Goal: Information Seeking & Learning: Learn about a topic

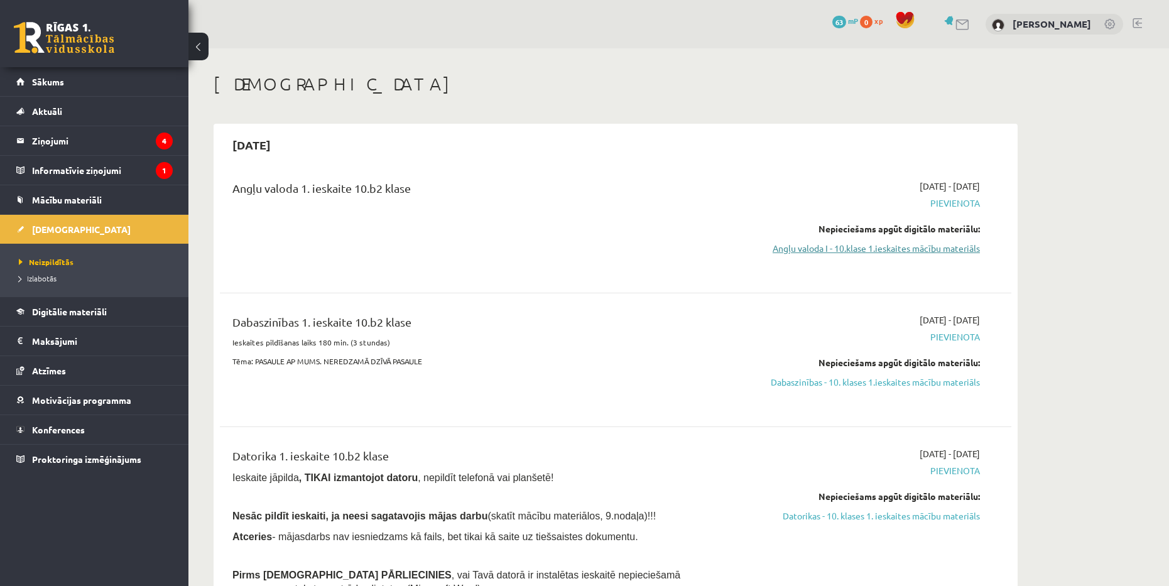
click at [852, 244] on link "Angļu valoda I - 10.klase 1.ieskaites mācību materiāls" at bounding box center [861, 248] width 237 height 13
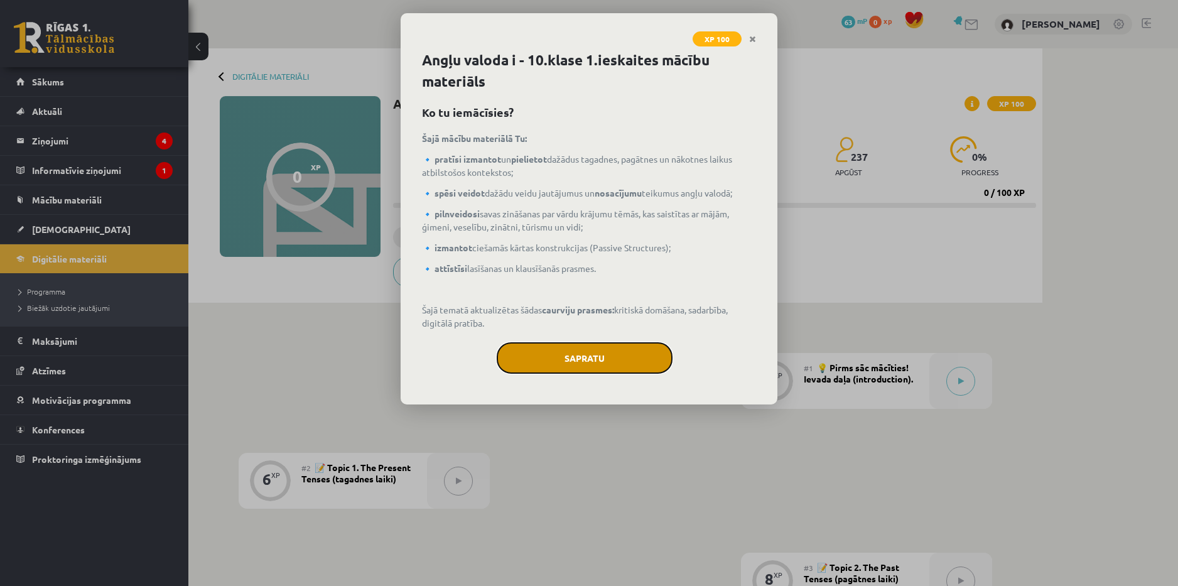
click at [606, 361] on button "Sapratu" at bounding box center [585, 357] width 176 height 31
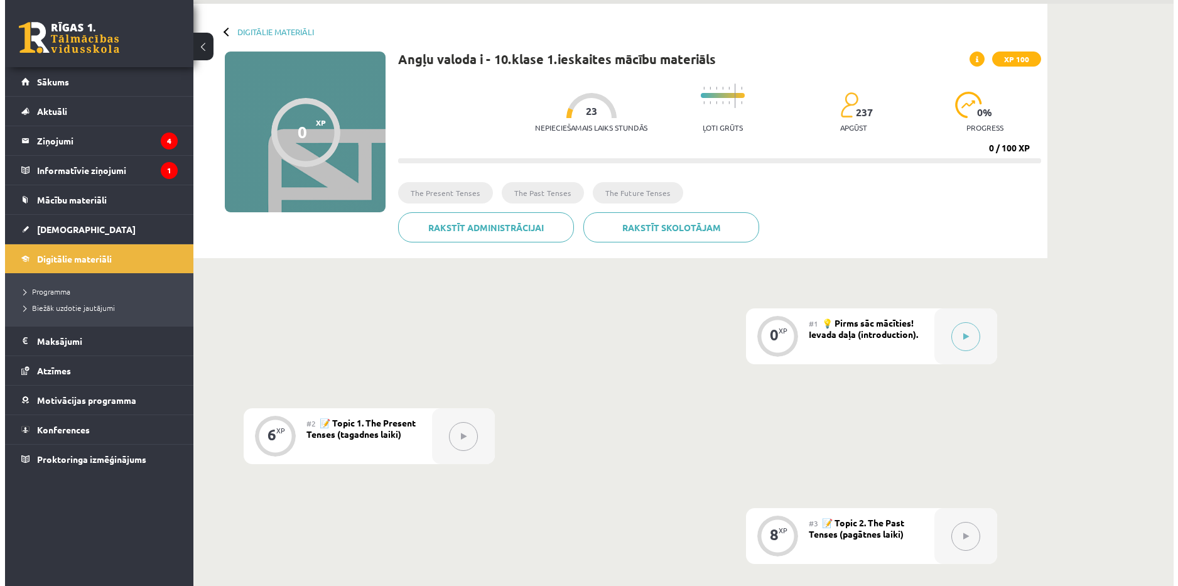
scroll to position [63, 0]
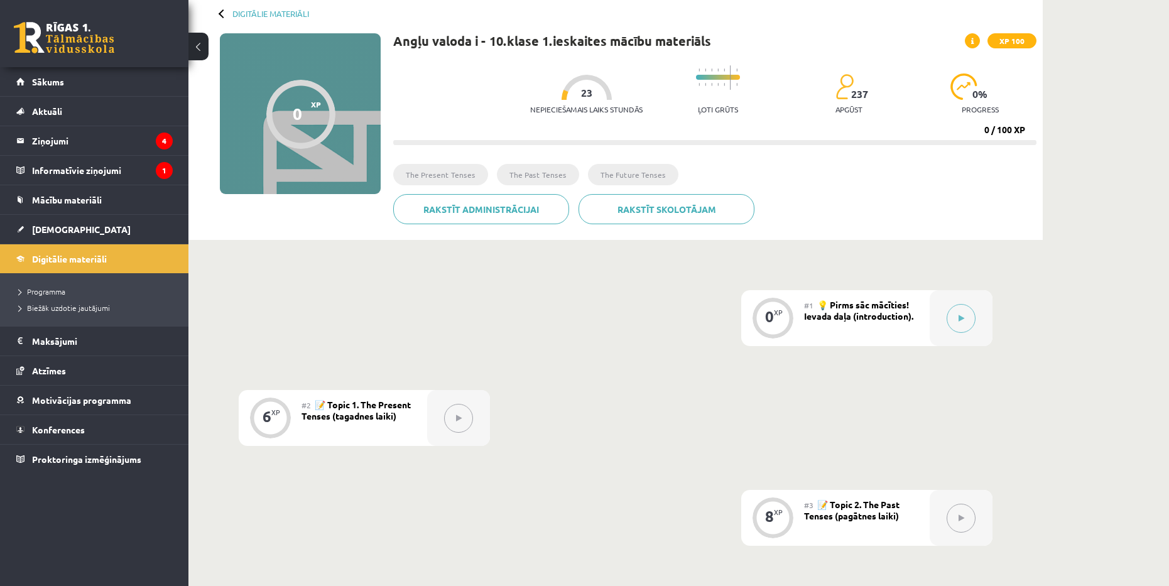
drag, startPoint x: 957, startPoint y: 318, endPoint x: 1113, endPoint y: 371, distance: 165.0
drag, startPoint x: 1113, startPoint y: 371, endPoint x: 922, endPoint y: 390, distance: 192.5
click at [965, 325] on button at bounding box center [960, 318] width 29 height 29
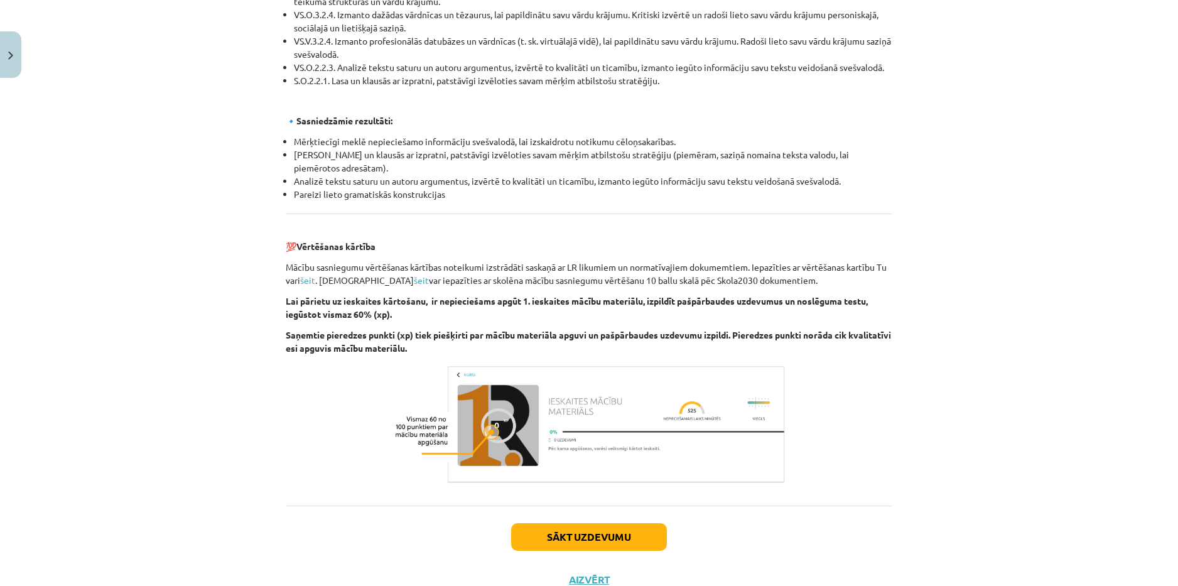
scroll to position [1303, 0]
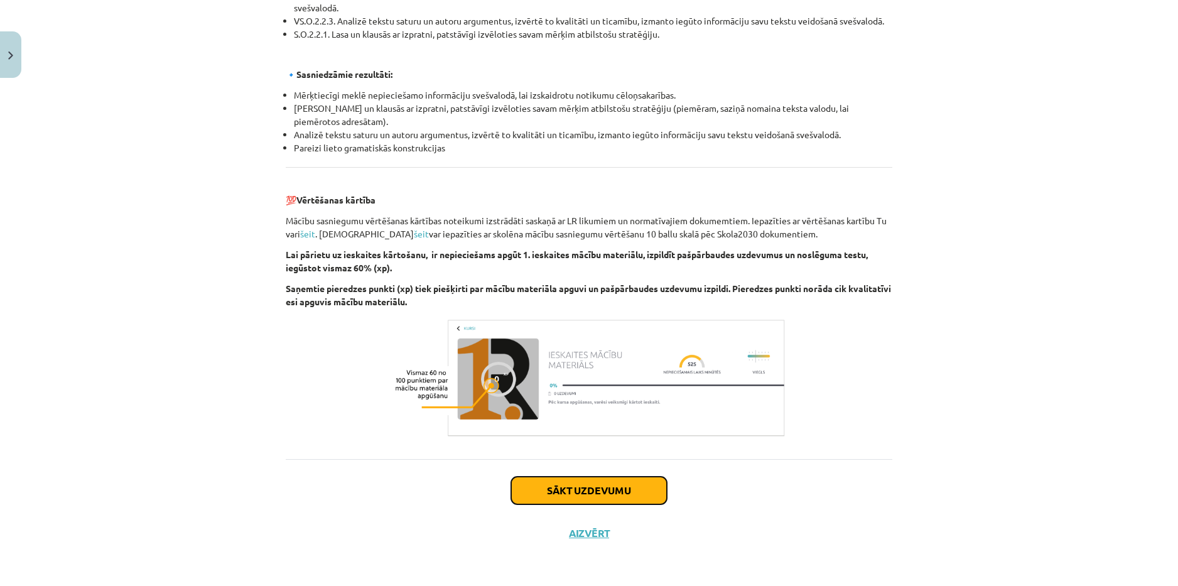
click at [617, 489] on button "Sākt uzdevumu" at bounding box center [589, 491] width 156 height 28
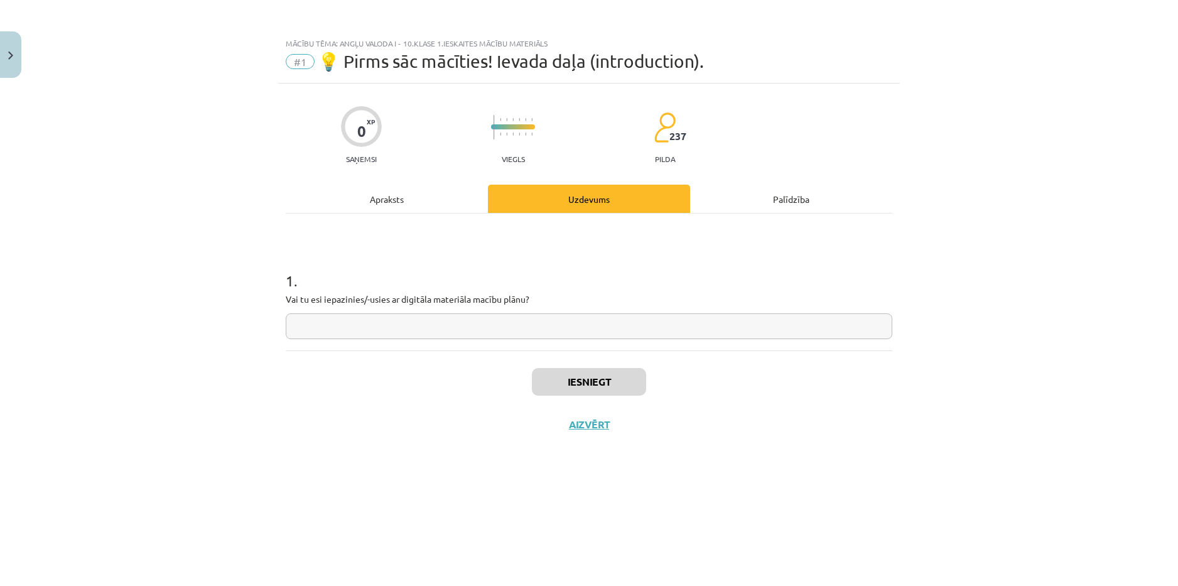
scroll to position [0, 0]
click at [646, 336] on input "text" at bounding box center [589, 326] width 607 height 26
click at [402, 197] on div "Apraksts" at bounding box center [387, 199] width 202 height 28
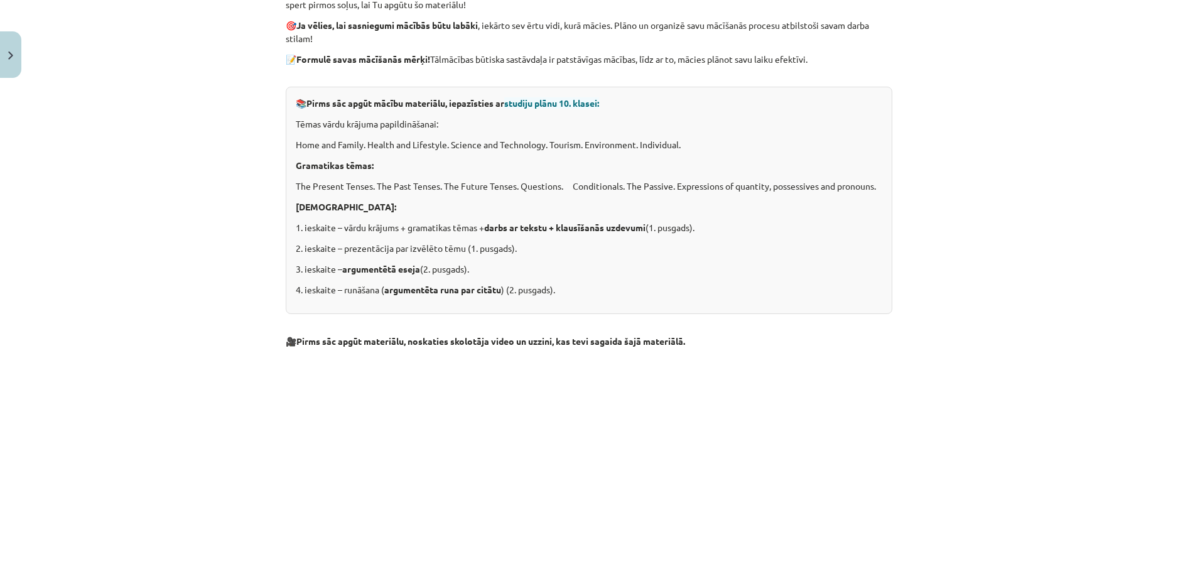
scroll to position [251, 0]
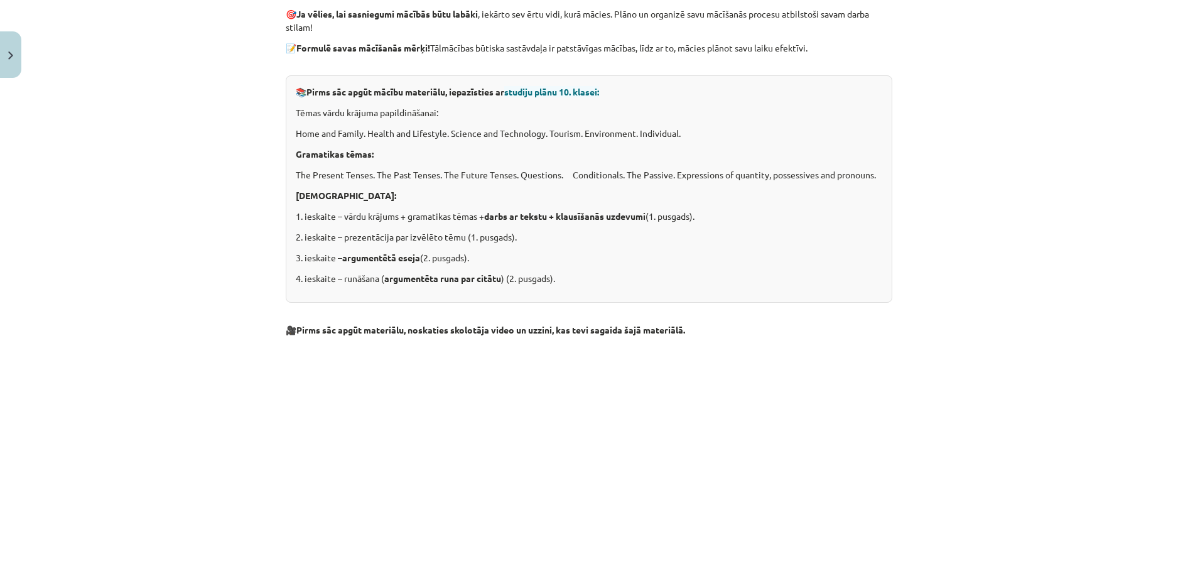
click at [1007, 375] on div "Mācību tēma: Angļu valoda i - 10.klase 1.ieskaites mācību materiāls #1 💡 Pirms …" at bounding box center [589, 293] width 1178 height 586
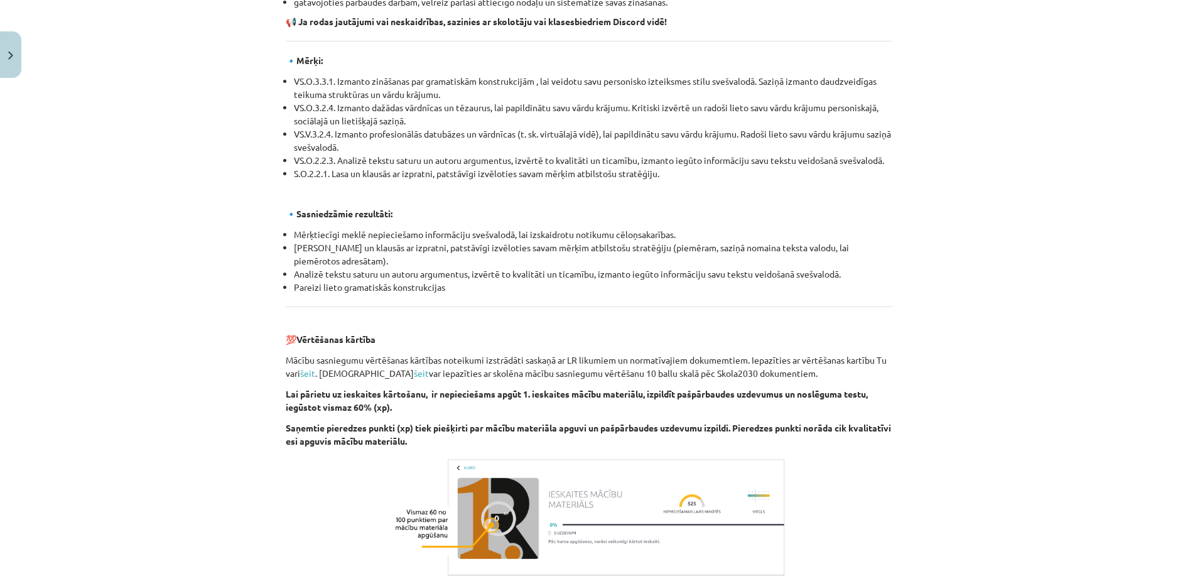
scroll to position [1303, 0]
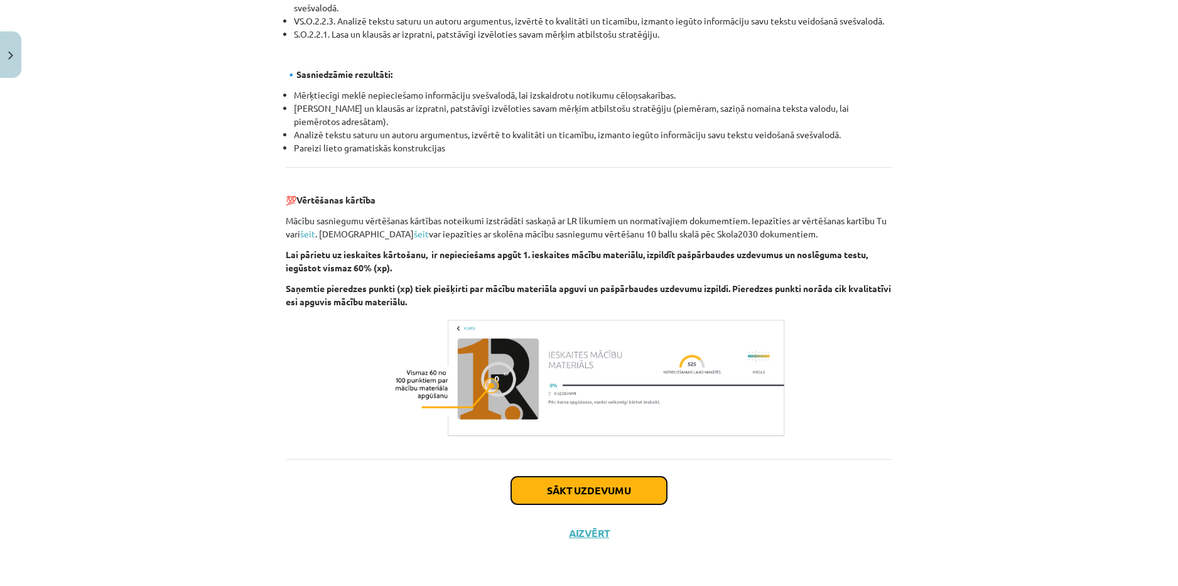
click at [621, 490] on button "Sākt uzdevumu" at bounding box center [589, 491] width 156 height 28
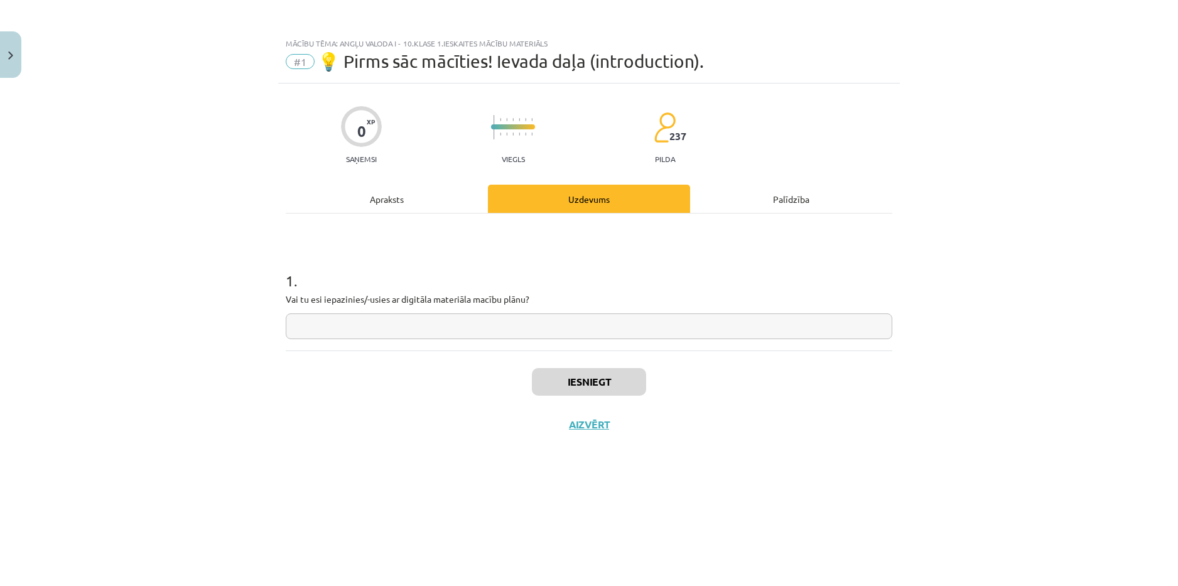
click at [470, 329] on input "text" at bounding box center [589, 326] width 607 height 26
type input "**"
click at [615, 381] on button "Iesniegt" at bounding box center [589, 382] width 114 height 28
click at [618, 430] on button "Nākamā nodarbība" at bounding box center [589, 432] width 123 height 29
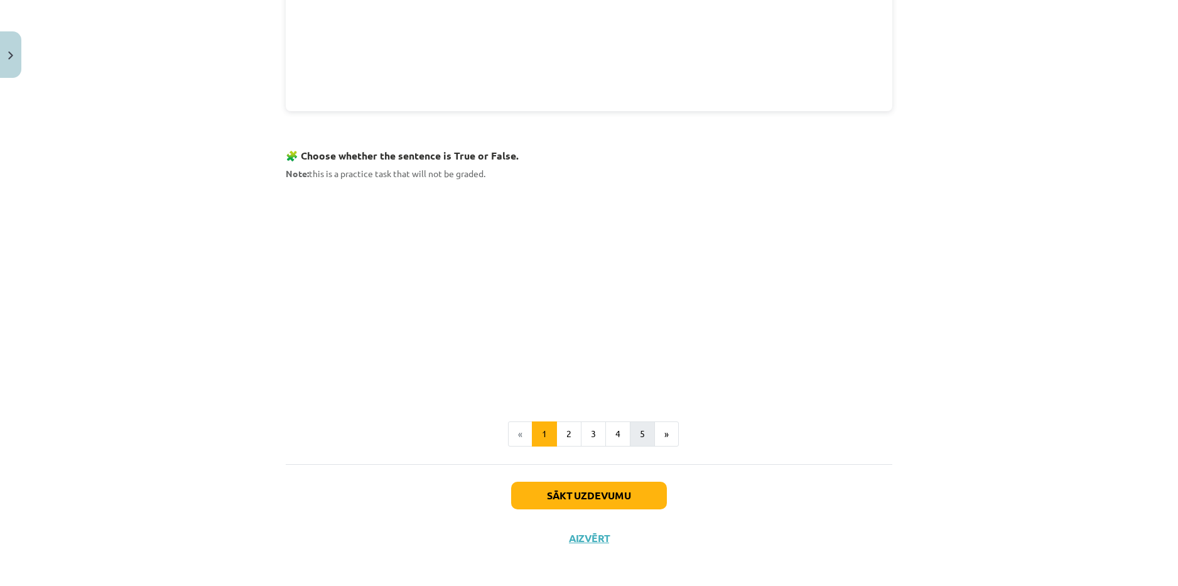
scroll to position [712, 0]
click at [597, 489] on button "Sākt uzdevumu" at bounding box center [589, 493] width 156 height 28
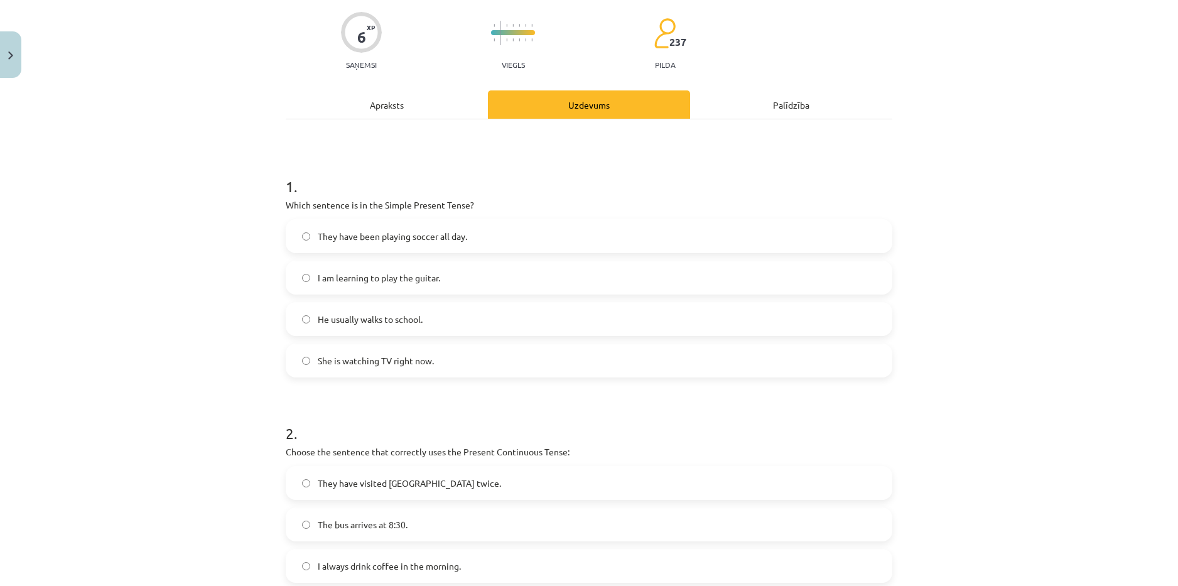
scroll to position [157, 0]
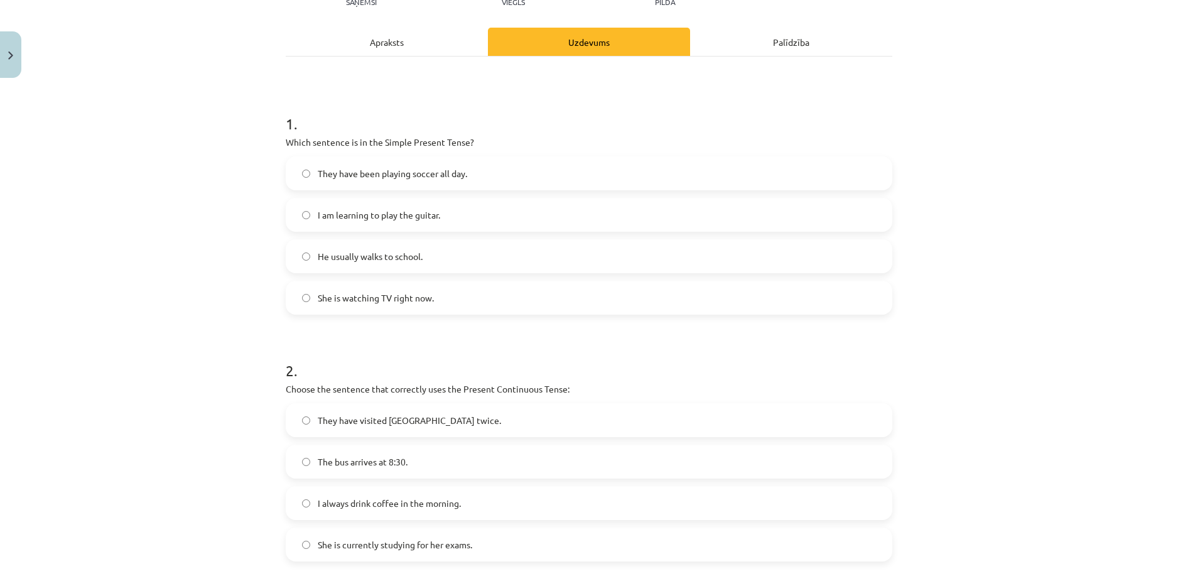
click at [411, 301] on span "She is watching TV right now." at bounding box center [376, 297] width 116 height 13
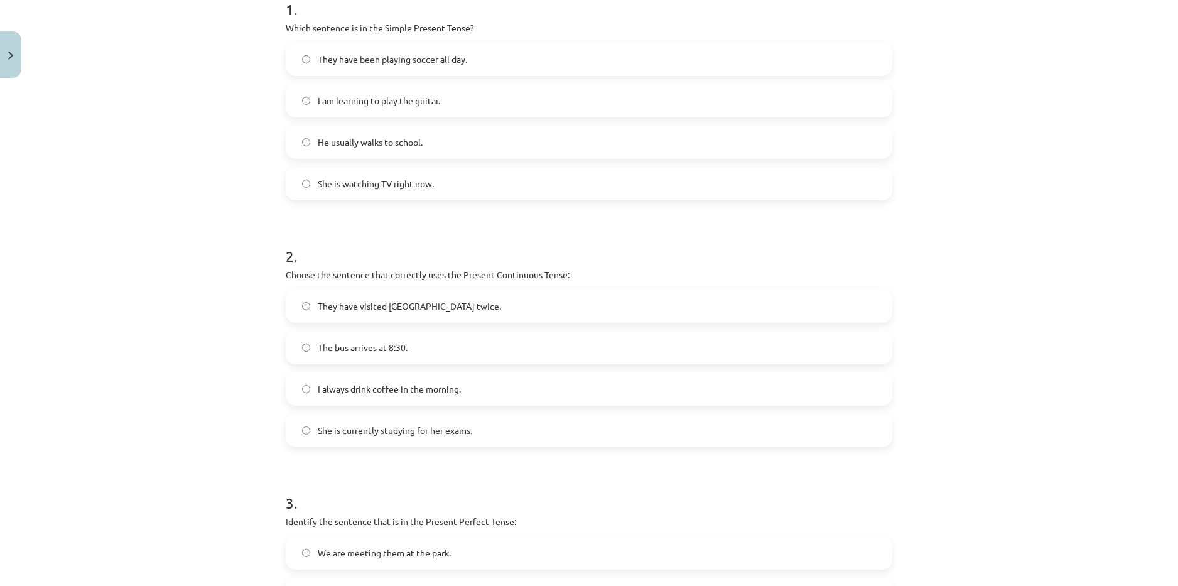
scroll to position [345, 0]
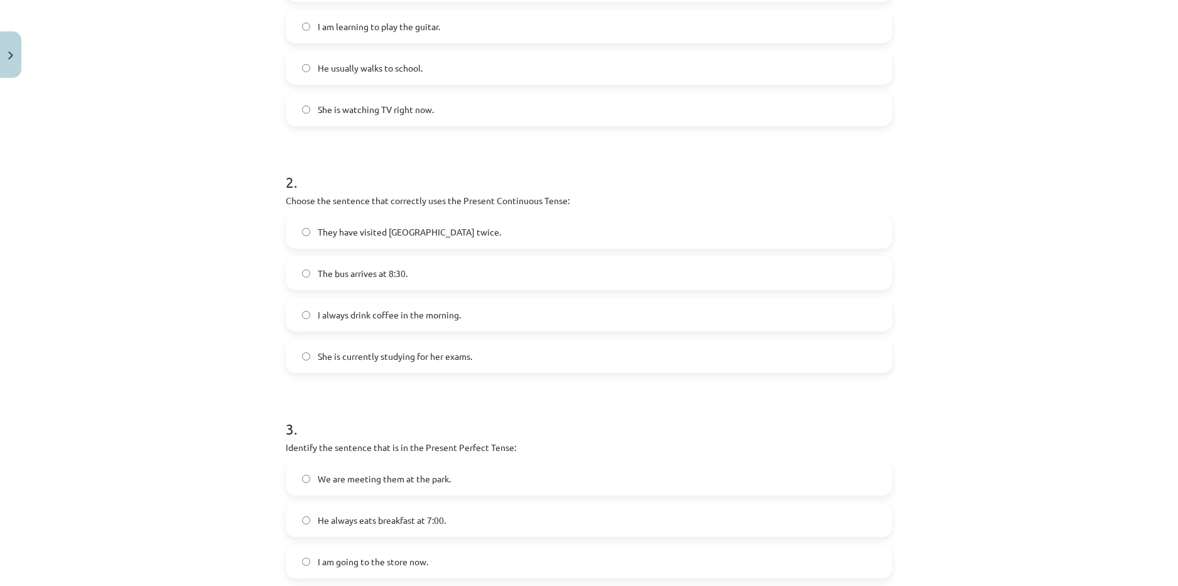
click at [446, 364] on label "She is currently studying for her exams." at bounding box center [589, 355] width 604 height 31
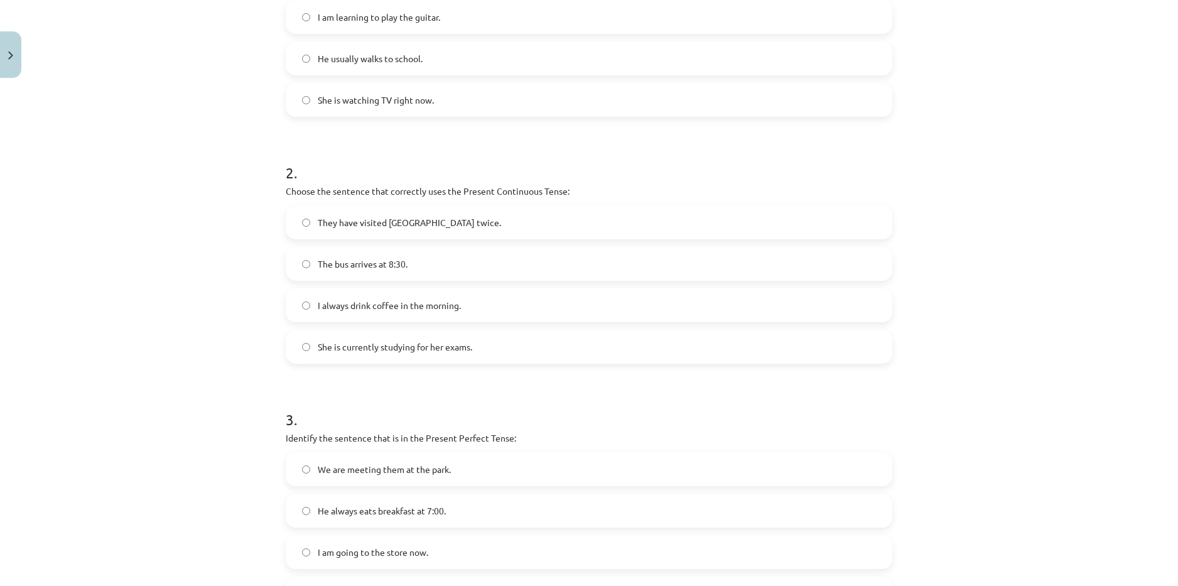
scroll to position [399, 0]
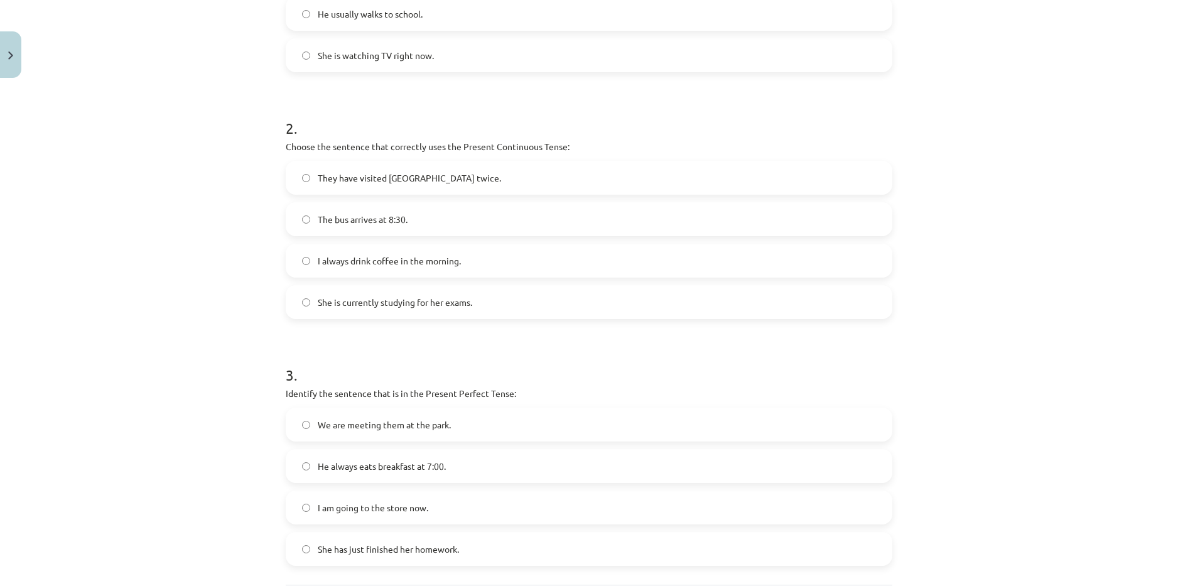
click at [441, 174] on label "They have visited Paris twice." at bounding box center [589, 177] width 604 height 31
click at [533, 303] on label "She is currently studying for her exams." at bounding box center [589, 301] width 604 height 31
click at [477, 183] on label "They have visited Paris twice." at bounding box center [589, 177] width 604 height 31
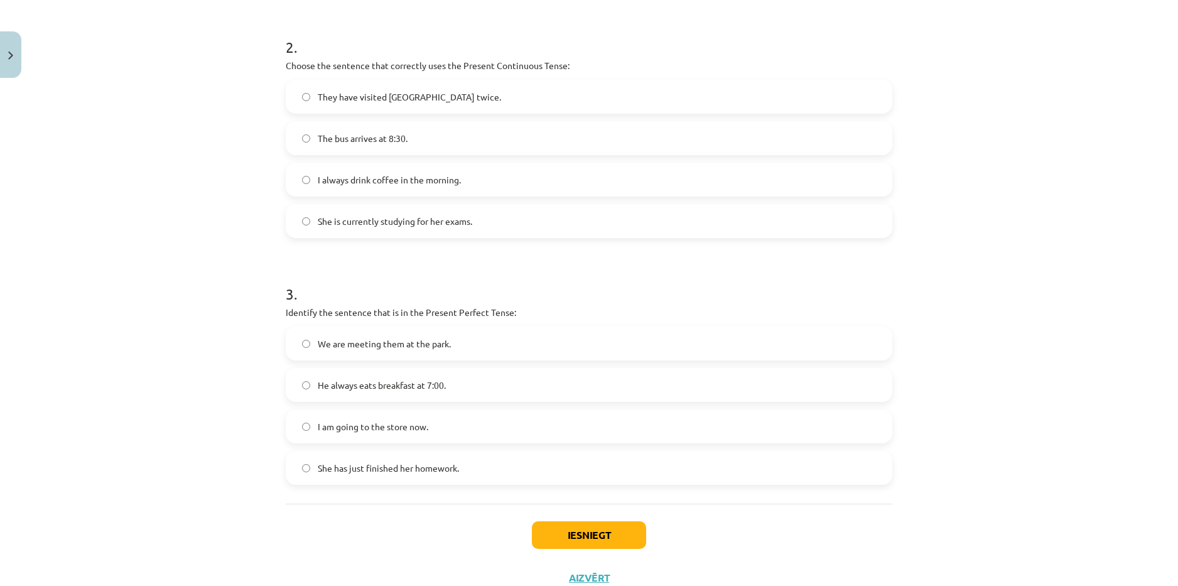
scroll to position [525, 0]
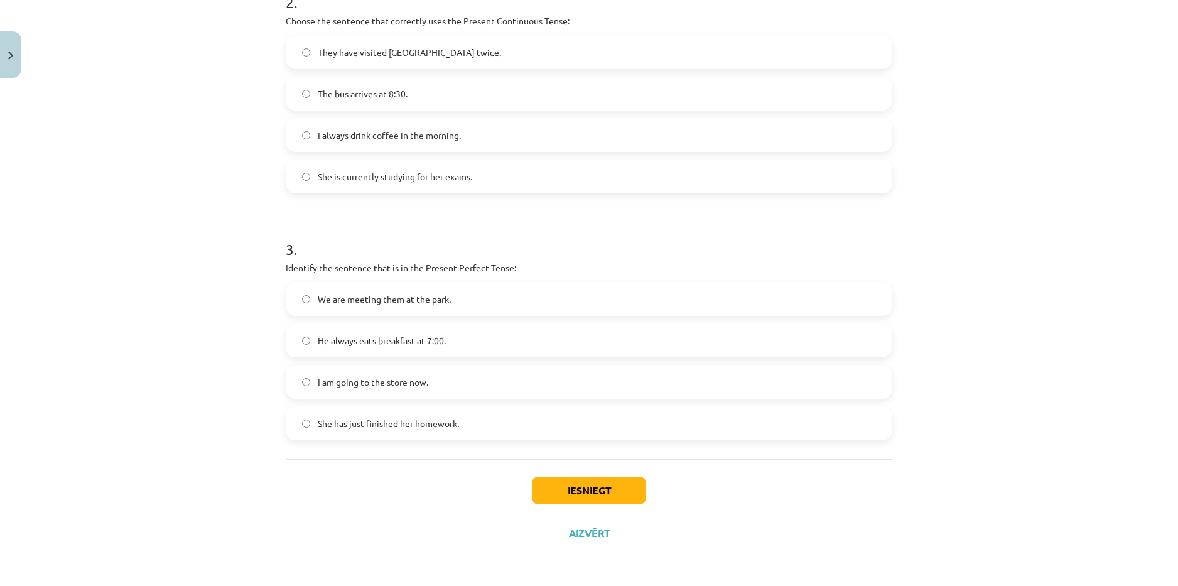
click at [433, 420] on span "She has just finished her homework." at bounding box center [388, 423] width 141 height 13
click at [580, 489] on button "Iesniegt" at bounding box center [589, 491] width 114 height 28
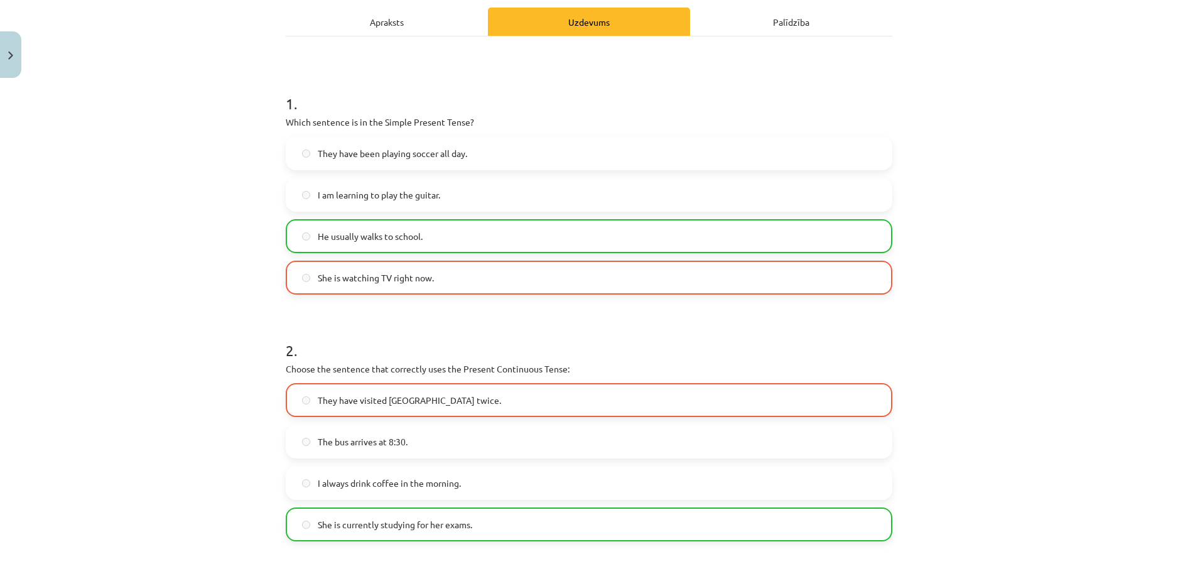
scroll to position [188, 0]
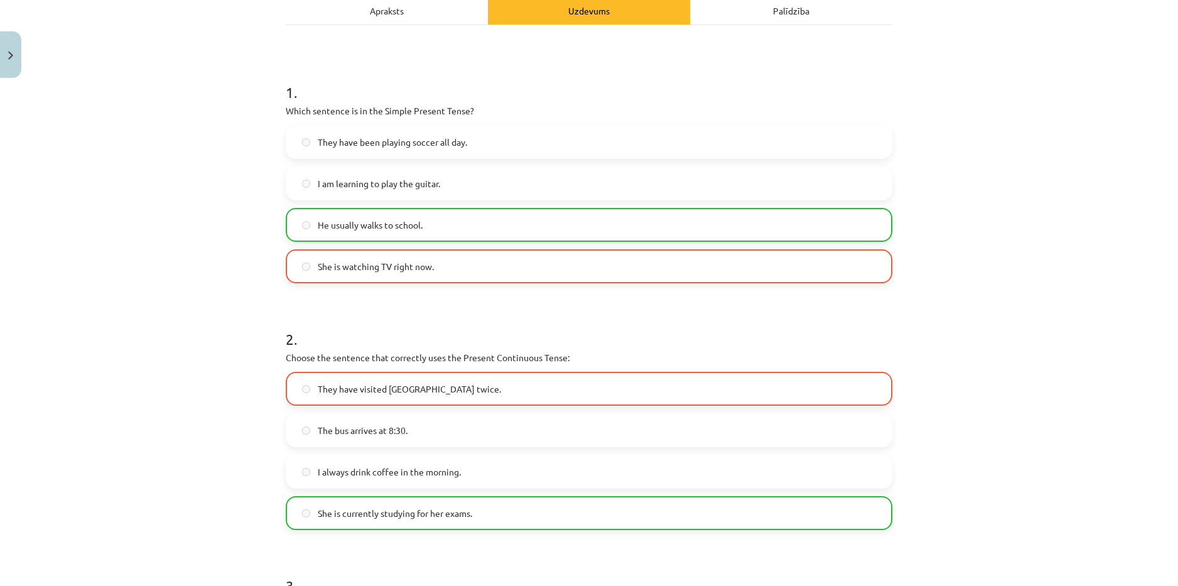
click at [426, 224] on label "He usually walks to school." at bounding box center [589, 224] width 604 height 31
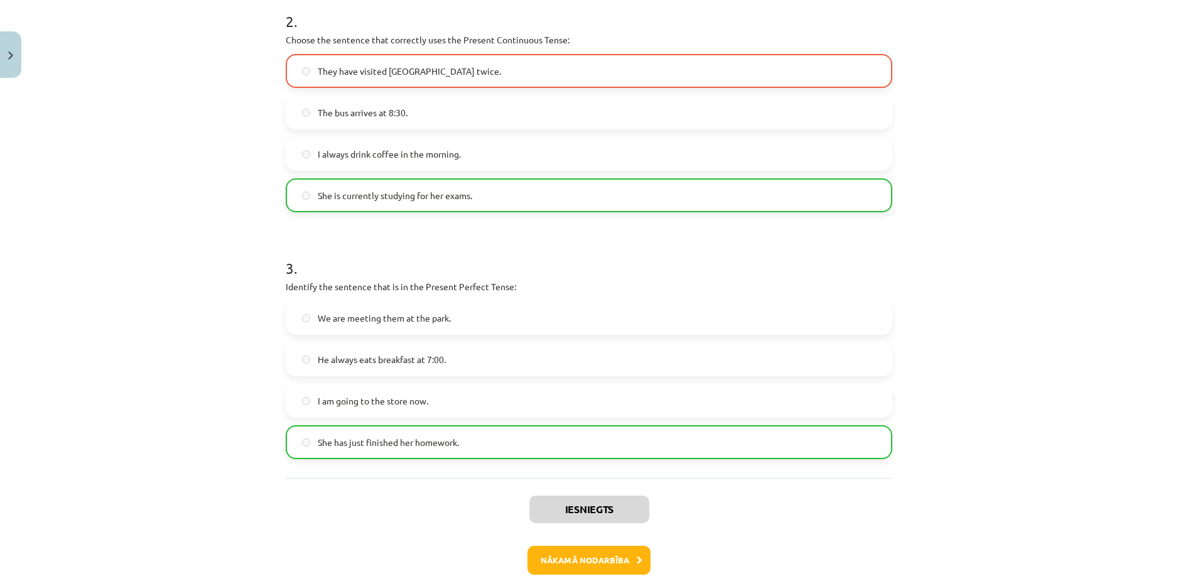
scroll to position [565, 0]
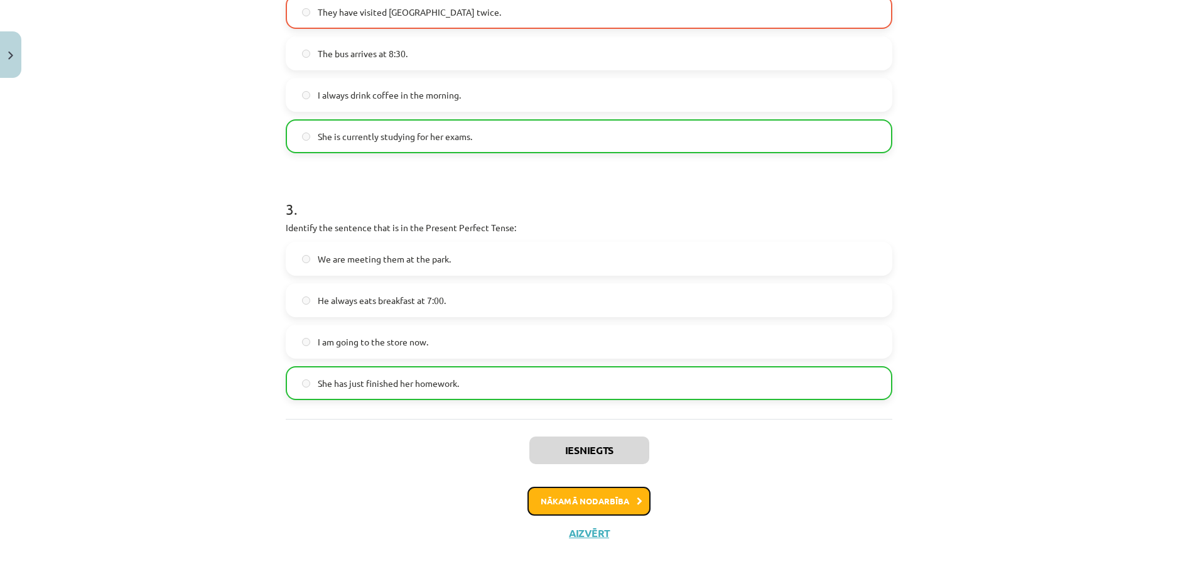
click at [598, 502] on button "Nākamā nodarbība" at bounding box center [589, 501] width 123 height 29
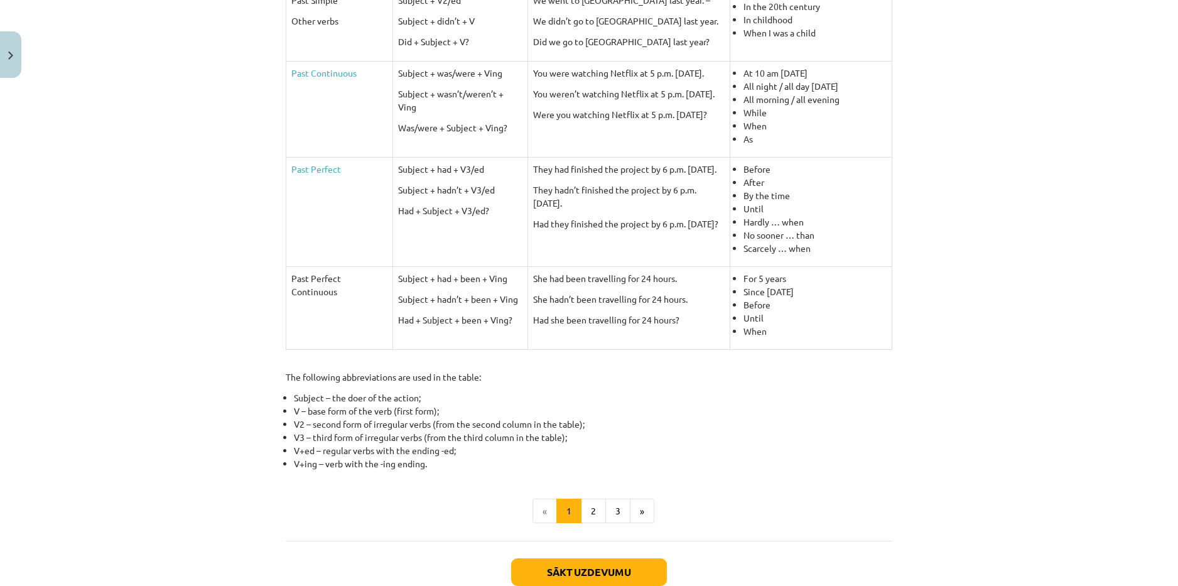
scroll to position [478, 0]
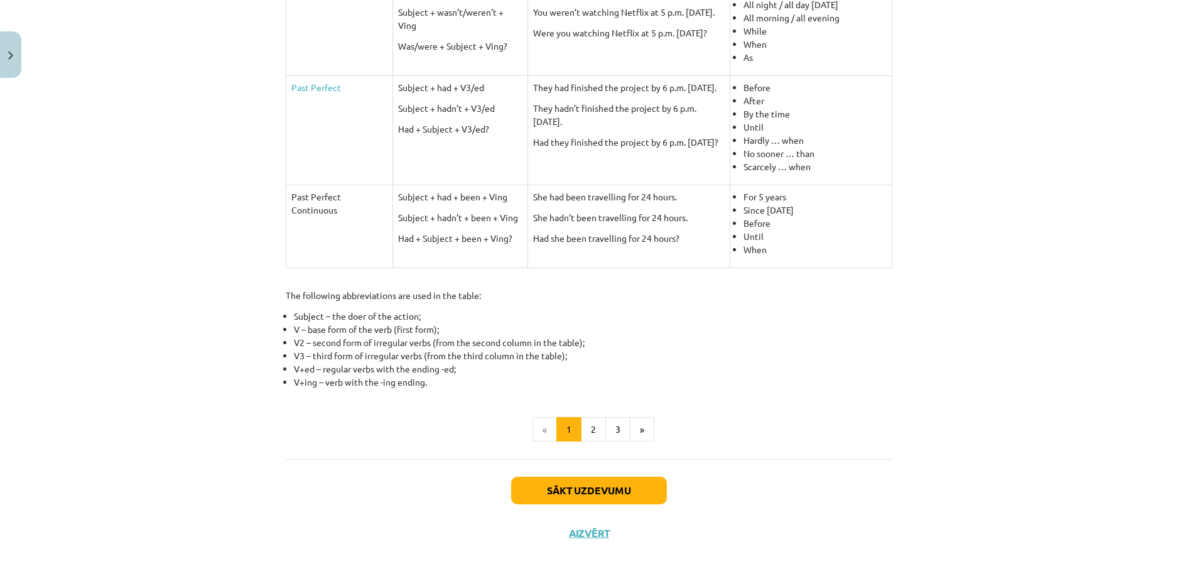
click at [534, 433] on li "«" at bounding box center [545, 429] width 24 height 25
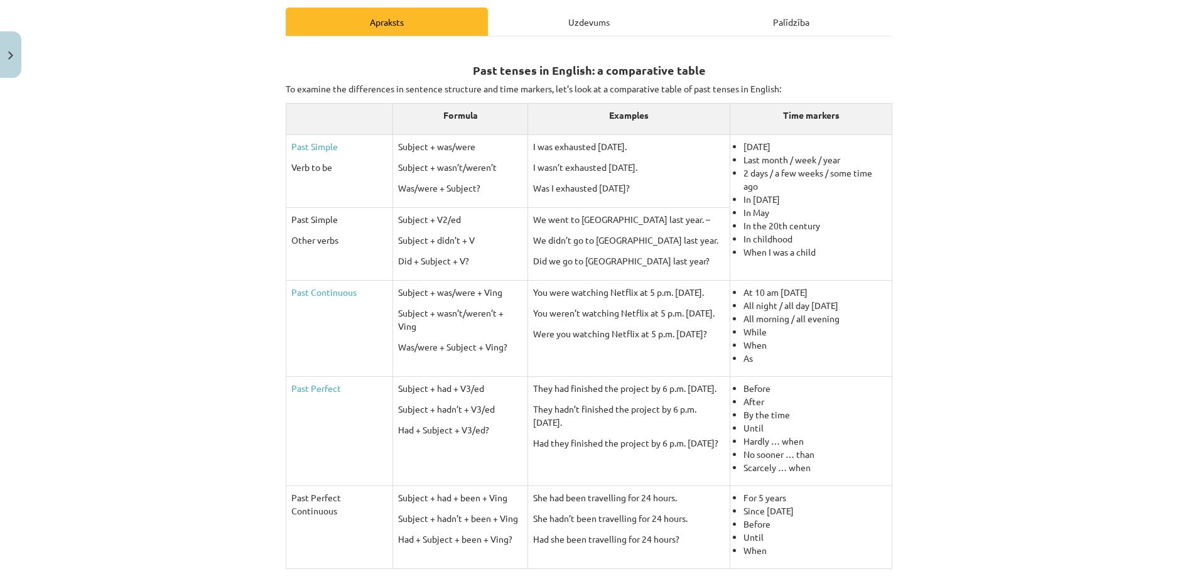
scroll to position [188, 0]
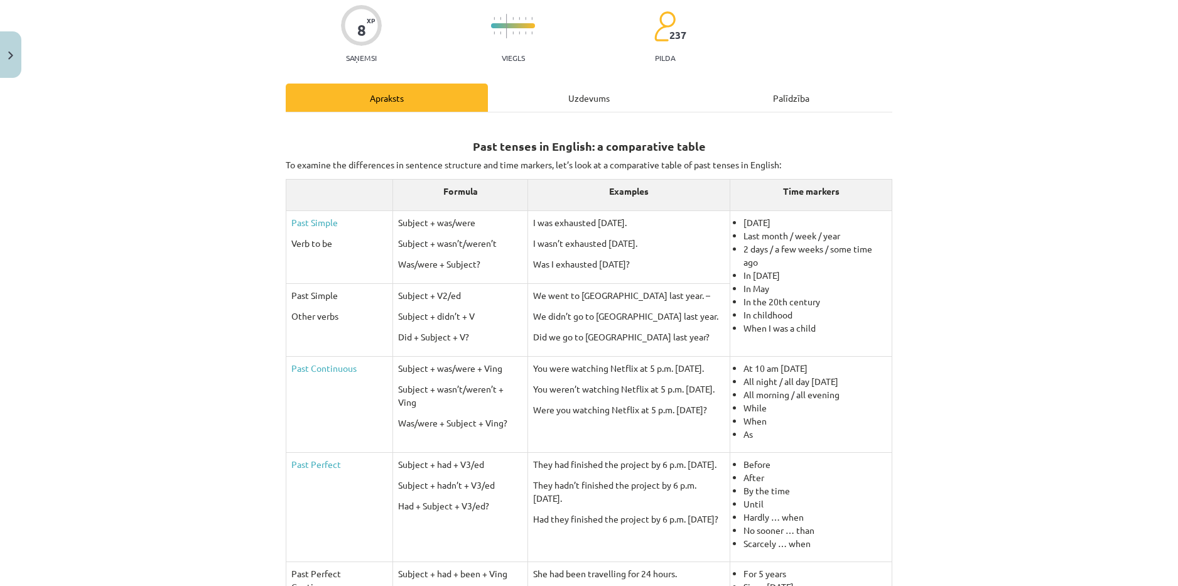
click at [580, 103] on div "Uzdevums" at bounding box center [589, 98] width 202 height 28
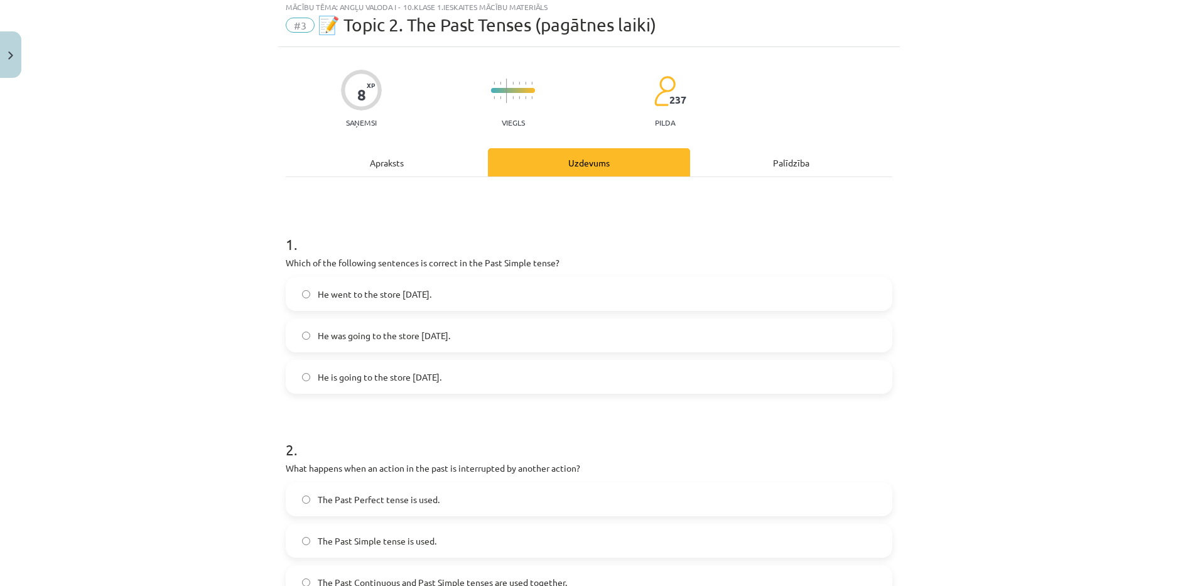
scroll to position [31, 0]
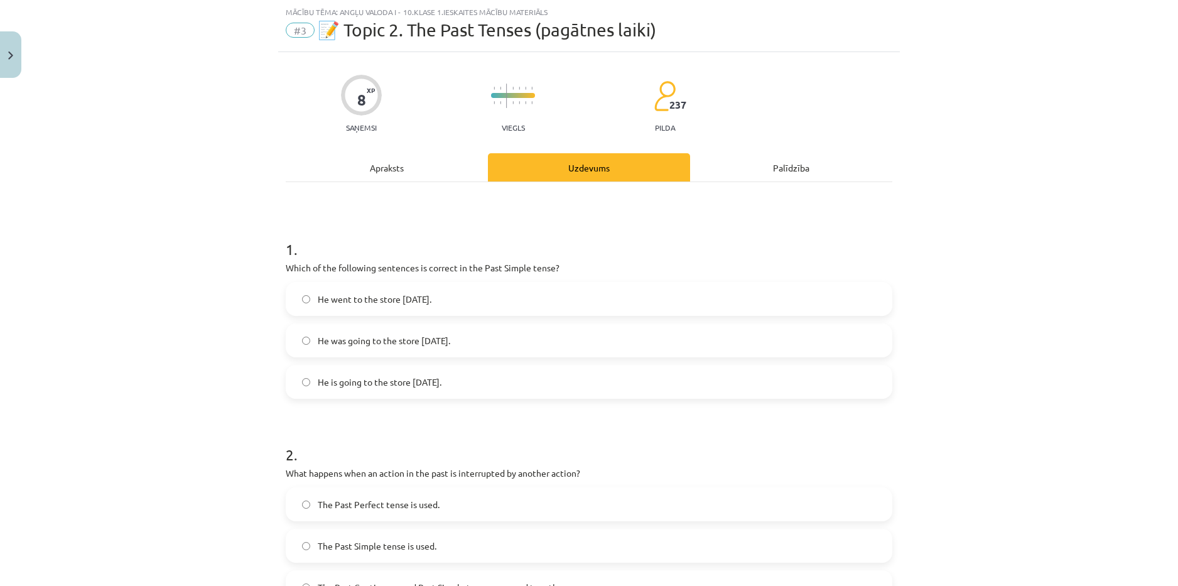
click at [421, 168] on div "Apraksts" at bounding box center [387, 167] width 202 height 28
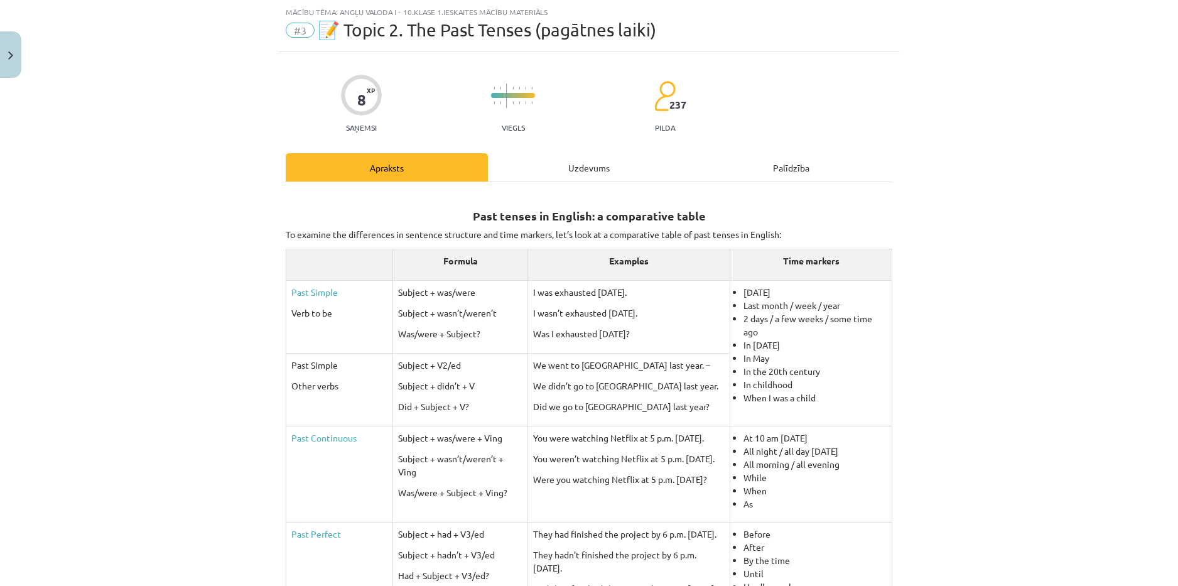
click at [762, 171] on div "Palīdzība" at bounding box center [791, 167] width 202 height 28
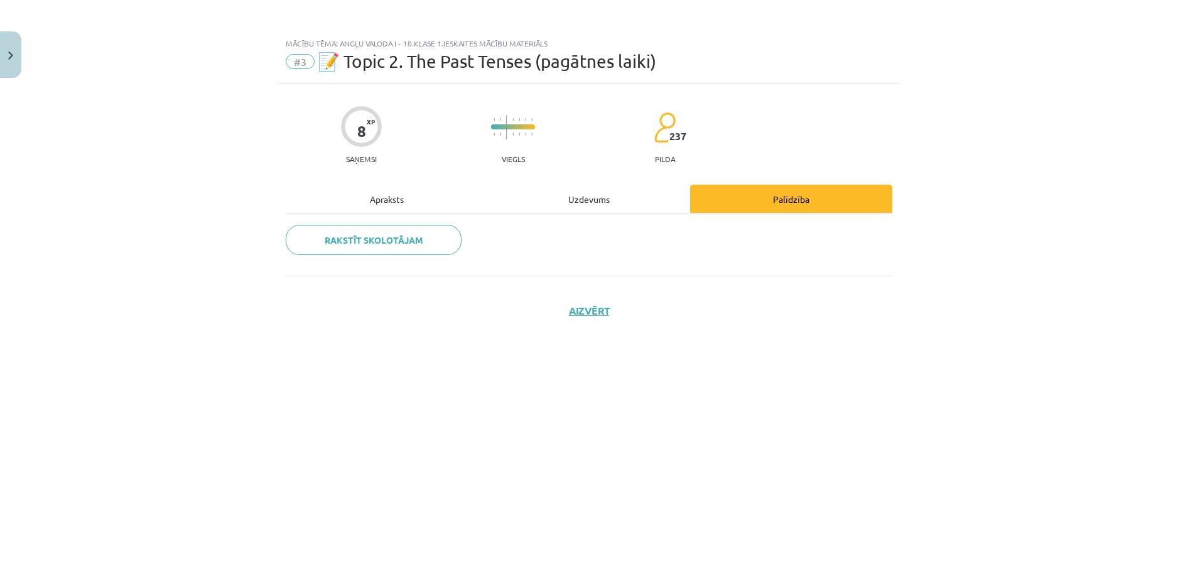
scroll to position [0, 0]
click at [556, 198] on div "Uzdevums" at bounding box center [589, 199] width 202 height 28
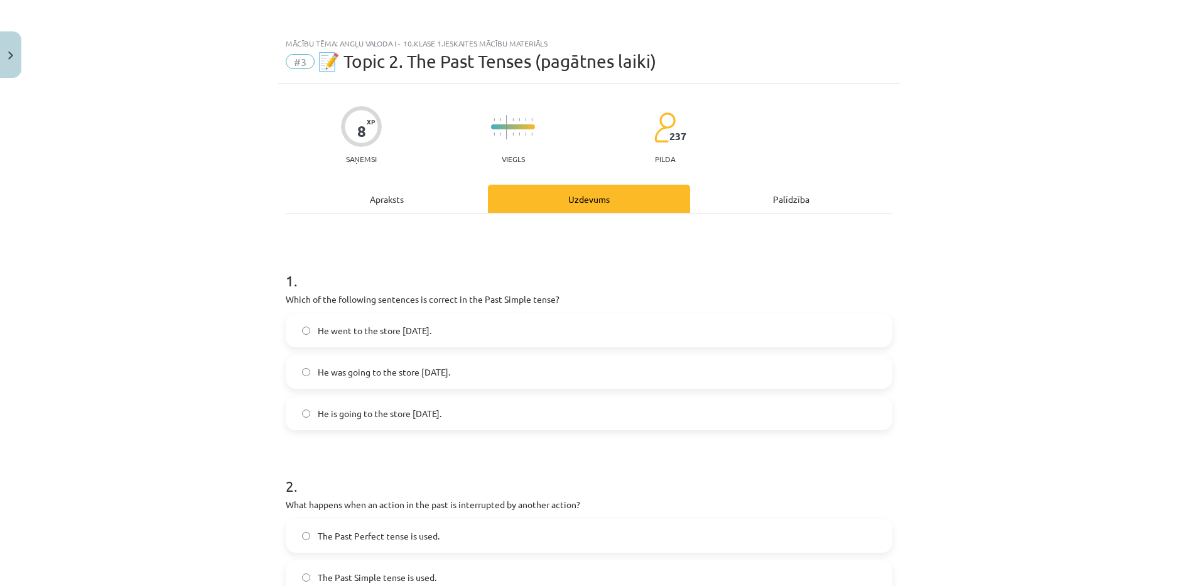
click at [391, 199] on div "Apraksts" at bounding box center [387, 199] width 202 height 28
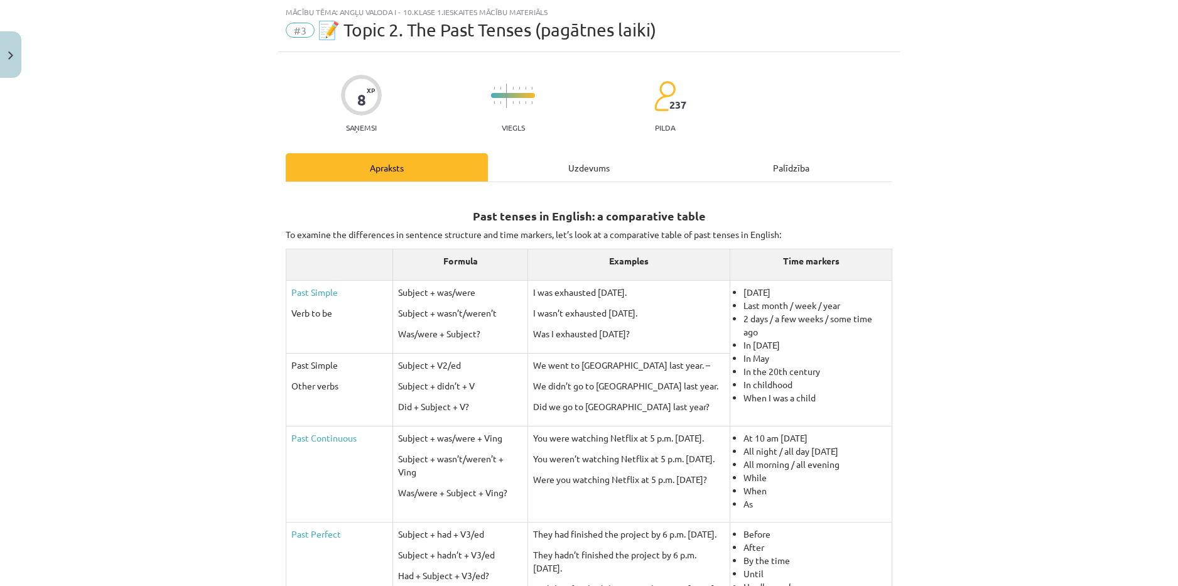
click at [534, 165] on div "Uzdevums" at bounding box center [589, 167] width 202 height 28
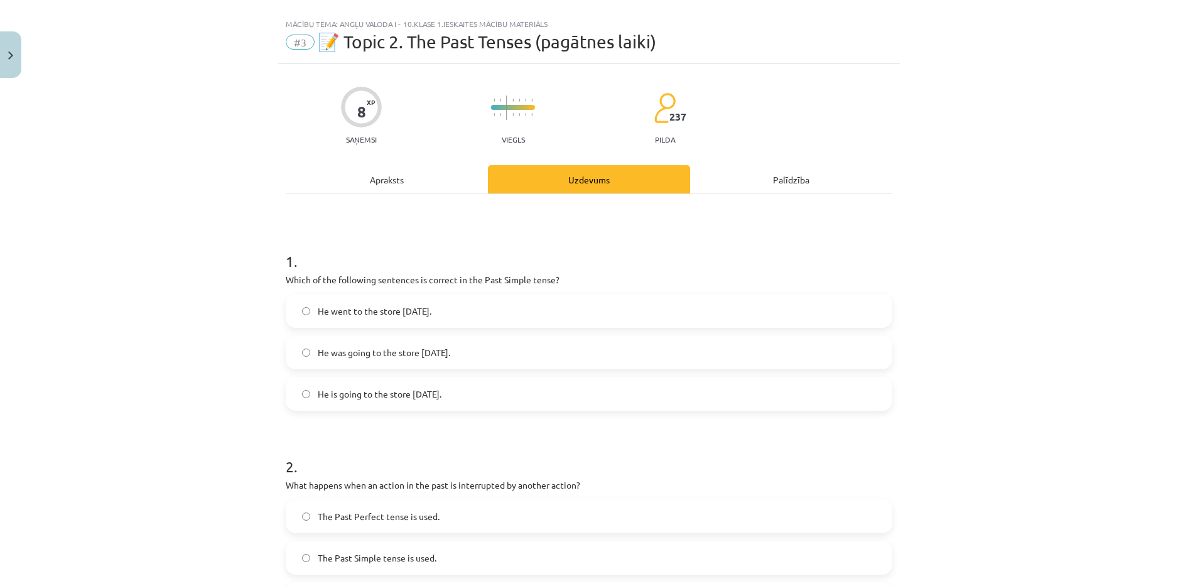
scroll to position [0, 0]
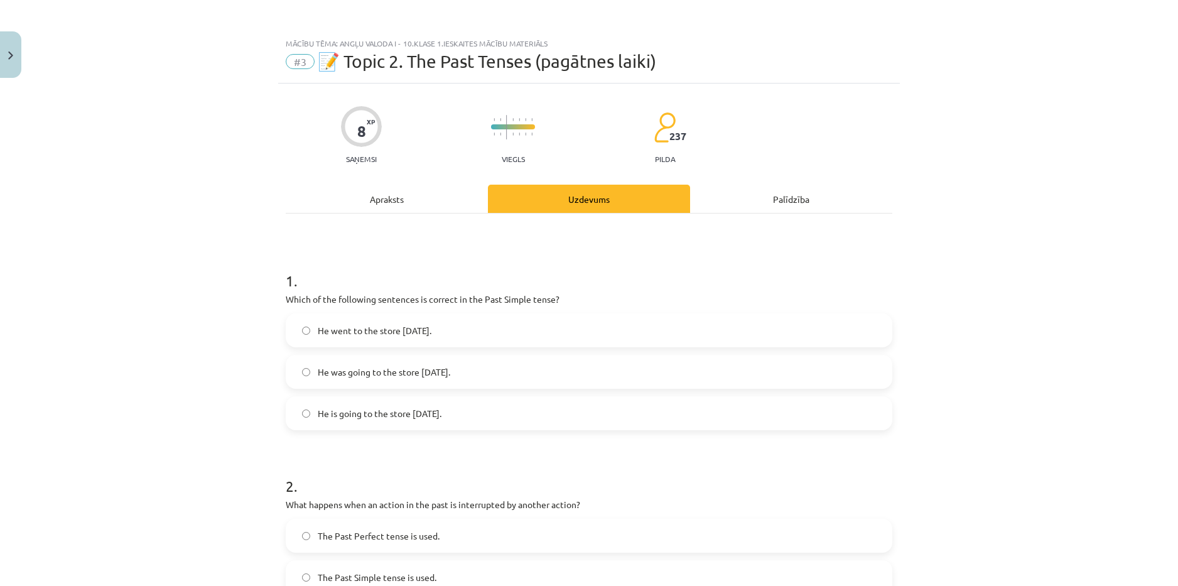
click at [514, 330] on label "He went to the store yesterday." at bounding box center [589, 330] width 604 height 31
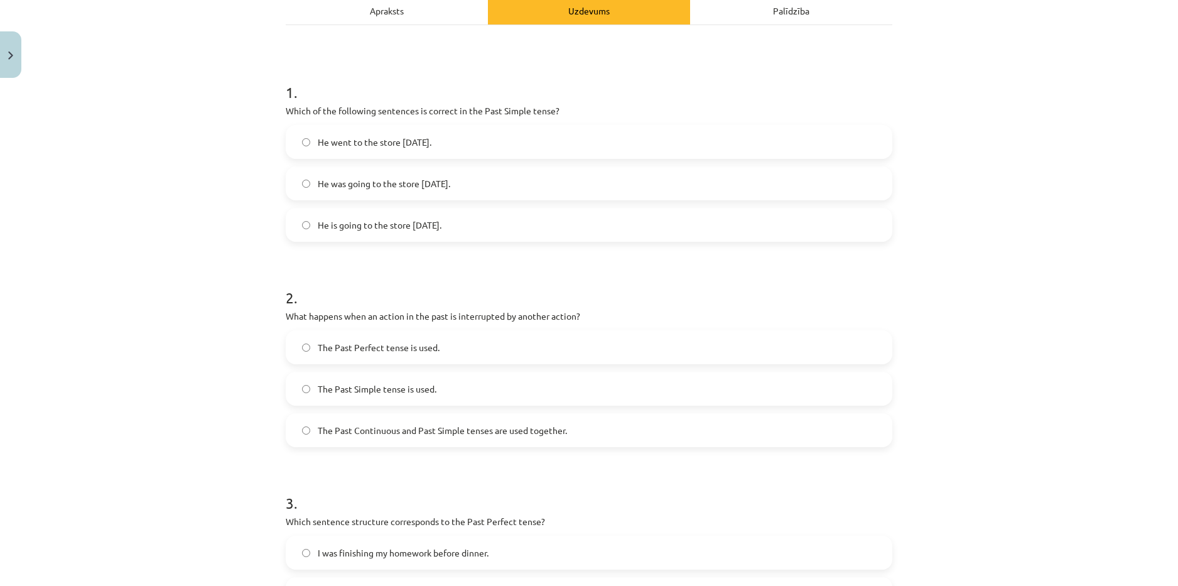
scroll to position [251, 0]
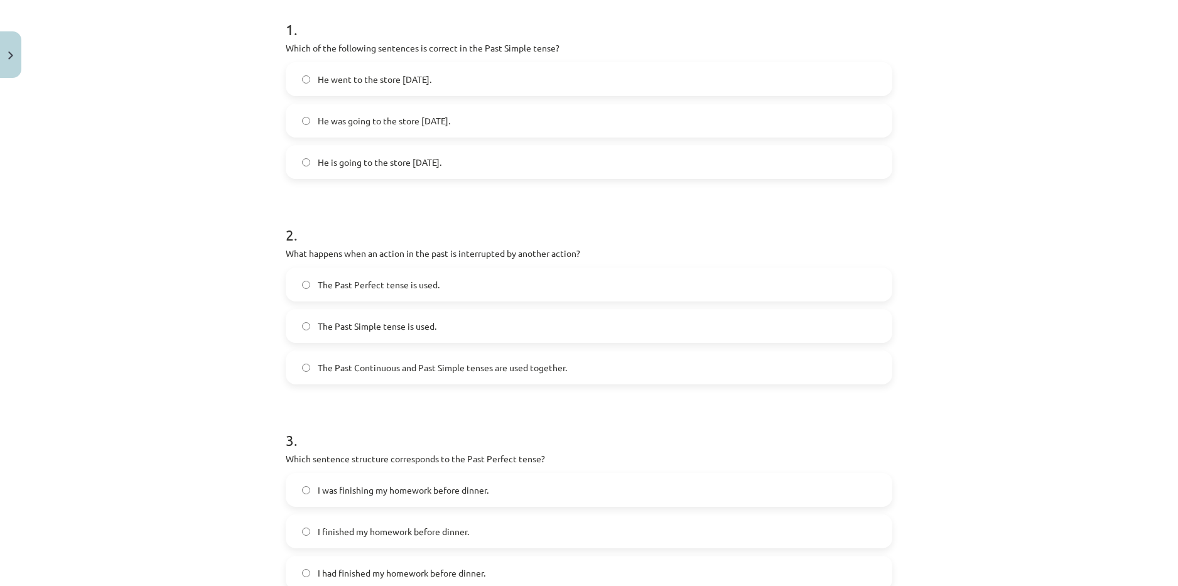
click at [529, 281] on label "The Past Perfect tense is used." at bounding box center [589, 284] width 604 height 31
click at [524, 367] on span "The Past Continuous and Past Simple tenses are used together." at bounding box center [442, 367] width 249 height 13
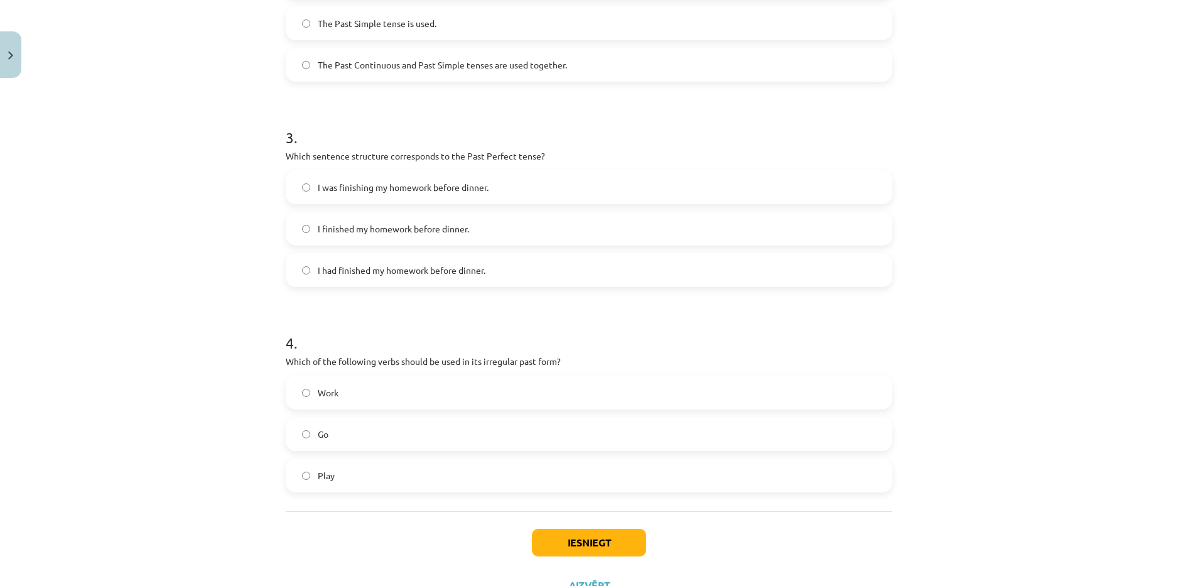
scroll to position [565, 0]
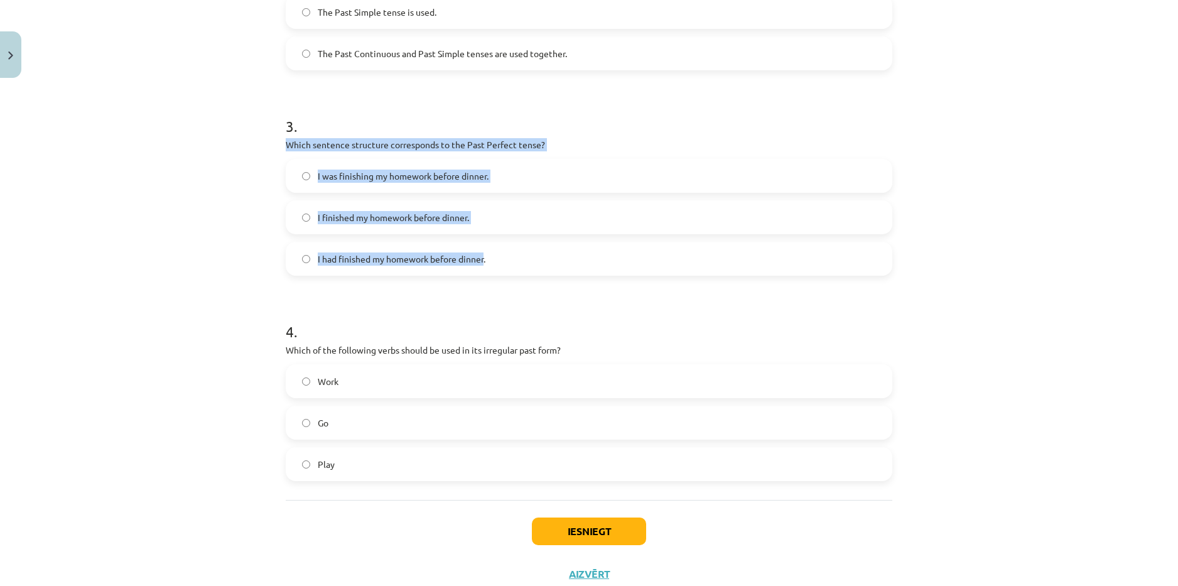
drag, startPoint x: 281, startPoint y: 146, endPoint x: 482, endPoint y: 262, distance: 231.9
click at [482, 262] on div "3 . Which sentence structure corresponds to the Past Perfect tense? I was finis…" at bounding box center [589, 185] width 607 height 180
copy div "Which sentence structure corresponds to the Past Perfect tense? I was finishing…"
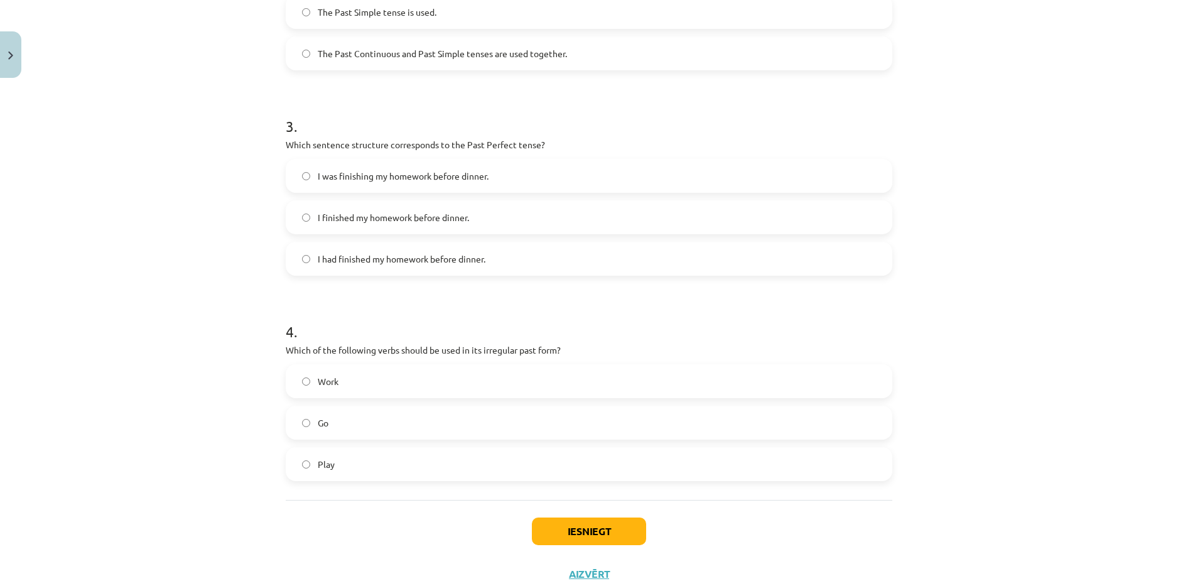
click at [521, 252] on label "I had finished my homework before dinner." at bounding box center [589, 258] width 604 height 31
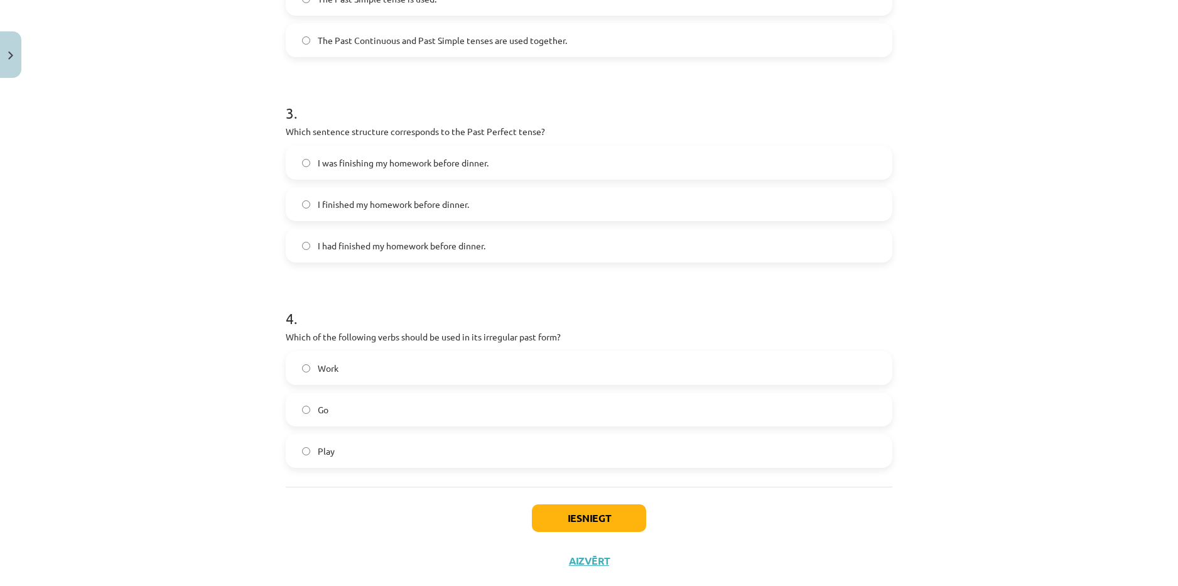
scroll to position [606, 0]
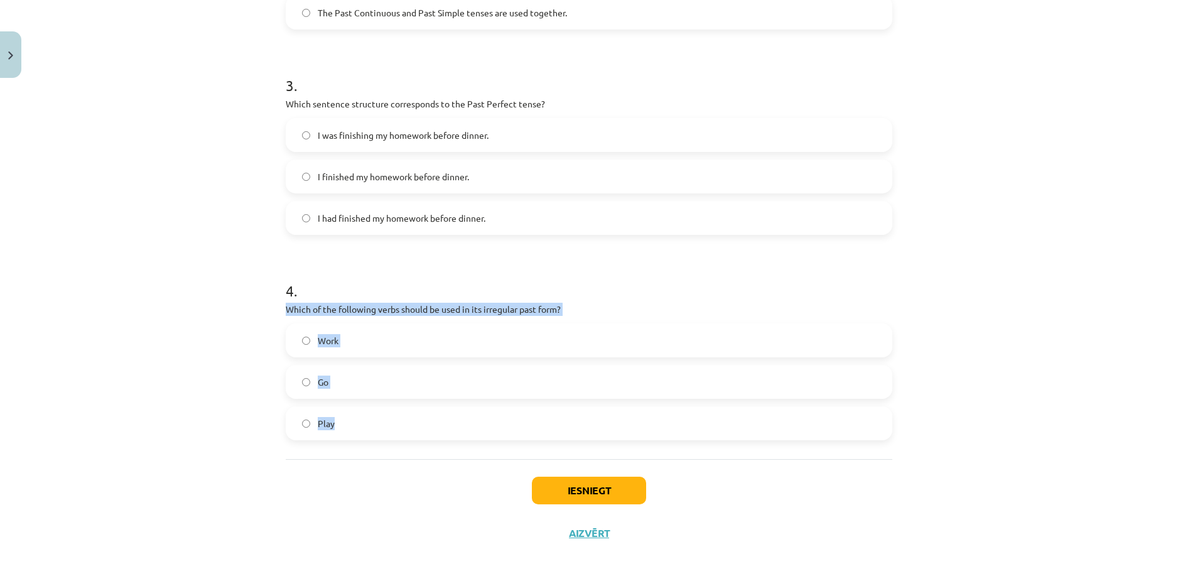
drag, startPoint x: 288, startPoint y: 305, endPoint x: 402, endPoint y: 430, distance: 168.9
click at [402, 430] on div "4 . Which of the following verbs should be used in its irregular past form? Wor…" at bounding box center [589, 350] width 607 height 180
copy div "Which of the following verbs should be used in its irregular past form? Work Go…"
click at [325, 371] on label "Go" at bounding box center [589, 381] width 604 height 31
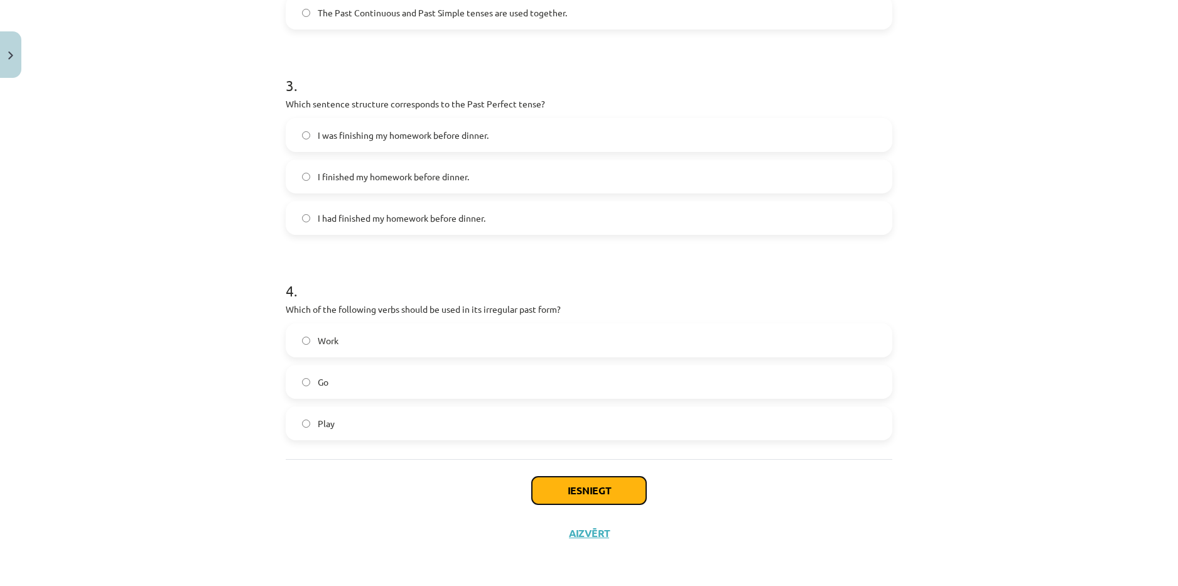
click at [578, 485] on button "Iesniegt" at bounding box center [589, 491] width 114 height 28
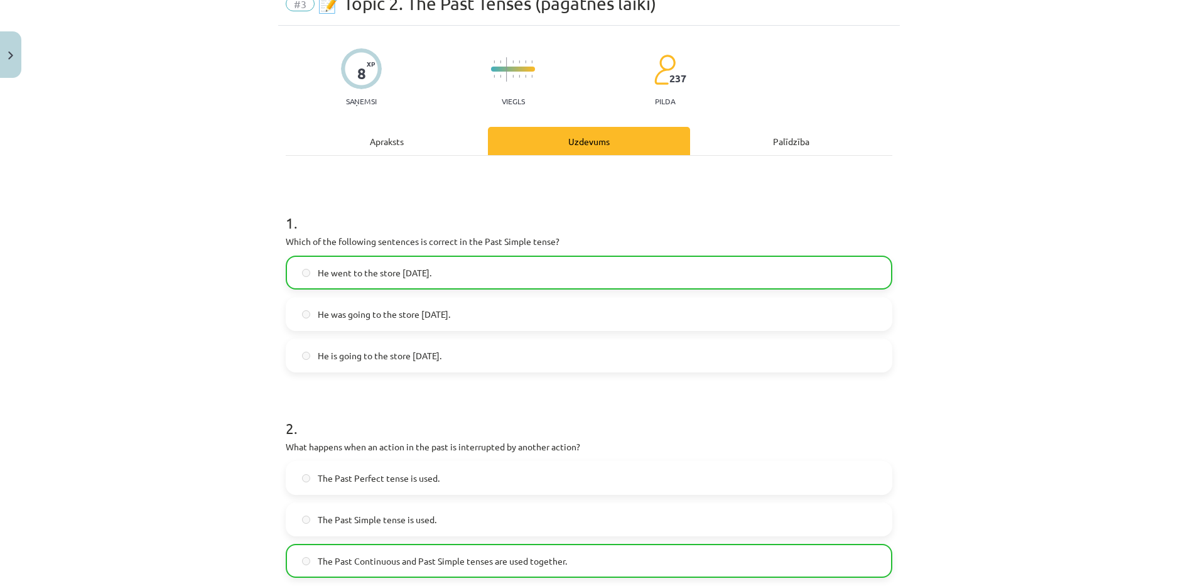
scroll to position [0, 0]
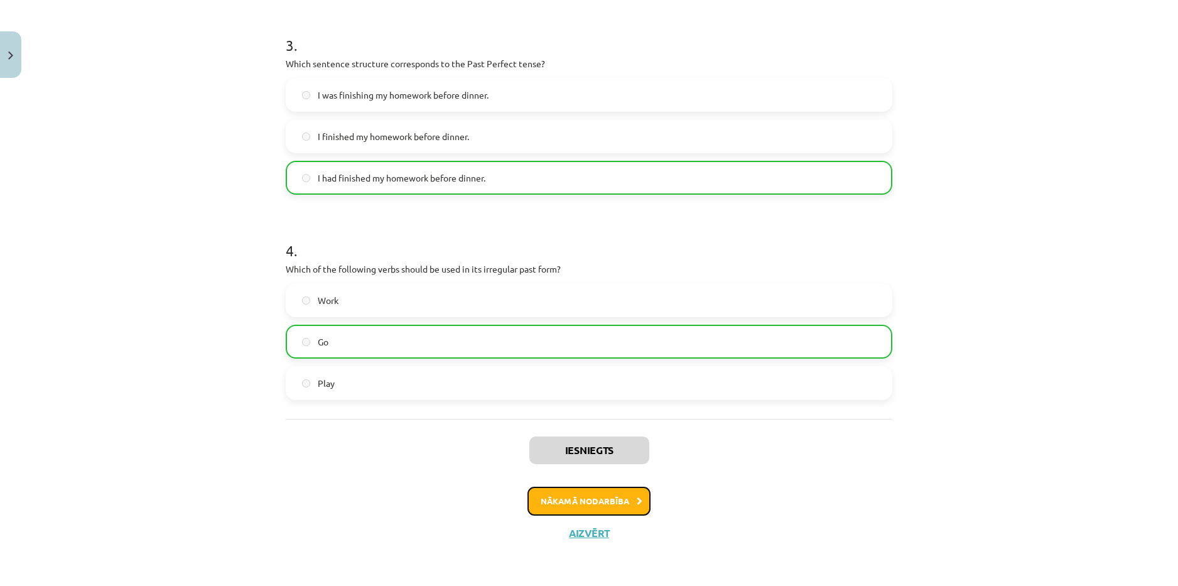
click at [576, 505] on button "Nākamā nodarbība" at bounding box center [589, 501] width 123 height 29
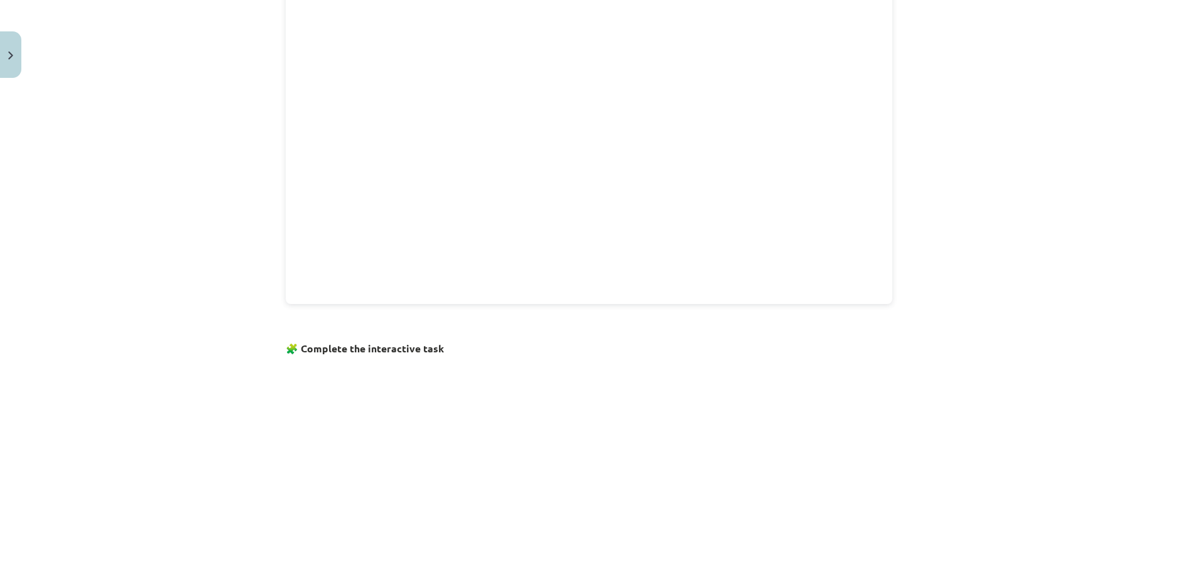
scroll to position [688, 0]
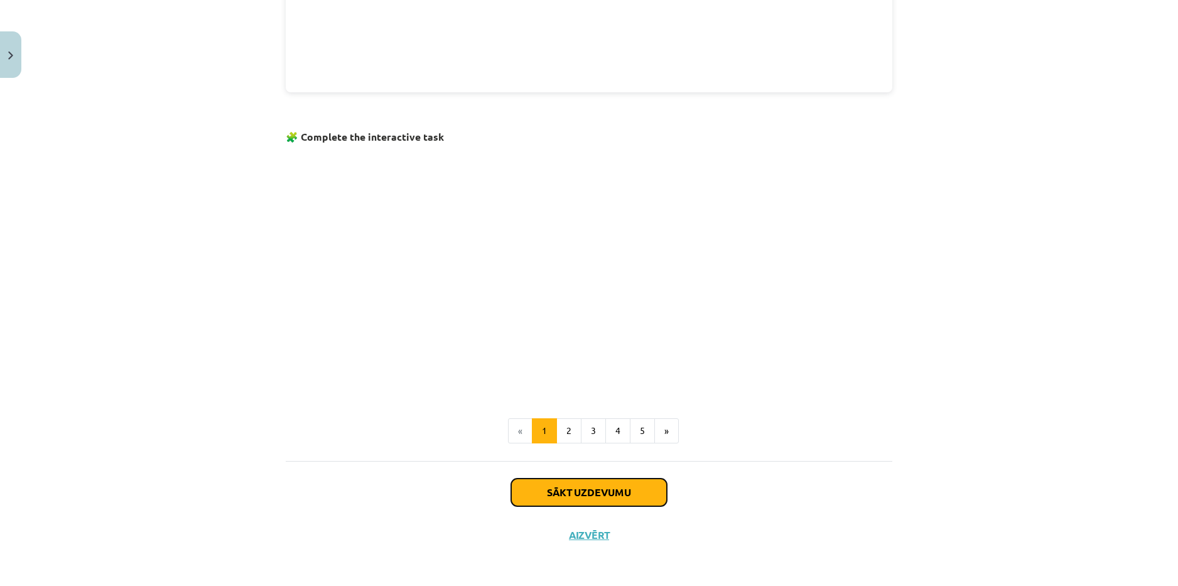
click at [637, 490] on button "Sākt uzdevumu" at bounding box center [589, 493] width 156 height 28
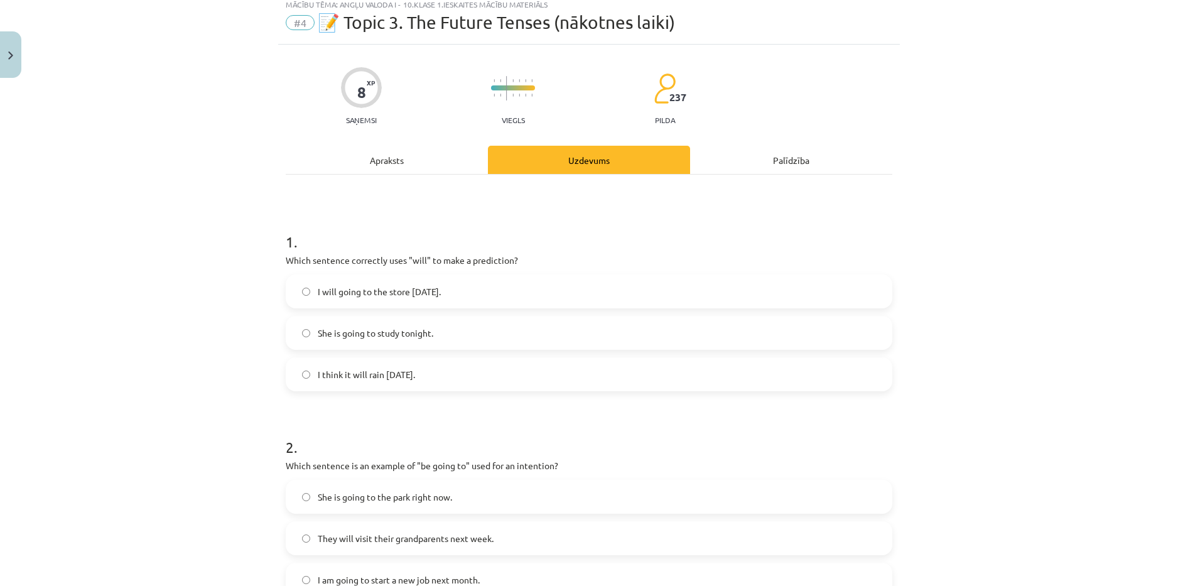
scroll to position [31, 0]
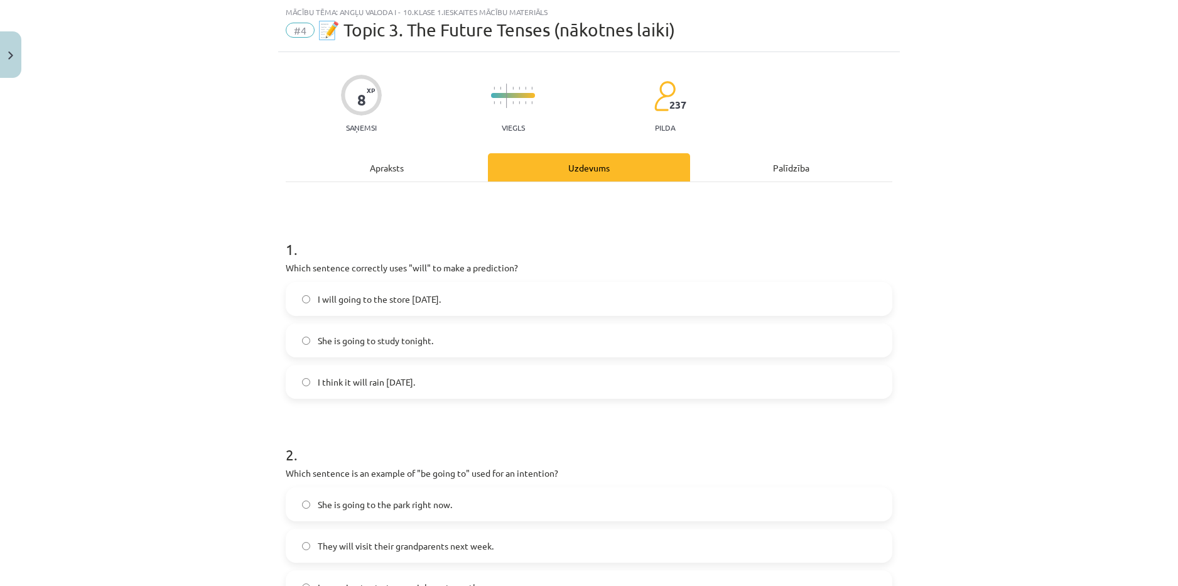
click at [384, 379] on span "I think it will rain tomorrow." at bounding box center [366, 382] width 97 height 13
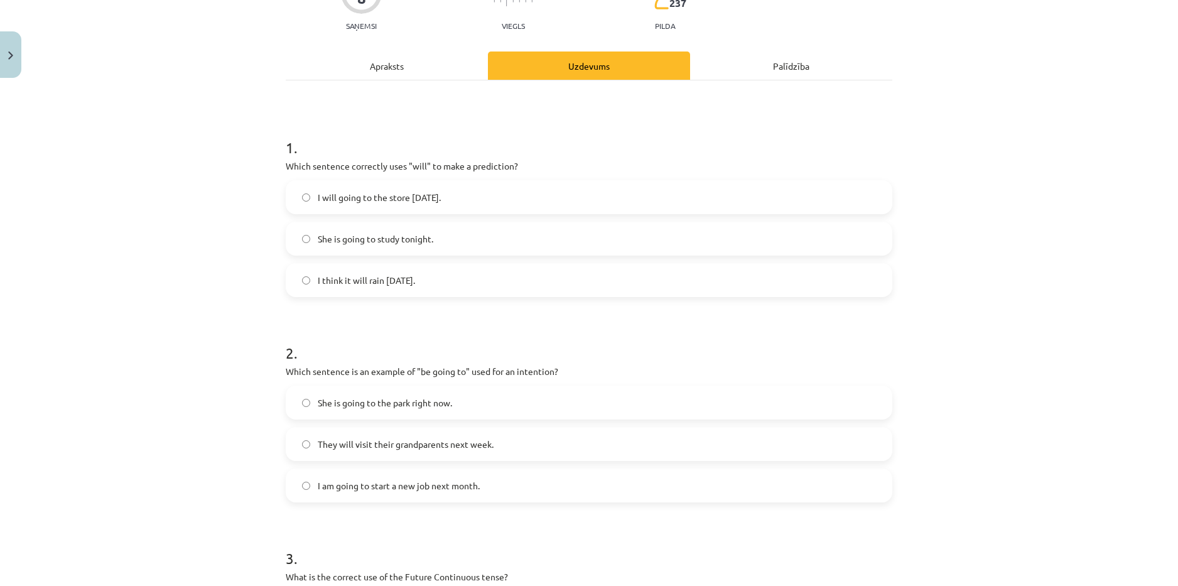
scroll to position [94, 0]
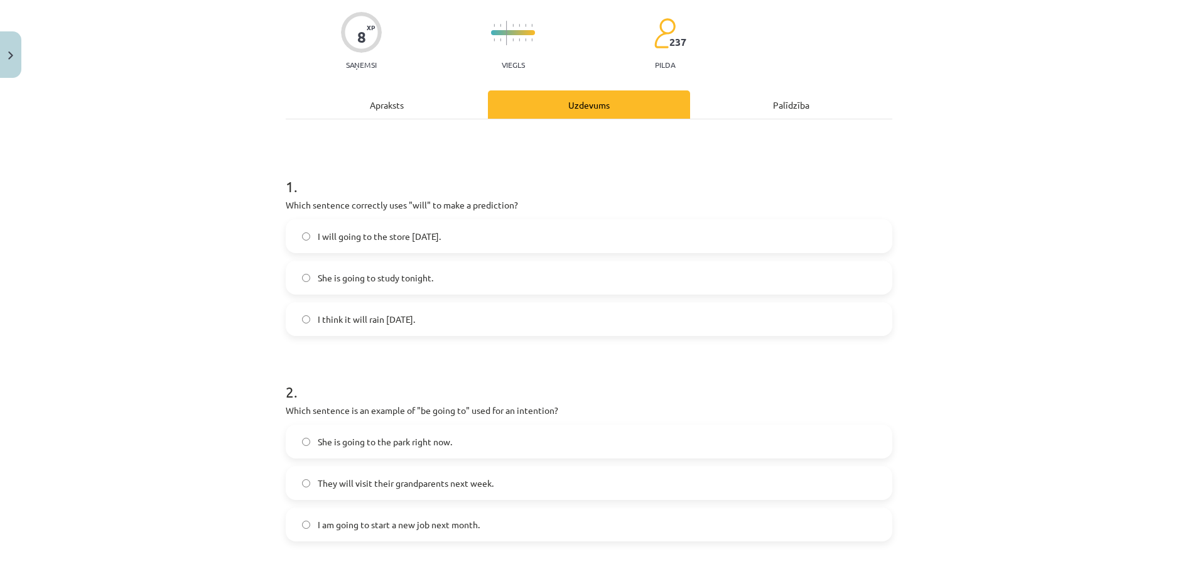
drag, startPoint x: 279, startPoint y: 206, endPoint x: 457, endPoint y: 306, distance: 204.2
click at [462, 326] on div "8 XP Saņemsi Viegls 237 pilda Apraksts Uzdevums Palīdzība 1 . Which sentence co…" at bounding box center [589, 527] width 622 height 1077
copy div "Which sentence correctly uses "will" to make a prediction? I will going to the …"
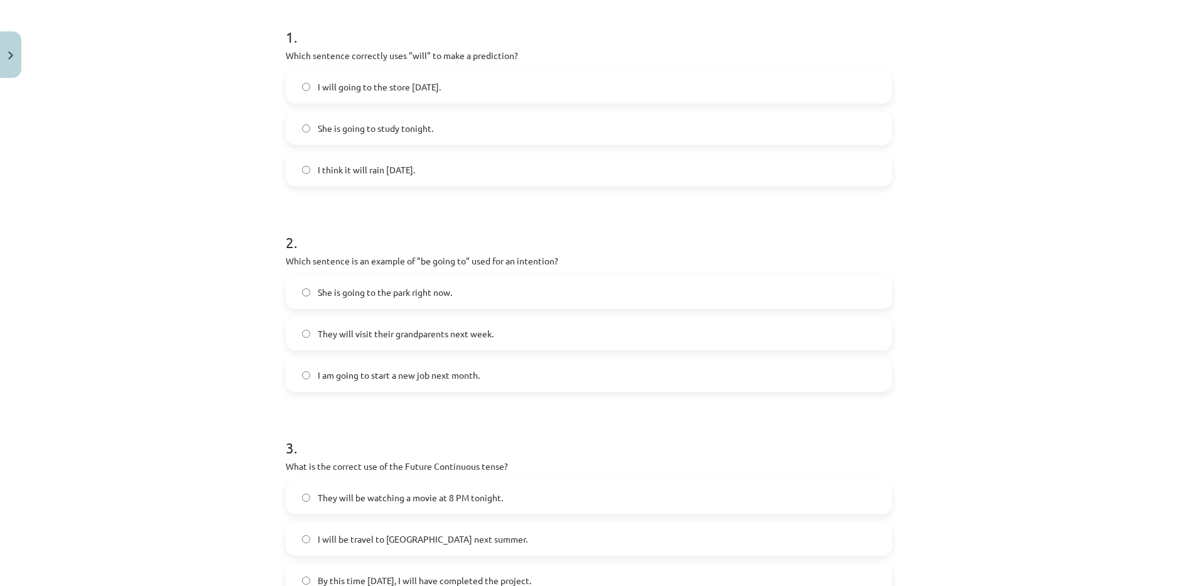
scroll to position [283, 0]
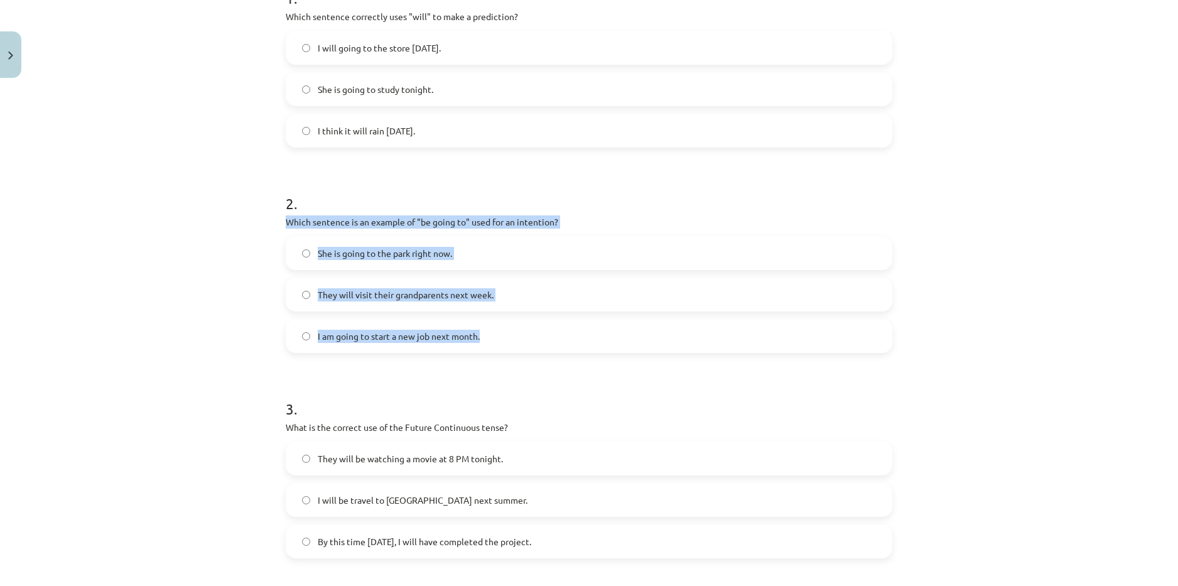
drag, startPoint x: 277, startPoint y: 219, endPoint x: 477, endPoint y: 335, distance: 231.4
click at [477, 335] on div "8 XP Saņemsi Viegls 237 pilda Apraksts Uzdevums Palīdzība 1 . Which sentence co…" at bounding box center [589, 339] width 622 height 1077
copy div "Which sentence is an example of "be going to" used for an intention? She is goi…"
click at [529, 339] on label "I am going to start a new job next month." at bounding box center [589, 335] width 604 height 31
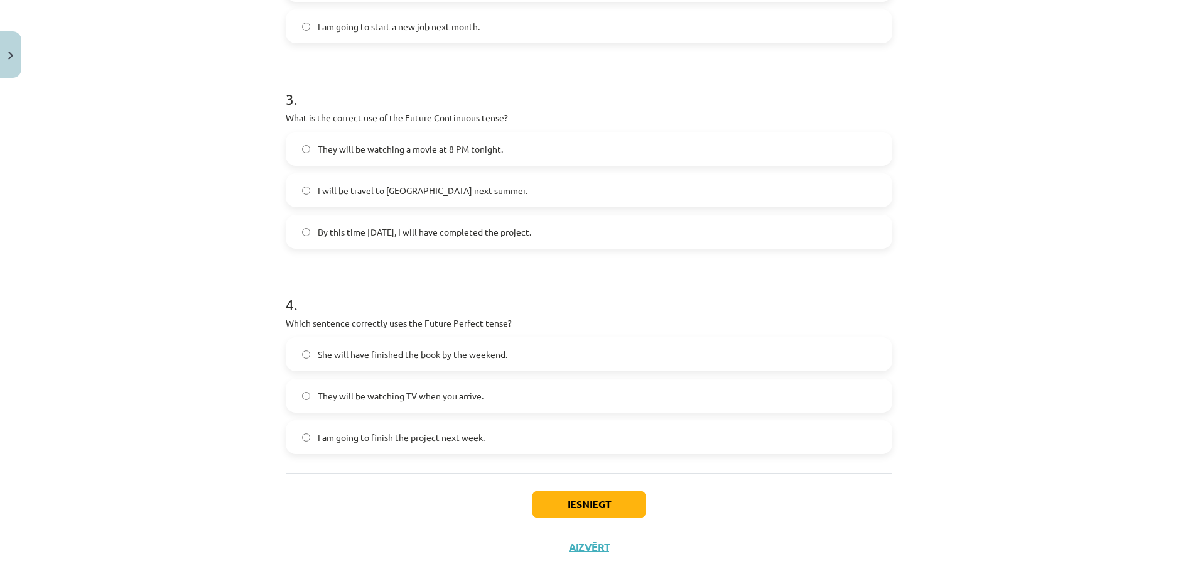
scroll to position [597, 0]
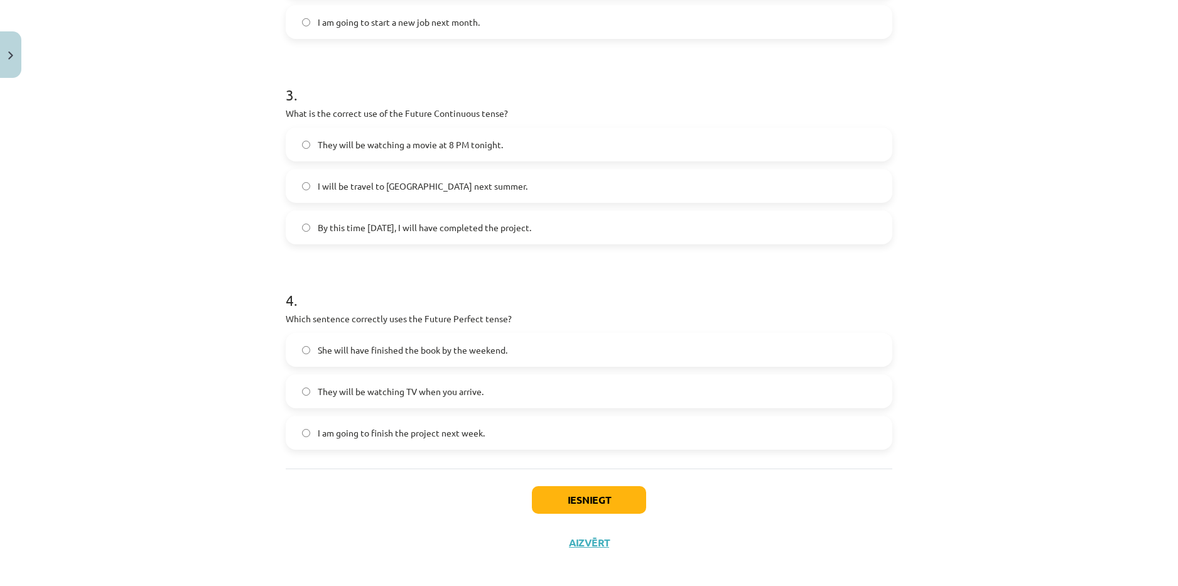
drag, startPoint x: 273, startPoint y: 111, endPoint x: 541, endPoint y: 227, distance: 291.7
click at [541, 227] on div "8 XP Saņemsi Viegls 237 pilda Apraksts Uzdevums Palīdzība 1 . Which sentence co…" at bounding box center [589, 25] width 622 height 1077
copy div "What is the correct use of the Future Continuous tense? They will be watching a…"
click at [558, 151] on label "They will be watching a movie at 8 PM tonight." at bounding box center [589, 144] width 604 height 31
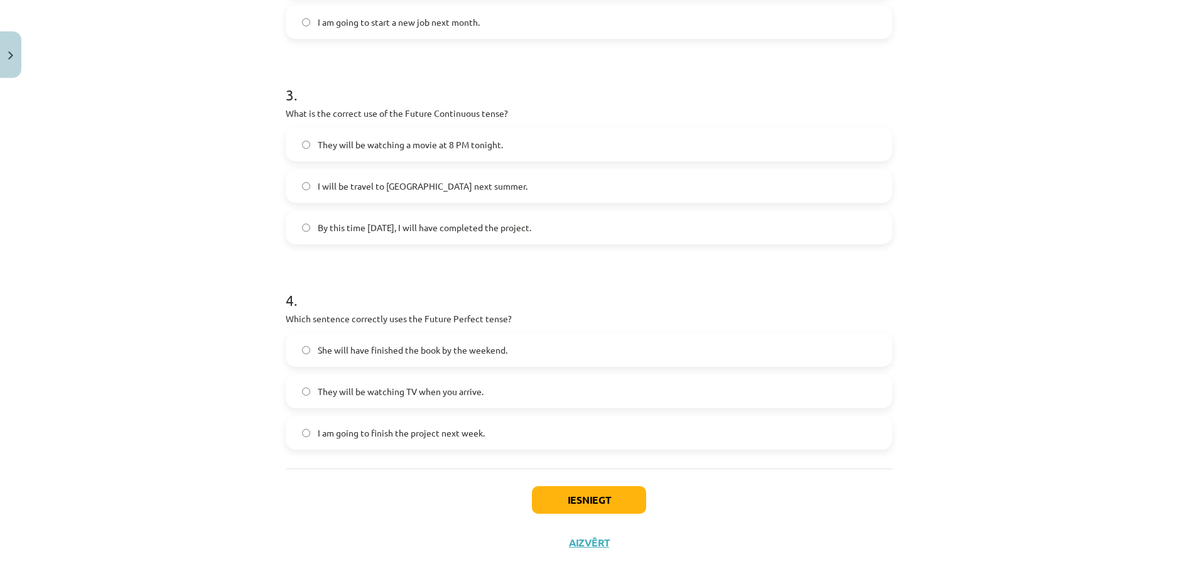
click at [598, 267] on form "1 . Which sentence correctly uses "will" to make a prediction? I will going to …" at bounding box center [589, 51] width 607 height 796
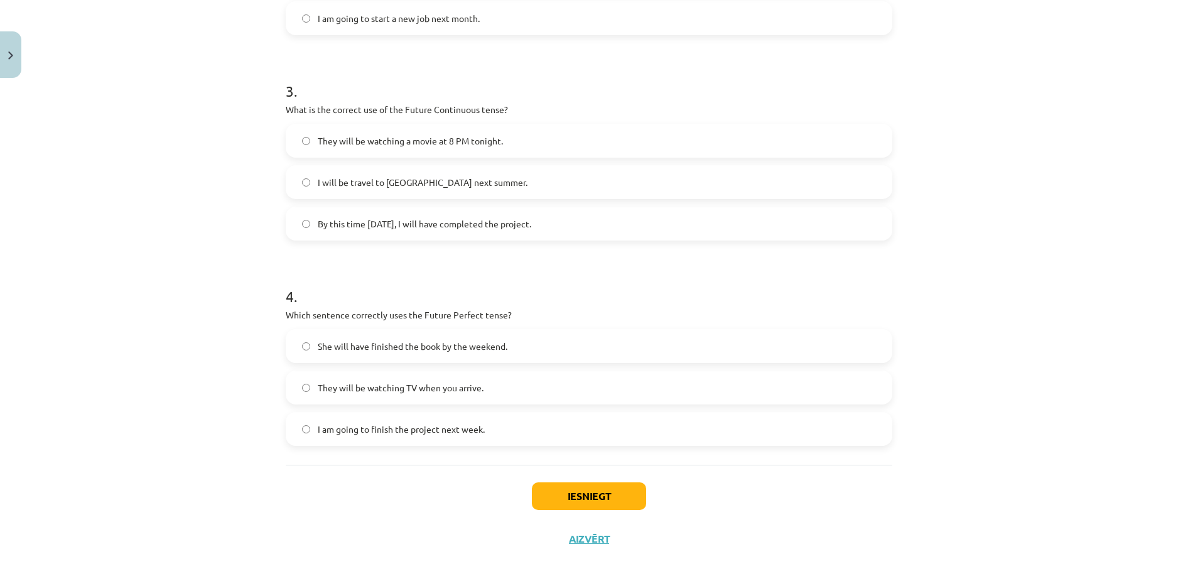
scroll to position [606, 0]
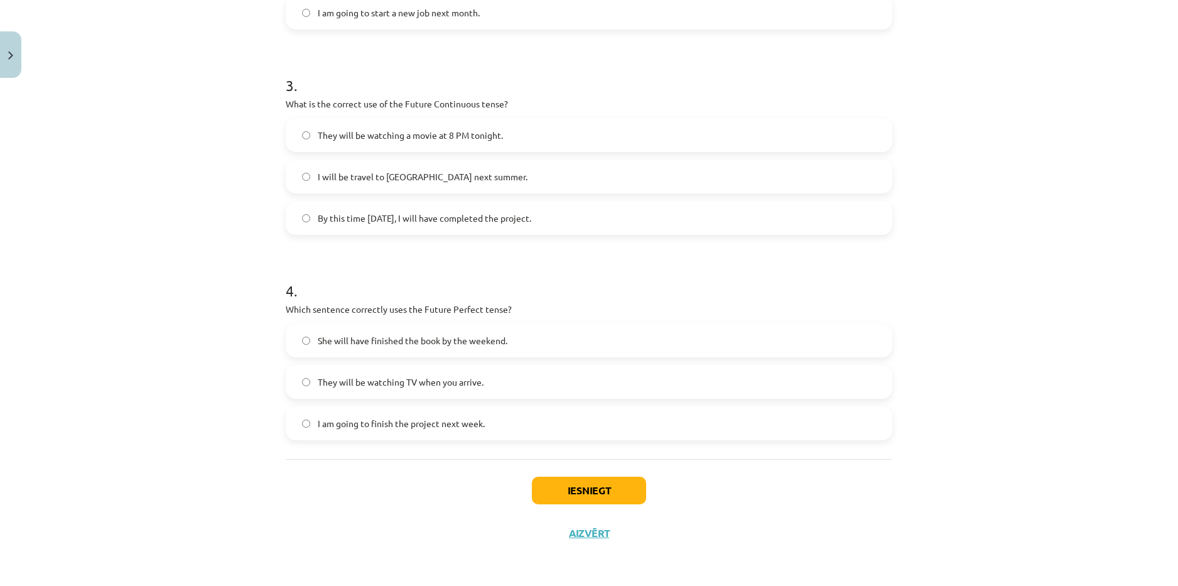
click at [302, 416] on label "I am going to finish the project next week." at bounding box center [589, 423] width 604 height 31
click at [600, 493] on button "Iesniegt" at bounding box center [589, 491] width 114 height 28
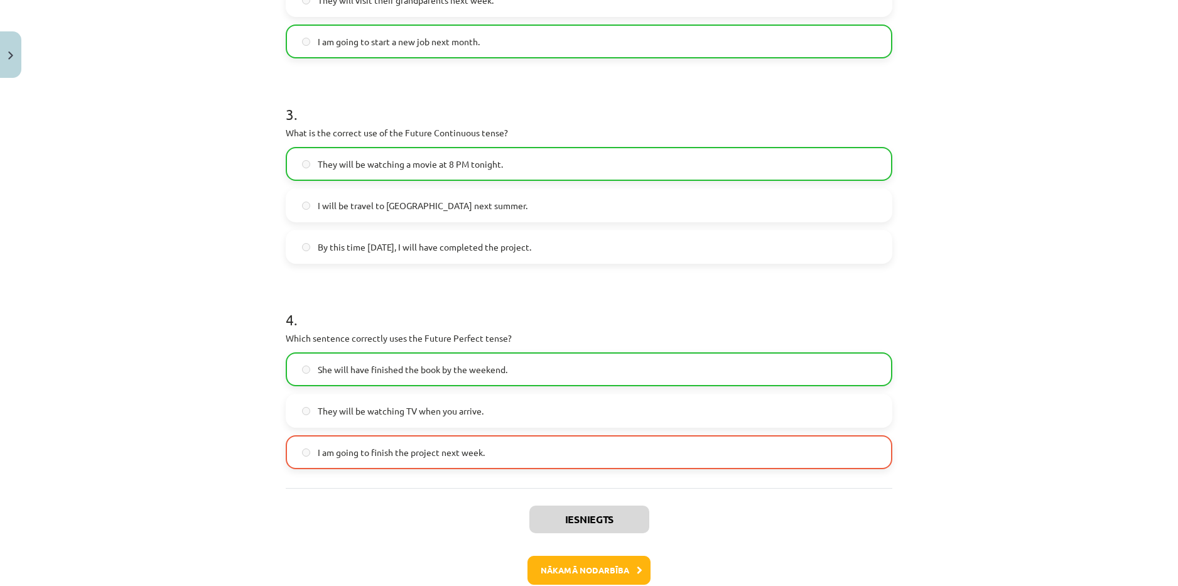
scroll to position [646, 0]
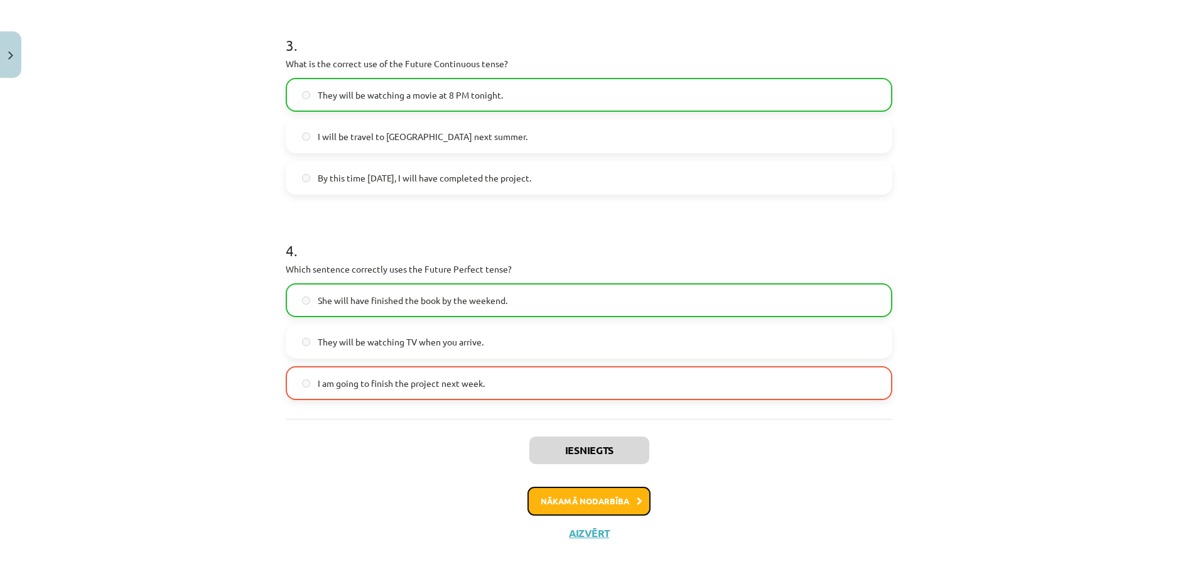
click at [610, 496] on button "Nākamā nodarbība" at bounding box center [589, 501] width 123 height 29
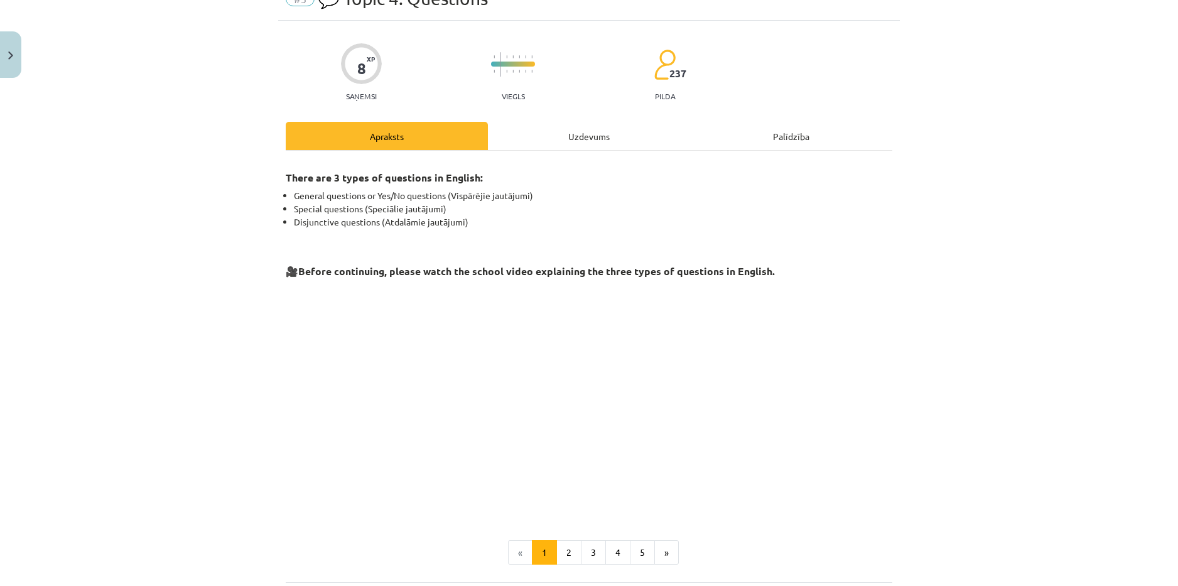
scroll to position [126, 0]
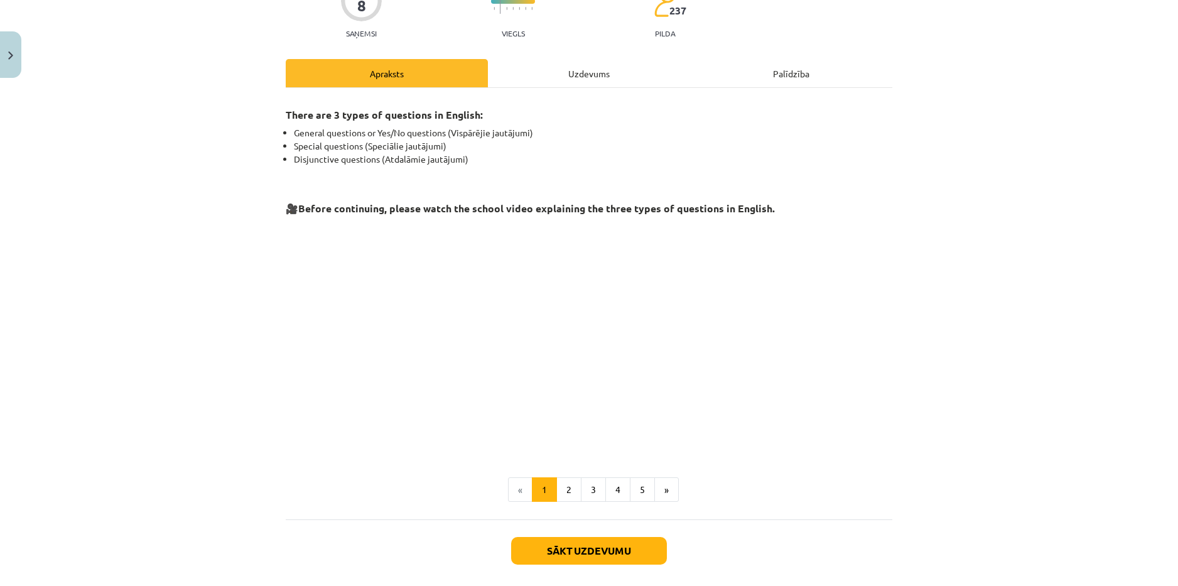
click at [587, 79] on div "Uzdevums" at bounding box center [589, 73] width 202 height 28
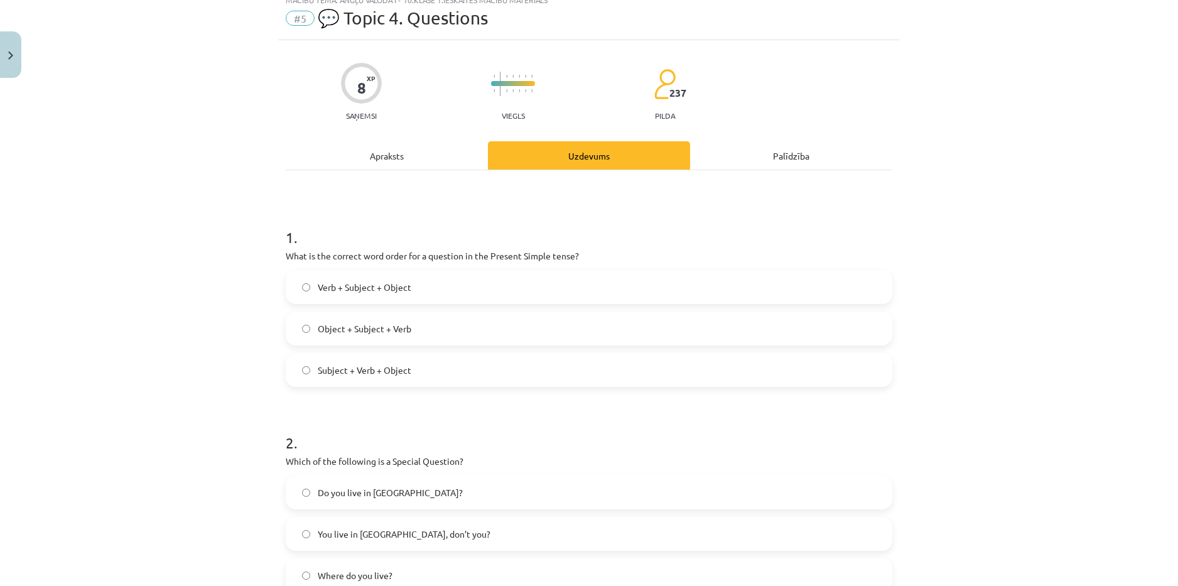
scroll to position [0, 0]
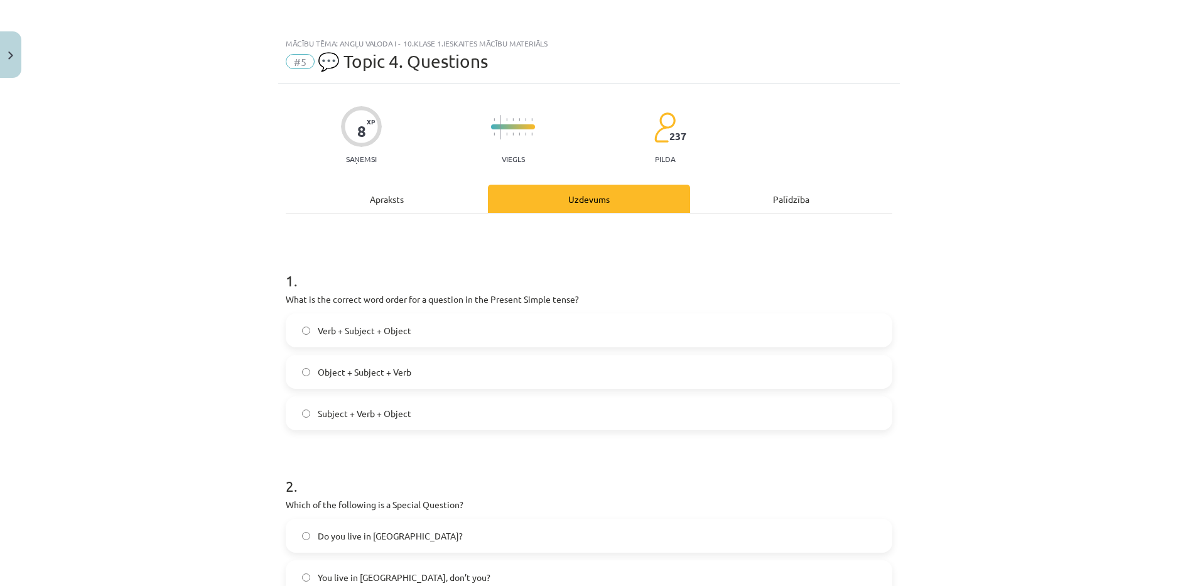
click at [443, 194] on div "Apraksts" at bounding box center [387, 199] width 202 height 28
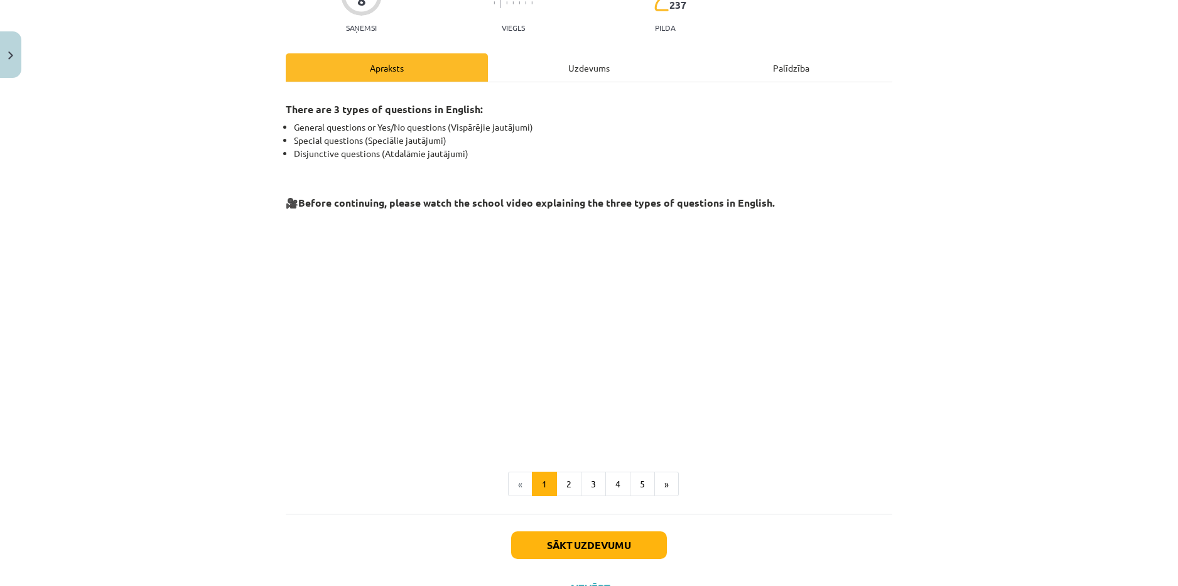
scroll to position [185, 0]
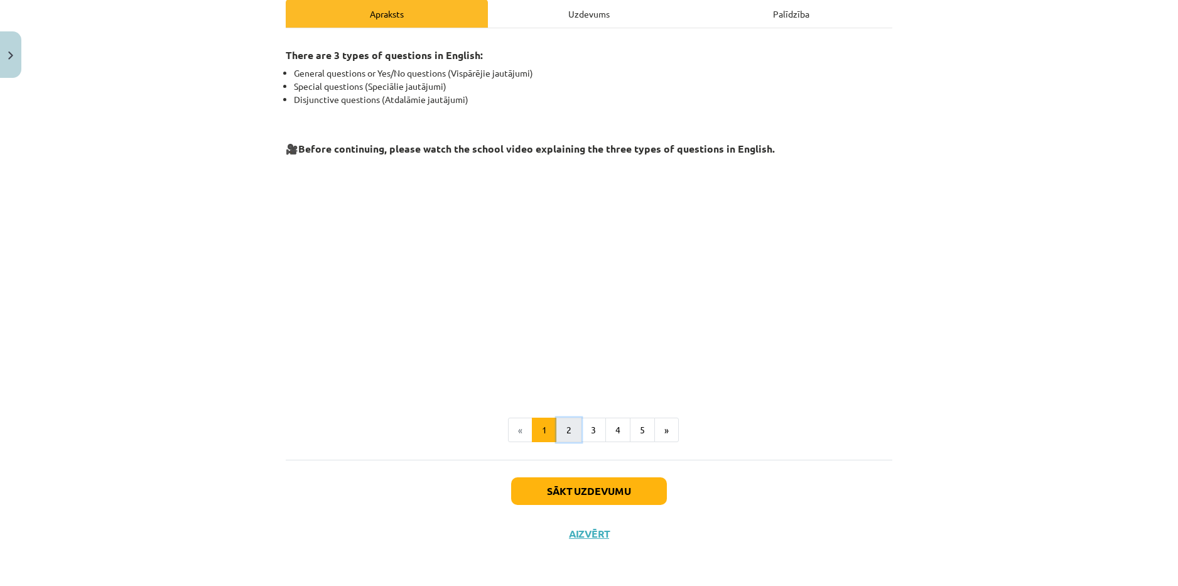
click at [566, 429] on button "2" at bounding box center [568, 430] width 25 height 25
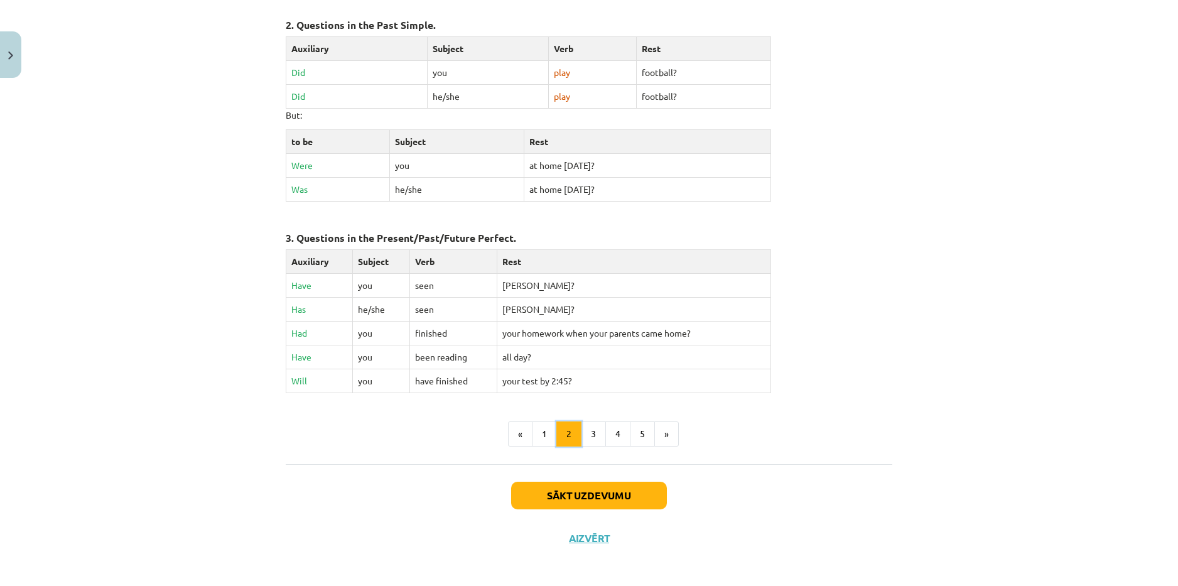
scroll to position [483, 0]
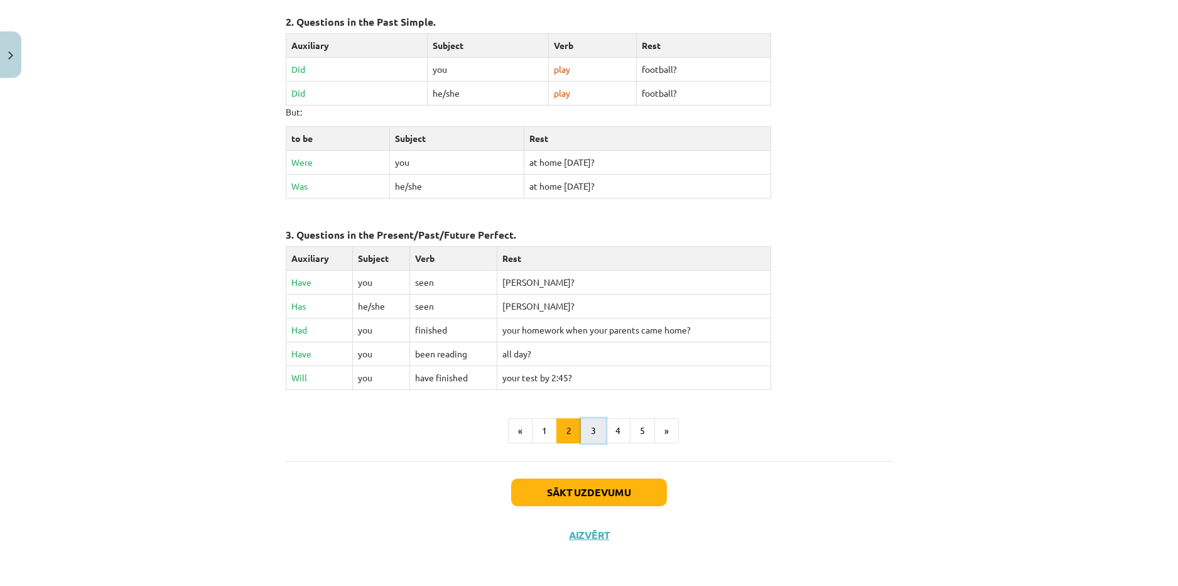
click at [596, 427] on button "3" at bounding box center [593, 430] width 25 height 25
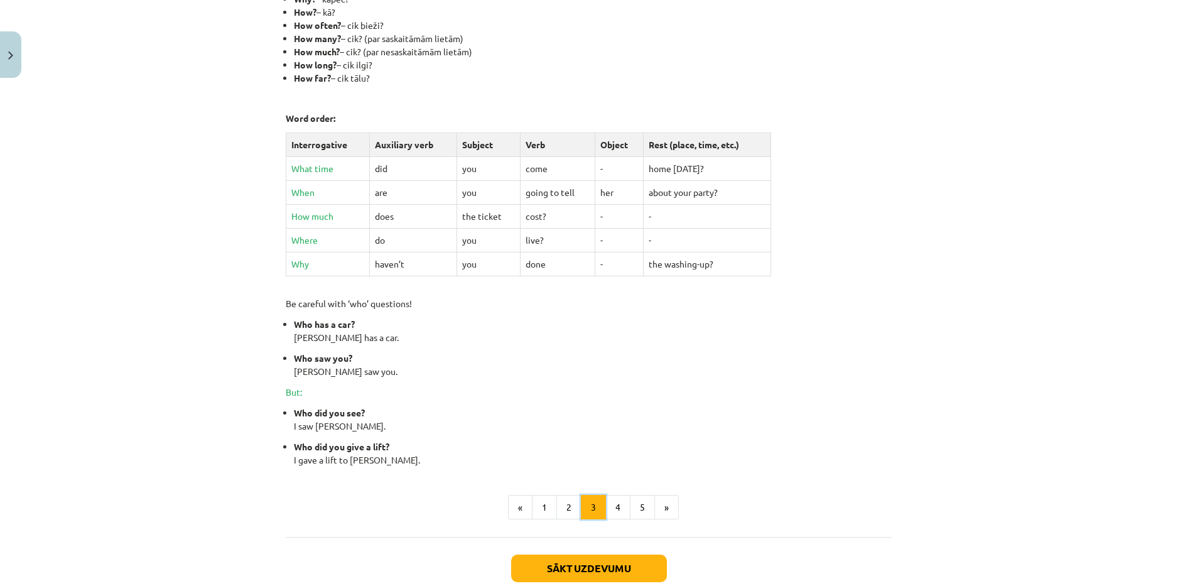
scroll to position [413, 0]
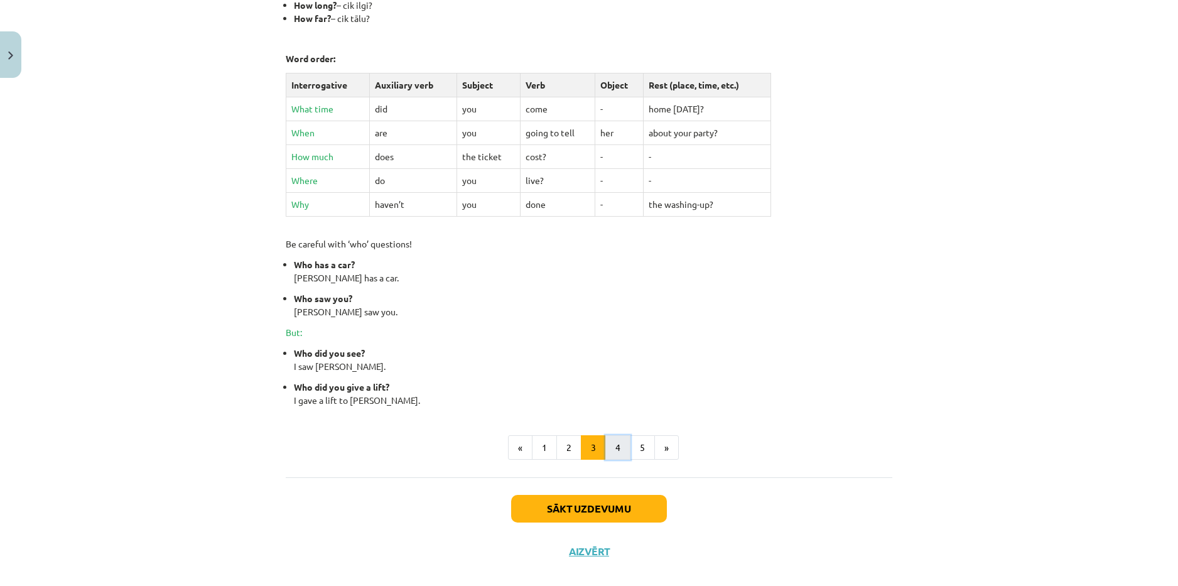
click at [615, 450] on button "4" at bounding box center [617, 447] width 25 height 25
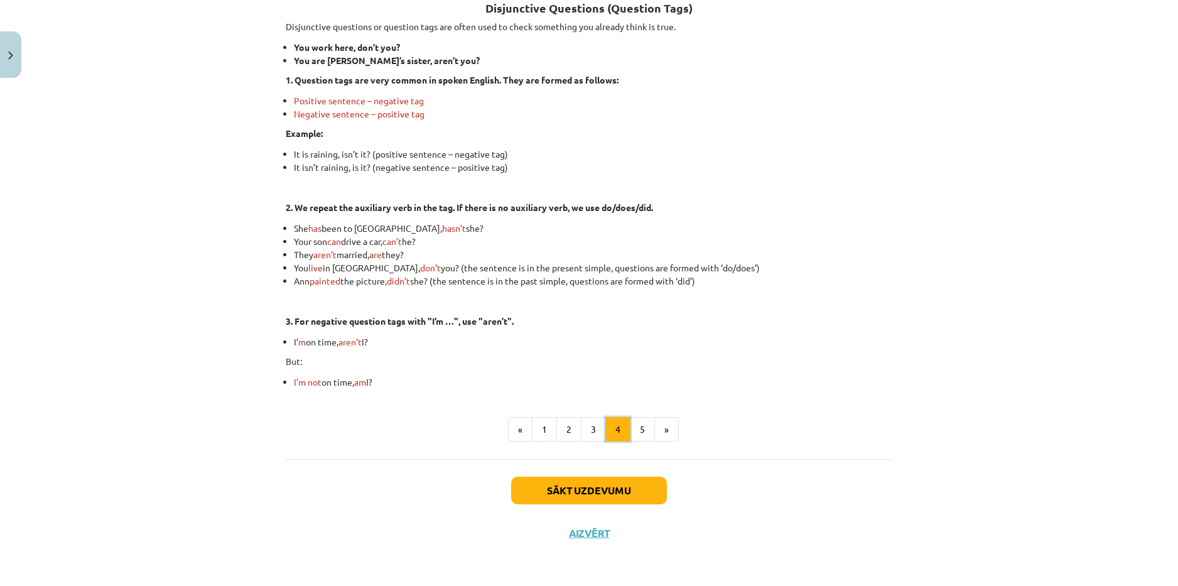
scroll to position [225, 0]
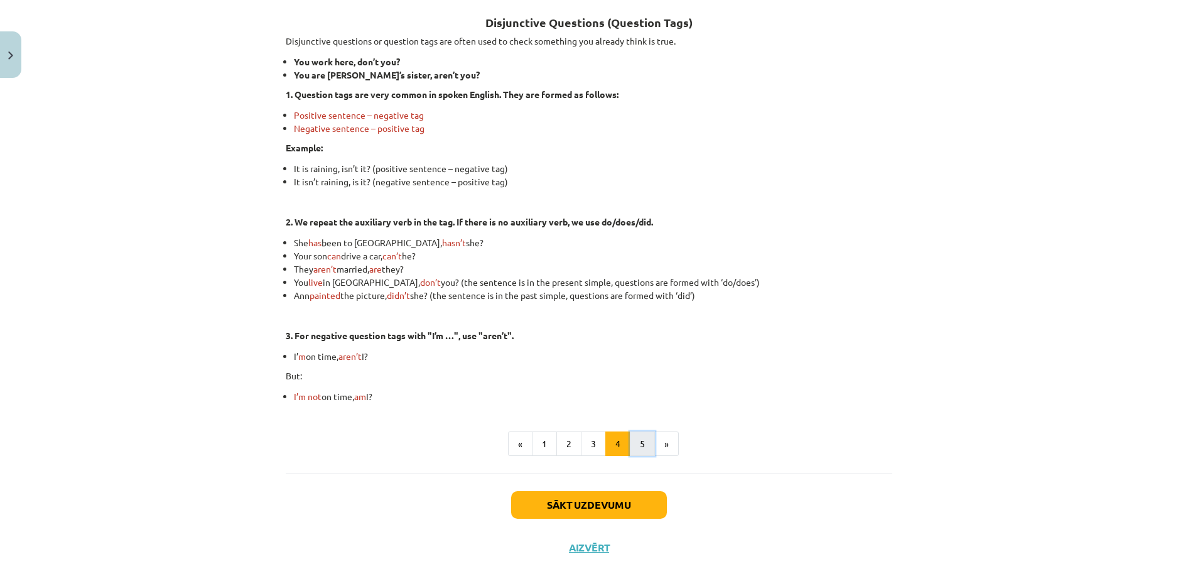
click at [633, 432] on button "5" at bounding box center [642, 443] width 25 height 25
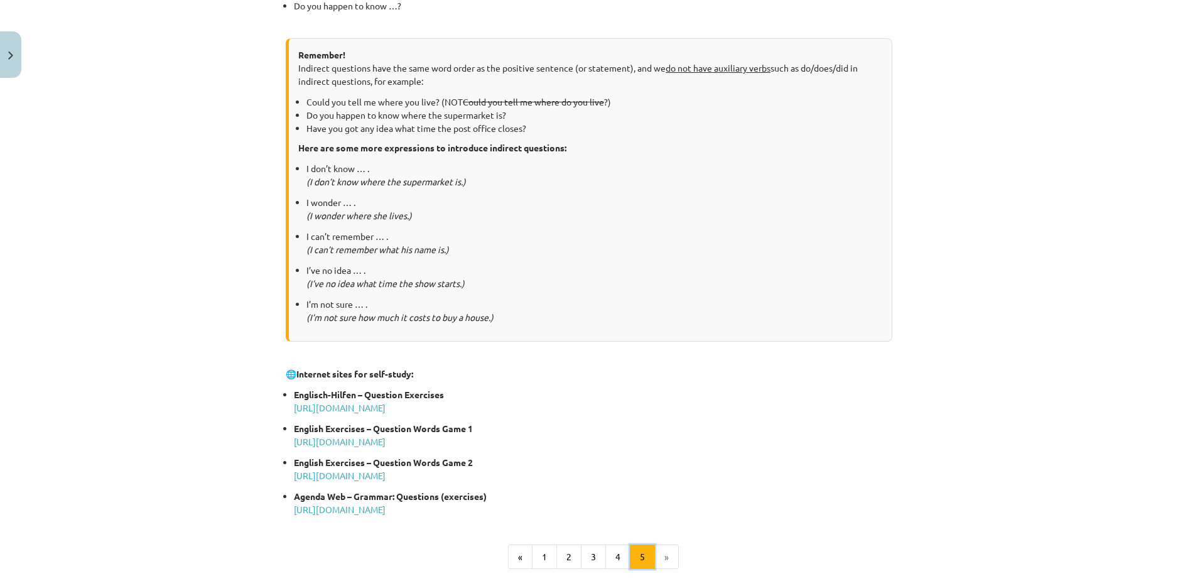
scroll to position [539, 0]
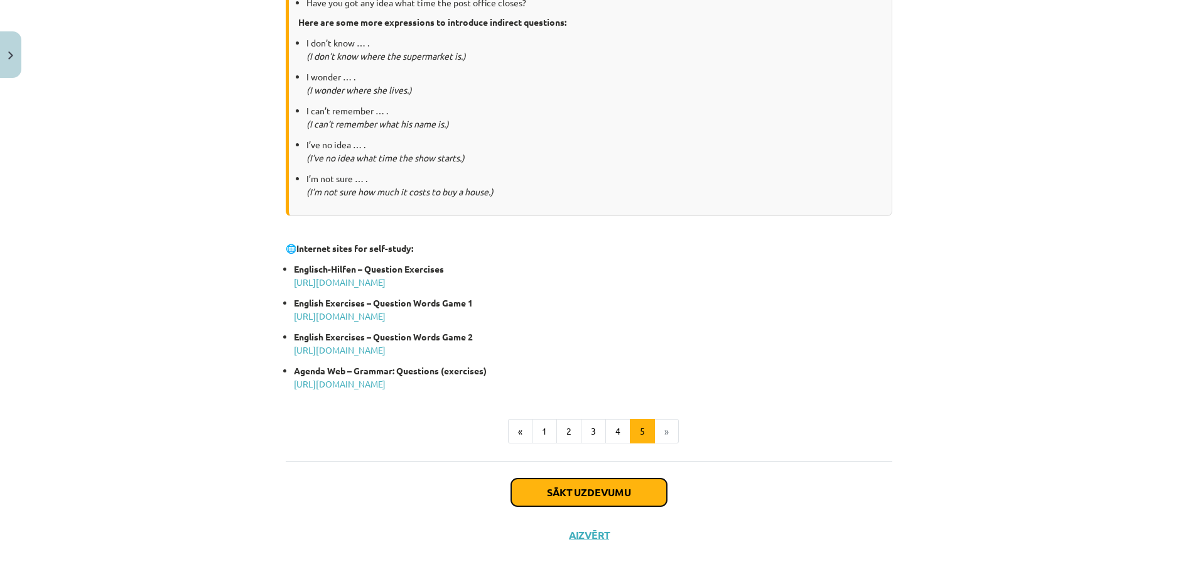
click at [609, 486] on button "Sākt uzdevumu" at bounding box center [589, 493] width 156 height 28
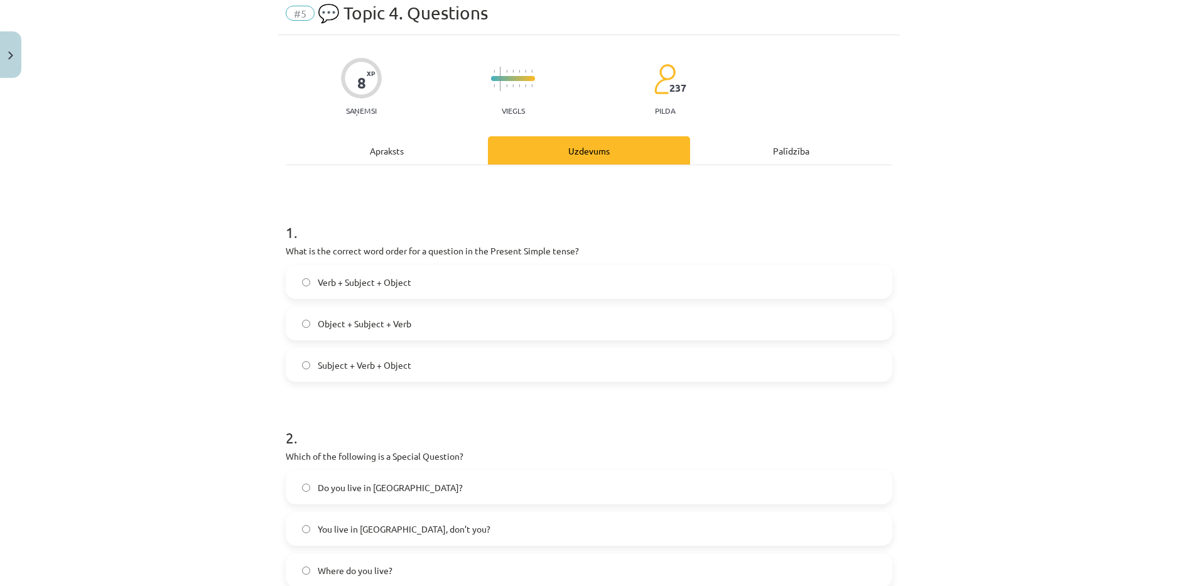
scroll to position [31, 0]
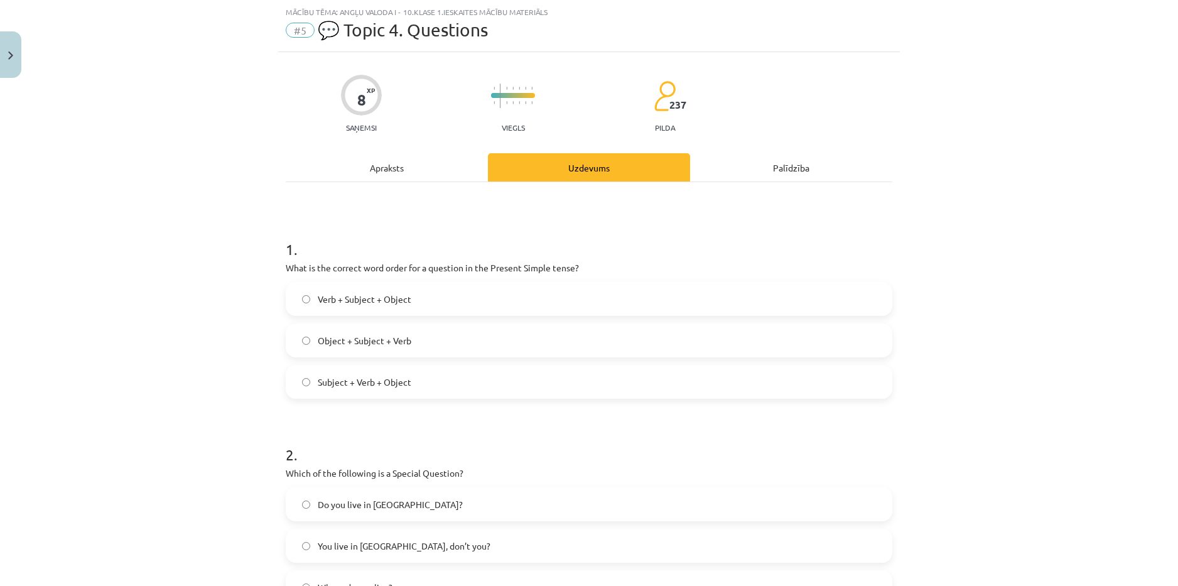
click at [456, 333] on label "Object + Subject + Verb" at bounding box center [589, 340] width 604 height 31
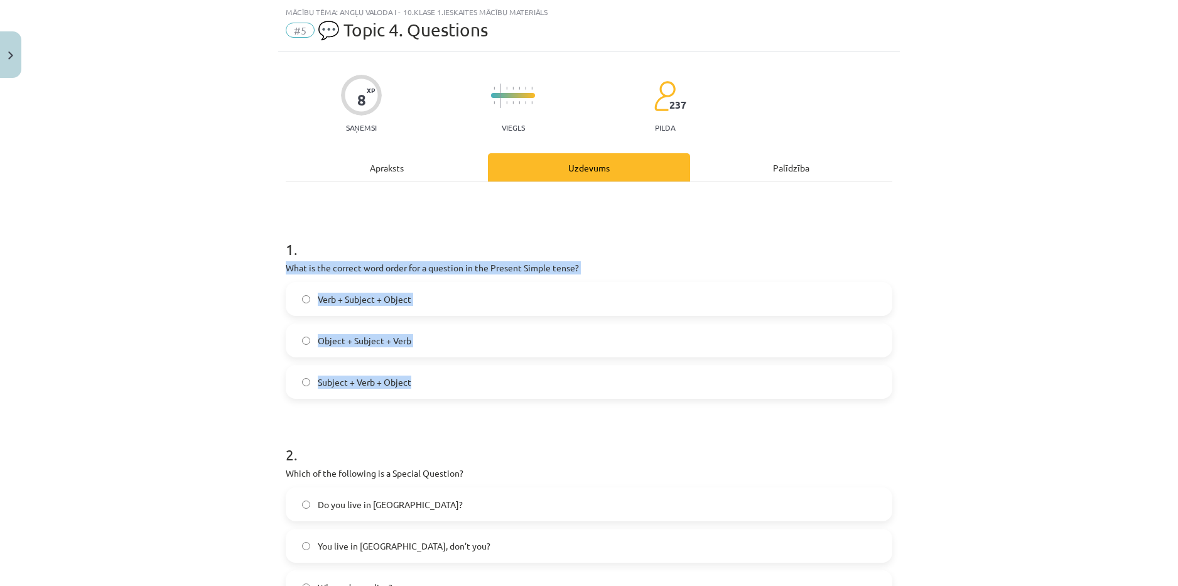
drag, startPoint x: 276, startPoint y: 261, endPoint x: 489, endPoint y: 386, distance: 247.1
click at [490, 387] on div "8 XP Saņemsi Viegls 237 pilda Apraksts Uzdevums Palīdzība 1 . What is the corre…" at bounding box center [589, 590] width 622 height 1077
copy div "What is the correct word order for a question in the Present Simple tense? Verb…"
click at [423, 380] on label "Subject + Verb + Object" at bounding box center [589, 381] width 604 height 31
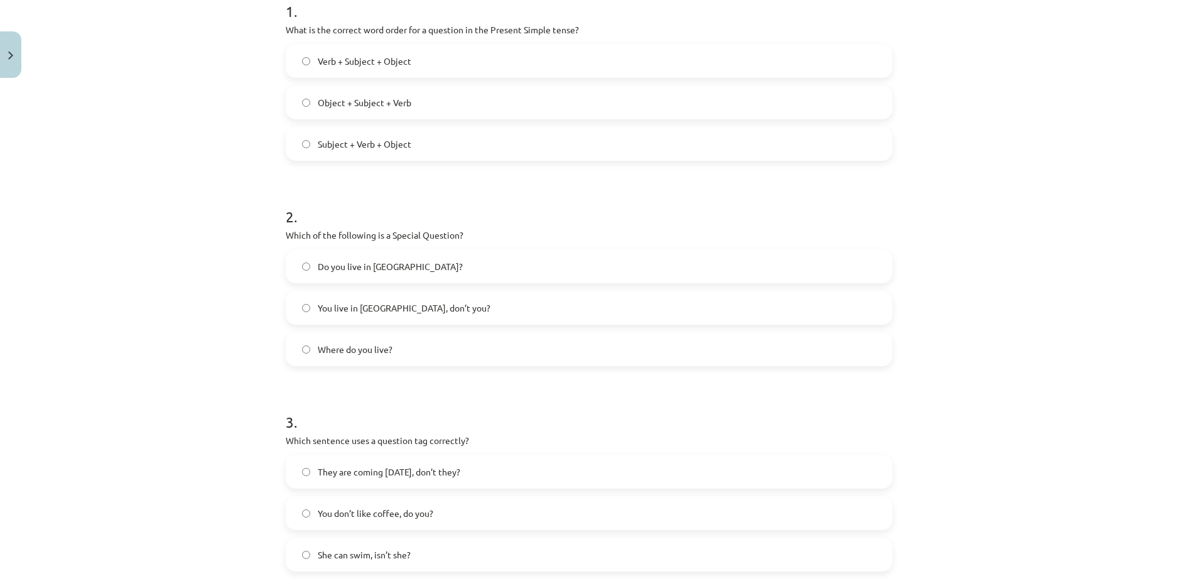
scroll to position [283, 0]
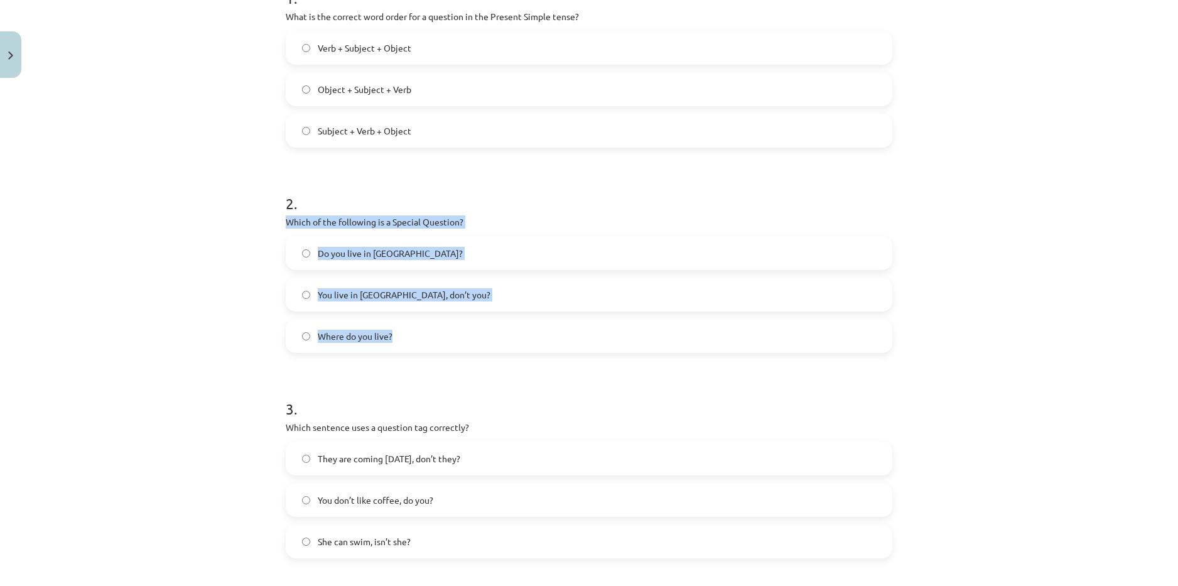
drag, startPoint x: 282, startPoint y: 222, endPoint x: 455, endPoint y: 327, distance: 202.6
click at [464, 337] on div "2 . Which of the following is a Special Question? Do you live in Riga? You live…" at bounding box center [589, 263] width 607 height 180
copy div "Which of the following is a Special Question? Do you live in Riga? You live in …"
click at [293, 340] on label "Where do you live?" at bounding box center [589, 335] width 604 height 31
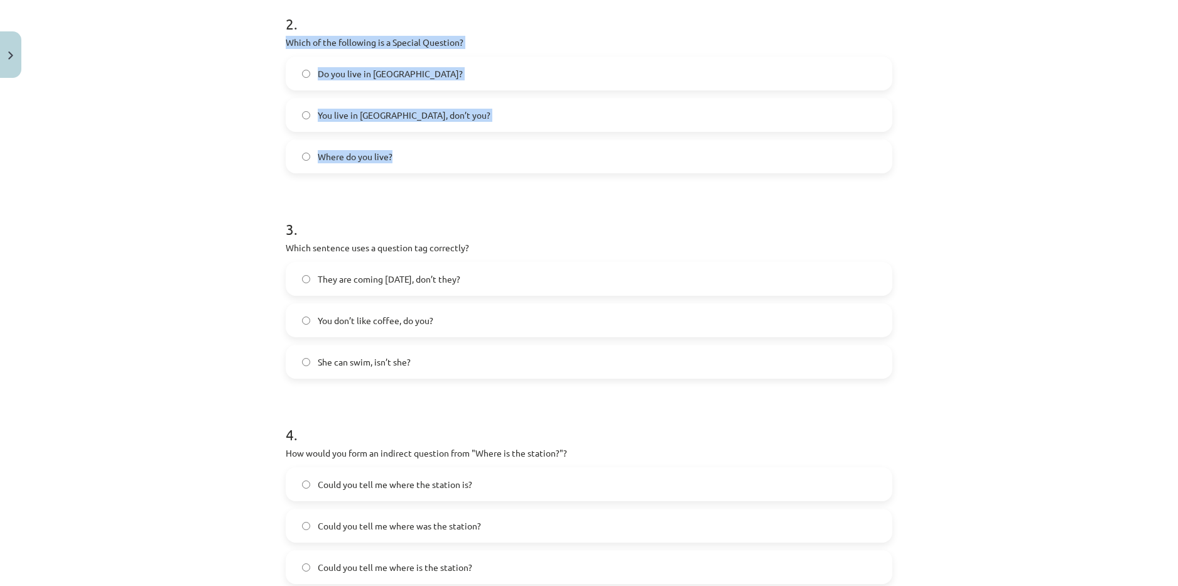
scroll to position [471, 0]
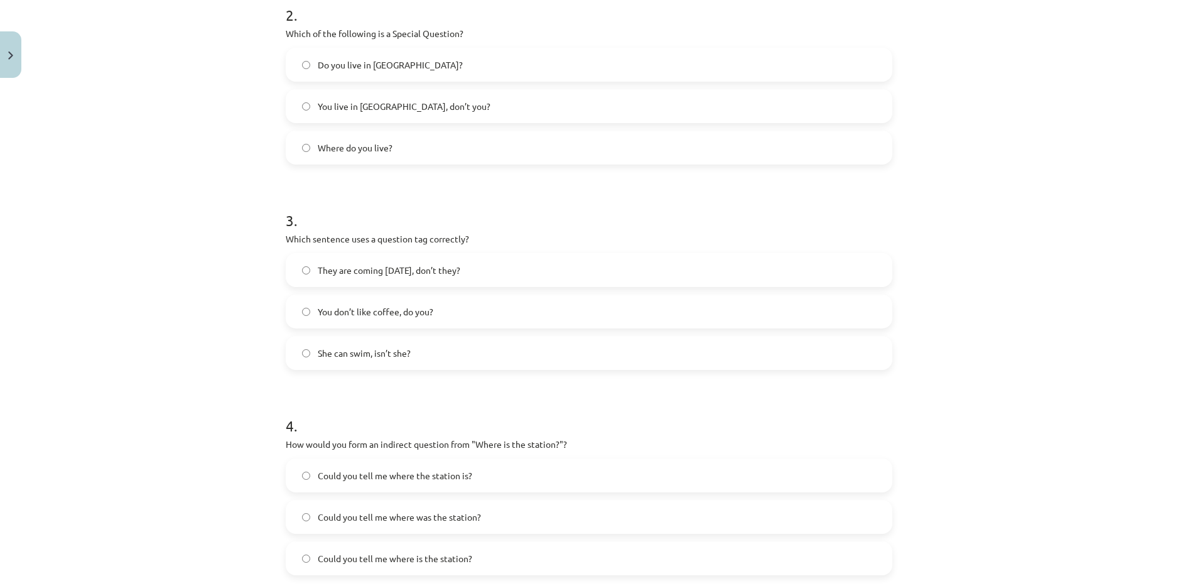
click at [480, 197] on h1 "3 ." at bounding box center [589, 209] width 607 height 39
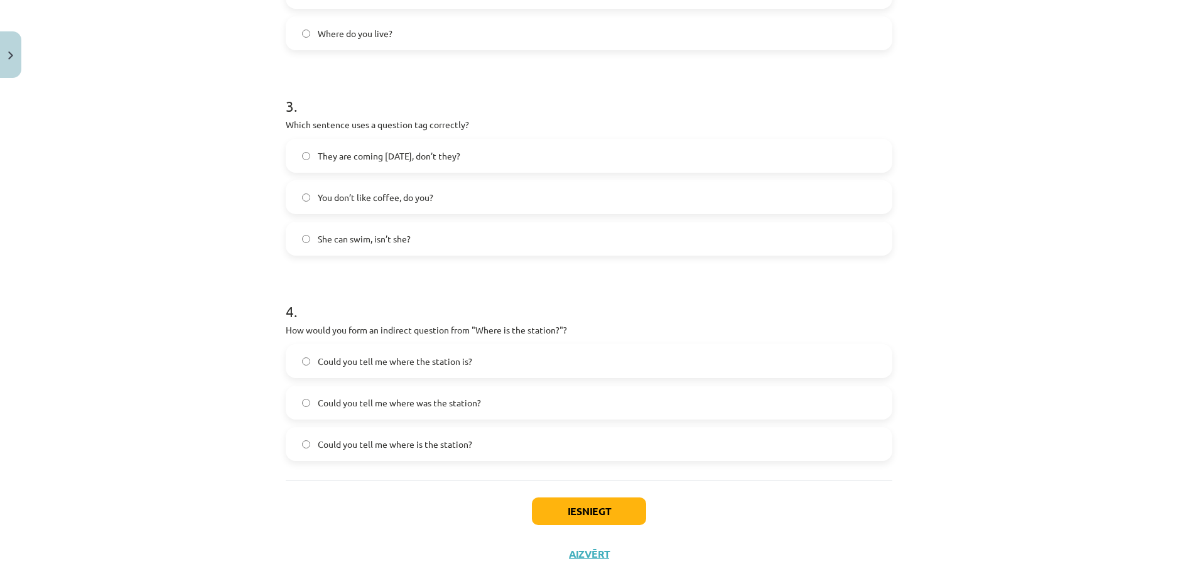
scroll to position [597, 0]
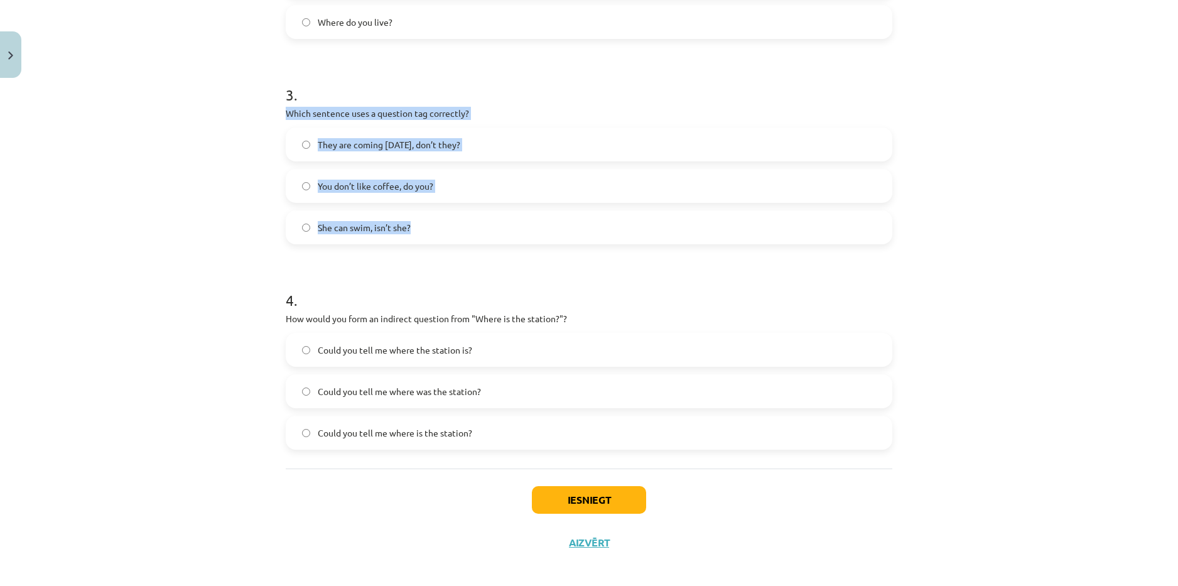
drag, startPoint x: 281, startPoint y: 113, endPoint x: 456, endPoint y: 227, distance: 208.3
click at [456, 227] on div "3 . Which sentence uses a question tag correctly? They are coming tomorrow, don…" at bounding box center [589, 154] width 607 height 180
copy div "Which sentence uses a question tag correctly? They are coming tomorrow, don’t t…"
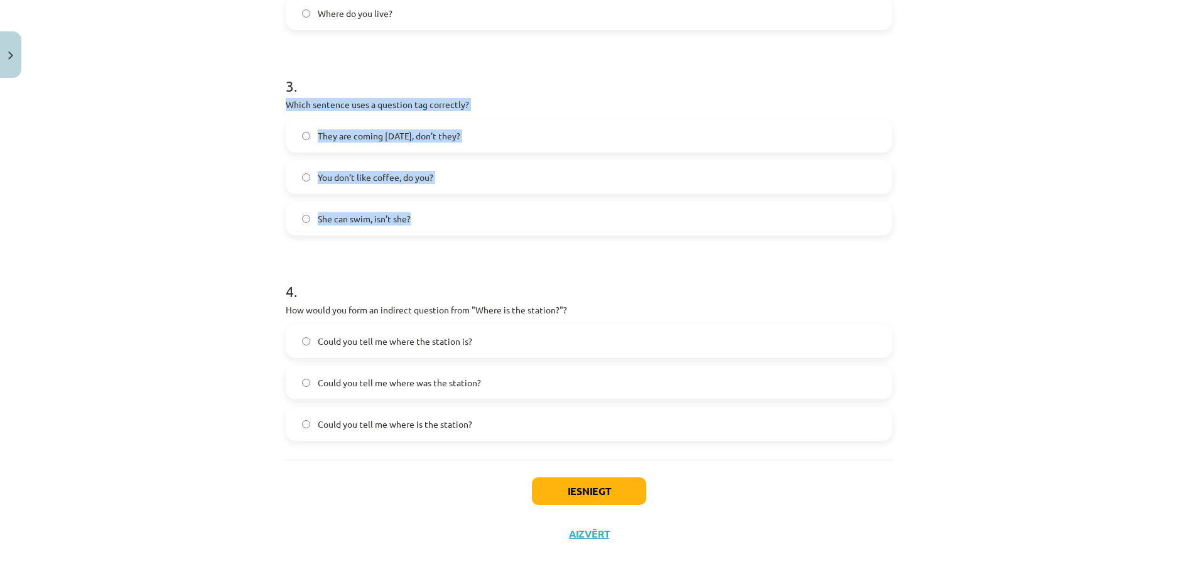
scroll to position [606, 0]
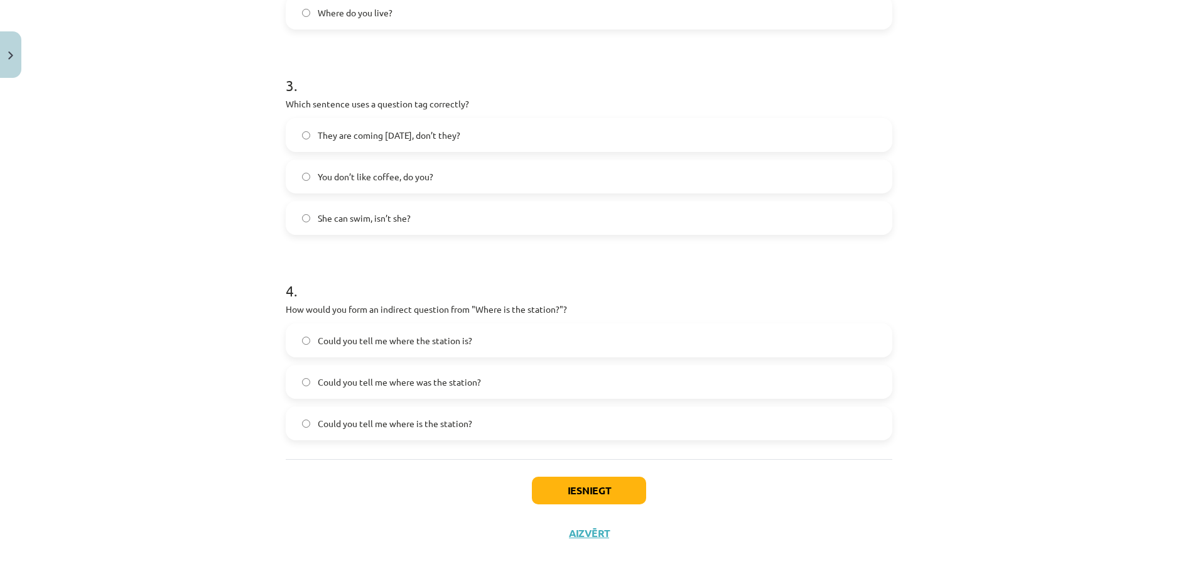
click at [449, 273] on h1 "4 ." at bounding box center [589, 279] width 607 height 39
drag, startPoint x: 282, startPoint y: 307, endPoint x: 276, endPoint y: 310, distance: 7.0
click at [278, 310] on div "8 XP Saņemsi Viegls 237 pilda Apraksts Uzdevums Palīdzība 1 . What is the corre…" at bounding box center [589, 16] width 622 height 1077
click at [241, 342] on div "Mācību tēma: Angļu valoda i - 10.klase 1.ieskaites mācību materiāls #5 💬 Topic …" at bounding box center [589, 293] width 1178 height 586
click at [291, 422] on label "Could you tell me where is the station?" at bounding box center [589, 423] width 604 height 31
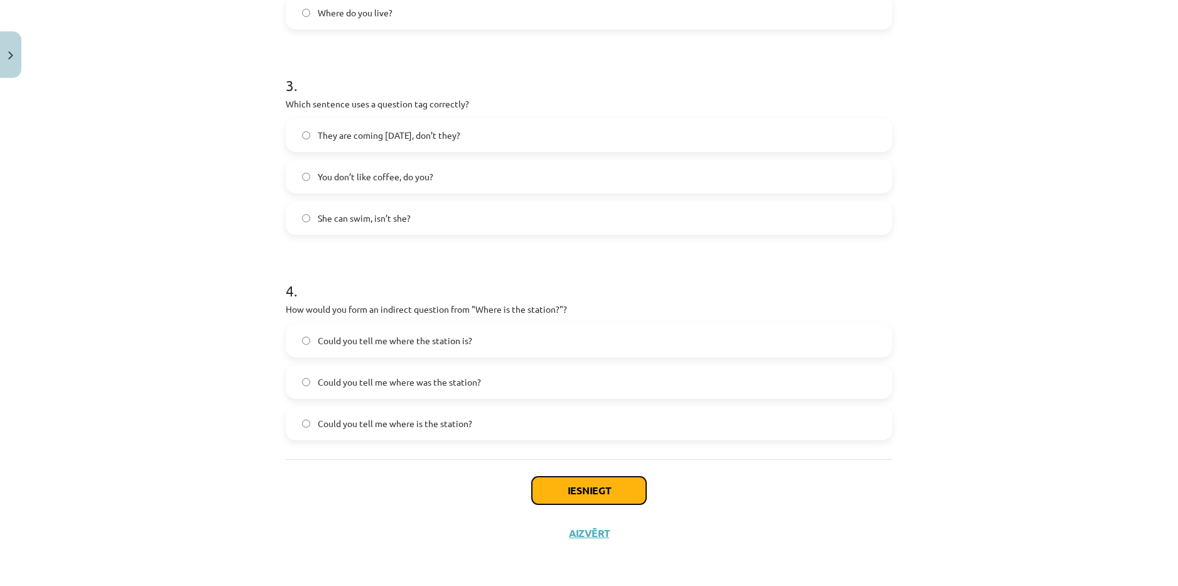
click at [556, 489] on button "Iesniegt" at bounding box center [589, 491] width 114 height 28
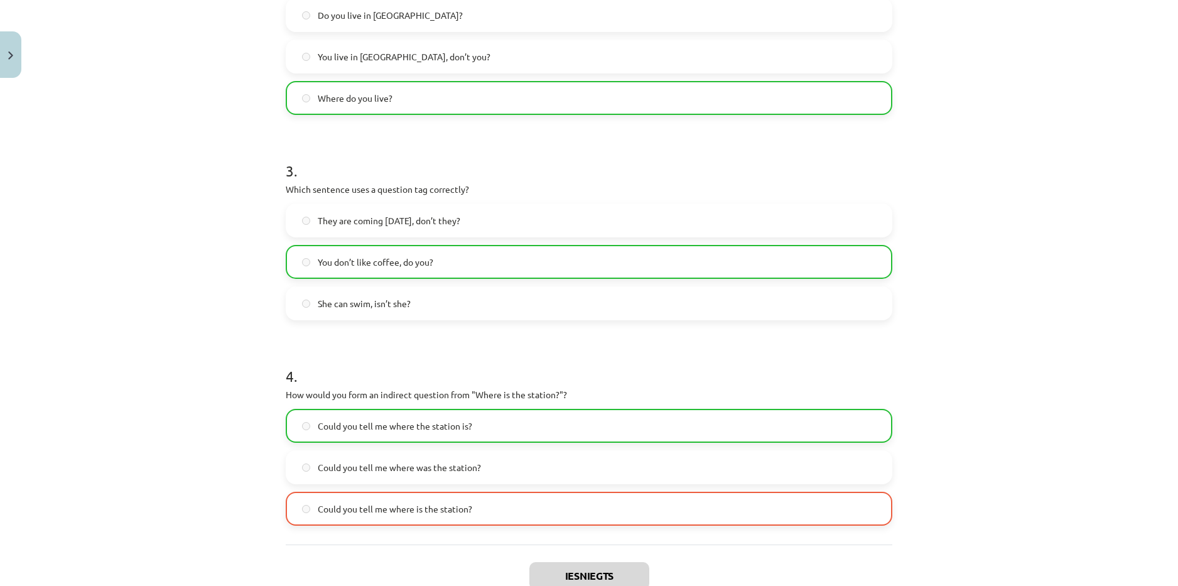
scroll to position [646, 0]
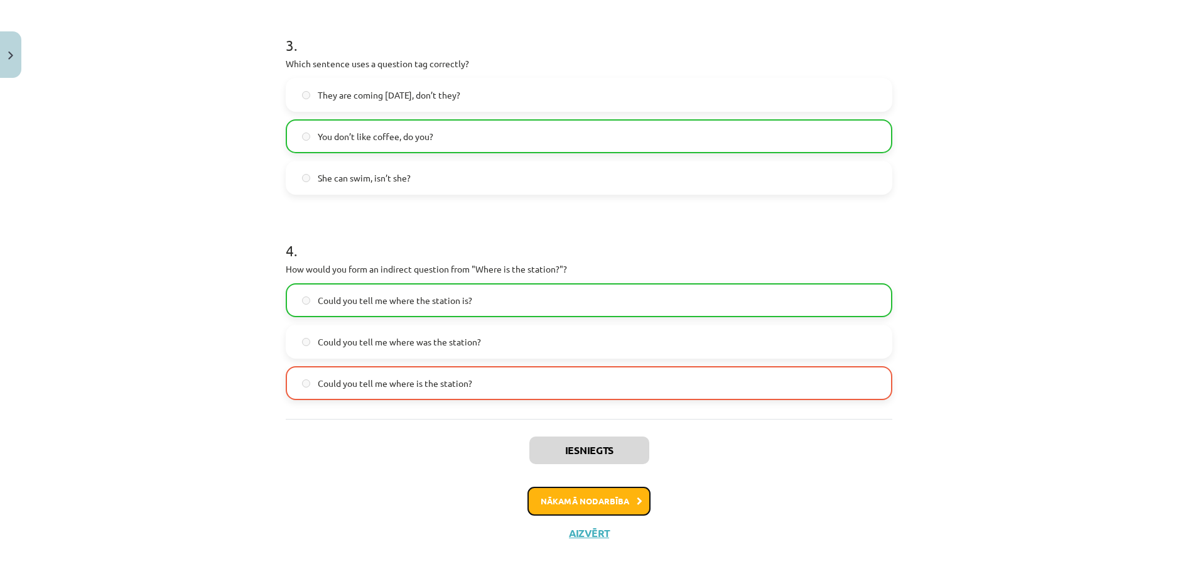
click at [584, 494] on button "Nākamā nodarbība" at bounding box center [589, 501] width 123 height 29
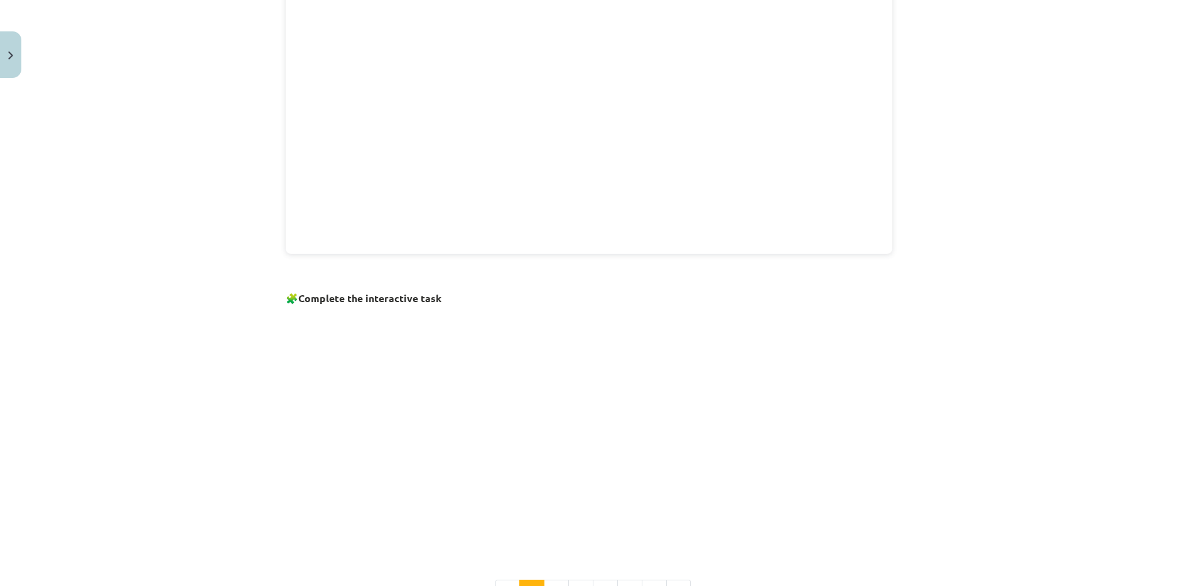
scroll to position [628, 0]
click at [550, 536] on button "2" at bounding box center [556, 531] width 25 height 25
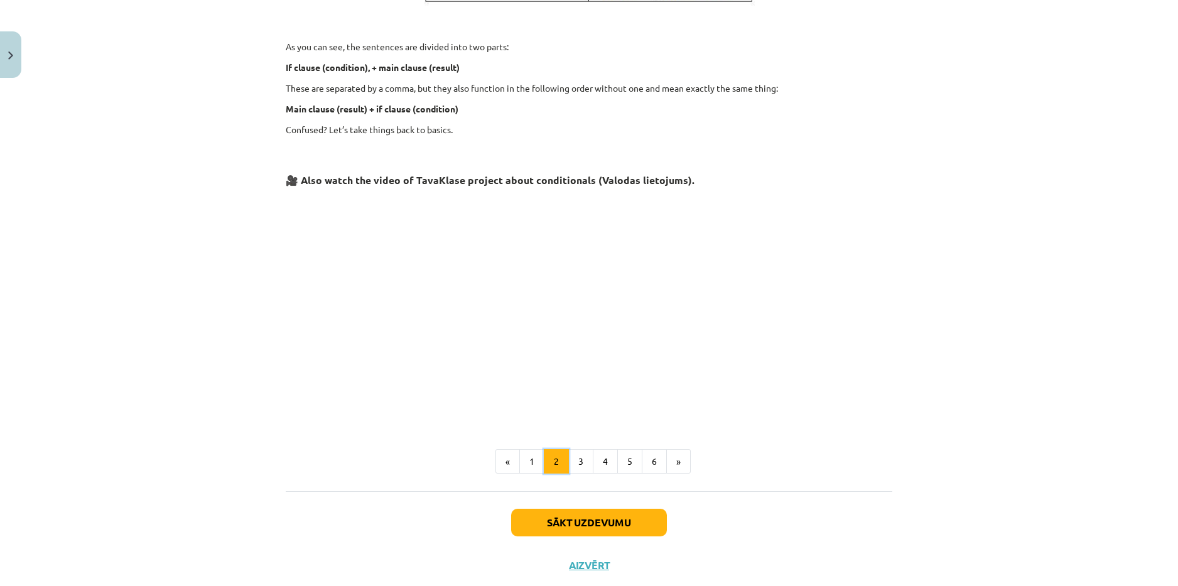
scroll to position [431, 0]
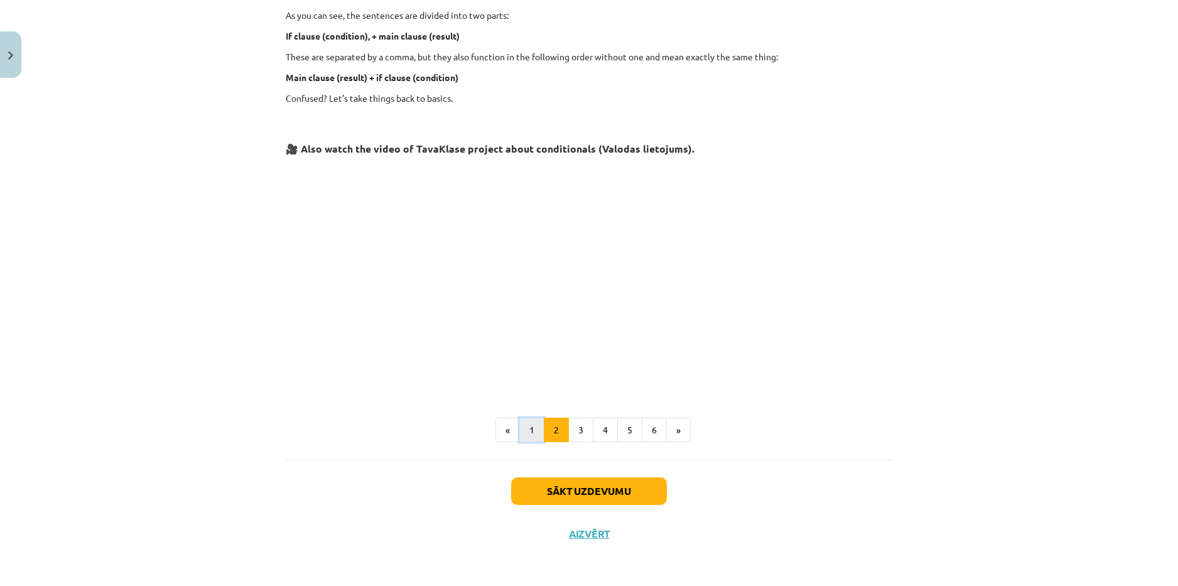
click at [523, 434] on button "1" at bounding box center [531, 430] width 25 height 25
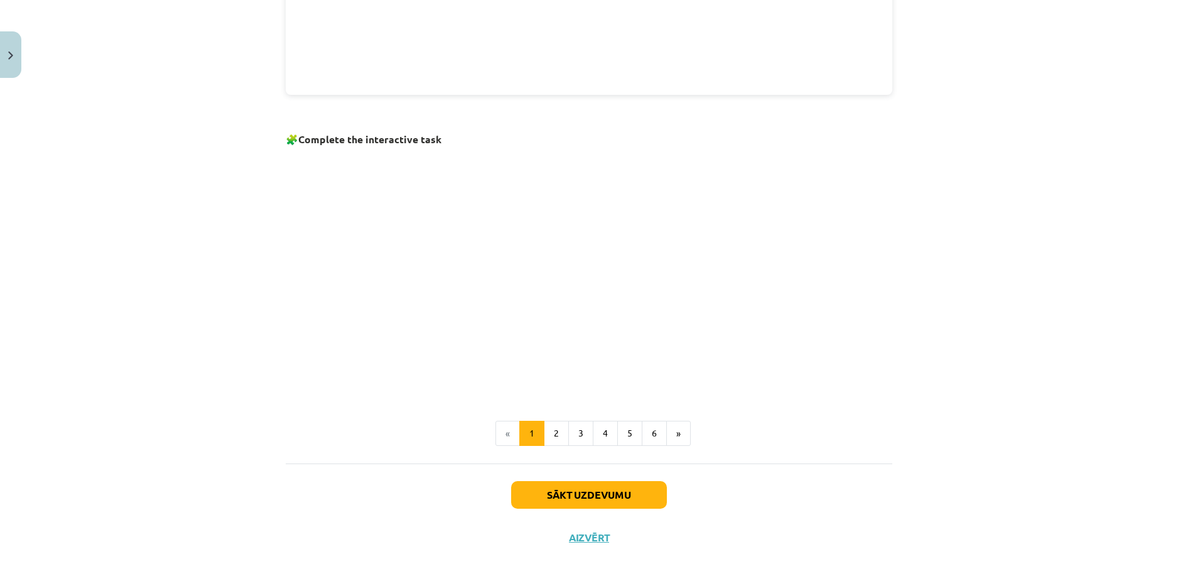
scroll to position [729, 0]
click at [619, 493] on button "Sākt uzdevumu" at bounding box center [589, 493] width 156 height 28
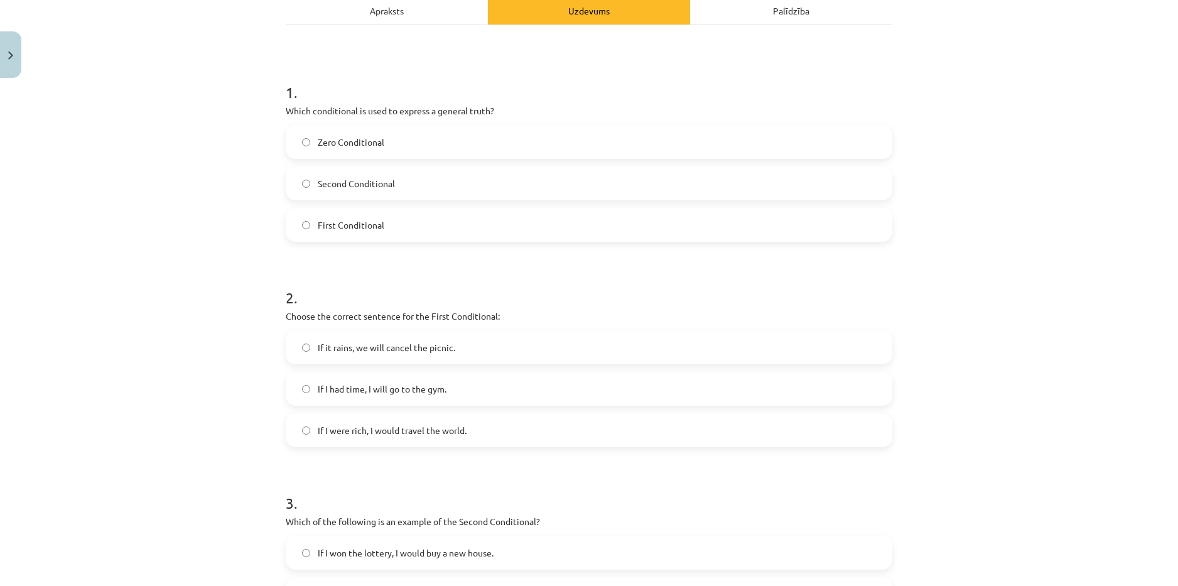
scroll to position [31, 0]
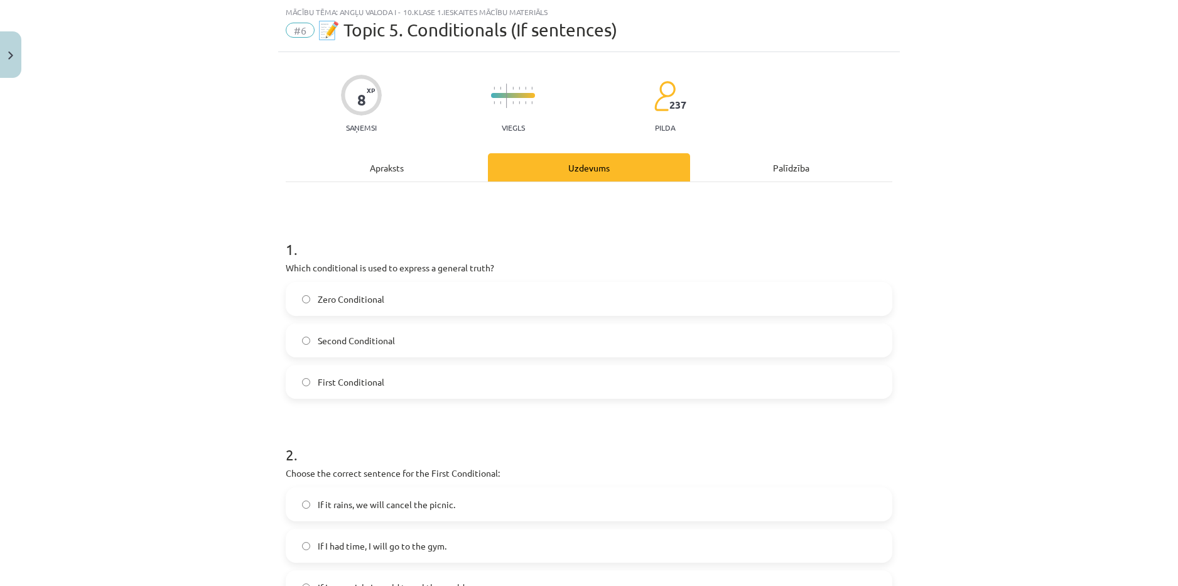
click at [410, 376] on label "First Conditional" at bounding box center [589, 381] width 604 height 31
click at [426, 339] on label "Second Conditional" at bounding box center [589, 340] width 604 height 31
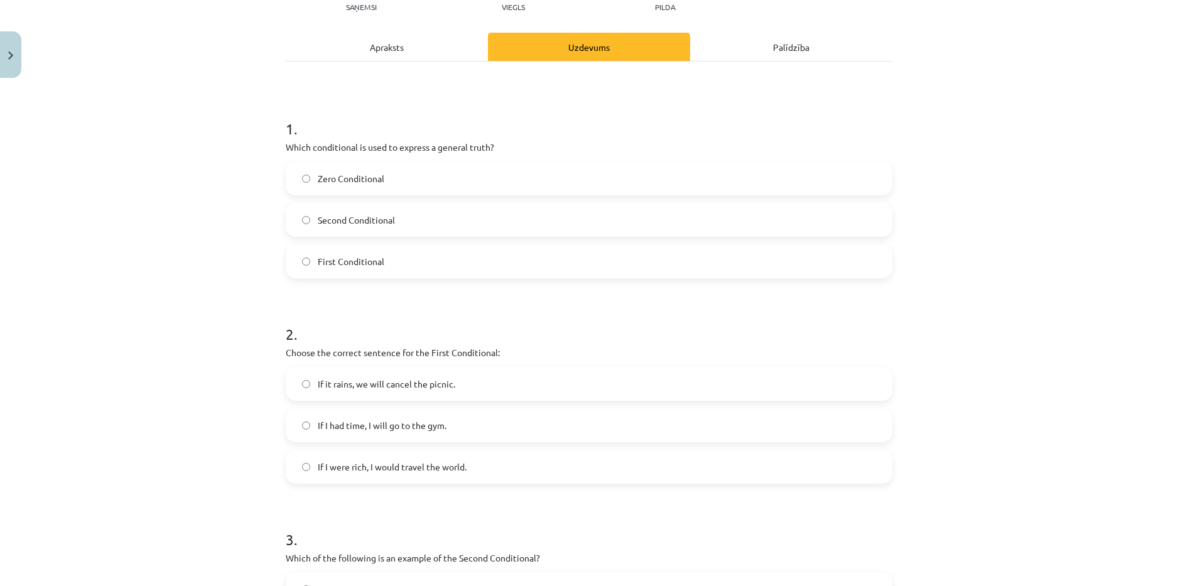
scroll to position [157, 0]
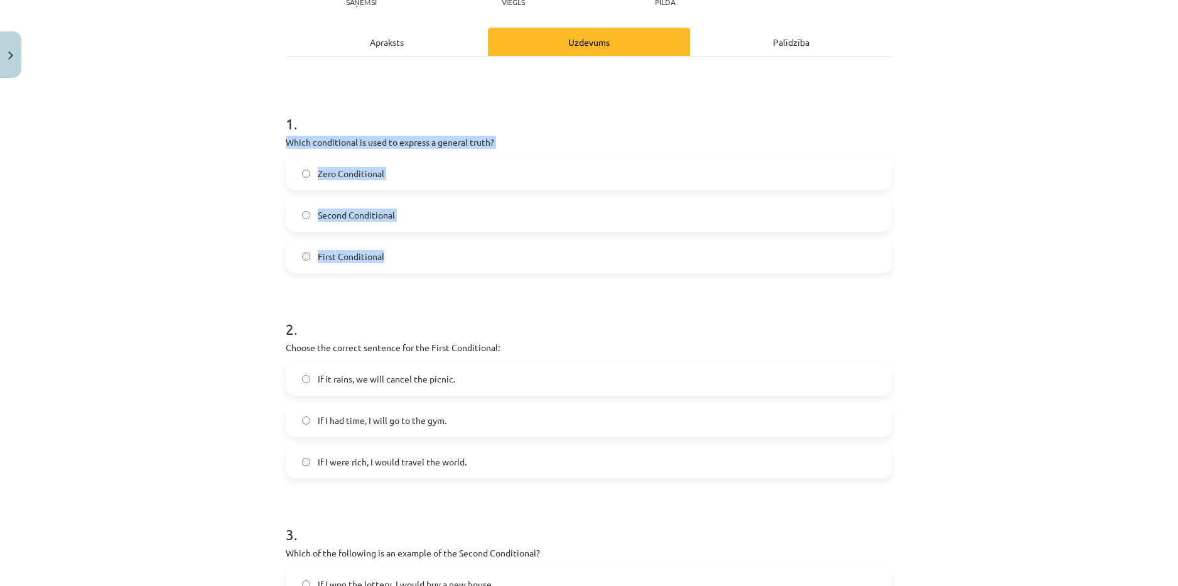
drag, startPoint x: 288, startPoint y: 141, endPoint x: 391, endPoint y: 239, distance: 142.1
click at [391, 239] on div "8 XP Saņemsi Viegls 237 pilda Apraksts Uzdevums Palīdzība 1 . Which conditional…" at bounding box center [589, 465] width 622 height 1077
copy div "Which conditional is used to express a general truth? Zero Conditional Second C…"
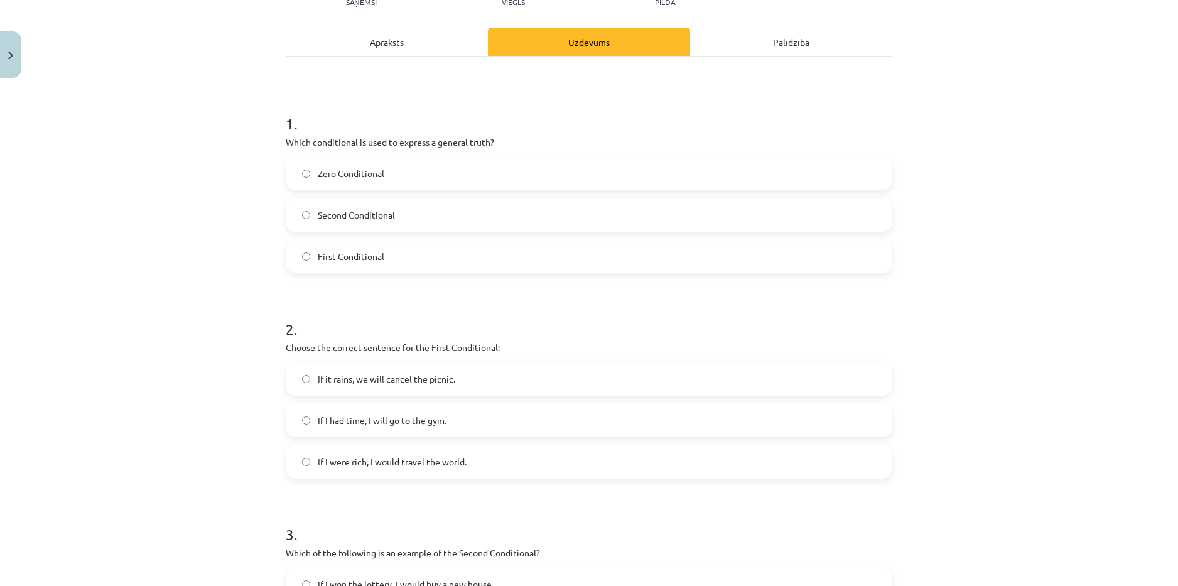
click at [413, 294] on form "1 . Which conditional is used to express a general truth? Zero Conditional Seco…" at bounding box center [589, 491] width 607 height 796
click at [394, 247] on label "First Conditional" at bounding box center [589, 256] width 604 height 31
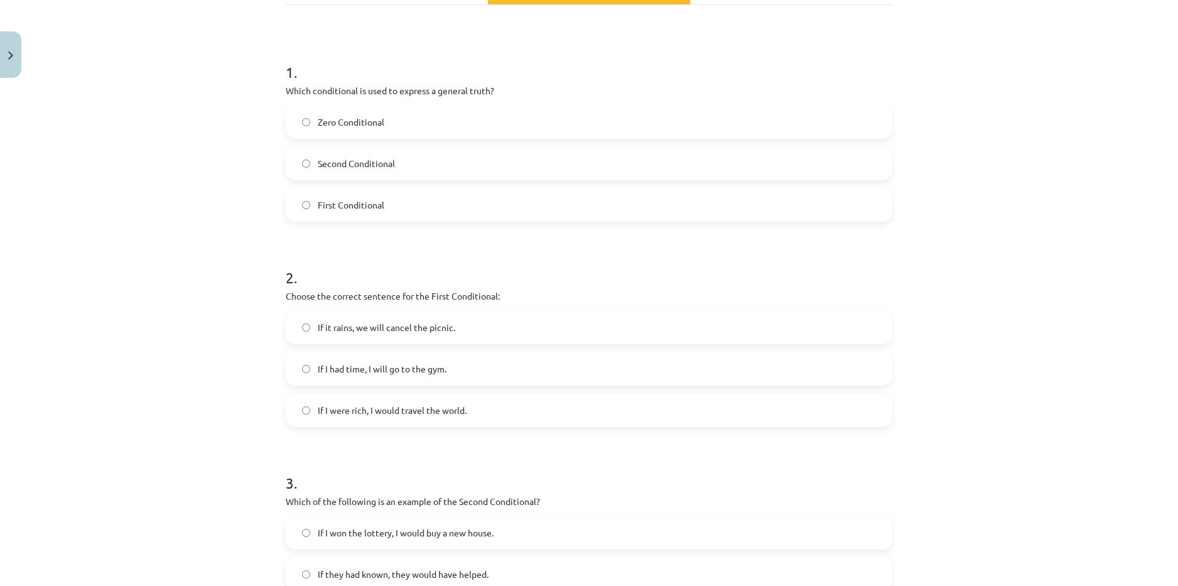
scroll to position [220, 0]
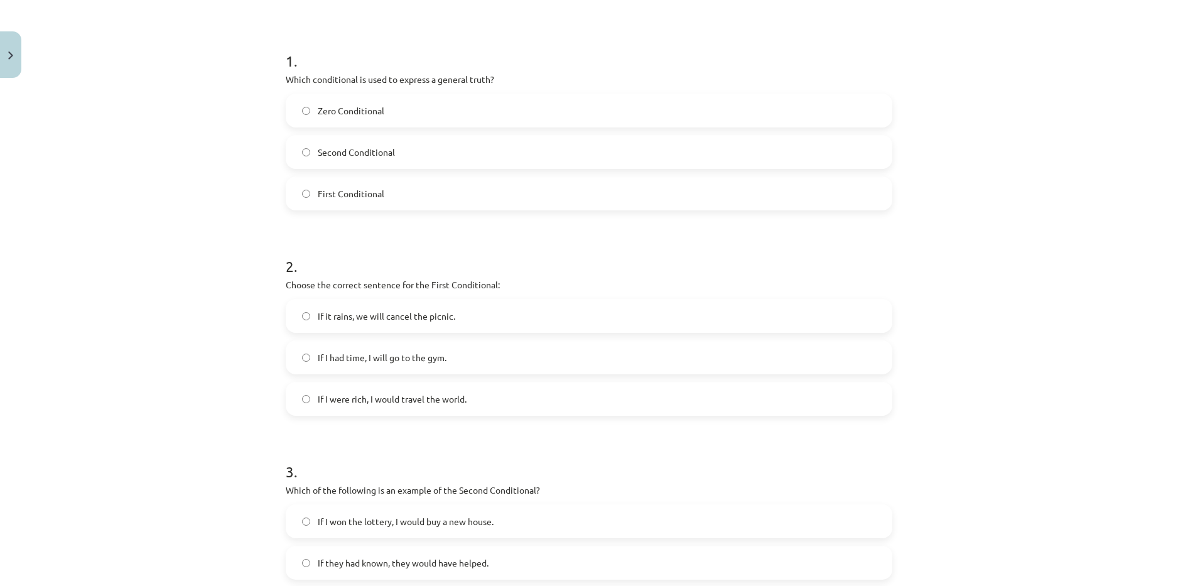
click at [372, 102] on label "Zero Conditional" at bounding box center [589, 110] width 604 height 31
drag, startPoint x: 284, startPoint y: 285, endPoint x: 322, endPoint y: 287, distance: 37.7
click at [348, 289] on p "Choose the correct sentence for the First Conditional:" at bounding box center [589, 284] width 607 height 13
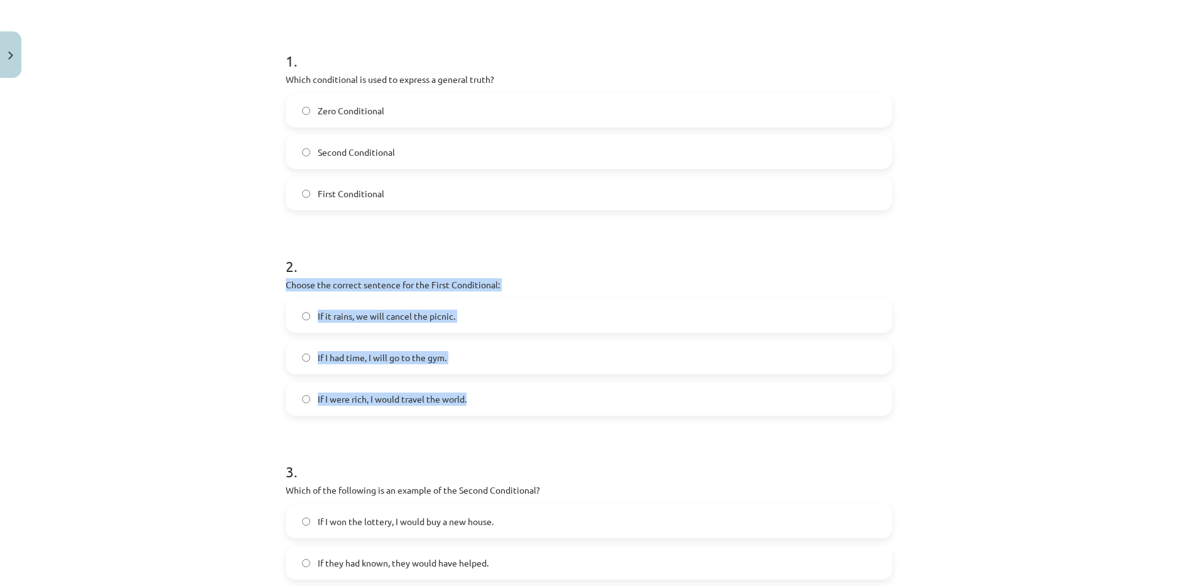
drag, startPoint x: 274, startPoint y: 288, endPoint x: 485, endPoint y: 377, distance: 229.7
click at [485, 377] on div "Mācību tēma: Angļu valoda i - 10.klase 1.ieskaites mācību materiāls #6 📝 Topic …" at bounding box center [589, 293] width 1178 height 586
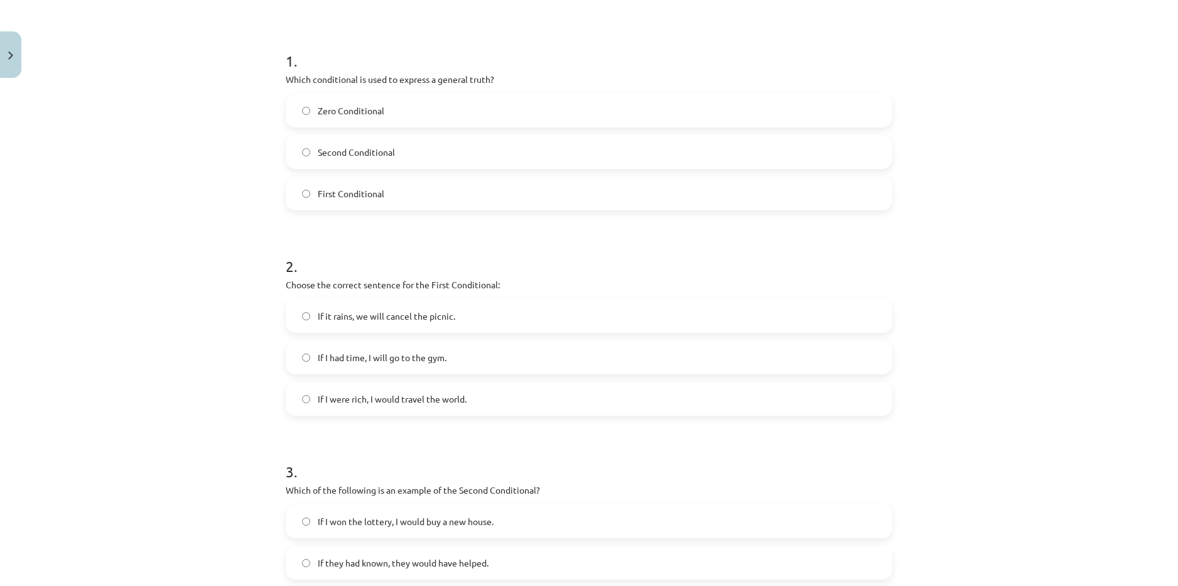
click at [555, 264] on h1 "2 ." at bounding box center [589, 254] width 607 height 39
click at [448, 396] on span "If I were rich, I would travel the world." at bounding box center [392, 398] width 149 height 13
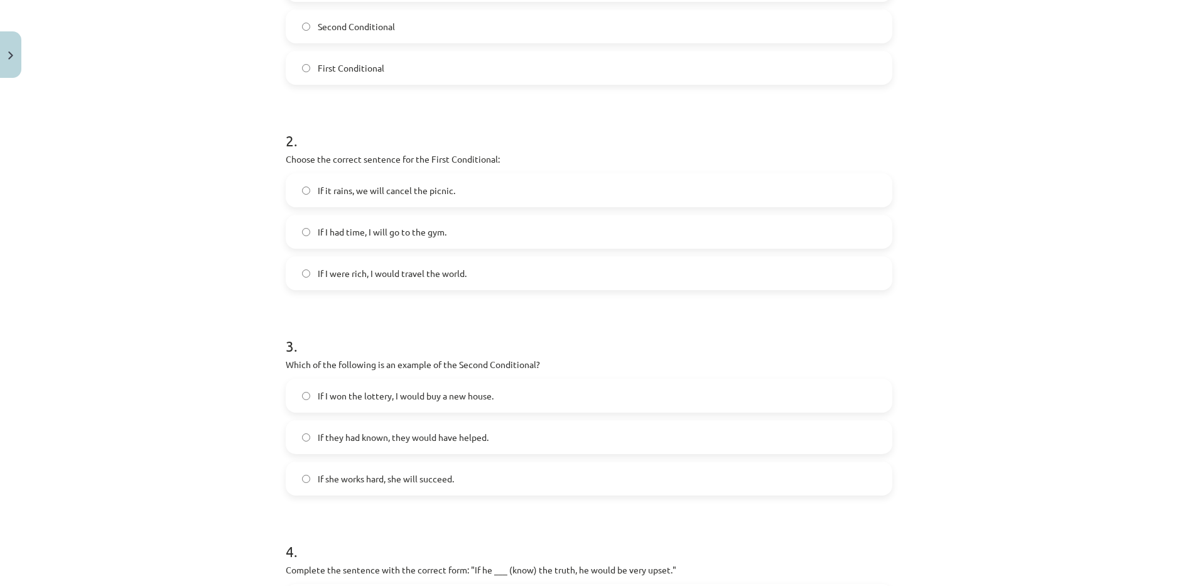
scroll to position [408, 0]
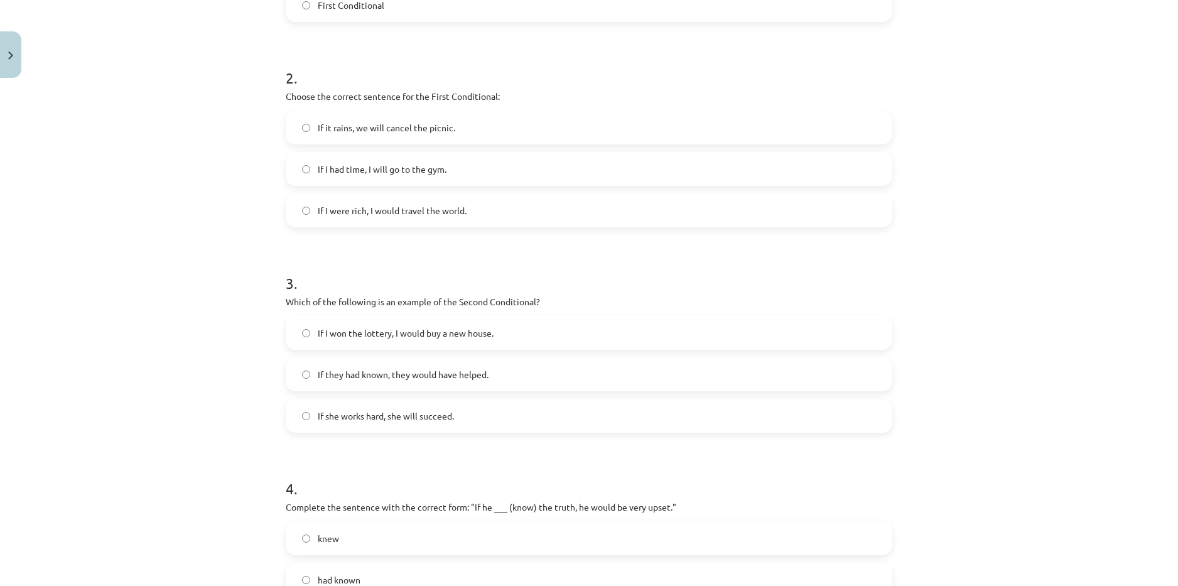
click at [389, 128] on span "If it rains, we will cancel the picnic." at bounding box center [387, 127] width 138 height 13
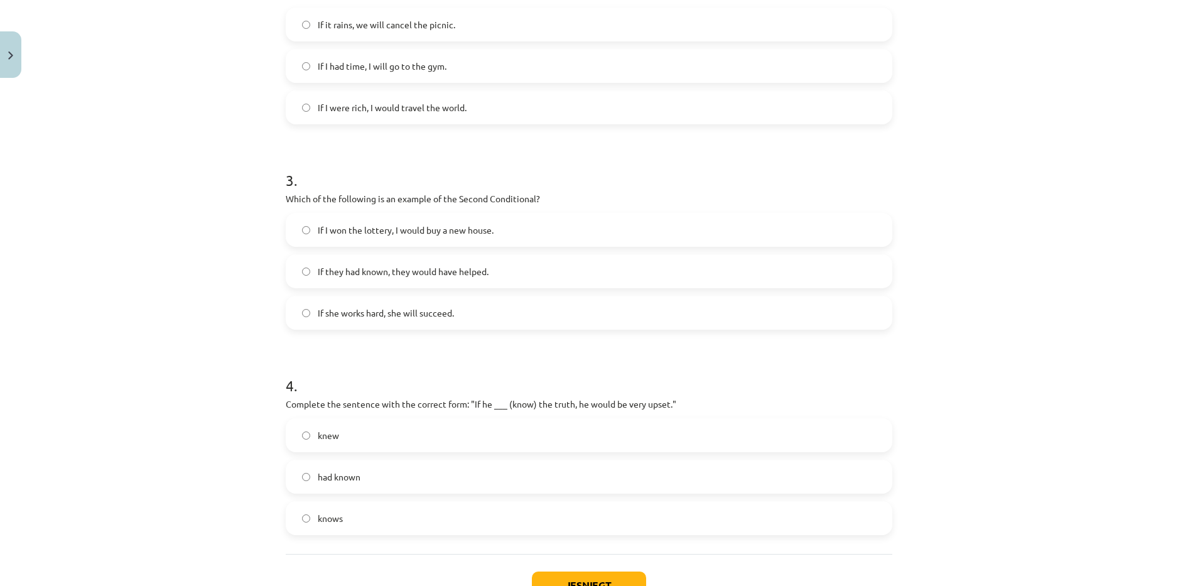
scroll to position [534, 0]
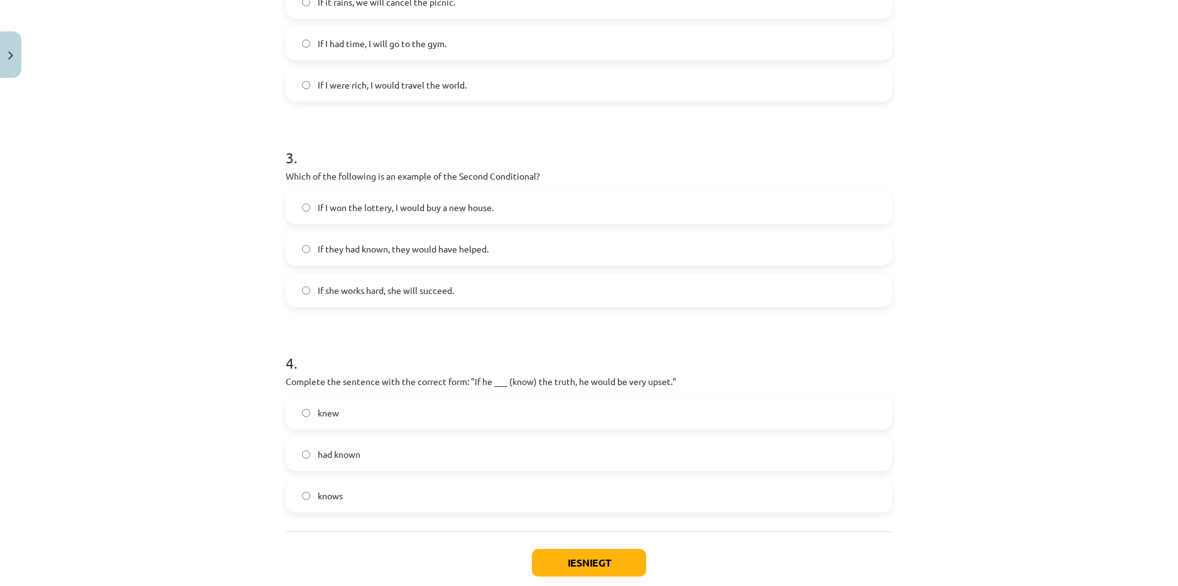
click at [415, 80] on span "If I were rich, I would travel the world." at bounding box center [392, 84] width 149 height 13
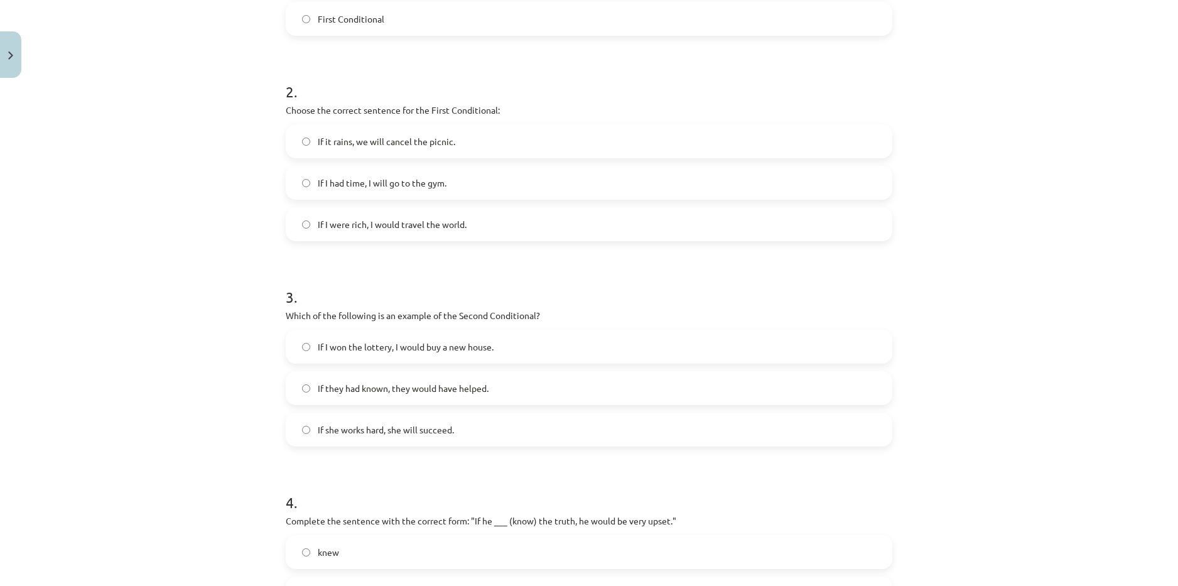
scroll to position [408, 0]
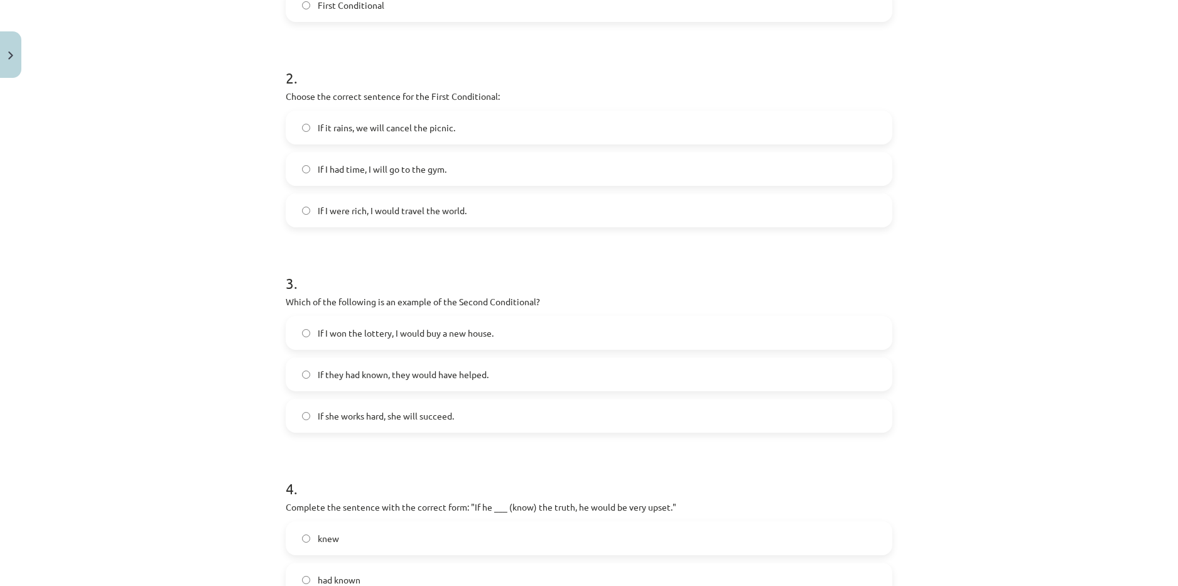
click at [381, 117] on label "If it rains, we will cancel the picnic." at bounding box center [589, 127] width 604 height 31
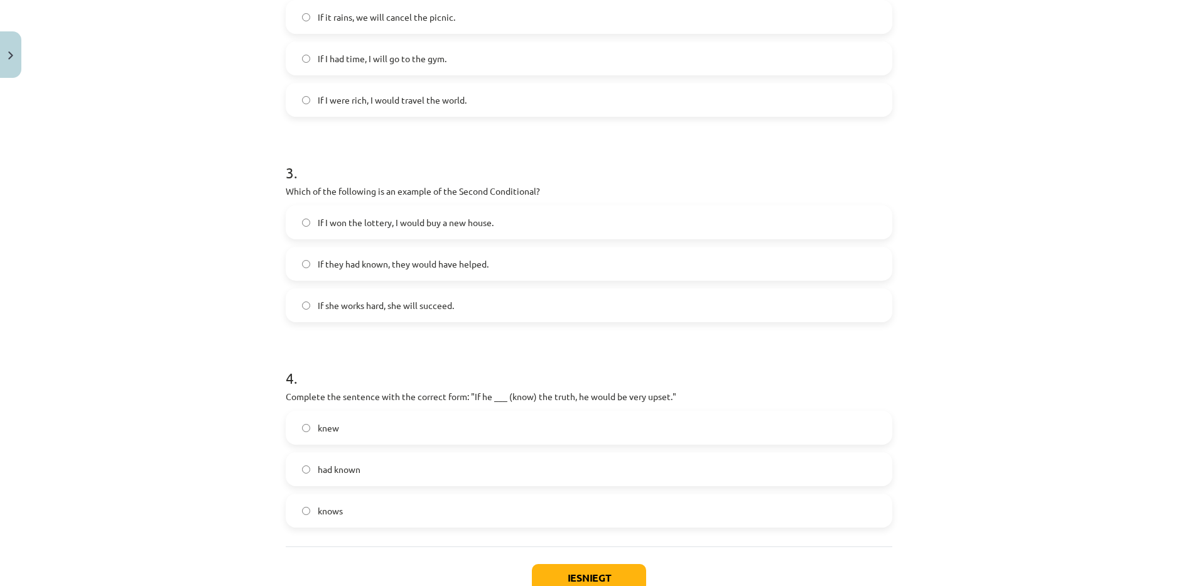
scroll to position [534, 0]
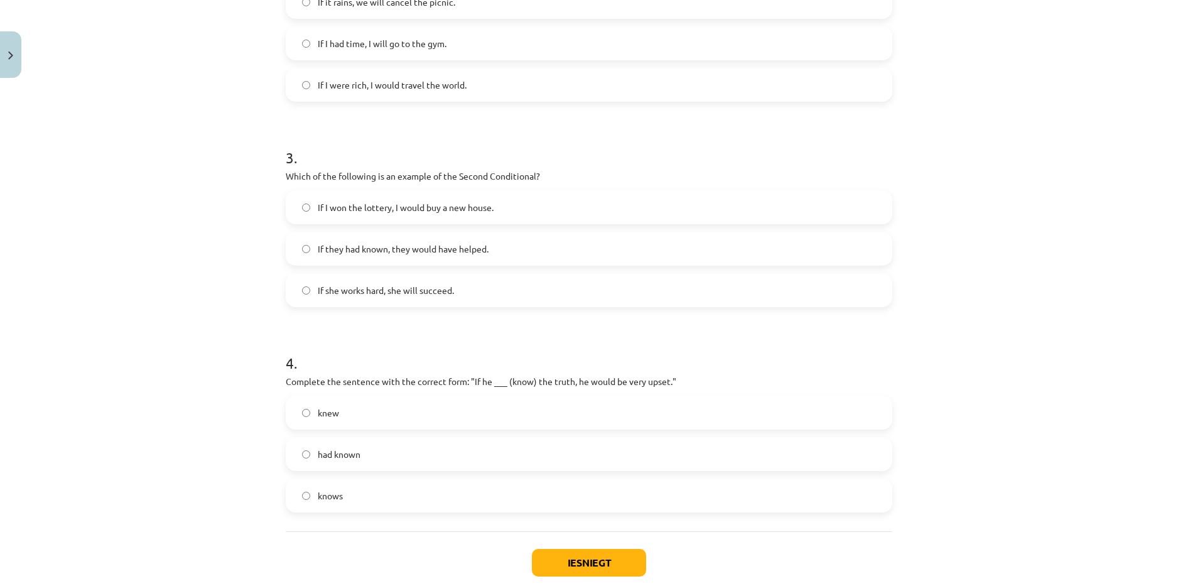
click at [511, 200] on label "If I won the lottery, I would buy a new house." at bounding box center [589, 207] width 604 height 31
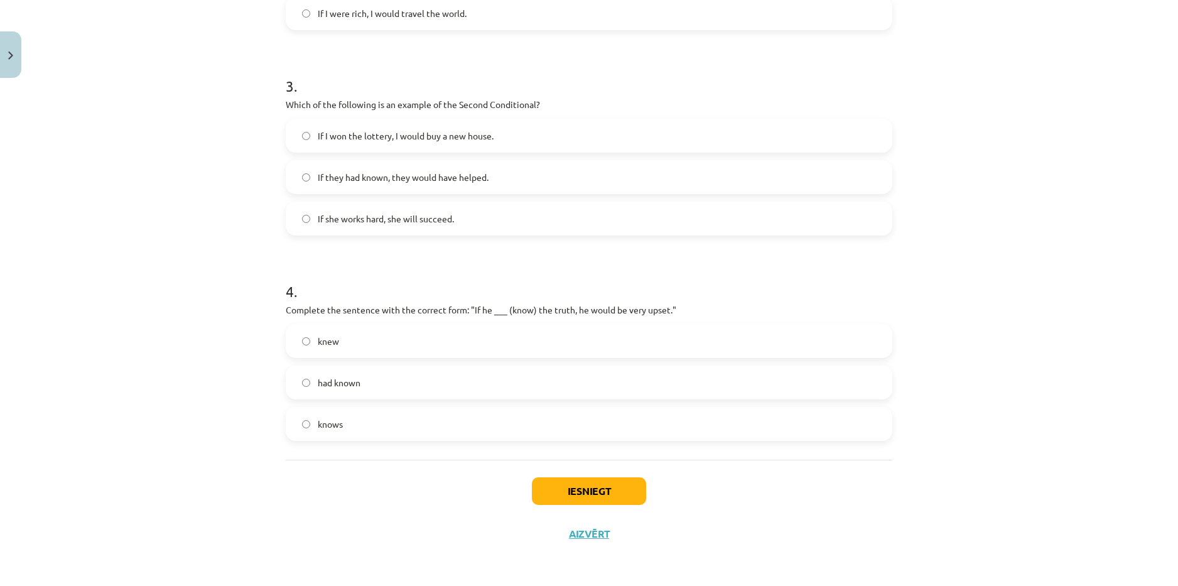
scroll to position [606, 0]
click at [416, 372] on label "had known" at bounding box center [589, 381] width 604 height 31
click at [569, 491] on button "Iesniegt" at bounding box center [589, 491] width 114 height 28
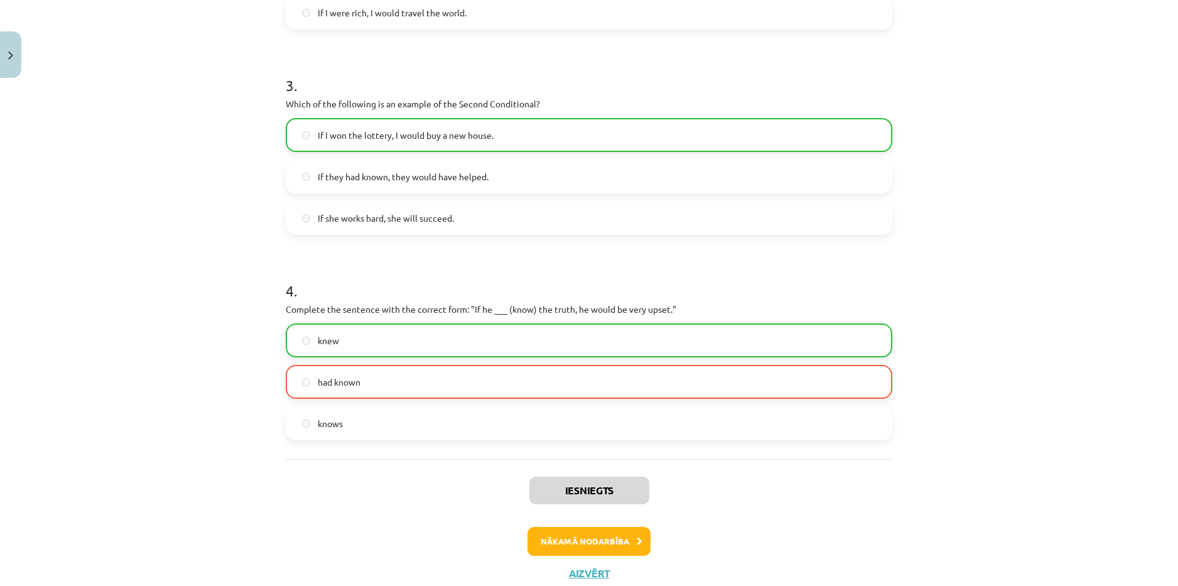
scroll to position [646, 0]
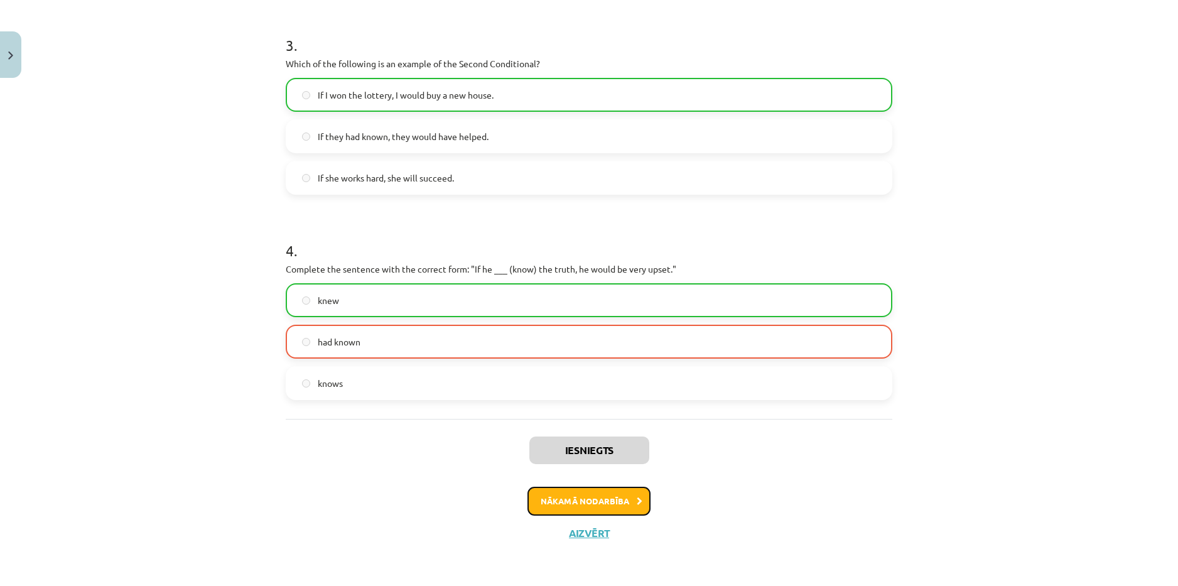
click at [610, 502] on button "Nākamā nodarbība" at bounding box center [589, 501] width 123 height 29
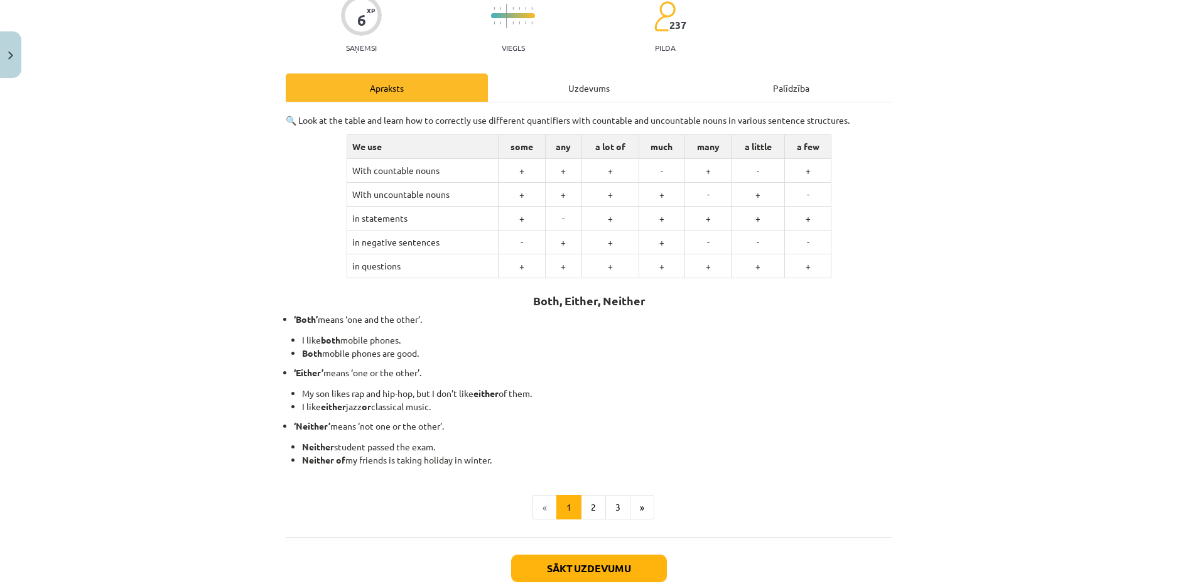
scroll to position [126, 0]
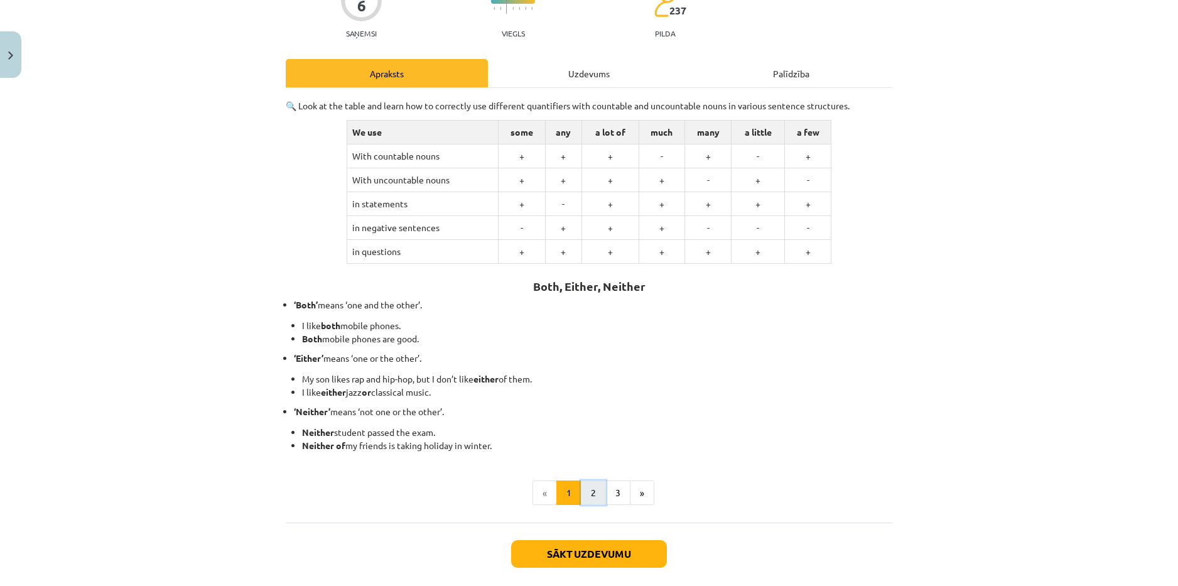
click at [581, 492] on button "2" at bounding box center [593, 492] width 25 height 25
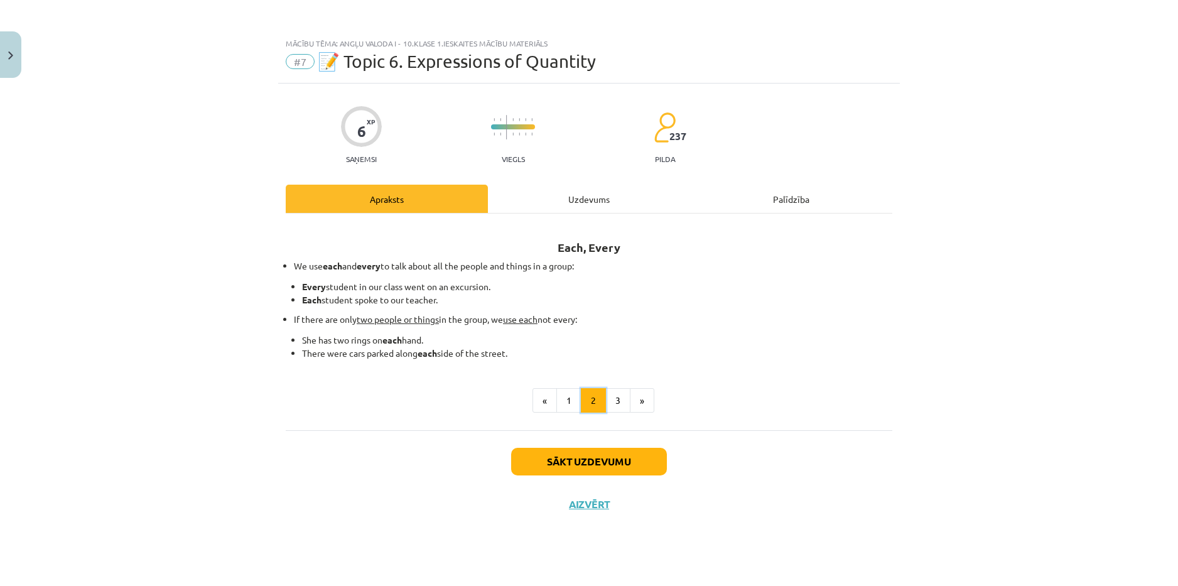
scroll to position [0, 0]
click at [607, 407] on button "3" at bounding box center [617, 400] width 25 height 25
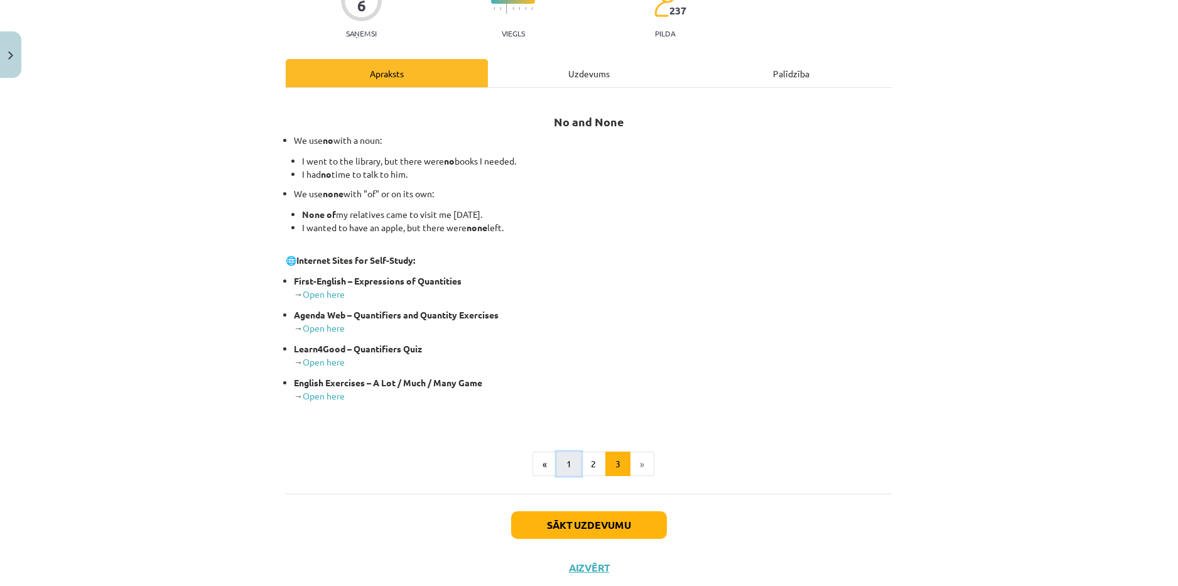
click at [562, 464] on button "1" at bounding box center [568, 464] width 25 height 25
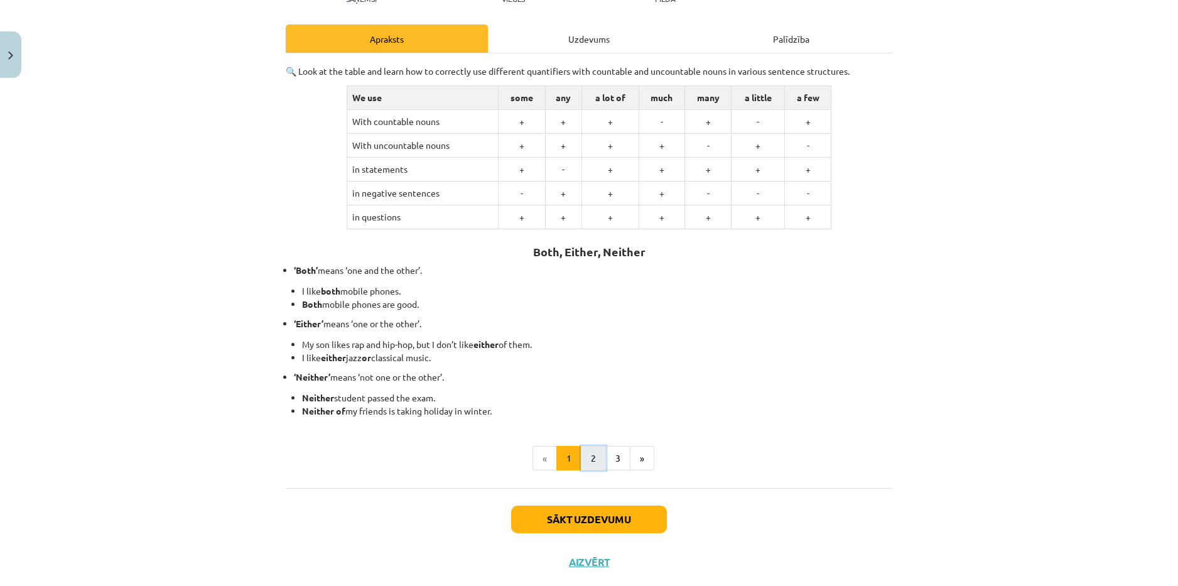
click at [595, 458] on button "2" at bounding box center [593, 458] width 25 height 25
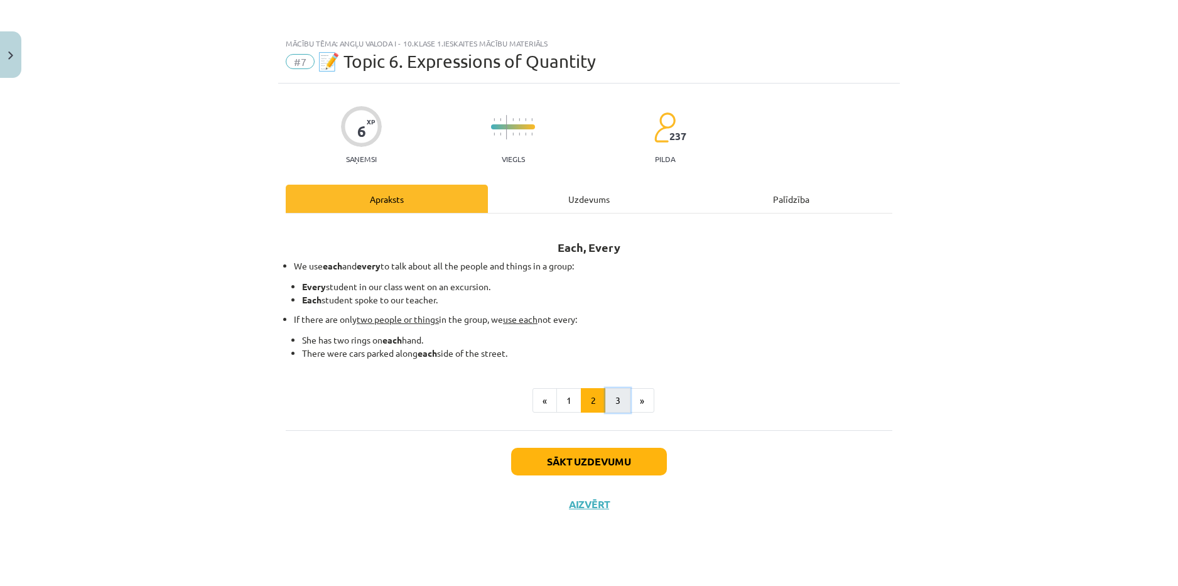
click at [622, 401] on button "3" at bounding box center [617, 400] width 25 height 25
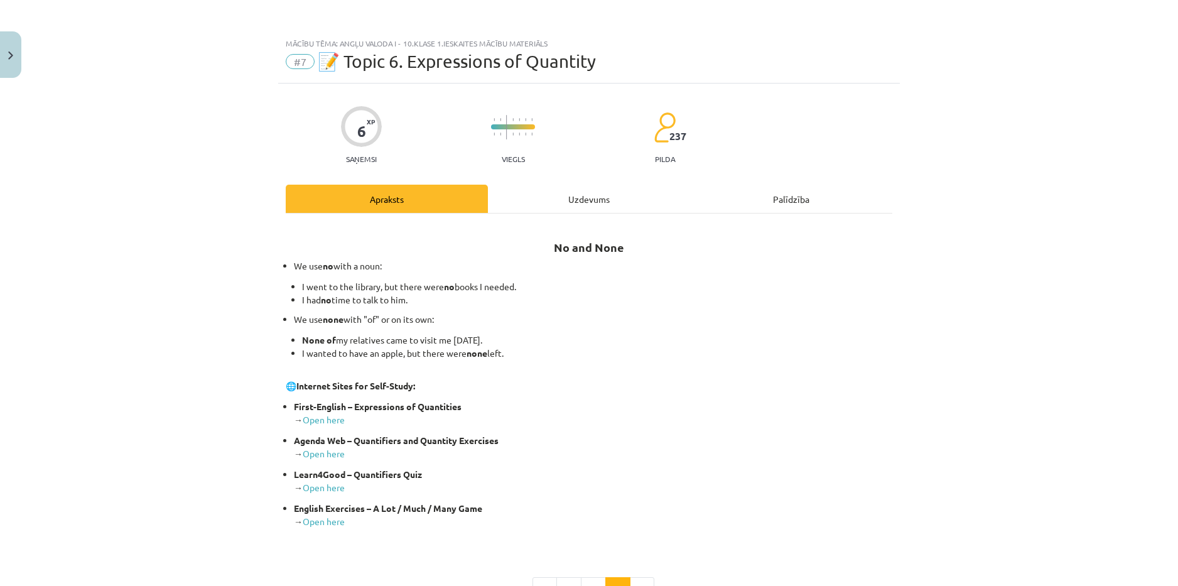
click at [555, 188] on div "Uzdevums" at bounding box center [589, 199] width 202 height 28
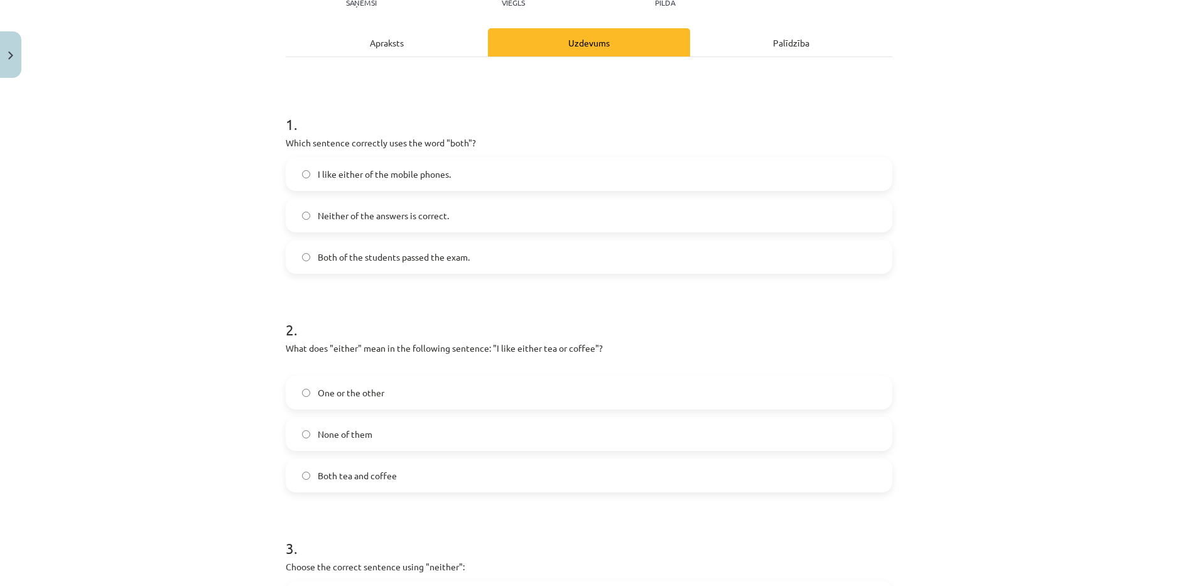
scroll to position [157, 0]
click at [521, 259] on label "Both of the students passed the exam." at bounding box center [589, 256] width 604 height 31
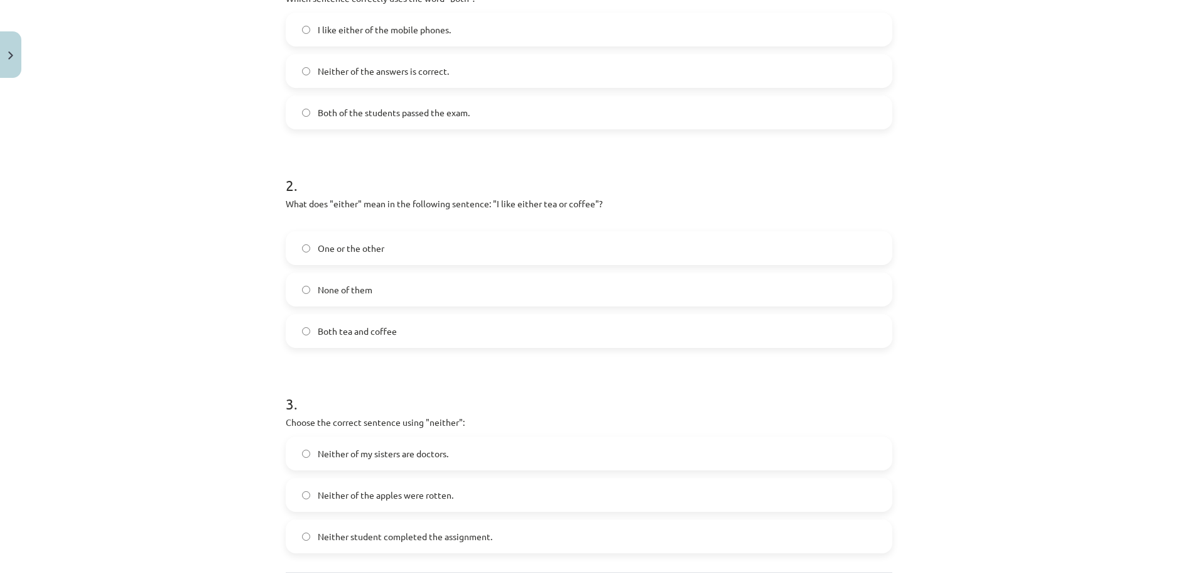
scroll to position [345, 0]
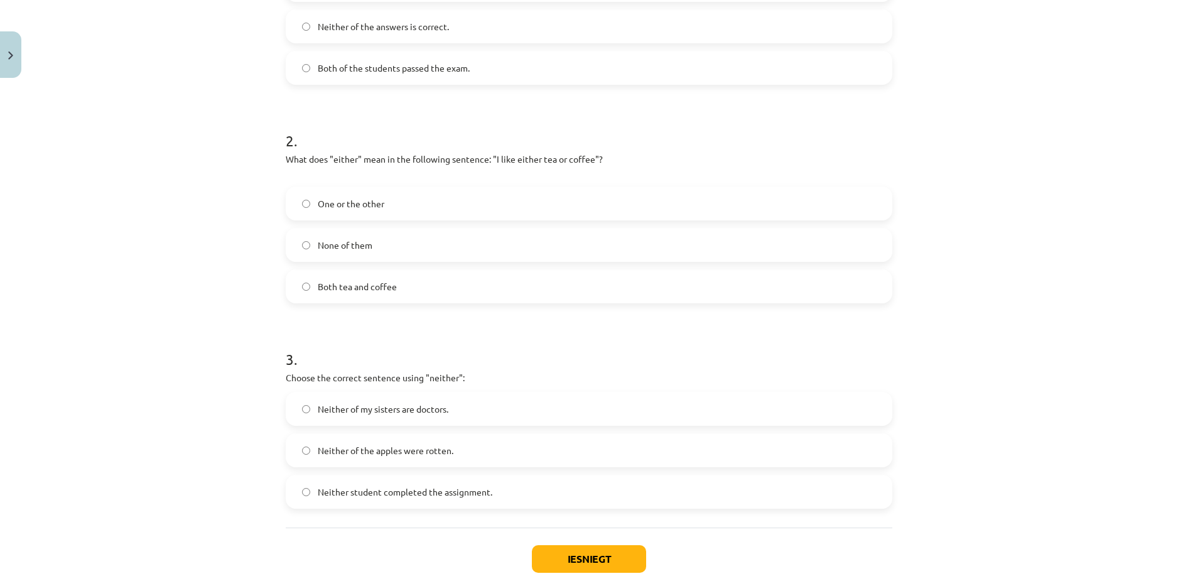
click at [394, 206] on label "One or the other" at bounding box center [589, 203] width 604 height 31
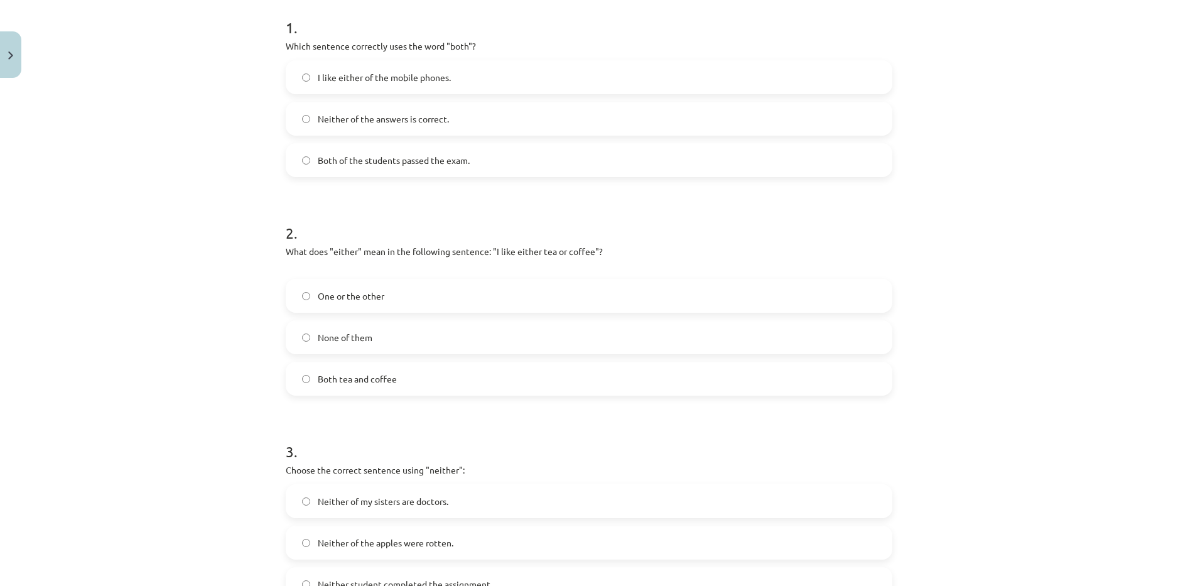
scroll to position [414, 0]
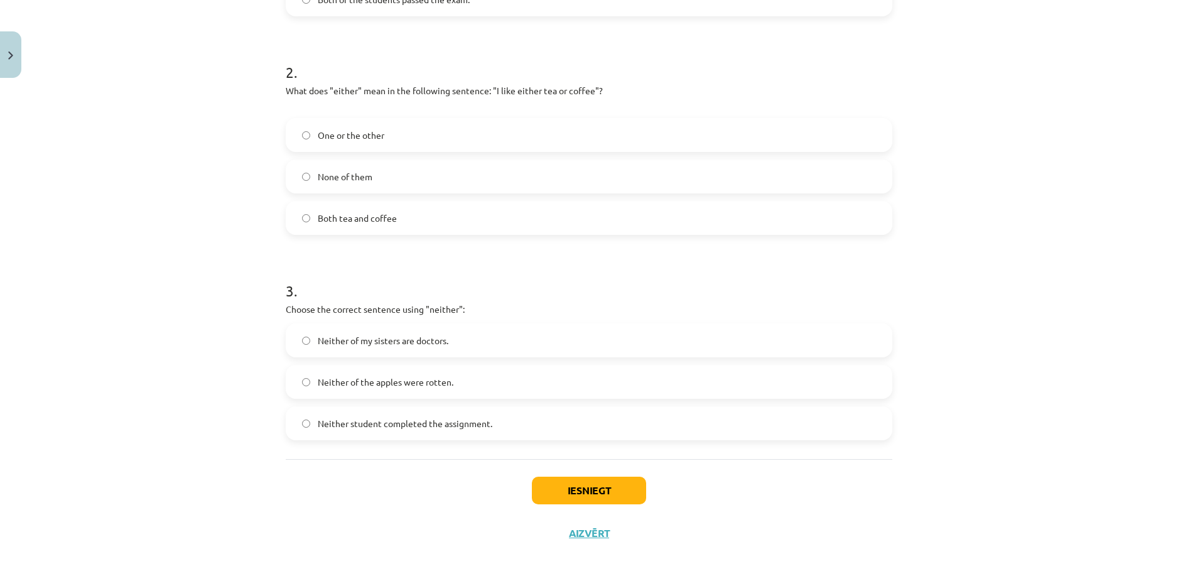
click at [487, 417] on span "Neither student completed the assignment." at bounding box center [405, 423] width 175 height 13
click at [499, 337] on label "Neither of my sisters are doctors." at bounding box center [589, 340] width 604 height 31
click at [578, 487] on button "Iesniegt" at bounding box center [589, 491] width 114 height 28
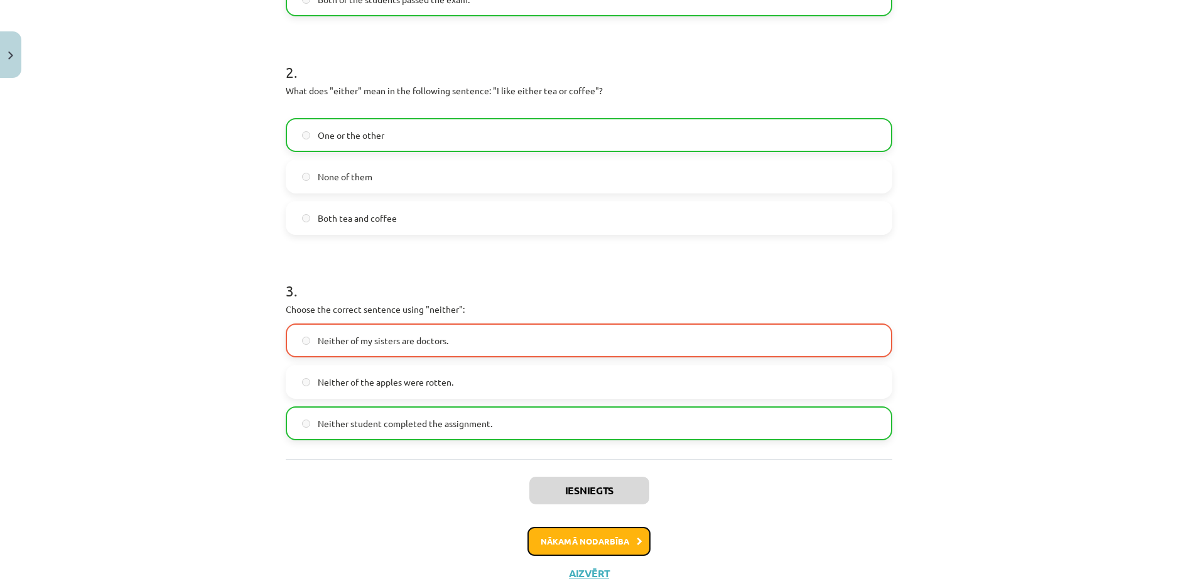
click at [553, 536] on button "Nākamā nodarbība" at bounding box center [589, 541] width 123 height 29
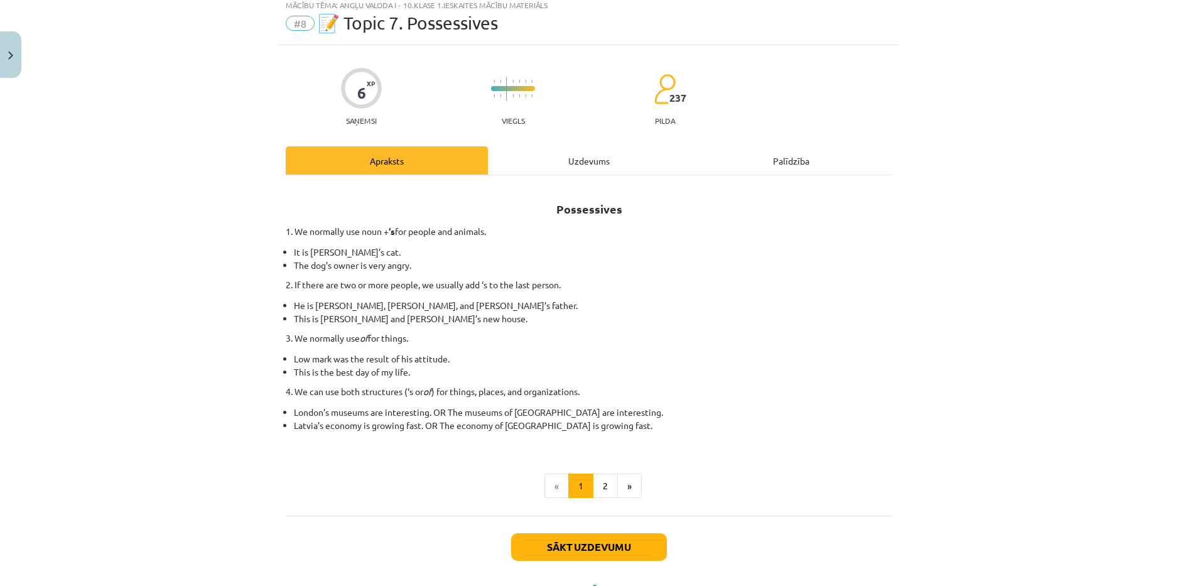
scroll to position [0, 0]
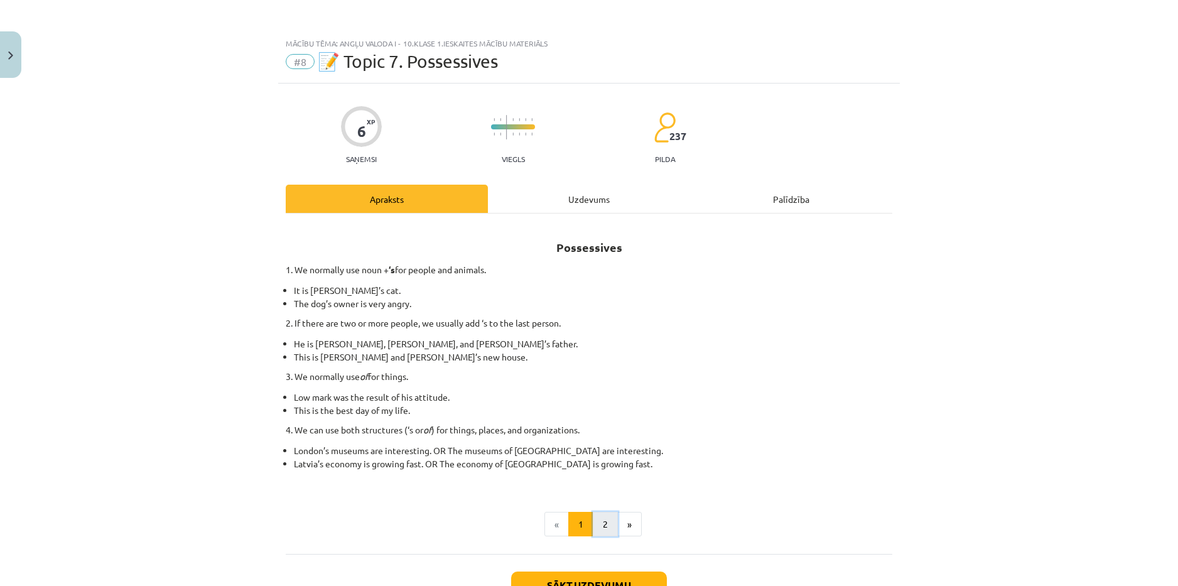
click at [604, 520] on button "2" at bounding box center [605, 524] width 25 height 25
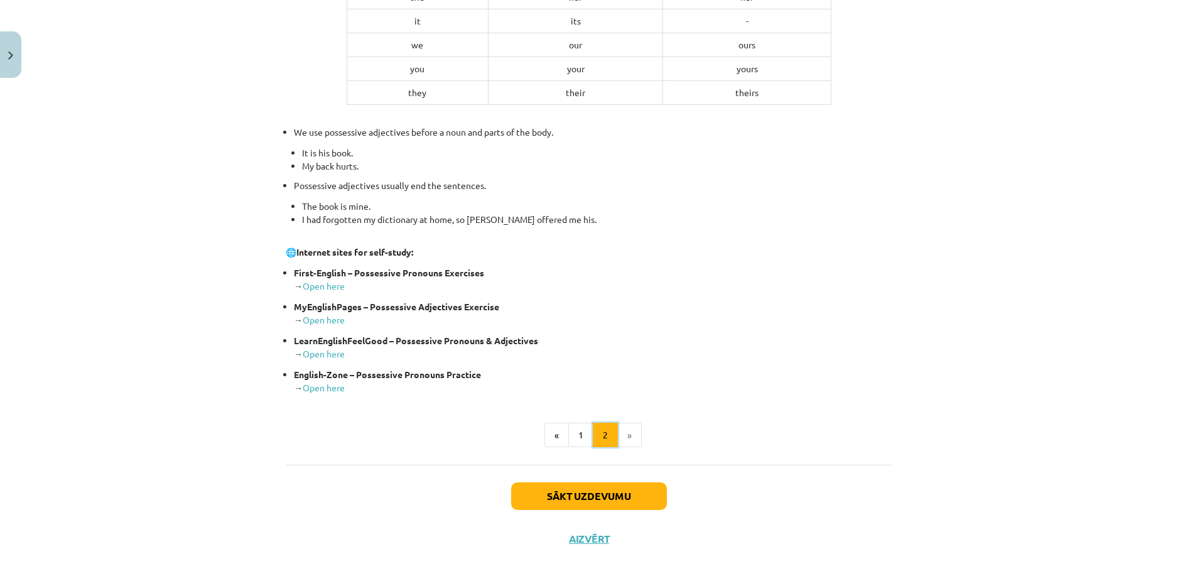
scroll to position [376, 0]
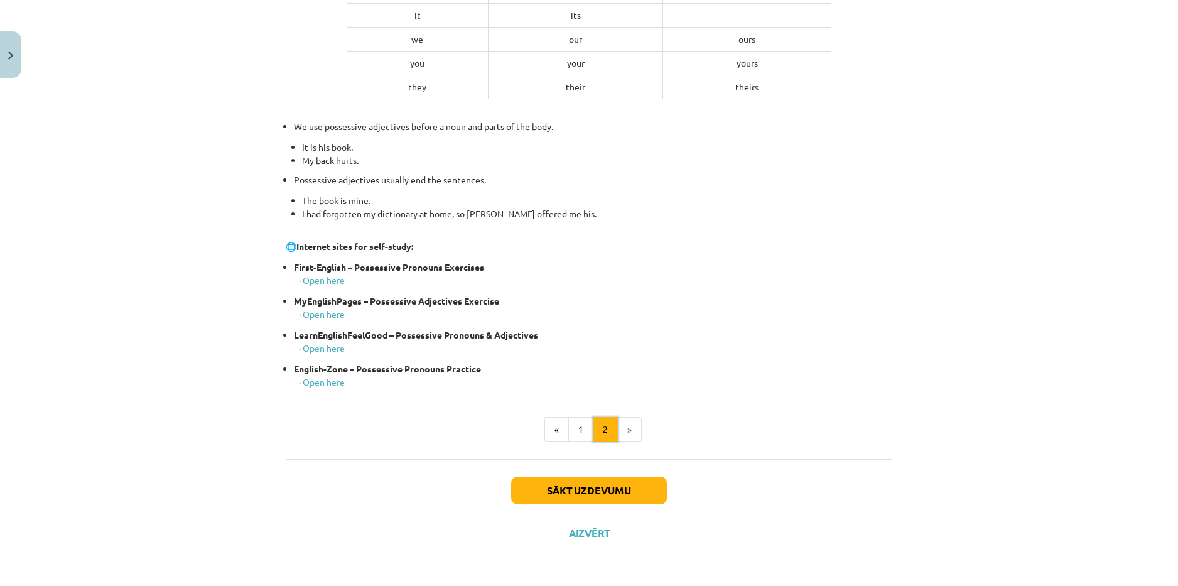
click at [593, 428] on button "2" at bounding box center [605, 429] width 25 height 25
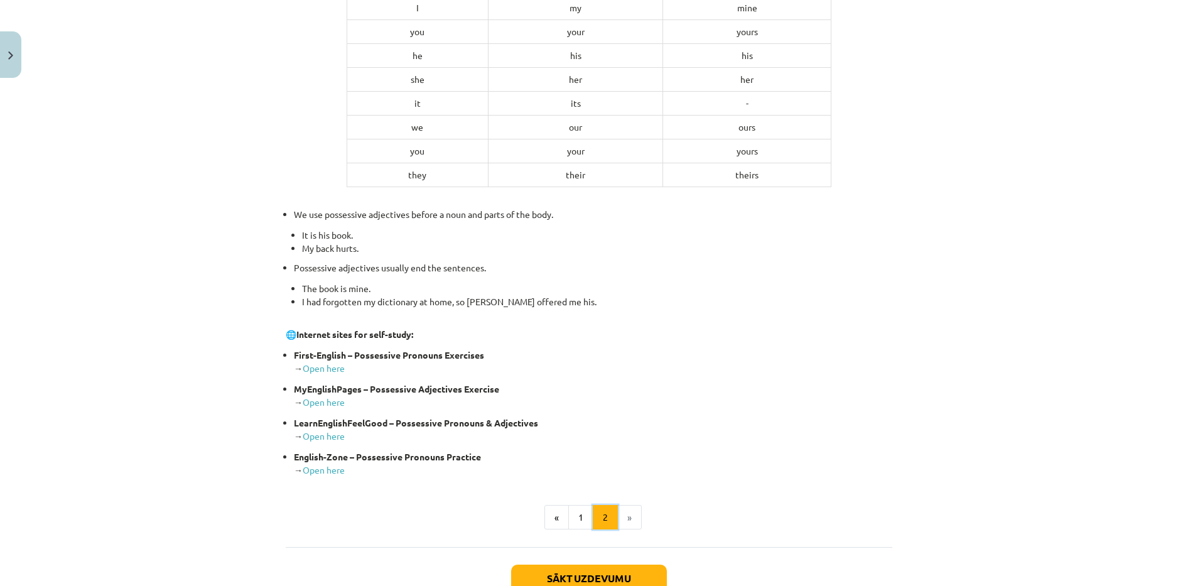
scroll to position [225, 0]
click at [573, 510] on button "1" at bounding box center [580, 517] width 25 height 25
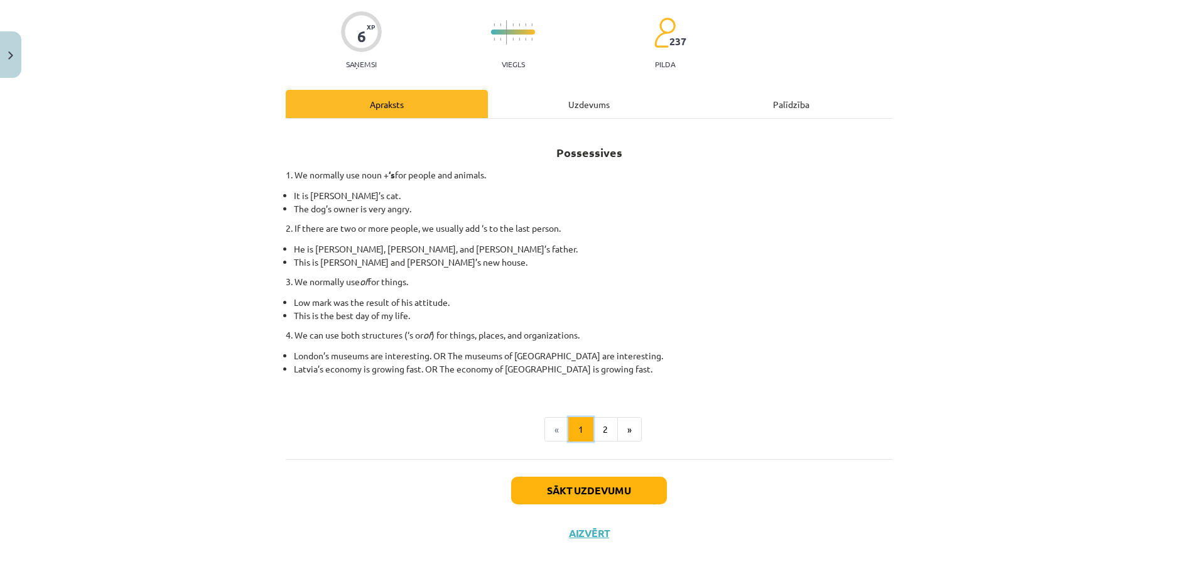
scroll to position [95, 0]
click at [556, 497] on button "Sākt uzdevumu" at bounding box center [589, 491] width 156 height 28
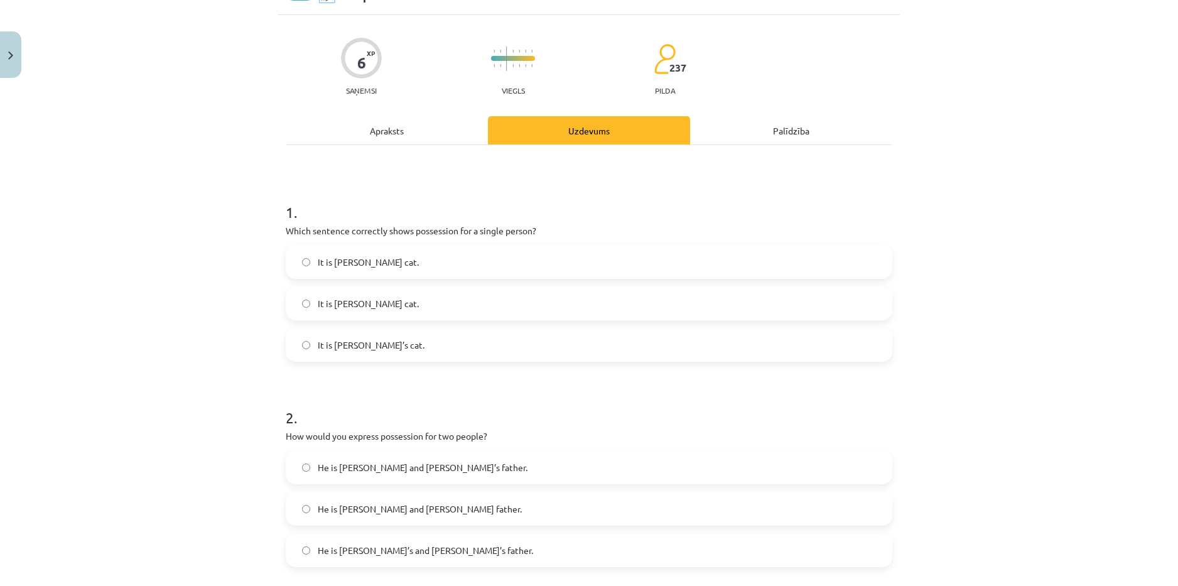
scroll to position [31, 0]
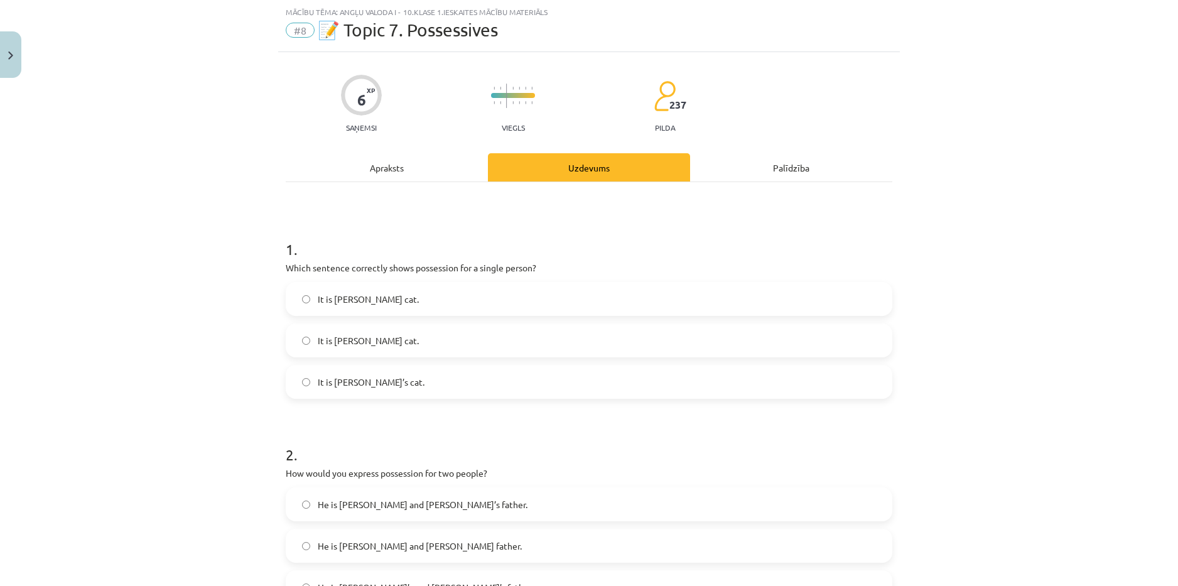
click at [387, 296] on label "It is Janes’s cat." at bounding box center [589, 298] width 604 height 31
click at [410, 380] on label "It is Jane’s cat." at bounding box center [589, 381] width 604 height 31
click at [424, 296] on label "It is Janes’s cat." at bounding box center [589, 298] width 604 height 31
click at [391, 389] on label "It is Jane’s cat." at bounding box center [589, 381] width 604 height 31
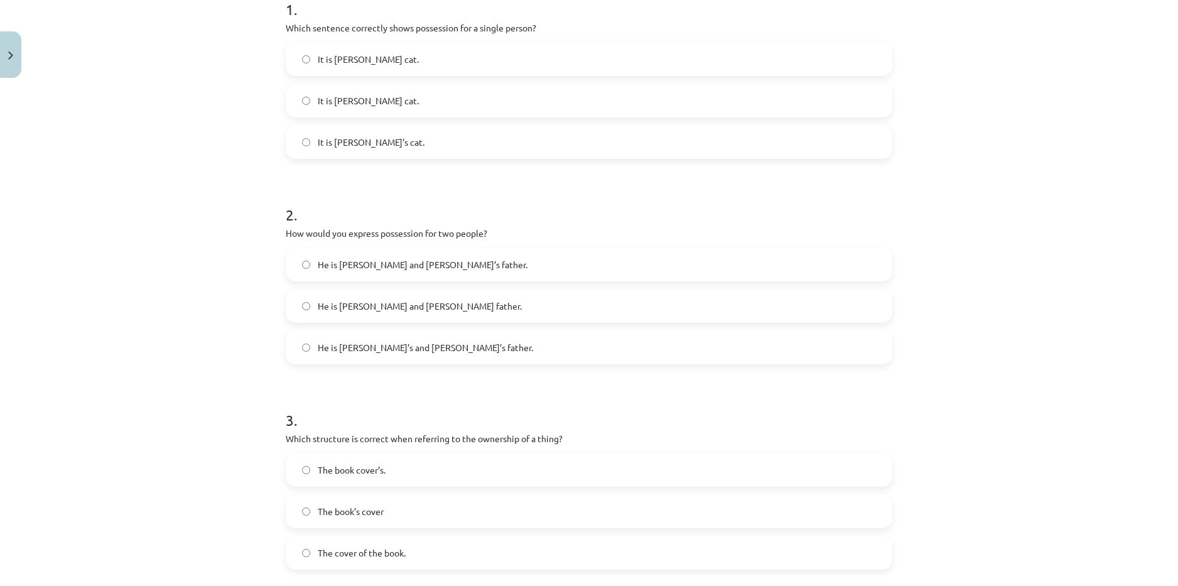
scroll to position [283, 0]
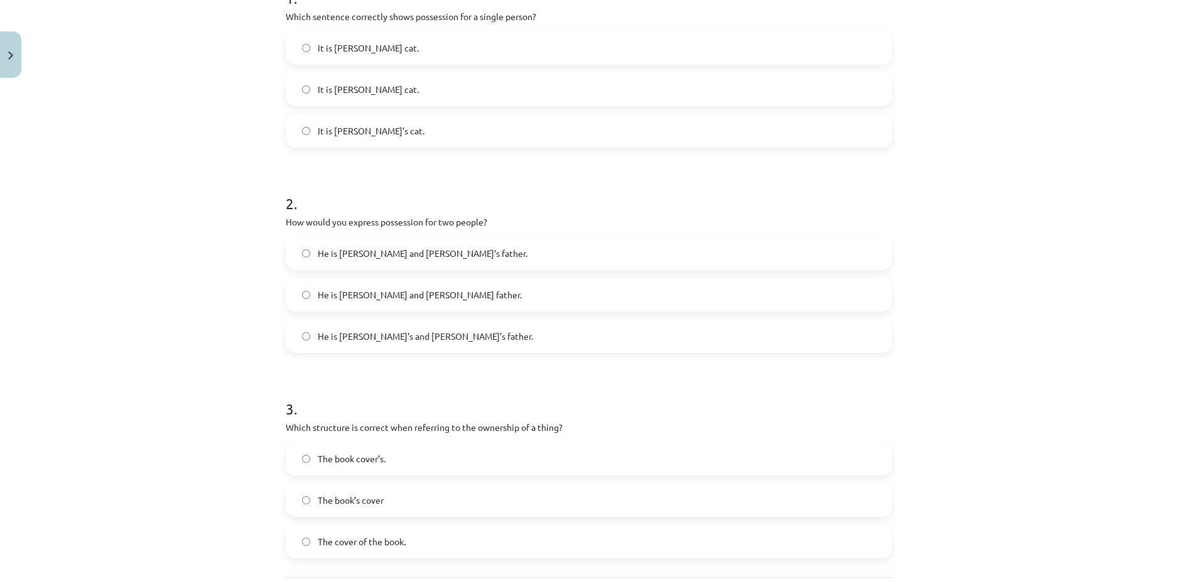
click at [480, 331] on label "He is Alice’s and James’s father." at bounding box center [589, 335] width 604 height 31
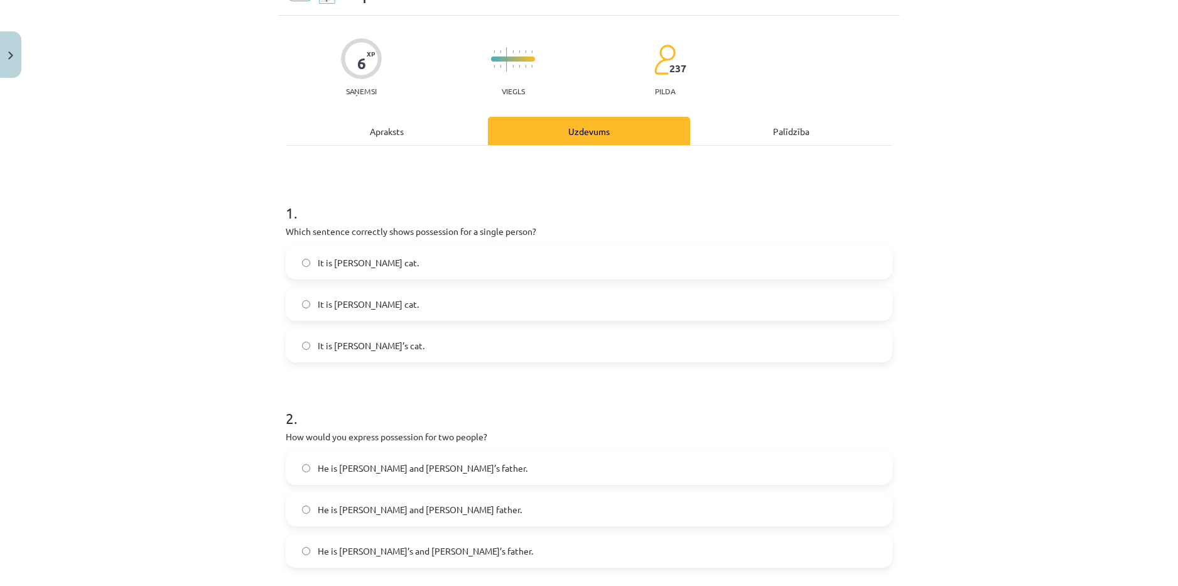
scroll to position [24, 0]
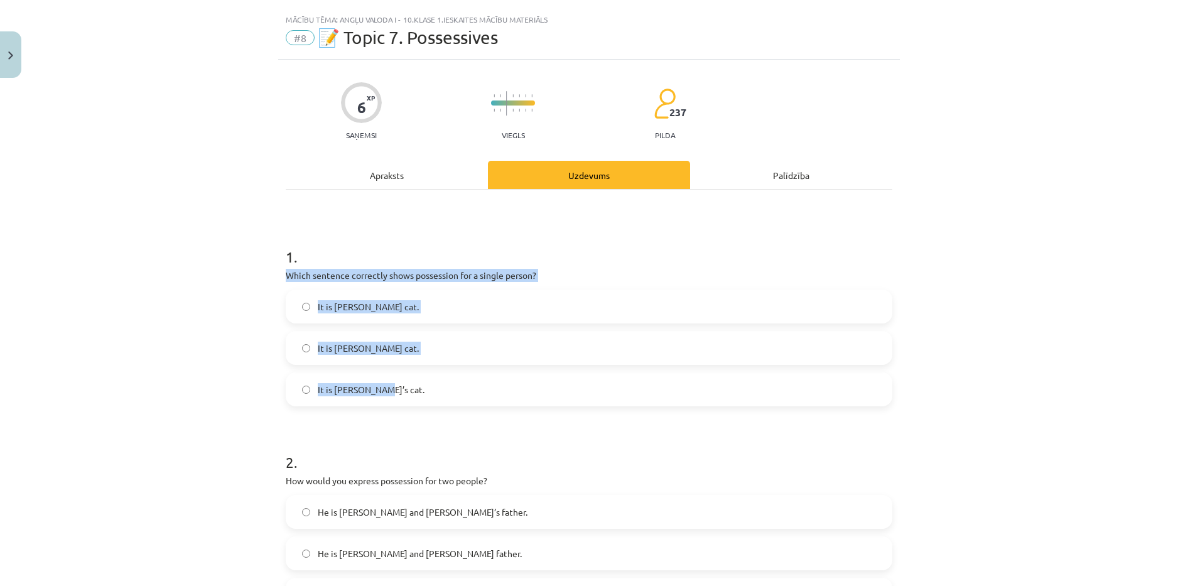
drag, startPoint x: 282, startPoint y: 273, endPoint x: 440, endPoint y: 396, distance: 200.0
click at [440, 396] on div "1 . Which sentence correctly shows possession for a single person? It is Janes’…" at bounding box center [589, 316] width 607 height 180
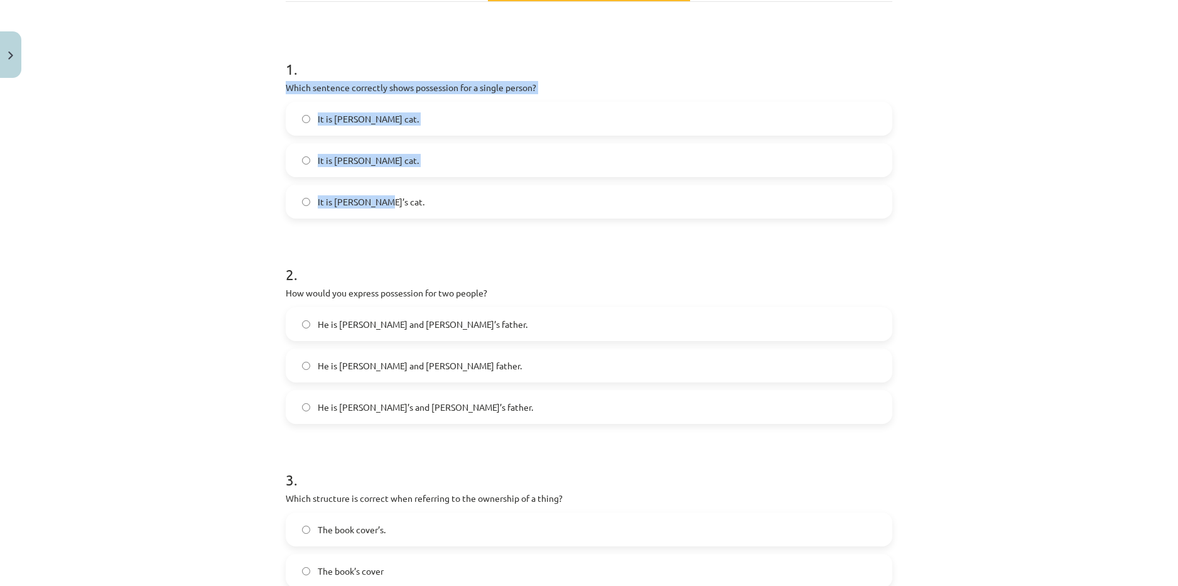
scroll to position [212, 0]
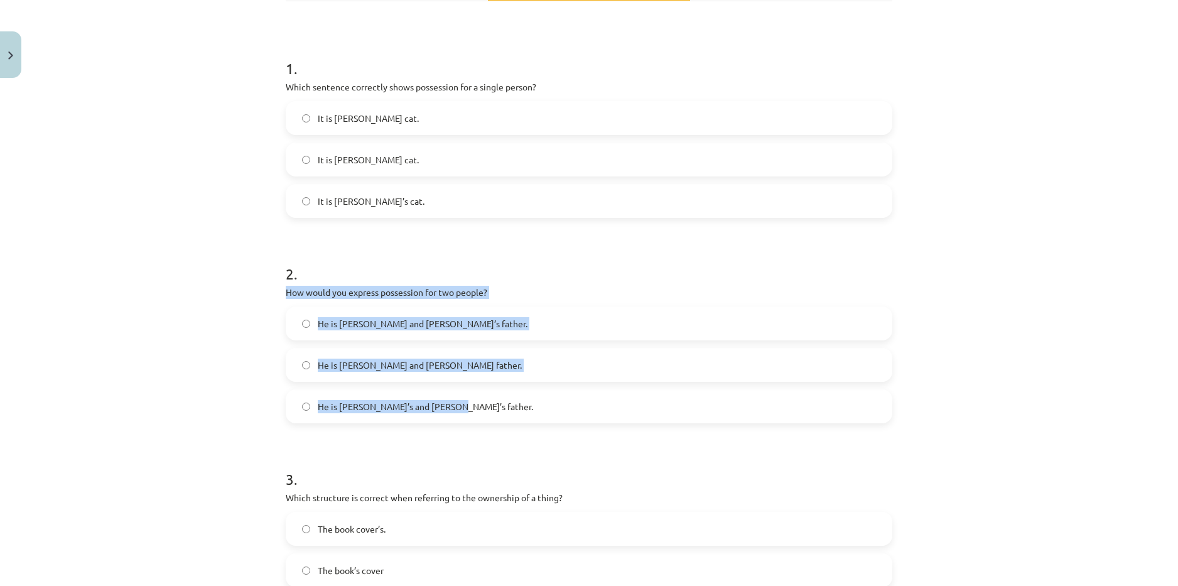
drag, startPoint x: 281, startPoint y: 290, endPoint x: 452, endPoint y: 406, distance: 206.6
click at [452, 406] on div "2 . How would you express possession for two people? He is Alice and James’s fa…" at bounding box center [589, 333] width 607 height 180
click at [464, 365] on label "He is Alice and James father." at bounding box center [589, 364] width 604 height 31
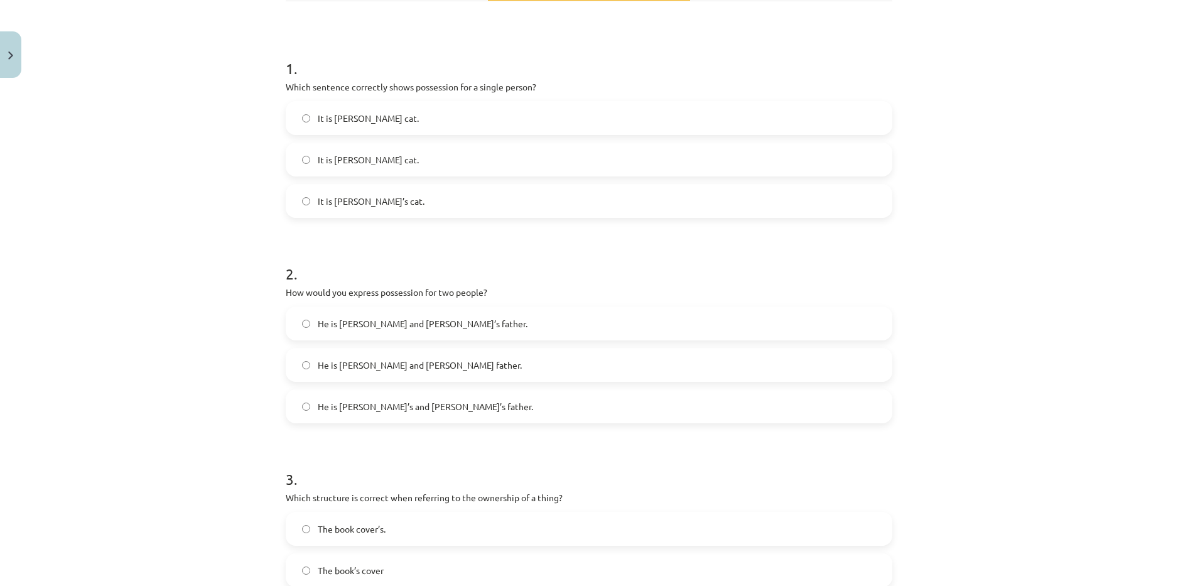
click at [472, 318] on label "He is Alice and James’s father." at bounding box center [589, 323] width 604 height 31
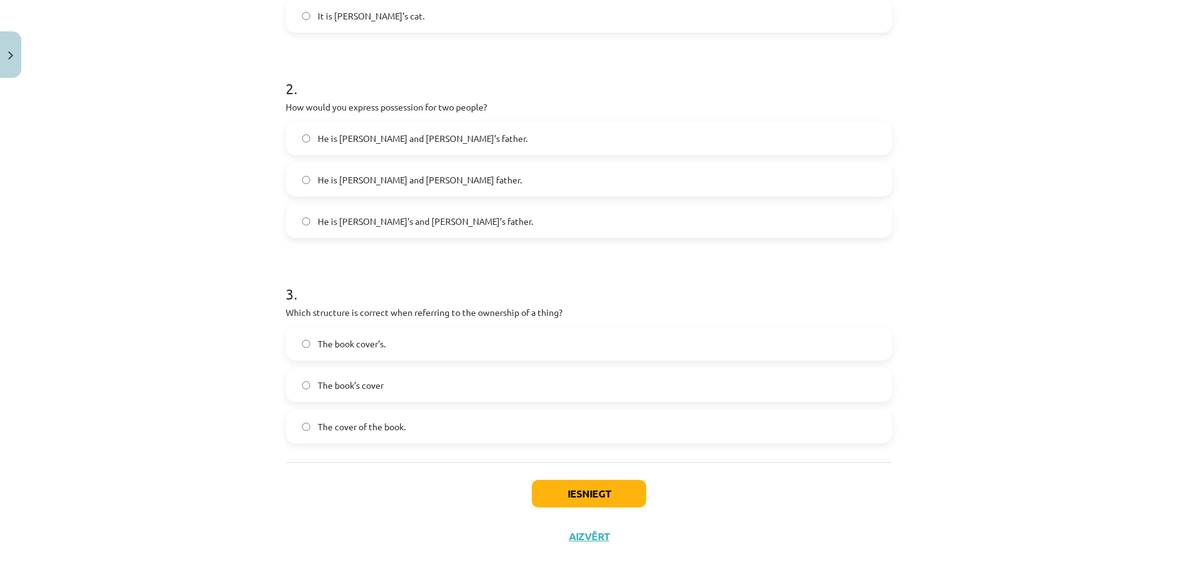
scroll to position [401, 0]
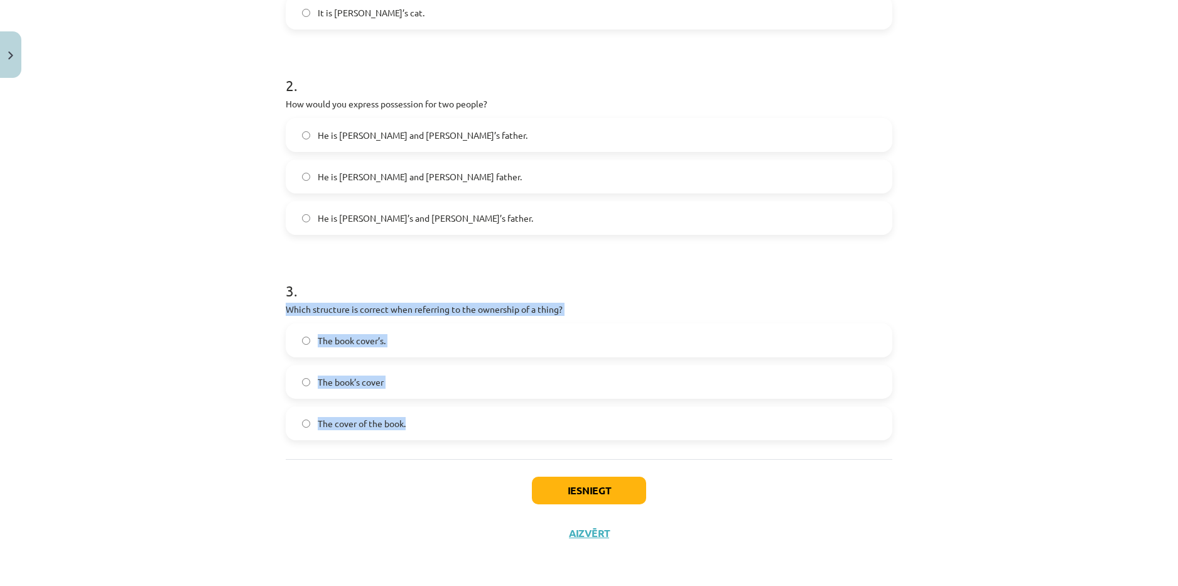
drag, startPoint x: 278, startPoint y: 310, endPoint x: 414, endPoint y: 425, distance: 178.7
click at [414, 425] on div "6 XP Saņemsi Viegls 237 pilda Apraksts Uzdevums Palīdzība 1 . Which sentence co…" at bounding box center [589, 119] width 622 height 872
click at [419, 431] on label "The cover of the book." at bounding box center [589, 423] width 604 height 31
click at [591, 491] on button "Iesniegt" at bounding box center [589, 491] width 114 height 28
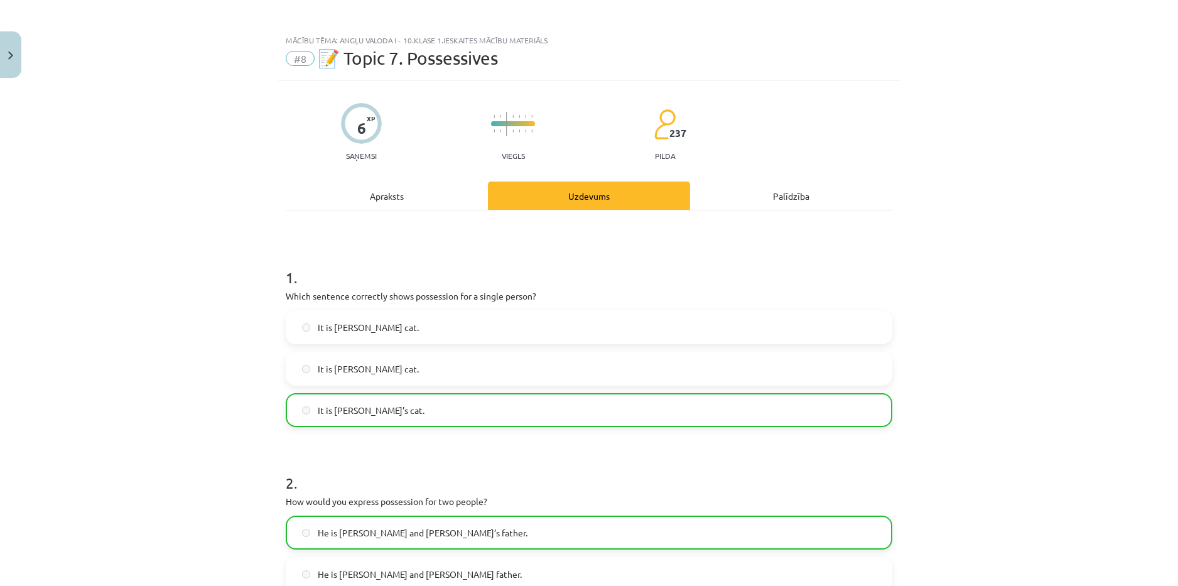
scroll to position [0, 0]
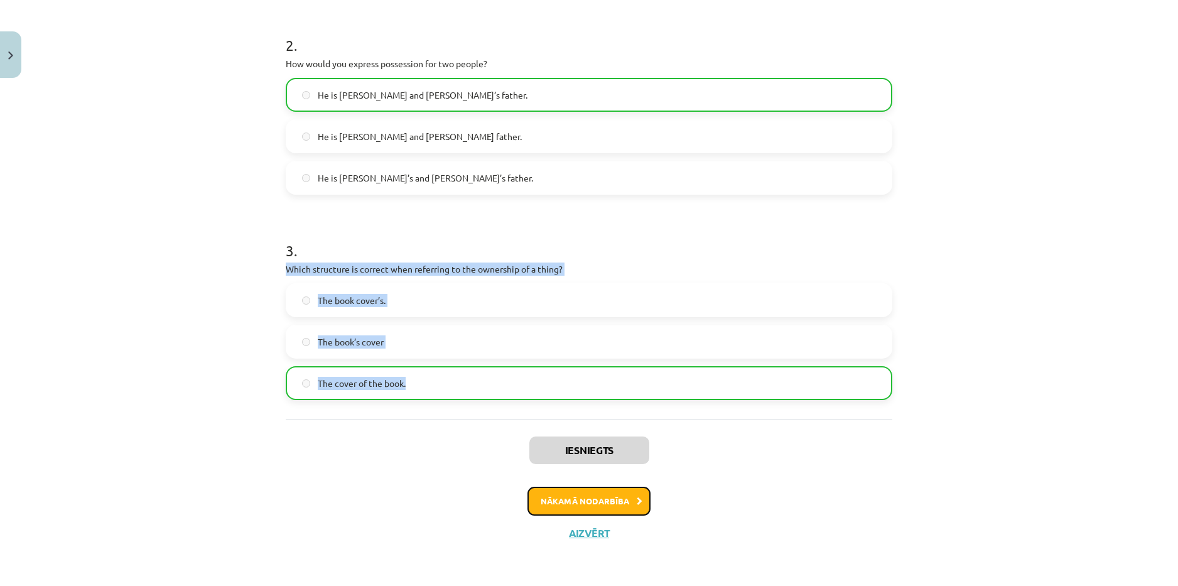
click at [592, 500] on button "Nākamā nodarbība" at bounding box center [589, 501] width 123 height 29
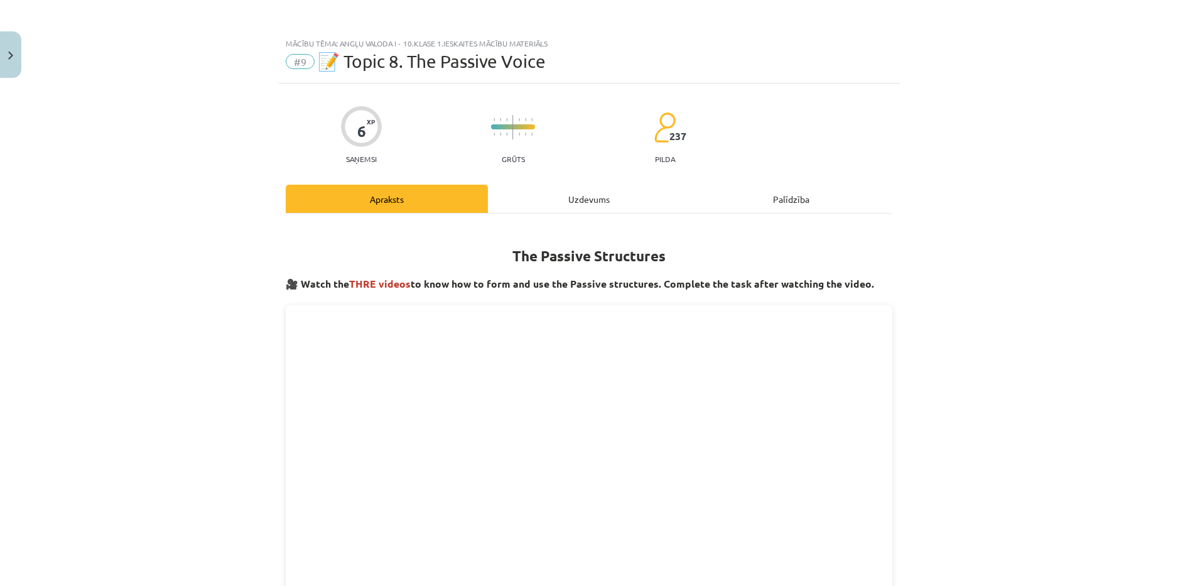
click at [585, 199] on div "Uzdevums" at bounding box center [589, 199] width 202 height 28
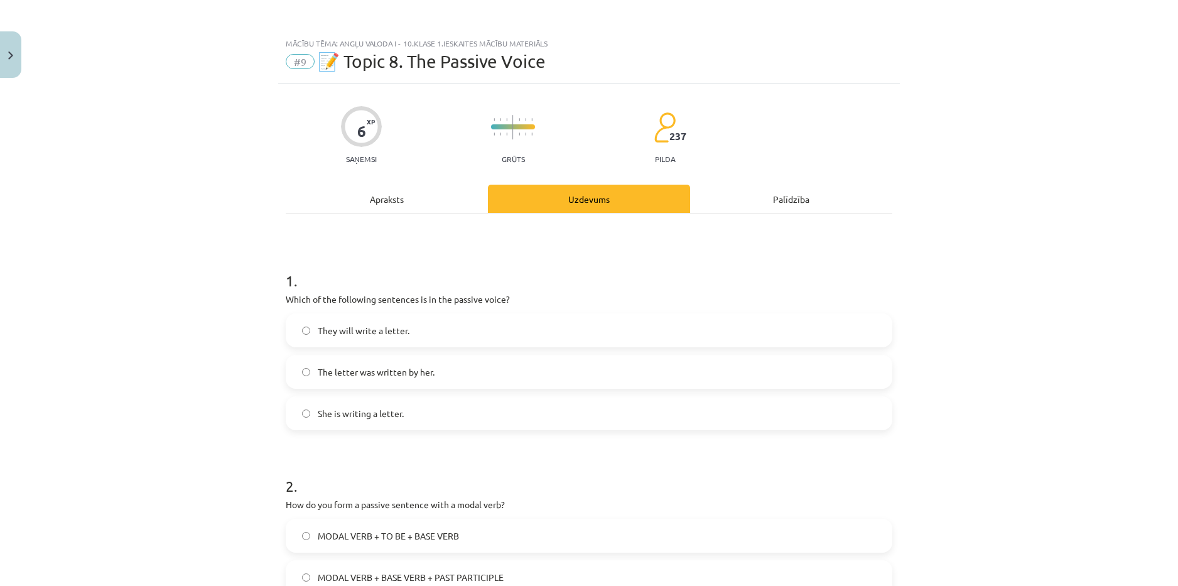
scroll to position [31, 0]
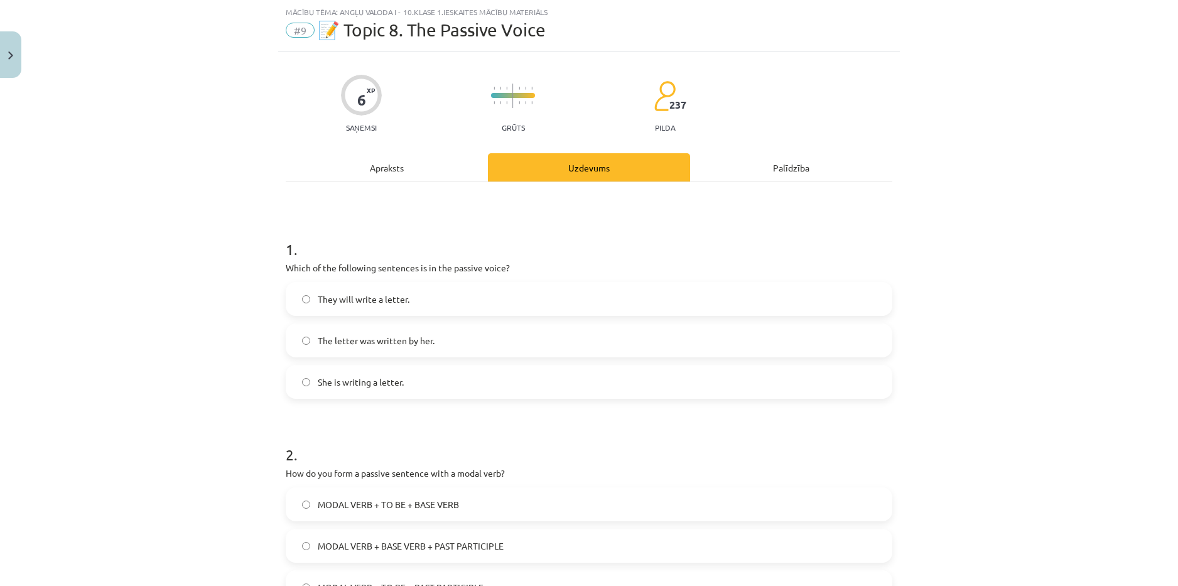
click at [454, 163] on div "Apraksts" at bounding box center [387, 167] width 202 height 28
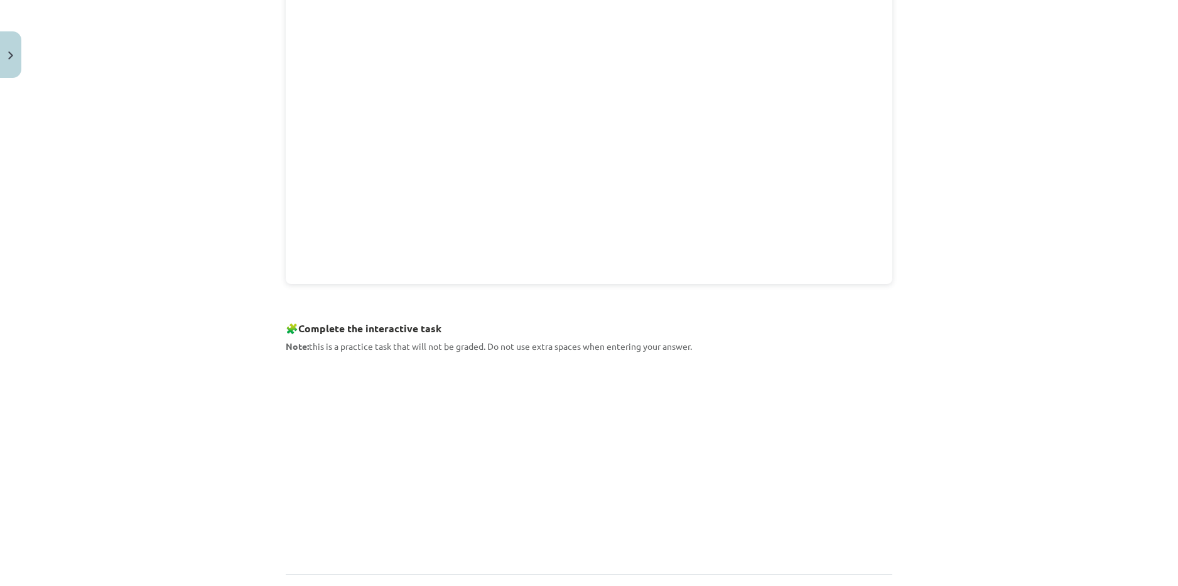
scroll to position [408, 0]
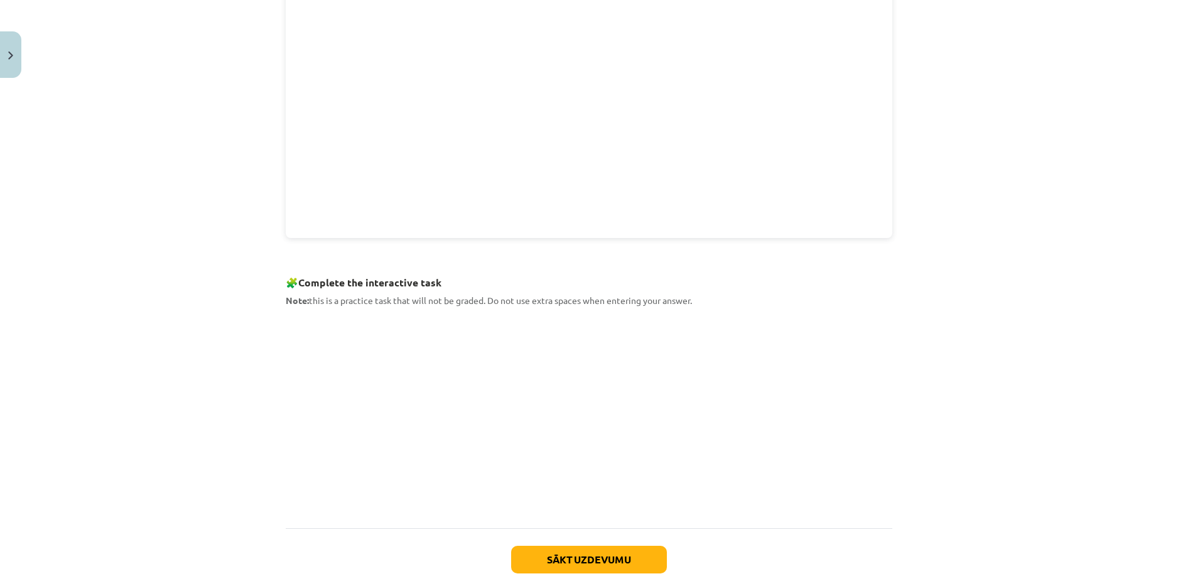
click at [278, 337] on div "6 XP Saņemsi Grūts 237 pilda Apraksts Uzdevums Palīdzība The Passive Structures…" at bounding box center [589, 149] width 622 height 948
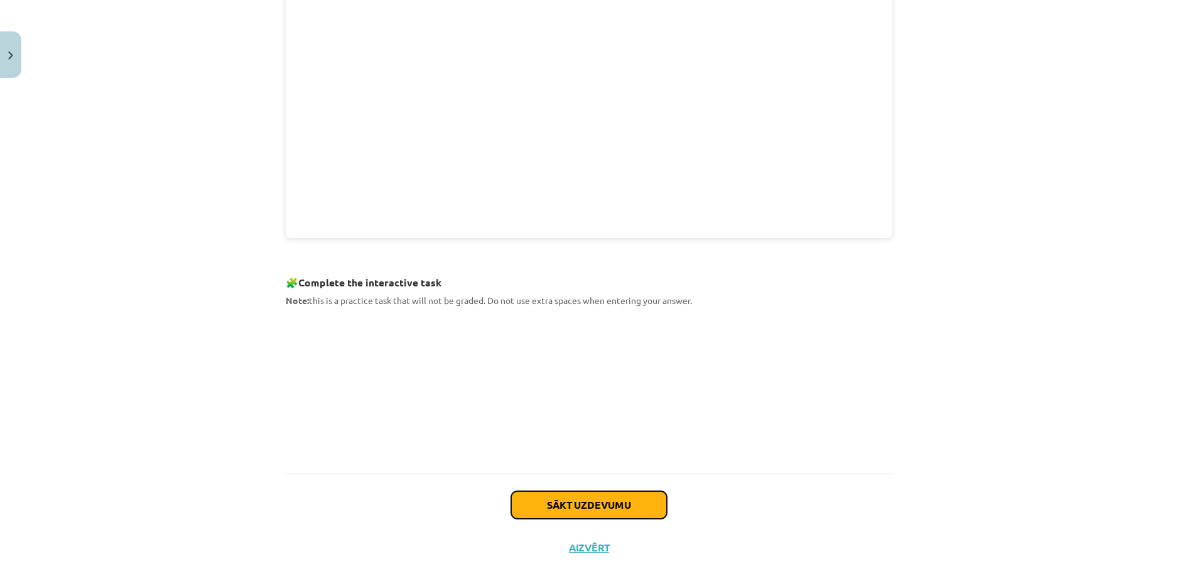
click at [588, 502] on button "Sākt uzdevumu" at bounding box center [589, 505] width 156 height 28
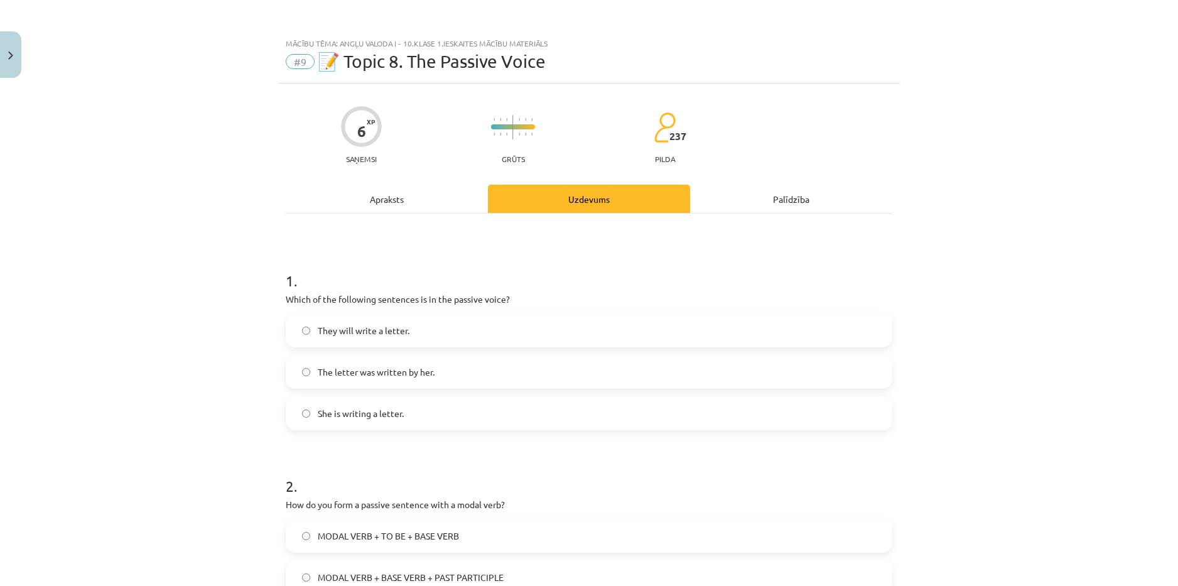
scroll to position [63, 0]
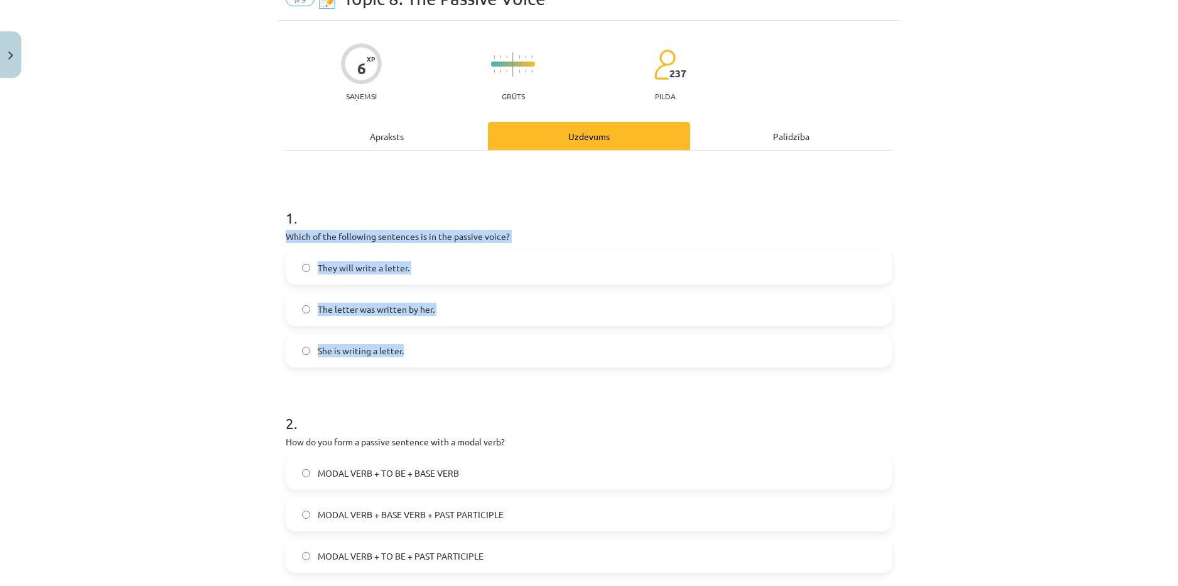
drag, startPoint x: 286, startPoint y: 238, endPoint x: 403, endPoint y: 342, distance: 155.7
click at [403, 342] on div "1 . Which of the following sentences is in the passive voice? They will write a…" at bounding box center [589, 277] width 607 height 180
click at [470, 306] on label "The letter was written by her." at bounding box center [589, 308] width 604 height 31
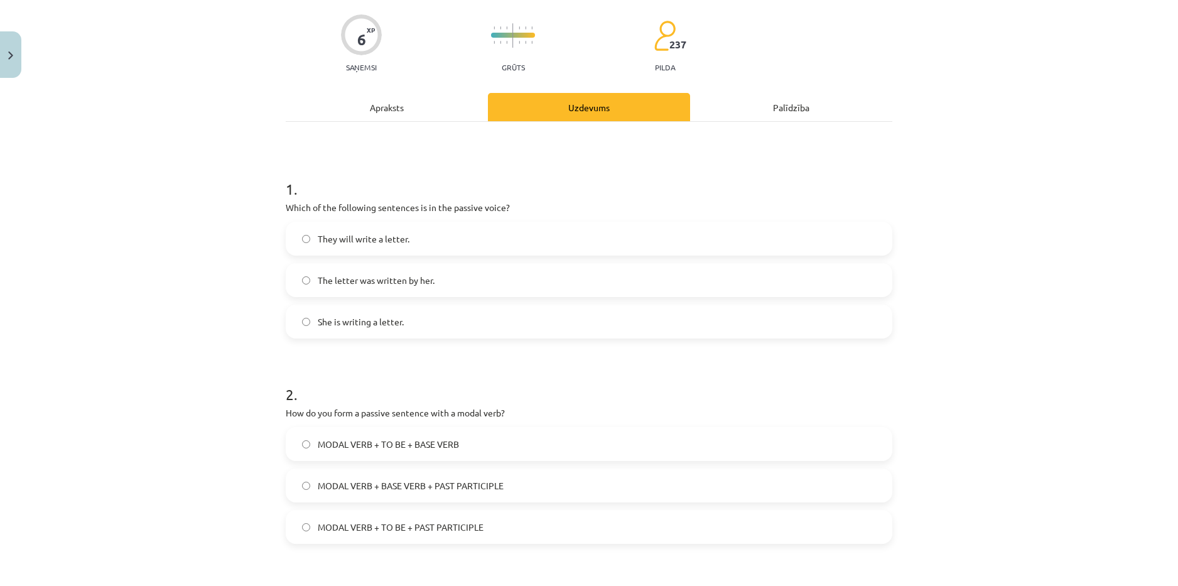
scroll to position [314, 0]
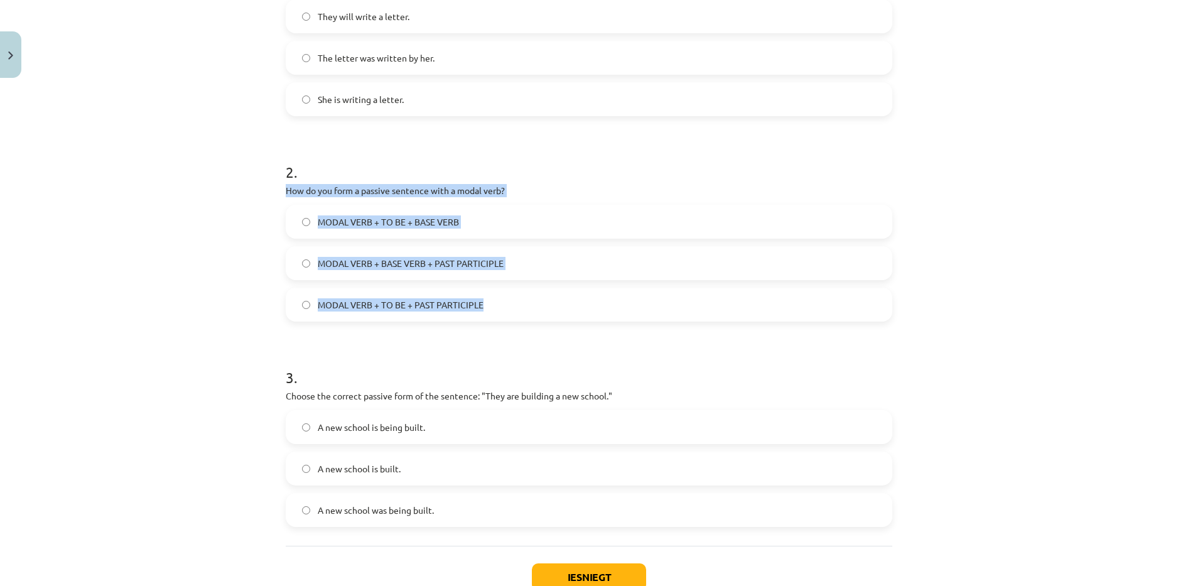
drag, startPoint x: 283, startPoint y: 190, endPoint x: 484, endPoint y: 296, distance: 227.6
click at [484, 296] on div "2 . How do you form a passive sentence with a modal verb? MODAL VERB + TO BE + …" at bounding box center [589, 231] width 607 height 180
click at [487, 224] on label "MODAL VERB + TO BE + BASE VERB" at bounding box center [589, 221] width 604 height 31
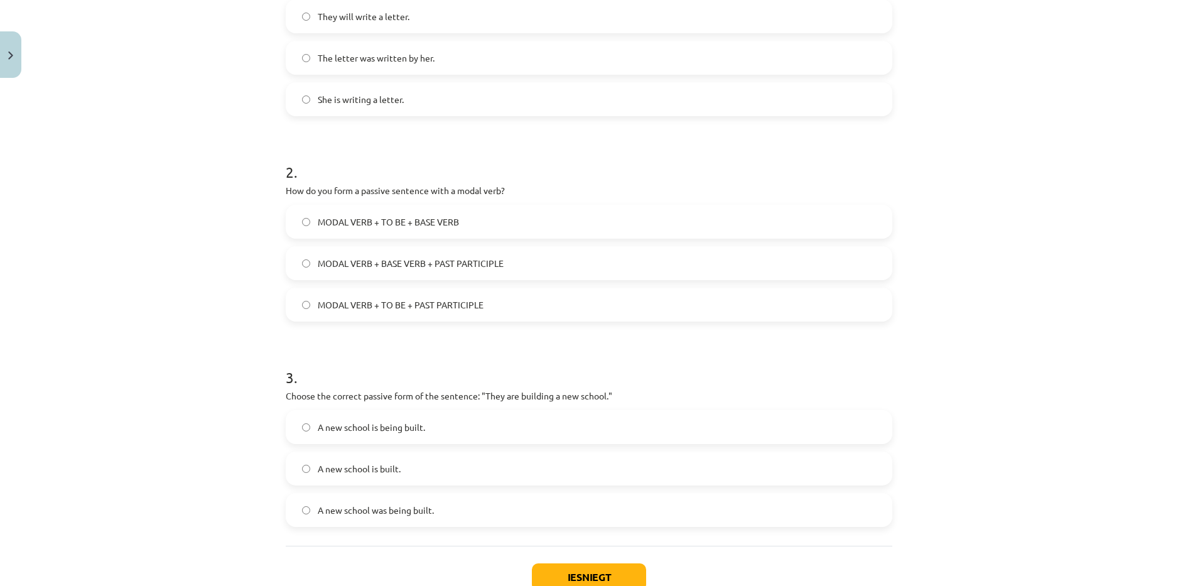
click at [526, 259] on label "MODAL VERB + BASE VERB + PAST PARTICIPLE" at bounding box center [589, 262] width 604 height 31
click at [511, 309] on label "MODAL VERB + TO BE + PAST PARTICIPLE" at bounding box center [589, 304] width 604 height 31
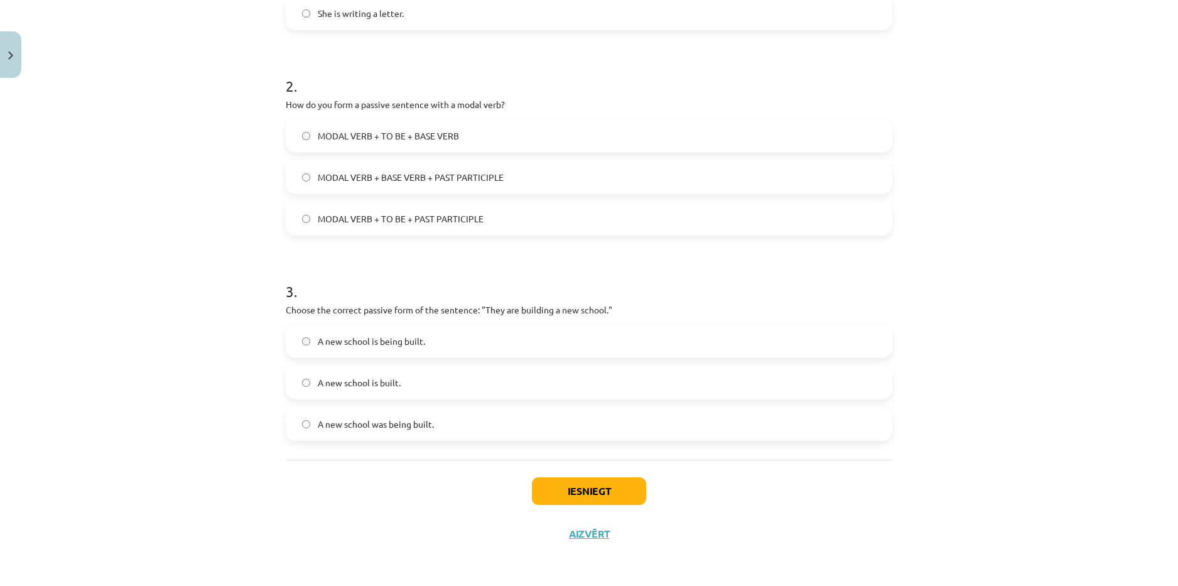
scroll to position [401, 0]
click at [467, 337] on label "A new school is being built." at bounding box center [589, 340] width 604 height 31
click at [570, 489] on button "Iesniegt" at bounding box center [589, 491] width 114 height 28
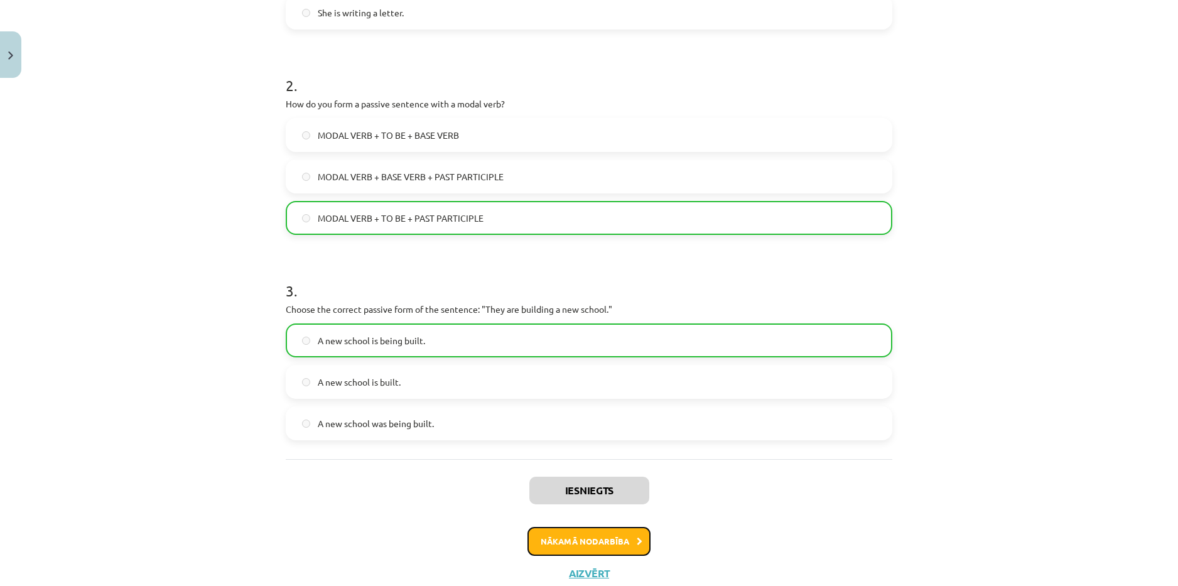
click at [568, 533] on button "Nākamā nodarbība" at bounding box center [589, 541] width 123 height 29
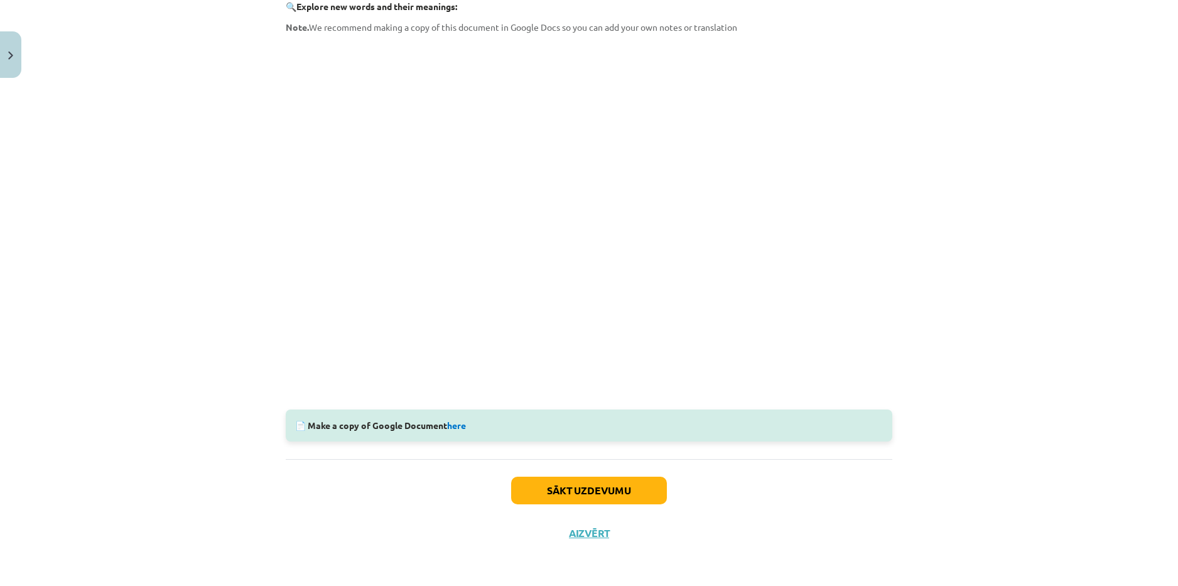
scroll to position [225, 0]
click at [458, 425] on link "here" at bounding box center [456, 424] width 19 height 11
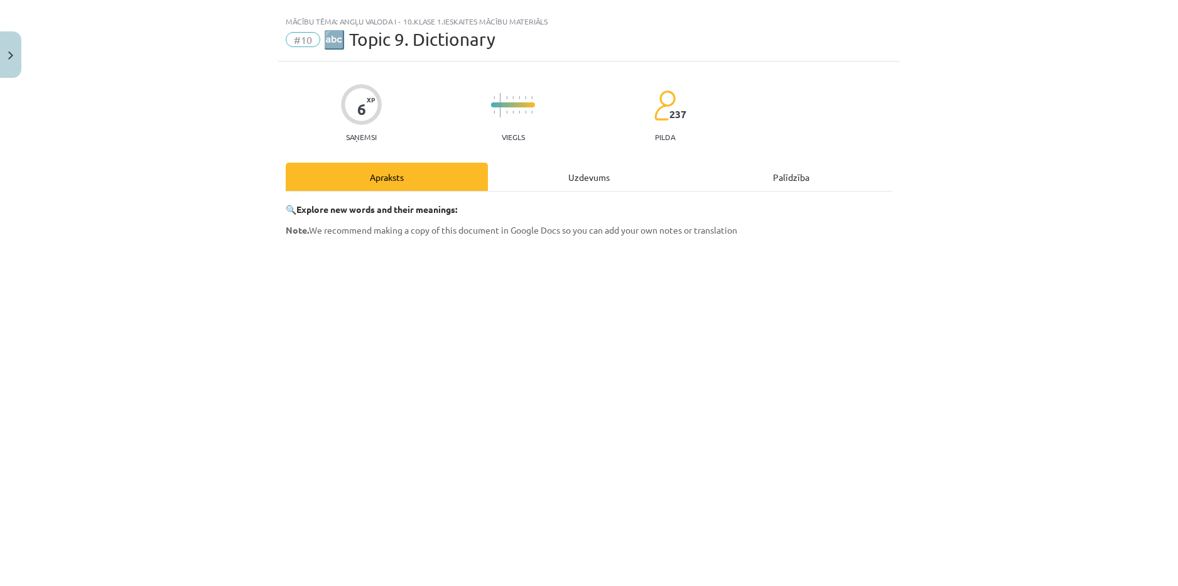
scroll to position [0, 0]
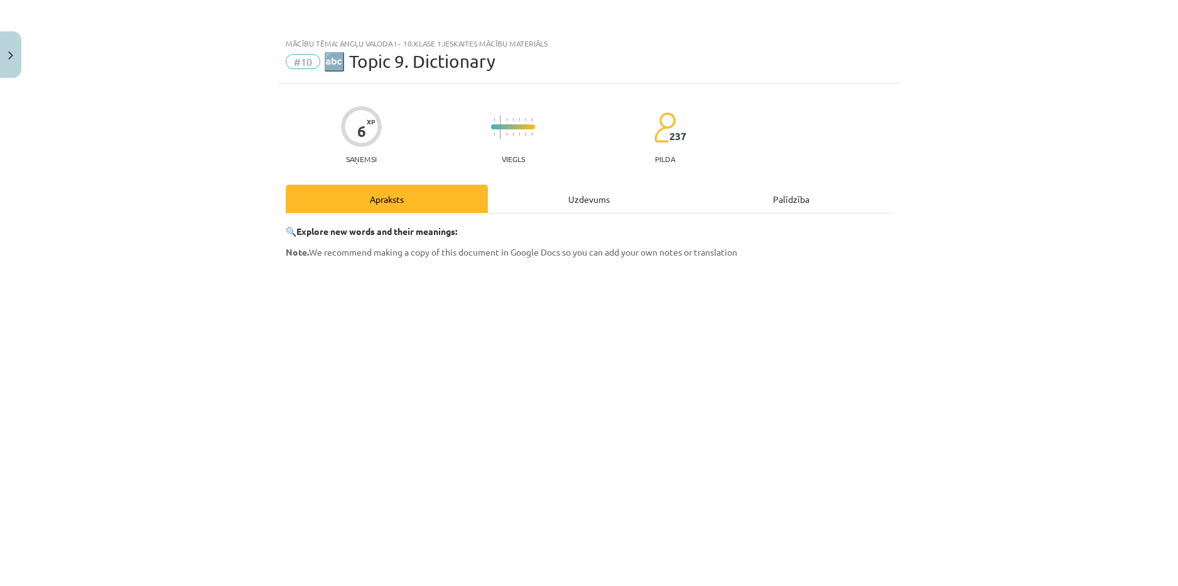
click at [571, 200] on div "Uzdevums" at bounding box center [589, 199] width 202 height 28
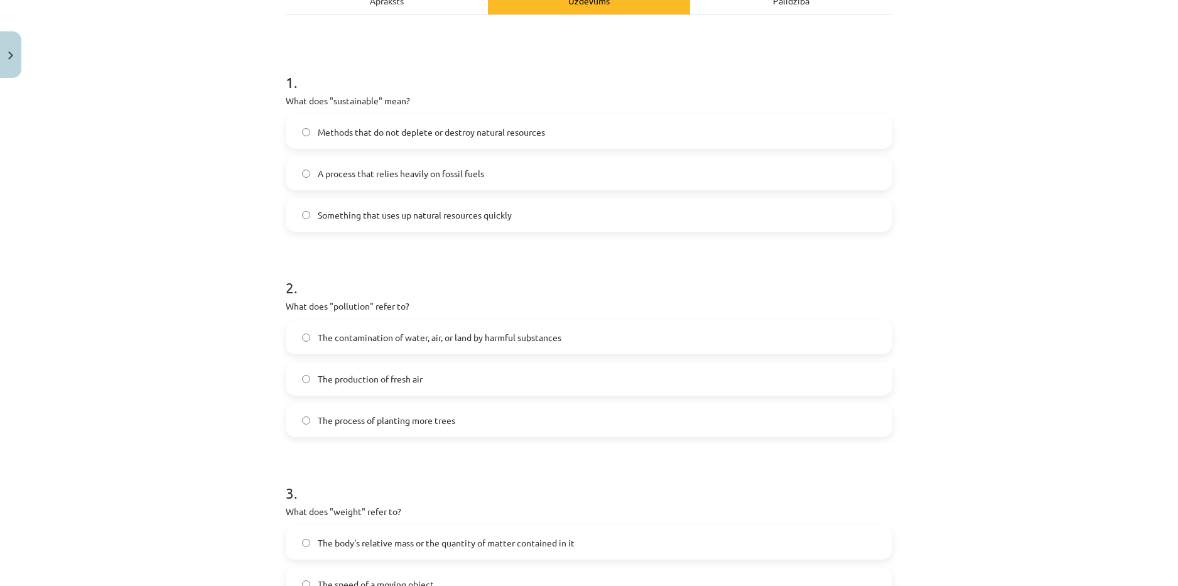
scroll to position [220, 0]
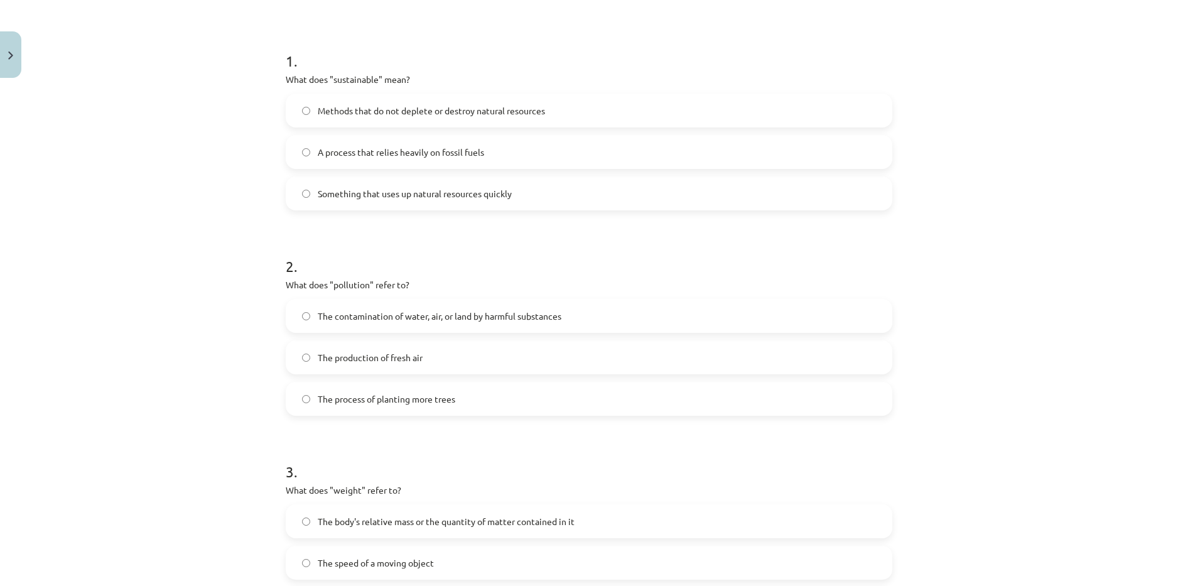
click at [417, 118] on label "Methods that do not deplete or destroy natural resources" at bounding box center [589, 110] width 604 height 31
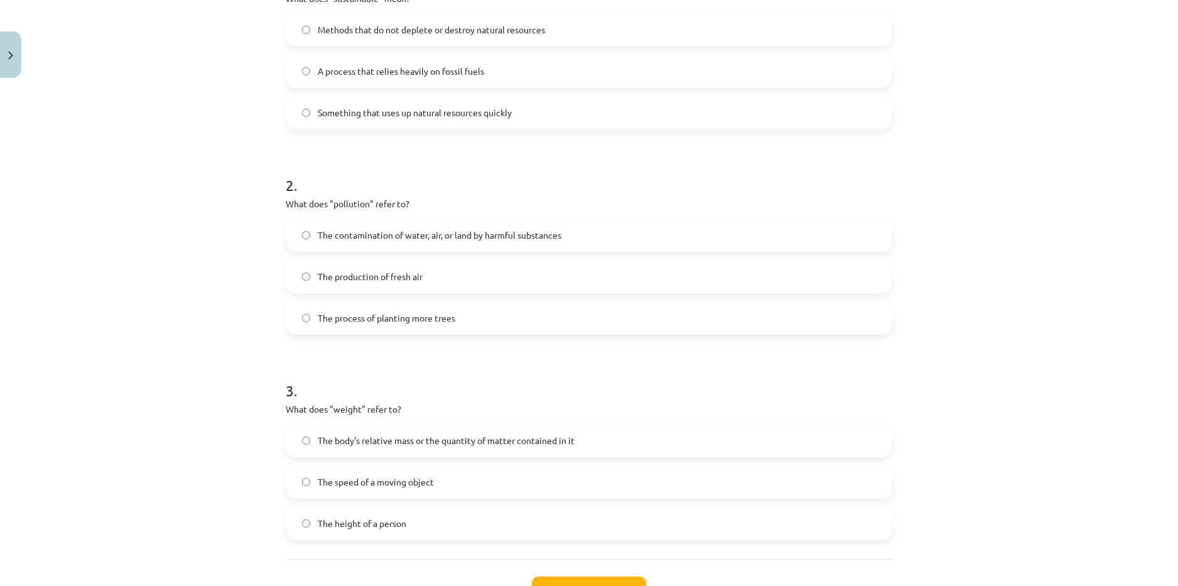
scroll to position [345, 0]
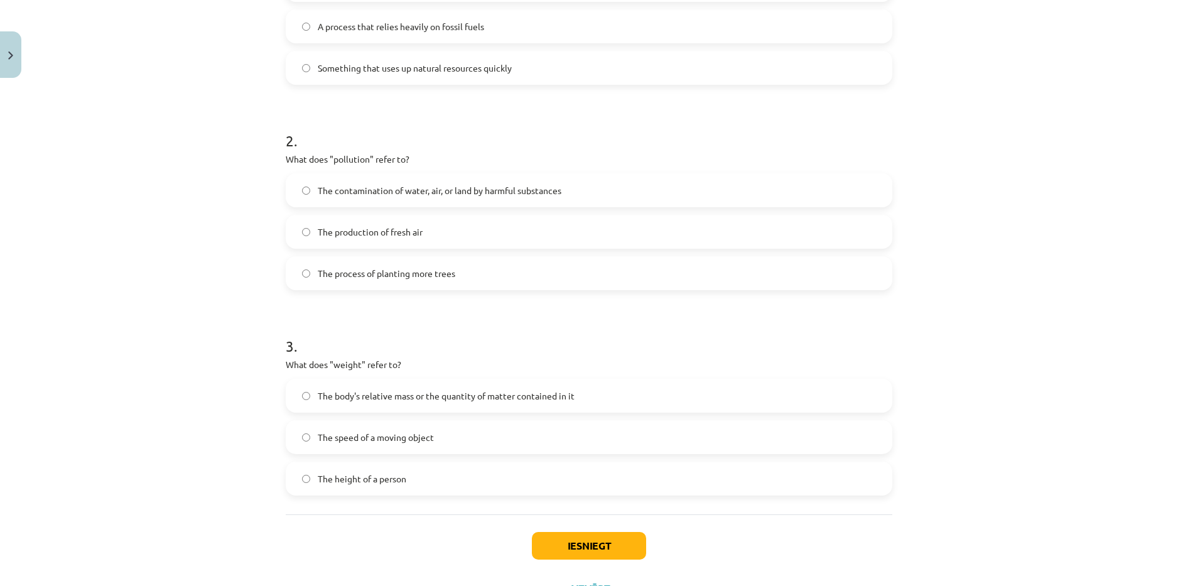
click at [575, 187] on label "The contamination of water, air, or land by harmful substances" at bounding box center [589, 190] width 604 height 31
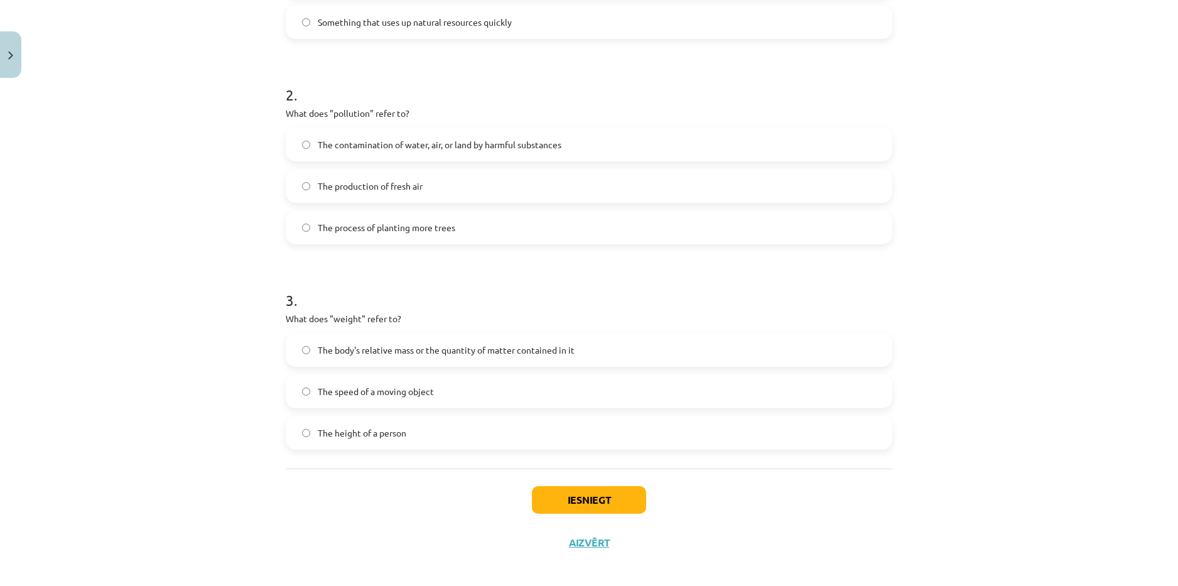
scroll to position [401, 0]
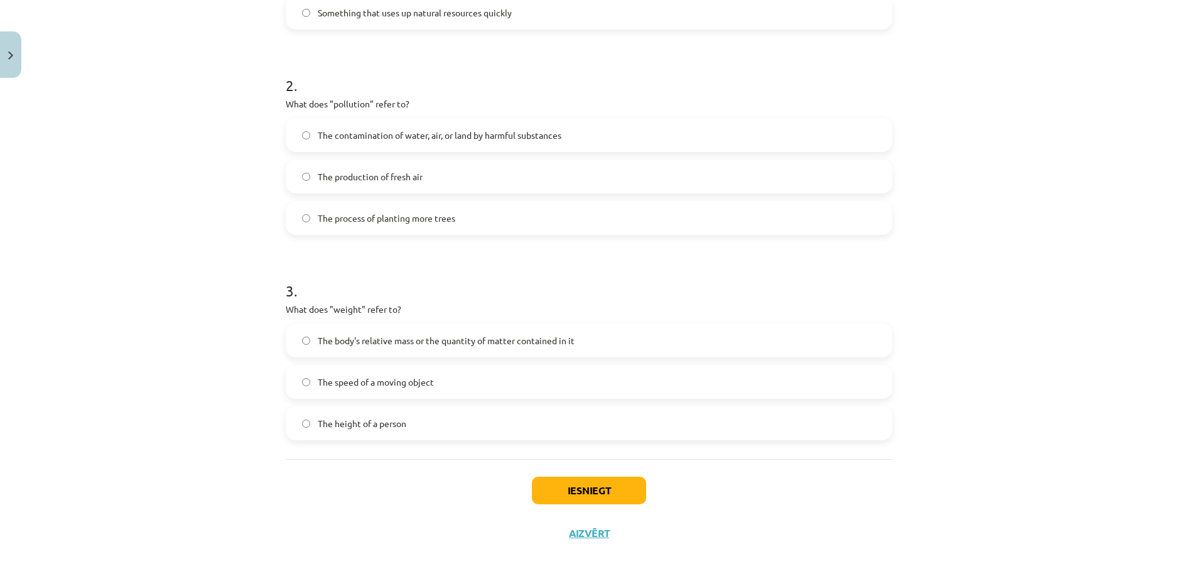
click at [431, 333] on label "The body's relative mass or the quantity of matter contained in it" at bounding box center [589, 340] width 604 height 31
click at [554, 491] on button "Iesniegt" at bounding box center [589, 491] width 114 height 28
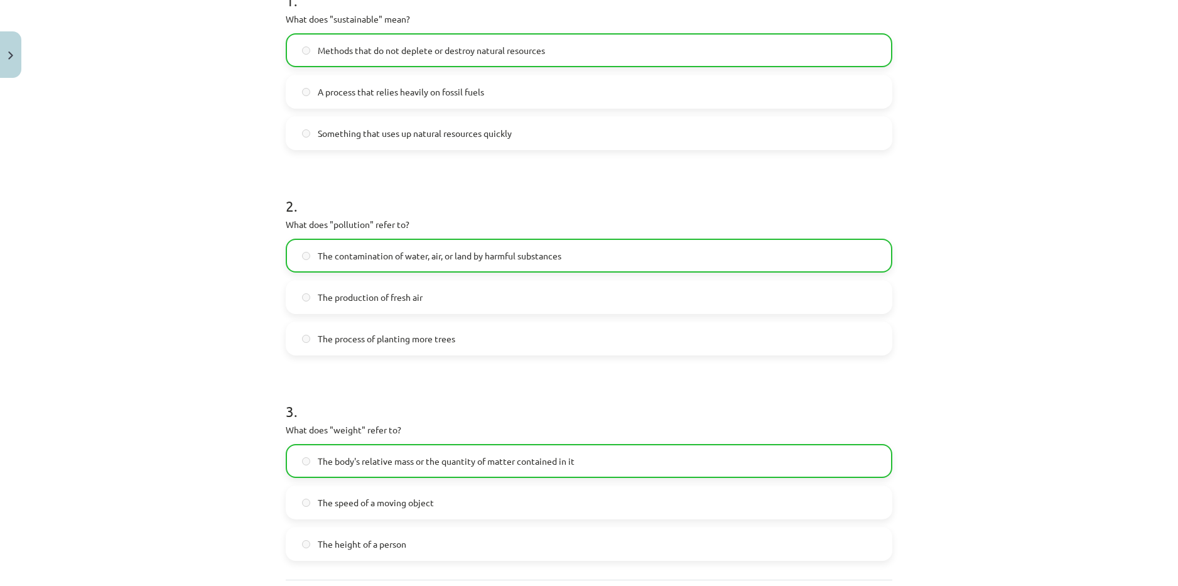
scroll to position [441, 0]
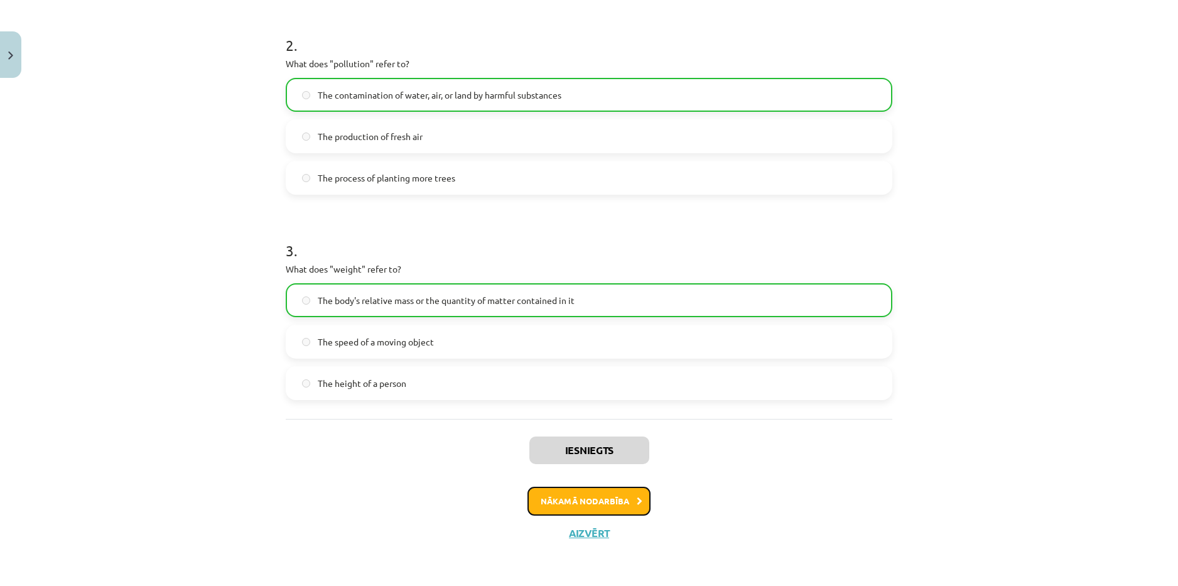
click at [621, 501] on button "Nākamā nodarbība" at bounding box center [589, 501] width 123 height 29
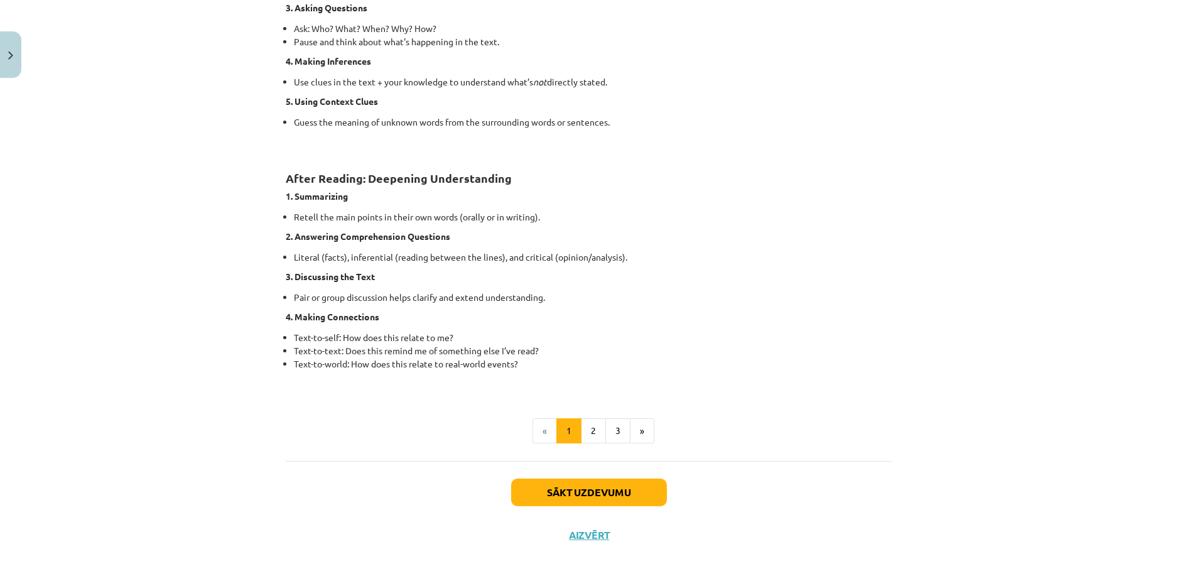
scroll to position [865, 0]
click at [592, 421] on button "2" at bounding box center [593, 429] width 25 height 25
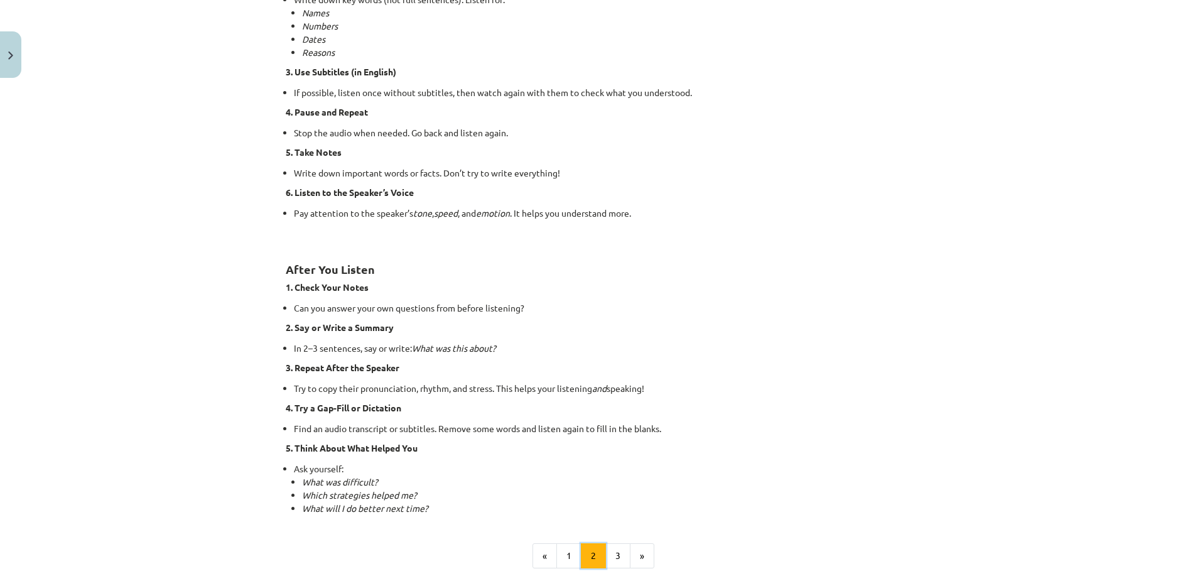
scroll to position [754, 0]
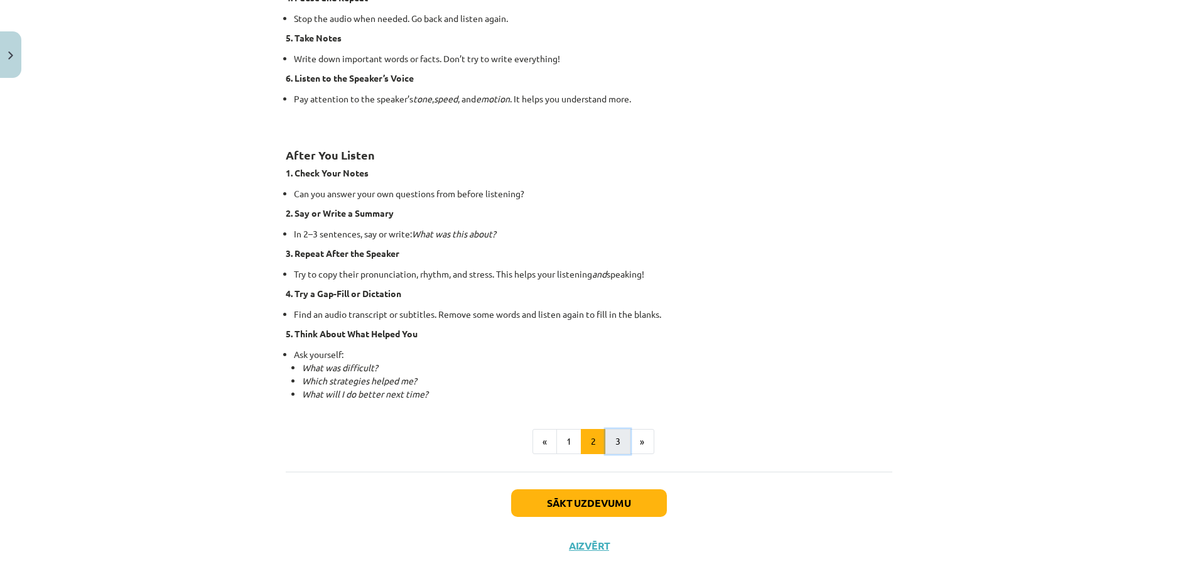
click at [614, 442] on button "3" at bounding box center [617, 441] width 25 height 25
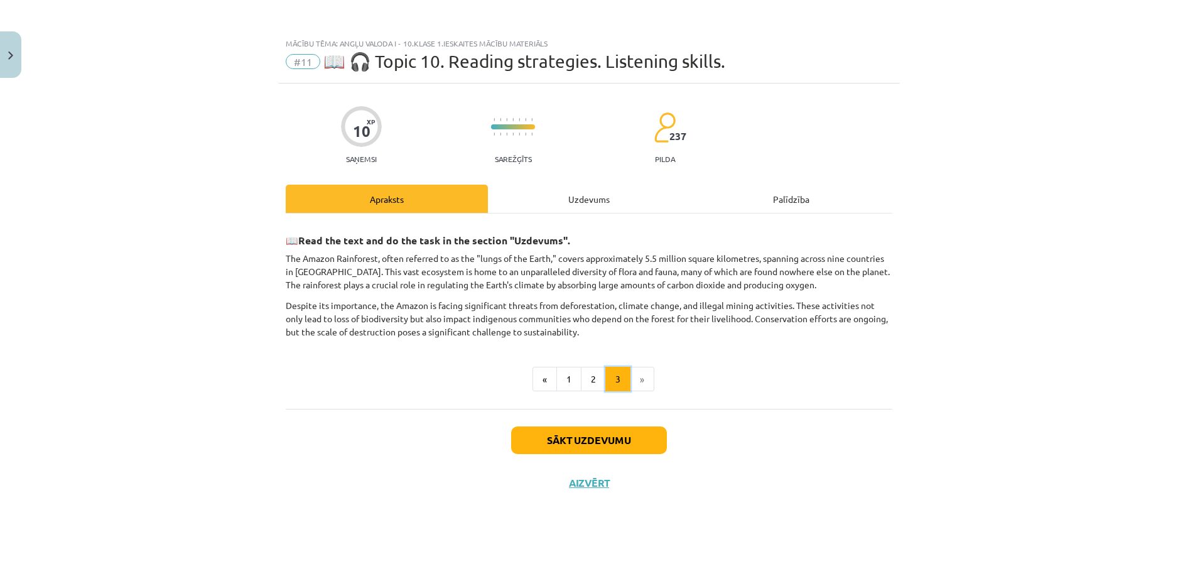
scroll to position [0, 0]
click at [603, 432] on button "Sākt uzdevumu" at bounding box center [589, 440] width 156 height 28
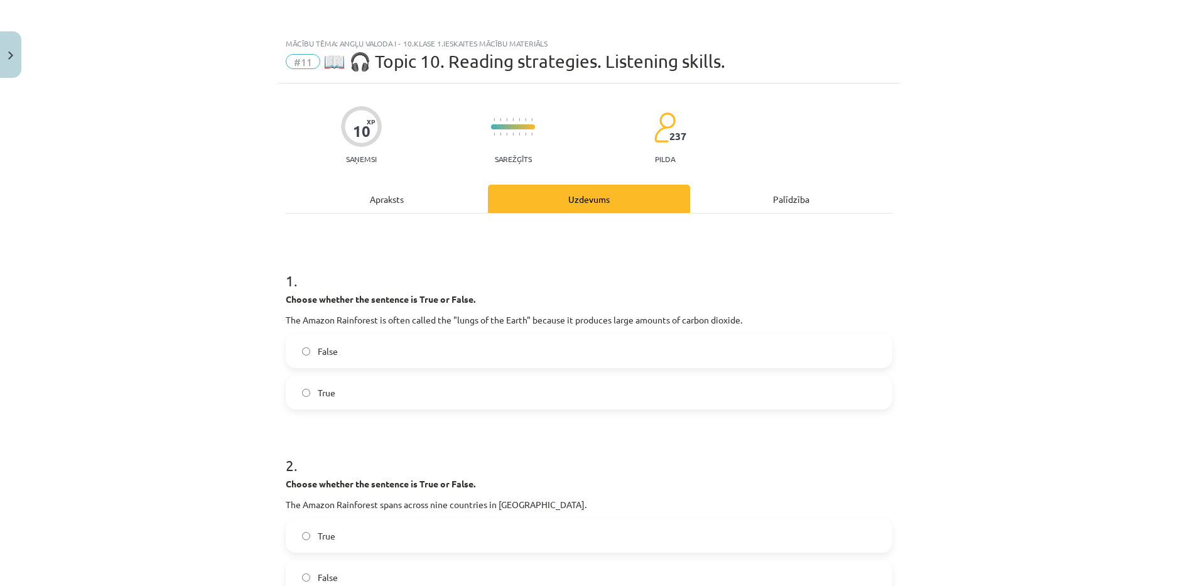
click at [391, 205] on div "Apraksts" at bounding box center [387, 199] width 202 height 28
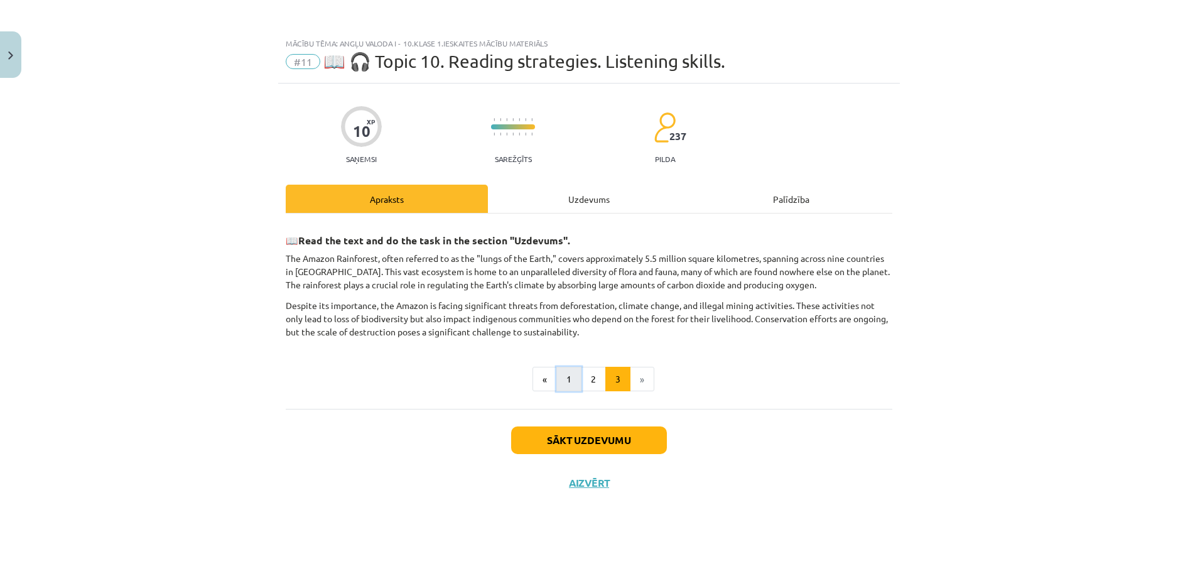
click at [573, 374] on button "1" at bounding box center [568, 379] width 25 height 25
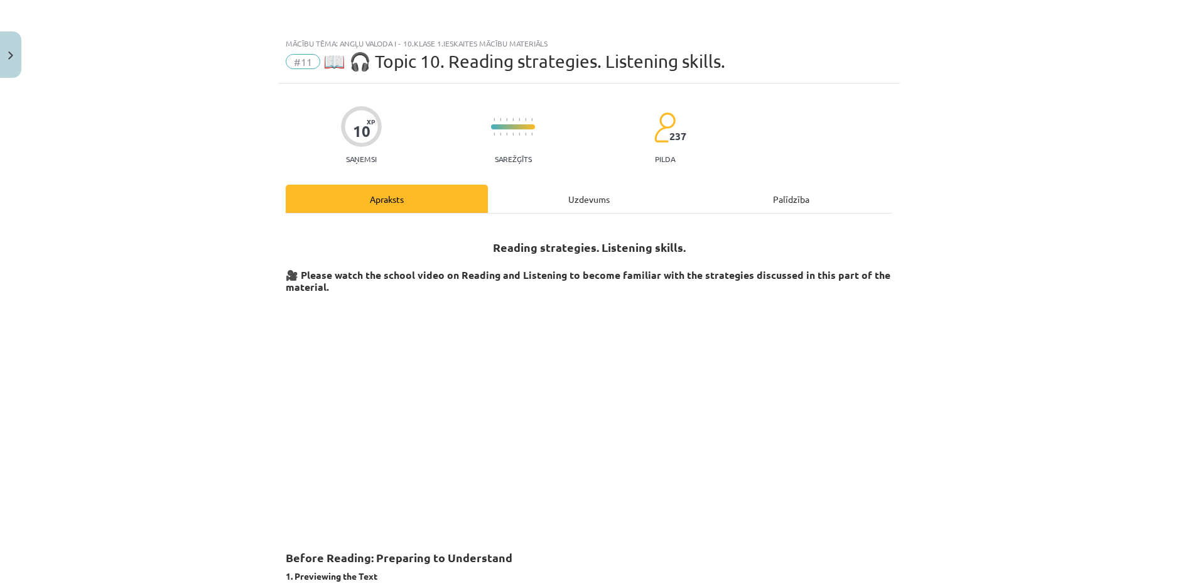
click at [616, 195] on div "Uzdevums" at bounding box center [589, 199] width 202 height 28
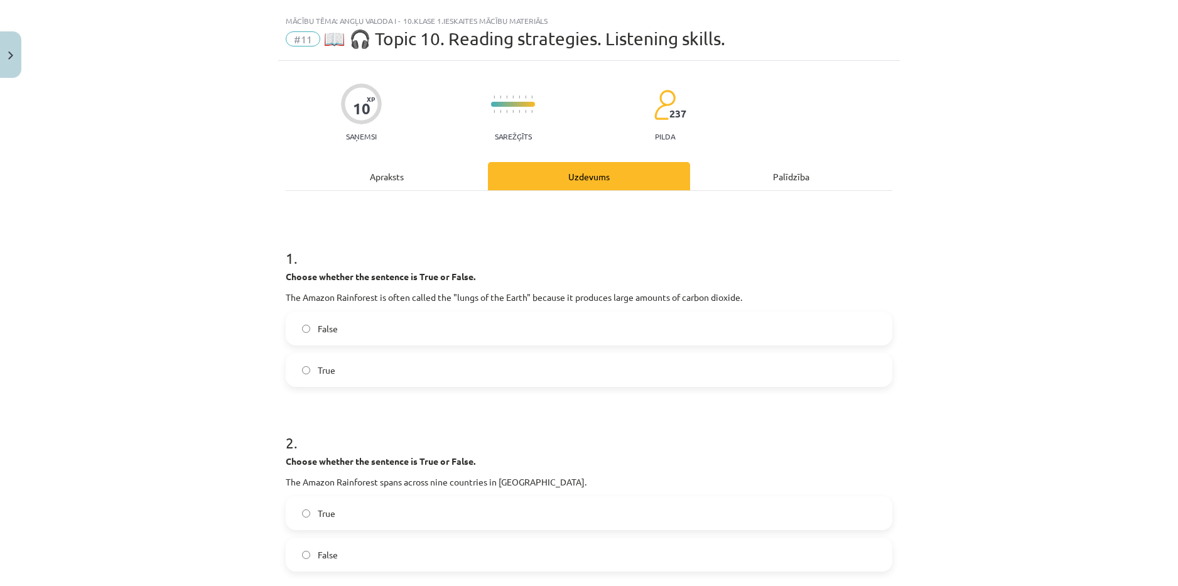
scroll to position [31, 0]
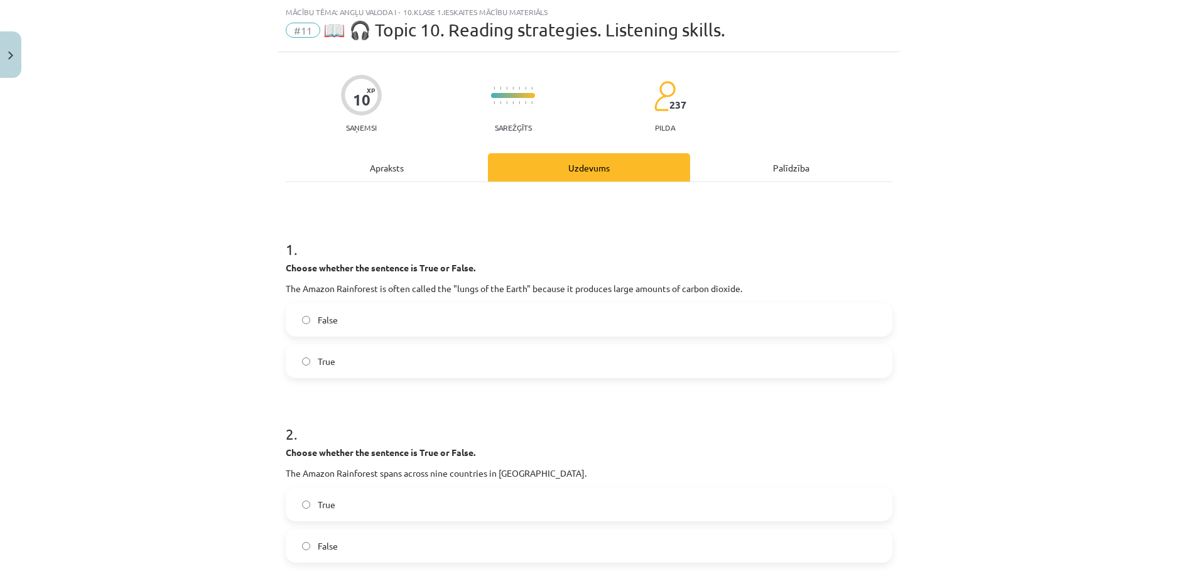
click at [422, 170] on div "Apraksts" at bounding box center [387, 167] width 202 height 28
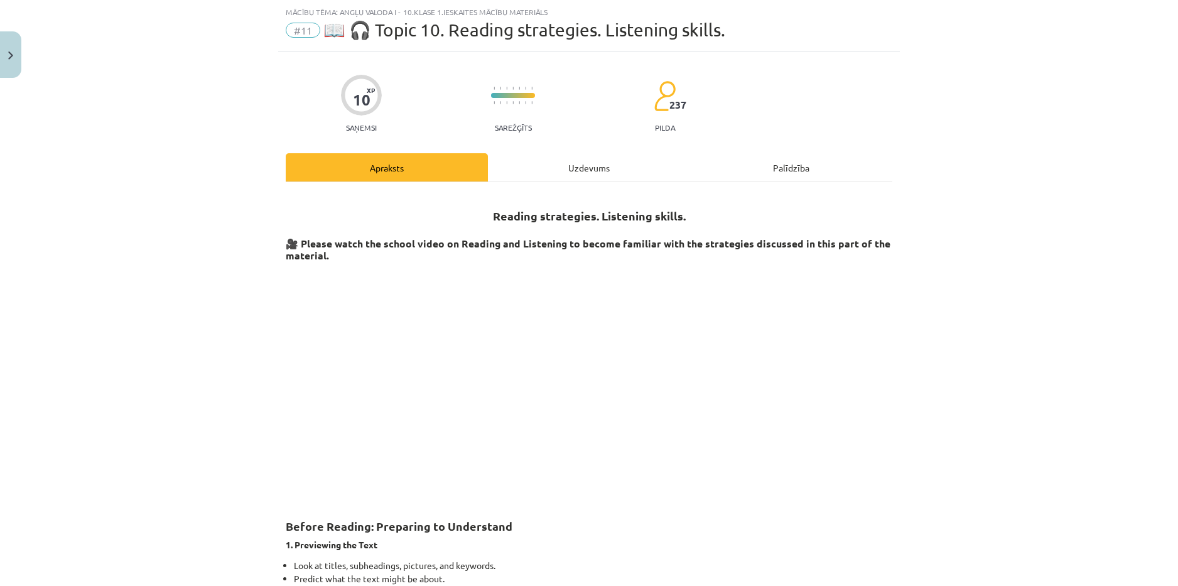
click at [569, 165] on div "Uzdevums" at bounding box center [589, 167] width 202 height 28
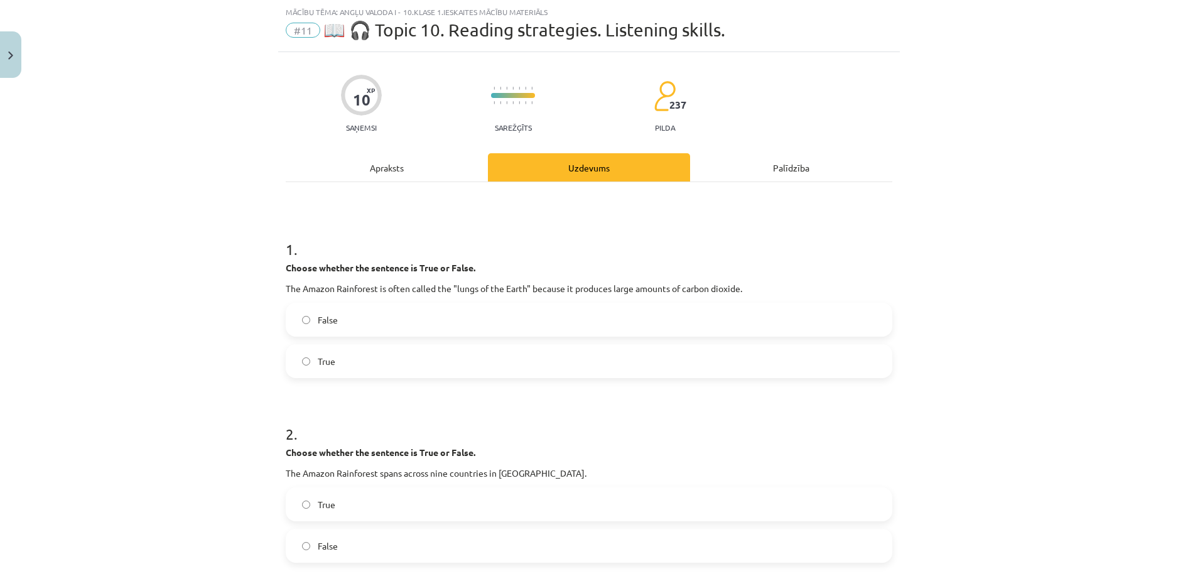
click at [426, 165] on div "Apraksts" at bounding box center [387, 167] width 202 height 28
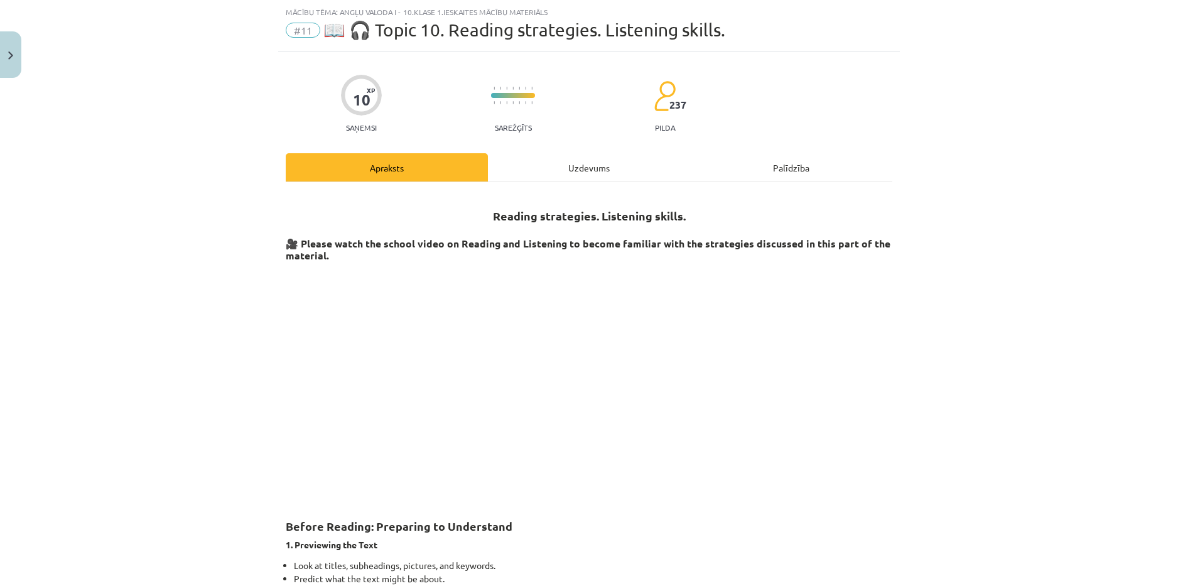
click at [541, 177] on div "Uzdevums" at bounding box center [589, 167] width 202 height 28
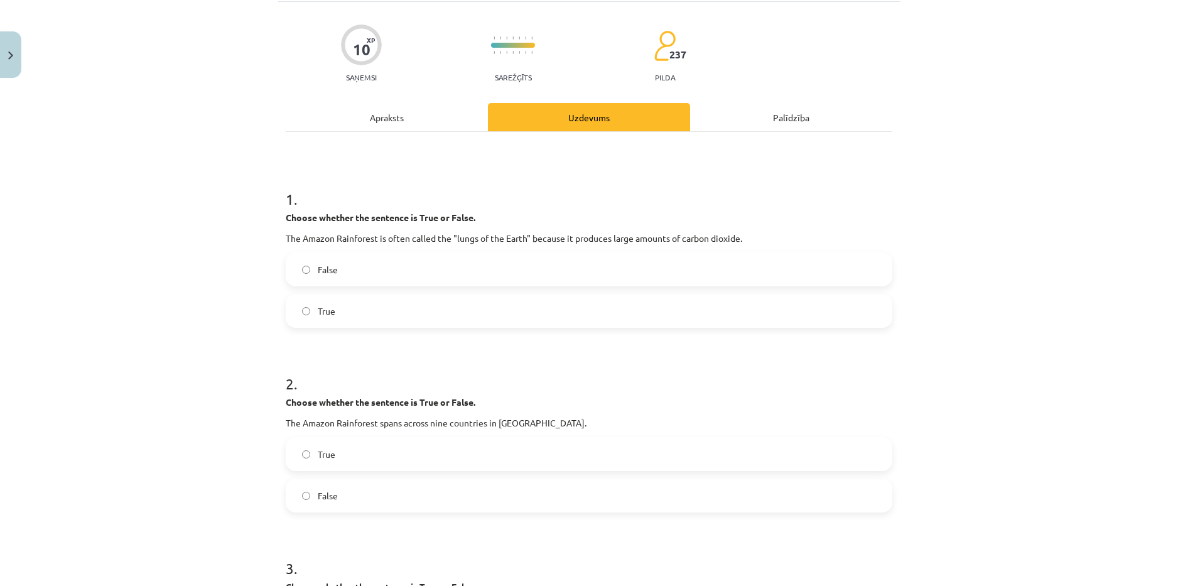
scroll to position [94, 0]
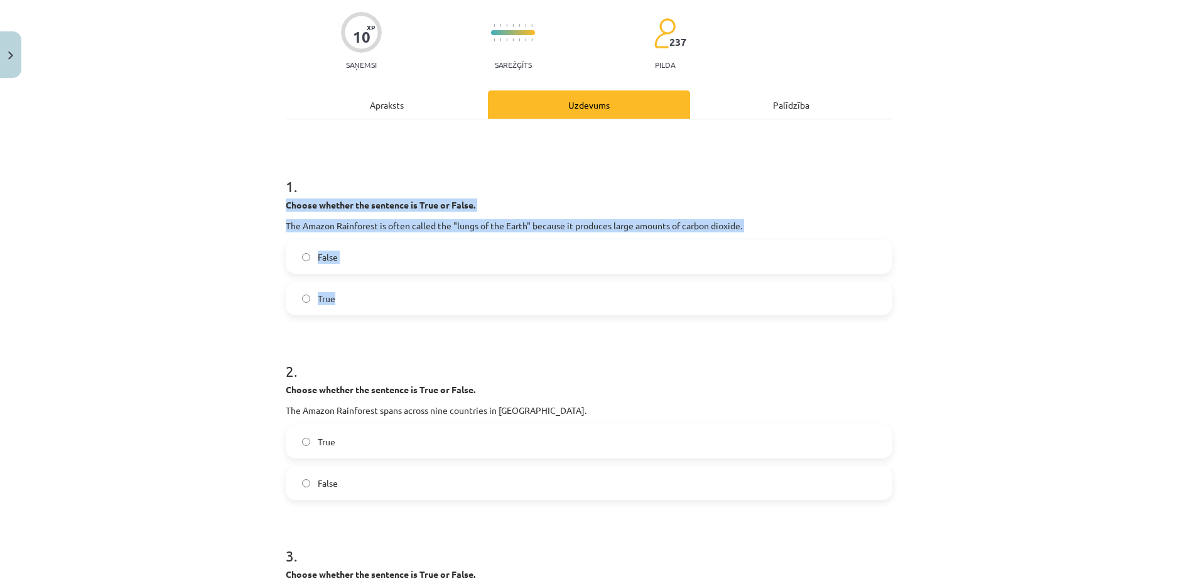
drag, startPoint x: 284, startPoint y: 203, endPoint x: 414, endPoint y: 302, distance: 162.7
click at [414, 302] on div "1 . Choose whether the sentence is True or False. The Amazon Rainforest is ofte…" at bounding box center [589, 236] width 607 height 160
click at [354, 313] on label "True" at bounding box center [589, 298] width 604 height 31
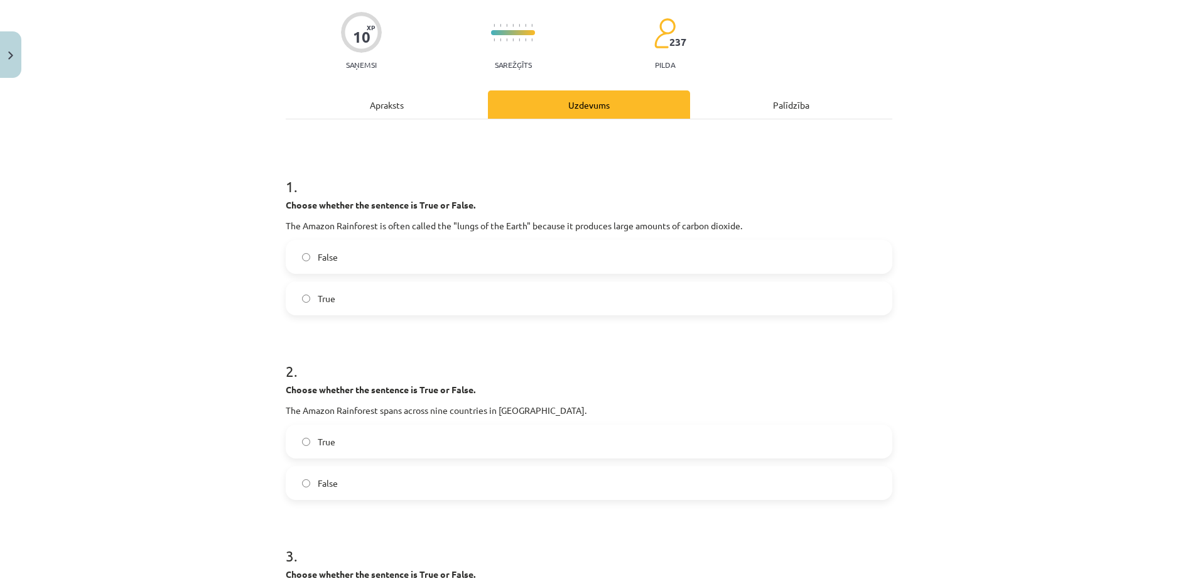
click at [376, 252] on label "False" at bounding box center [589, 256] width 604 height 31
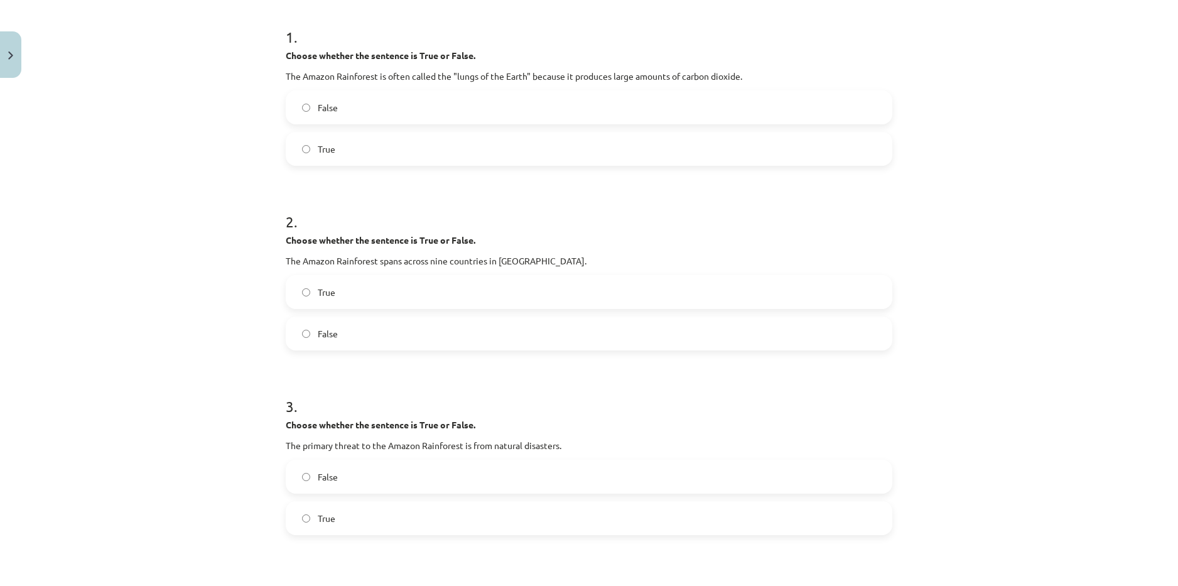
scroll to position [283, 0]
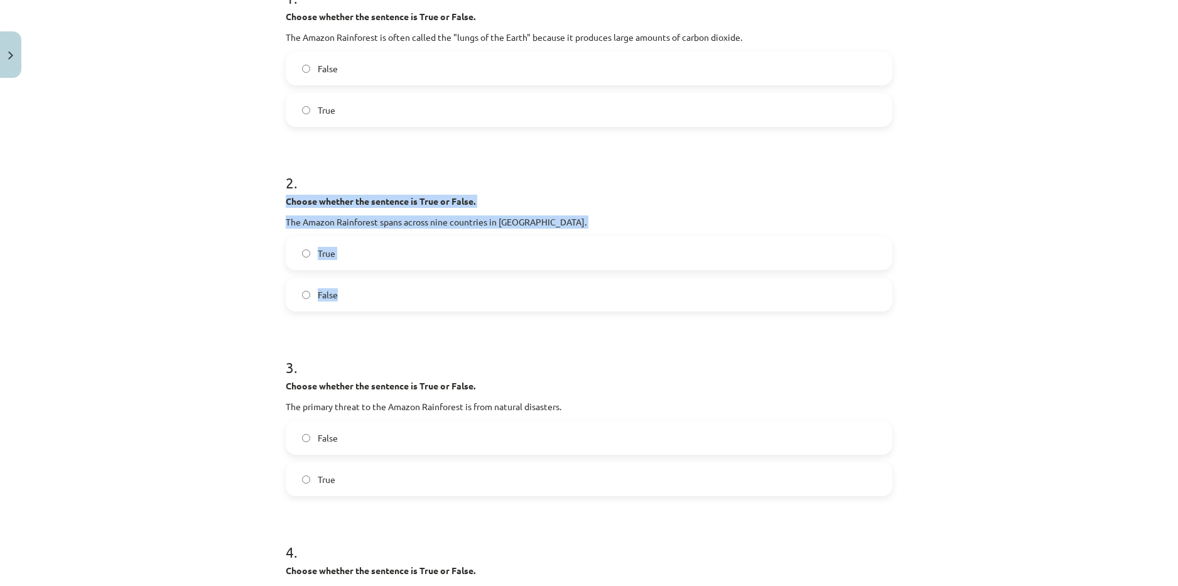
drag, startPoint x: 283, startPoint y: 202, endPoint x: 361, endPoint y: 294, distance: 121.2
click at [361, 294] on div "2 . Choose whether the sentence is True or False. The Amazon Rainforest spans a…" at bounding box center [589, 232] width 607 height 160
click at [414, 252] on label "True" at bounding box center [589, 252] width 604 height 31
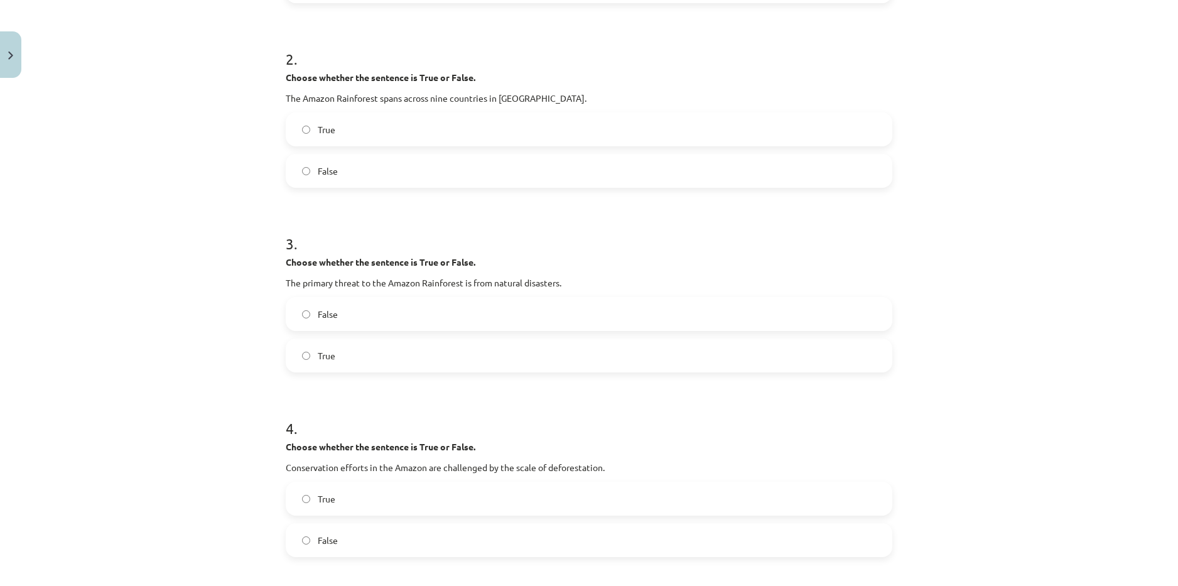
scroll to position [408, 0]
click at [352, 307] on label "False" at bounding box center [589, 311] width 604 height 31
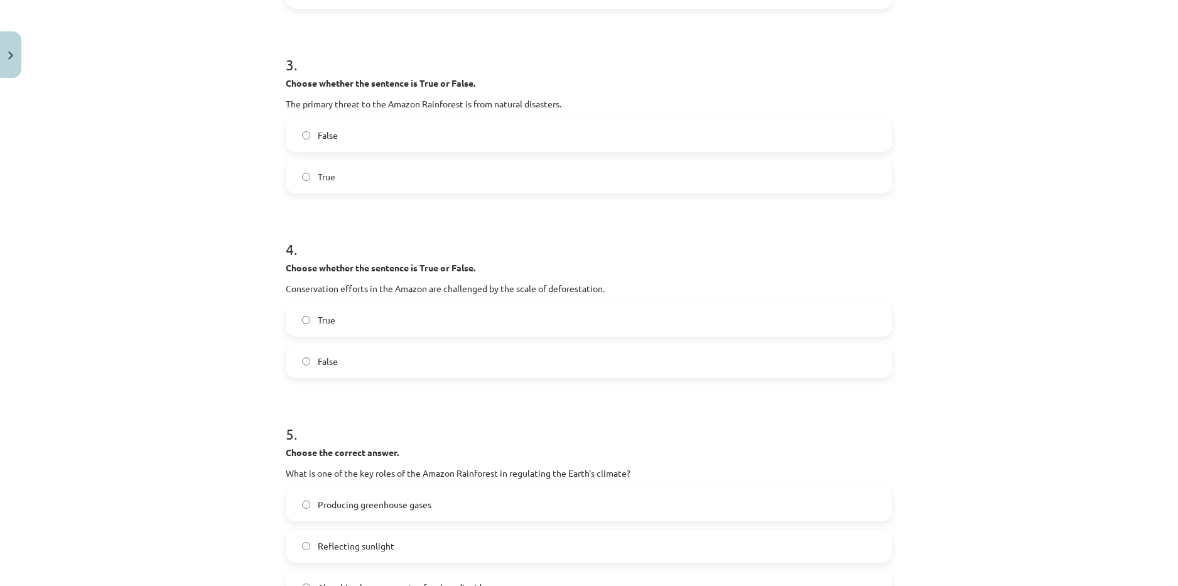
scroll to position [597, 0]
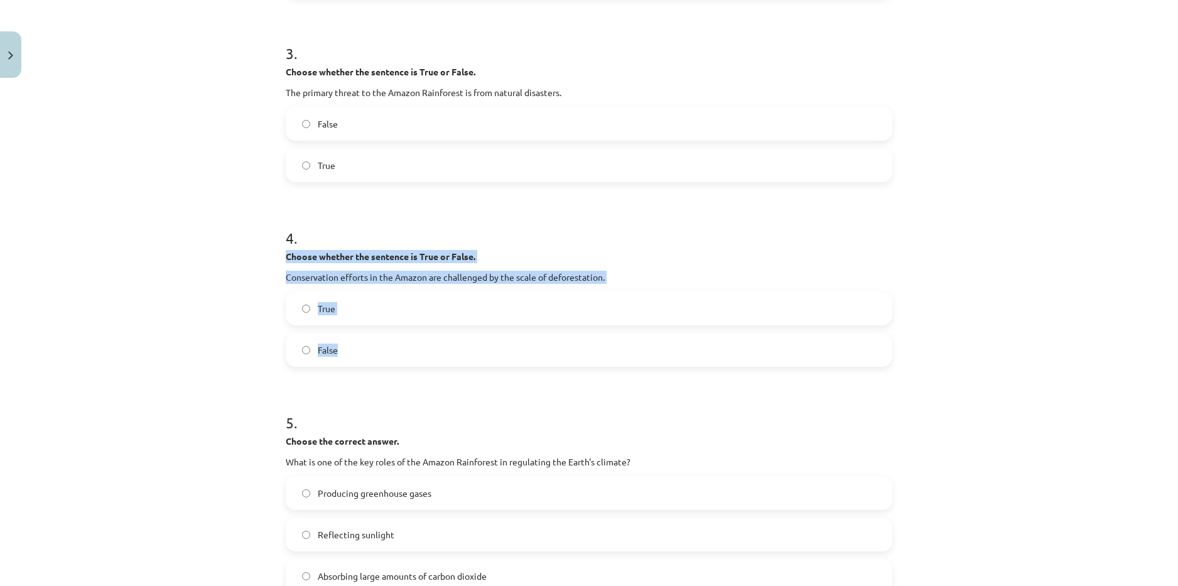
drag, startPoint x: 280, startPoint y: 257, endPoint x: 517, endPoint y: 338, distance: 250.2
click at [517, 338] on div "10 XP Saņemsi Sarežģīts 237 pilda Apraksts Uzdevums Palīdzība 1 . Choose whethe…" at bounding box center [589, 385] width 622 height 1797
click at [296, 307] on label "True" at bounding box center [589, 308] width 604 height 31
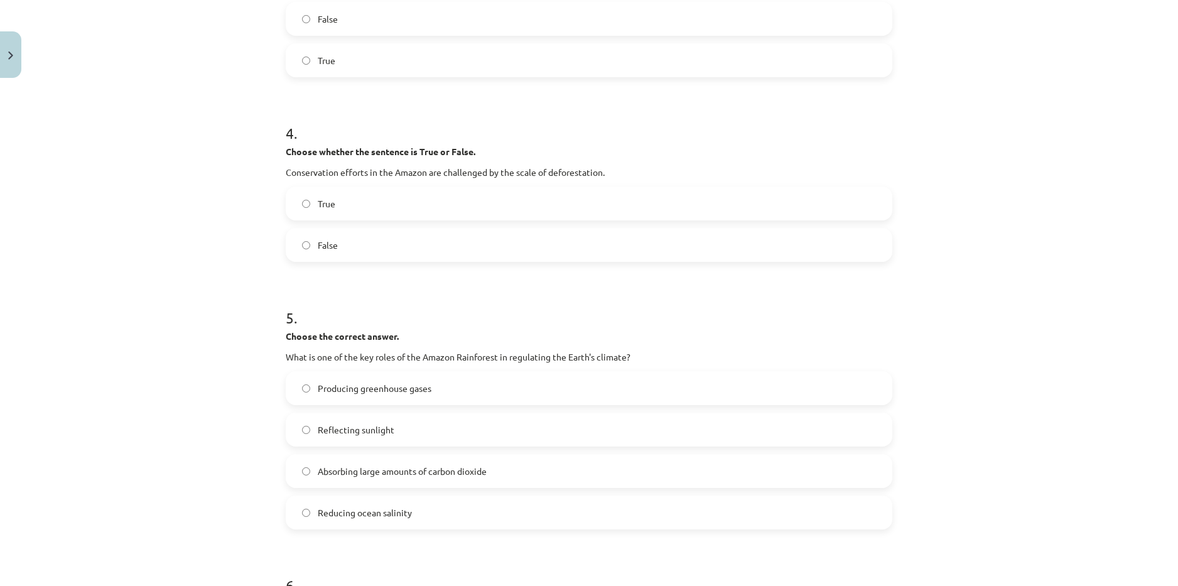
scroll to position [698, 0]
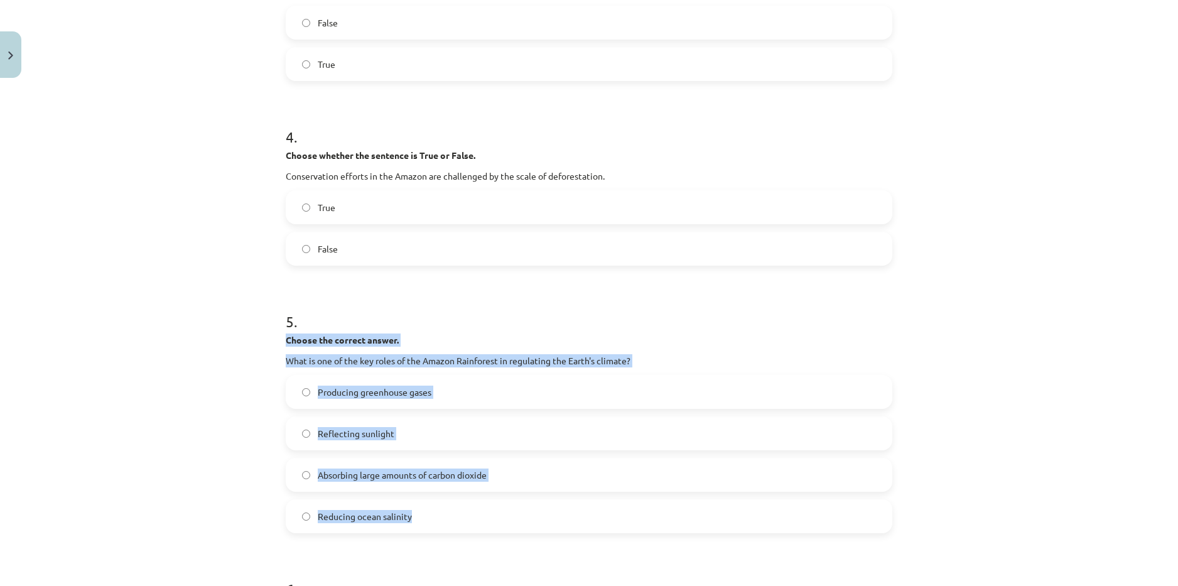
drag, startPoint x: 284, startPoint y: 339, endPoint x: 416, endPoint y: 512, distance: 217.8
click at [416, 512] on div "5 . Choose the correct answer. What is one of the key roles of the Amazon Rainf…" at bounding box center [589, 412] width 607 height 242
click at [494, 474] on label "Absorbing large amounts of carbon dioxide" at bounding box center [589, 474] width 604 height 31
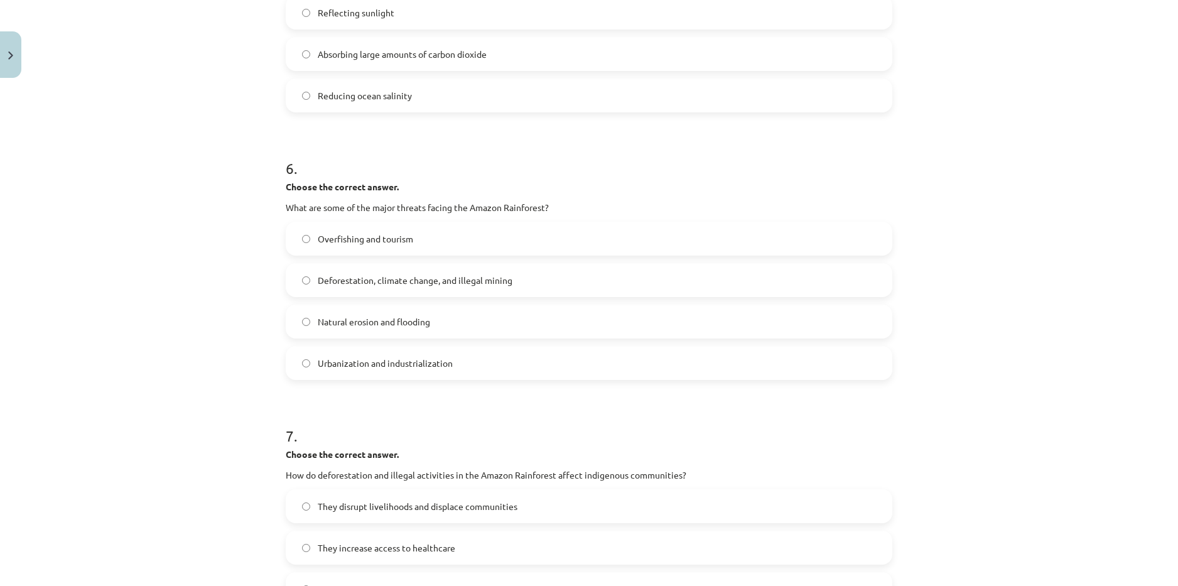
scroll to position [1137, 0]
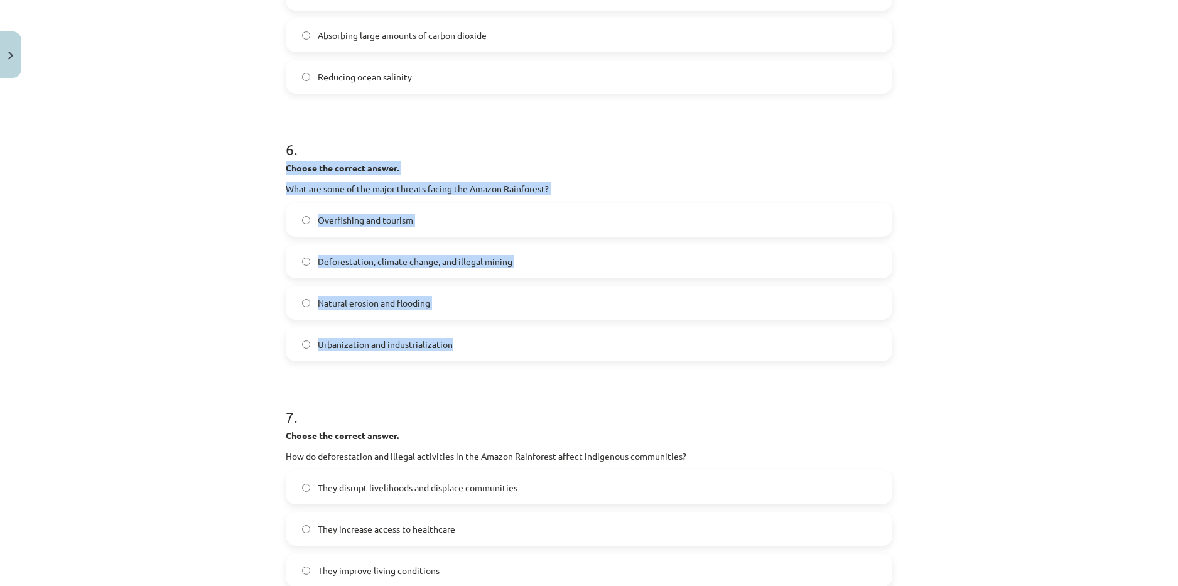
drag, startPoint x: 282, startPoint y: 168, endPoint x: 457, endPoint y: 351, distance: 253.6
click at [457, 351] on div "6 . Choose the correct answer. What are some of the major threats facing the Am…" at bounding box center [589, 240] width 607 height 242
click at [543, 262] on label "Deforestation, climate change, and illegal mining" at bounding box center [589, 261] width 604 height 31
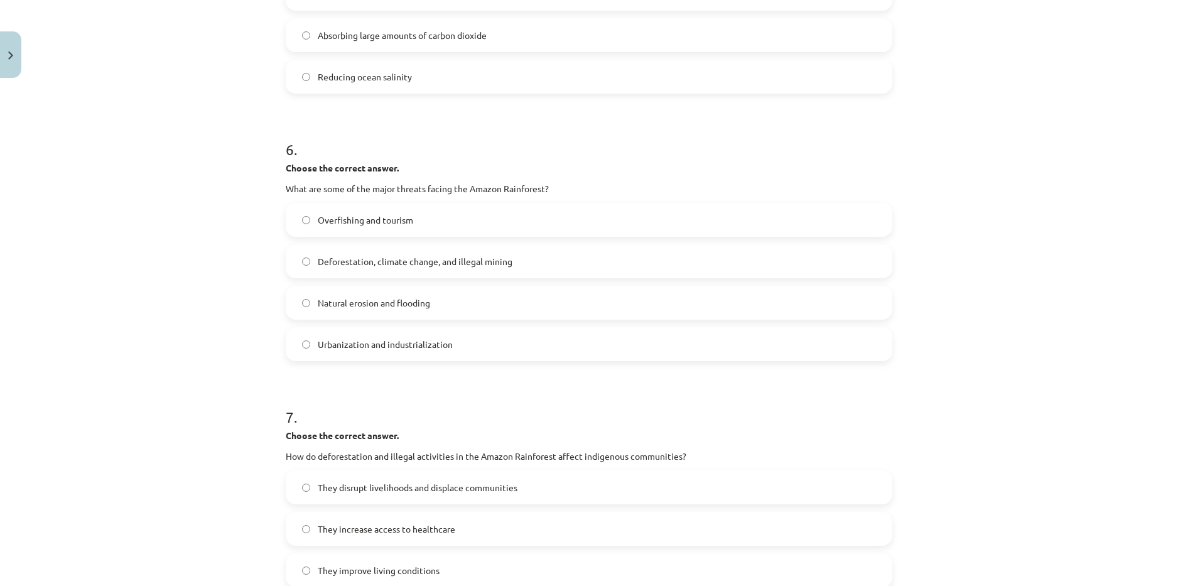
click at [486, 352] on label "Urbanization and industrialization" at bounding box center [589, 343] width 604 height 31
click at [538, 259] on label "Deforestation, climate change, and illegal mining" at bounding box center [589, 261] width 604 height 31
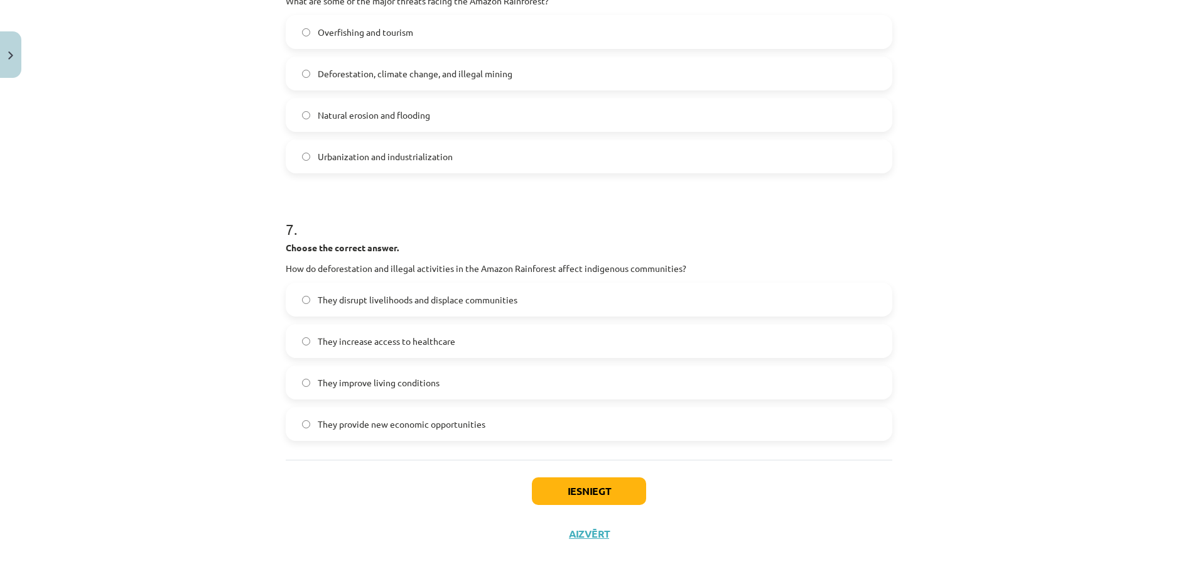
scroll to position [1326, 0]
click at [528, 419] on label "They provide new economic opportunities" at bounding box center [589, 423] width 604 height 31
click at [568, 492] on button "Iesniegt" at bounding box center [589, 491] width 114 height 28
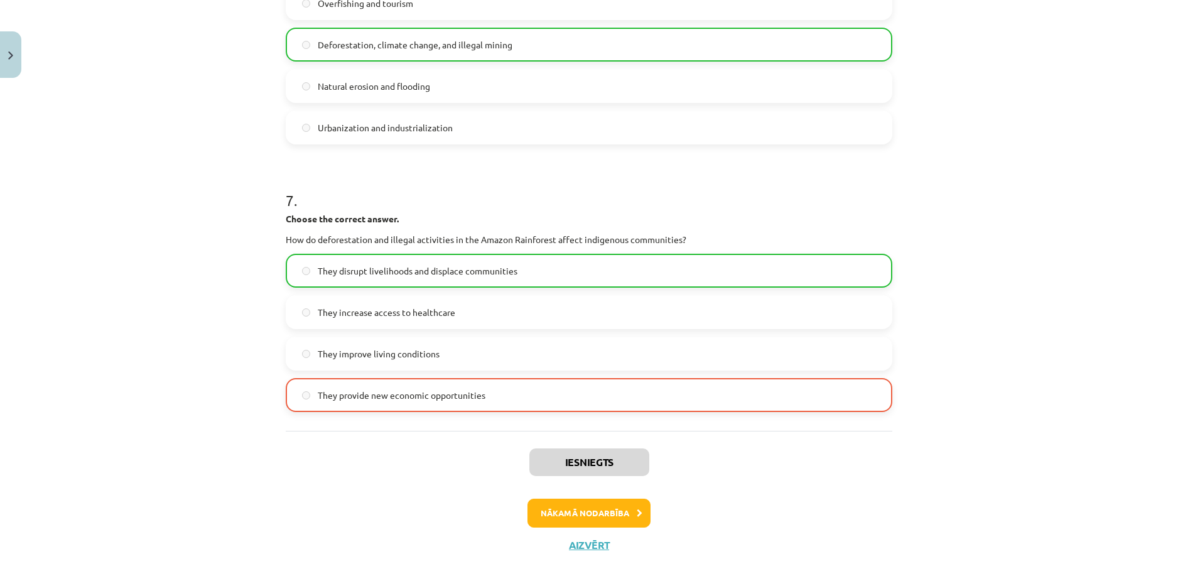
scroll to position [1366, 0]
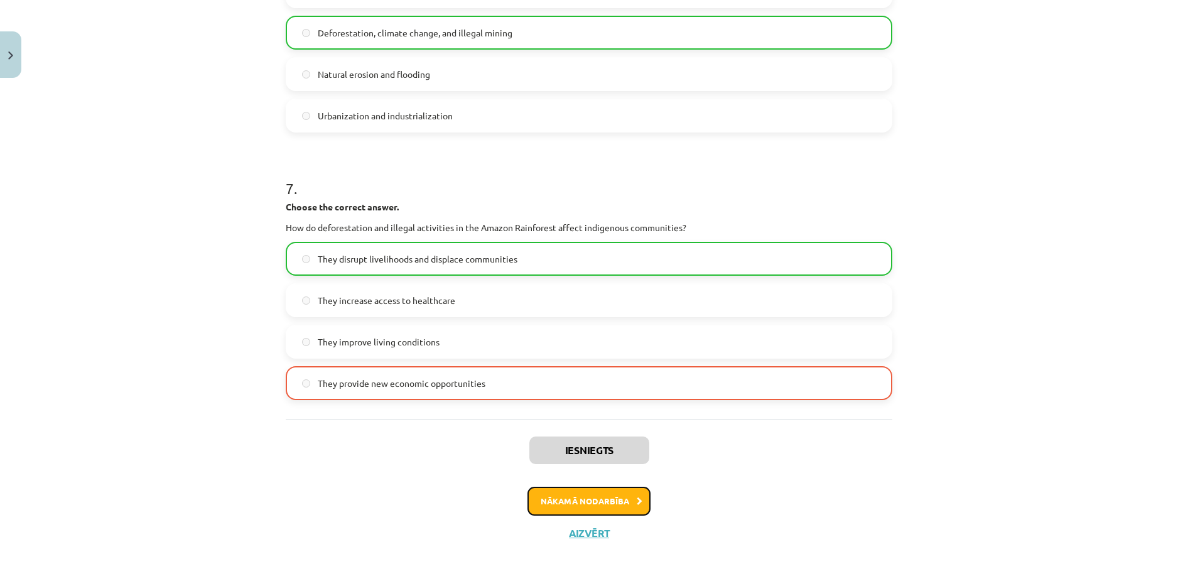
click at [585, 502] on button "Nākamā nodarbība" at bounding box center [589, 501] width 123 height 29
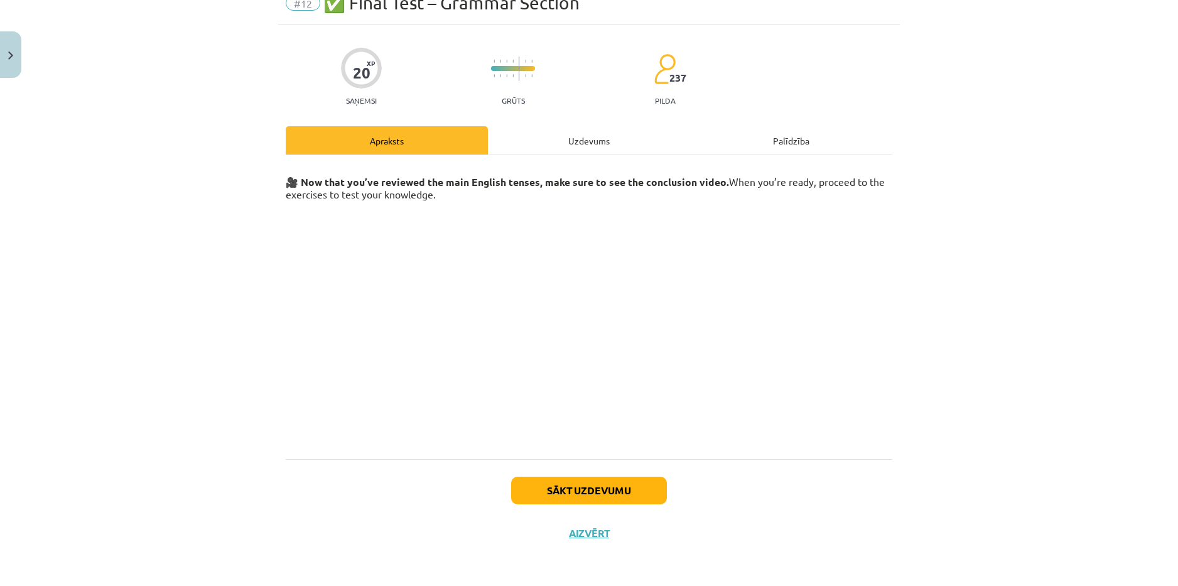
scroll to position [31, 0]
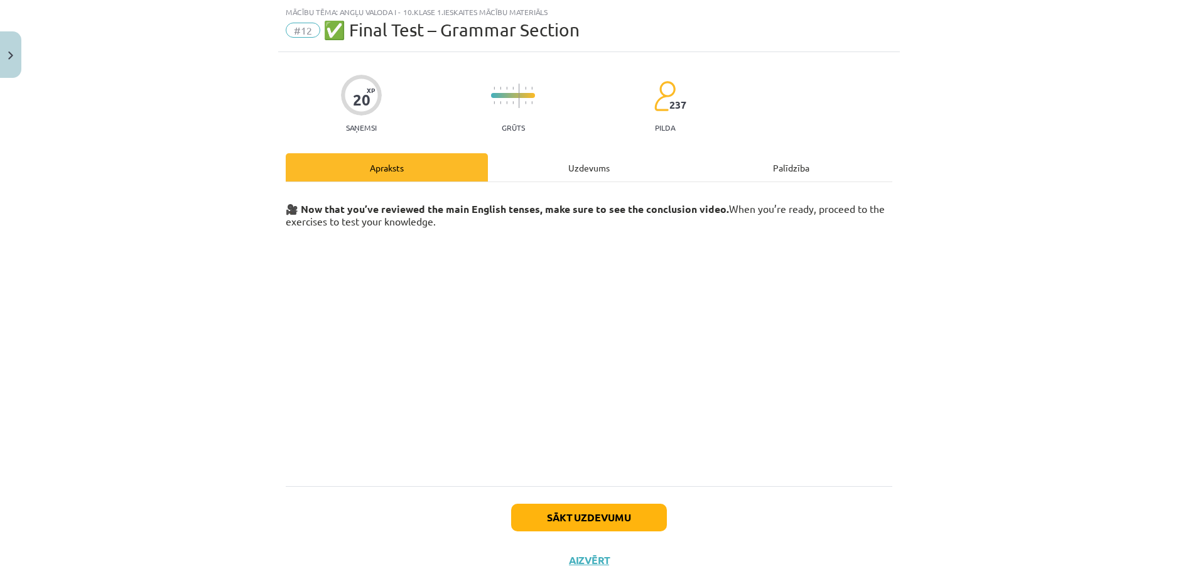
click at [600, 173] on div "Uzdevums" at bounding box center [589, 167] width 202 height 28
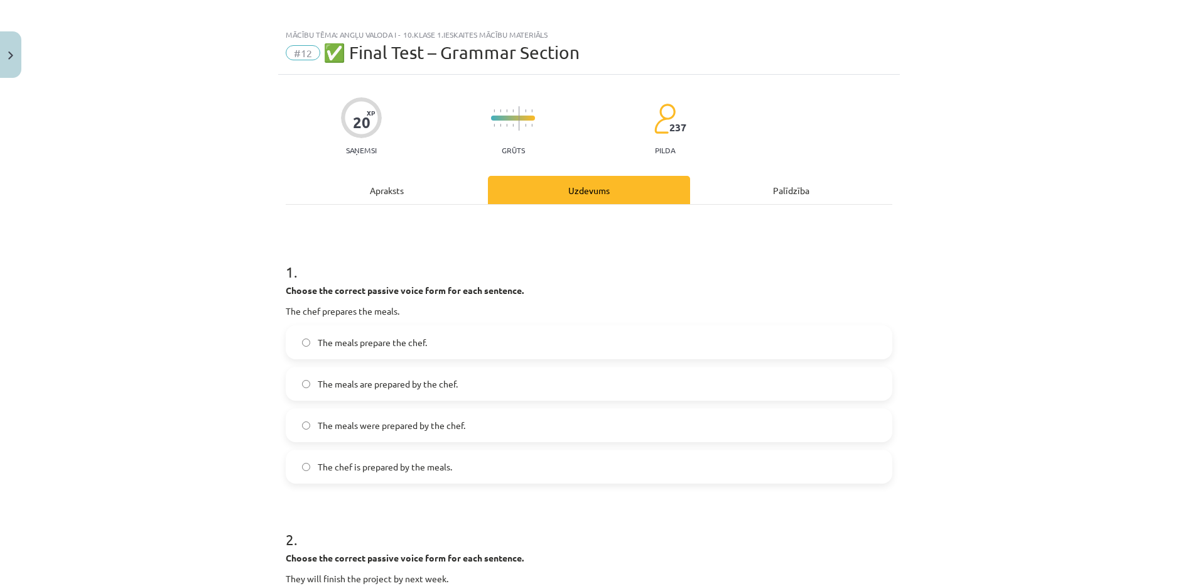
scroll to position [0, 0]
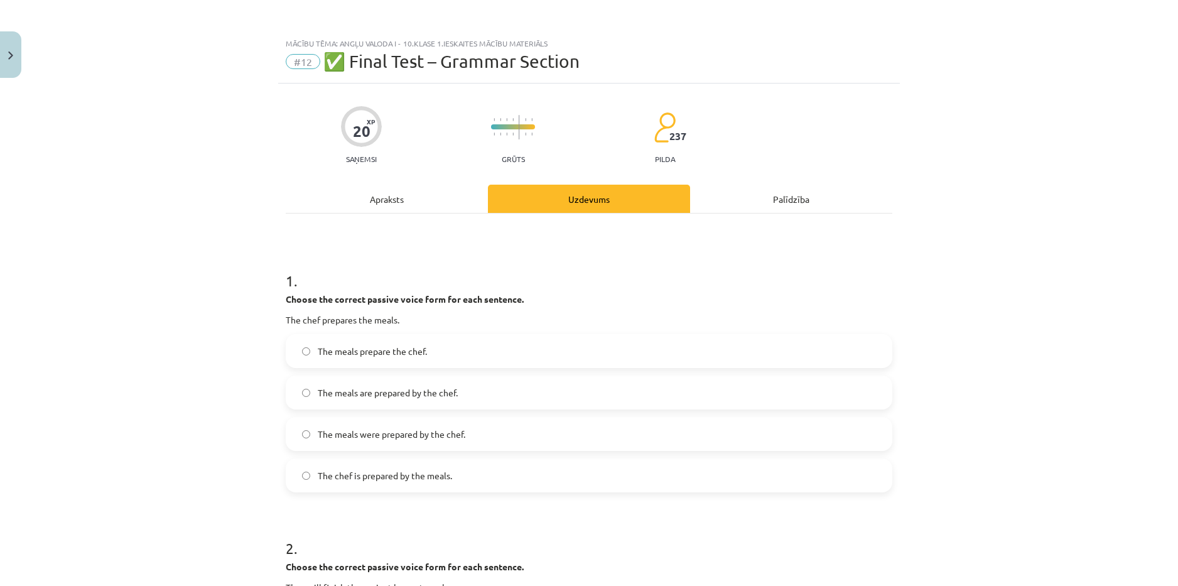
click at [404, 190] on div "Apraksts" at bounding box center [387, 199] width 202 height 28
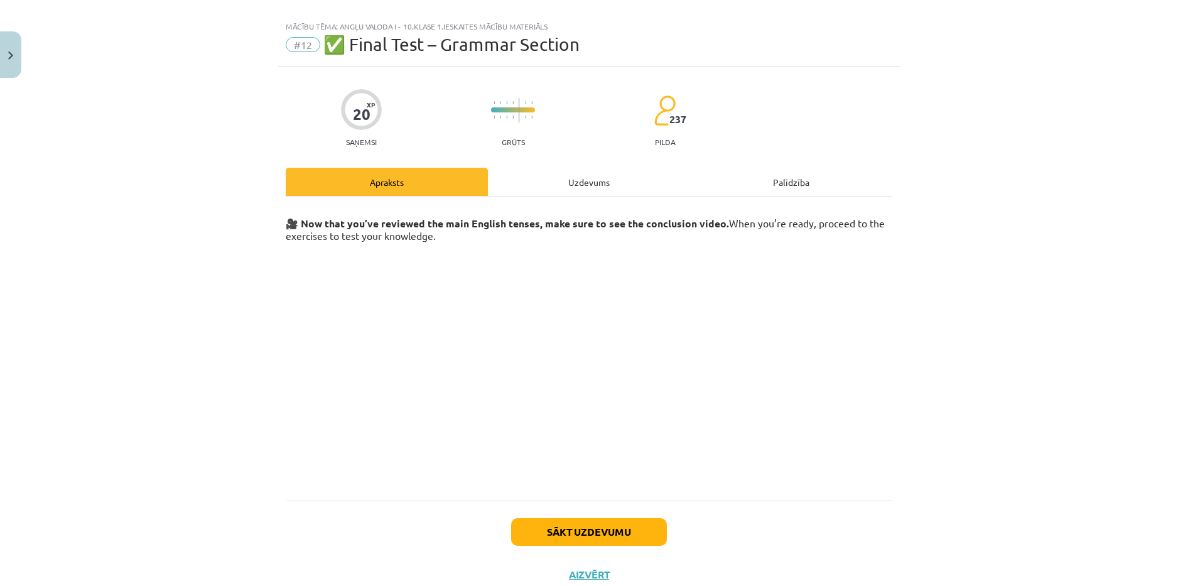
scroll to position [58, 0]
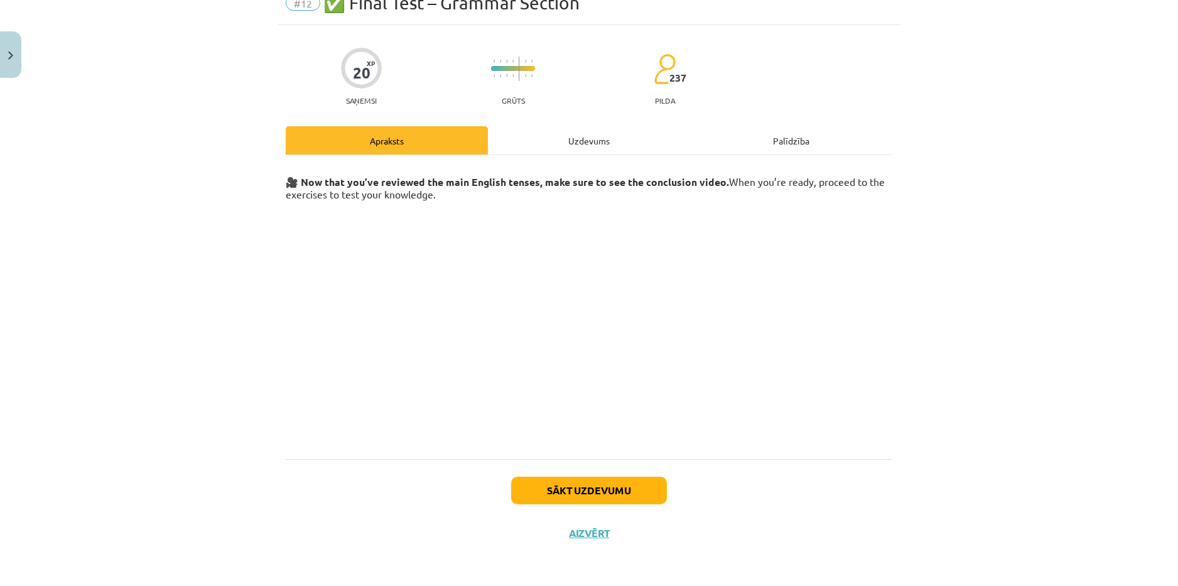
drag, startPoint x: 831, startPoint y: 340, endPoint x: 887, endPoint y: 396, distance: 79.5
click at [887, 396] on h3 at bounding box center [589, 324] width 607 height 239
click at [566, 495] on button "Sākt uzdevumu" at bounding box center [589, 491] width 156 height 28
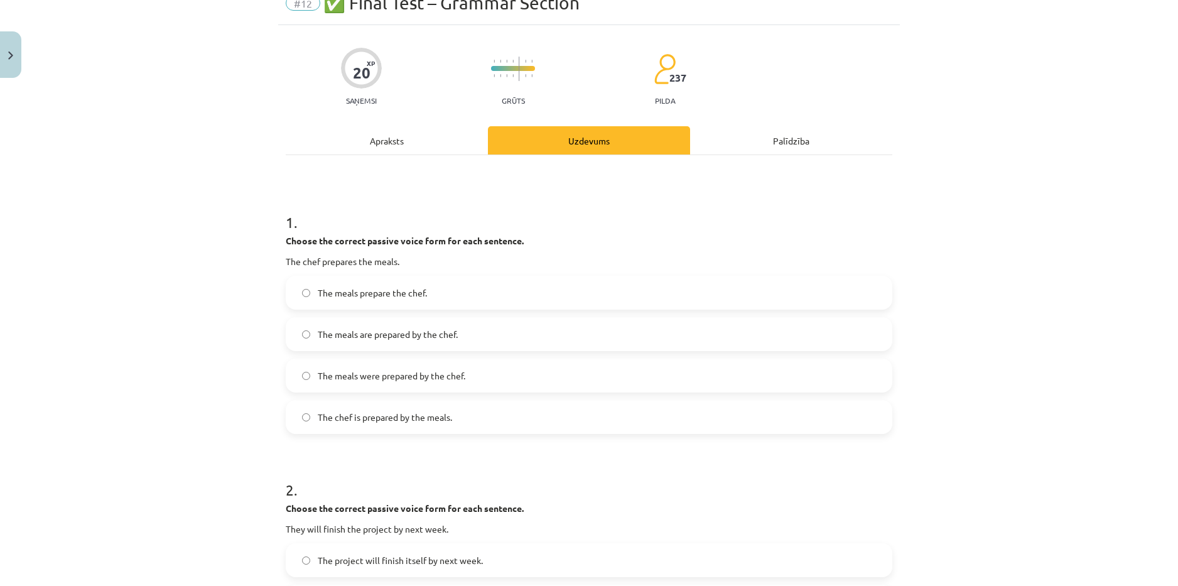
scroll to position [31, 0]
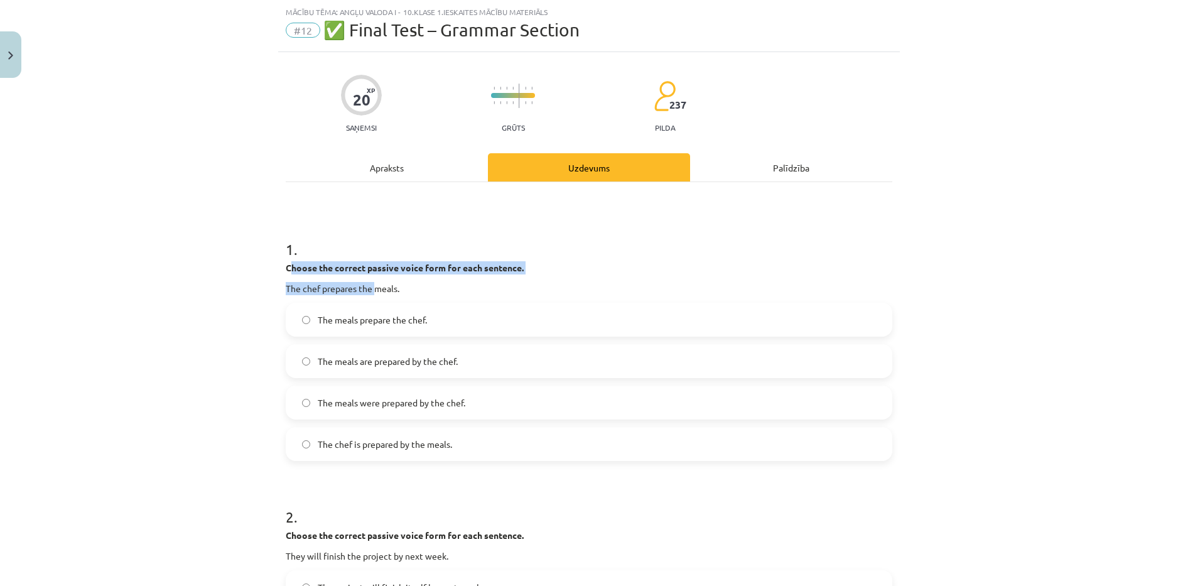
drag, startPoint x: 285, startPoint y: 269, endPoint x: 331, endPoint y: 274, distance: 46.1
click at [366, 281] on div "Choose the correct passive voice form for each sentence. The chef prepares the …" at bounding box center [589, 278] width 607 height 34
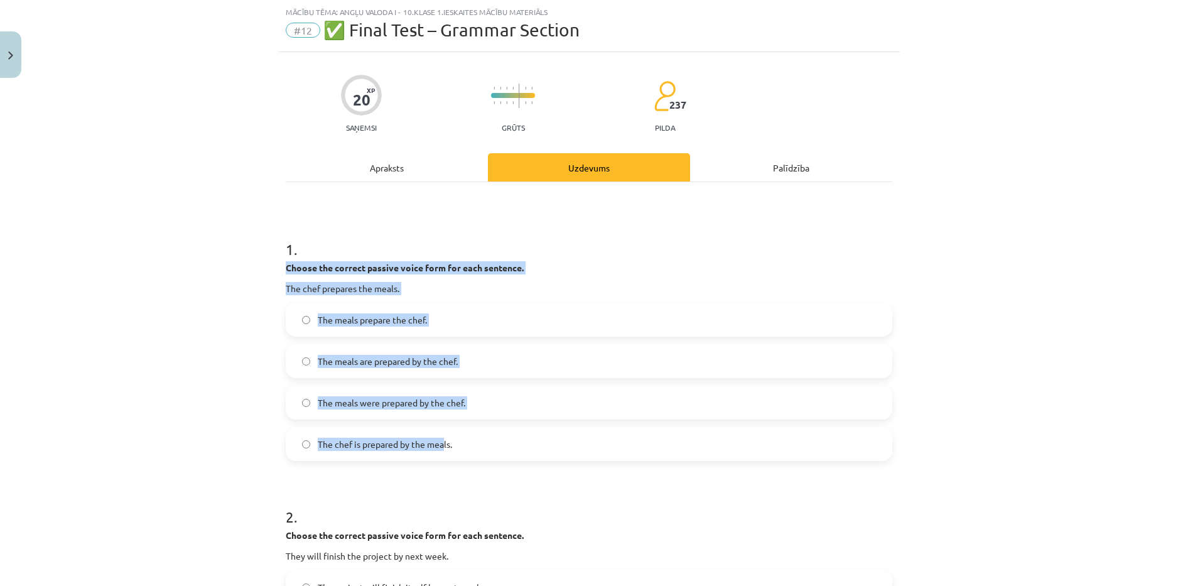
drag, startPoint x: 280, startPoint y: 268, endPoint x: 440, endPoint y: 428, distance: 226.5
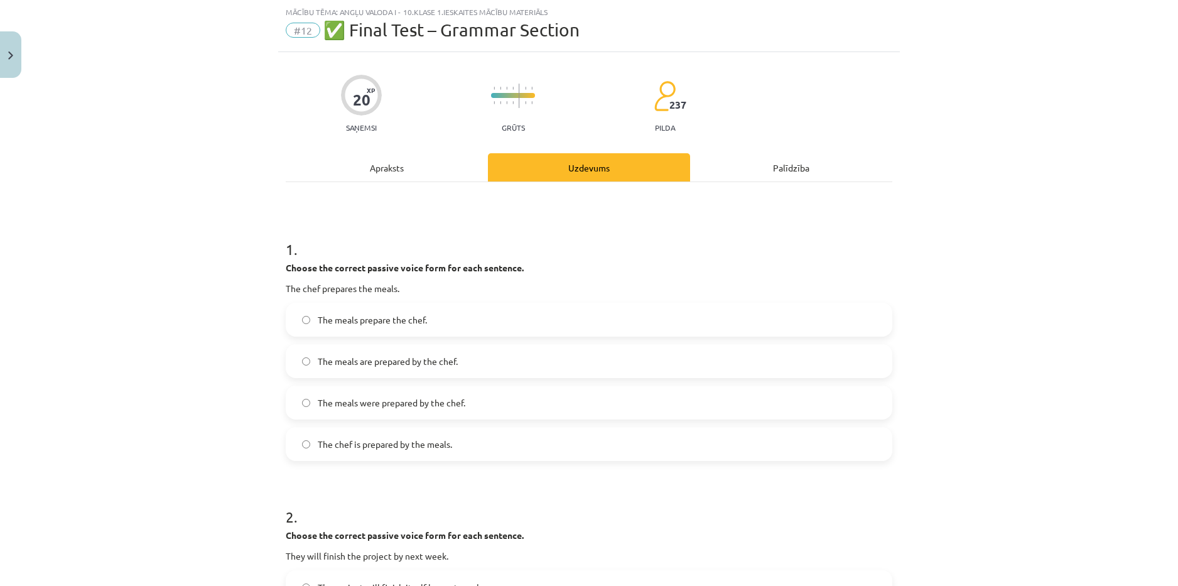
click at [600, 257] on h1 "1 ." at bounding box center [589, 238] width 607 height 39
click at [402, 362] on span "The meals are prepared by the chef." at bounding box center [388, 361] width 140 height 13
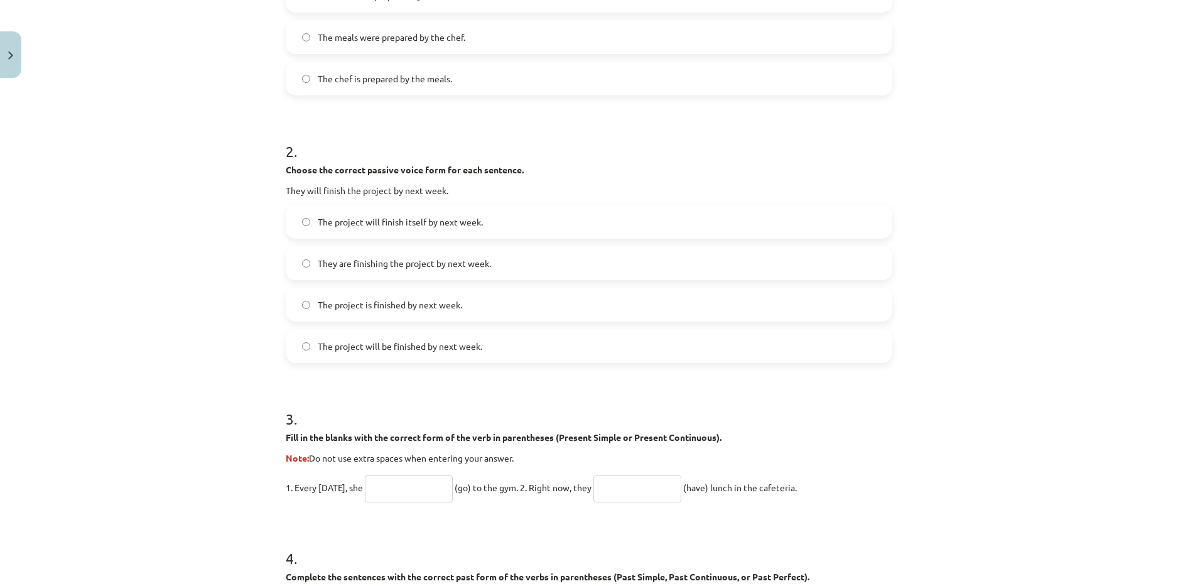
scroll to position [408, 0]
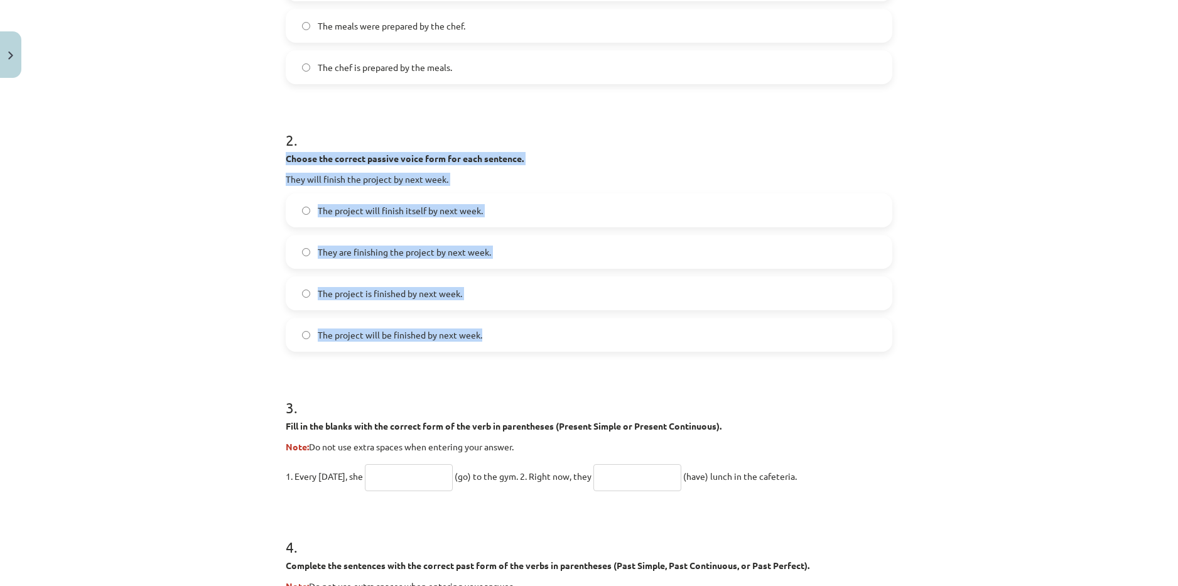
drag, startPoint x: 285, startPoint y: 158, endPoint x: 477, endPoint y: 334, distance: 260.4
click at [477, 334] on div "2 . Choose the correct passive voice form for each sentence. They will finish t…" at bounding box center [589, 230] width 607 height 242
click at [516, 294] on label "The project is finished by next week." at bounding box center [589, 293] width 604 height 31
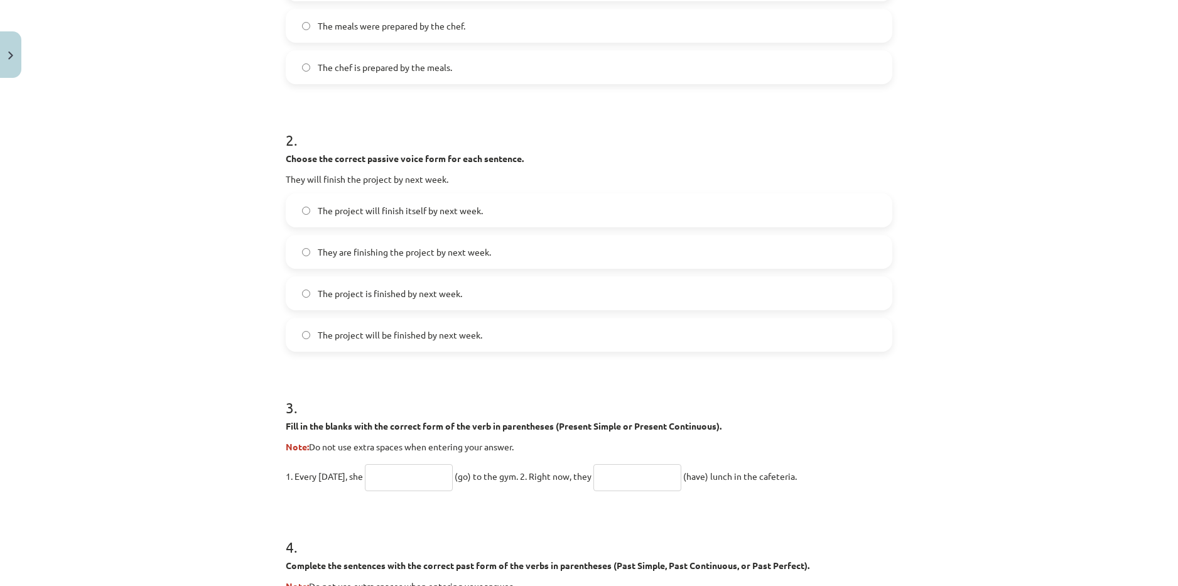
click at [511, 338] on label "The project will be finished by next week." at bounding box center [589, 334] width 604 height 31
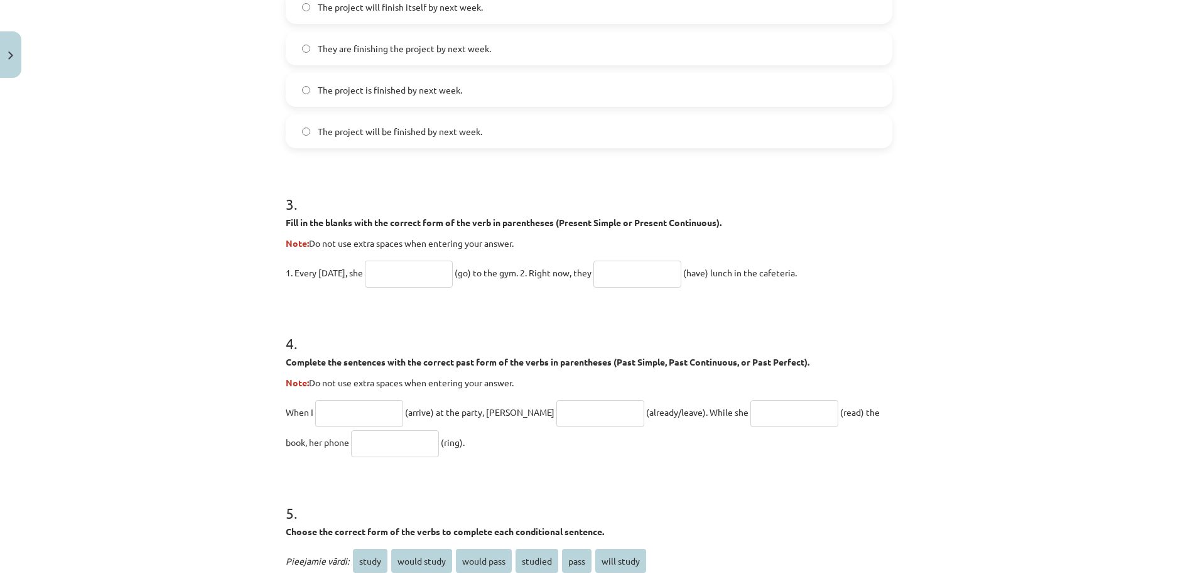
scroll to position [597, 0]
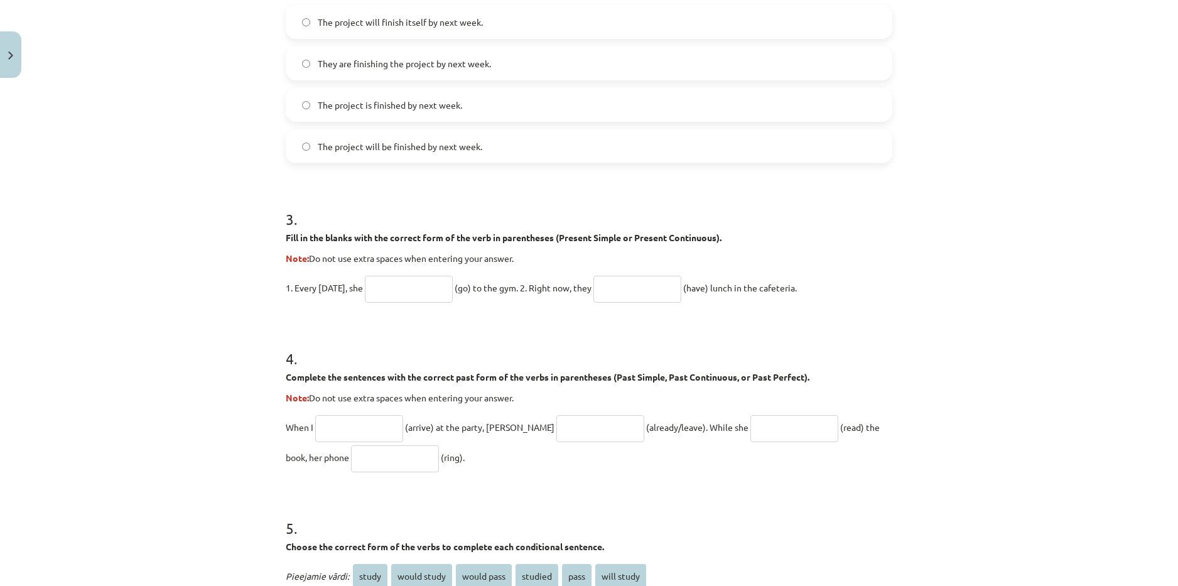
click at [420, 289] on input "text" at bounding box center [409, 289] width 88 height 27
drag, startPoint x: 280, startPoint y: 236, endPoint x: 801, endPoint y: 286, distance: 523.0
click at [801, 286] on div "20 XP Saņemsi Grūts 237 pilda Apraksts Uzdevums Palīdzība 1 . Choose the correc…" at bounding box center [589, 200] width 622 height 1427
click at [380, 293] on input "text" at bounding box center [409, 289] width 88 height 27
type input "****"
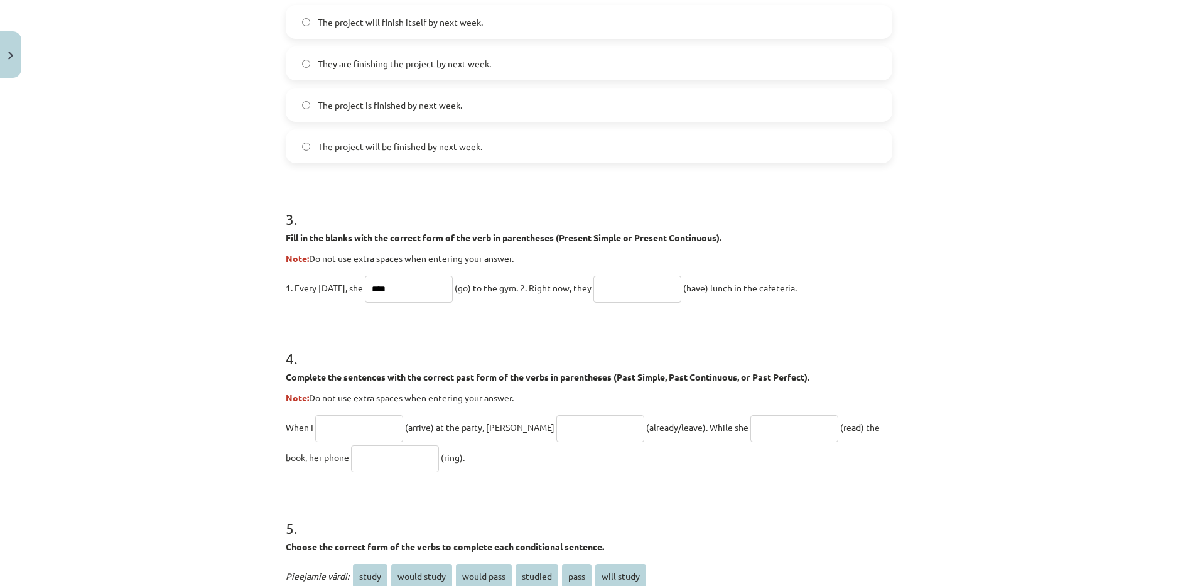
click at [658, 291] on input "text" at bounding box center [637, 289] width 88 height 27
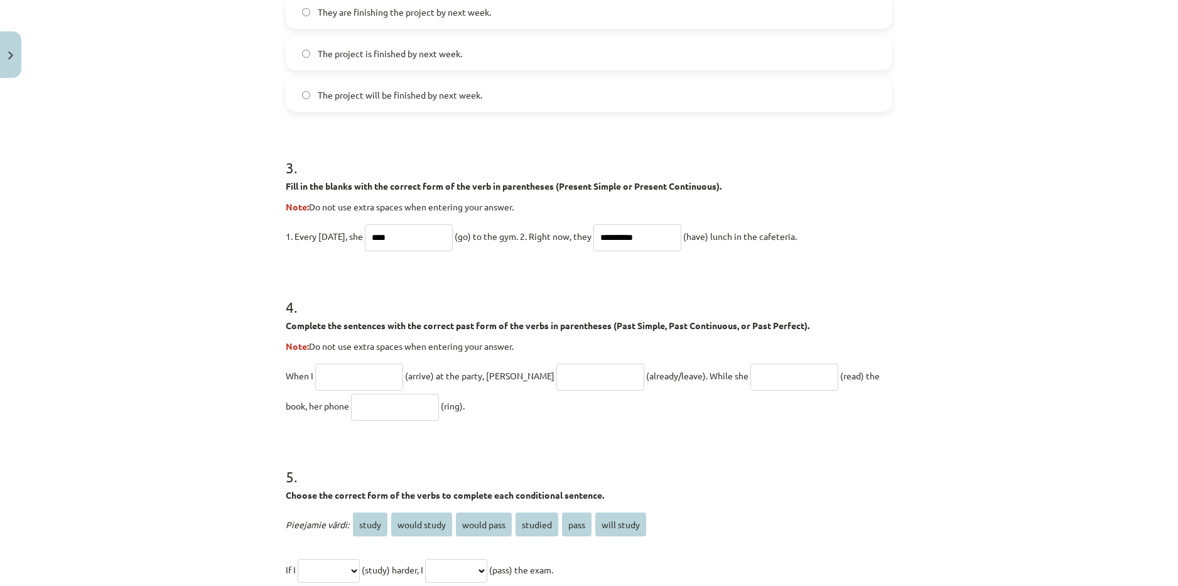
scroll to position [659, 0]
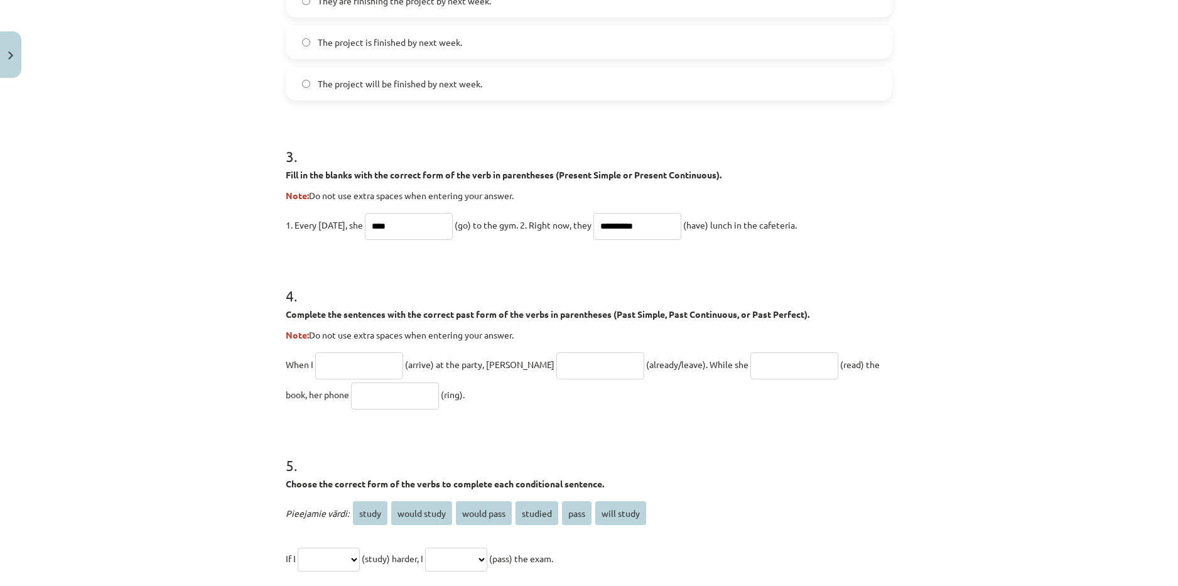
type input "**********"
click at [349, 360] on input "text" at bounding box center [359, 365] width 88 height 27
type input "*******"
click at [556, 364] on input "text" at bounding box center [600, 365] width 88 height 27
type input "**********"
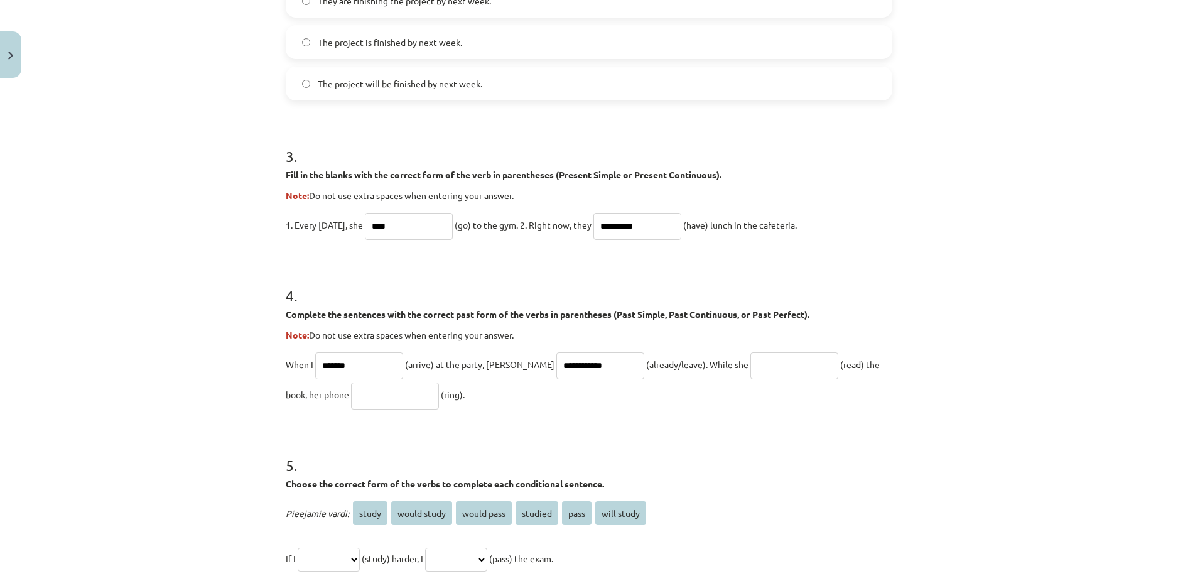
click at [750, 363] on input "text" at bounding box center [794, 365] width 88 height 27
type input "**********"
click at [355, 397] on input "text" at bounding box center [395, 395] width 88 height 27
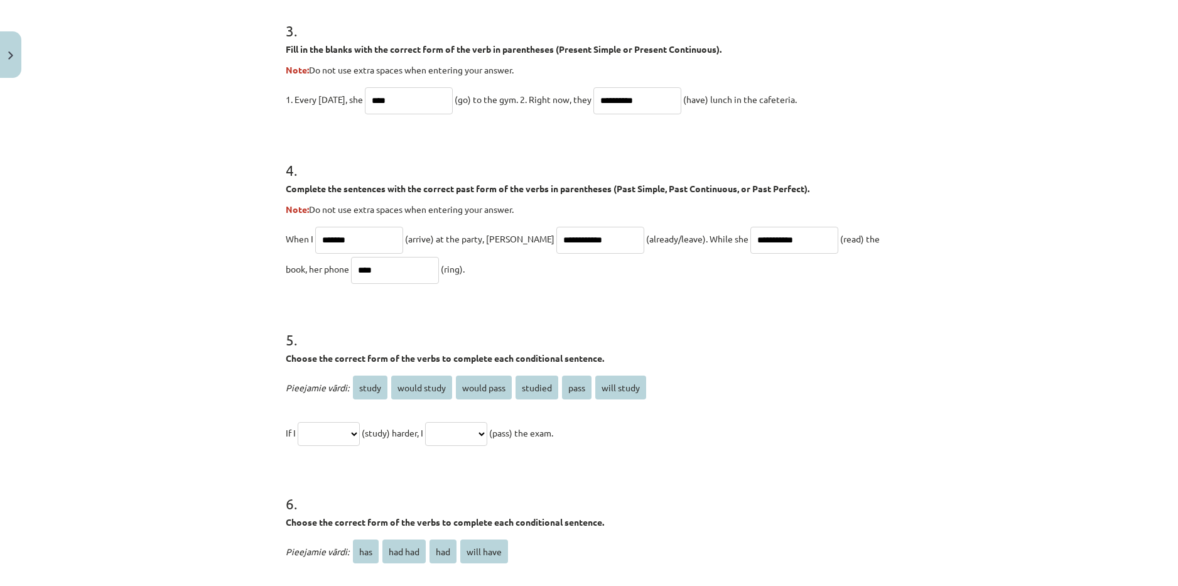
scroll to position [848, 0]
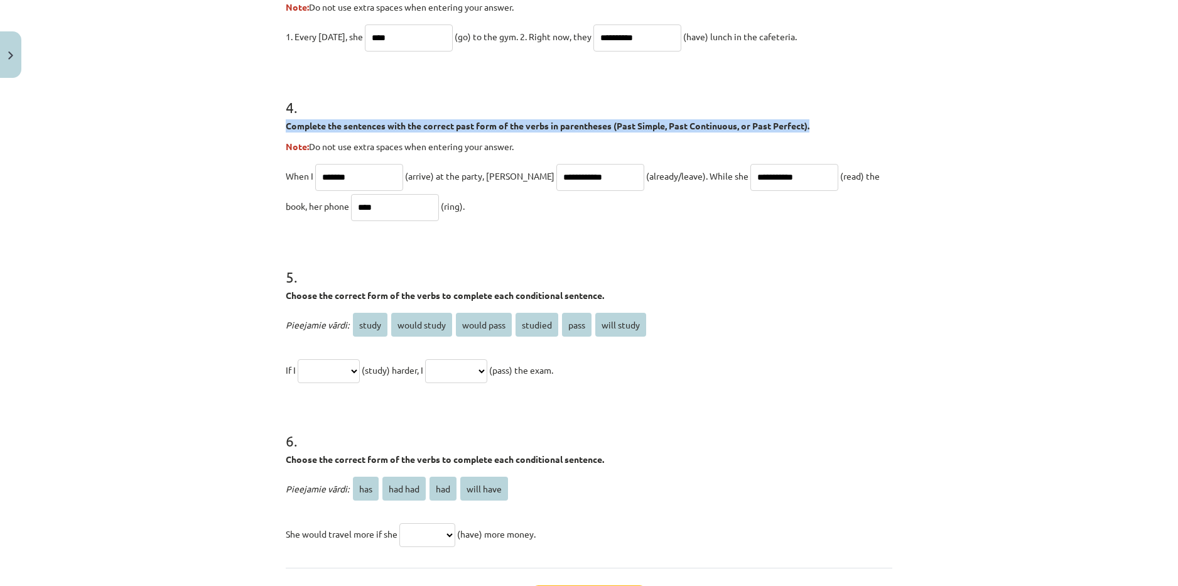
drag, startPoint x: 283, startPoint y: 121, endPoint x: 813, endPoint y: 121, distance: 529.4
click at [813, 121] on p "Complete the sentences with the correct past form of the verbs in parentheses (…" at bounding box center [589, 125] width 607 height 13
drag, startPoint x: 281, startPoint y: 178, endPoint x: 433, endPoint y: 210, distance: 155.9
click at [433, 210] on p "**********" at bounding box center [589, 191] width 607 height 60
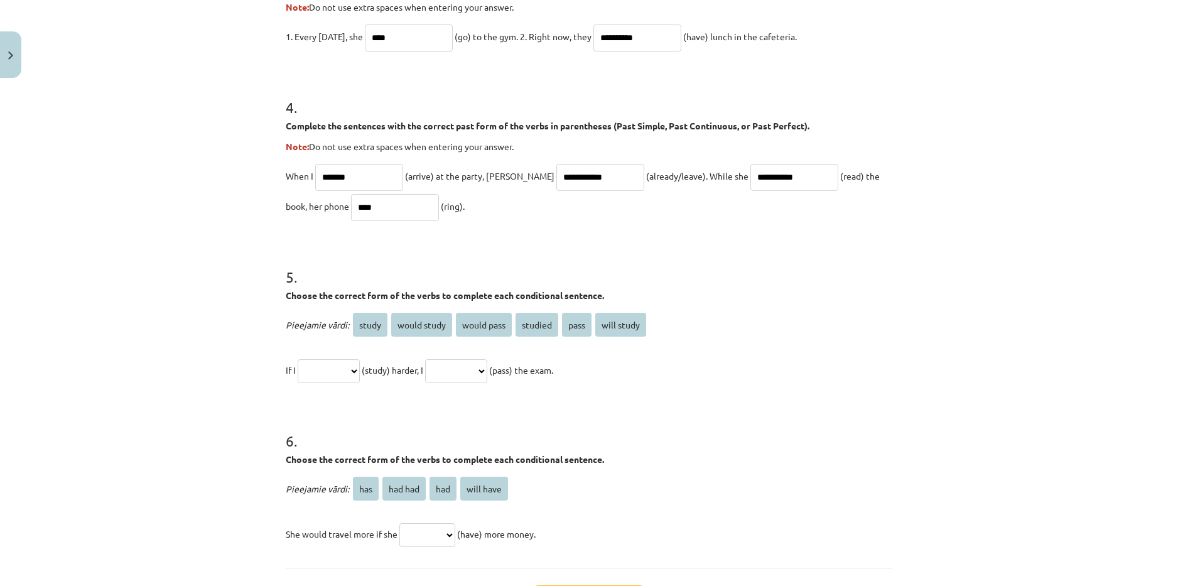
click at [351, 207] on input "****" at bounding box center [395, 207] width 88 height 27
type input "*"
drag, startPoint x: 823, startPoint y: 175, endPoint x: 430, endPoint y: 208, distance: 393.9
click at [430, 208] on p "**********" at bounding box center [589, 191] width 607 height 60
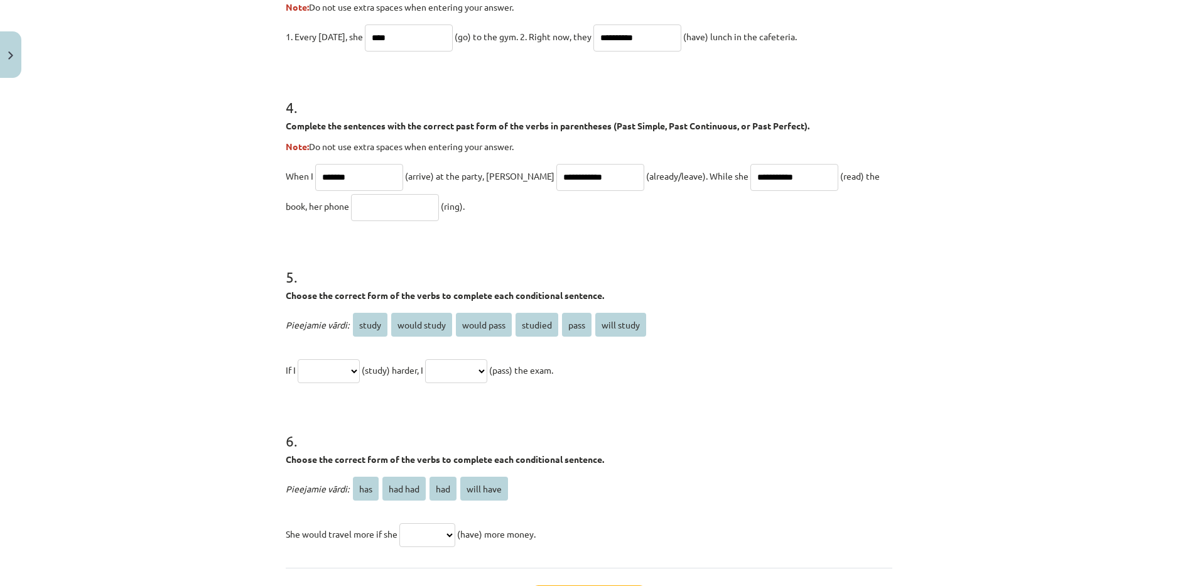
click at [355, 200] on input "text" at bounding box center [395, 207] width 88 height 27
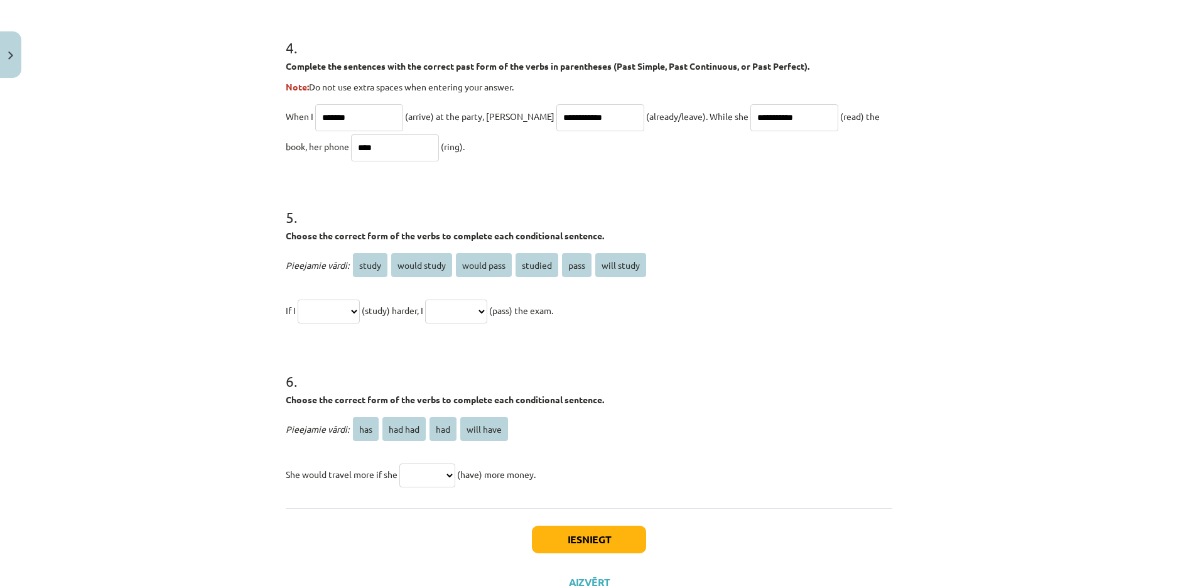
scroll to position [956, 0]
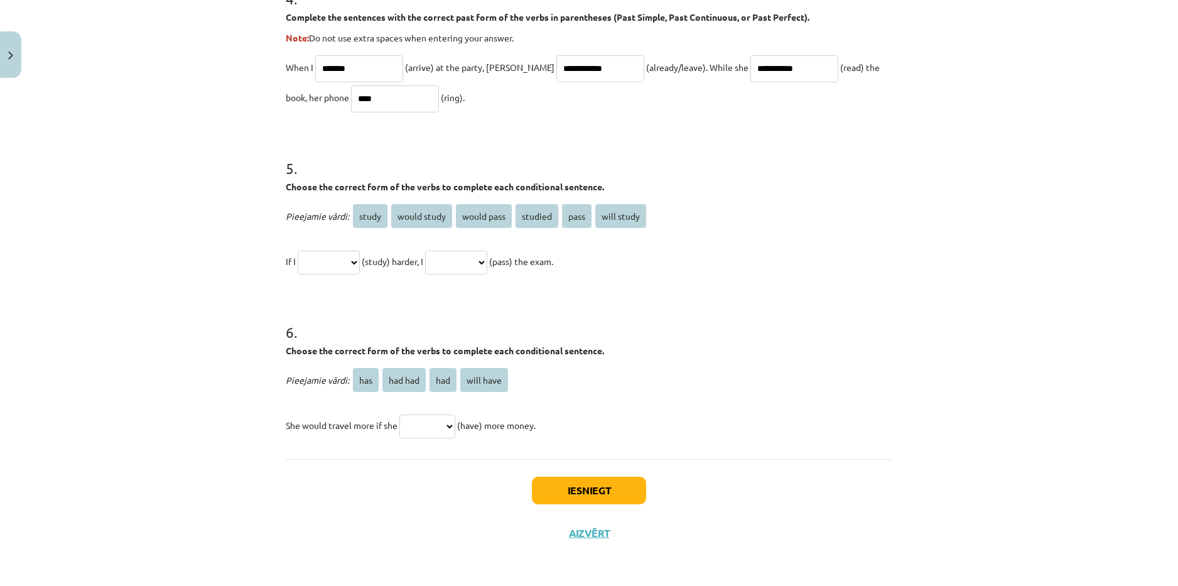
type input "****"
click at [357, 260] on select "**********" at bounding box center [329, 263] width 62 height 24
click at [349, 260] on select "**********" at bounding box center [329, 263] width 62 height 24
click at [360, 262] on select "**********" at bounding box center [329, 263] width 62 height 24
select select "*******"
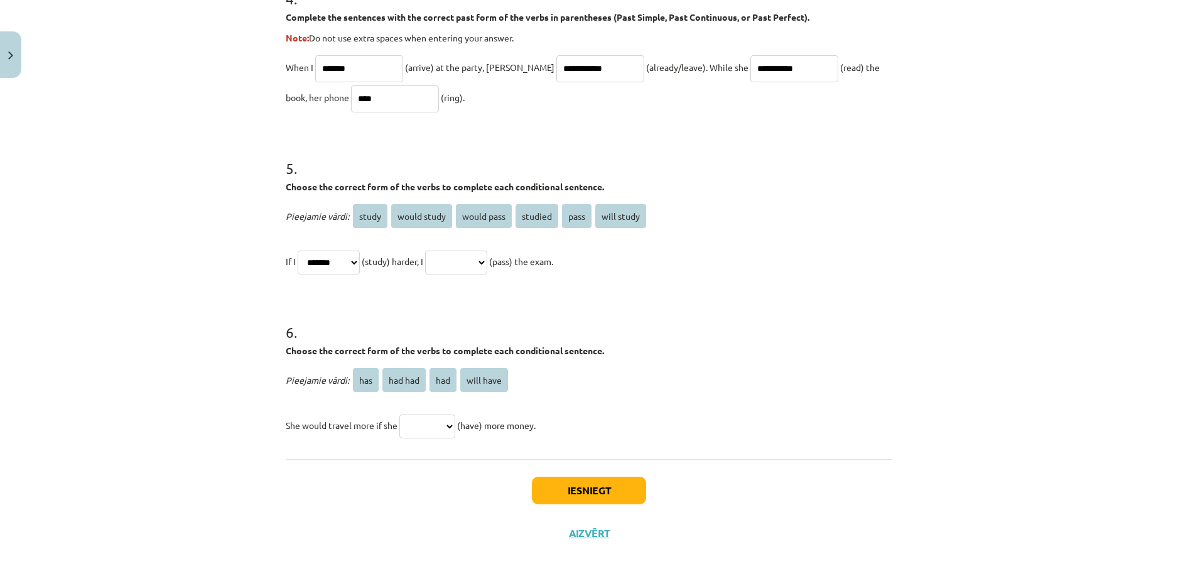
click at [298, 251] on select "**********" at bounding box center [329, 263] width 62 height 24
click at [487, 257] on select "**********" at bounding box center [456, 263] width 62 height 24
select select "**********"
click at [440, 251] on select "**********" at bounding box center [456, 263] width 62 height 24
click at [436, 424] on select "*** ******* *** *********" at bounding box center [427, 426] width 56 height 24
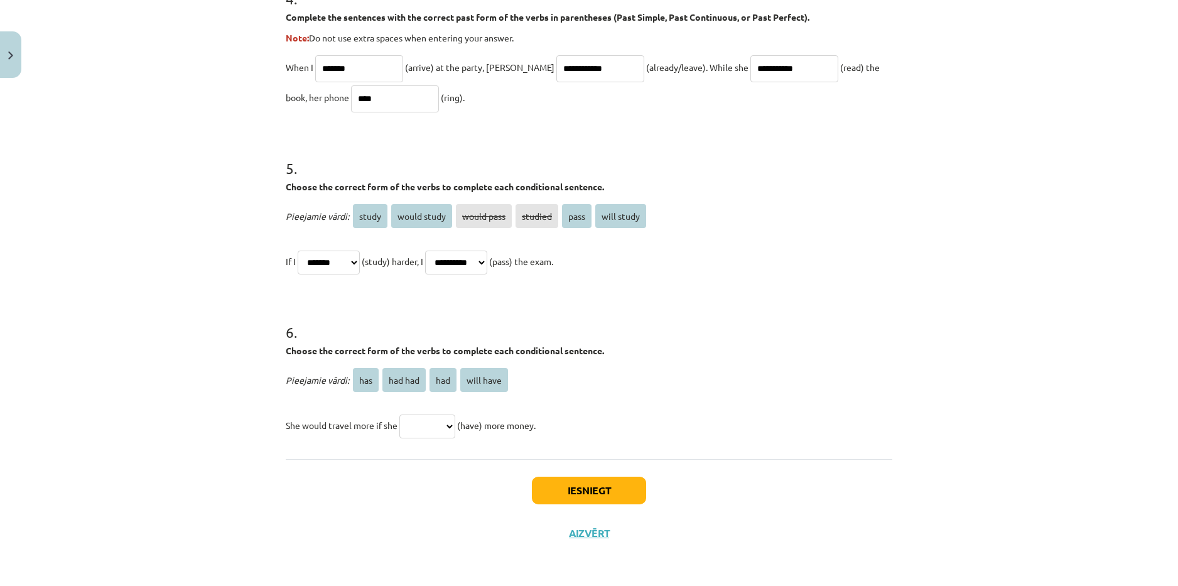
select select "***"
click at [399, 414] on select "*** ******* *** *********" at bounding box center [427, 426] width 56 height 24
click at [575, 488] on button "Iesniegt" at bounding box center [589, 491] width 114 height 28
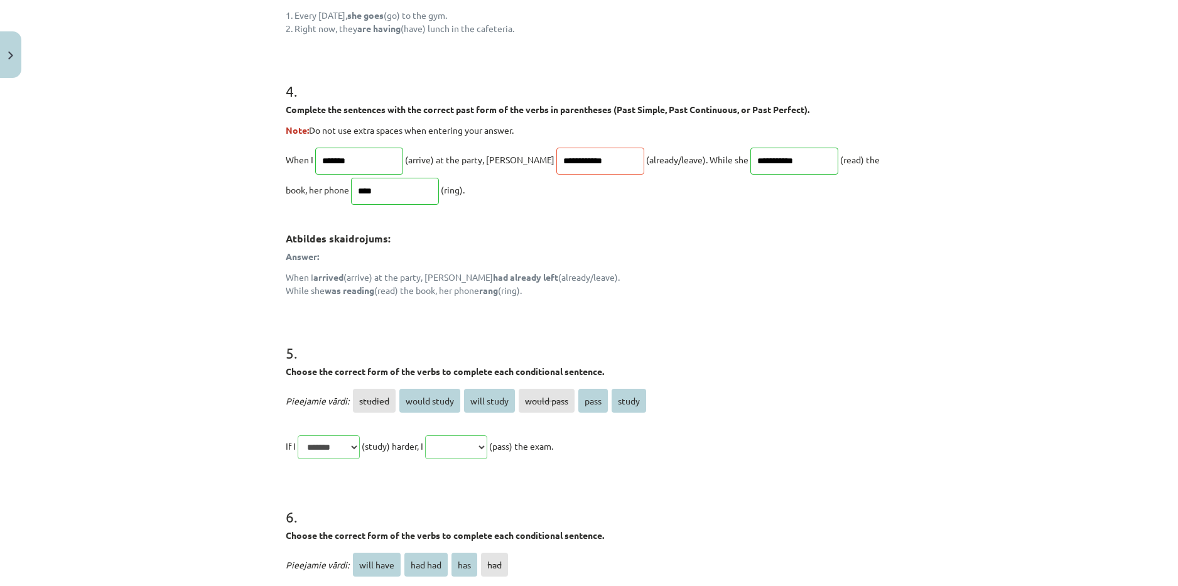
scroll to position [1049, 0]
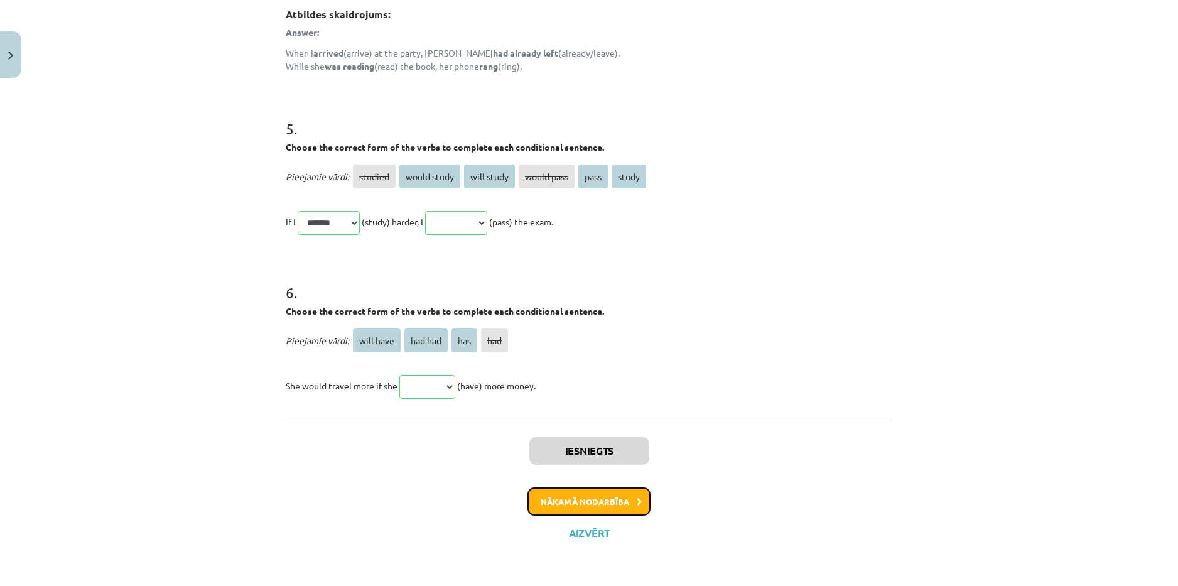
click at [600, 492] on button "Nākamā nodarbība" at bounding box center [589, 501] width 123 height 29
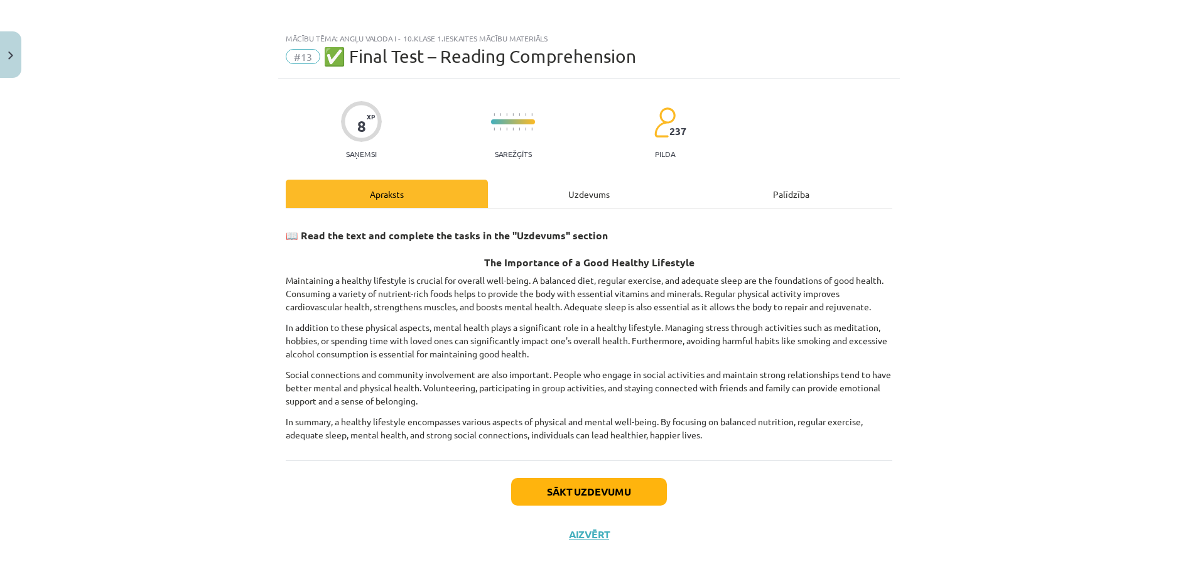
click at [578, 207] on div "Uzdevums" at bounding box center [589, 194] width 202 height 28
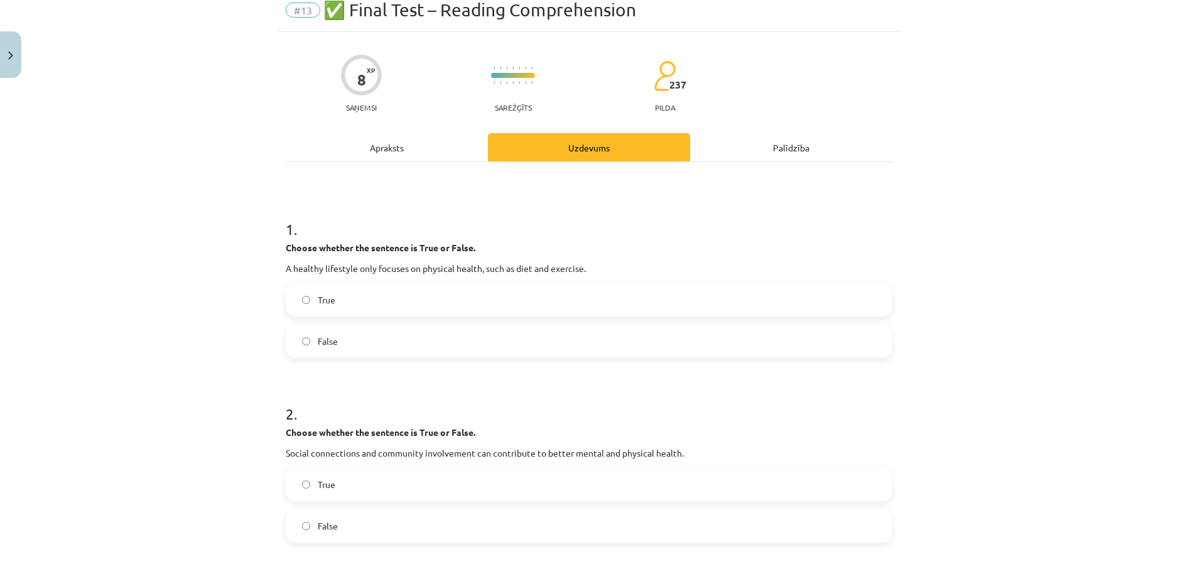
scroll to position [63, 0]
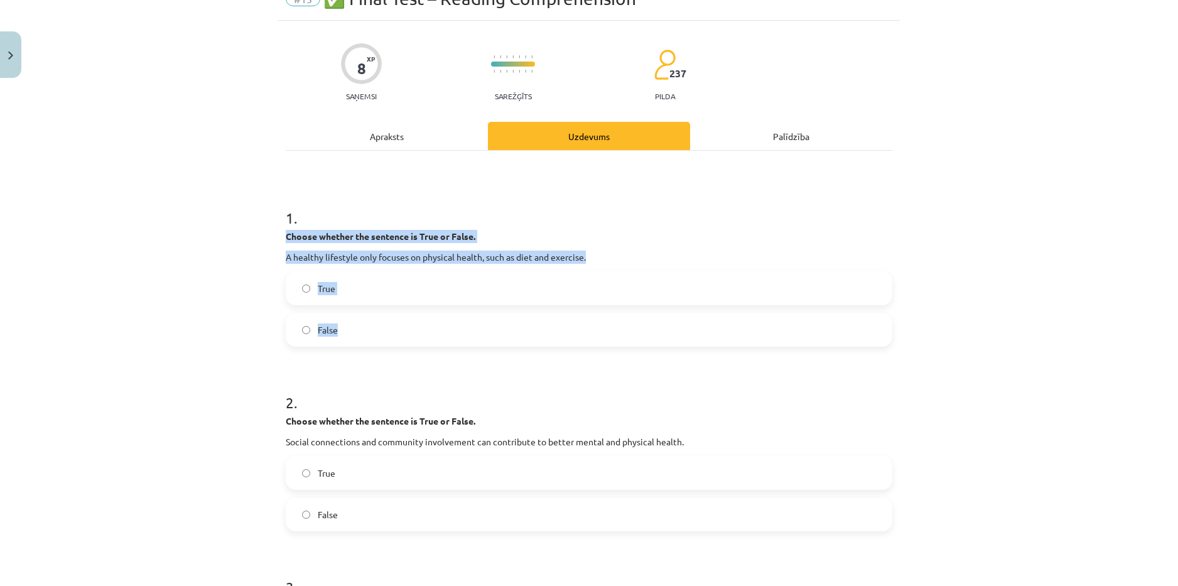
drag, startPoint x: 276, startPoint y: 236, endPoint x: 370, endPoint y: 319, distance: 125.5
click at [368, 325] on label "False" at bounding box center [589, 329] width 604 height 31
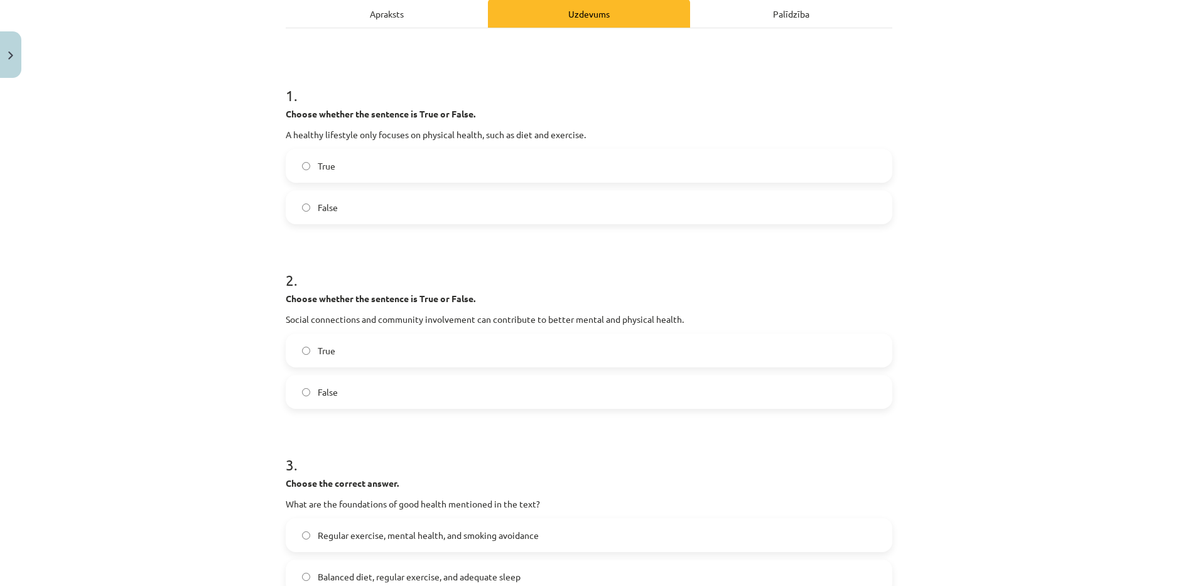
scroll to position [188, 0]
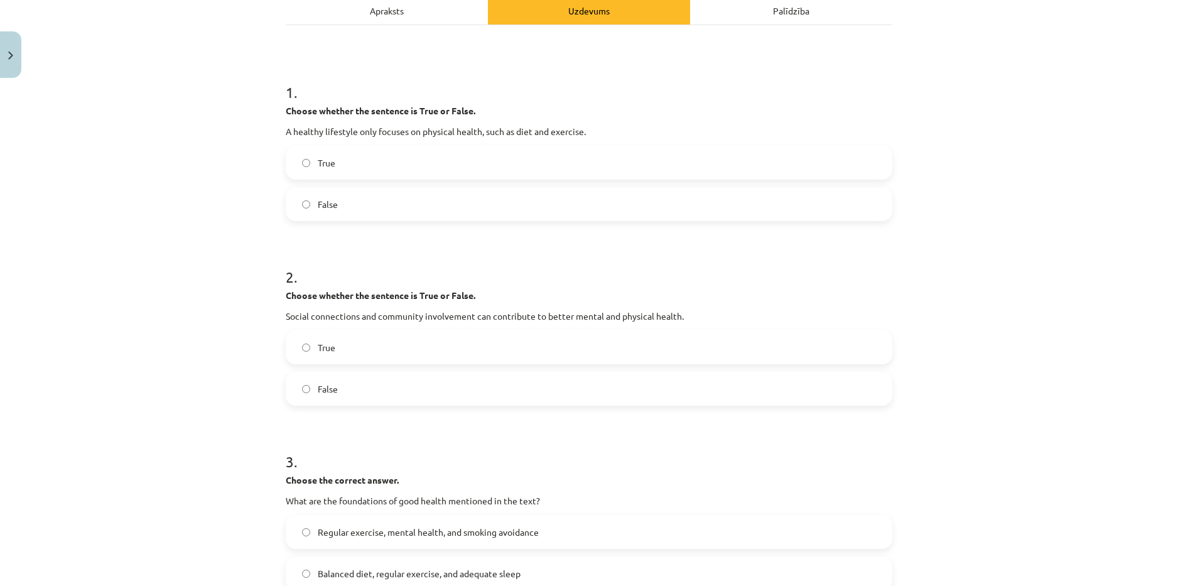
click at [507, 337] on label "True" at bounding box center [589, 347] width 604 height 31
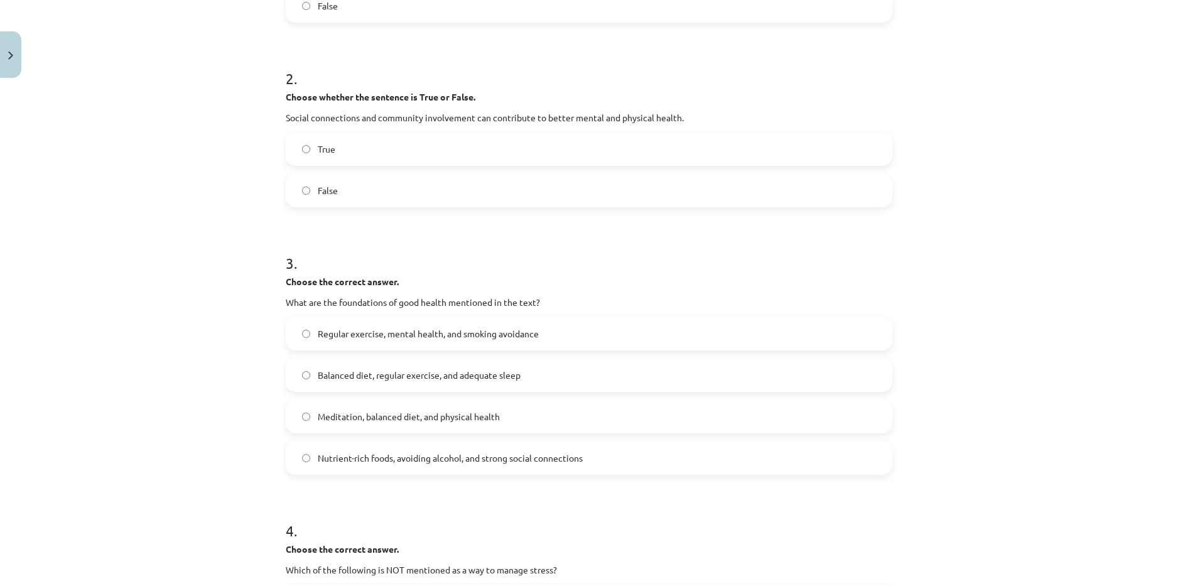
scroll to position [440, 0]
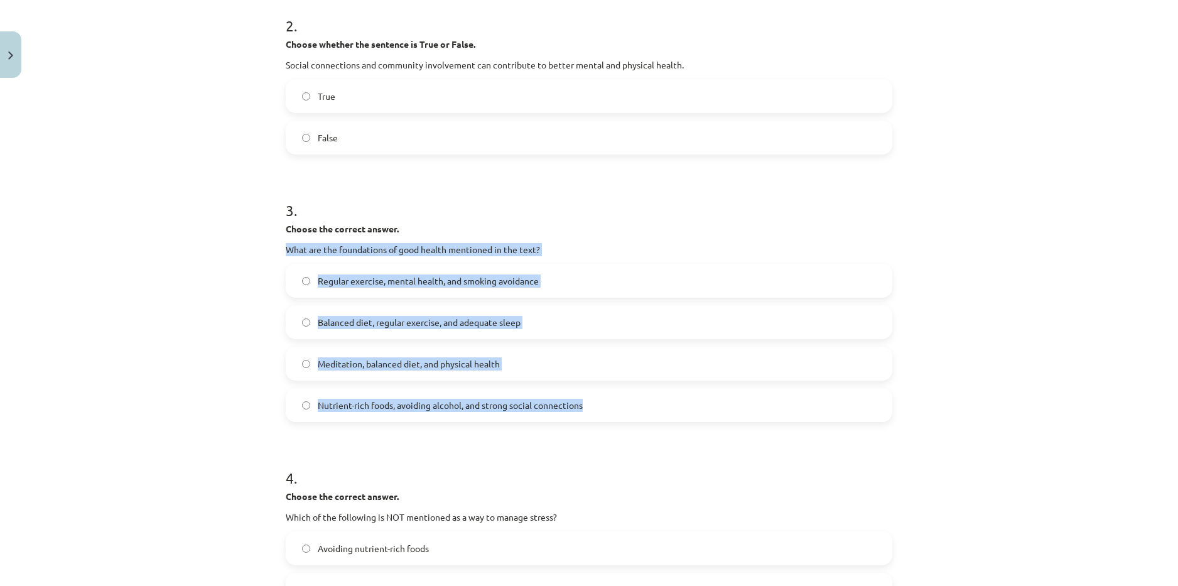
drag, startPoint x: 279, startPoint y: 246, endPoint x: 588, endPoint y: 421, distance: 355.0
click at [588, 421] on div "8 XP Saņemsi Sarežģīts 237 pilda Apraksts Uzdevums Palīdzība 1 . Choose whether…" at bounding box center [589, 224] width 622 height 1160
click at [556, 313] on label "Balanced diet, regular exercise, and adequate sleep" at bounding box center [589, 321] width 604 height 31
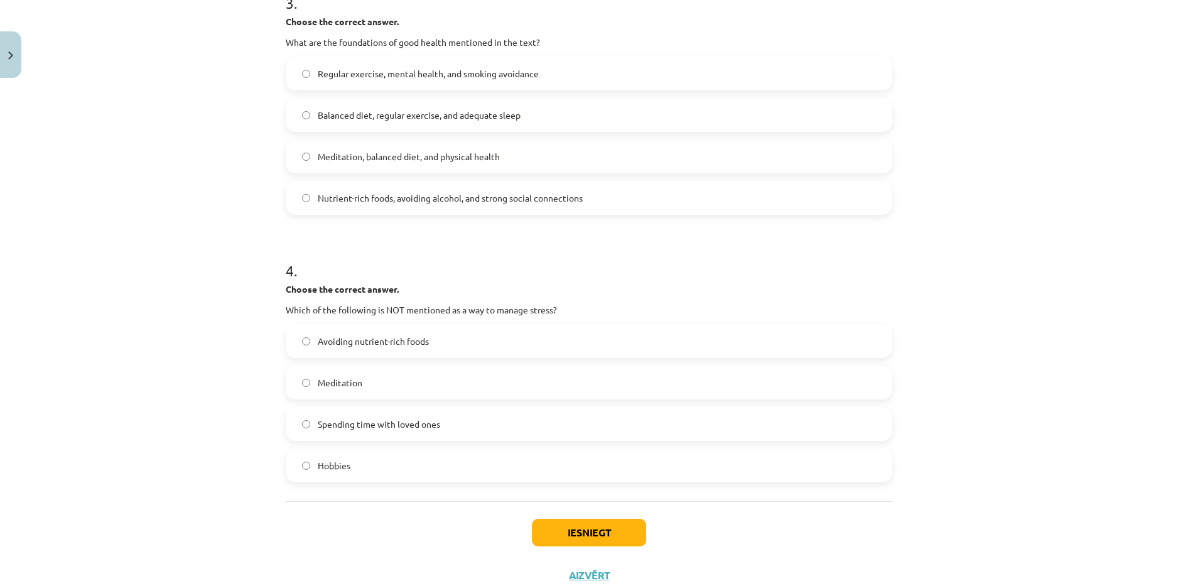
scroll to position [689, 0]
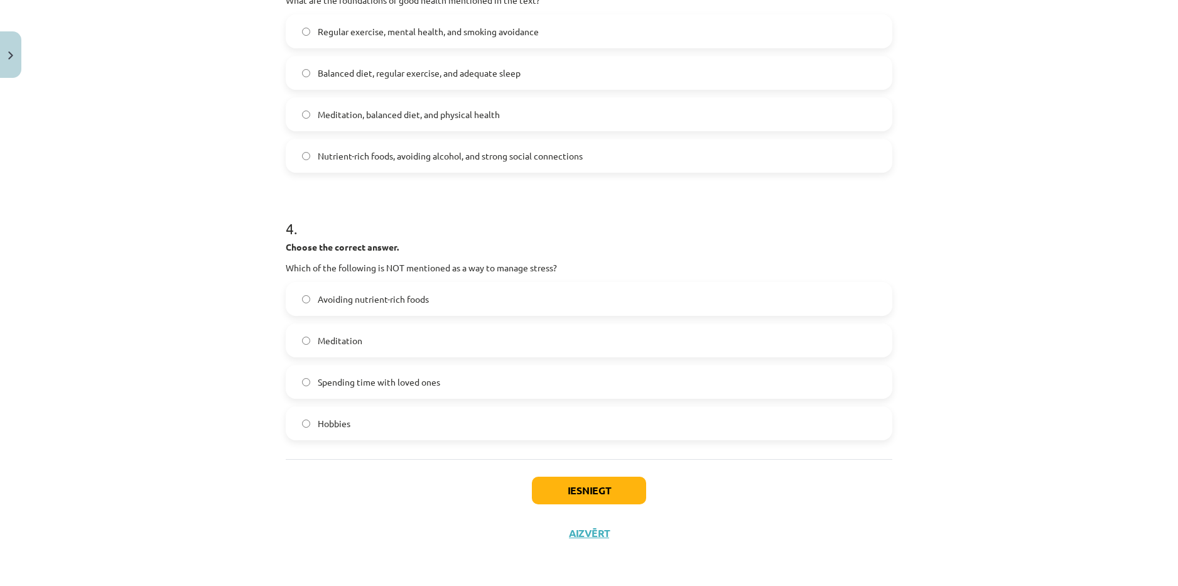
click at [481, 301] on label "Avoiding nutrient-rich foods" at bounding box center [589, 298] width 604 height 31
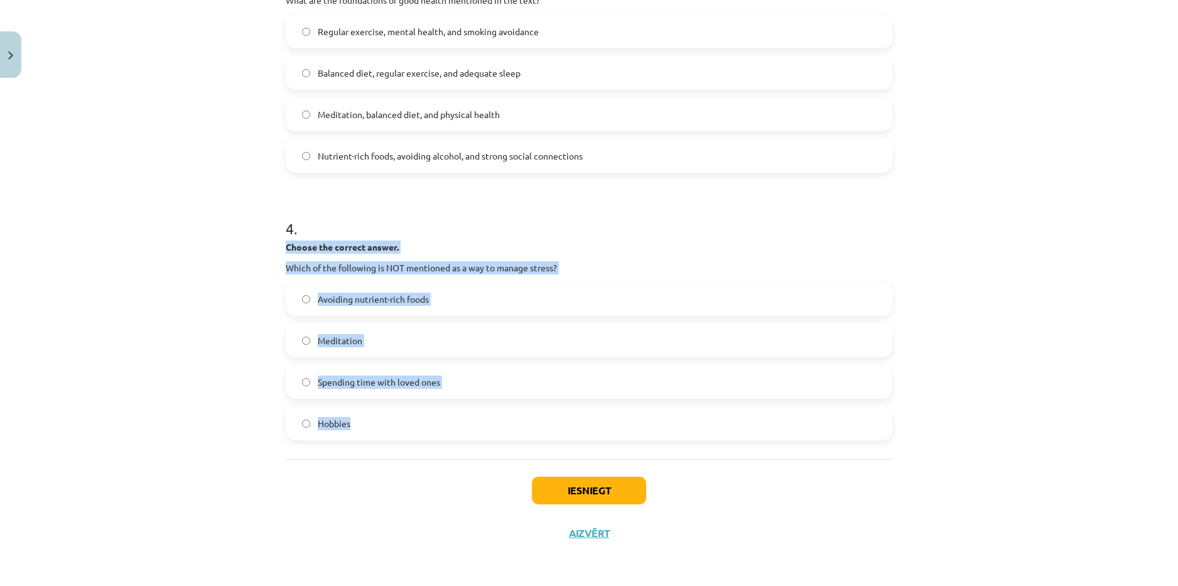
drag, startPoint x: 281, startPoint y: 247, endPoint x: 408, endPoint y: 426, distance: 218.5
click at [406, 440] on div "4 . Choose the correct answer. Which of the following is NOT mentioned as a way…" at bounding box center [589, 319] width 607 height 242
click at [597, 487] on button "Iesniegt" at bounding box center [589, 491] width 114 height 28
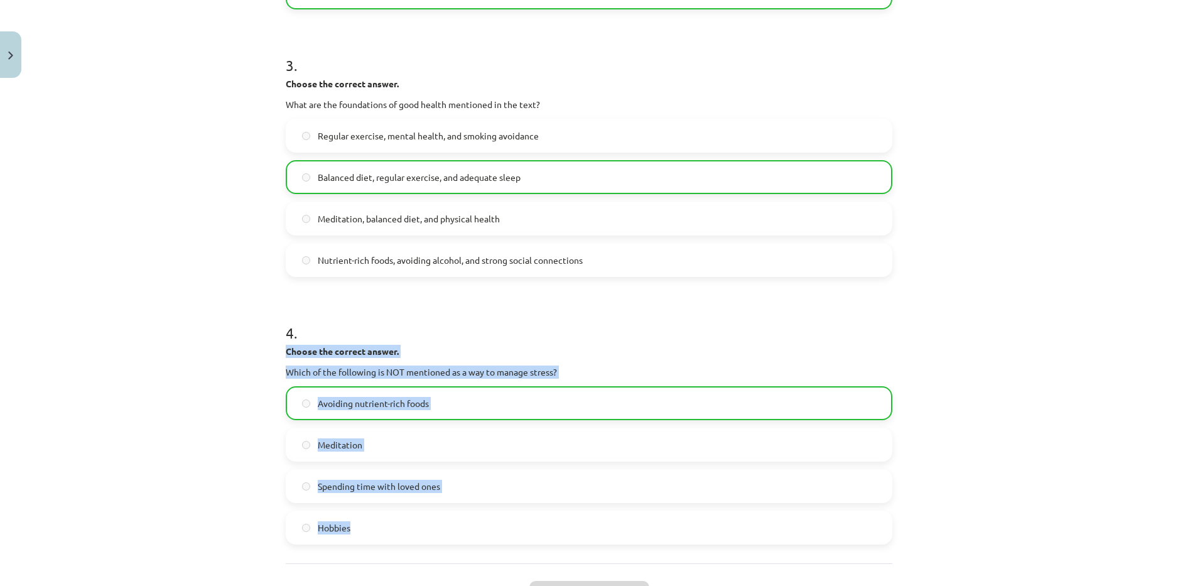
scroll to position [628, 0]
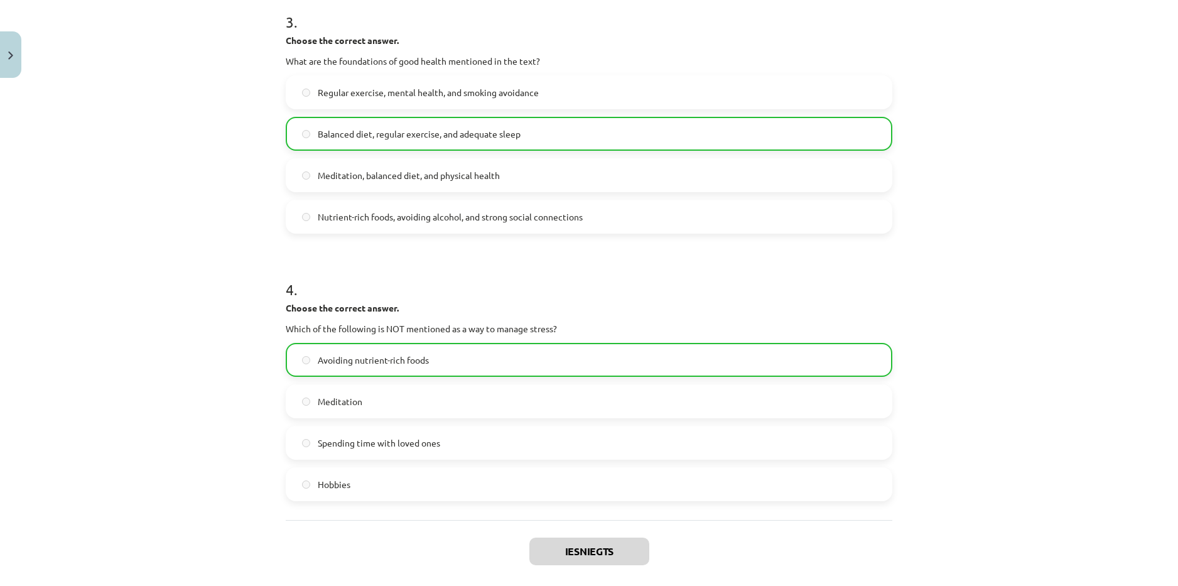
click at [725, 266] on h1 "4 ." at bounding box center [589, 278] width 607 height 39
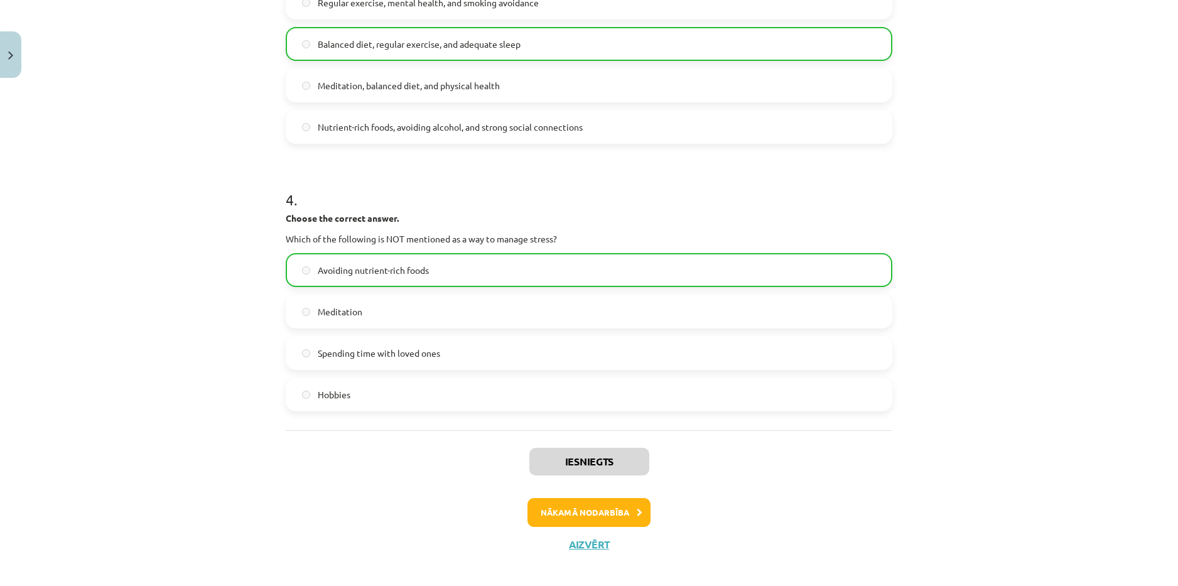
scroll to position [729, 0]
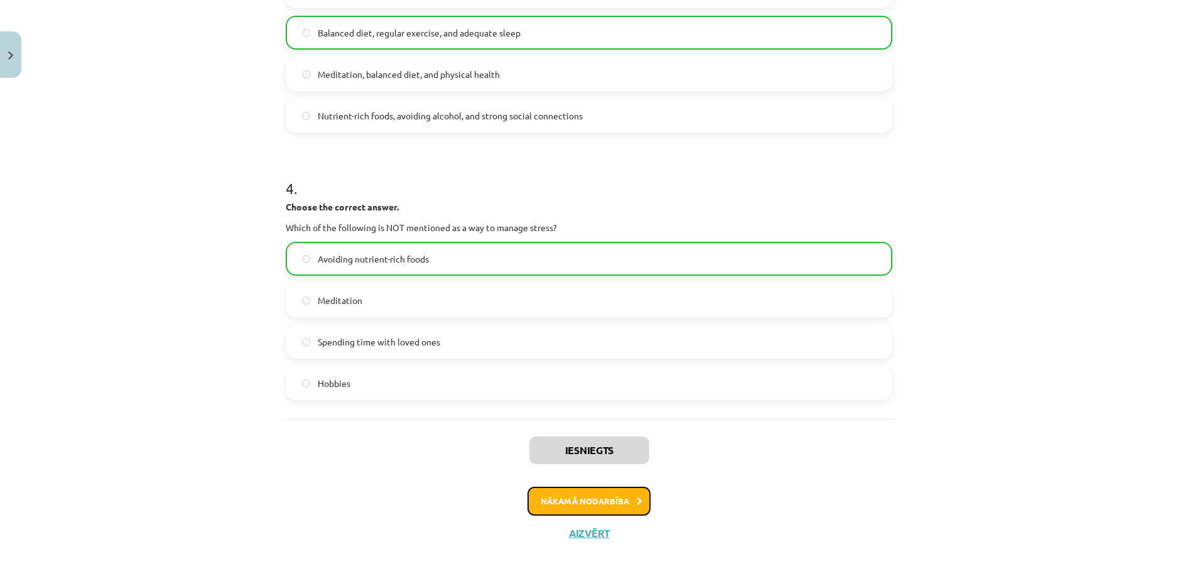
click at [600, 494] on button "Nākamā nodarbība" at bounding box center [589, 501] width 123 height 29
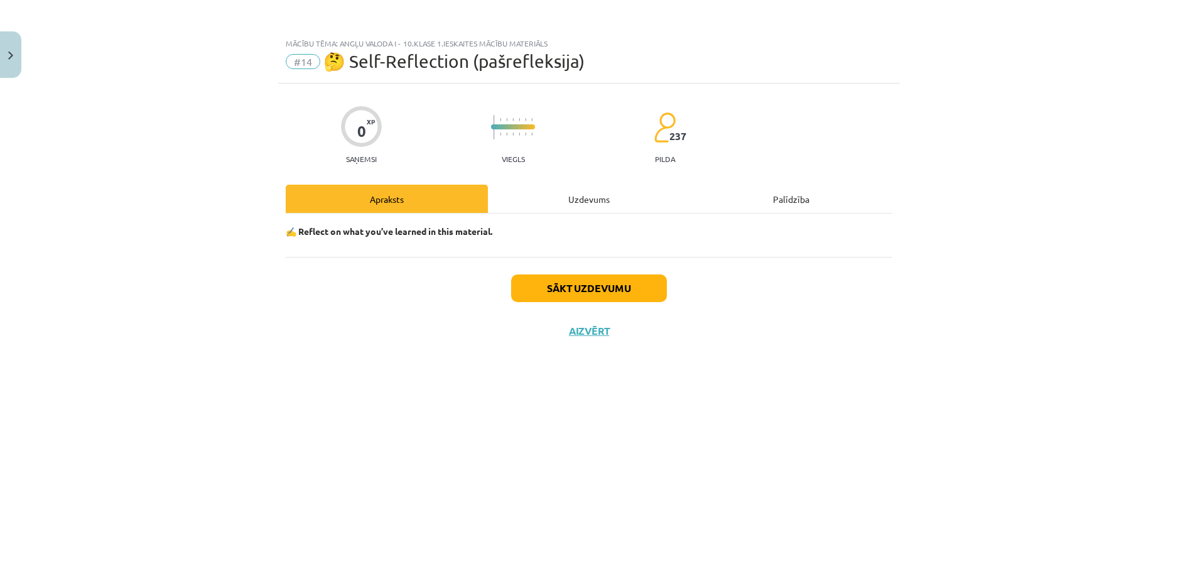
click at [552, 193] on div "Uzdevums" at bounding box center [589, 199] width 202 height 28
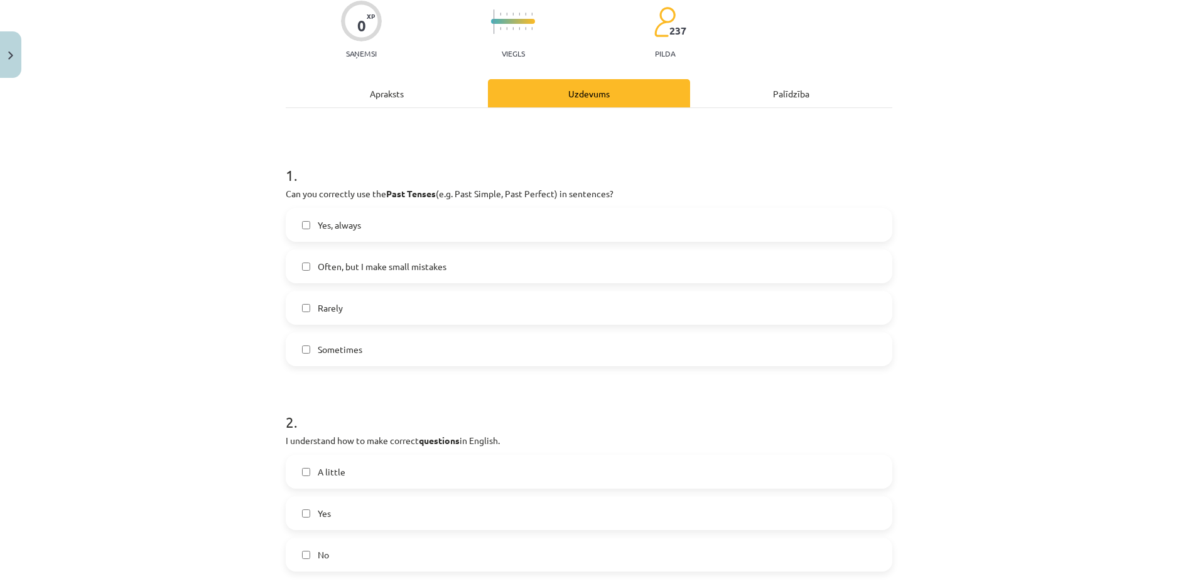
scroll to position [126, 0]
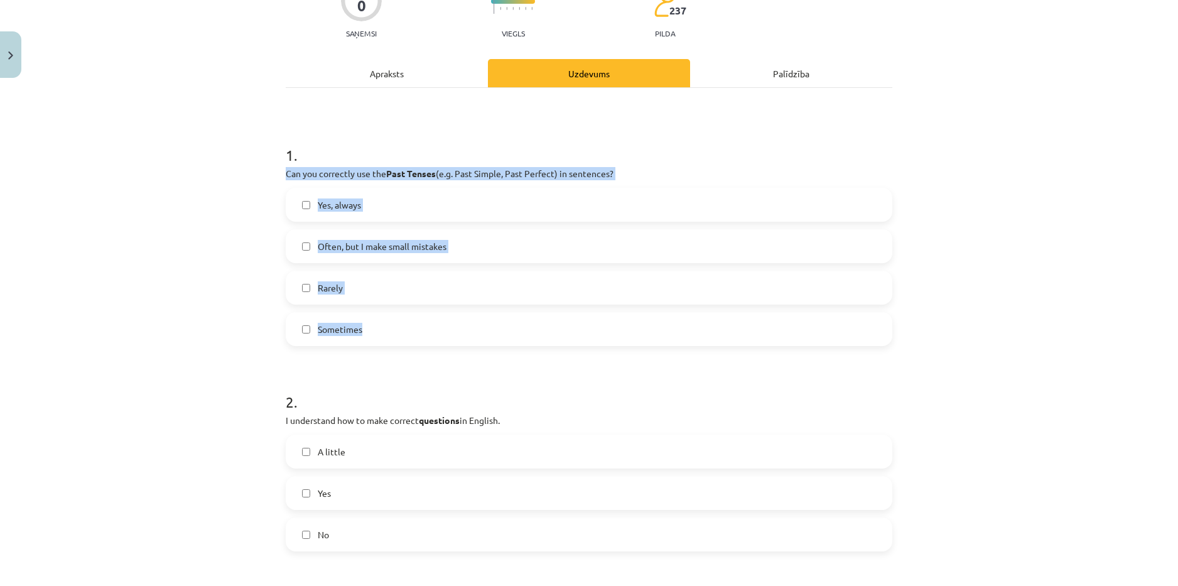
drag, startPoint x: 281, startPoint y: 171, endPoint x: 414, endPoint y: 328, distance: 206.3
click at [414, 328] on div "1 . Can you correctly use the Past Tenses (e.g. Past Simple, Past Perfect) in s…" at bounding box center [589, 235] width 607 height 222
click at [477, 238] on label "Often, but I make small mistakes" at bounding box center [589, 245] width 604 height 31
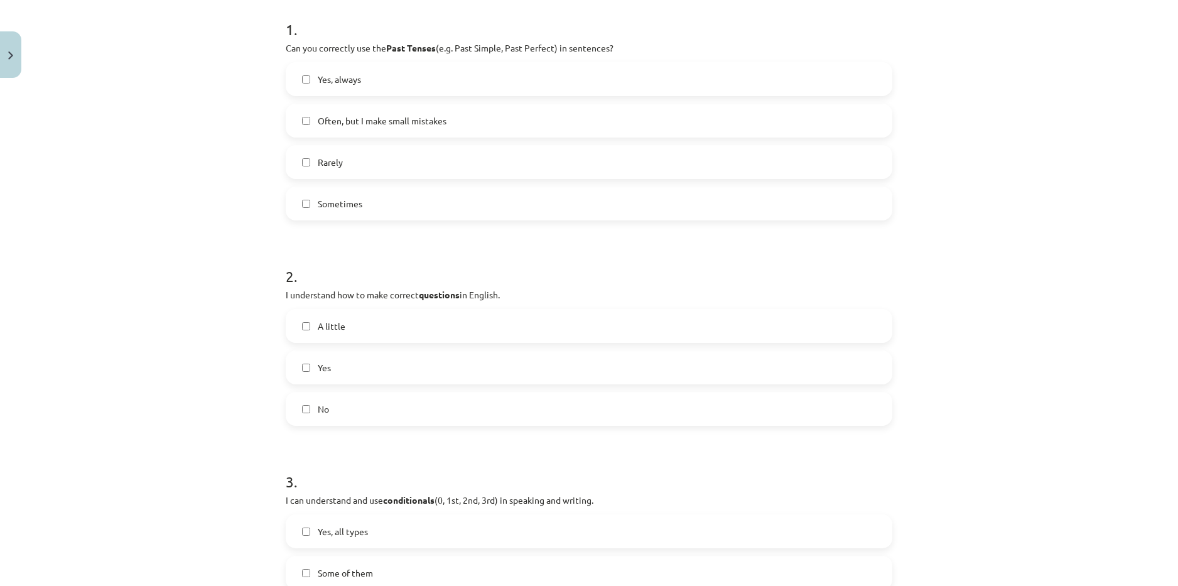
scroll to position [314, 0]
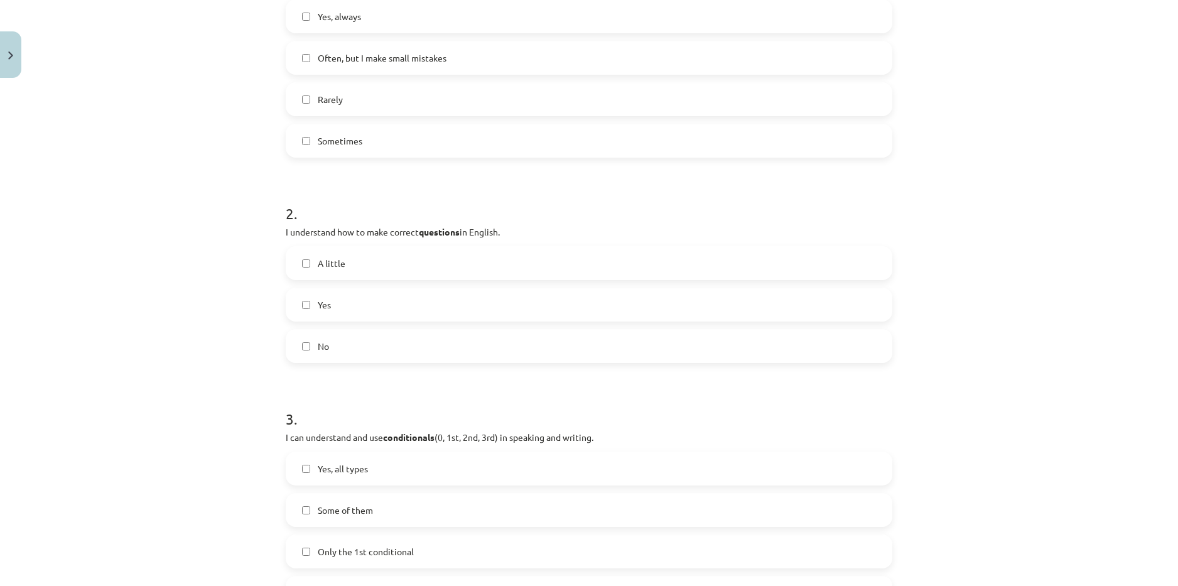
click at [462, 300] on label "Yes" at bounding box center [589, 304] width 604 height 31
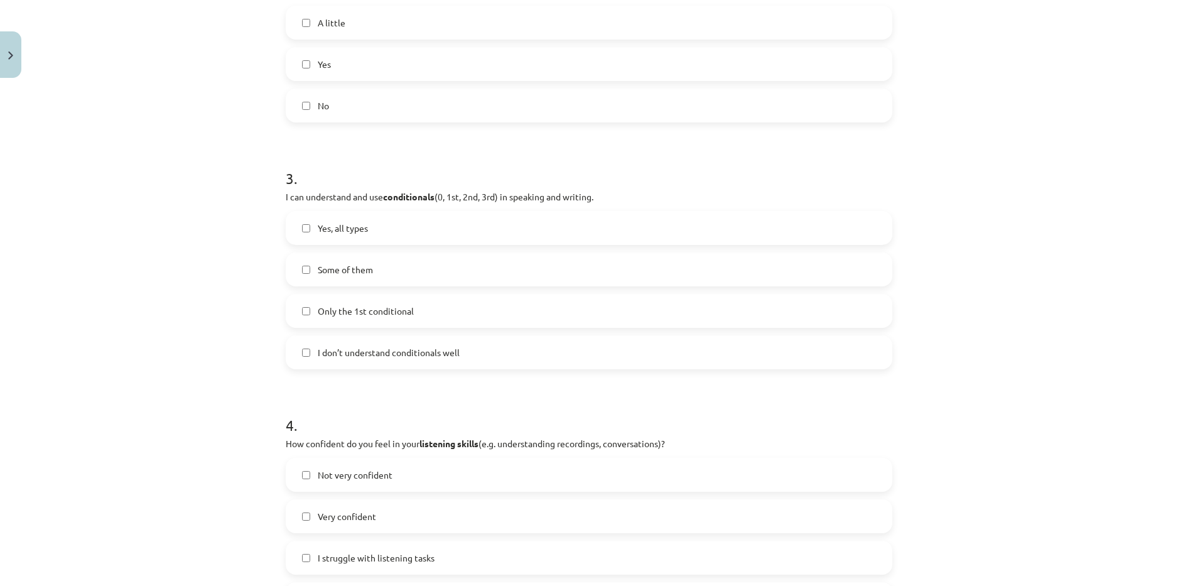
scroll to position [565, 0]
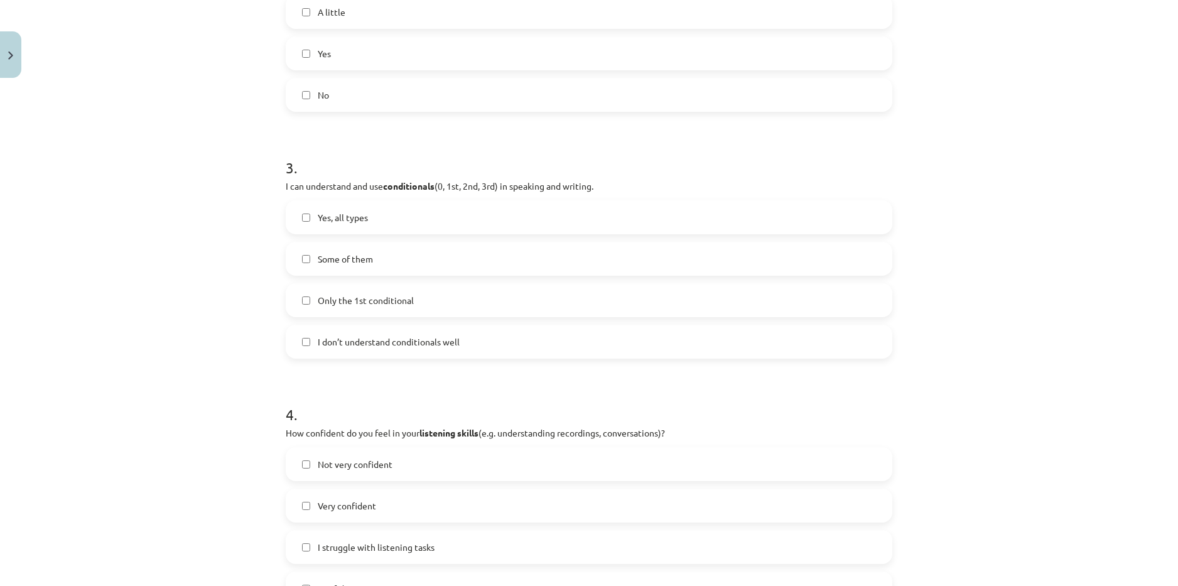
click at [403, 257] on label "Some of them" at bounding box center [589, 258] width 604 height 31
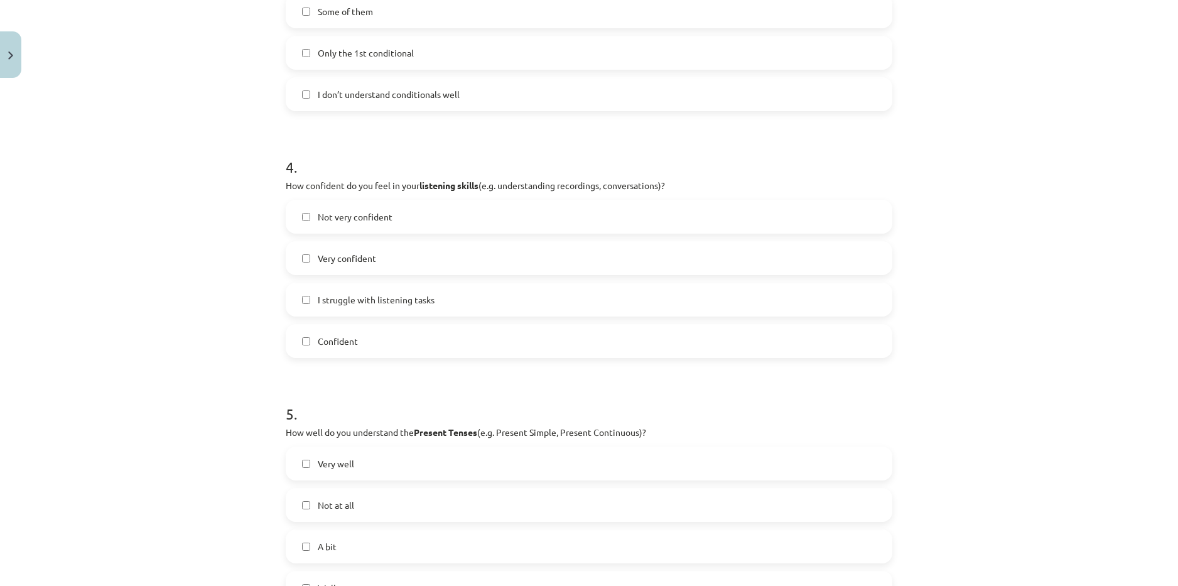
scroll to position [816, 0]
click at [409, 328] on label "Confident" at bounding box center [589, 337] width 604 height 31
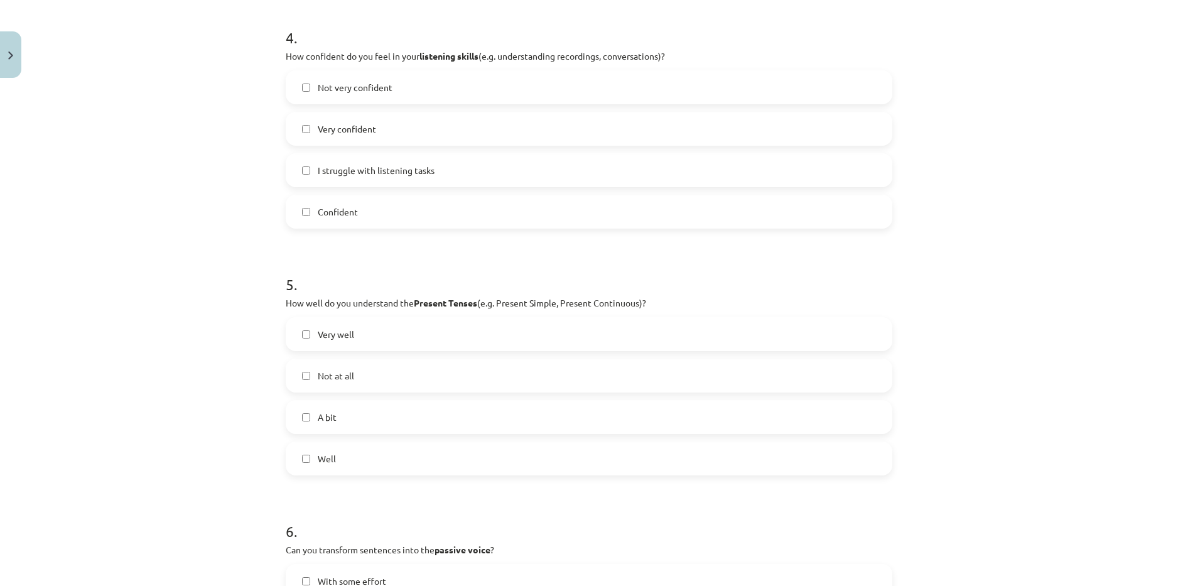
scroll to position [1005, 0]
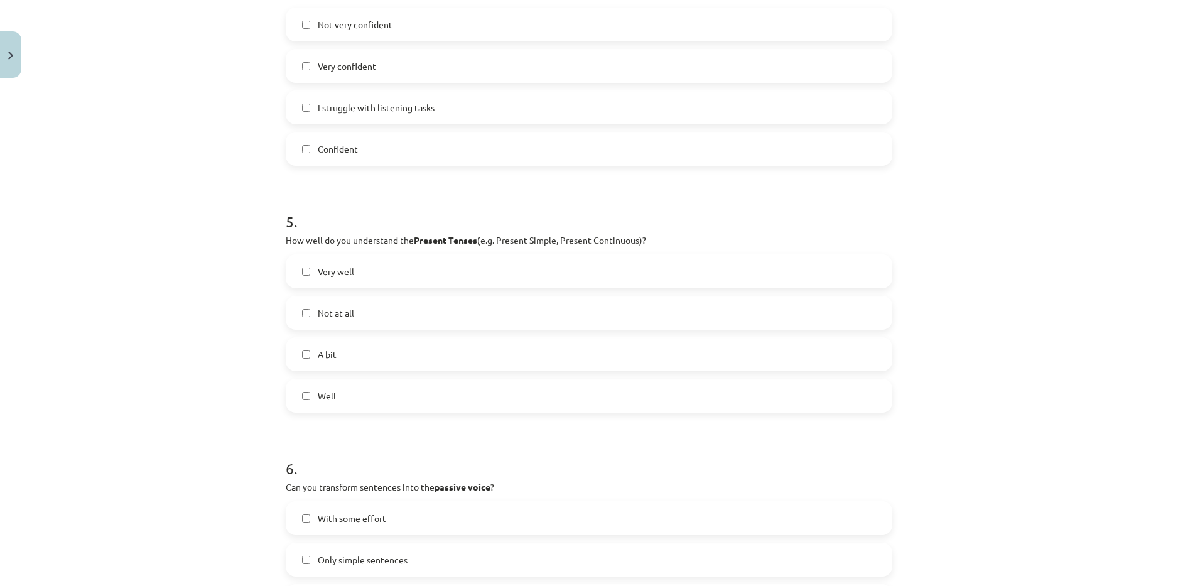
click at [417, 392] on label "Well" at bounding box center [589, 395] width 604 height 31
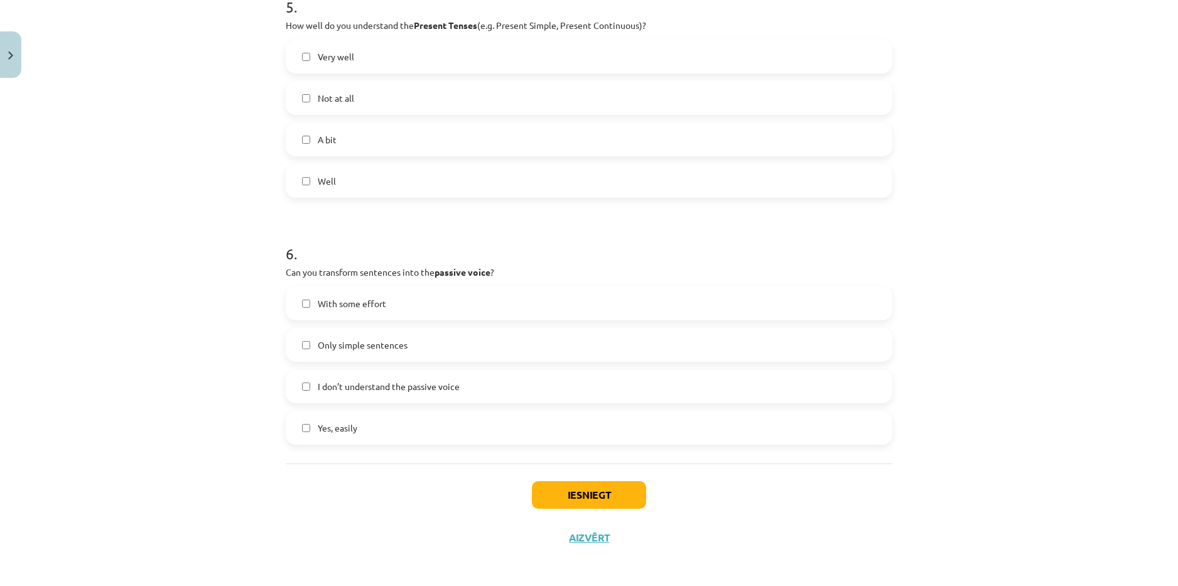
scroll to position [1224, 0]
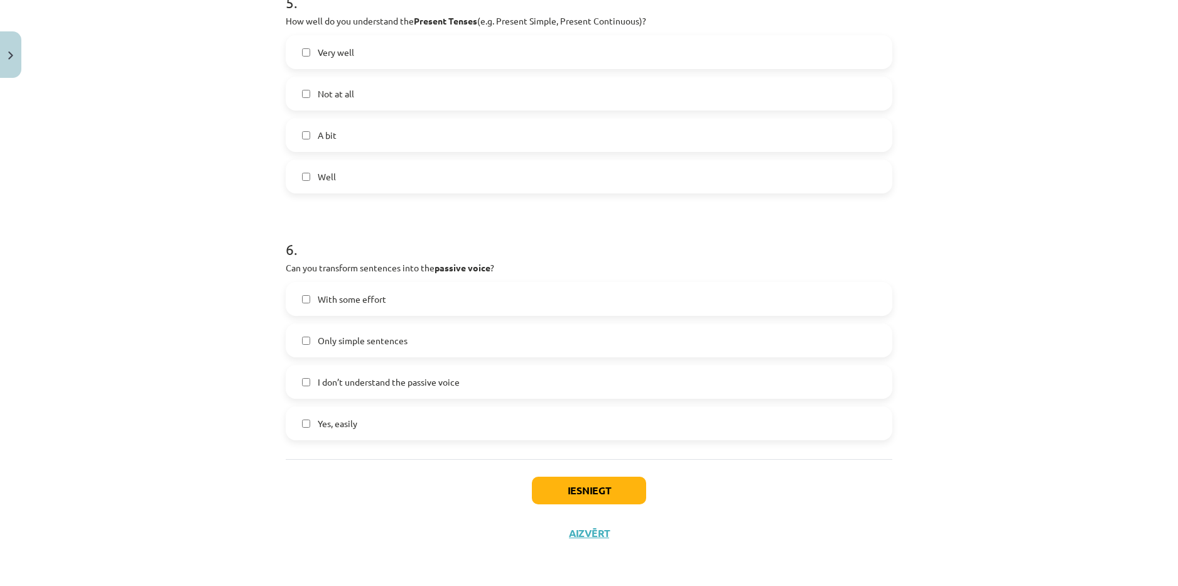
click at [475, 305] on label "With some effort" at bounding box center [589, 298] width 604 height 31
click at [566, 489] on button "Iesniegt" at bounding box center [589, 491] width 114 height 28
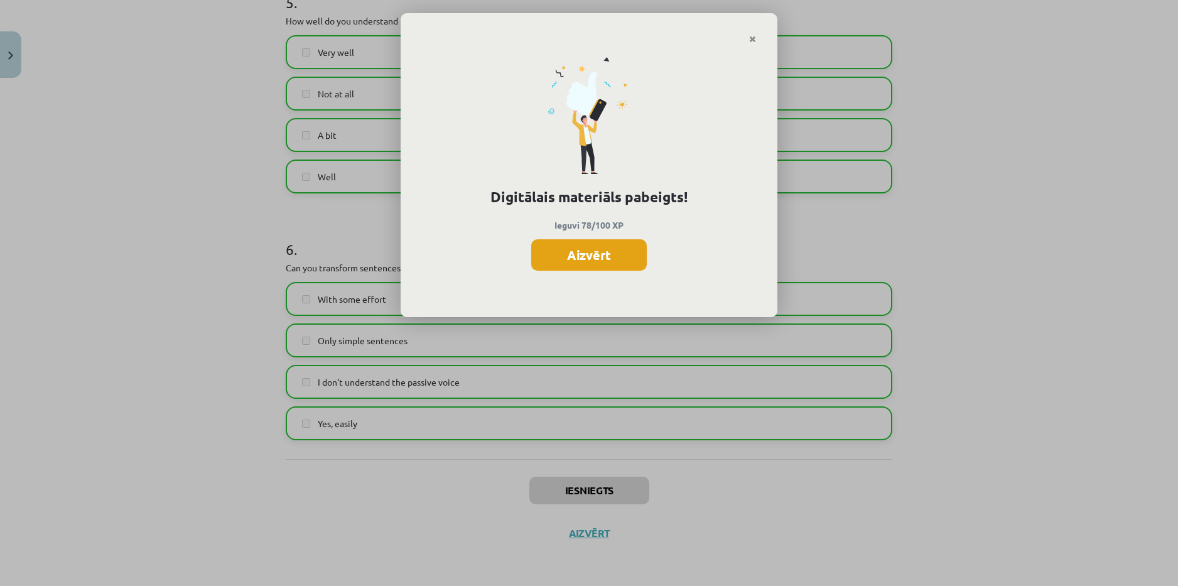
click at [601, 254] on button "Aizvērt" at bounding box center [589, 254] width 116 height 31
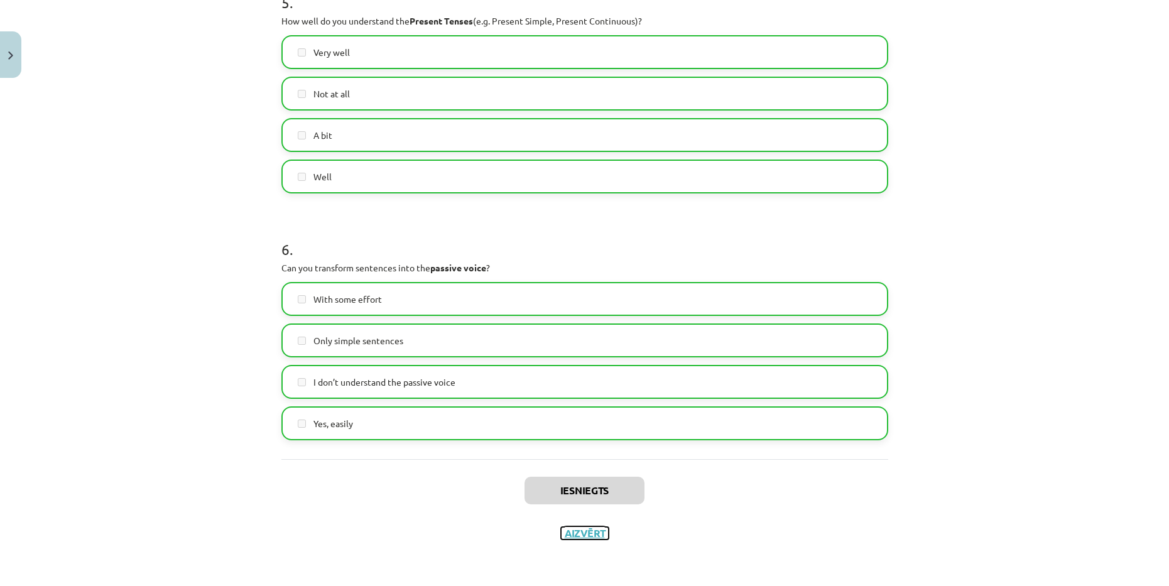
click at [578, 534] on button "Aizvērt" at bounding box center [585, 533] width 48 height 13
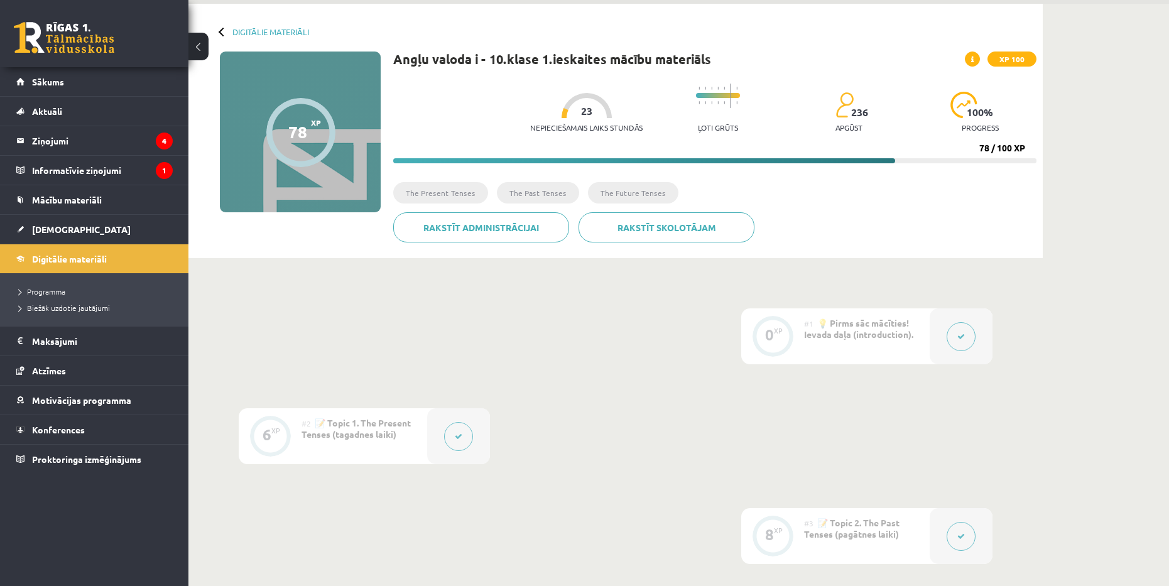
scroll to position [0, 0]
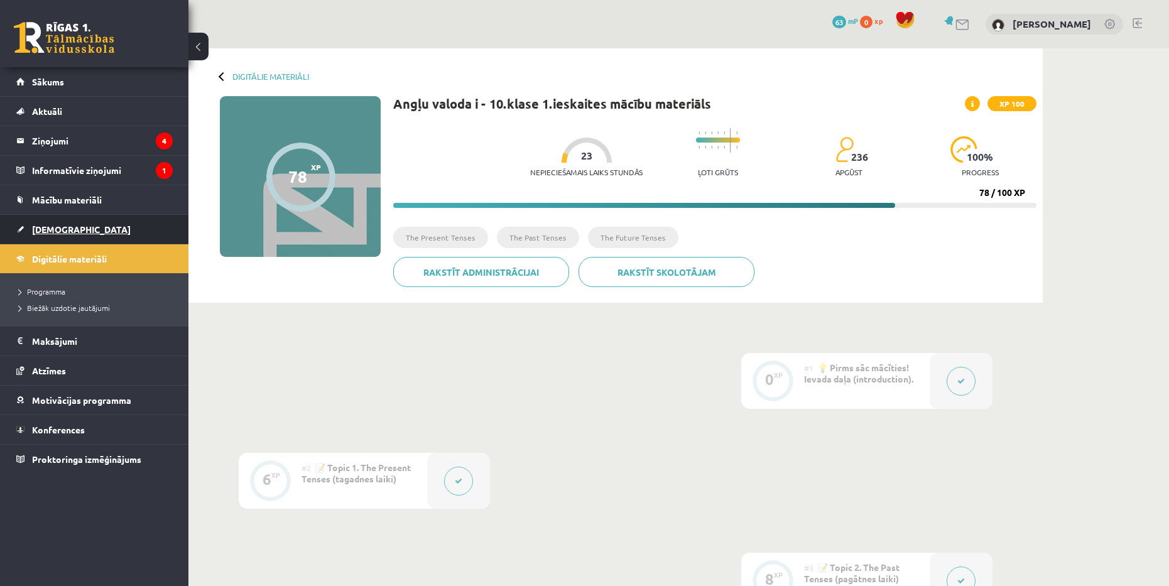
click at [71, 231] on link "[DEMOGRAPHIC_DATA]" at bounding box center [94, 229] width 156 height 29
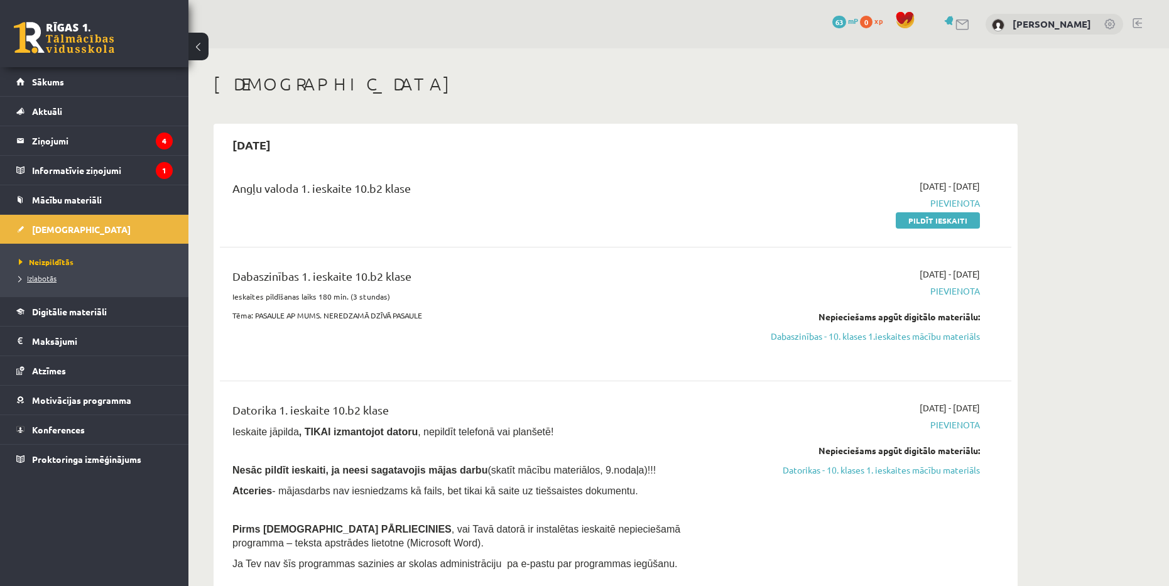
click at [53, 278] on span "Izlabotās" at bounding box center [38, 278] width 38 height 10
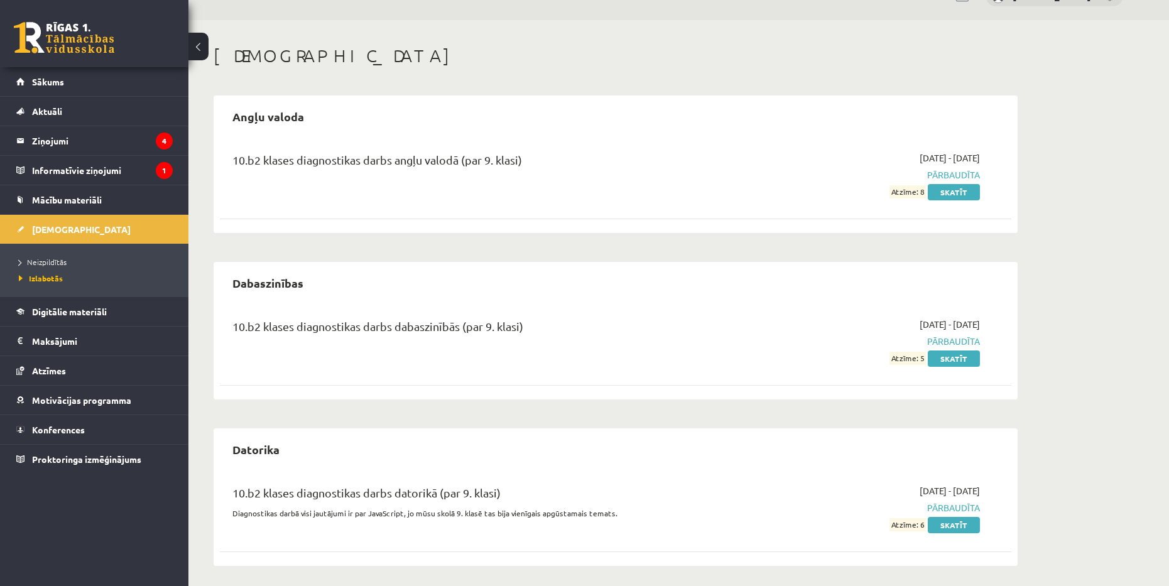
scroll to position [33, 0]
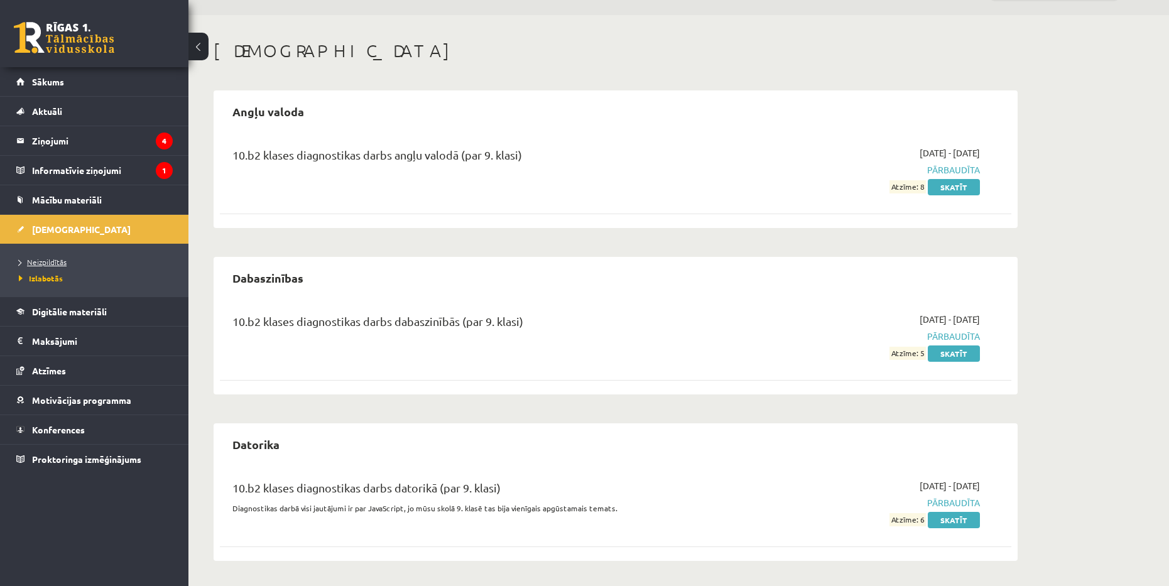
click at [59, 257] on span "Neizpildītās" at bounding box center [43, 262] width 48 height 10
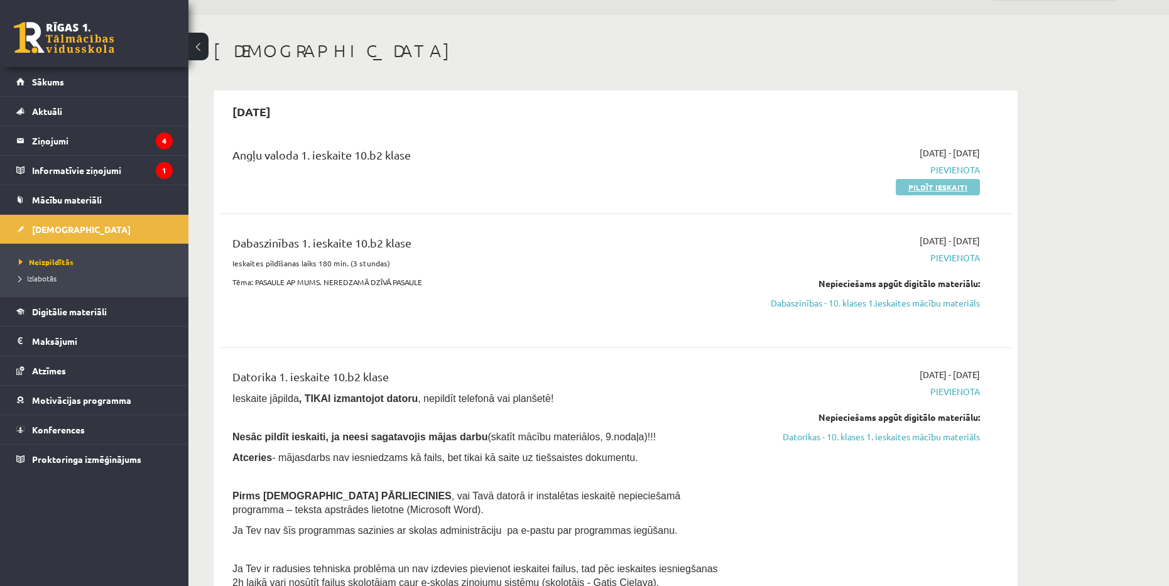
click at [970, 188] on link "Pildīt ieskaiti" at bounding box center [938, 187] width 84 height 16
click at [945, 190] on link "Pildīt ieskaiti" at bounding box center [938, 187] width 84 height 16
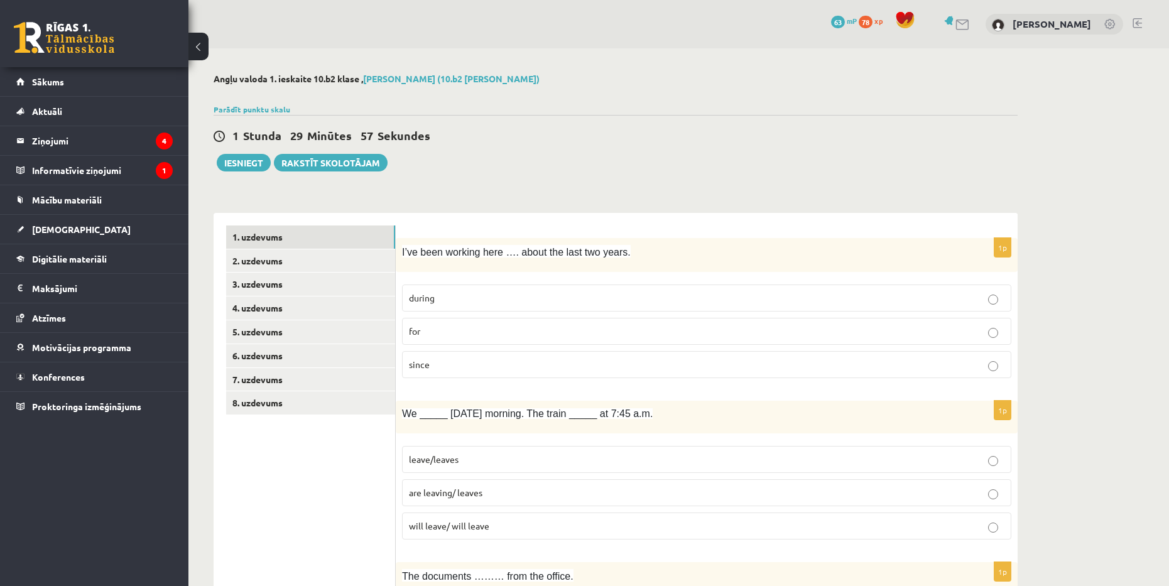
scroll to position [63, 0]
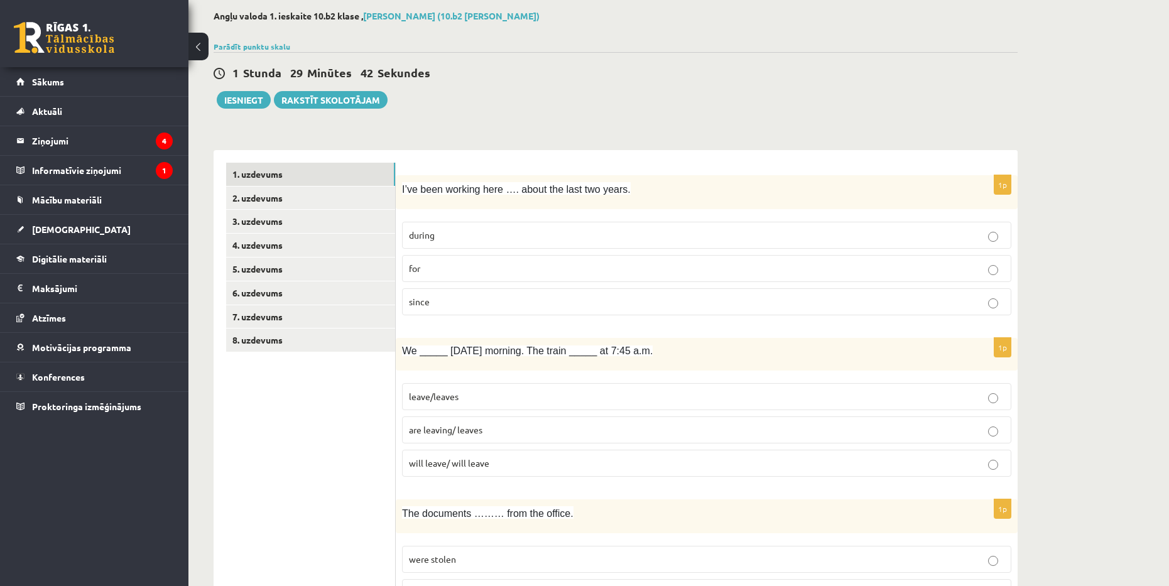
click at [456, 262] on p "for" at bounding box center [706, 268] width 595 height 13
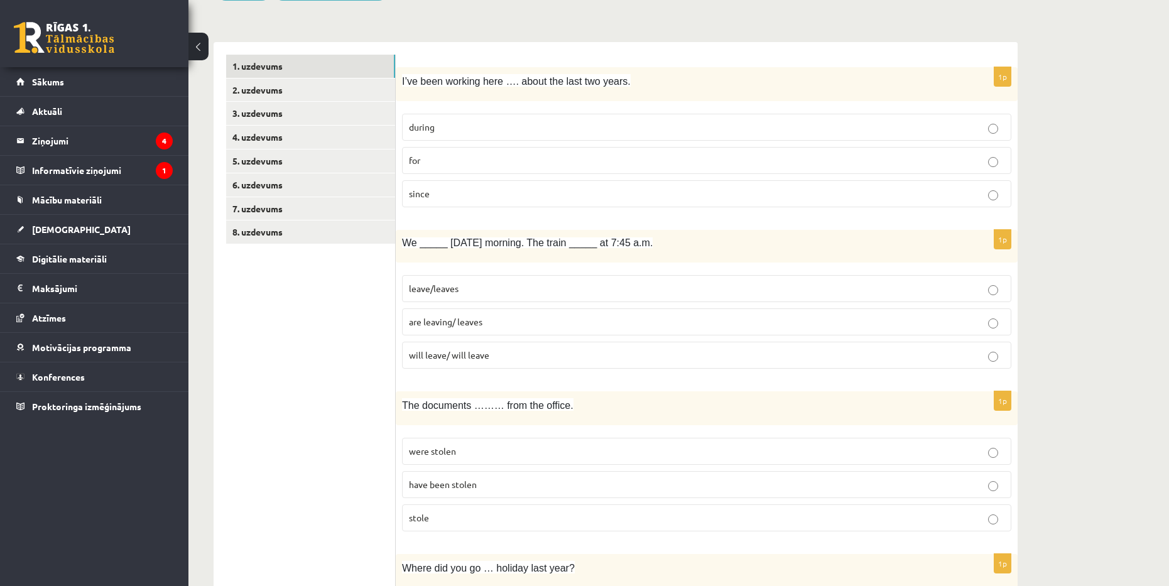
scroll to position [188, 0]
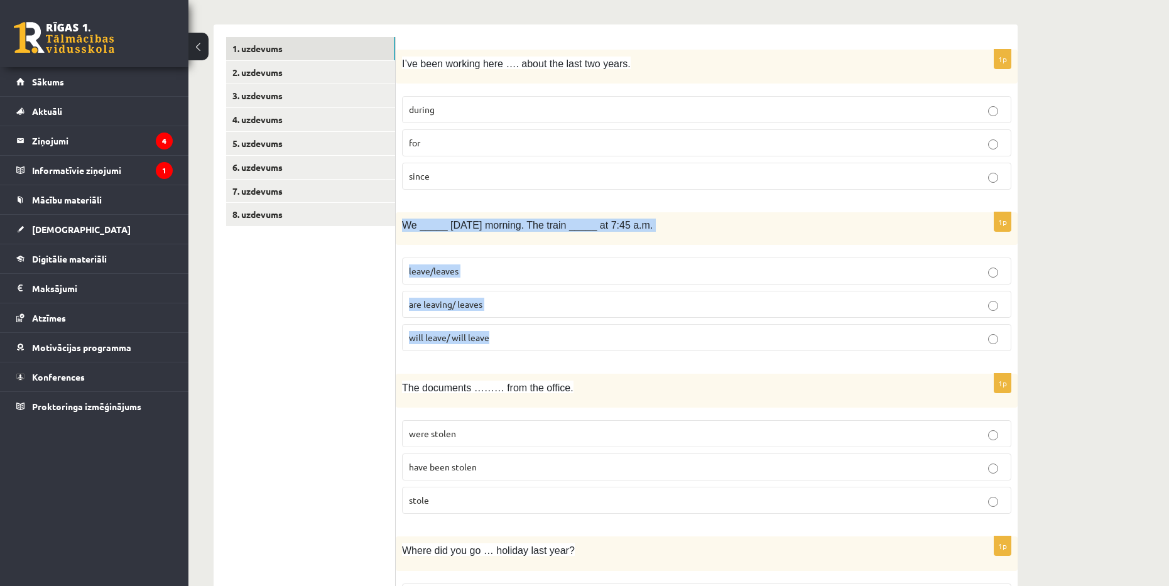
drag, startPoint x: 401, startPoint y: 224, endPoint x: 524, endPoint y: 333, distance: 164.2
click at [524, 333] on div "1p We _____ tomorrow morning. The train _____ at 7:45 a.m. leave/leaves are lea…" at bounding box center [707, 286] width 622 height 148
copy div "We _____ tomorrow morning. The train _____ at 7:45 a.m. leave/leaves are leavin…"
click at [520, 310] on p "are leaving/ leaves" at bounding box center [706, 304] width 595 height 13
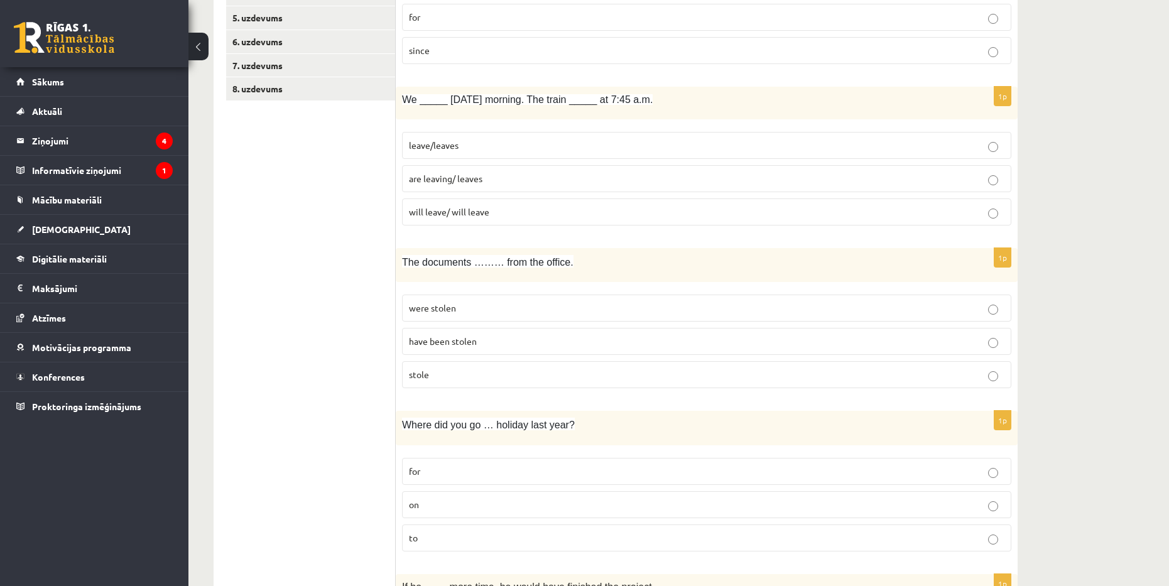
scroll to position [377, 0]
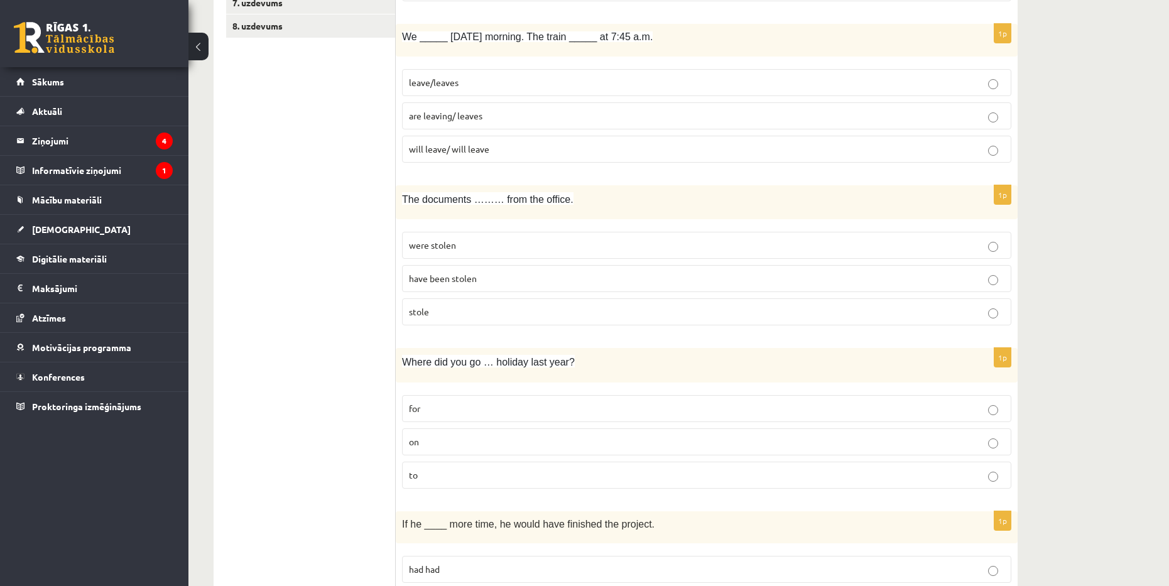
click at [519, 248] on p "were stolen" at bounding box center [706, 245] width 595 height 13
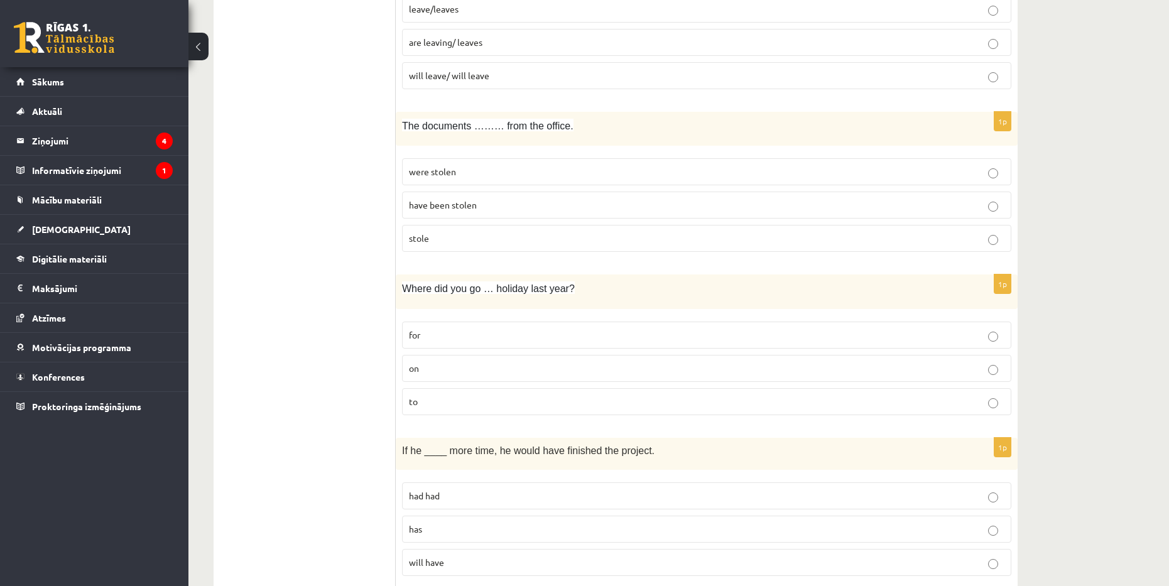
scroll to position [502, 0]
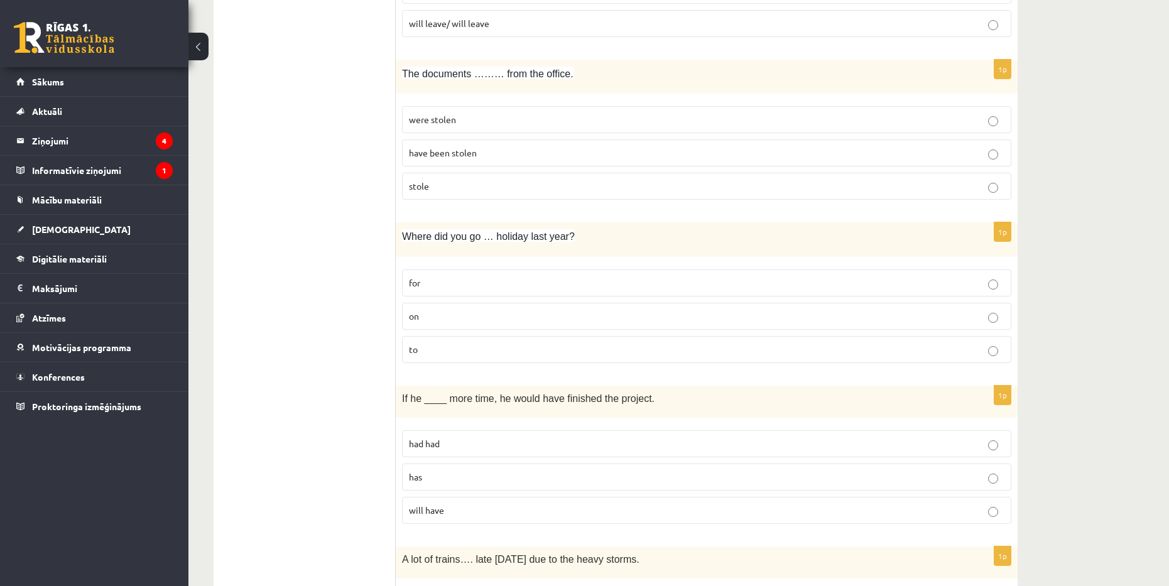
click at [575, 279] on p "for" at bounding box center [706, 282] width 595 height 13
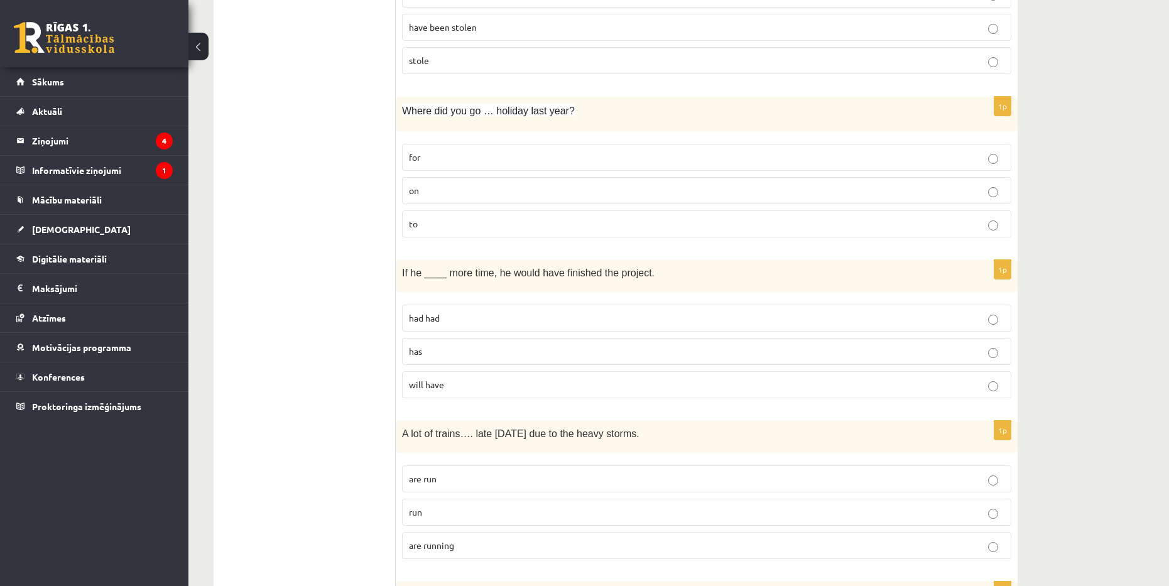
scroll to position [691, 0]
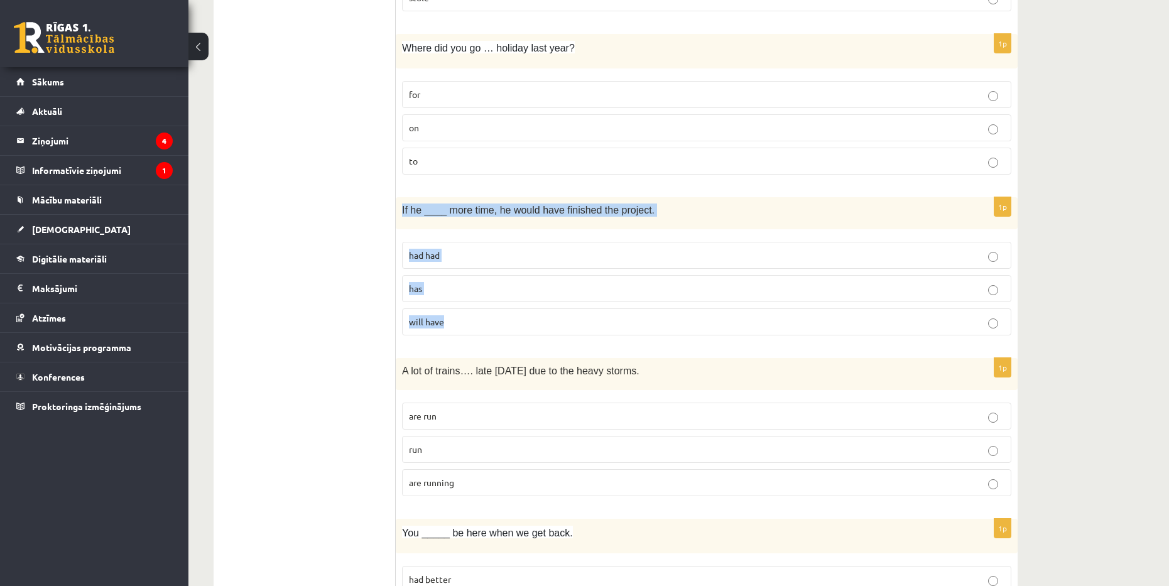
drag, startPoint x: 398, startPoint y: 206, endPoint x: 505, endPoint y: 319, distance: 155.9
click at [501, 325] on div "1p If he ____ more time, he would have finished the project. had had has will h…" at bounding box center [707, 271] width 622 height 148
copy div "If he ____ more time, he would have finished the project. had had has will have"
click at [494, 258] on p "had had" at bounding box center [706, 255] width 595 height 13
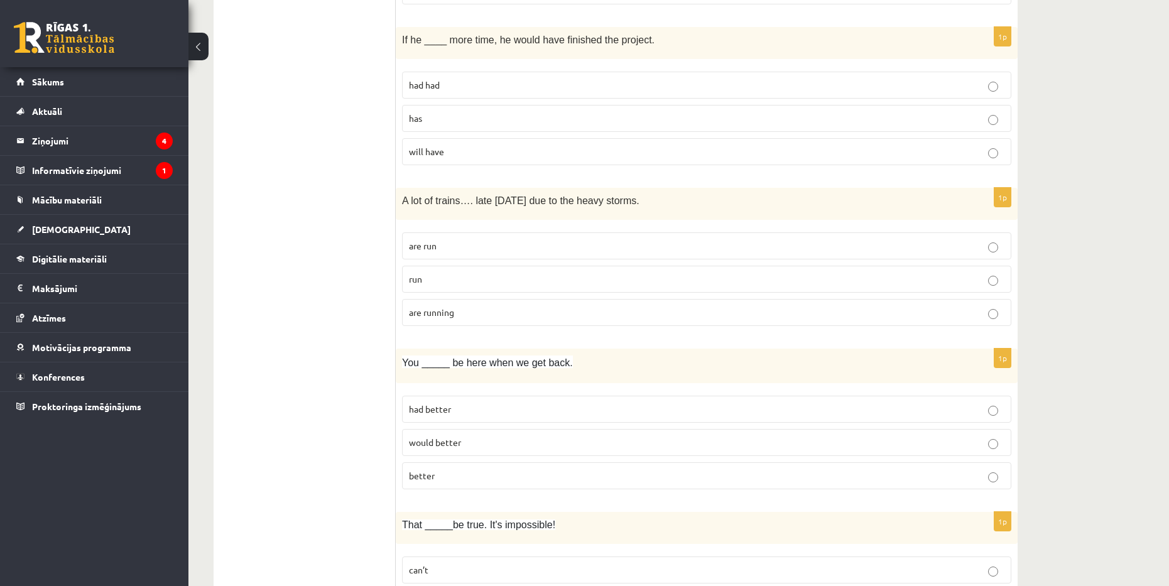
scroll to position [879, 0]
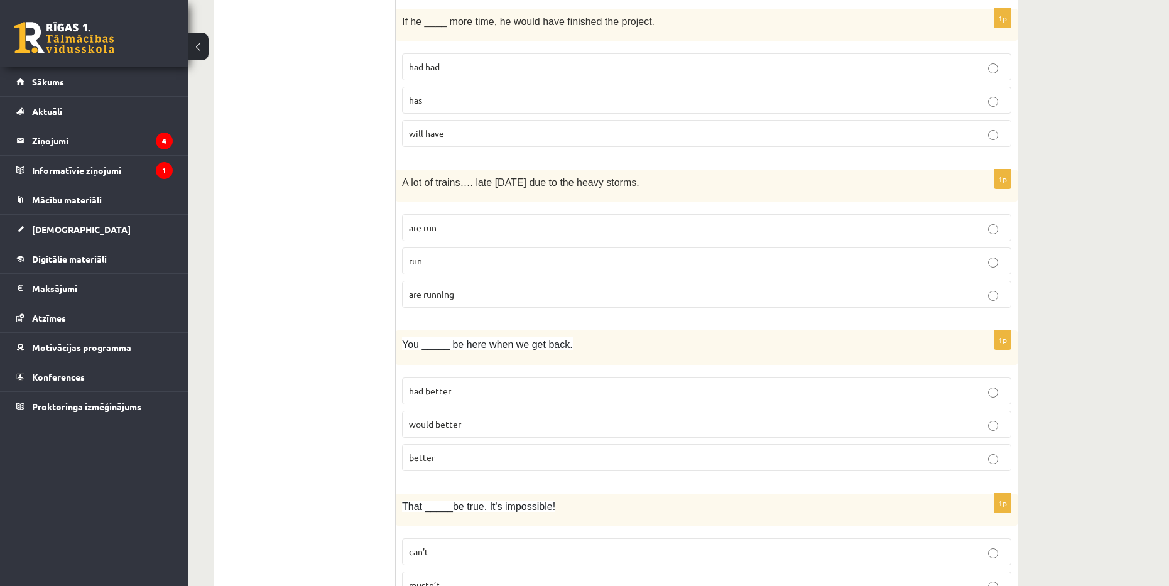
click at [508, 294] on p "are running" at bounding box center [706, 294] width 595 height 13
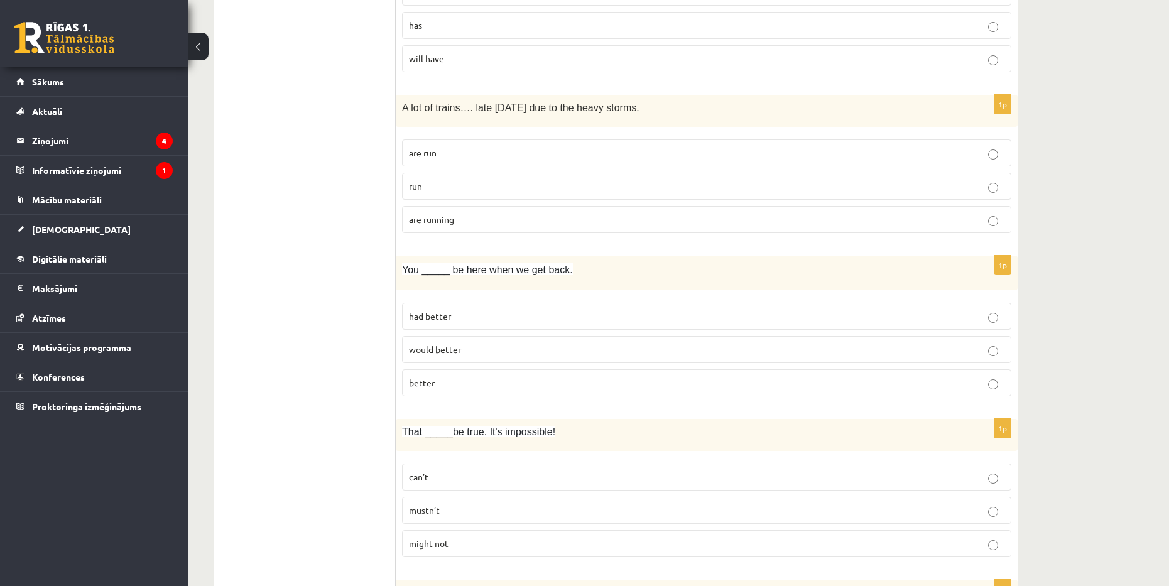
scroll to position [1005, 0]
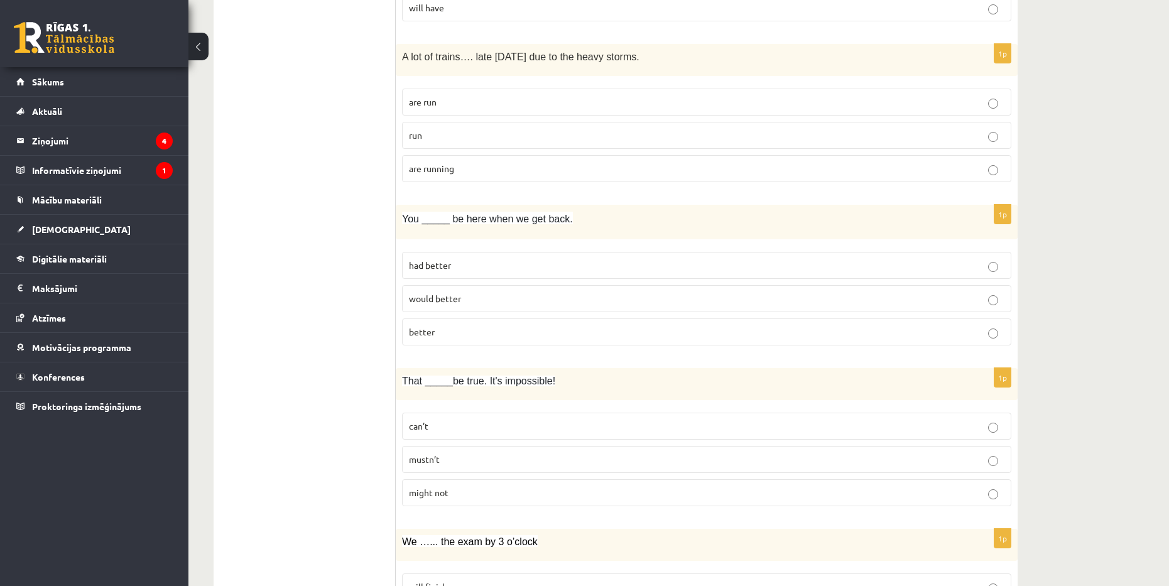
click at [486, 329] on p "better" at bounding box center [706, 331] width 595 height 13
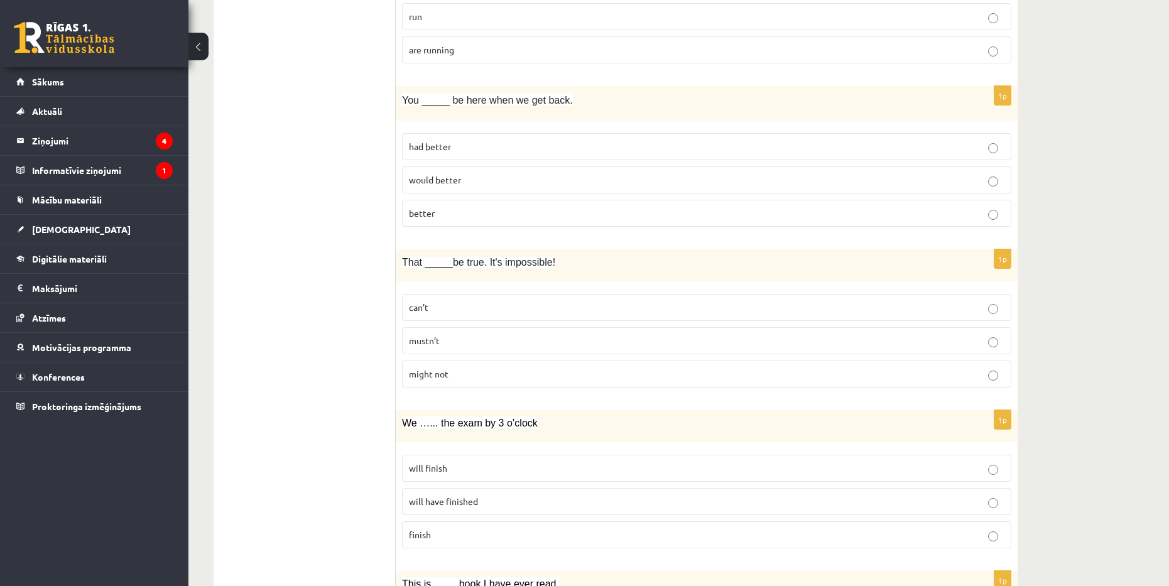
scroll to position [1130, 0]
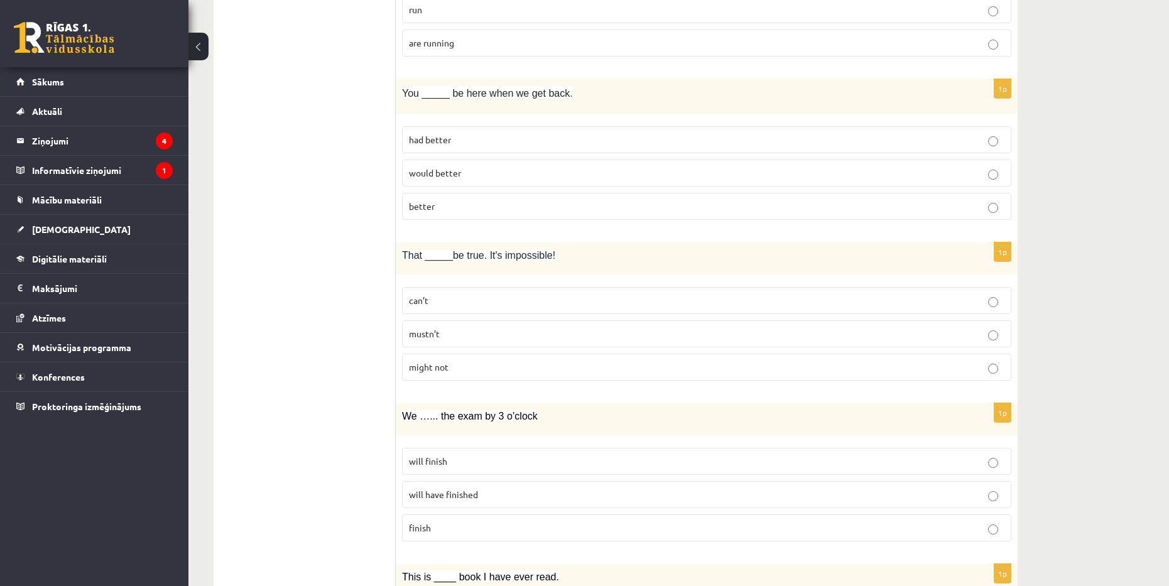
click at [513, 299] on p "can’t" at bounding box center [706, 300] width 595 height 13
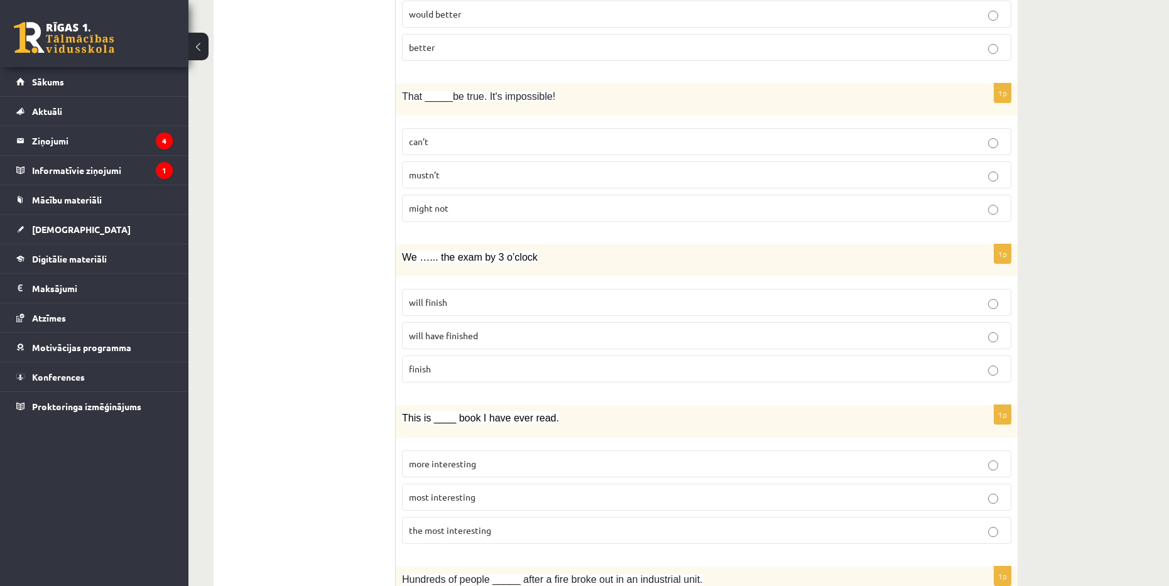
scroll to position [1319, 0]
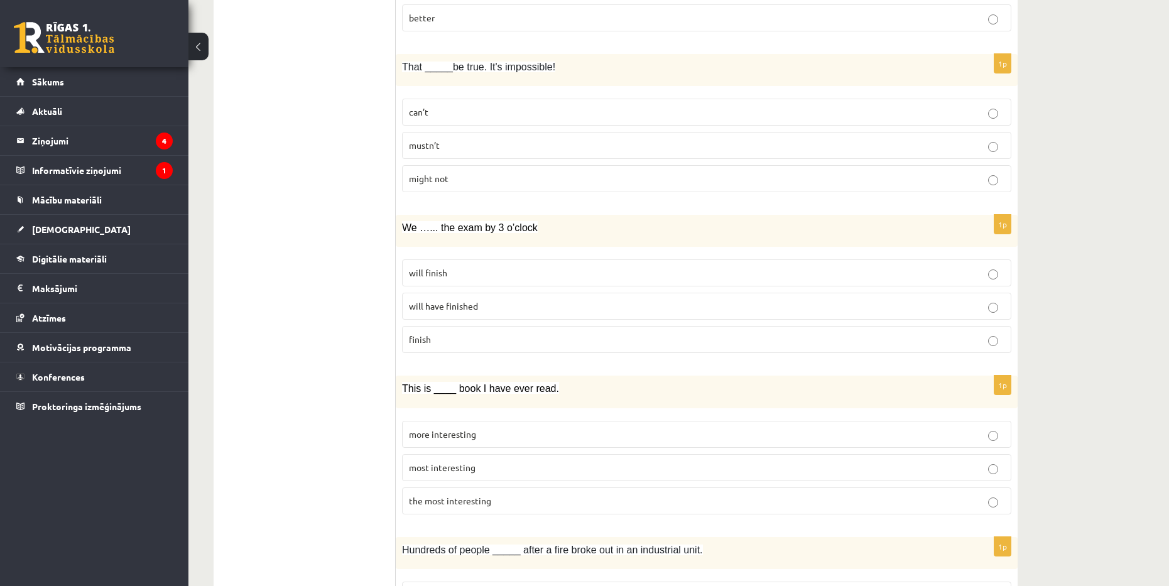
click at [532, 273] on p "will finish" at bounding box center [706, 272] width 595 height 13
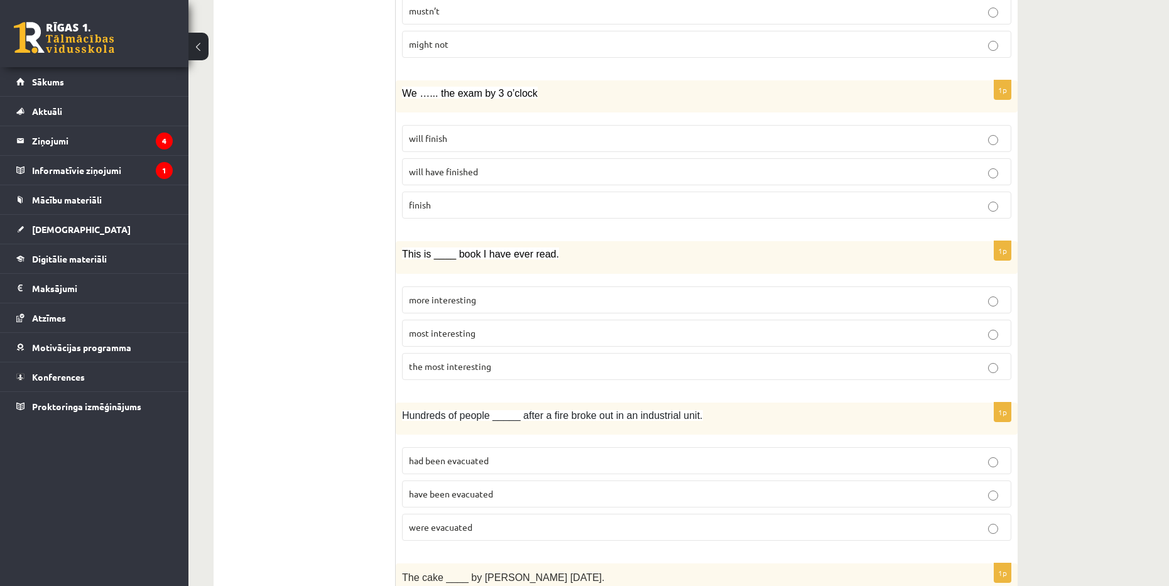
scroll to position [1507, 0]
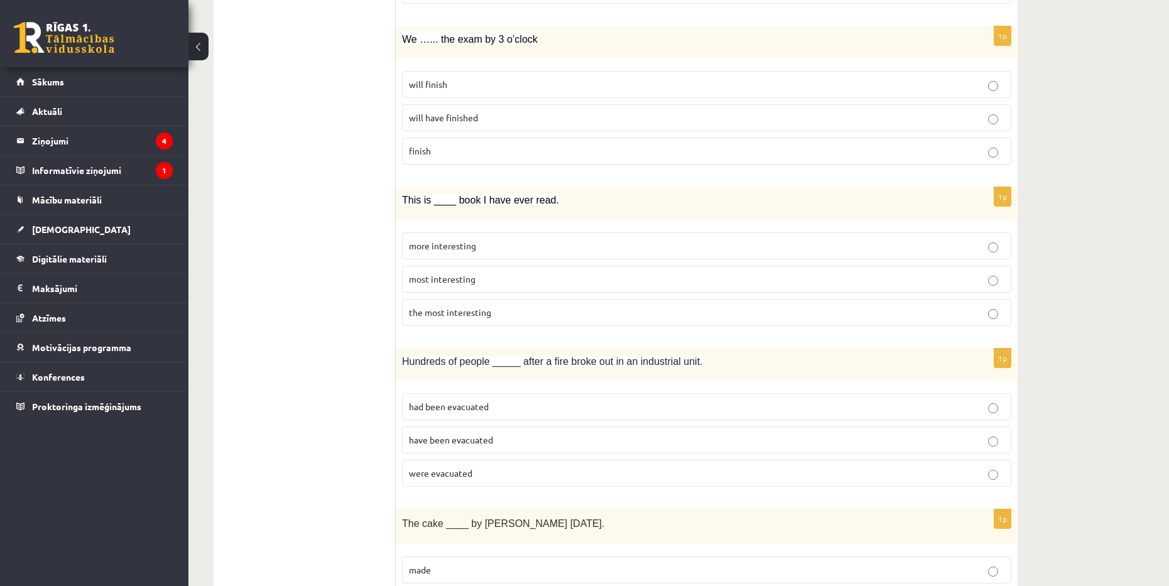
click at [521, 316] on p "the most interesting" at bounding box center [706, 312] width 595 height 13
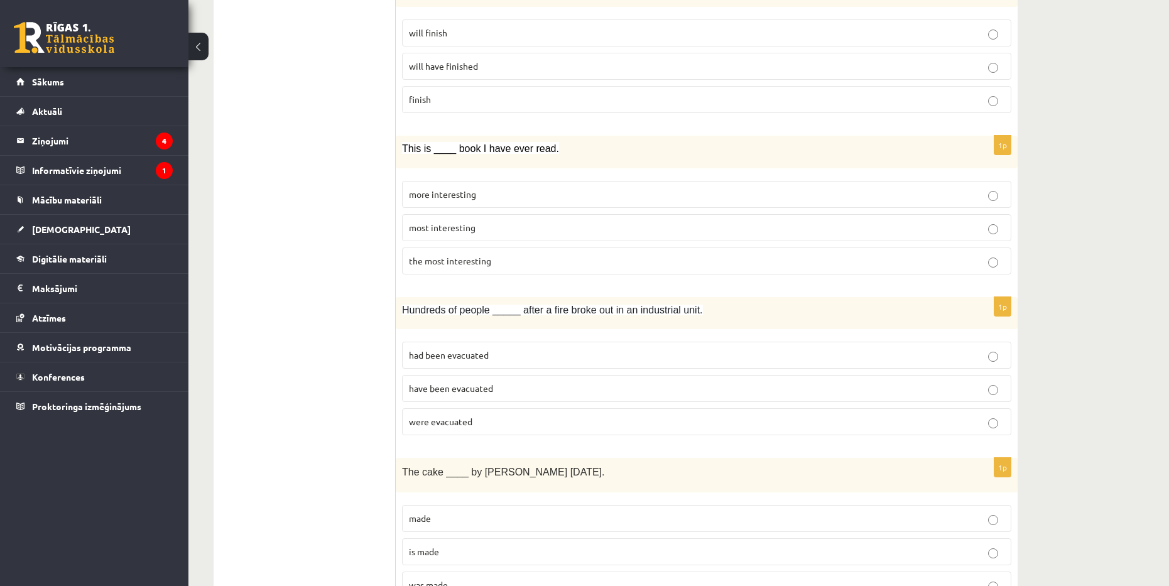
scroll to position [1570, 0]
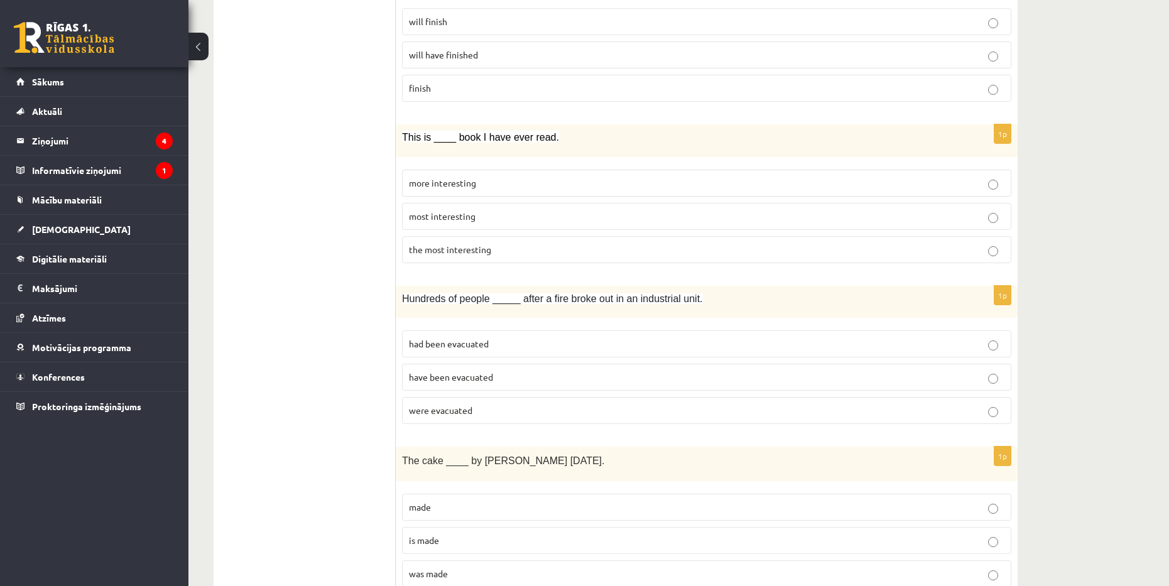
click at [537, 411] on p "were evacuated" at bounding box center [706, 410] width 595 height 13
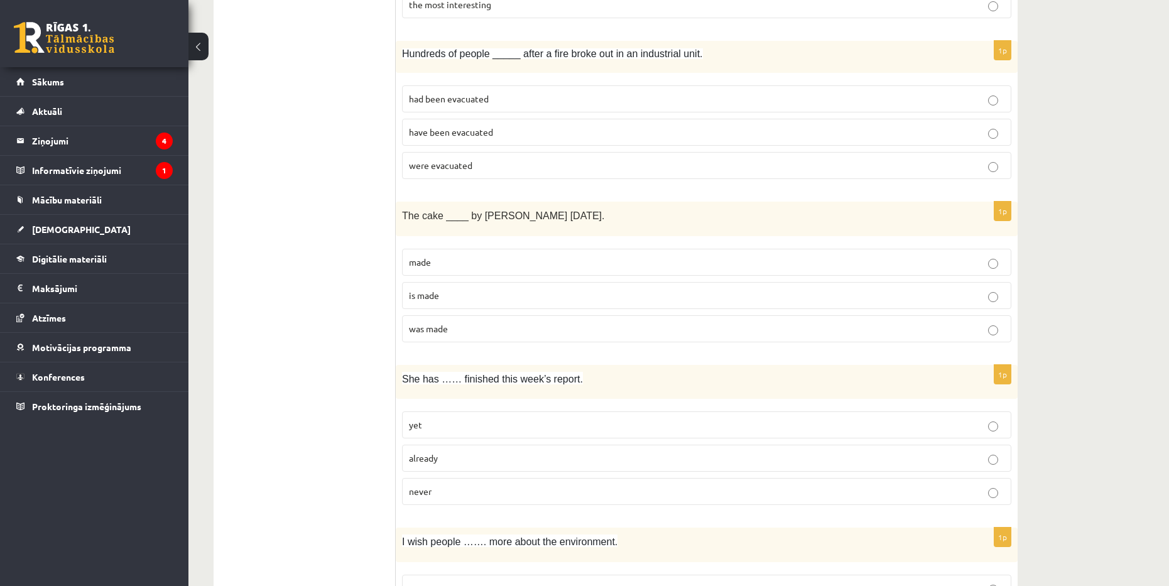
scroll to position [1821, 0]
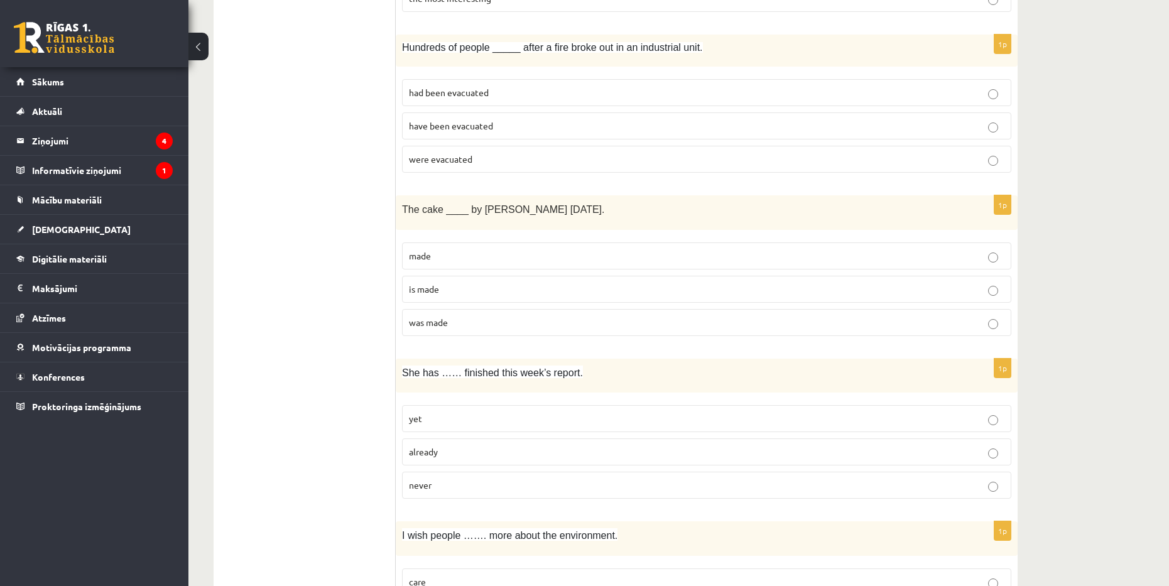
click at [491, 249] on p "made" at bounding box center [706, 255] width 595 height 13
click at [485, 281] on label "is made" at bounding box center [706, 289] width 609 height 27
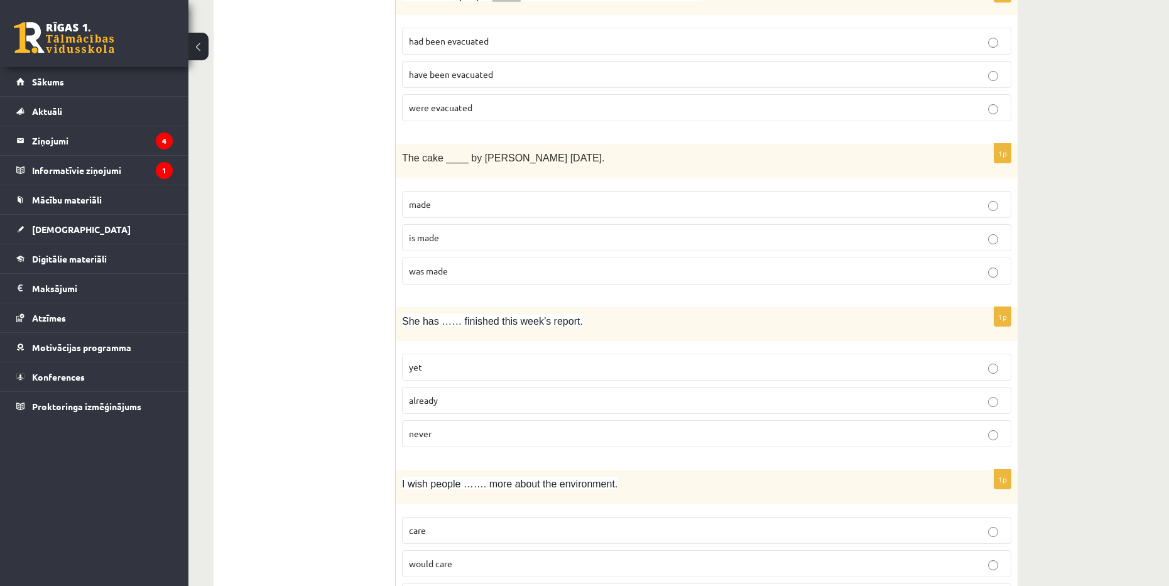
scroll to position [1884, 0]
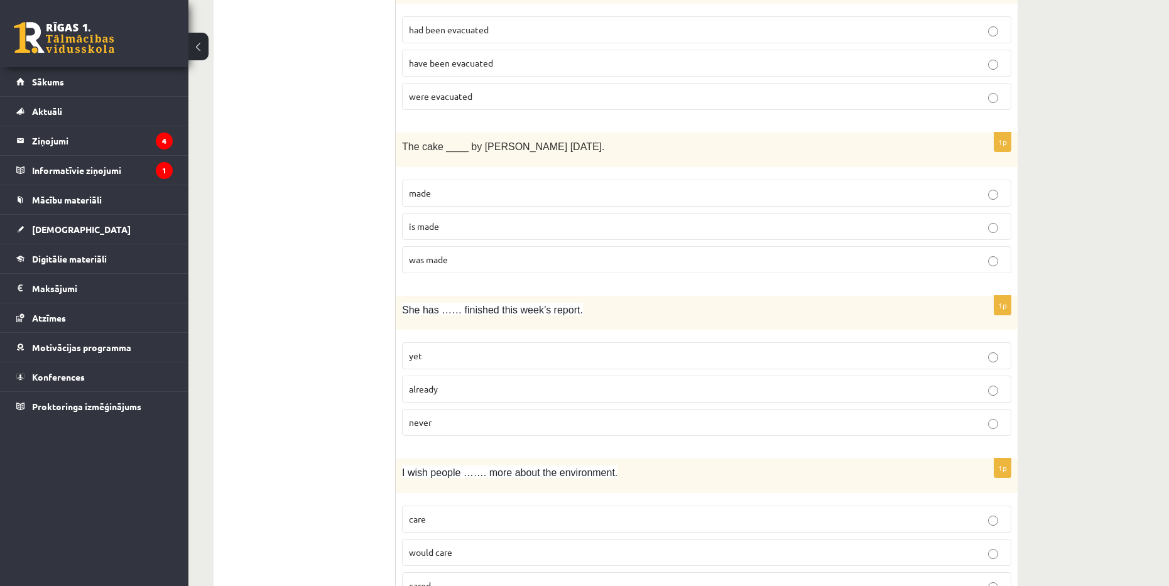
click at [599, 255] on p "was made" at bounding box center [706, 259] width 595 height 13
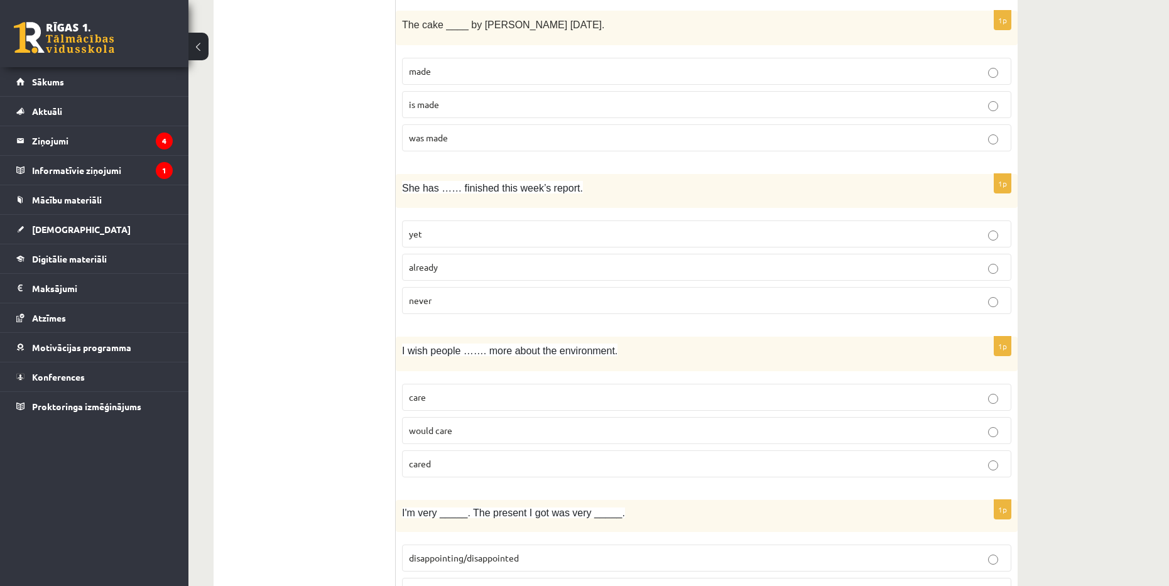
scroll to position [2010, 0]
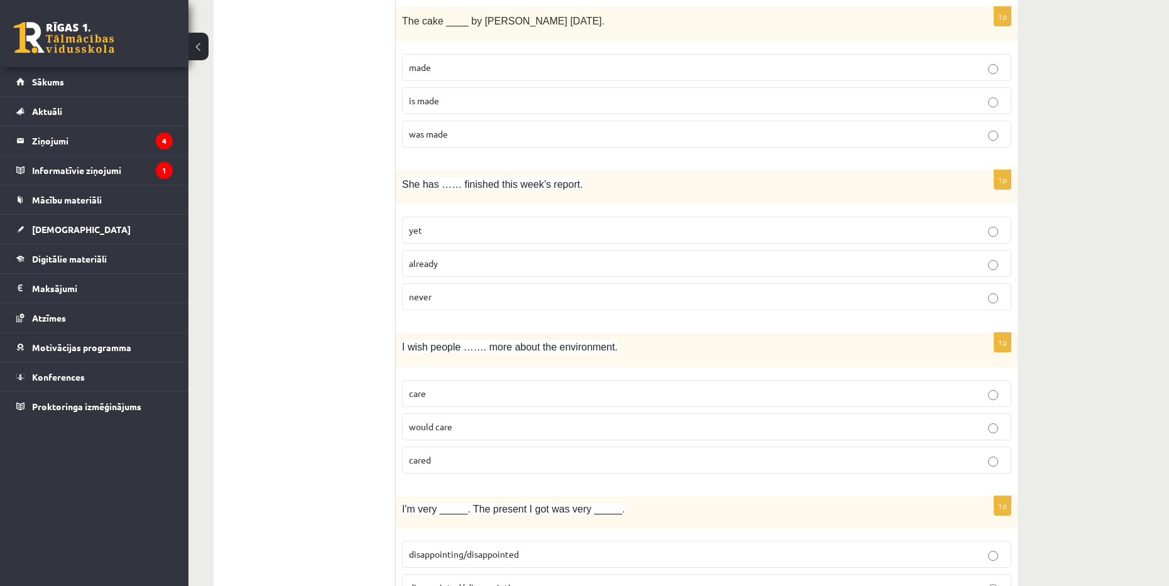
click at [529, 267] on p "already" at bounding box center [706, 263] width 595 height 13
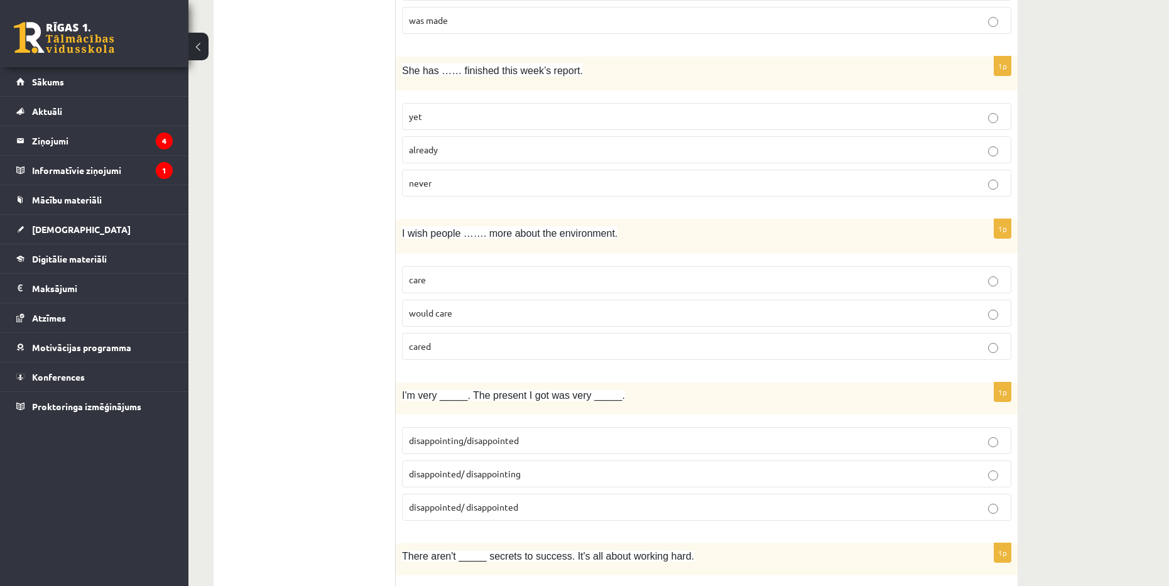
scroll to position [2135, 0]
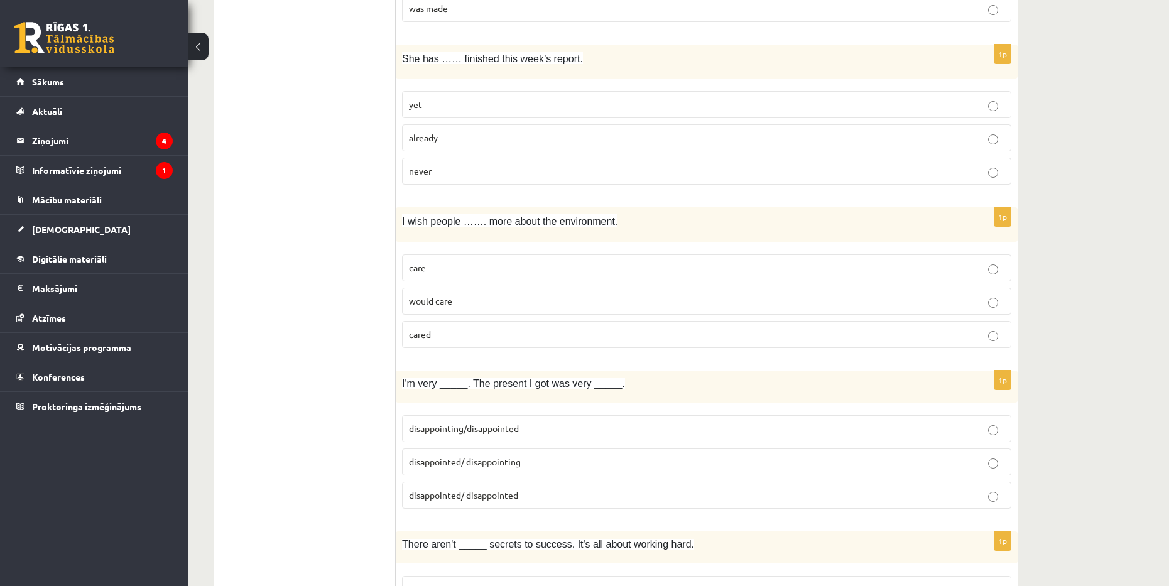
click at [509, 296] on p "would care" at bounding box center [706, 301] width 595 height 13
click at [502, 333] on p "cared" at bounding box center [706, 334] width 595 height 13
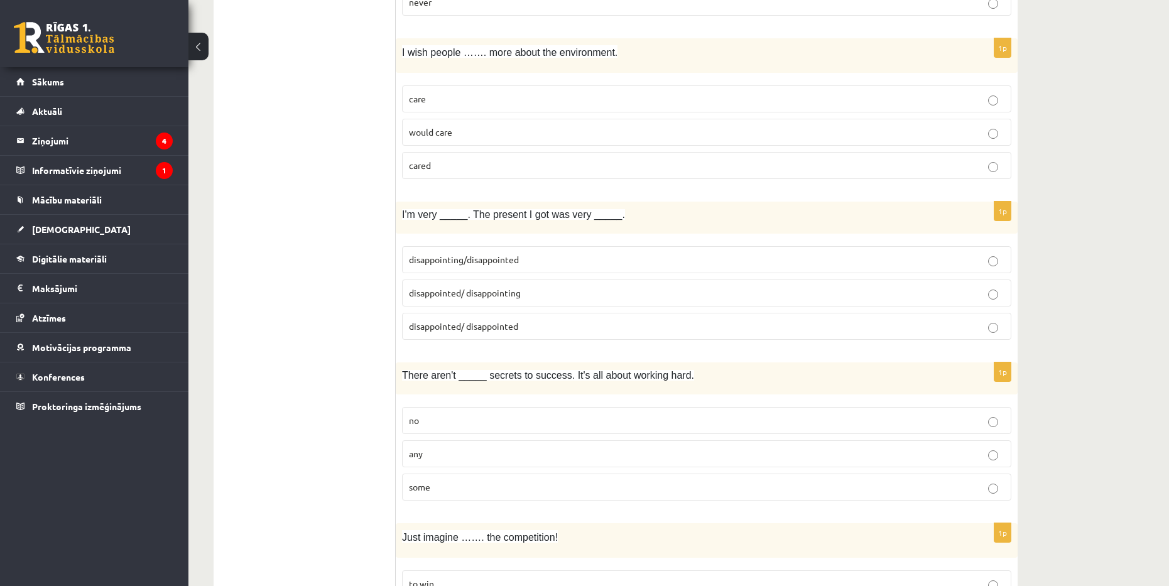
scroll to position [2324, 0]
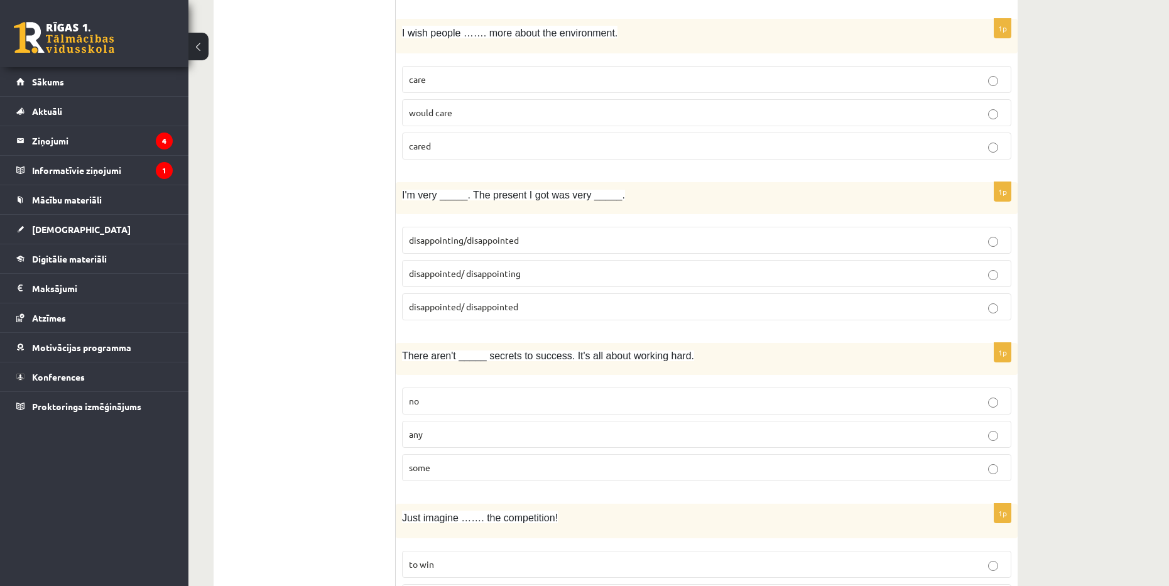
click at [571, 276] on p "disappointed/ disappointing" at bounding box center [706, 273] width 595 height 13
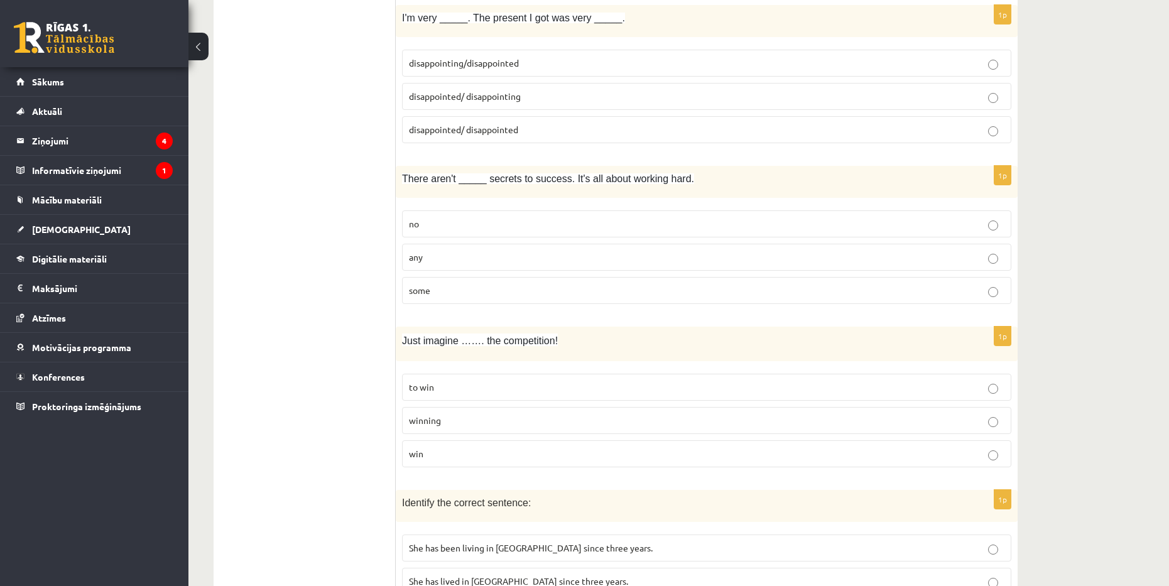
scroll to position [2512, 0]
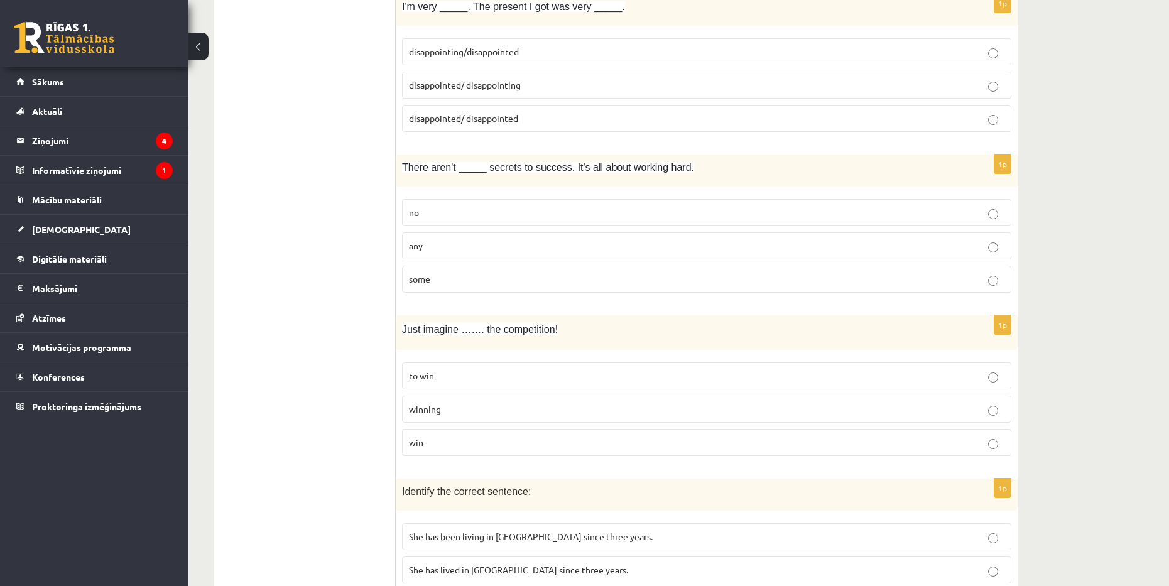
click at [574, 240] on p "any" at bounding box center [706, 245] width 595 height 13
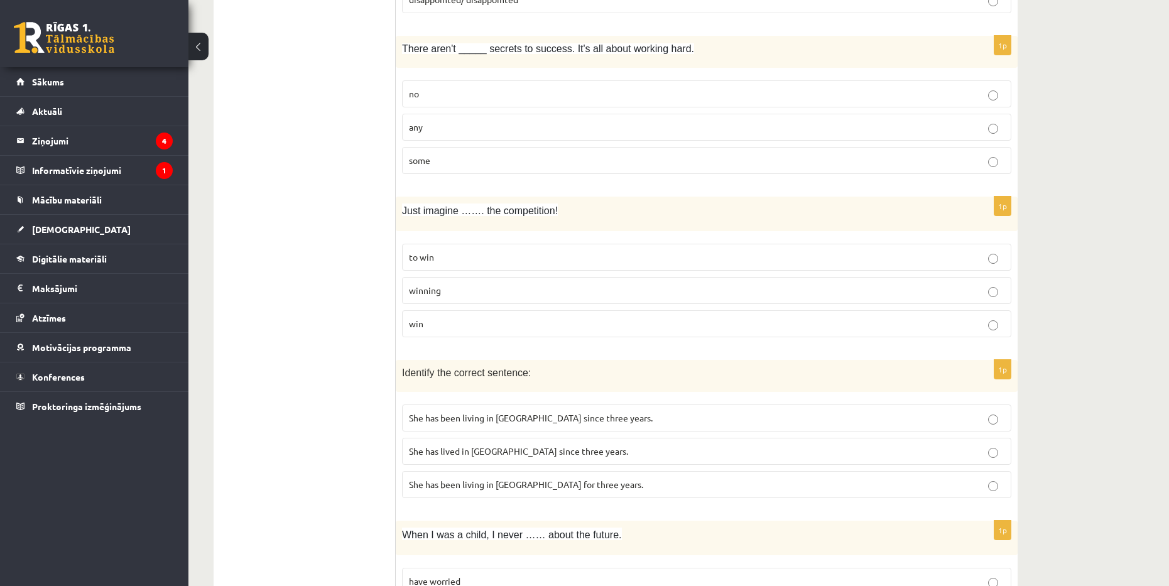
scroll to position [2638, 0]
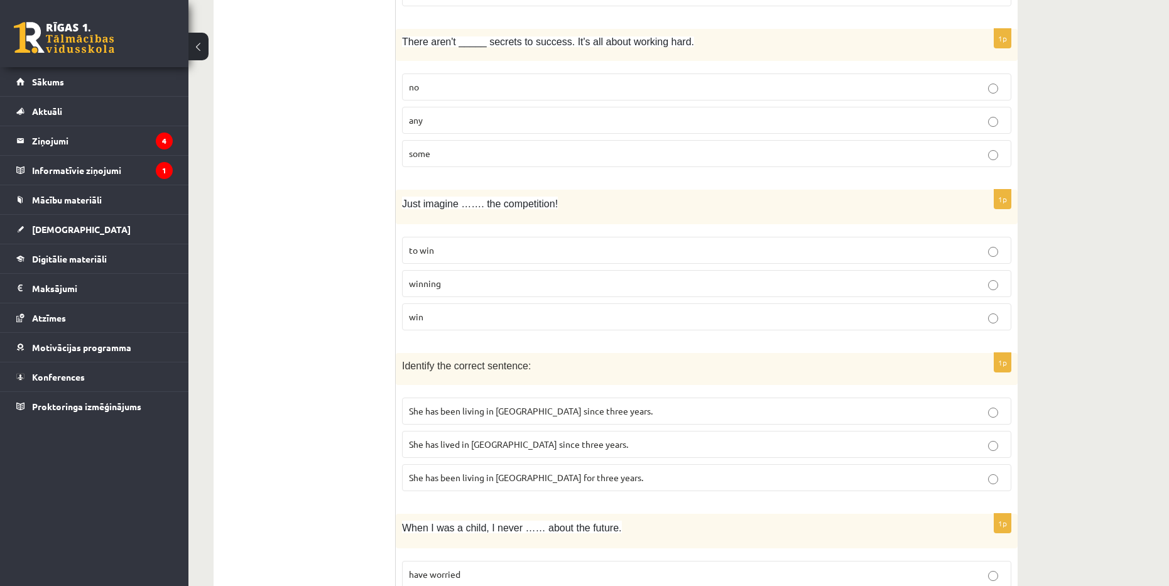
click at [574, 289] on p "winning" at bounding box center [706, 283] width 595 height 13
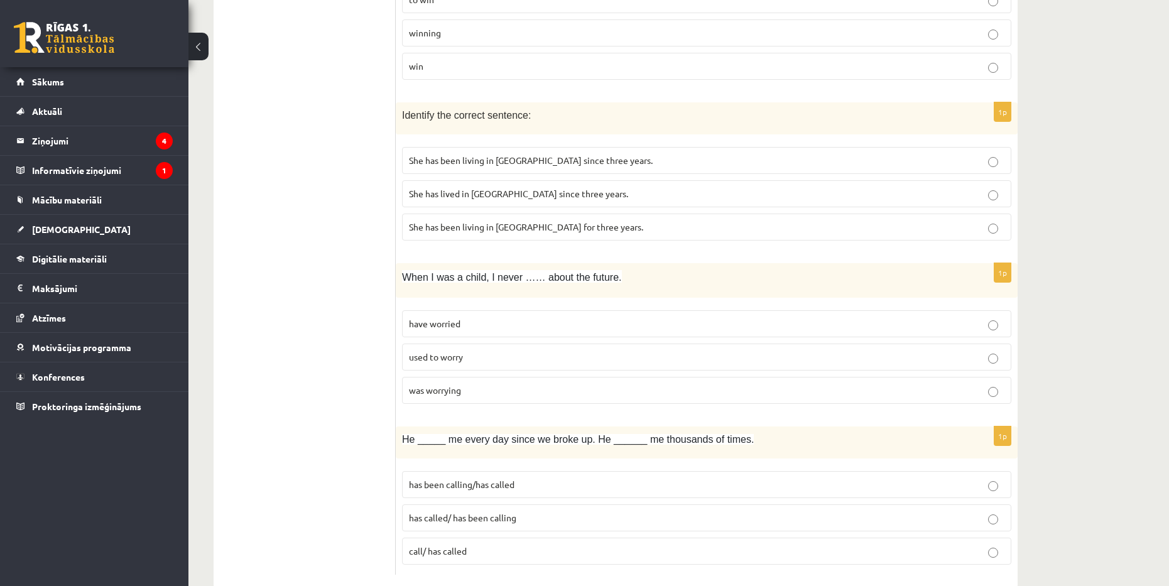
scroll to position [2889, 0]
click at [622, 232] on p "She has been living in Paris for three years." at bounding box center [706, 226] width 595 height 13
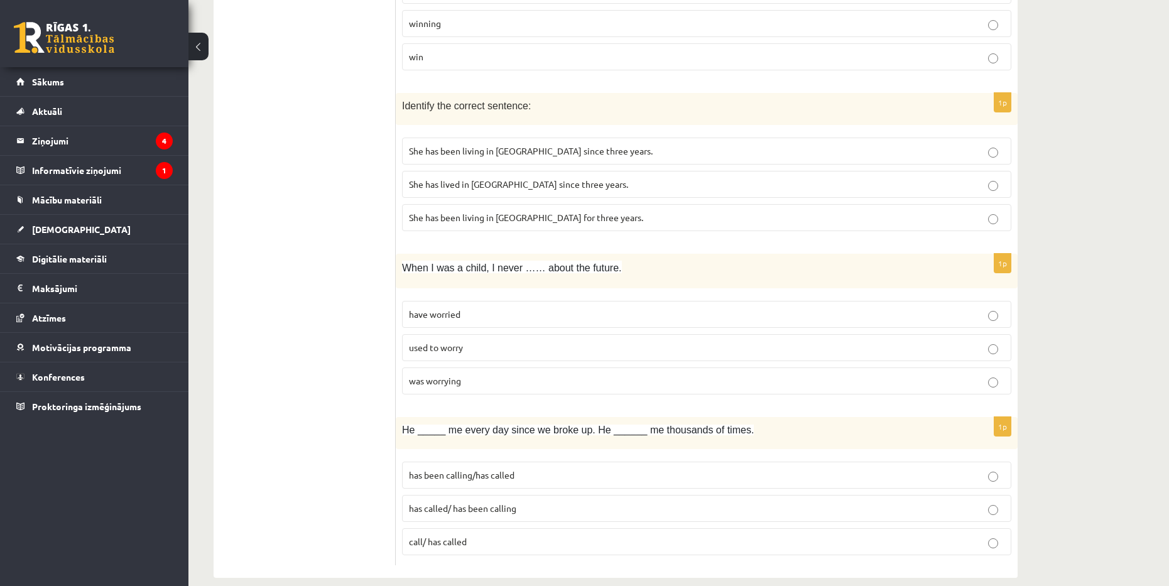
scroll to position [2915, 0]
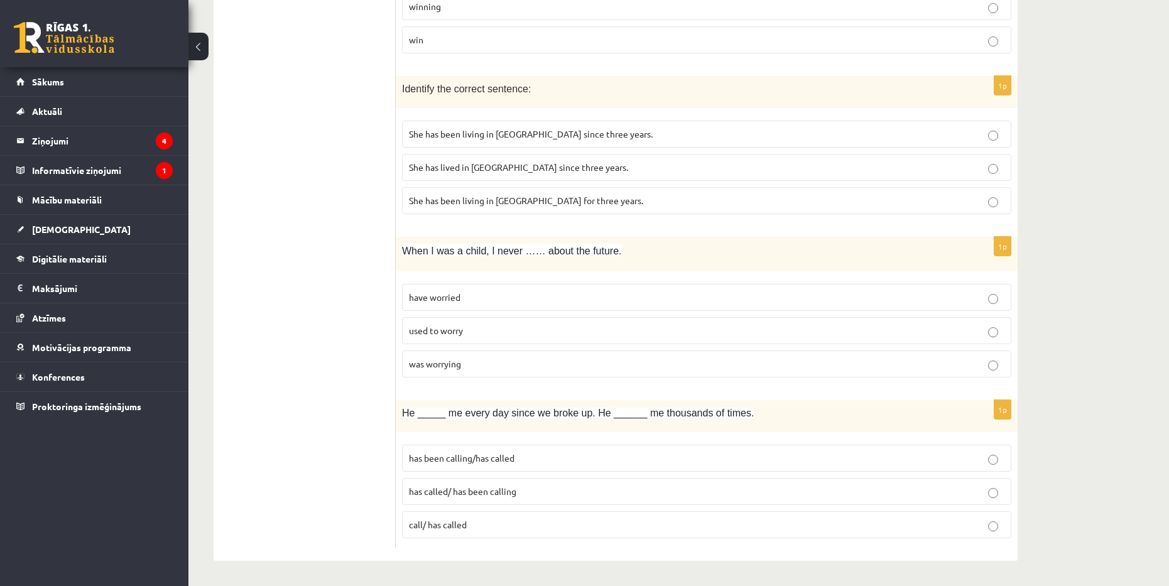
click at [647, 330] on p "used to worry" at bounding box center [706, 330] width 595 height 13
click at [556, 485] on p "has called/ has been calling" at bounding box center [706, 491] width 595 height 13
click at [563, 453] on p "has been calling/has called" at bounding box center [706, 458] width 595 height 13
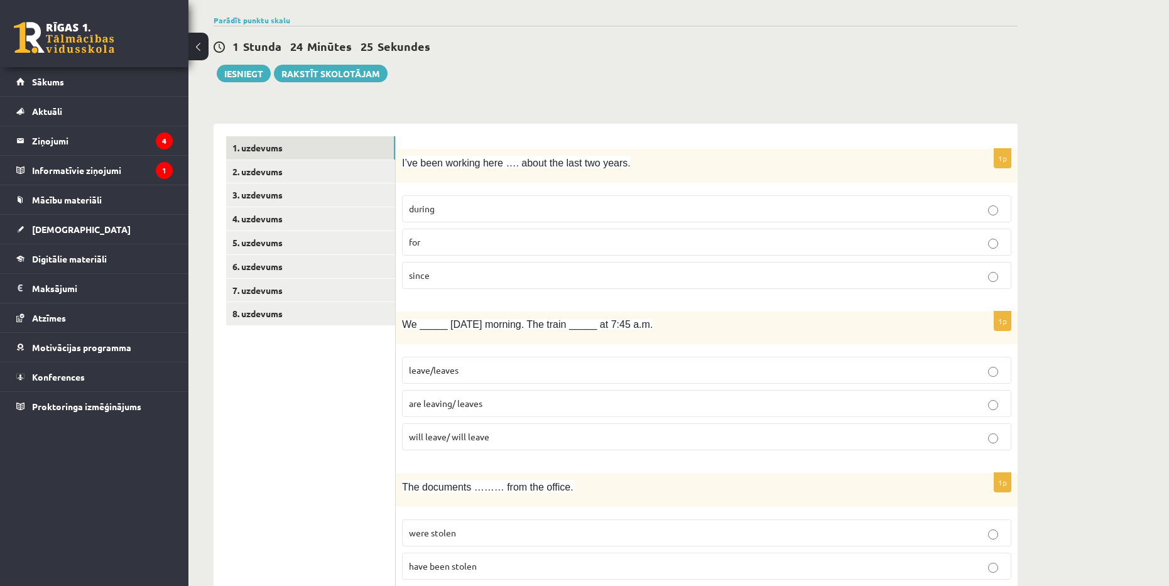
scroll to position [0, 0]
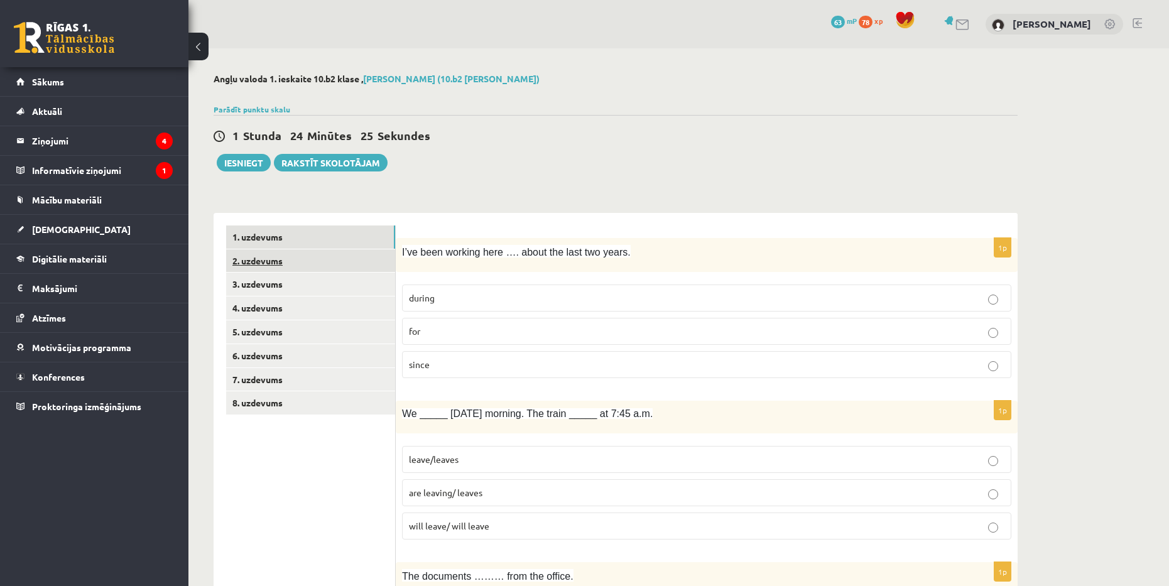
click at [303, 258] on link "2. uzdevums" at bounding box center [310, 260] width 169 height 23
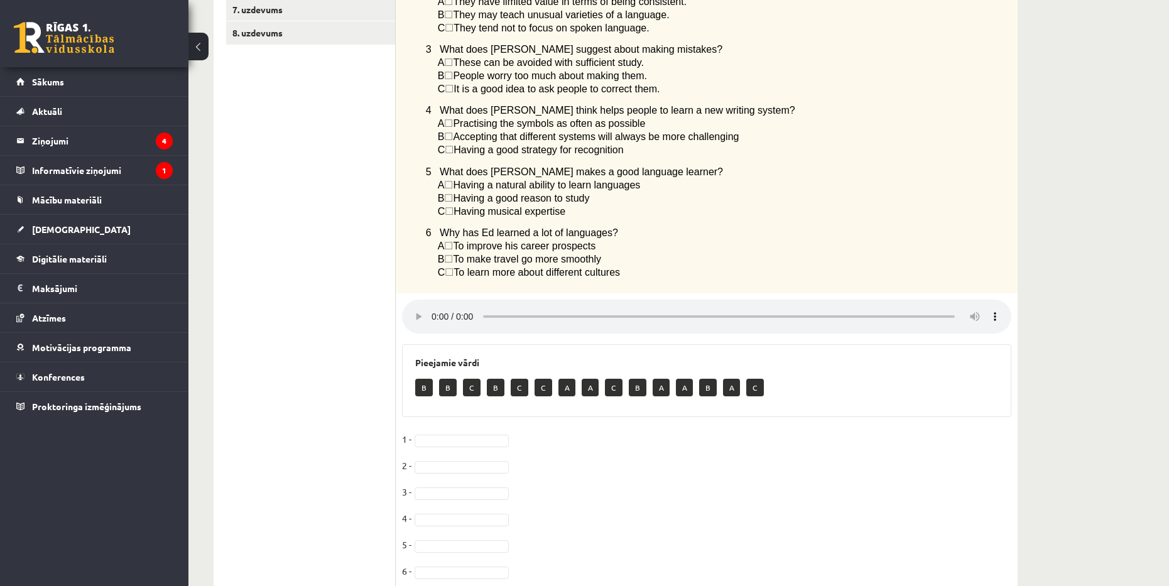
scroll to position [422, 0]
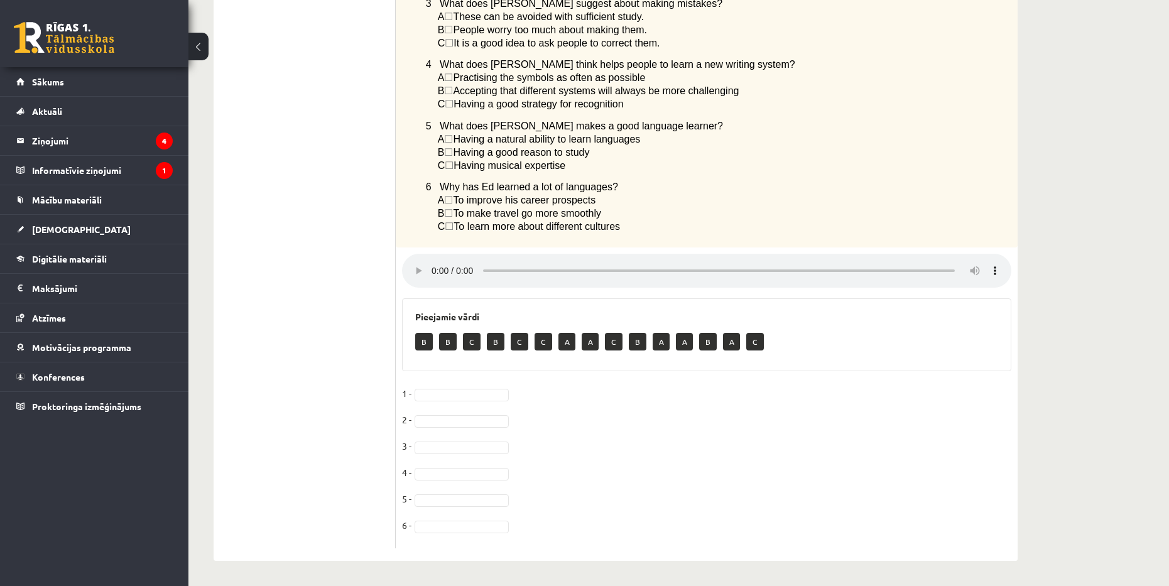
click at [426, 349] on p "B" at bounding box center [424, 342] width 18 height 18
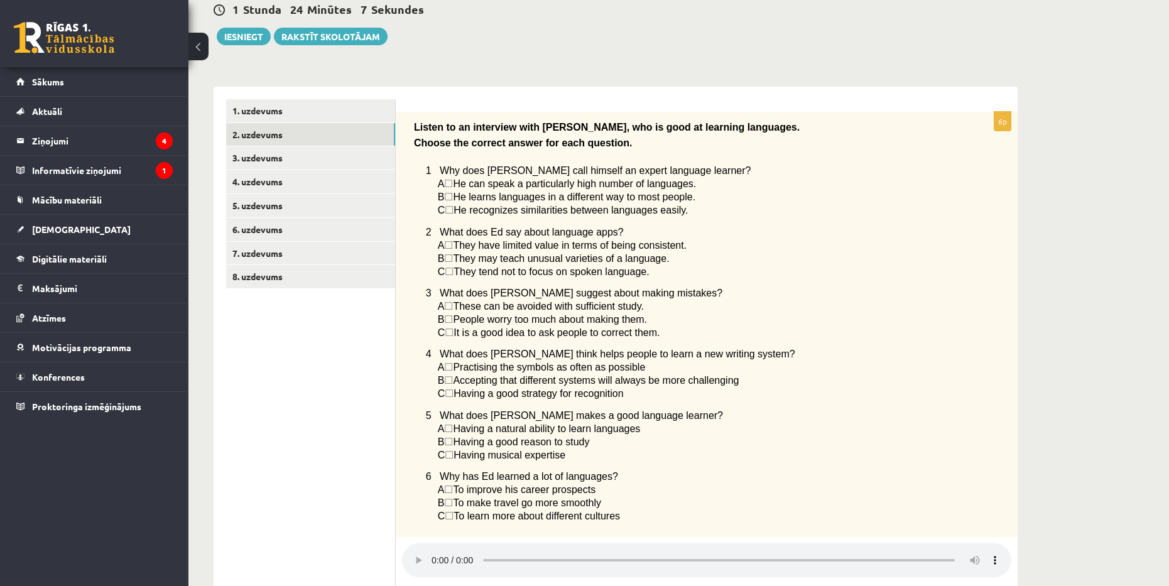
scroll to position [171, 0]
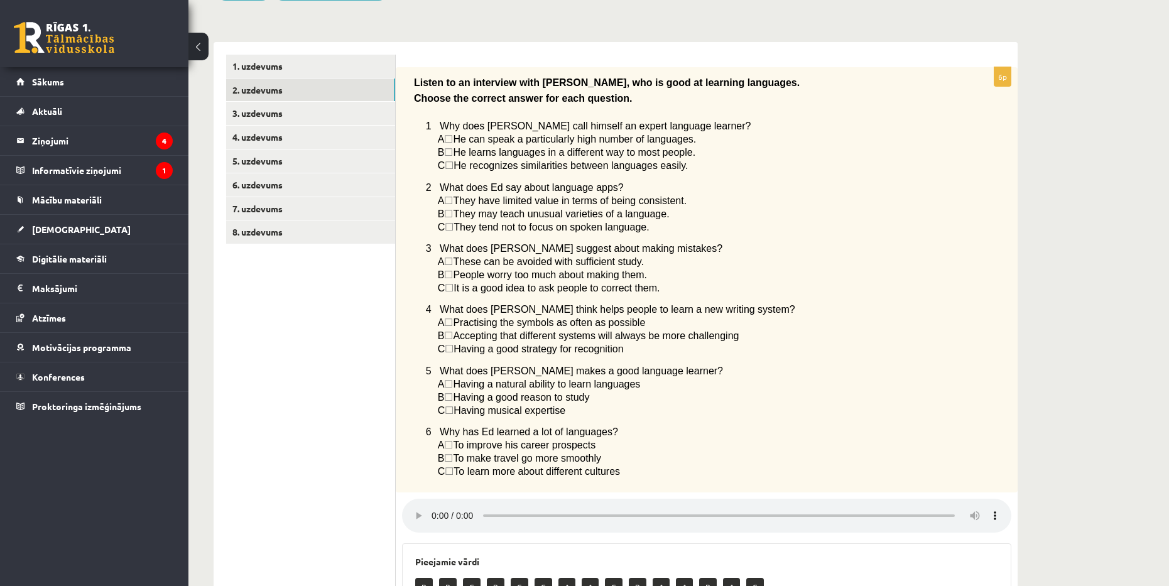
click at [453, 153] on span "☐" at bounding box center [448, 152] width 9 height 11
click at [453, 152] on span "☐" at bounding box center [448, 152] width 9 height 11
click at [450, 170] on span "C ☐  He recognizes similarities between languages easily." at bounding box center [563, 166] width 251 height 10
click at [452, 165] on span "☐" at bounding box center [449, 165] width 9 height 11
click at [461, 171] on span "He recognizes similarities between languages easily." at bounding box center [570, 165] width 234 height 11
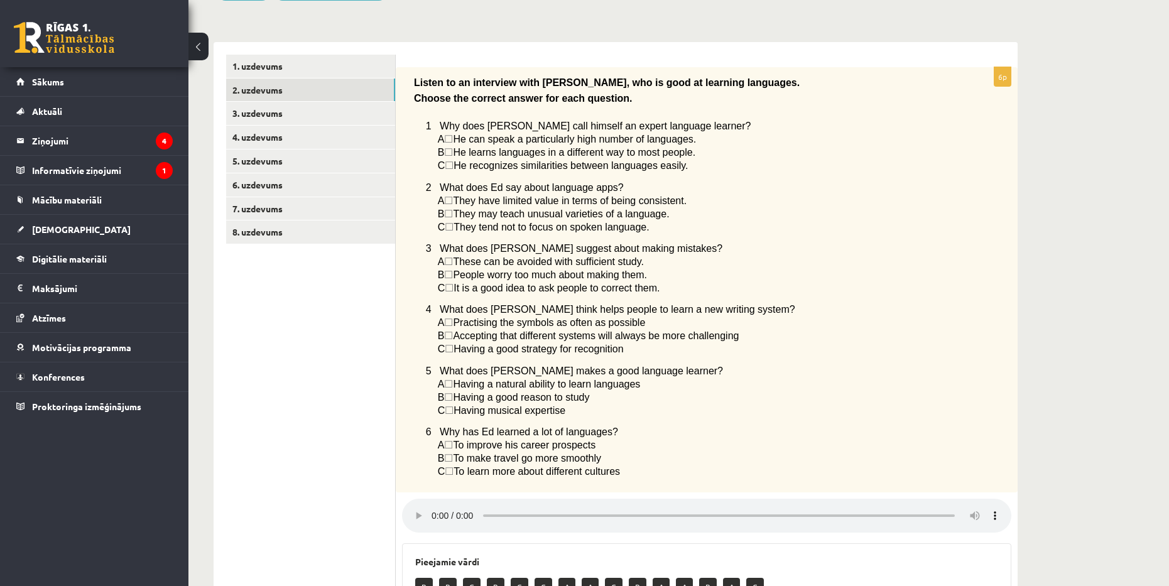
click at [585, 163] on span "He recognizes similarities between languages easily." at bounding box center [570, 165] width 234 height 11
click at [453, 153] on span "☐" at bounding box center [448, 152] width 9 height 11
click at [441, 139] on span "A" at bounding box center [441, 139] width 7 height 11
drag, startPoint x: 437, startPoint y: 139, endPoint x: 450, endPoint y: 141, distance: 12.6
click at [450, 141] on span "A ☐  He can speak a particularly high number of languages." at bounding box center [567, 139] width 259 height 10
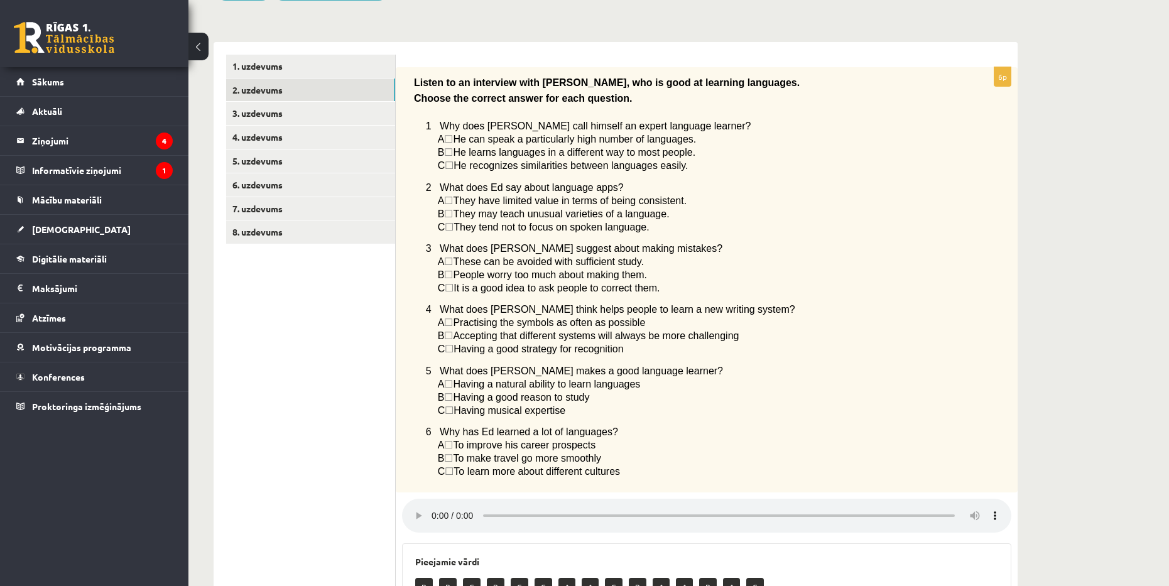
click at [452, 141] on span "☐" at bounding box center [448, 139] width 9 height 11
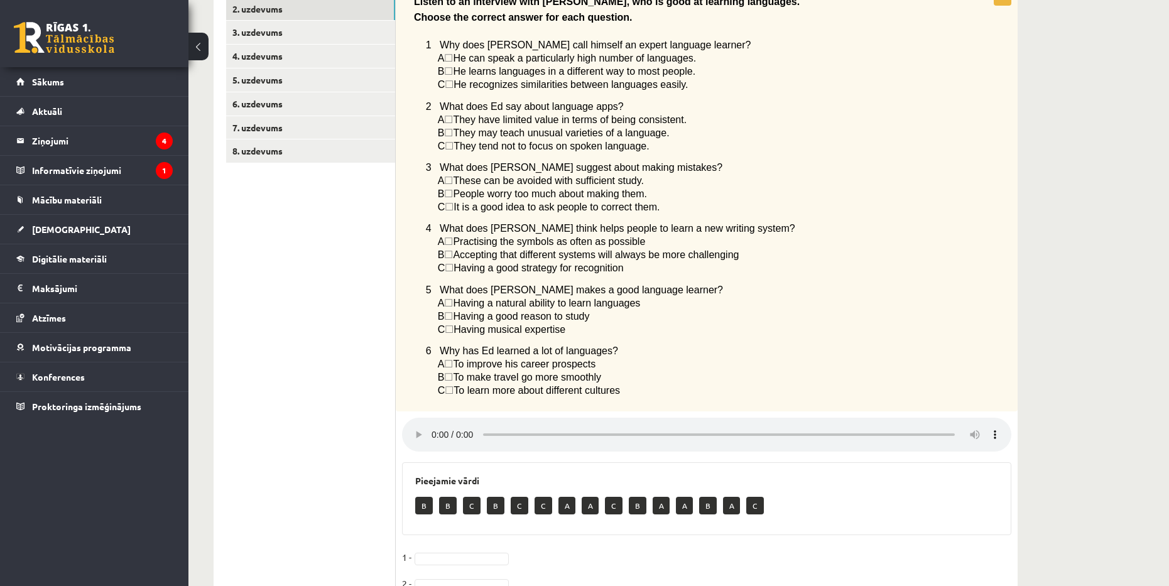
scroll to position [296, 0]
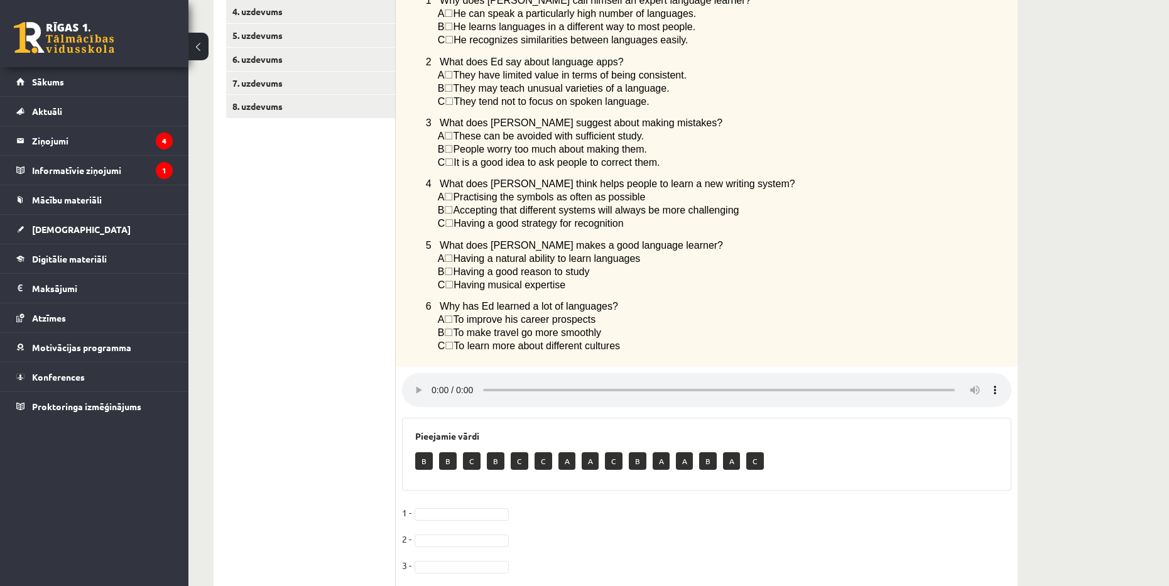
click at [423, 469] on p "B" at bounding box center [424, 461] width 18 height 18
click at [1011, 377] on div "6p Listen to an interview with Ed, who is good at learning languages. Choose th…" at bounding box center [707, 305] width 622 height 726
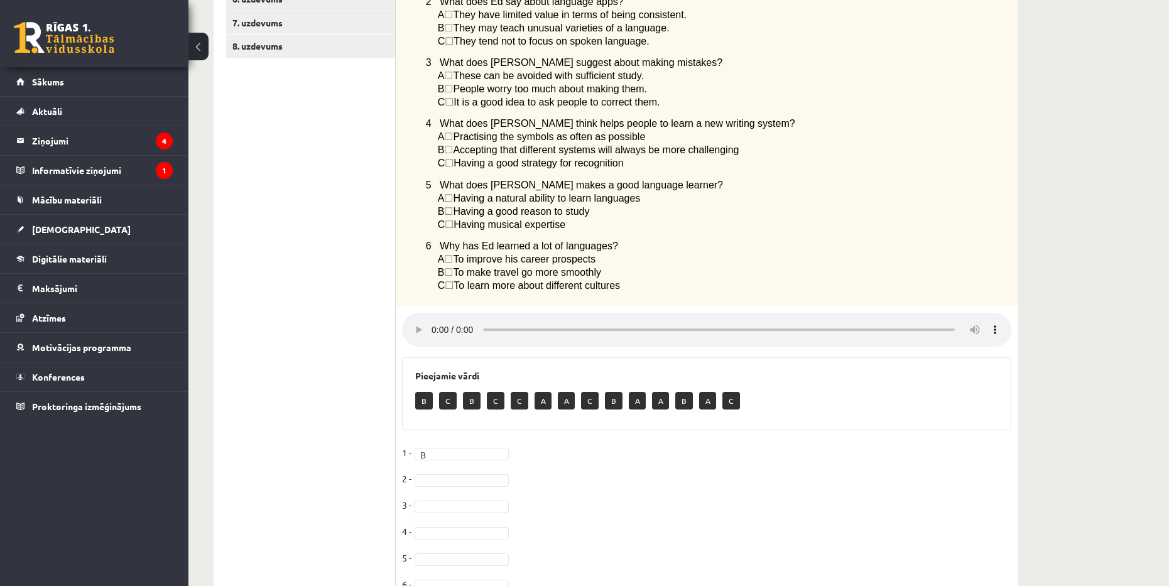
scroll to position [359, 0]
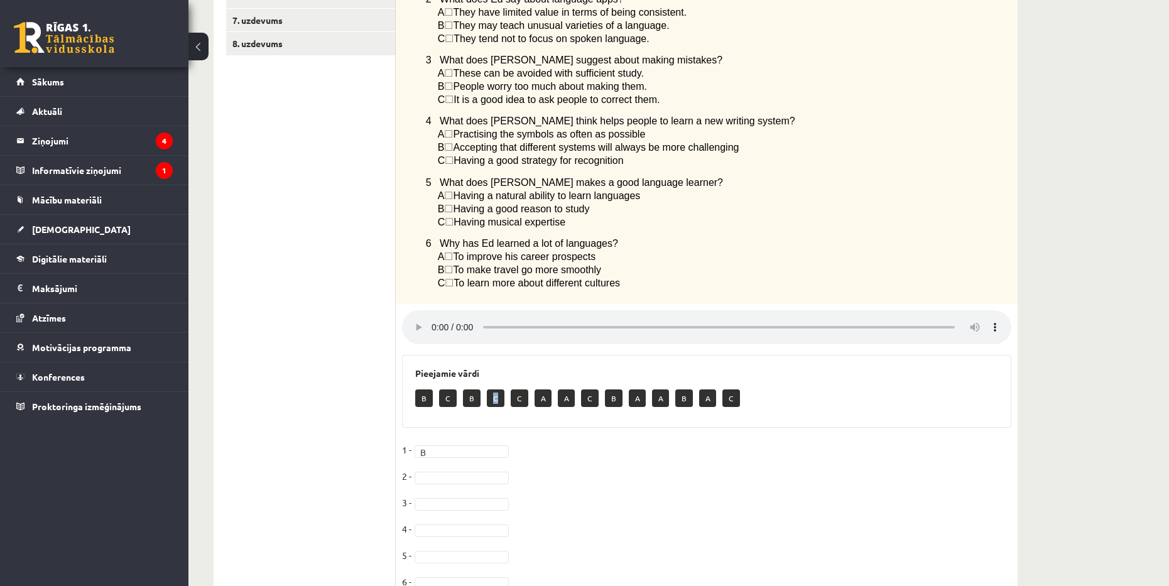
drag, startPoint x: 495, startPoint y: 404, endPoint x: 489, endPoint y: 409, distance: 7.6
click at [489, 407] on p "C" at bounding box center [496, 398] width 18 height 18
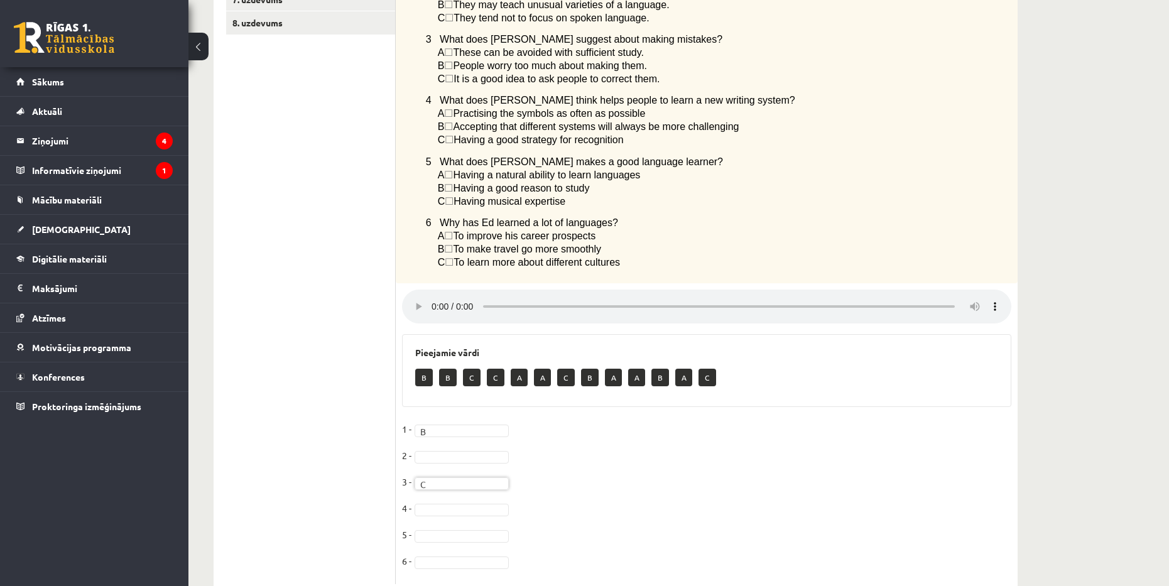
scroll to position [422, 0]
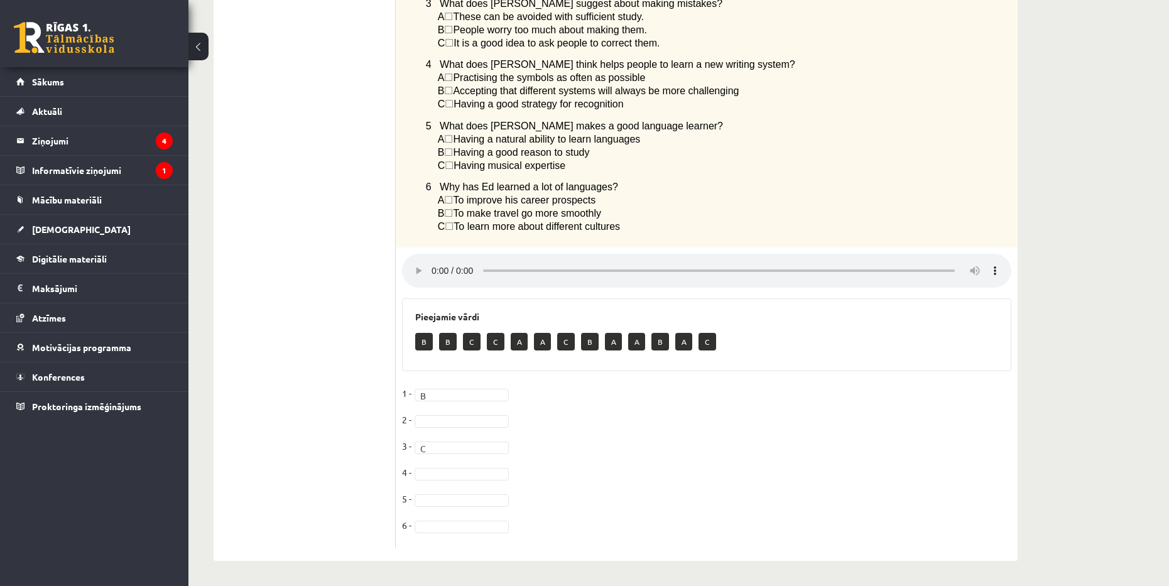
drag, startPoint x: 497, startPoint y: 338, endPoint x: 494, endPoint y: 358, distance: 19.7
click at [494, 358] on div "Pieejamie vārdi B B C C A A C B A A B A C" at bounding box center [706, 334] width 609 height 73
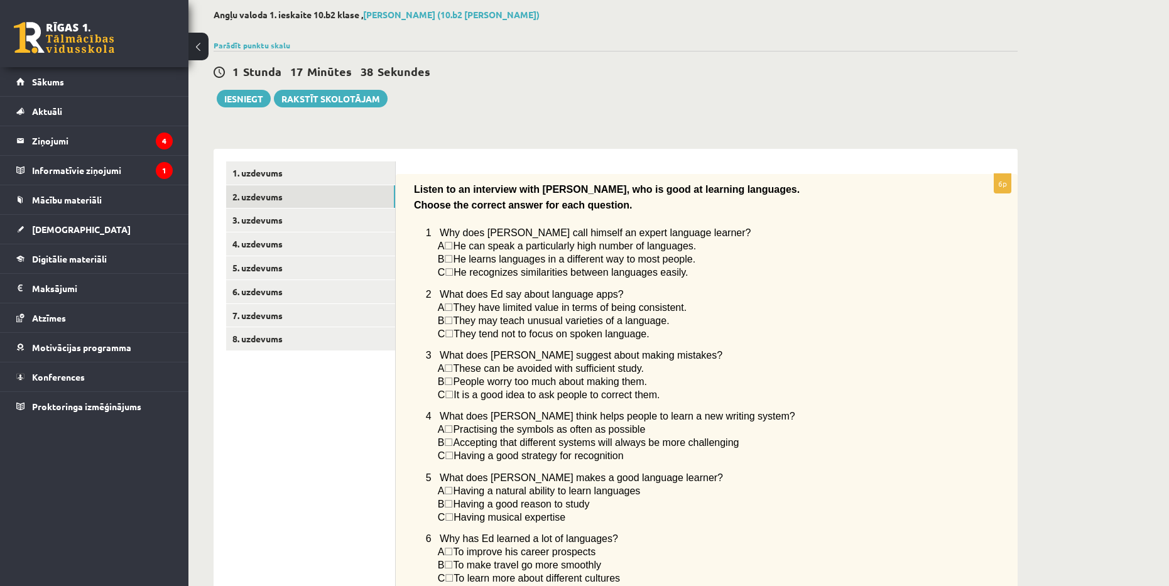
scroll to position [0, 0]
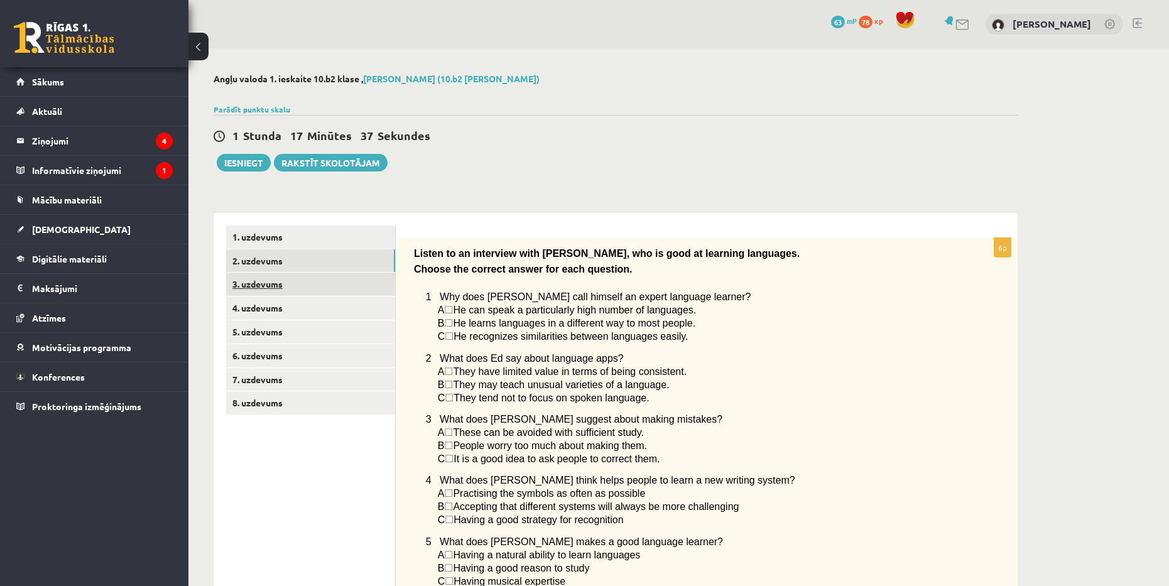
click at [297, 278] on link "3. uzdevums" at bounding box center [310, 284] width 169 height 23
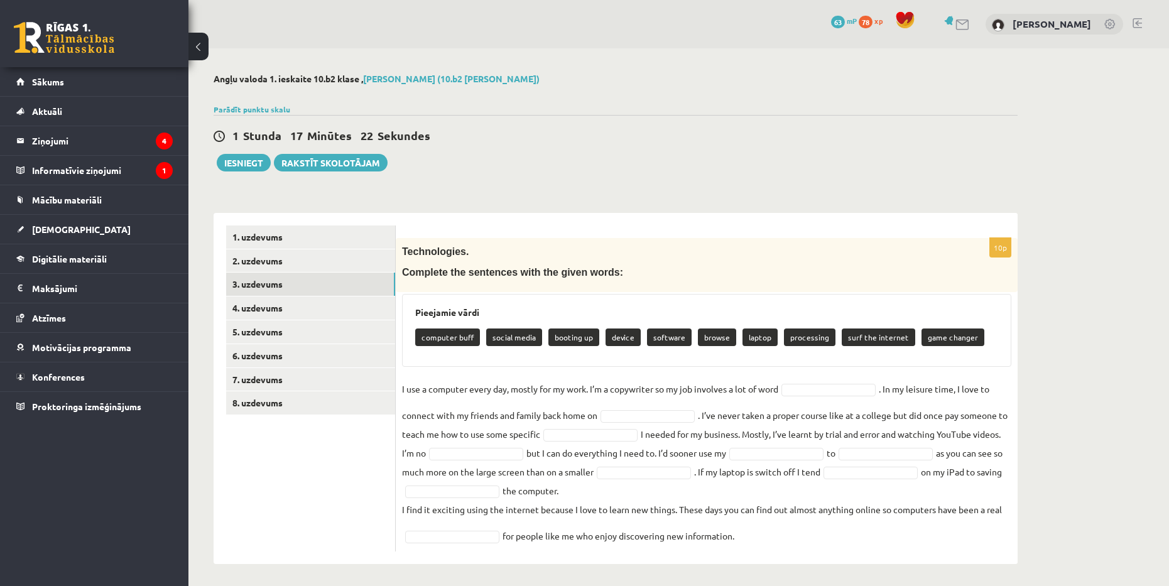
scroll to position [4, 0]
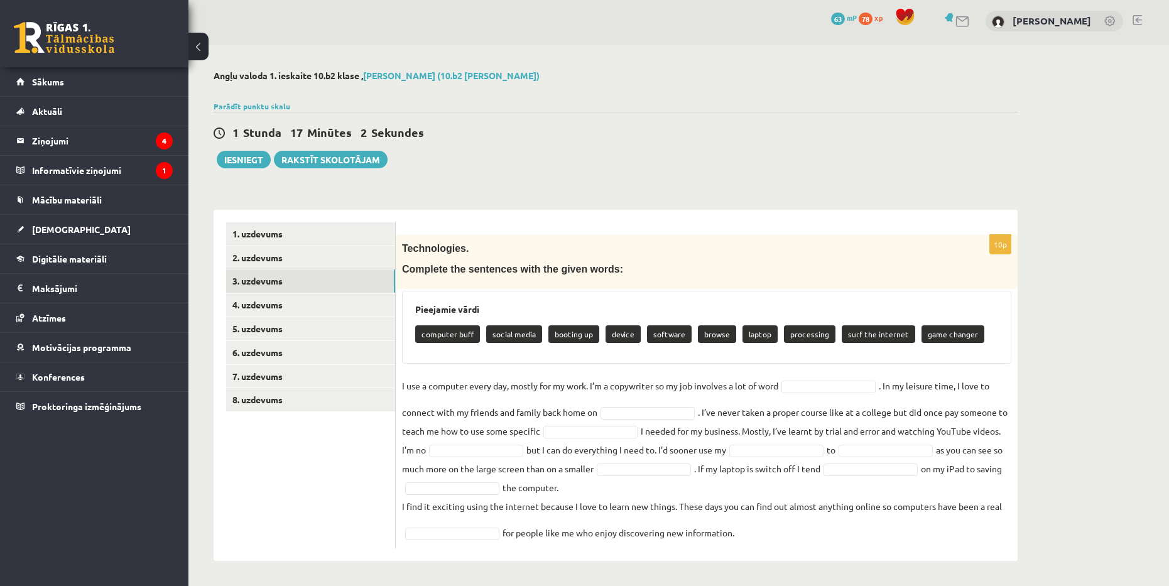
drag, startPoint x: 414, startPoint y: 332, endPoint x: 742, endPoint y: 534, distance: 385.2
click at [742, 534] on div "10p Technologies. Complete the sentences with the given words: Pieejamie vārdi …" at bounding box center [707, 391] width 622 height 313
copy div "computer buff social media booting up device software browse laptop processing …"
click at [777, 293] on div "Pieejamie vārdi computer buff social media booting up device software browse la…" at bounding box center [706, 327] width 609 height 73
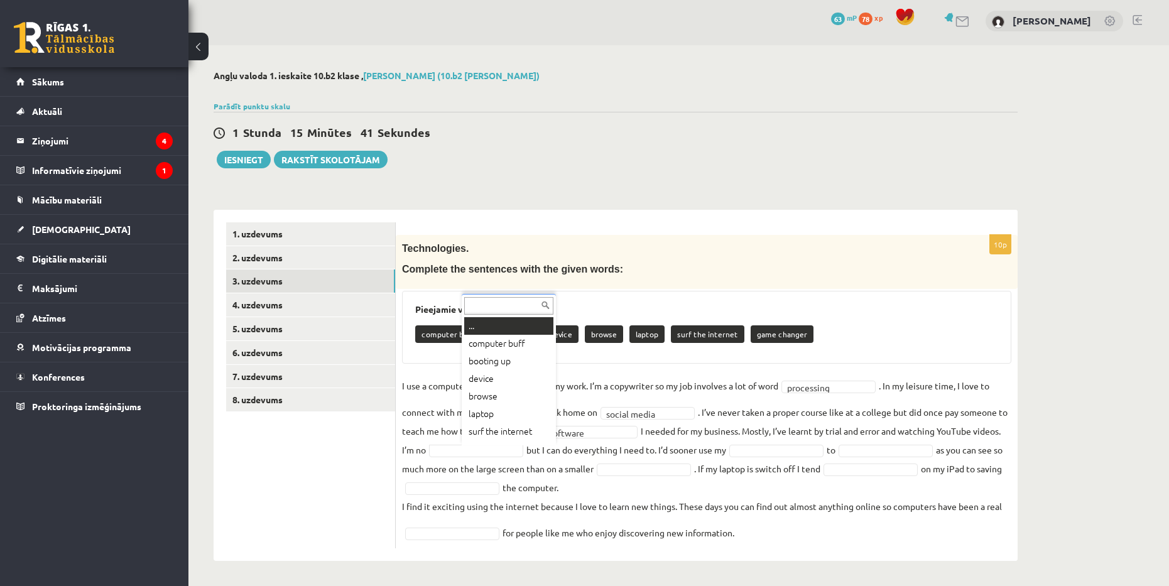
scroll to position [15, 0]
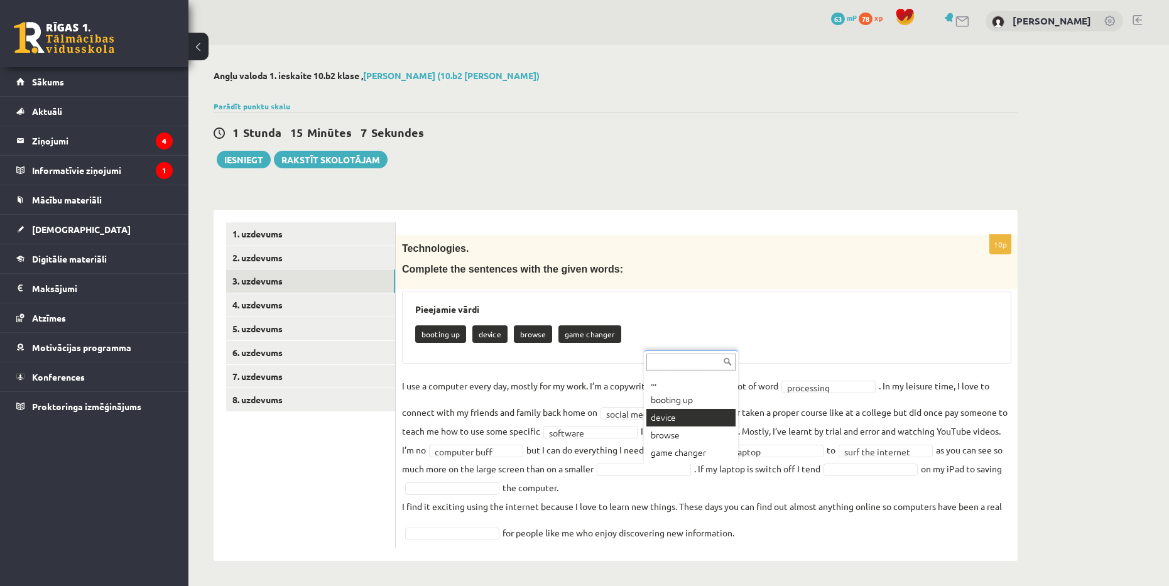
drag, startPoint x: 696, startPoint y: 416, endPoint x: 707, endPoint y: 416, distance: 11.3
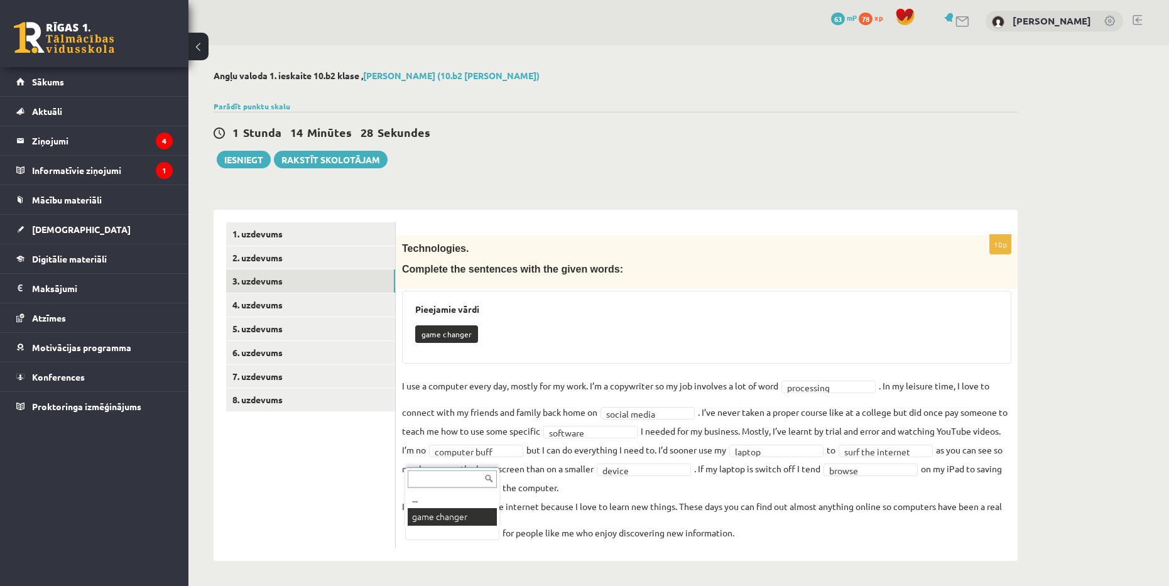
scroll to position [0, 0]
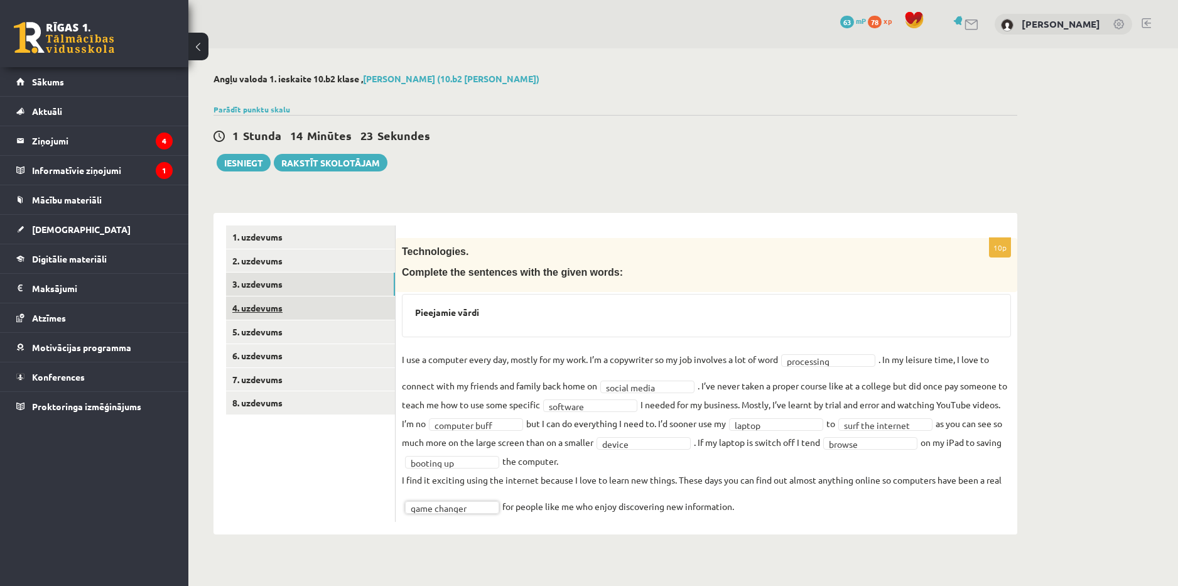
click at [344, 305] on link "4. uzdevums" at bounding box center [310, 307] width 169 height 23
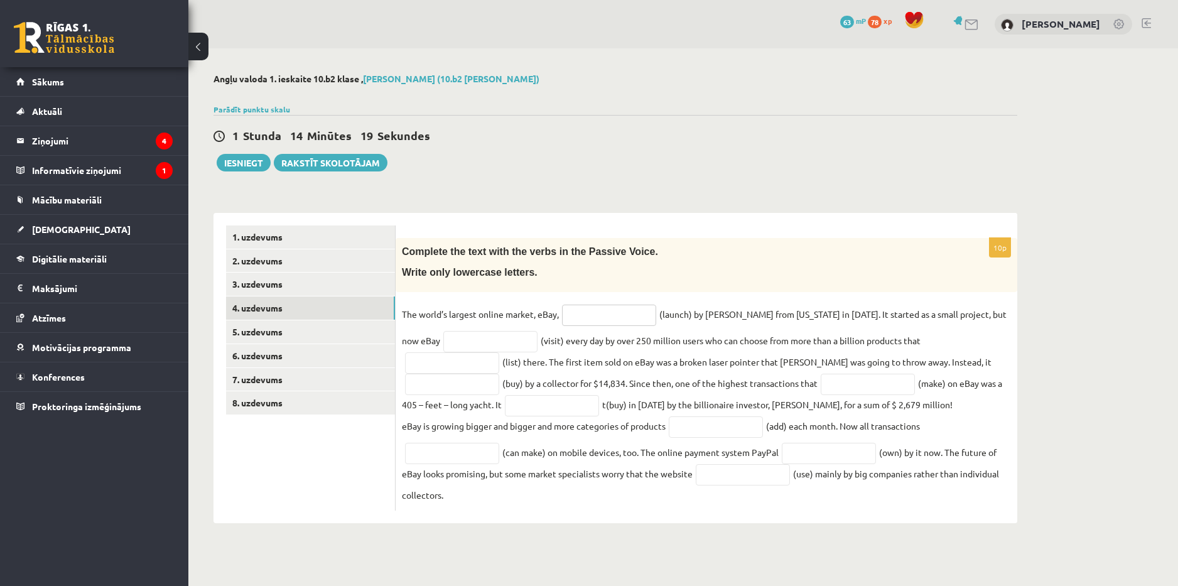
click at [598, 317] on input "text" at bounding box center [609, 315] width 94 height 21
click at [621, 283] on div "Complete the text with the verbs in the Passive Voice. Write only lowercase let…" at bounding box center [707, 265] width 622 height 54
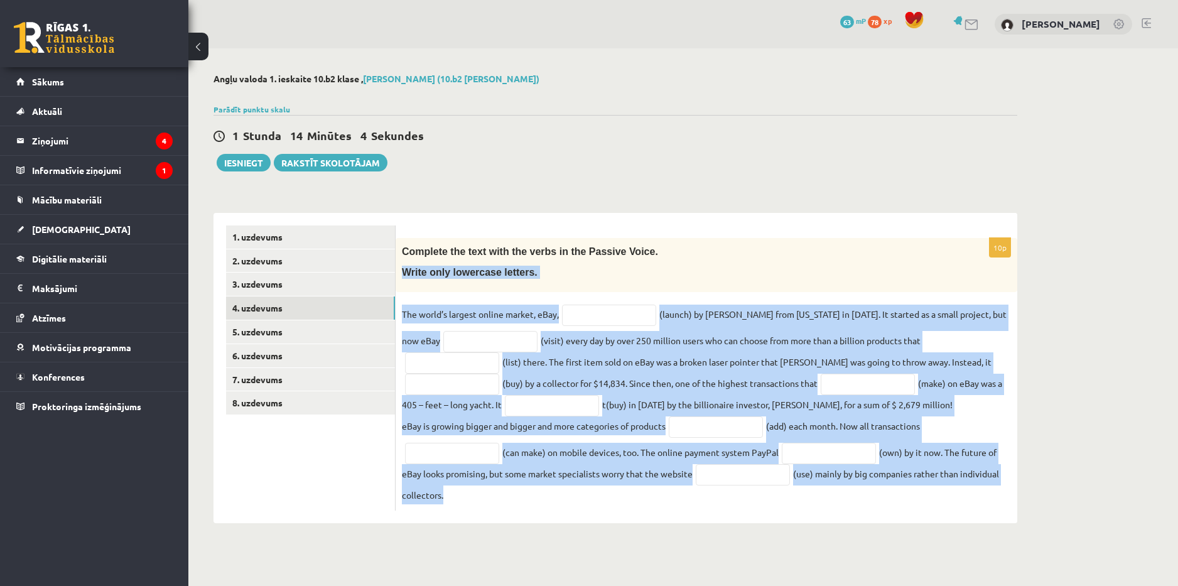
drag, startPoint x: 403, startPoint y: 273, endPoint x: 966, endPoint y: 501, distance: 607.4
click at [966, 501] on div "10p Complete the text with the verbs in the Passive Voice. Write only lowercase…" at bounding box center [707, 374] width 622 height 273
copy div "Write only lowercase letters. The world’s largest online market, eBay, (launch)…"
click at [631, 312] on input "text" at bounding box center [609, 315] width 94 height 21
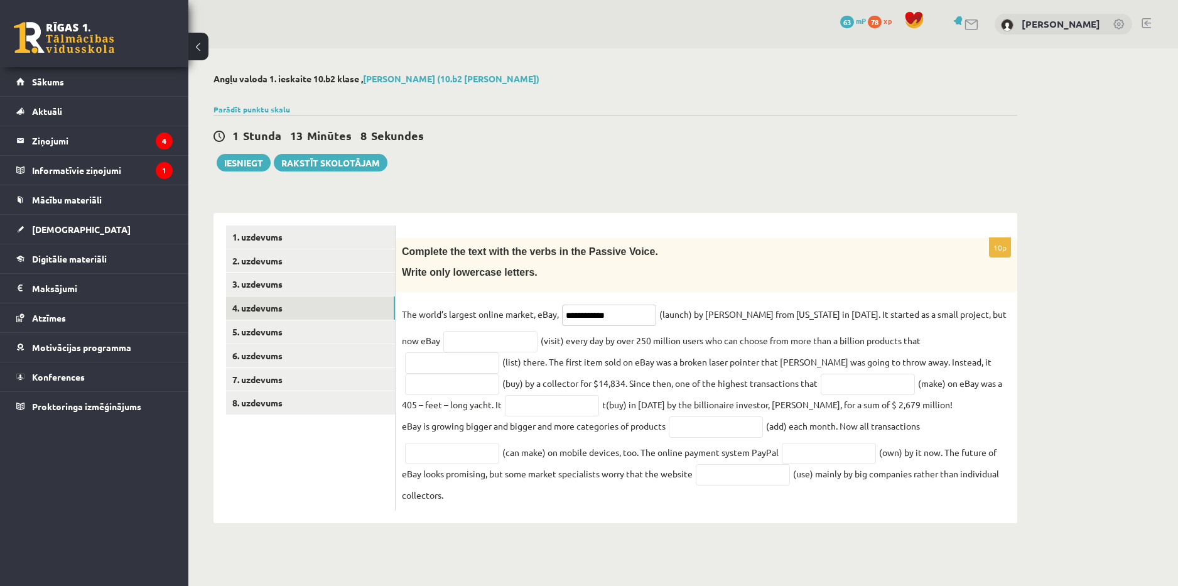
type input "**********"
click at [468, 341] on input "text" at bounding box center [490, 341] width 94 height 21
type input "**********"
drag, startPoint x: 940, startPoint y: 344, endPoint x: 852, endPoint y: 229, distance: 144.2
click at [499, 352] on input "text" at bounding box center [452, 362] width 94 height 21
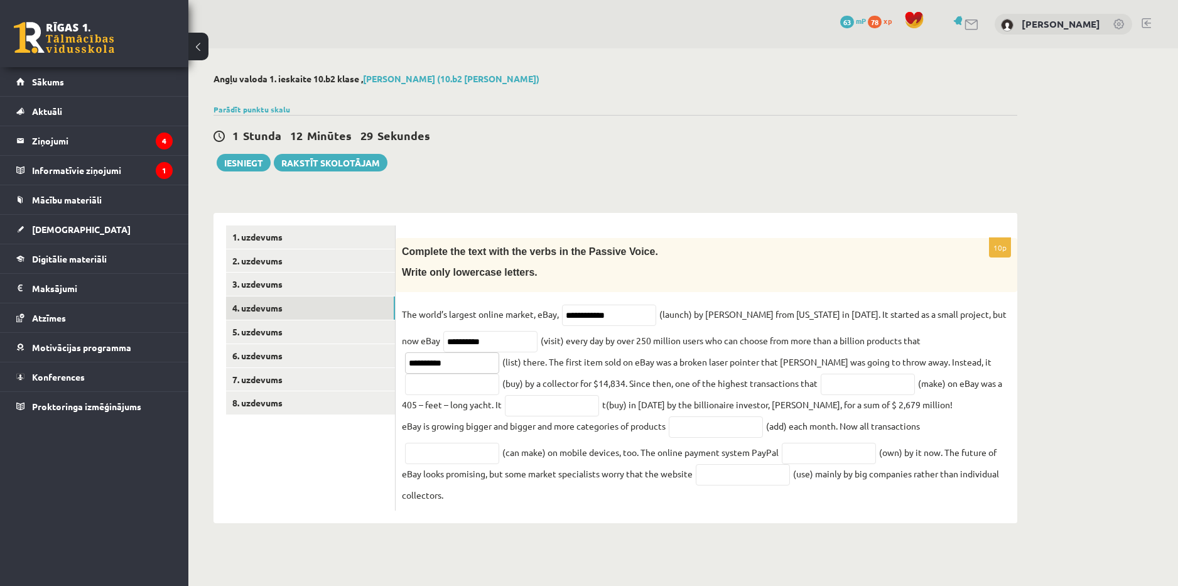
type input "**********"
click at [499, 374] on input "text" at bounding box center [452, 384] width 94 height 21
type input "**********"
click at [821, 386] on input "text" at bounding box center [868, 384] width 94 height 21
type input "********"
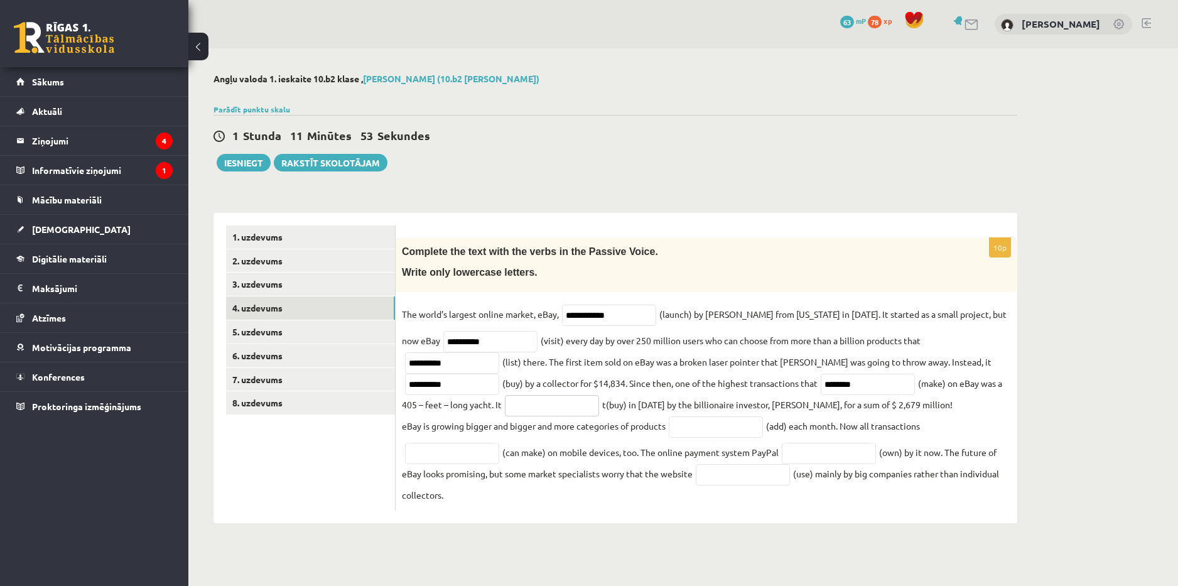
click at [505, 408] on input "text" at bounding box center [552, 405] width 94 height 21
type input "**********"
click at [742, 430] on input "text" at bounding box center [716, 426] width 94 height 21
type input "*********"
click at [464, 455] on input "text" at bounding box center [452, 453] width 94 height 21
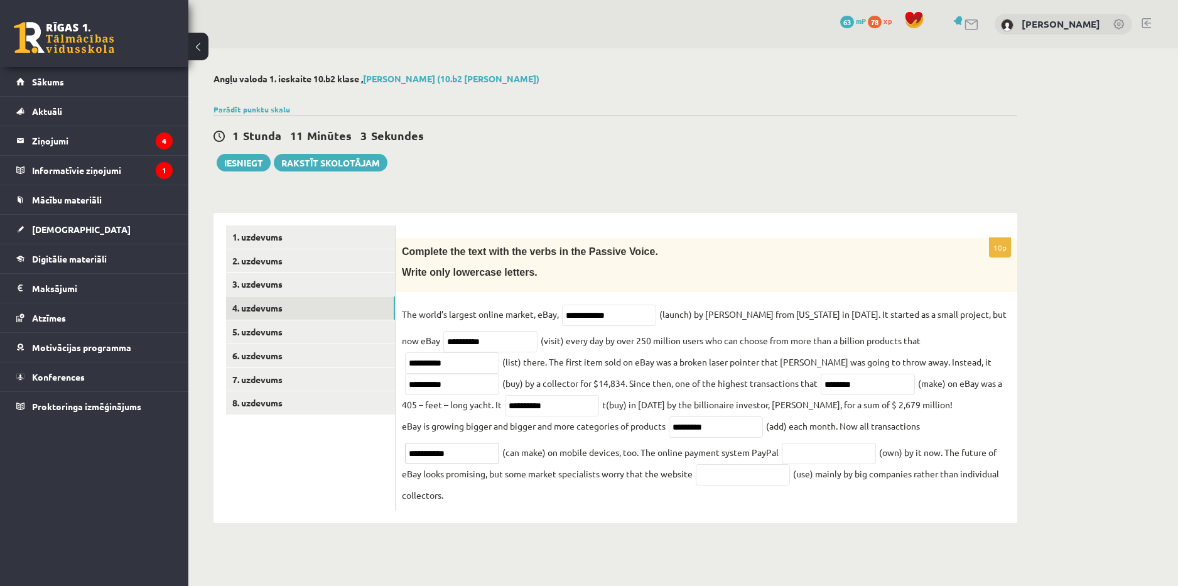
type input "**********"
click at [825, 455] on input "text" at bounding box center [829, 453] width 94 height 21
type input "*"
type input "********"
click at [751, 477] on input "text" at bounding box center [743, 474] width 94 height 21
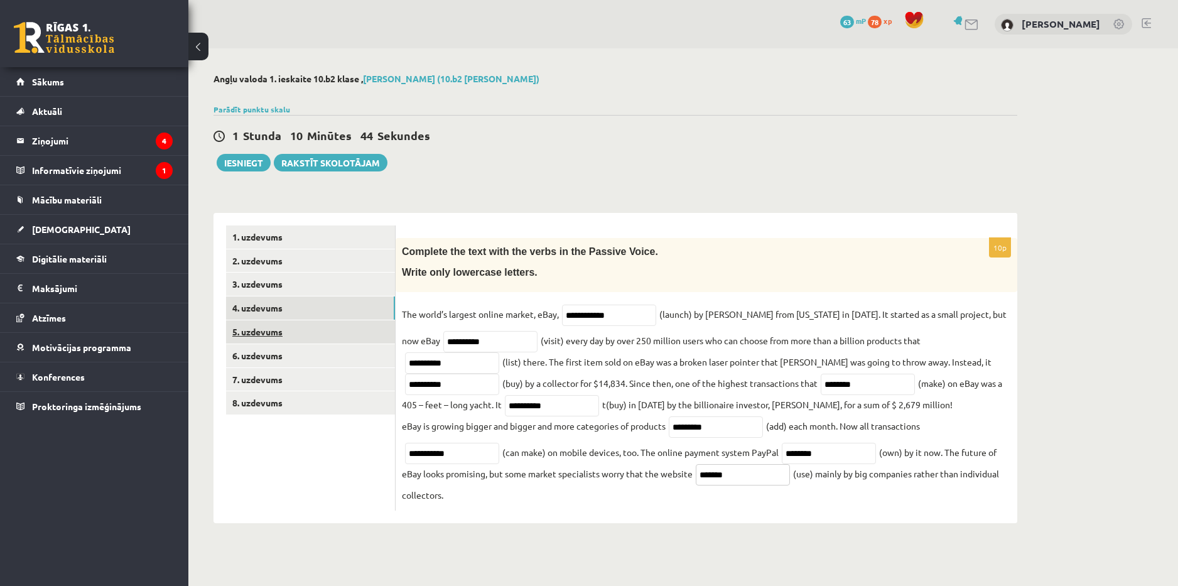
type input "*******"
click at [323, 327] on link "5. uzdevums" at bounding box center [310, 331] width 169 height 23
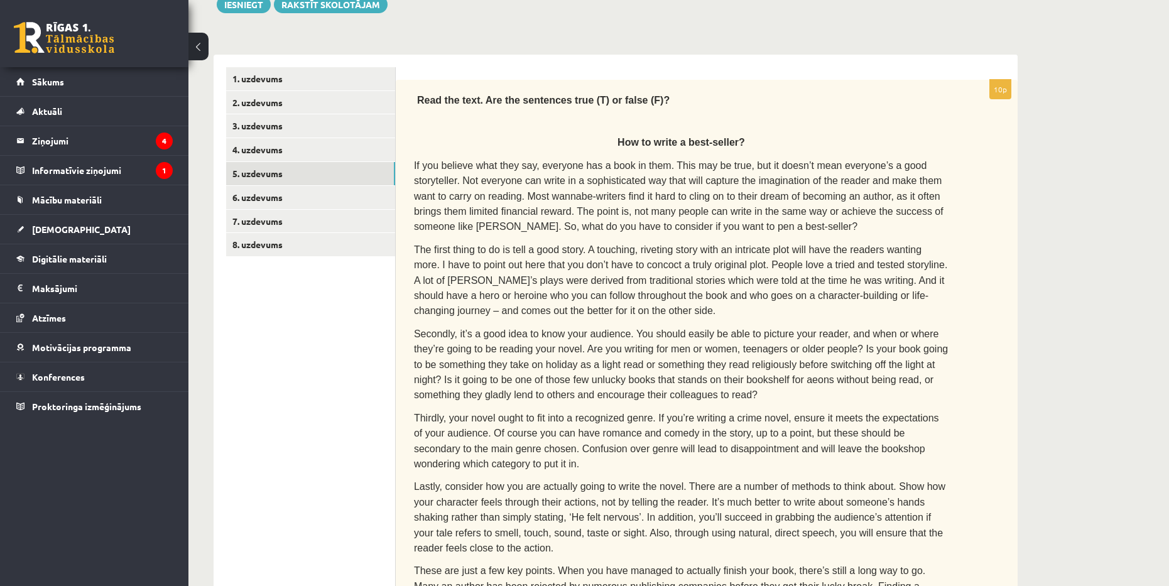
scroll to position [118, 0]
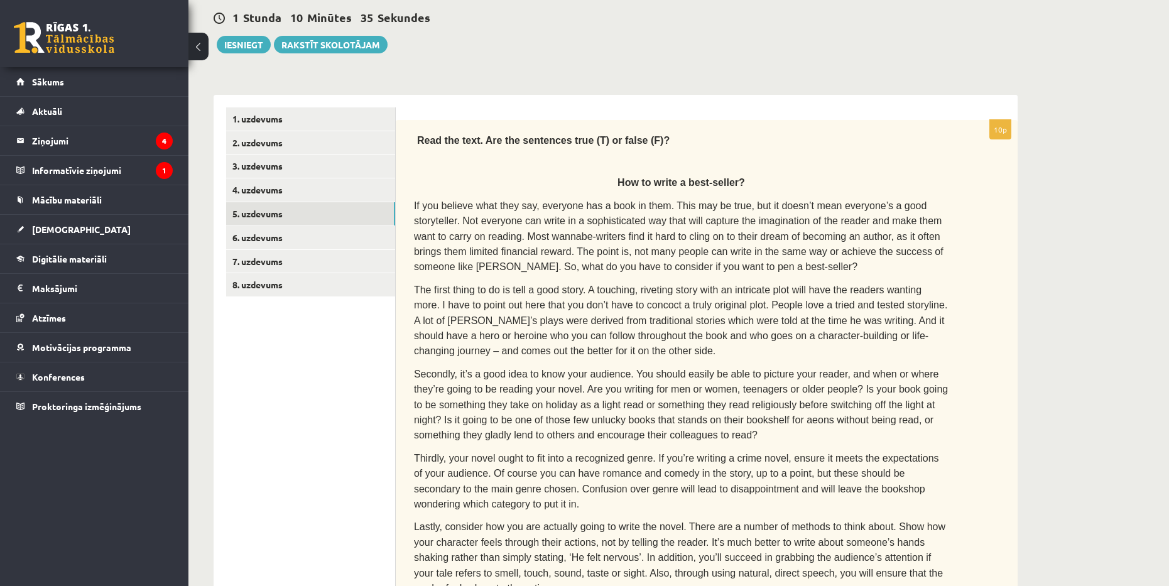
click at [414, 205] on div "Read the text. Are the sentences true (T) or false (F)? How to write a best-sel…" at bounding box center [707, 406] width 622 height 573
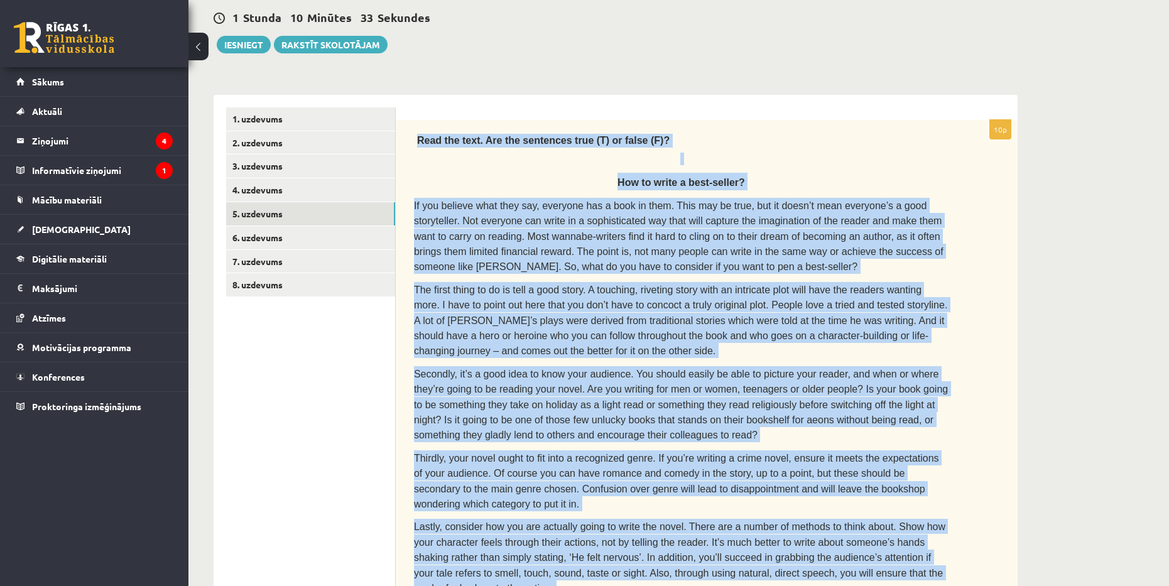
scroll to position [558, 0]
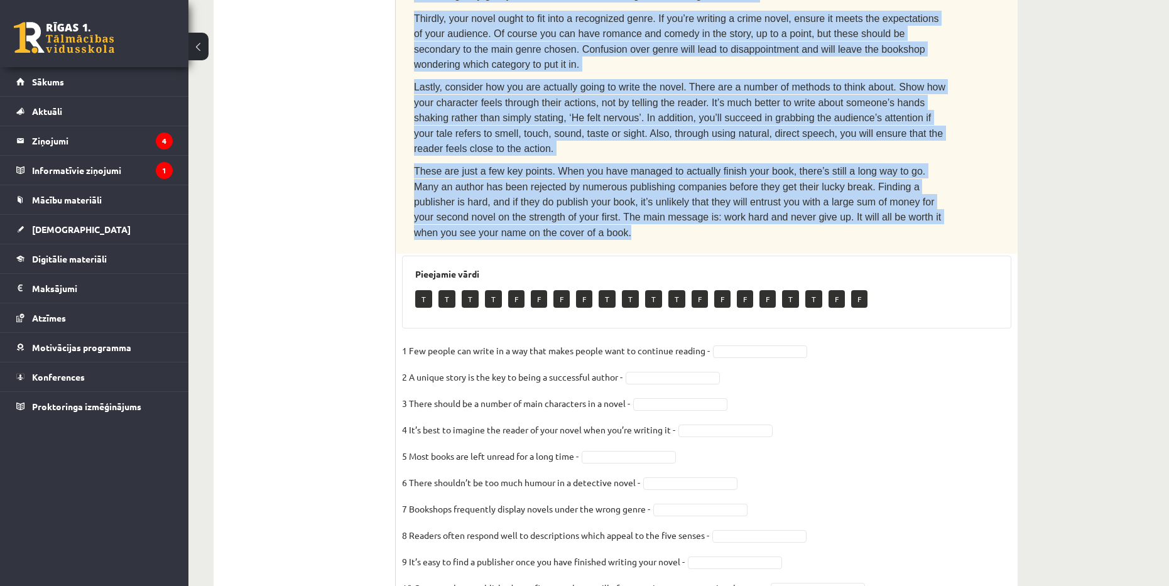
drag, startPoint x: 411, startPoint y: 138, endPoint x: 937, endPoint y: 176, distance: 527.0
copy div "Read the text. Are the sentences true (T) or false (F)? How to write a best-sel…"
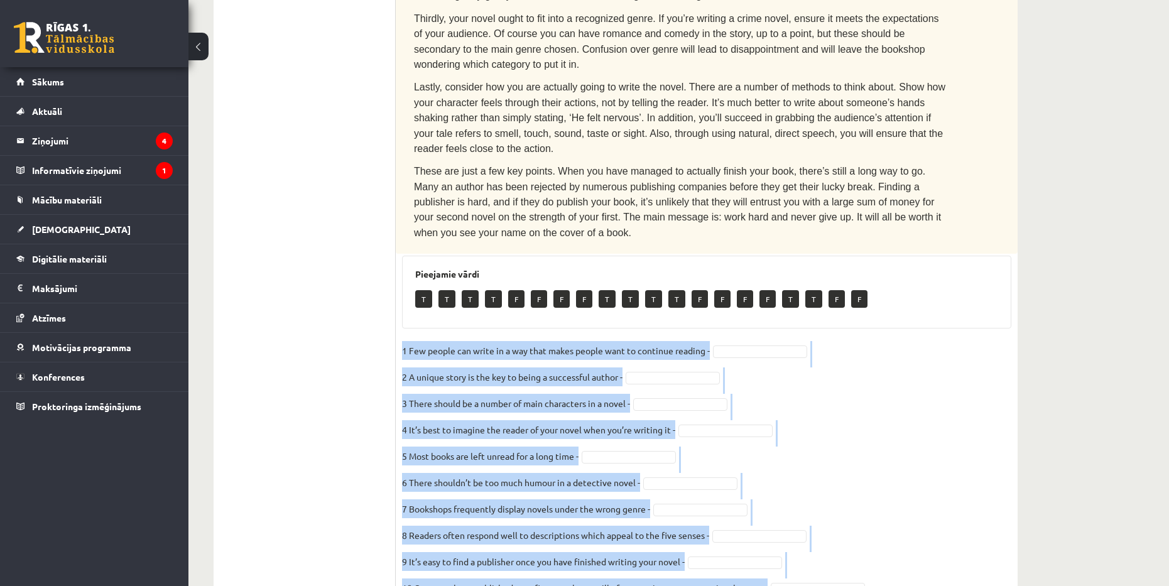
drag, startPoint x: 402, startPoint y: 288, endPoint x: 802, endPoint y: 531, distance: 468.4
click at [802, 531] on fieldset "1 Few people can write in a way that makes people want to continue reading - 2 …" at bounding box center [706, 473] width 609 height 264
copy fieldset "1 Few people can write in a way that makes people want to continue reading - 2 …"
click at [992, 351] on fieldset "1 Few people can write in a way that makes people want to continue reading - 2 …" at bounding box center [706, 473] width 609 height 264
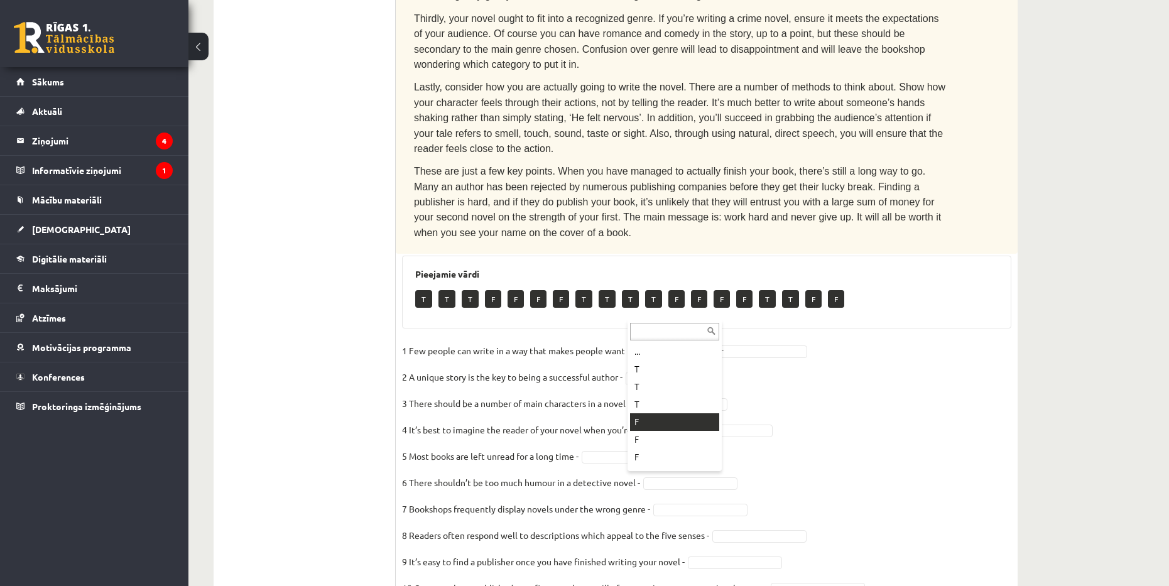
drag, startPoint x: 652, startPoint y: 419, endPoint x: 652, endPoint y: 379, distance: 40.2
drag, startPoint x: 668, startPoint y: 427, endPoint x: 668, endPoint y: 447, distance: 20.1
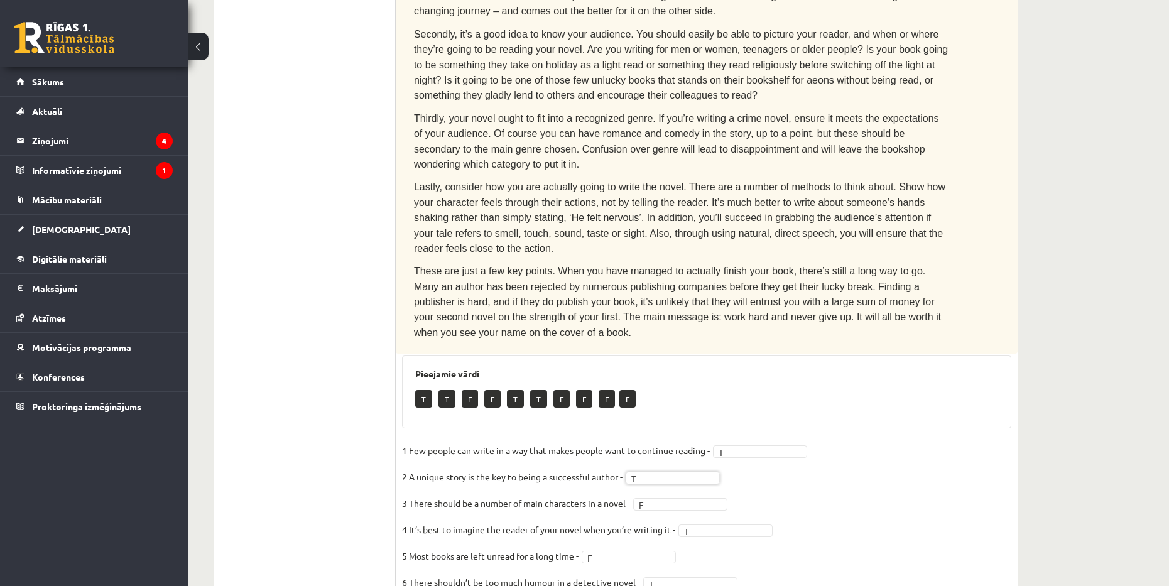
scroll to position [0, 0]
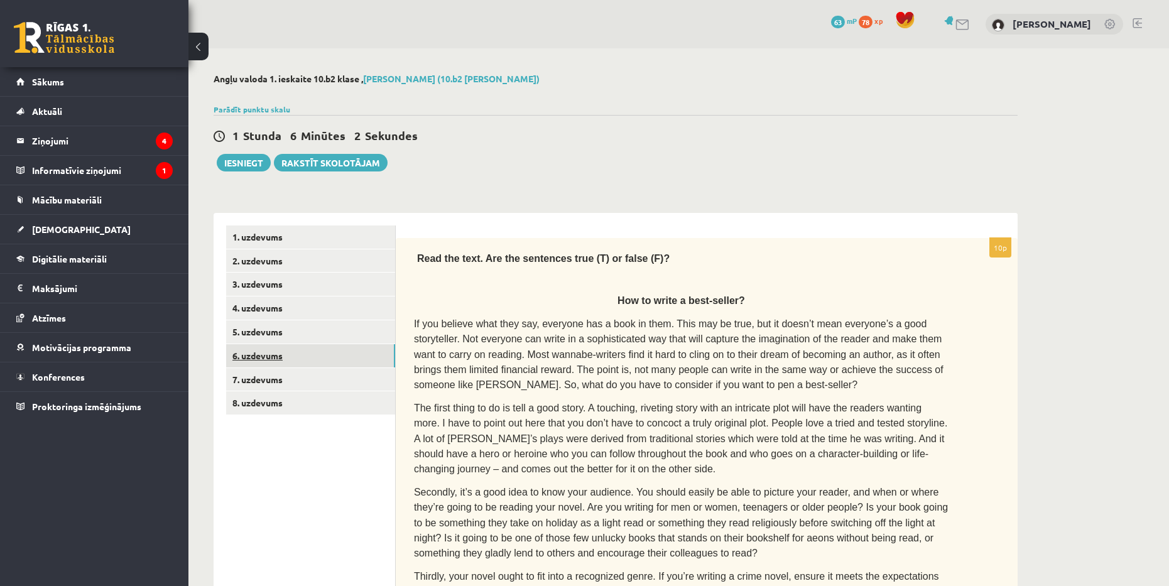
click at [347, 354] on link "6. uzdevums" at bounding box center [310, 355] width 169 height 23
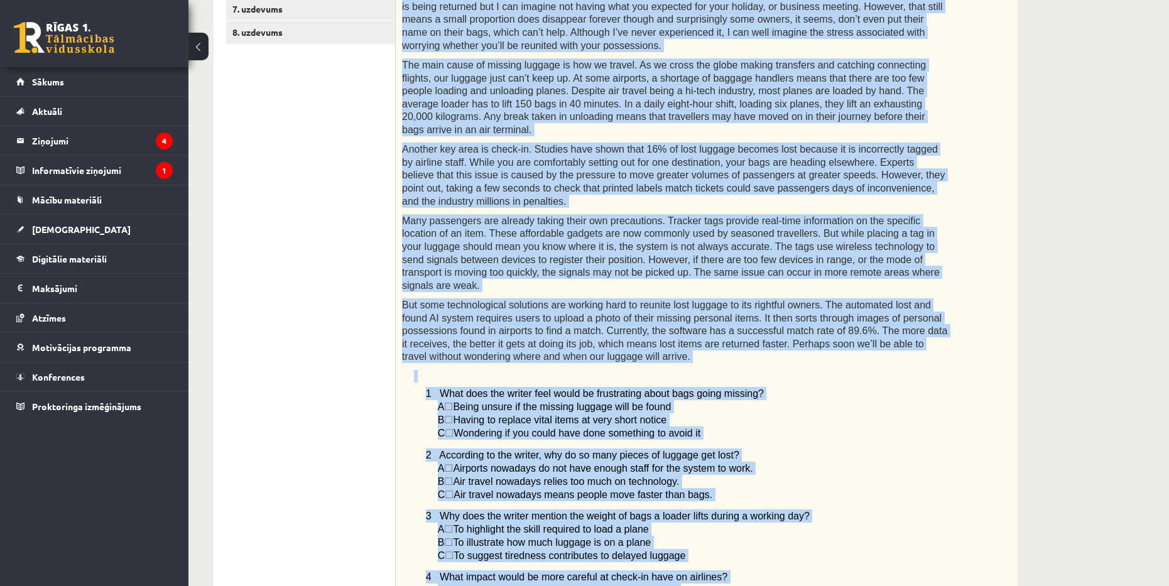
scroll to position [800, 0]
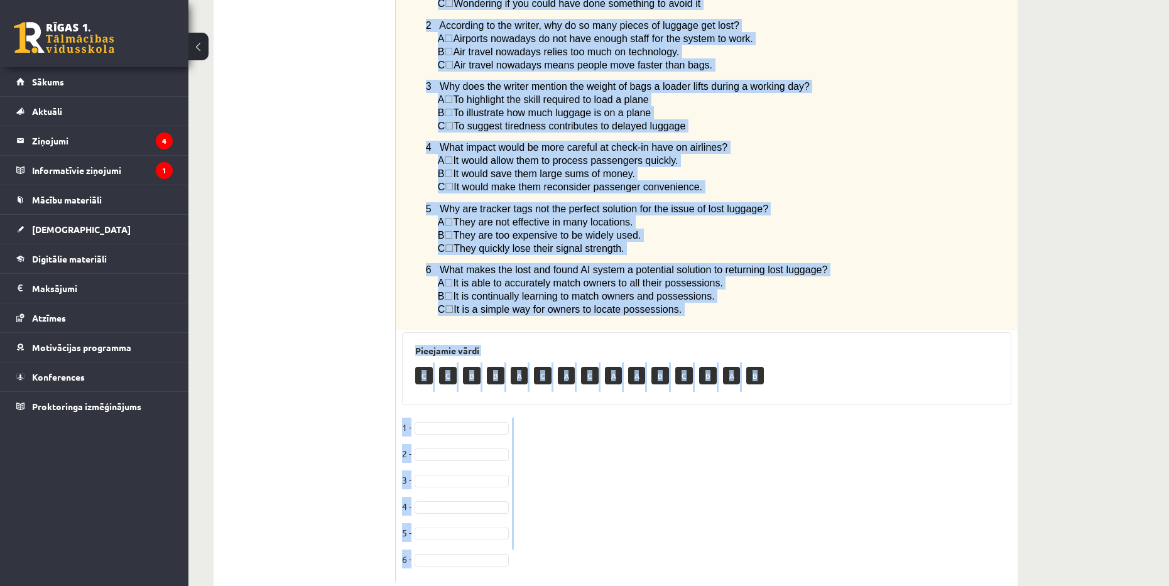
drag, startPoint x: 414, startPoint y: 146, endPoint x: 692, endPoint y: 276, distance: 307.1
copy div "Read the article about lost luggage and choose the correct answer for each ques…"
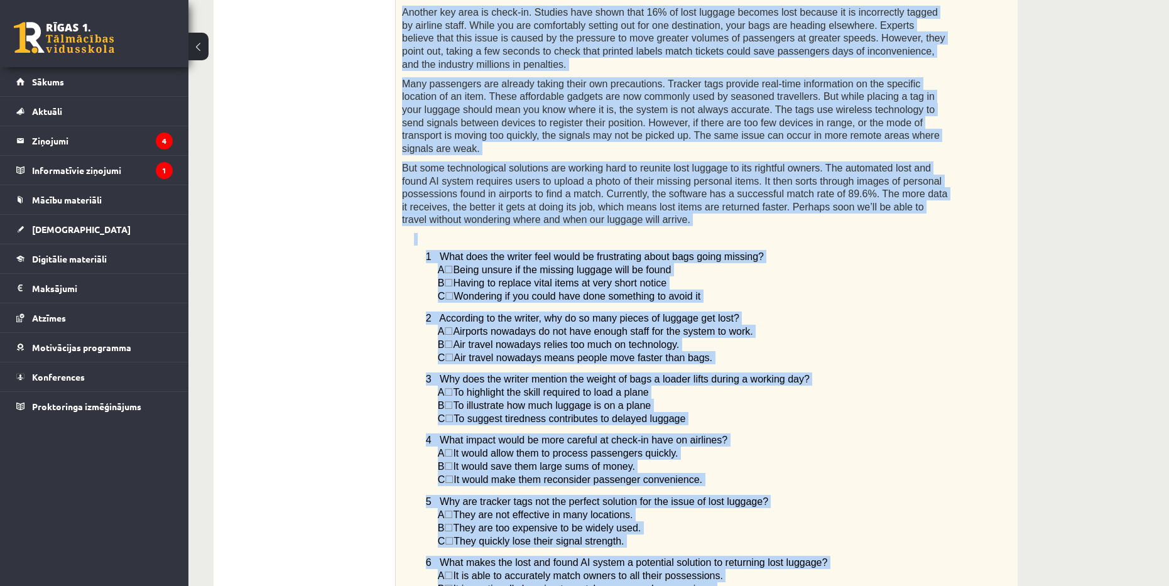
scroll to position [486, 0]
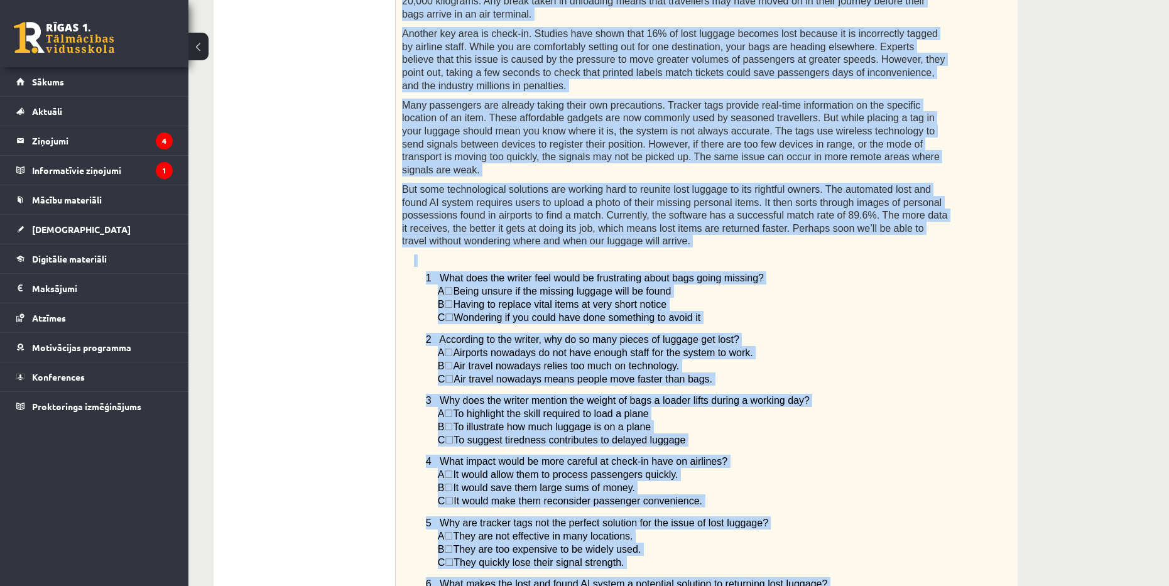
click at [971, 265] on div "Read the article about lost luggage and choose the correct answer for each ques…" at bounding box center [707, 198] width 622 height 892
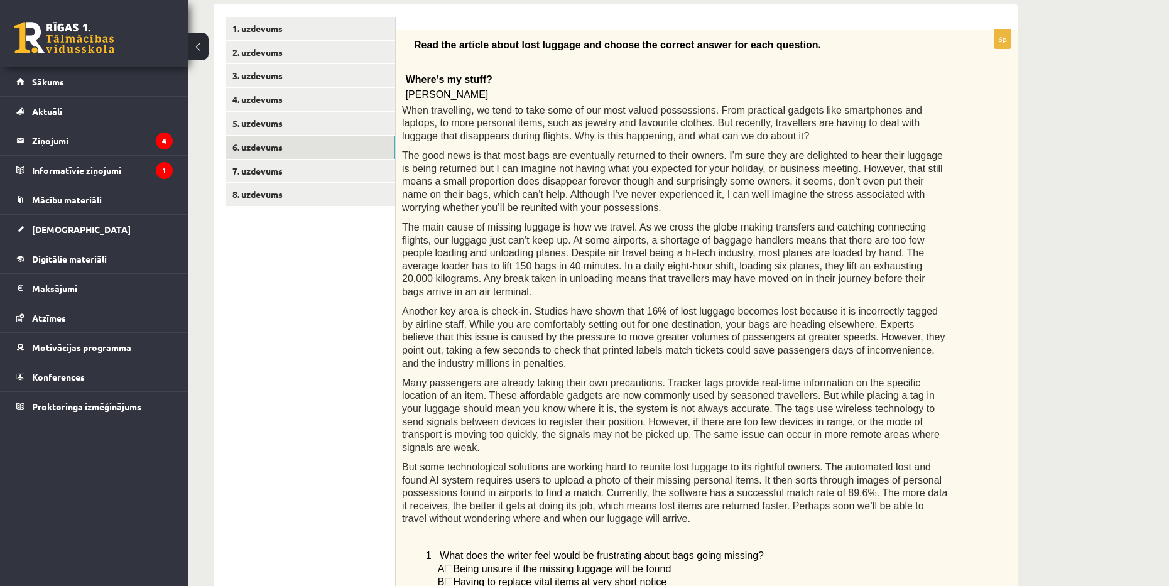
scroll to position [172, 0]
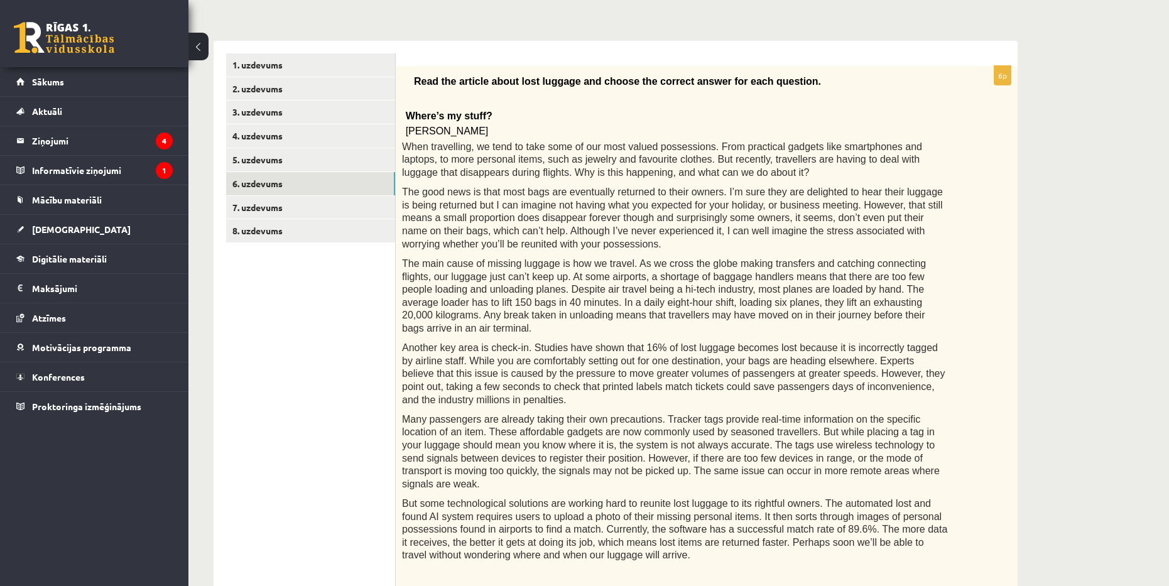
click at [1050, 299] on div "Angļu valoda 1. ieskaite 10.b2 klase , Kristers Zaharevskis (10.b2 klase) Parād…" at bounding box center [678, 562] width 980 height 1372
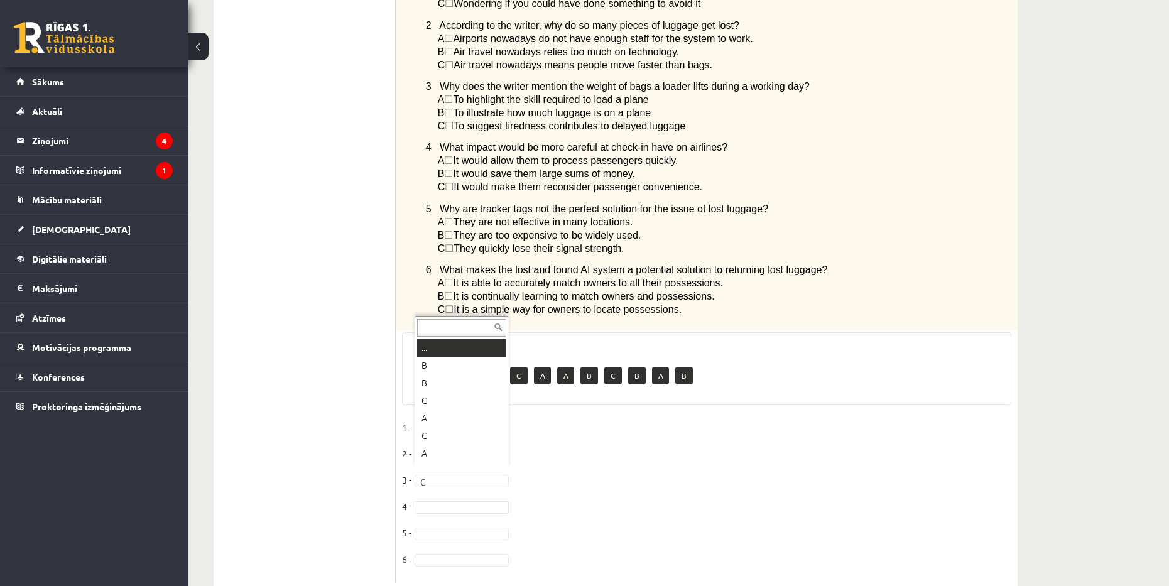
scroll to position [15, 0]
drag, startPoint x: 443, startPoint y: 498, endPoint x: 439, endPoint y: 439, distance: 59.2
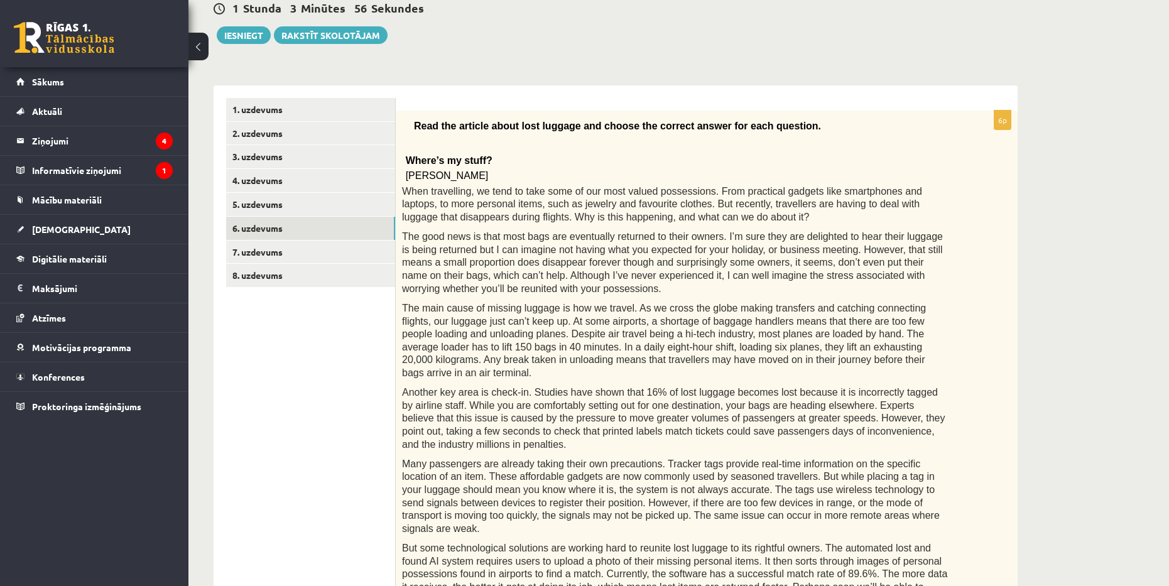
scroll to position [172, 0]
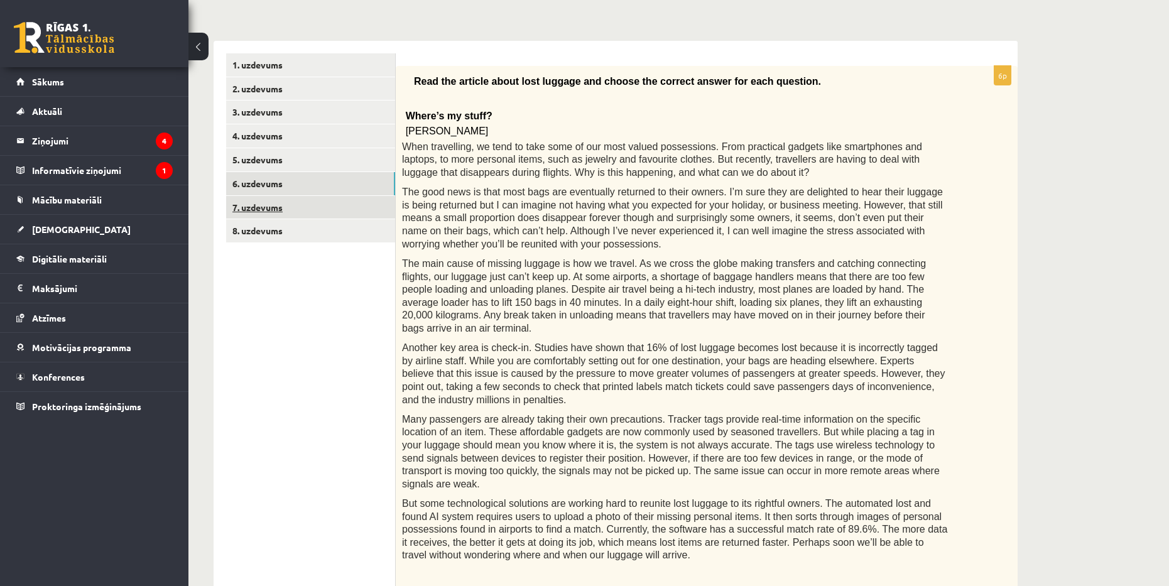
click at [348, 202] on link "7. uzdevums" at bounding box center [310, 207] width 169 height 23
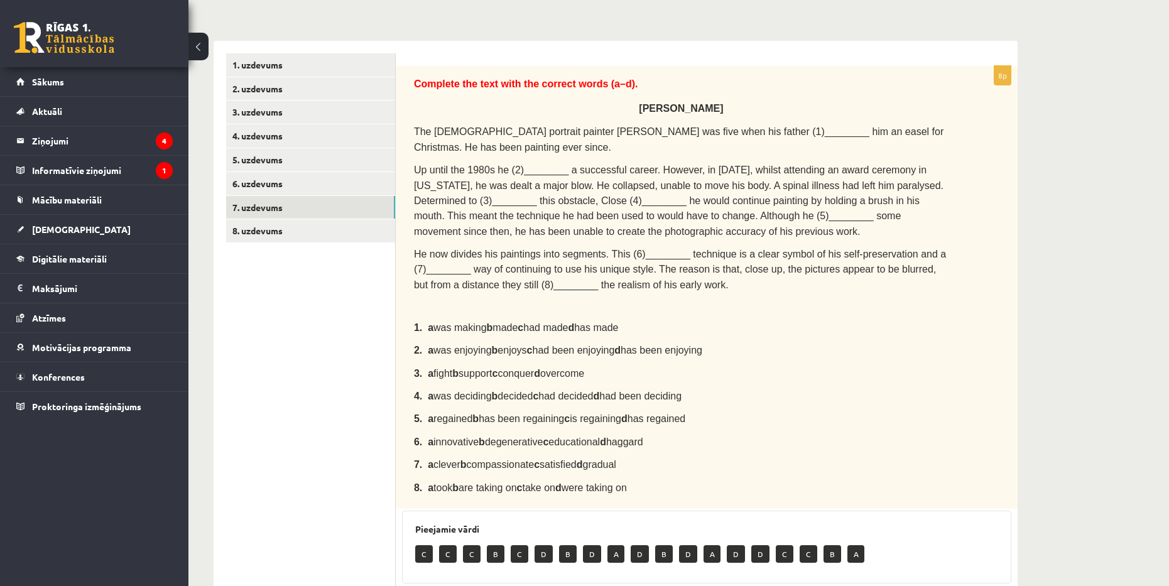
drag, startPoint x: 413, startPoint y: 85, endPoint x: 644, endPoint y: 484, distance: 460.0
click at [644, 485] on div "Complete the text with the correct words (a–d). Chuck Close The American portra…" at bounding box center [707, 287] width 622 height 443
copy div "Complete the text with the correct words (a–d). Chuck Close The American portra…"
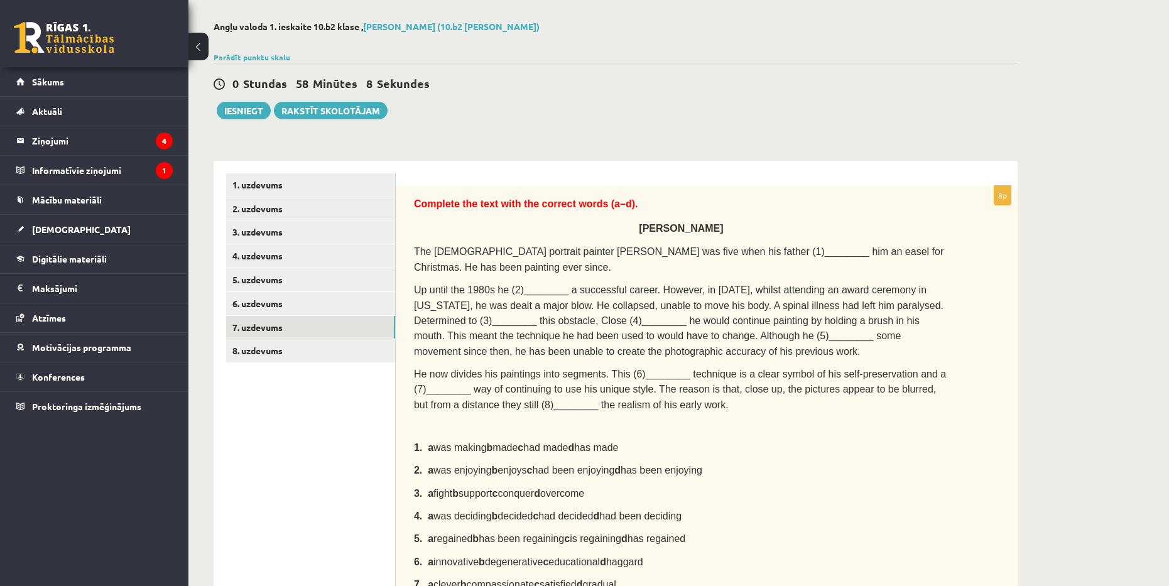
scroll to position [48, 0]
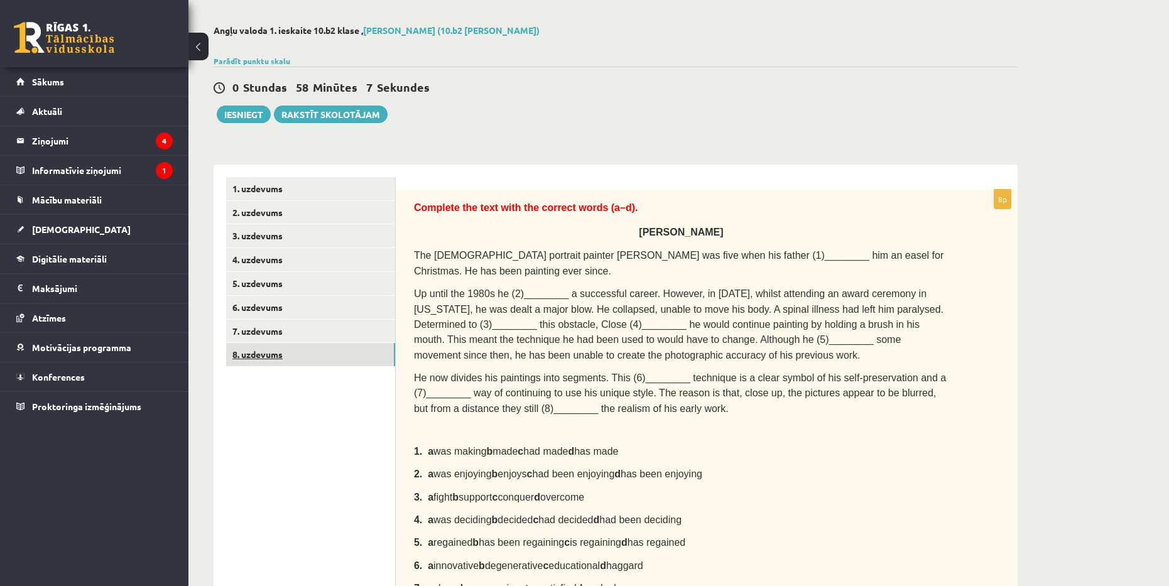
click at [293, 358] on link "8. uzdevums" at bounding box center [310, 354] width 169 height 23
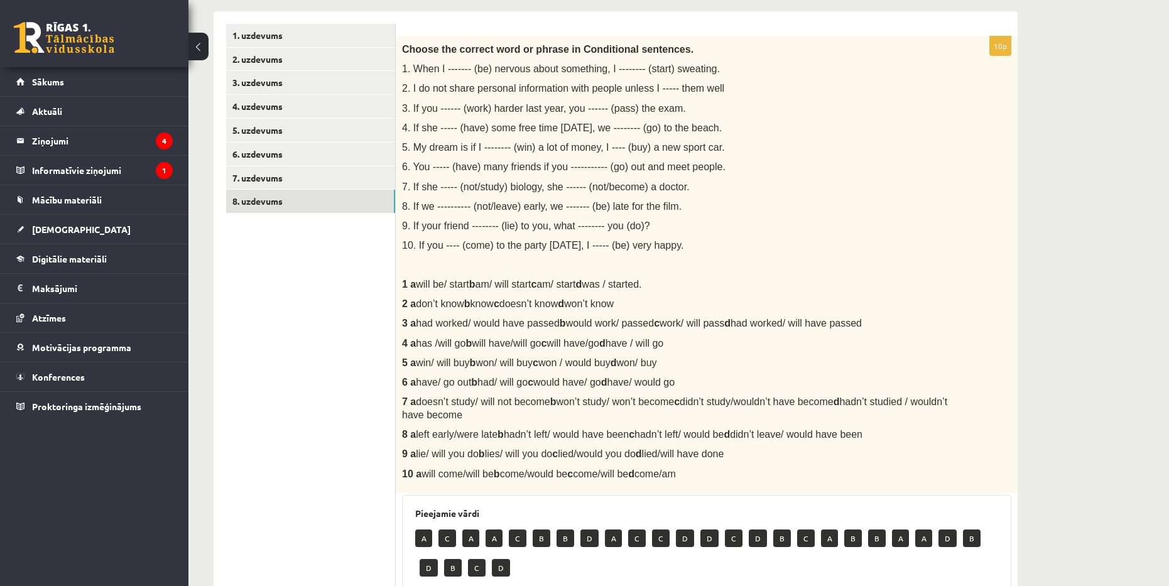
scroll to position [157, 0]
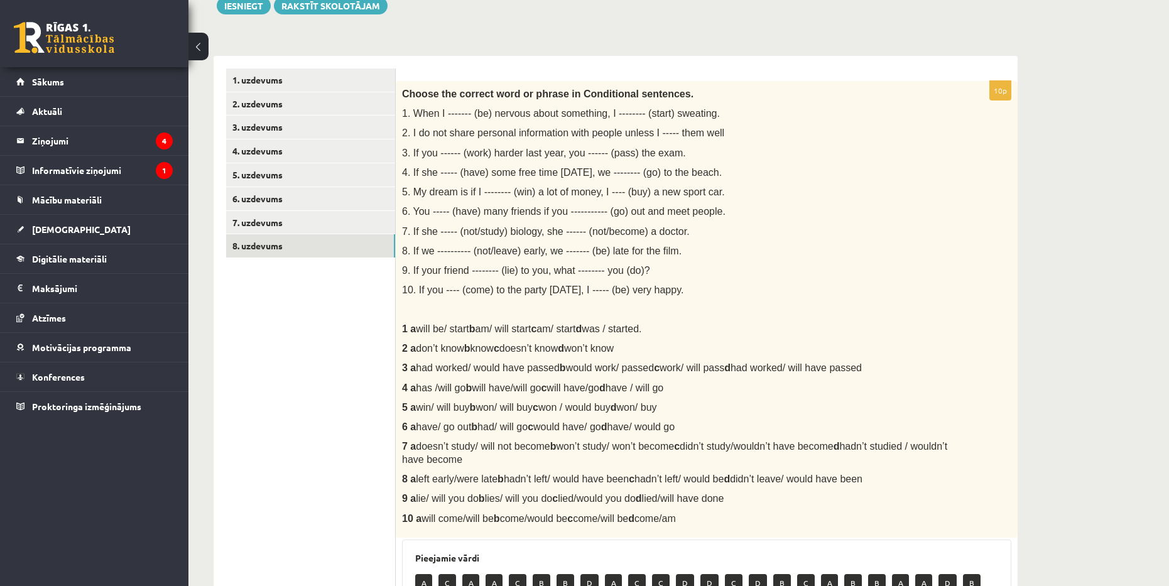
drag, startPoint x: 401, startPoint y: 93, endPoint x: 700, endPoint y: 521, distance: 521.8
click at [700, 521] on div "Choose the correct word or phrase in Conditional sentences. 1. When I ------- (…" at bounding box center [707, 309] width 622 height 457
copy div "Choose the correct word or phrase in Conditional sentences. 1. When I ------- (…"
click at [761, 252] on p "8. If we ---------- (not/leave) early, we ------- (be) late for the film." at bounding box center [675, 250] width 546 height 13
click at [765, 316] on p at bounding box center [675, 309] width 546 height 13
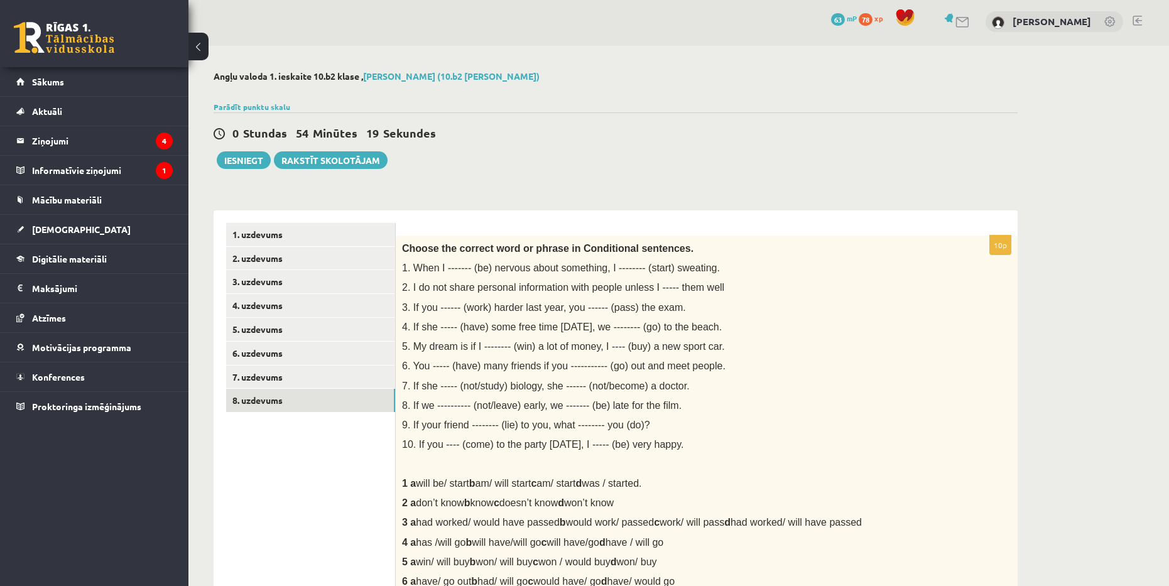
scroll to position [0, 0]
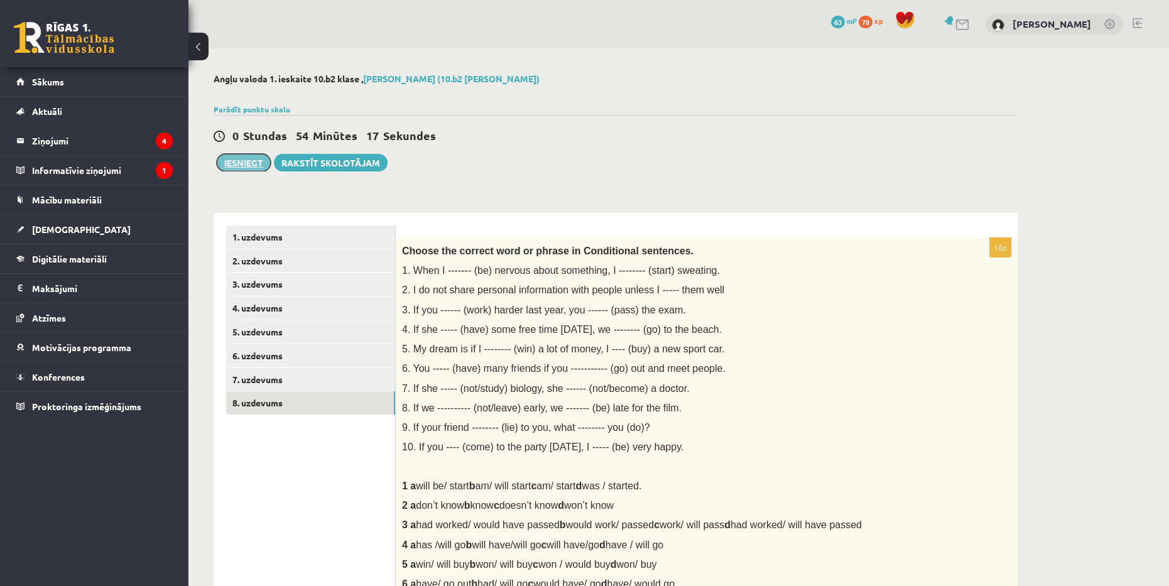
click at [248, 161] on button "Iesniegt" at bounding box center [244, 163] width 54 height 18
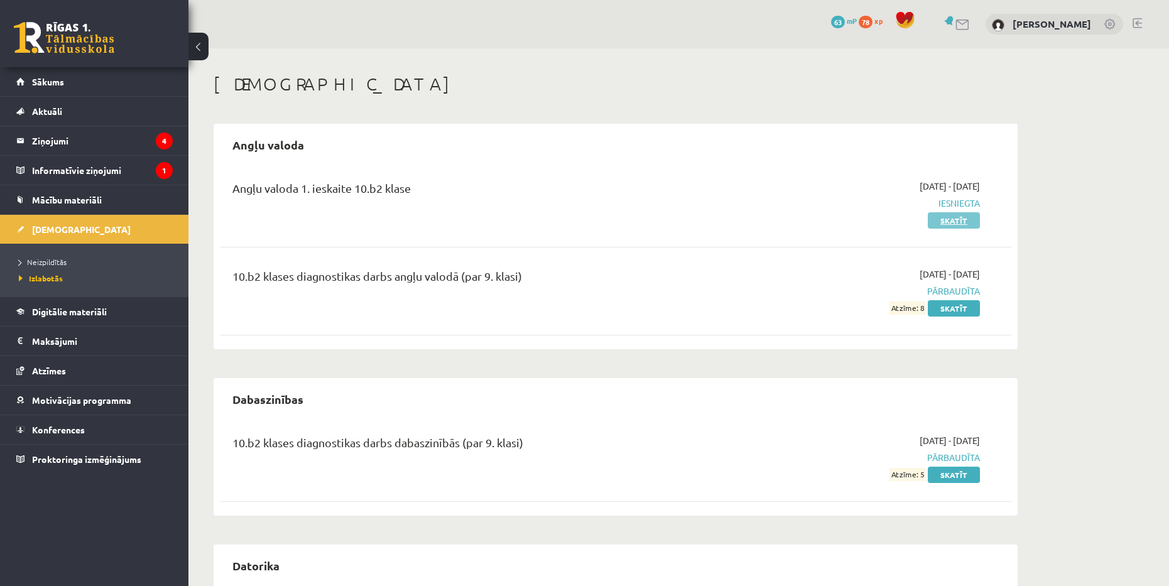
click at [958, 214] on link "Skatīt" at bounding box center [954, 220] width 52 height 16
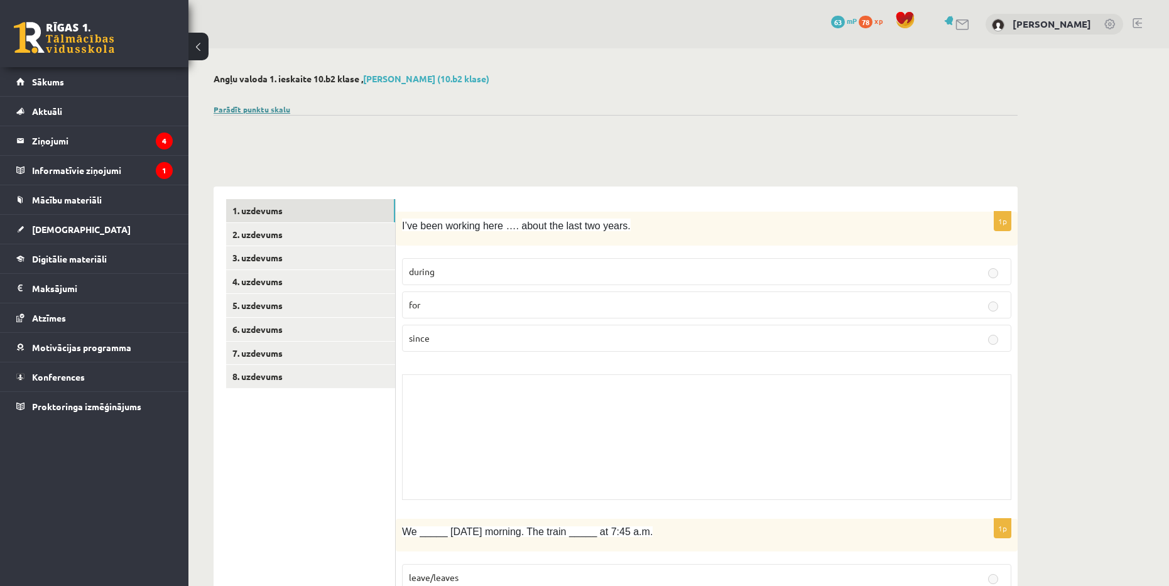
click at [247, 106] on link "Parādīt punktu skalu" at bounding box center [252, 109] width 77 height 10
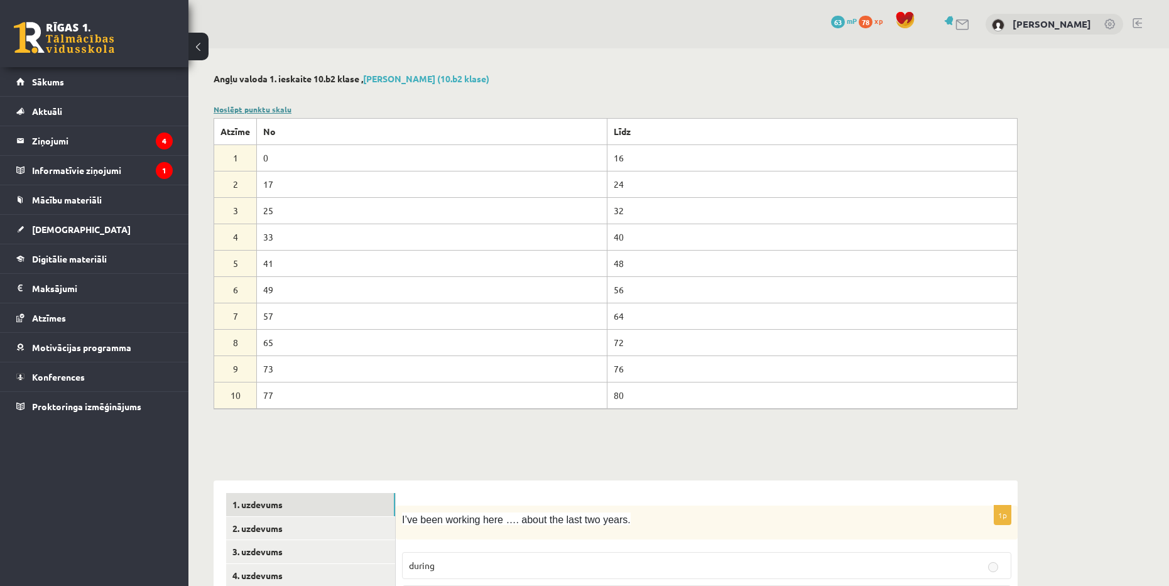
click at [271, 106] on link "Noslēpt punktu skalu" at bounding box center [253, 109] width 78 height 10
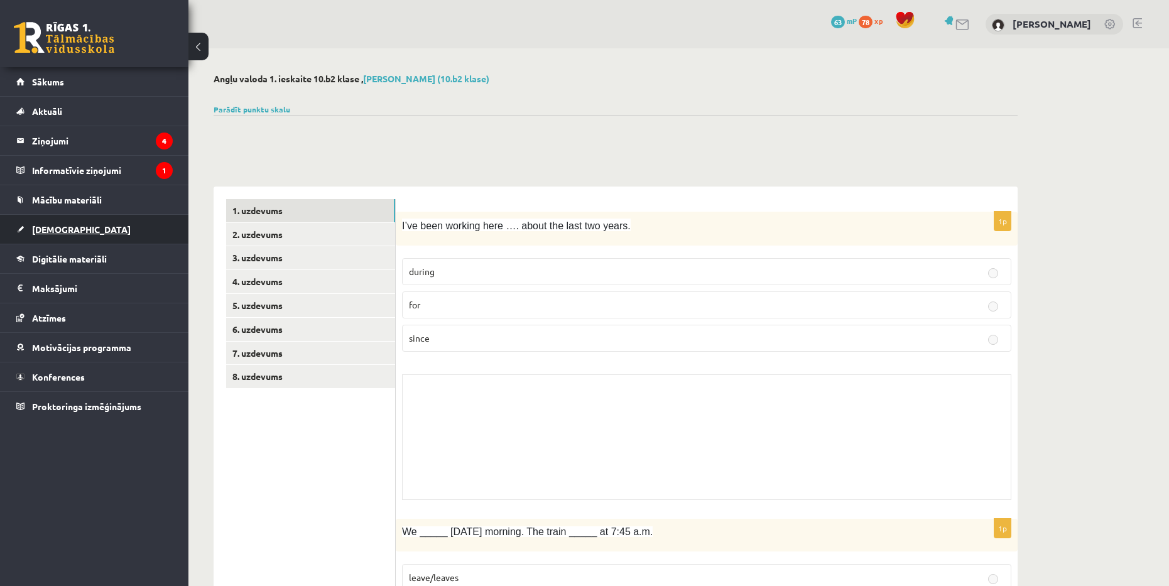
click at [95, 229] on link "[DEMOGRAPHIC_DATA]" at bounding box center [94, 229] width 156 height 29
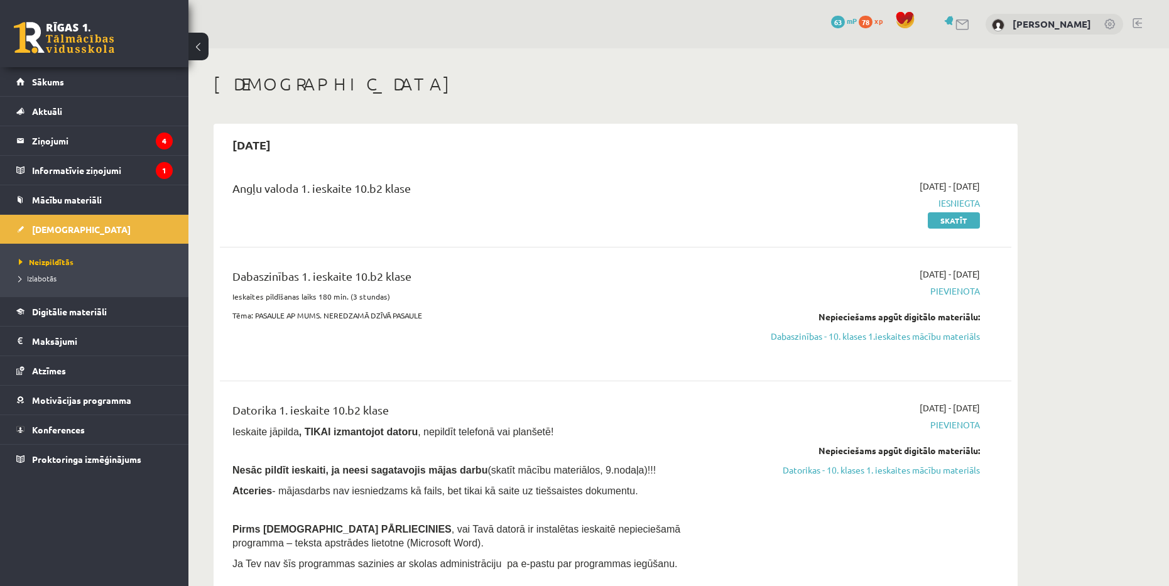
click at [604, 219] on div "Angļu valoda 1. ieskaite 10.b2 klase" at bounding box center [478, 203] width 511 height 47
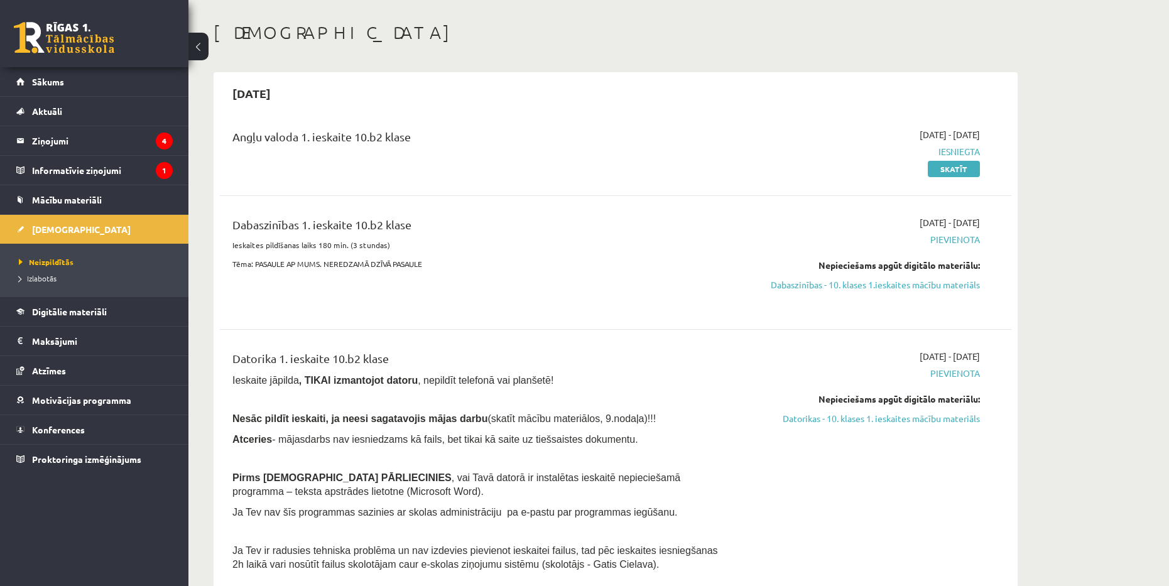
scroll to position [63, 0]
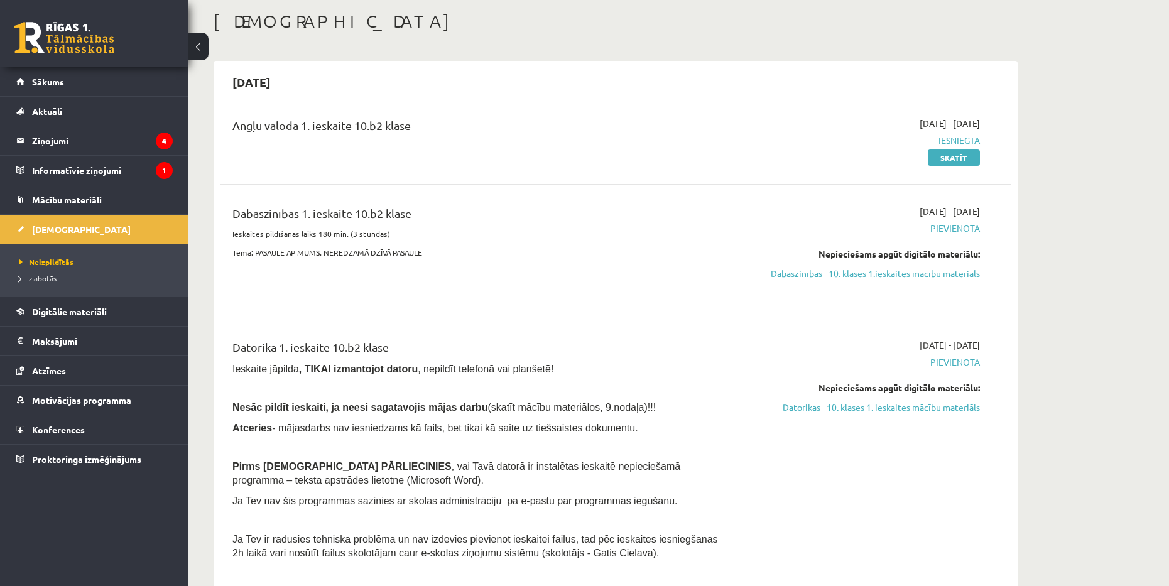
click at [636, 203] on div "Dabaszinības 1. ieskaite 10.b2 klase Ieskaites pildīšanas laiks 180 min. (3 stu…" at bounding box center [615, 251] width 791 height 118
click at [947, 163] on link "Skatīt" at bounding box center [954, 157] width 52 height 16
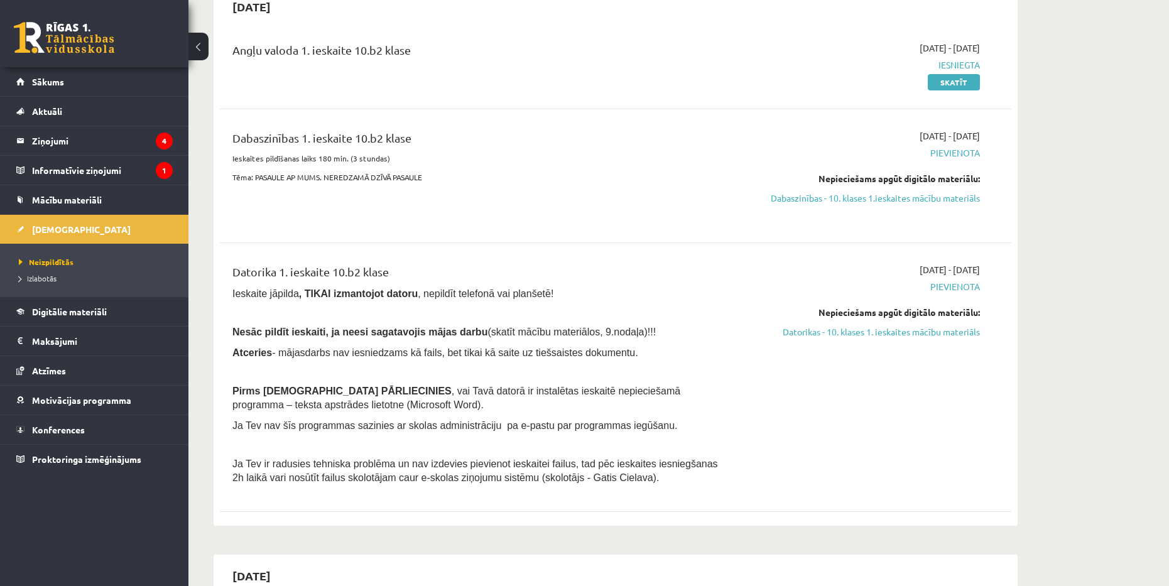
scroll to position [188, 0]
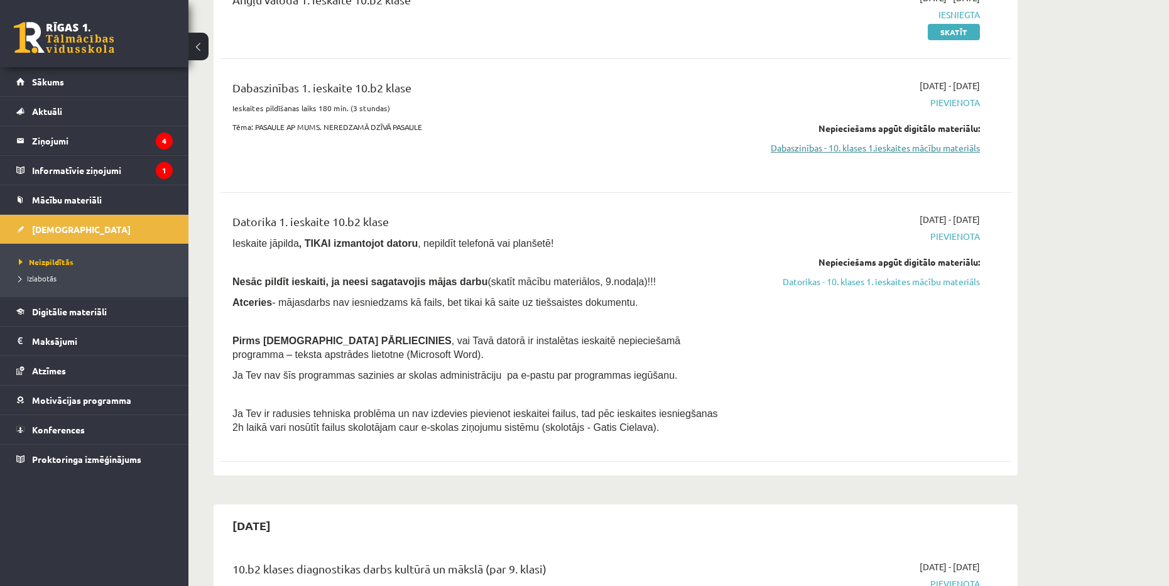
click at [899, 153] on link "Dabaszinības - 10. klases 1.ieskaites mācību materiāls" at bounding box center [861, 147] width 237 height 13
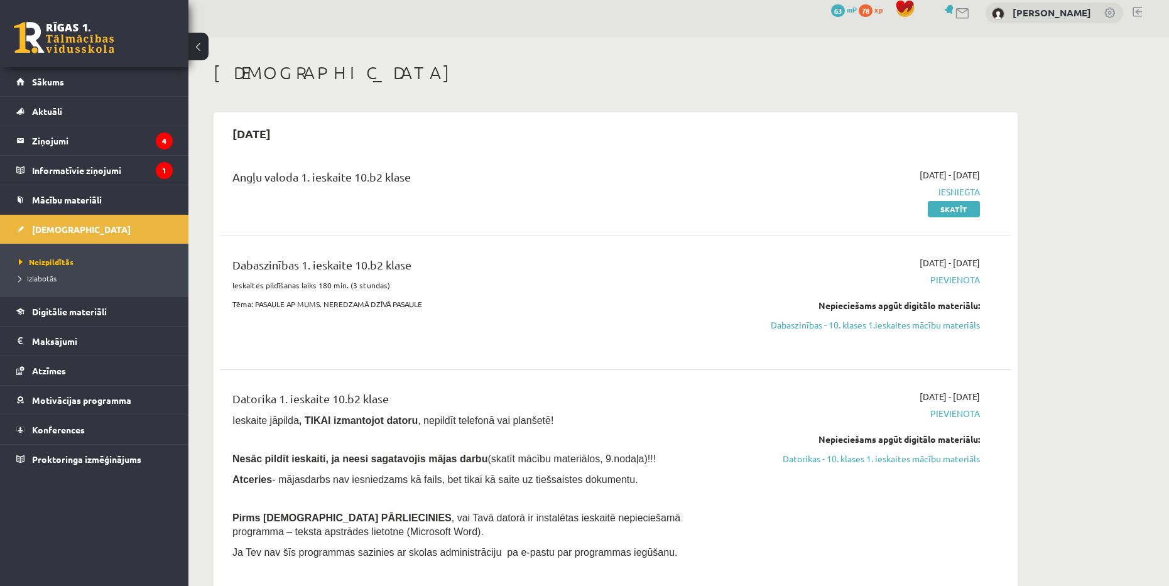
scroll to position [0, 0]
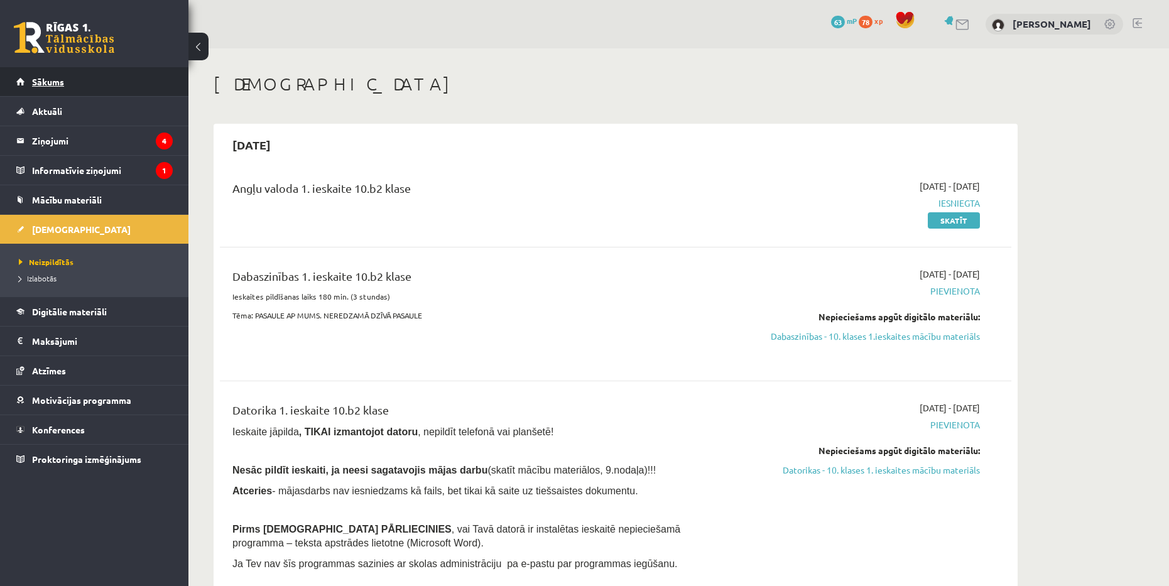
click at [100, 81] on link "Sākums" at bounding box center [94, 81] width 156 height 29
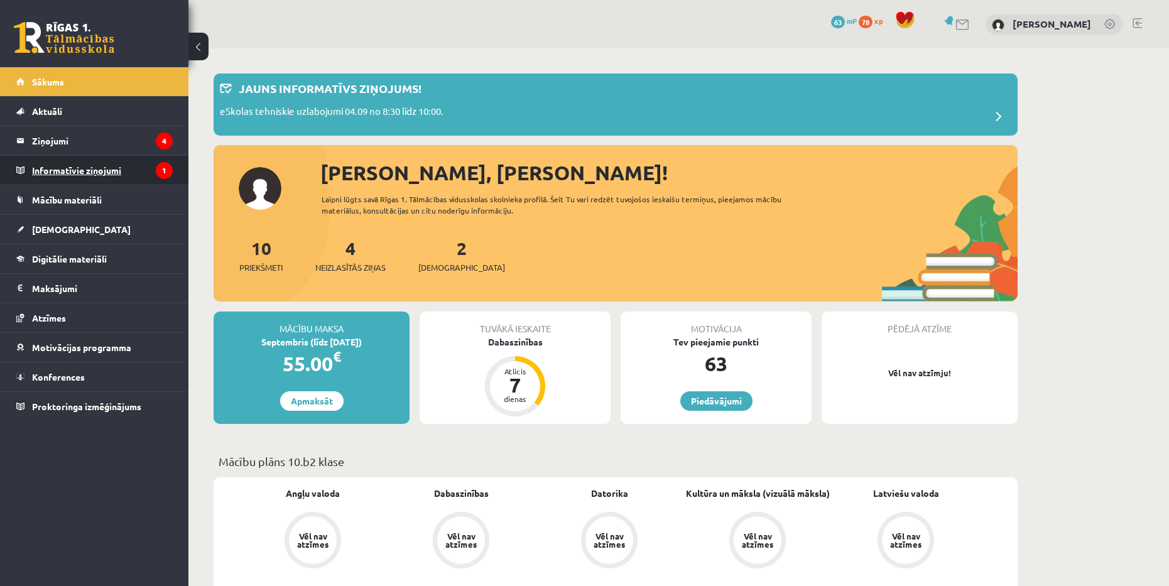
click at [119, 166] on legend "Informatīvie ziņojumi 1" at bounding box center [102, 170] width 141 height 29
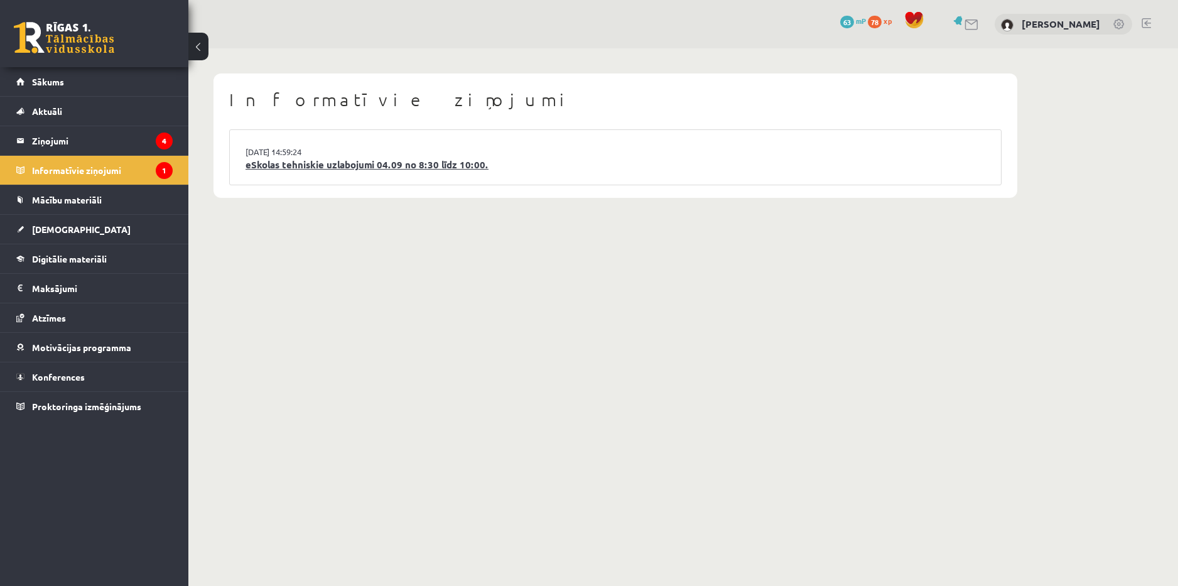
click at [441, 165] on link "eSkolas tehniskie uzlabojumi 04.09 no 8:30 līdz 10:00." at bounding box center [616, 165] width 740 height 14
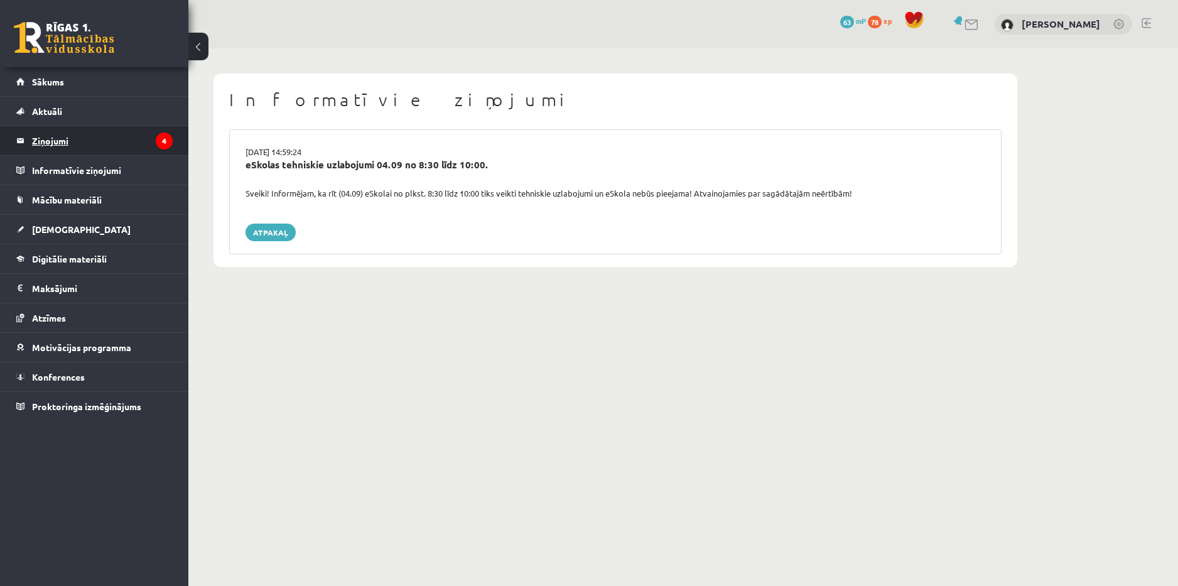
click at [110, 140] on legend "Ziņojumi 4" at bounding box center [102, 140] width 141 height 29
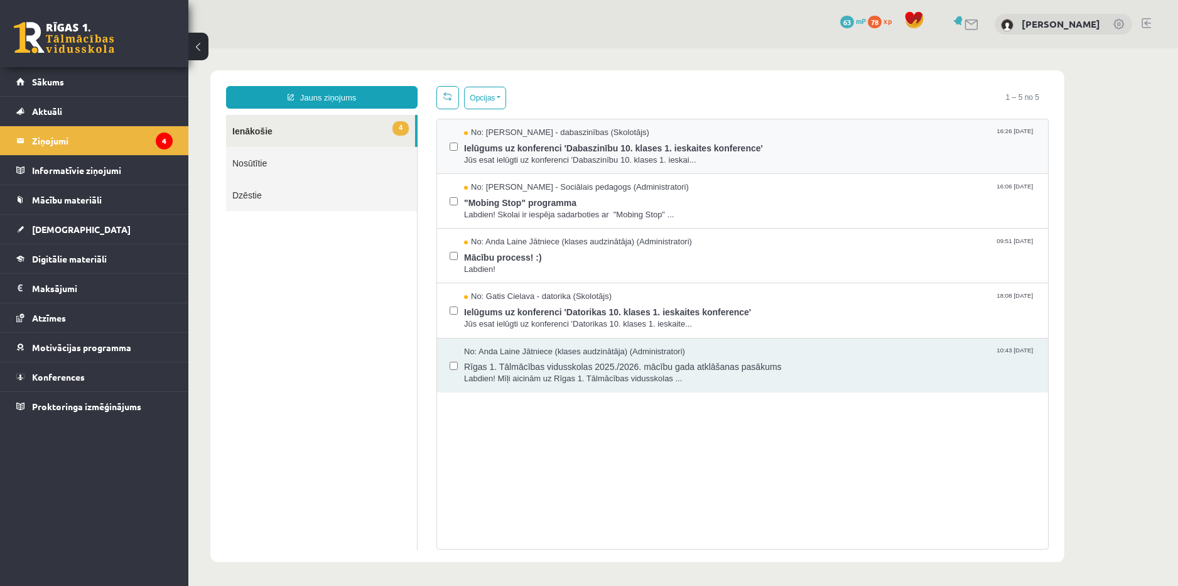
click at [455, 149] on label at bounding box center [454, 141] width 8 height 28
click at [494, 96] on button "Opcijas" at bounding box center [485, 98] width 42 height 23
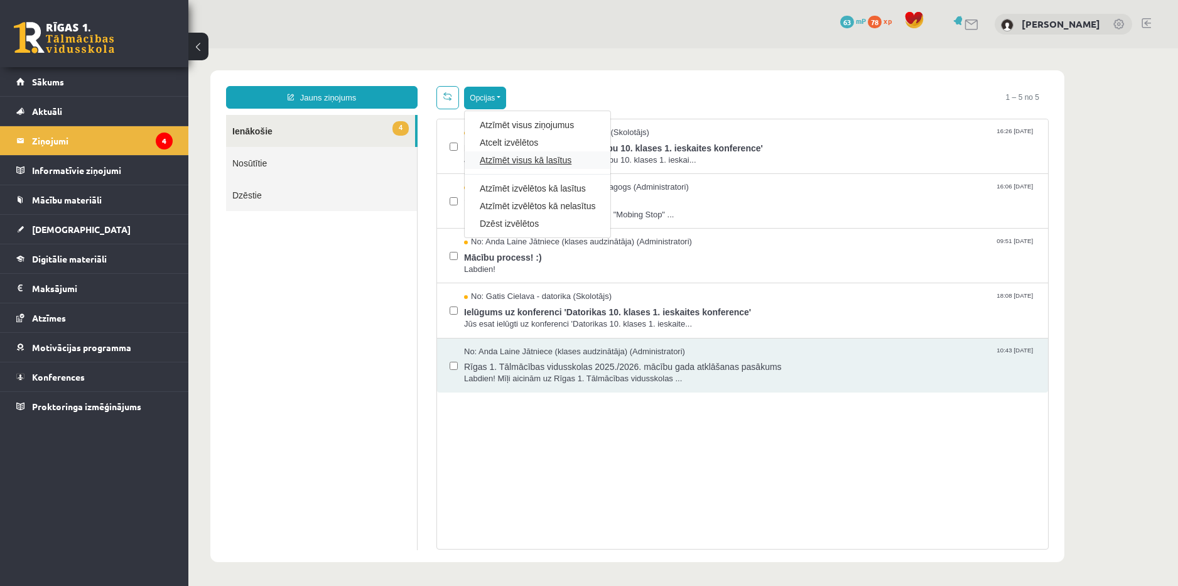
click at [585, 162] on link "Atzīmēt visus kā lasītus" at bounding box center [538, 160] width 116 height 13
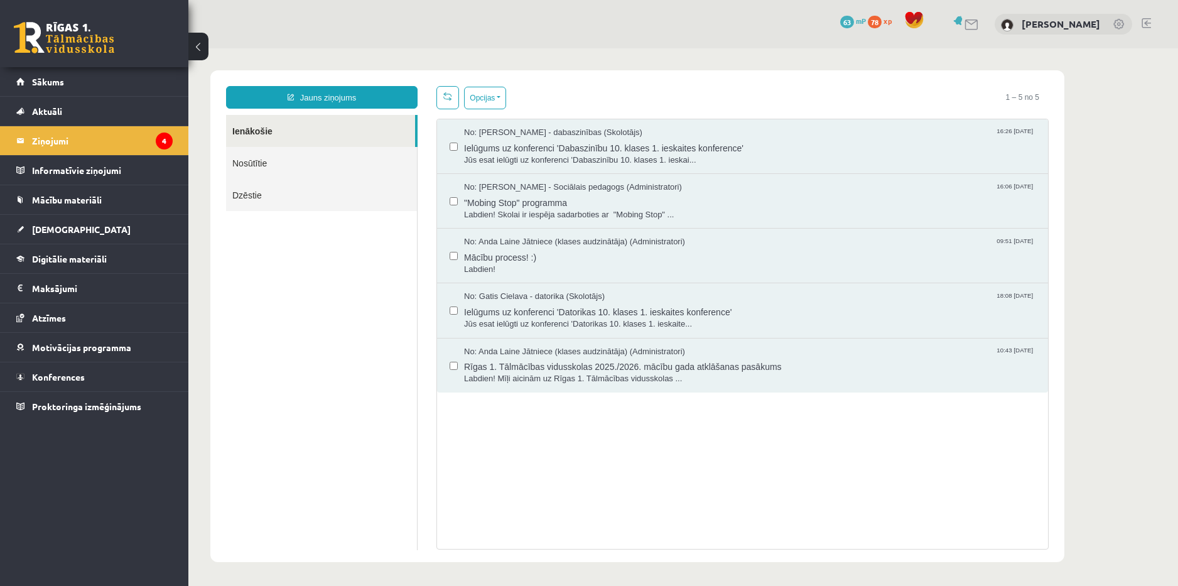
click at [705, 512] on div "No: [PERSON_NAME] - dabaszinības (Skolotājs) 16:26 [DATE] Ielūgums uz konferenc…" at bounding box center [742, 334] width 612 height 431
click at [335, 317] on ul "Ienākošie Nosūtītie Dzēstie" at bounding box center [322, 332] width 192 height 435
click at [106, 93] on link "Sākums" at bounding box center [94, 81] width 156 height 29
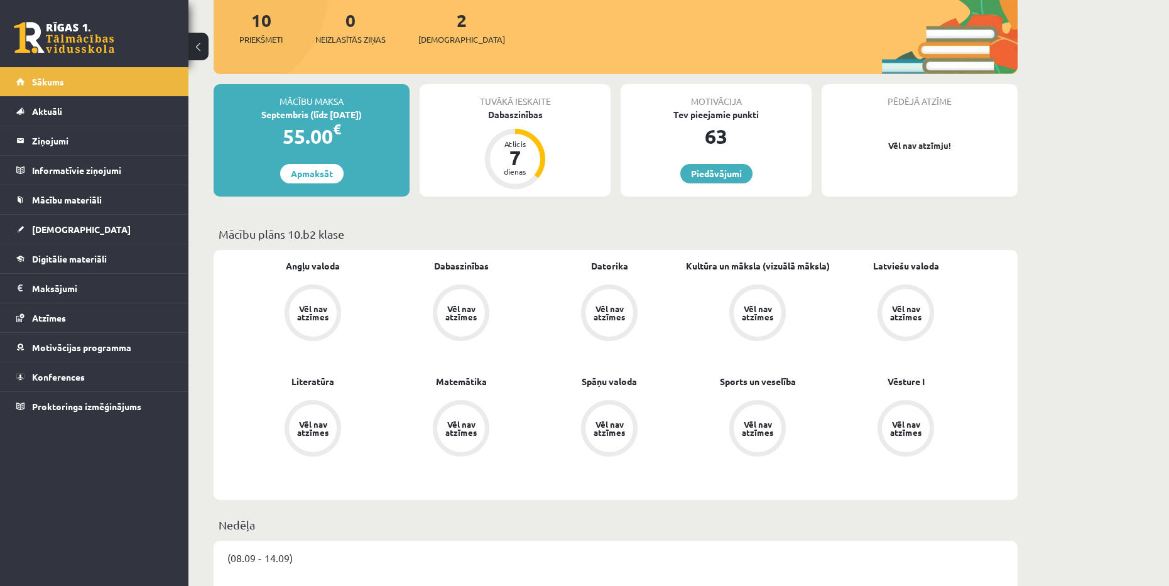
scroll to position [188, 0]
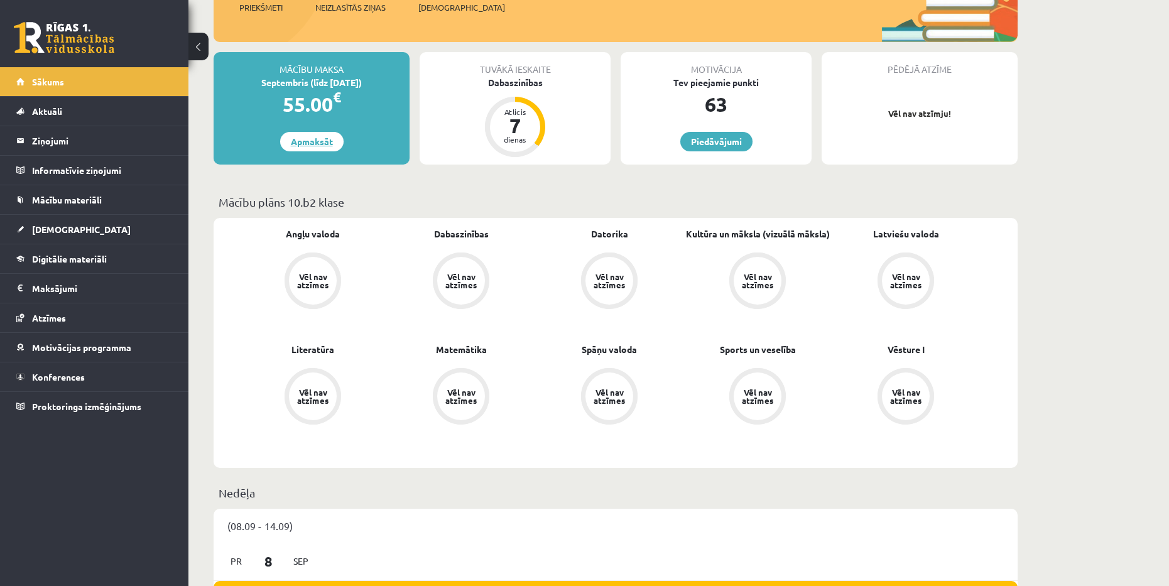
click at [328, 143] on link "Apmaksāt" at bounding box center [311, 141] width 63 height 19
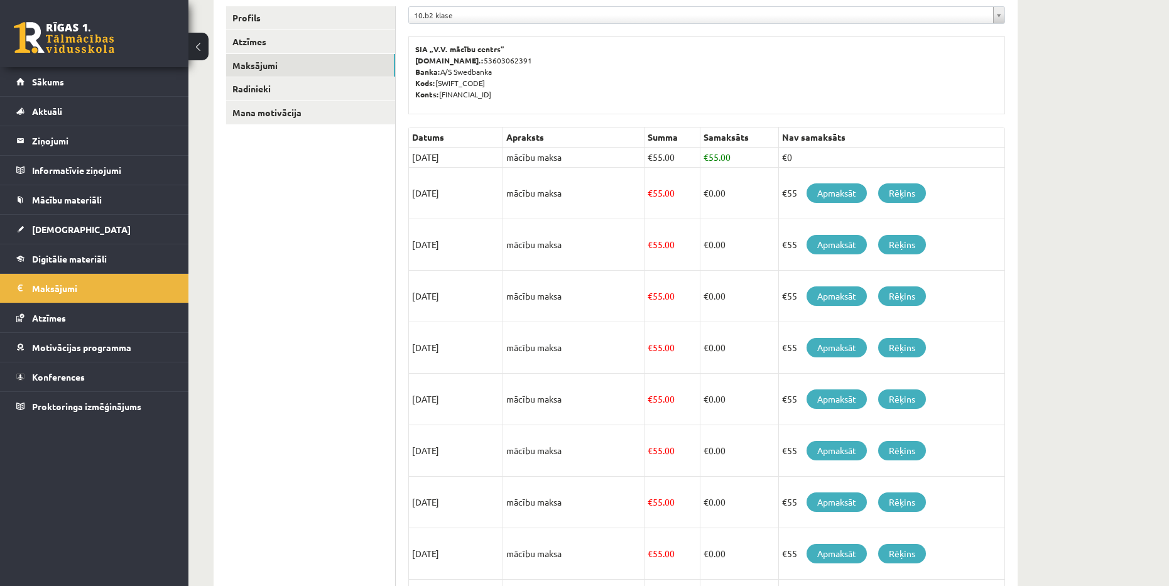
scroll to position [126, 0]
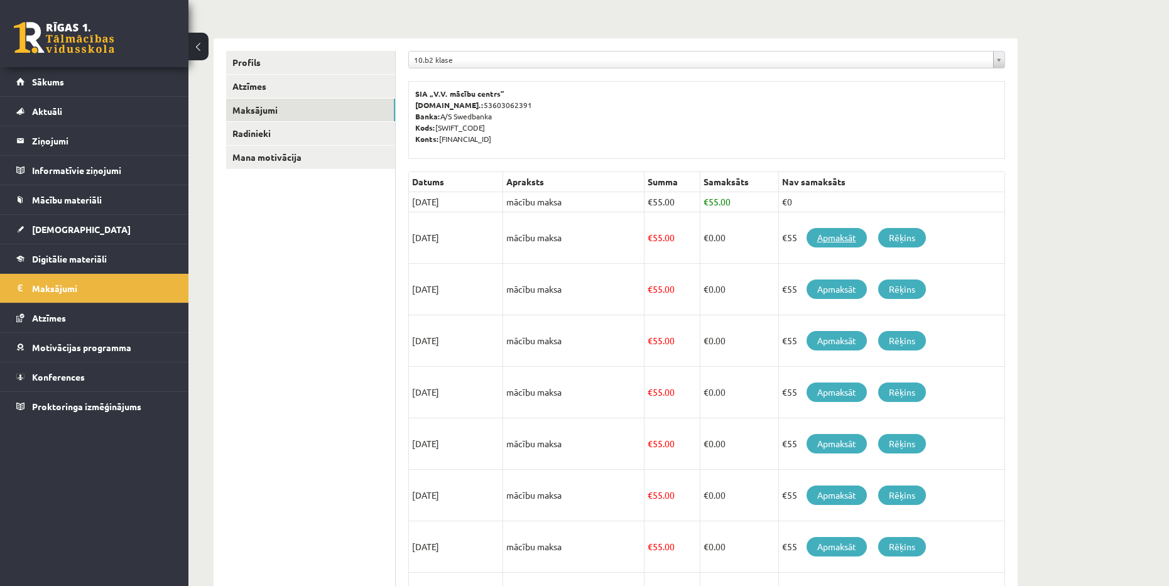
click at [833, 235] on link "Apmaksāt" at bounding box center [836, 237] width 60 height 19
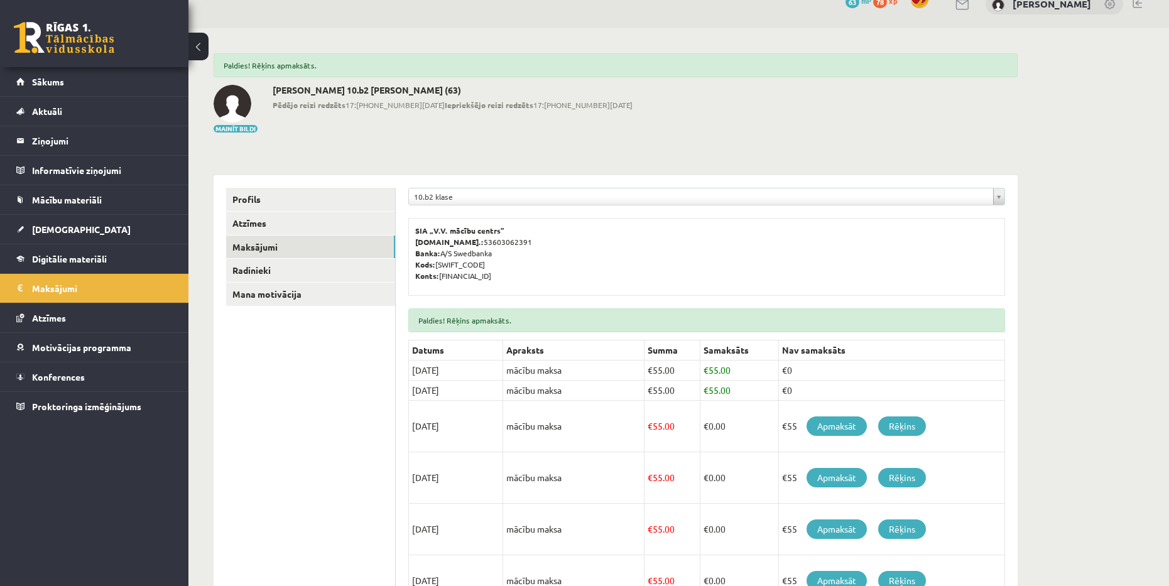
scroll to position [126, 0]
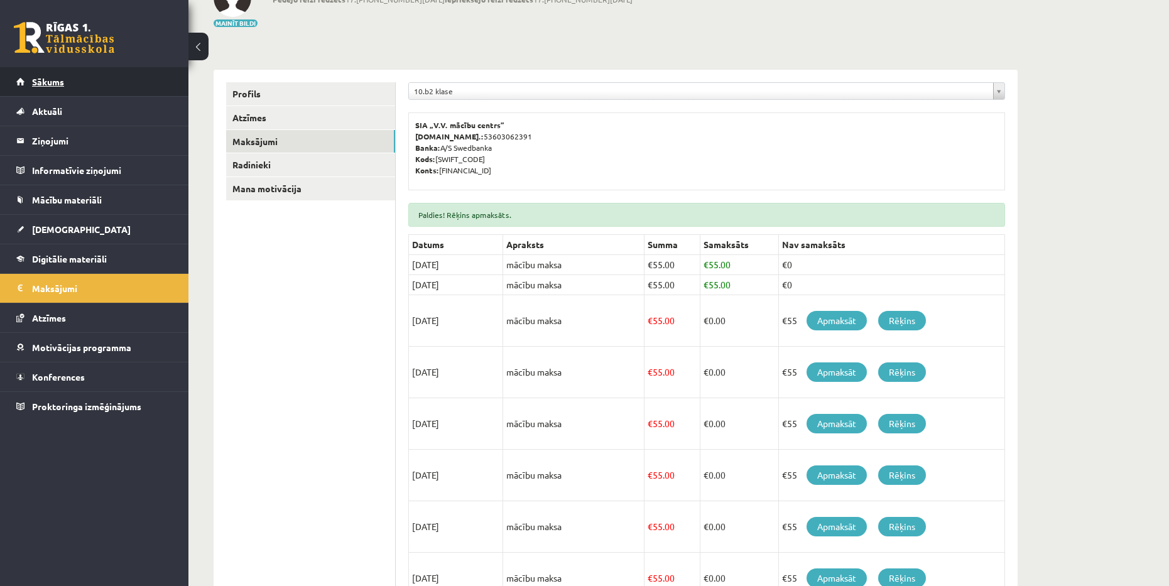
click at [123, 80] on link "Sākums" at bounding box center [94, 81] width 156 height 29
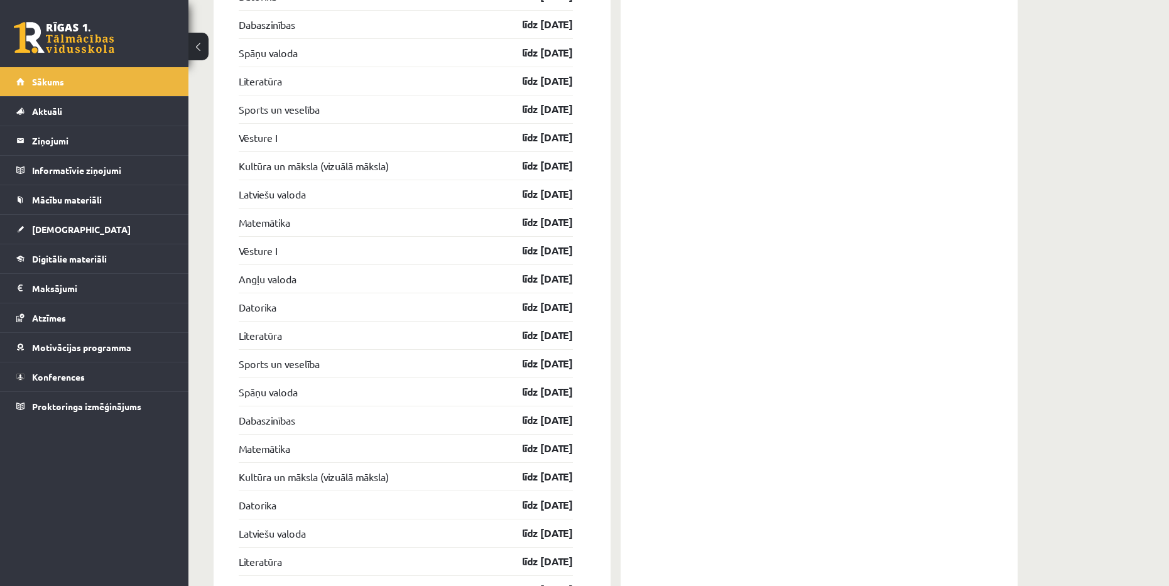
scroll to position [1570, 0]
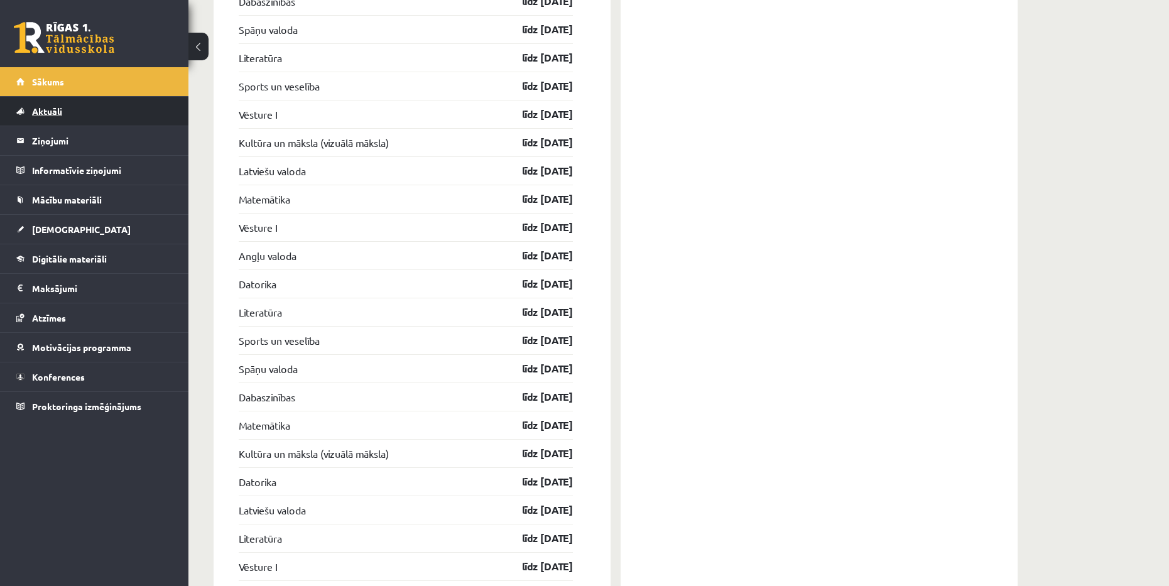
click at [78, 110] on link "Aktuāli" at bounding box center [94, 111] width 156 height 29
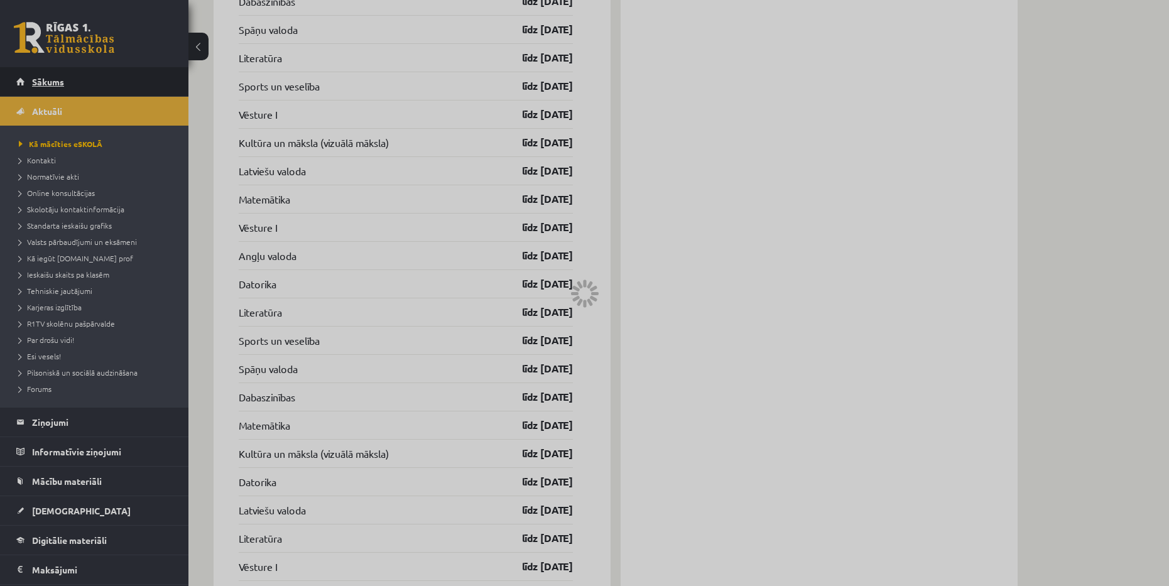
scroll to position [782, 0]
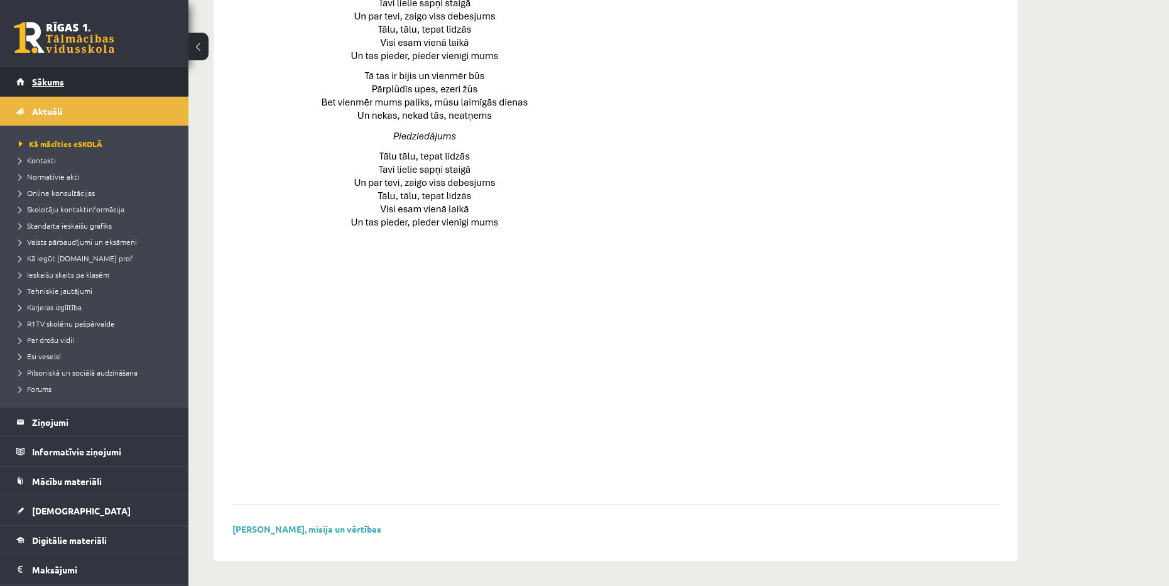
click at [97, 76] on link "Sākums" at bounding box center [94, 81] width 156 height 29
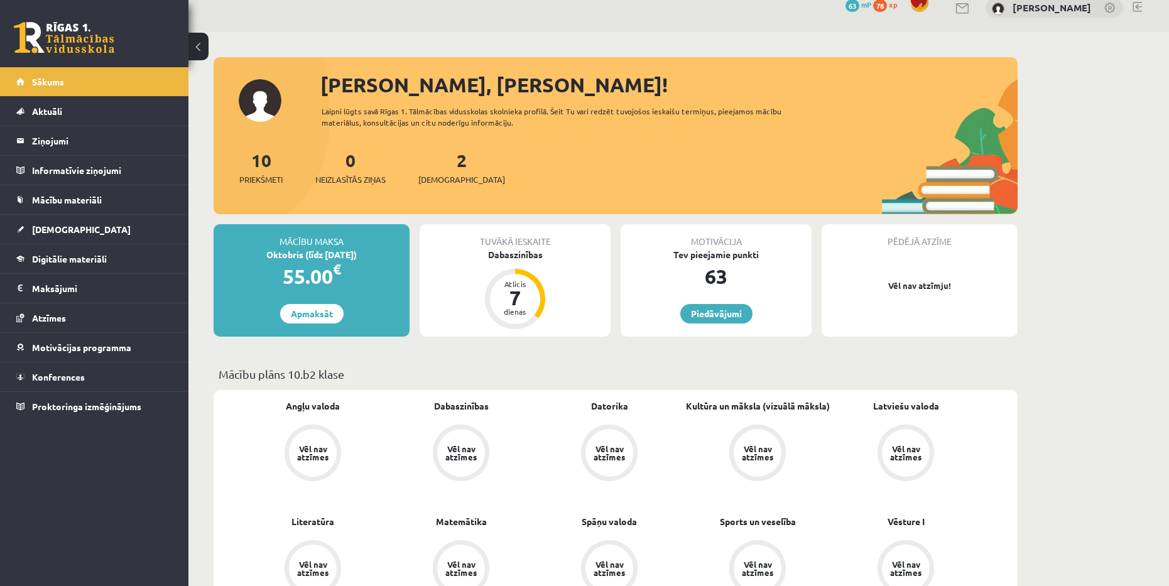
scroll to position [63, 0]
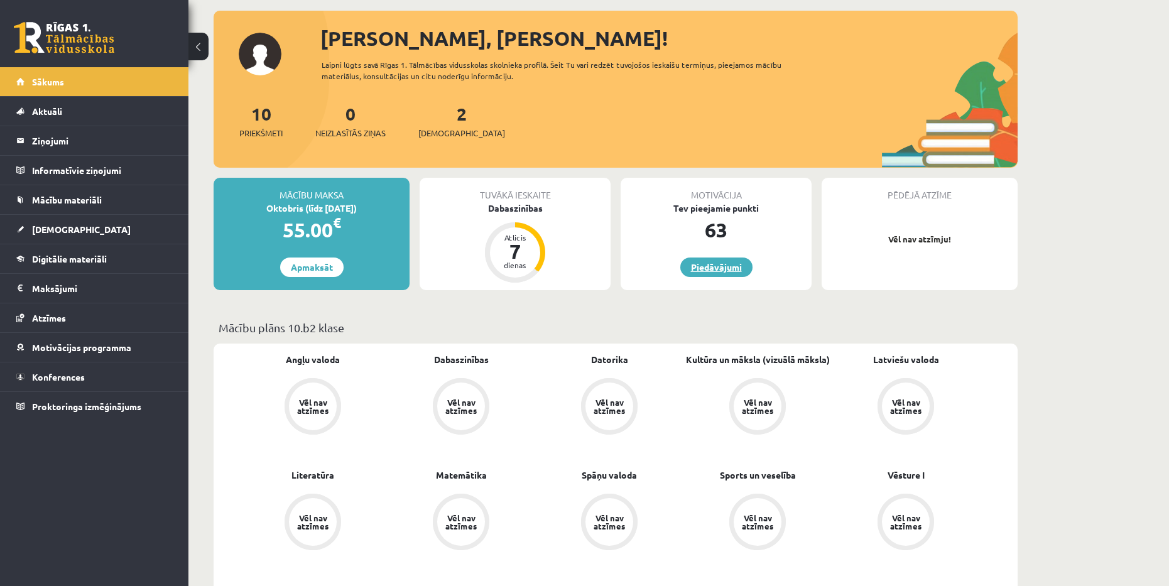
click at [713, 265] on link "Piedāvājumi" at bounding box center [716, 266] width 72 height 19
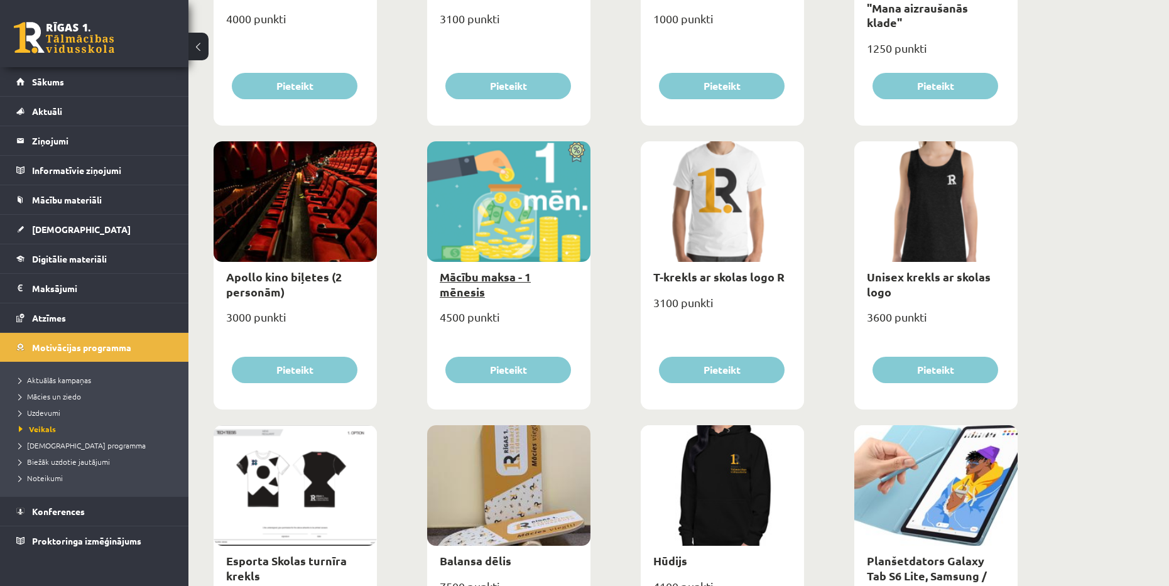
scroll to position [440, 0]
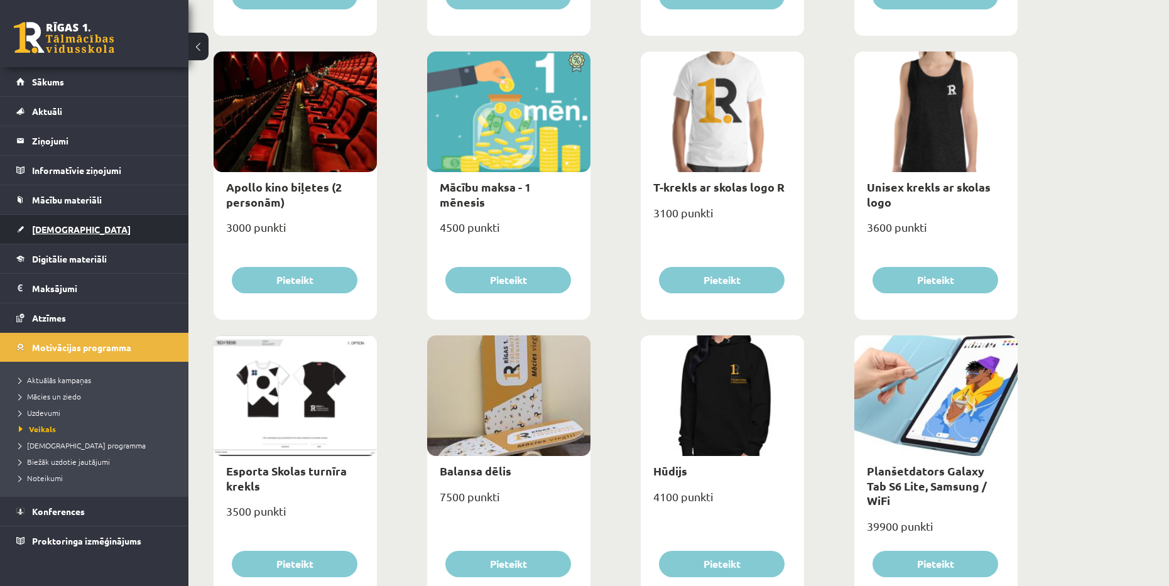
click at [132, 230] on link "[DEMOGRAPHIC_DATA]" at bounding box center [94, 229] width 156 height 29
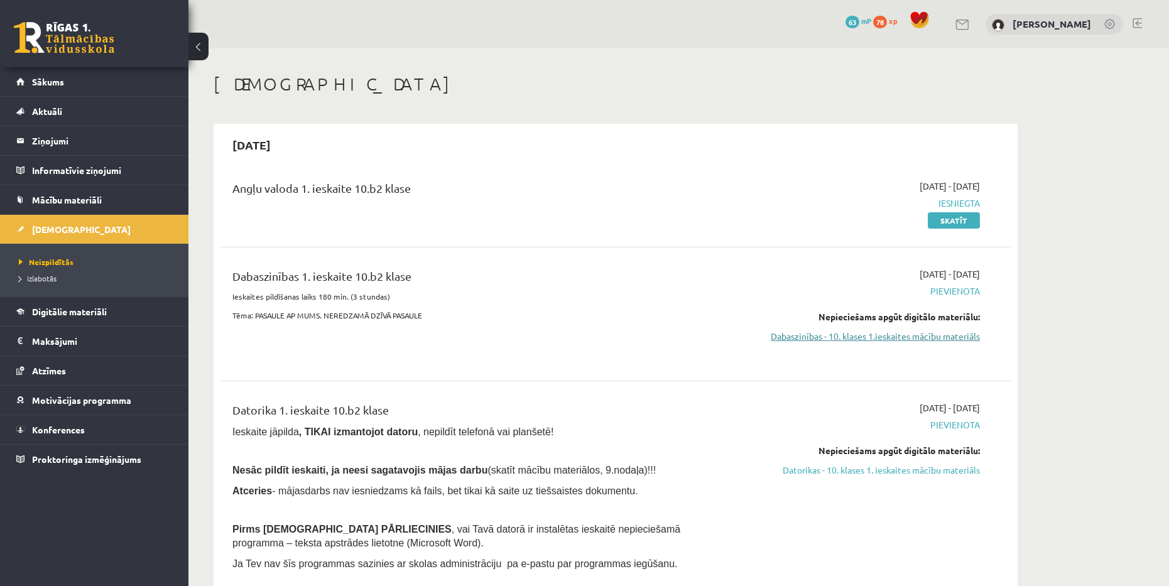
click at [915, 341] on link "Dabaszinības - 10. klases 1.ieskaites mācību materiāls" at bounding box center [861, 336] width 237 height 13
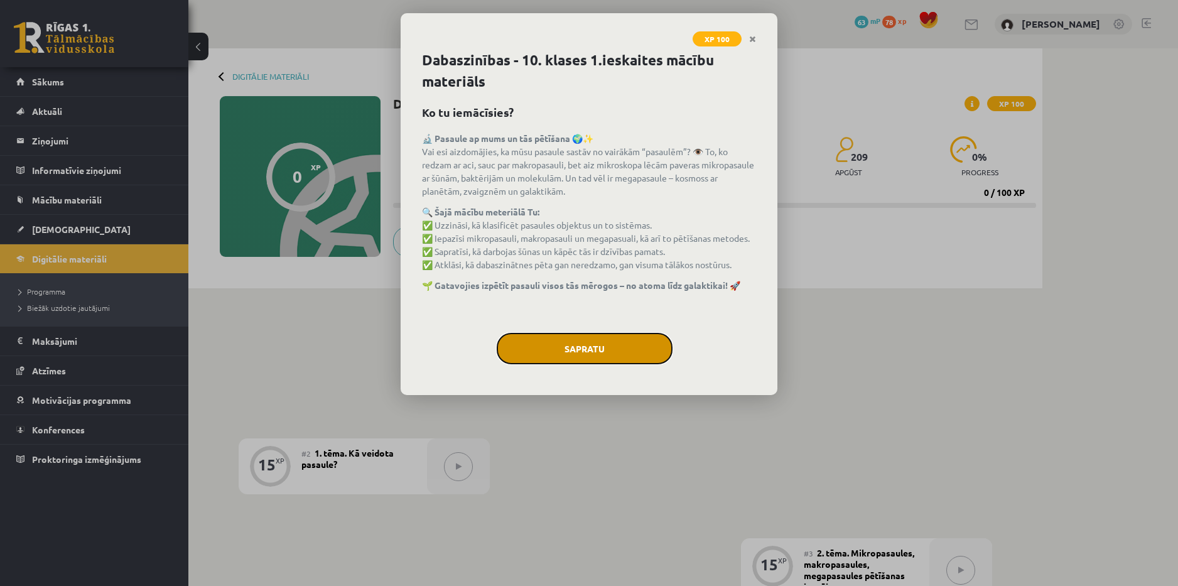
click at [577, 338] on button "Sapratu" at bounding box center [585, 348] width 176 height 31
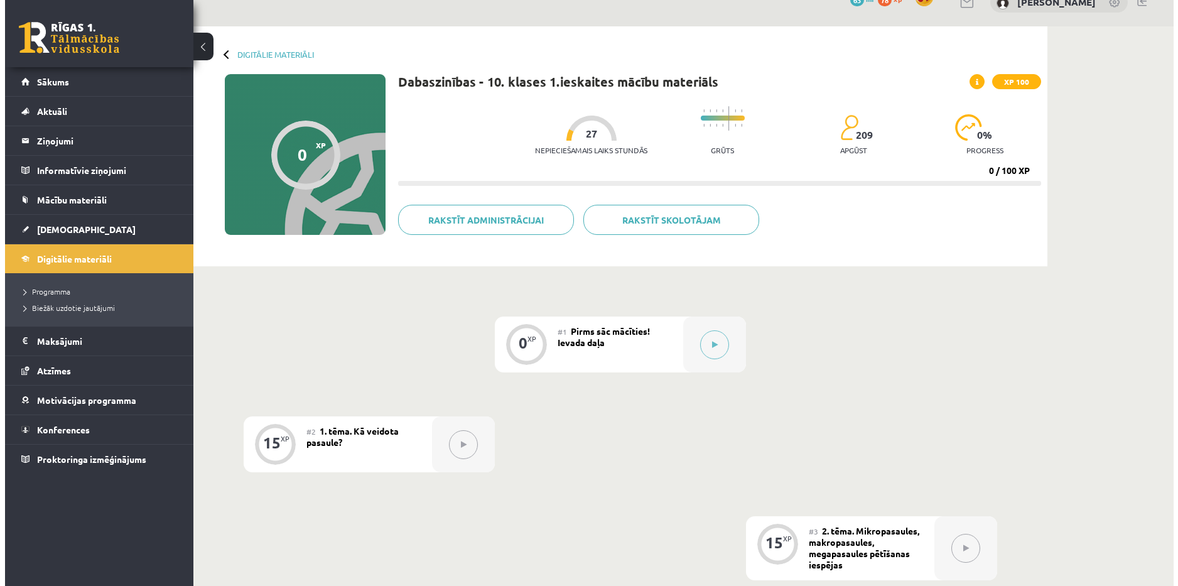
scroll to position [8, 0]
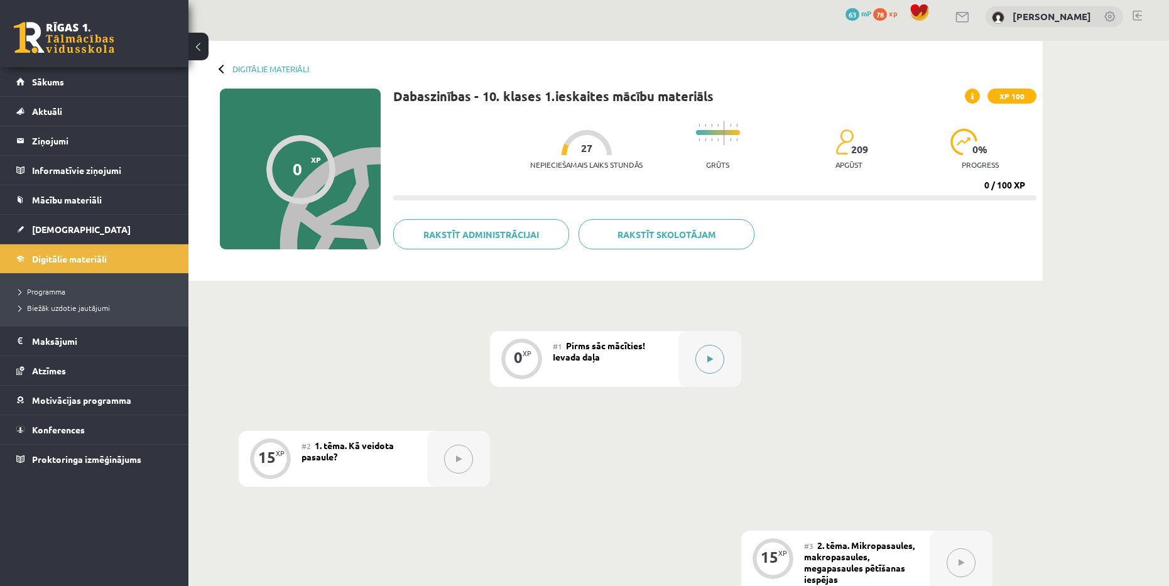
click at [715, 360] on button at bounding box center [709, 359] width 29 height 29
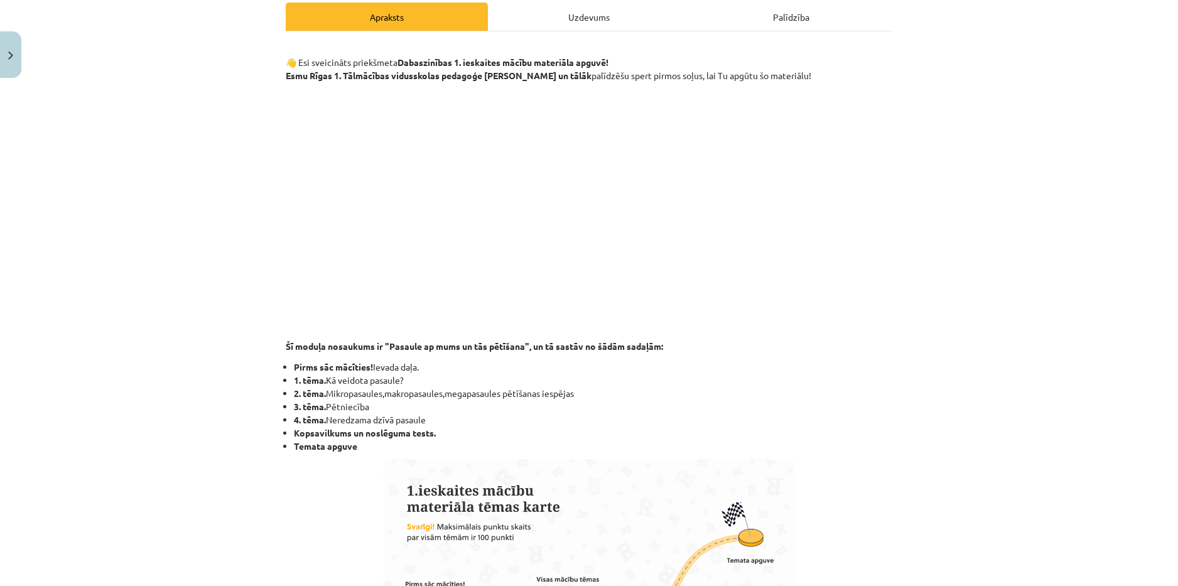
scroll to position [188, 0]
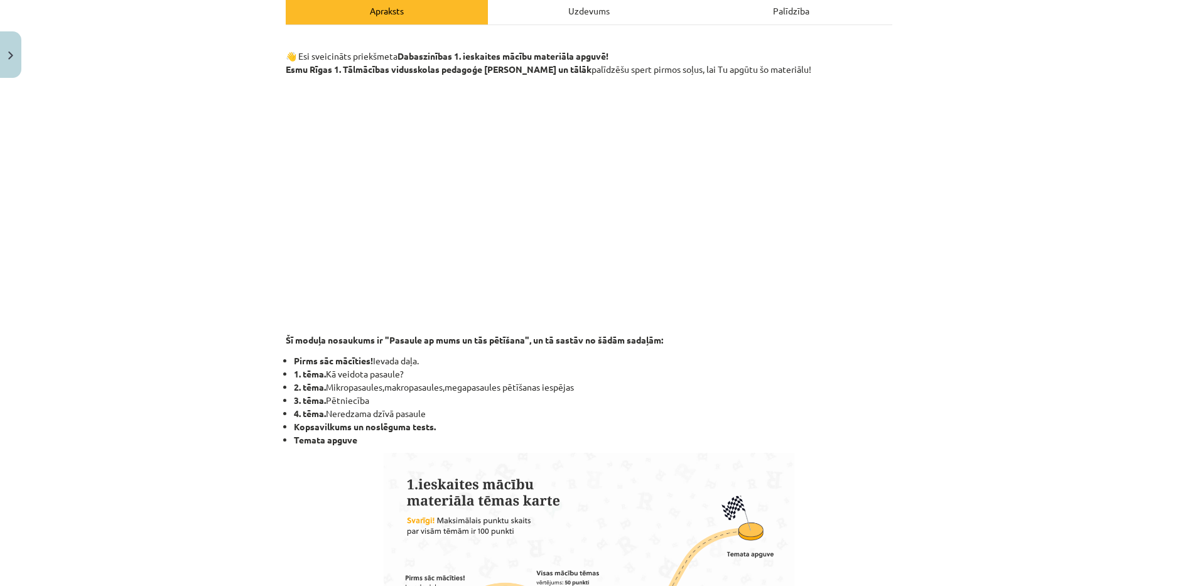
click at [1083, 428] on div "Mācību tēma: Dabaszinības - 10. klases 1.ieskaites mācību materiāls #1 Pirms sā…" at bounding box center [589, 293] width 1178 height 586
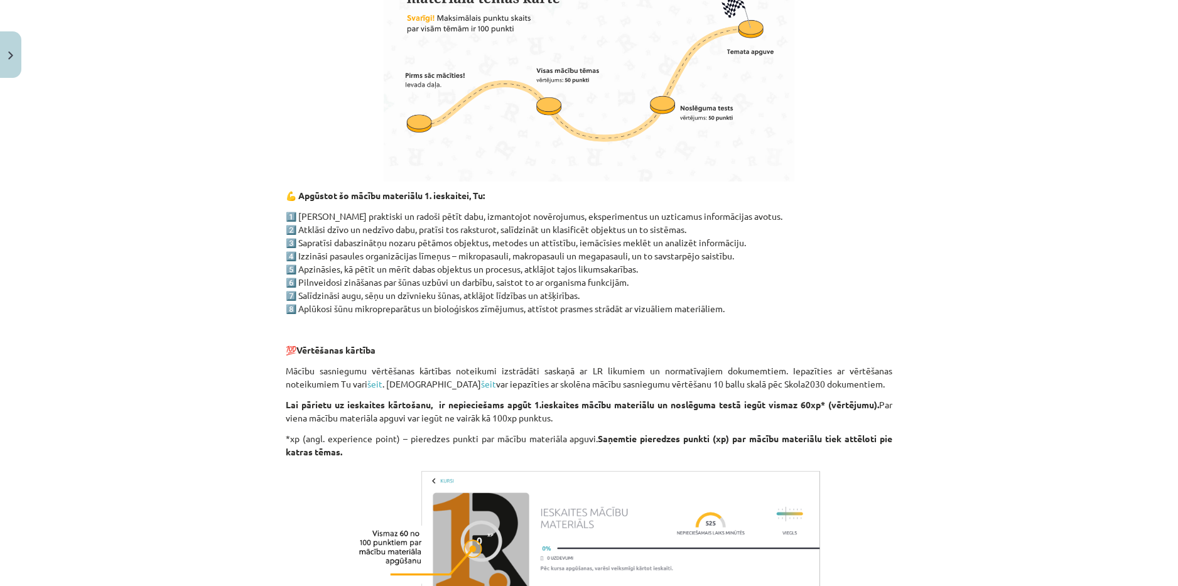
scroll to position [865, 0]
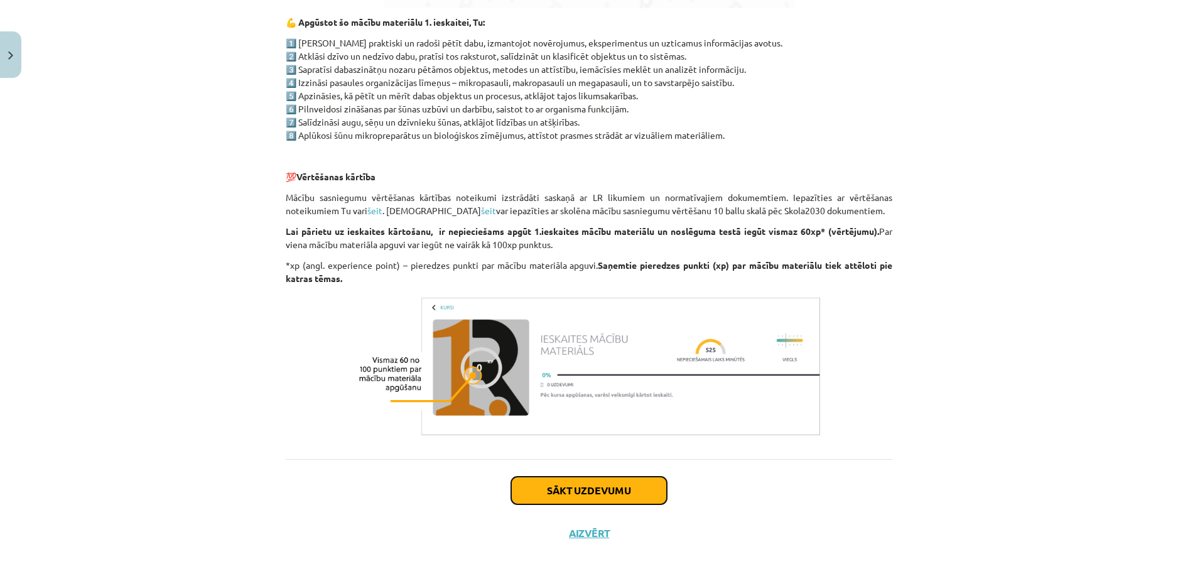
click at [602, 484] on button "Sākt uzdevumu" at bounding box center [589, 491] width 156 height 28
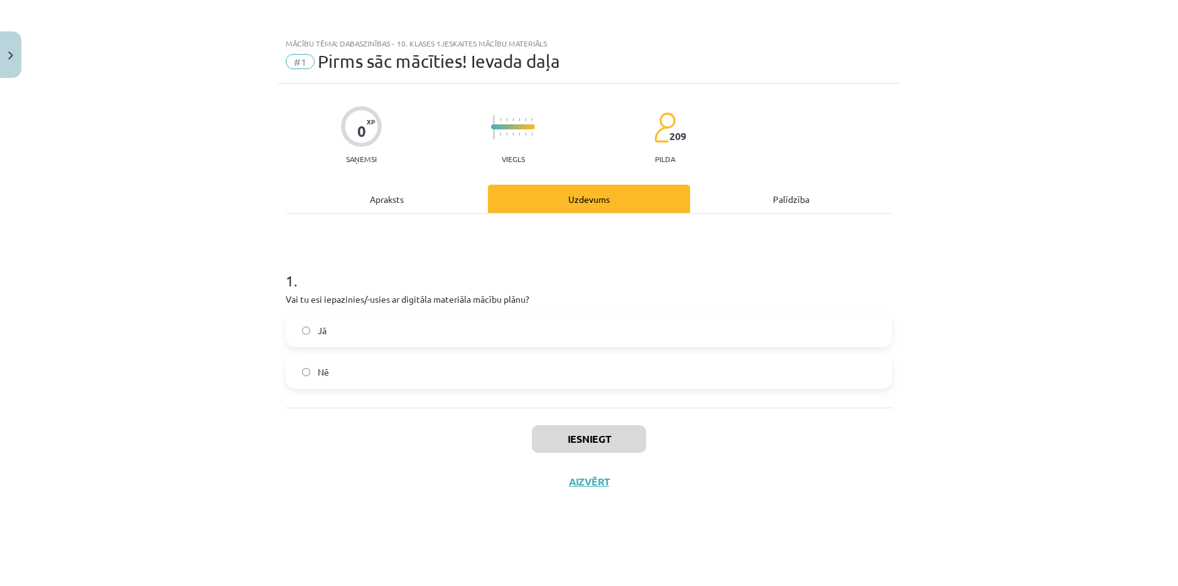
scroll to position [0, 0]
click at [536, 324] on label "Jā" at bounding box center [589, 330] width 604 height 31
click at [561, 437] on button "Iesniegt" at bounding box center [589, 439] width 114 height 28
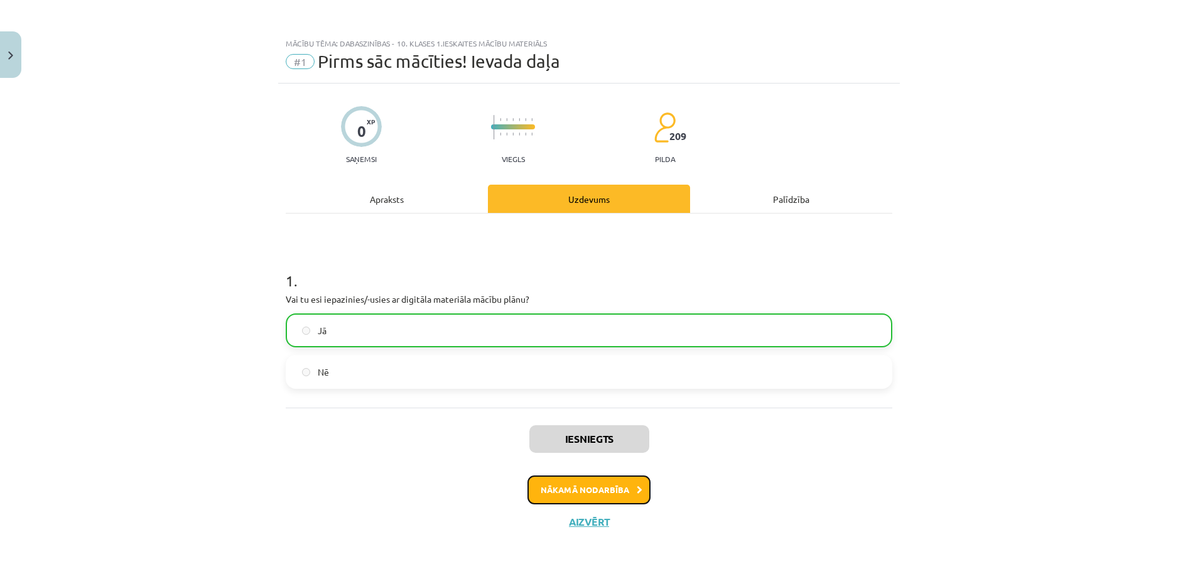
click at [616, 490] on button "Nākamā nodarbība" at bounding box center [589, 489] width 123 height 29
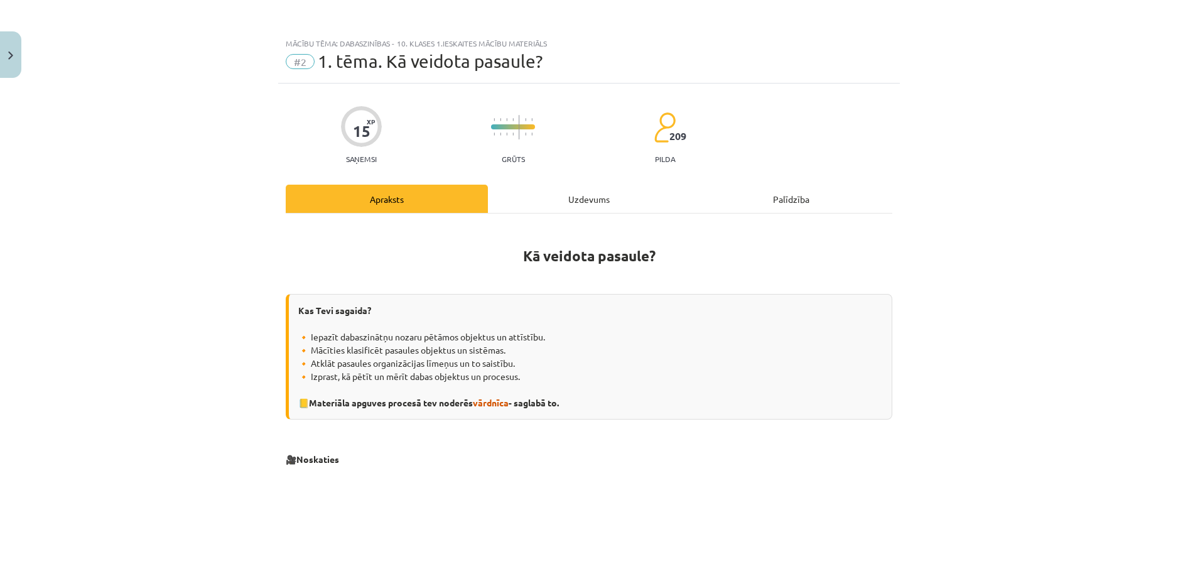
click at [618, 197] on div "Uzdevums" at bounding box center [589, 199] width 202 height 28
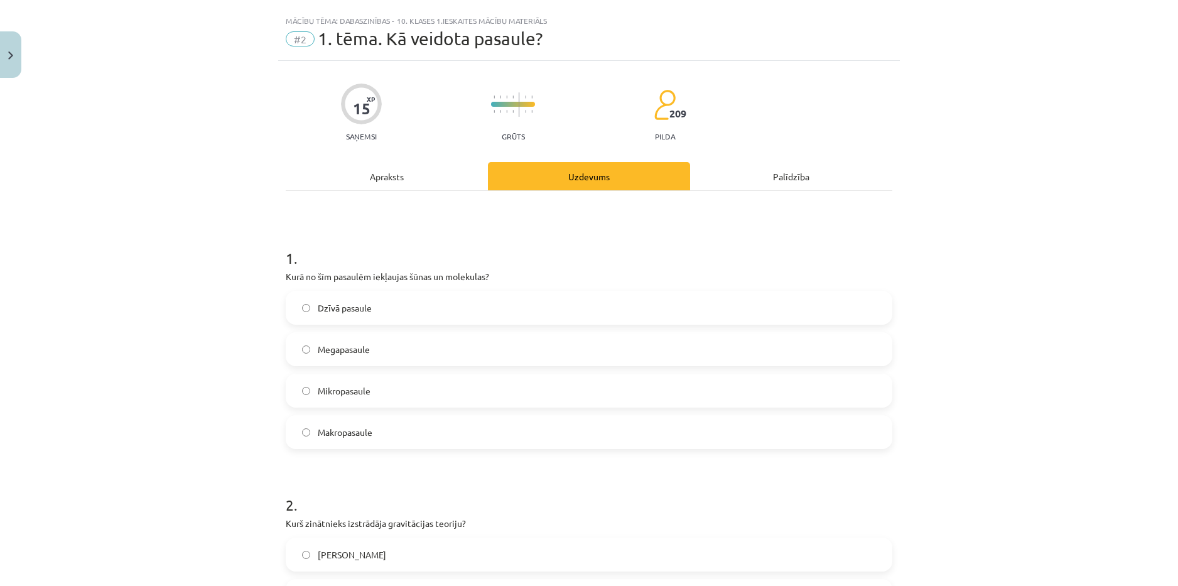
scroll to position [31, 0]
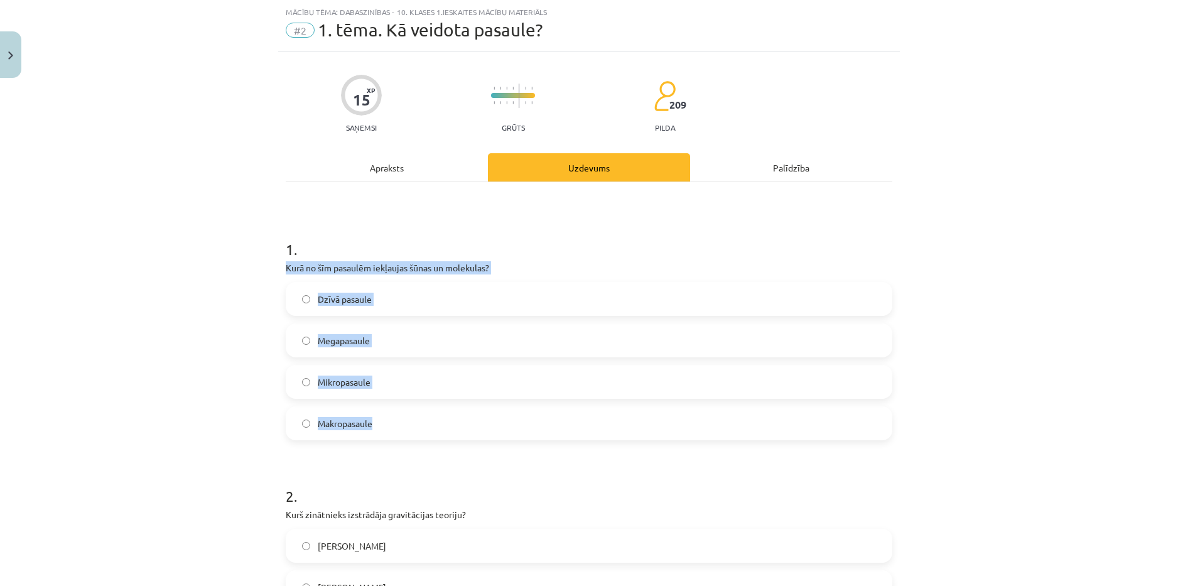
drag, startPoint x: 276, startPoint y: 266, endPoint x: 371, endPoint y: 418, distance: 178.8
copy div "Kurā no šīm pasaulēm iekļaujas šūnas un molekulas? Dzīvā pasaule Megapasaule Mi…"
click at [408, 379] on label "Mikropasaule" at bounding box center [589, 381] width 604 height 31
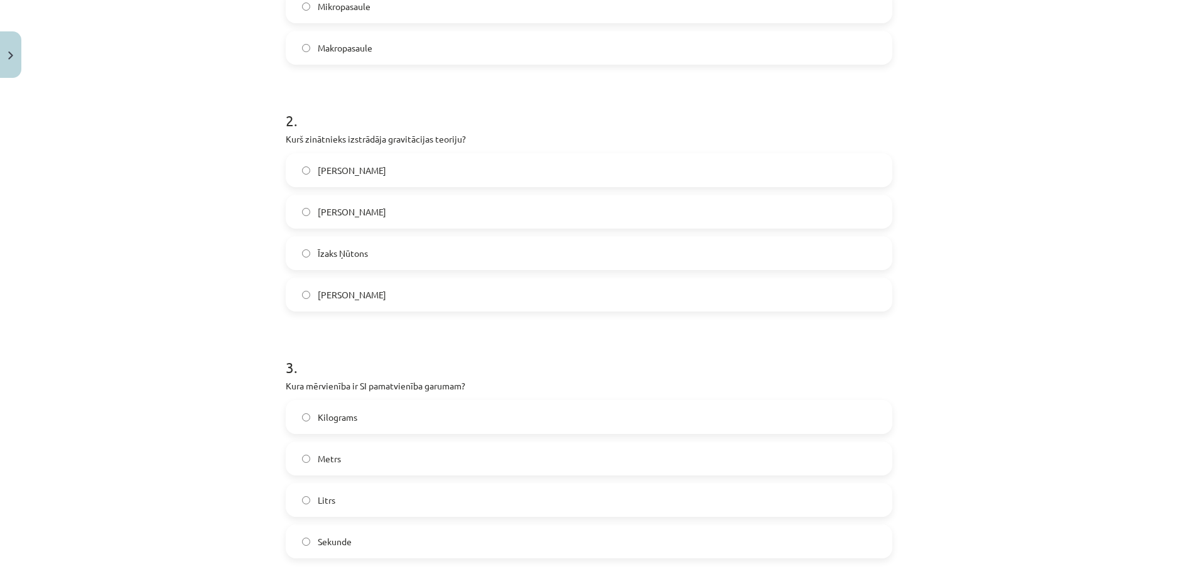
scroll to position [408, 0]
drag, startPoint x: 267, startPoint y: 138, endPoint x: 414, endPoint y: 291, distance: 212.3
click at [414, 291] on div "Mācību tēma: Dabaszinības - 10. klases 1.ieskaites mācību materiāls #2 1. tēma.…" at bounding box center [589, 293] width 1178 height 586
copy div "Kurš zinātnieks izstrādāja gravitācijas teoriju? Galileo Galilejs Nikolajs Kope…"
click at [381, 256] on label "Īzaks Ņūtons" at bounding box center [589, 251] width 604 height 31
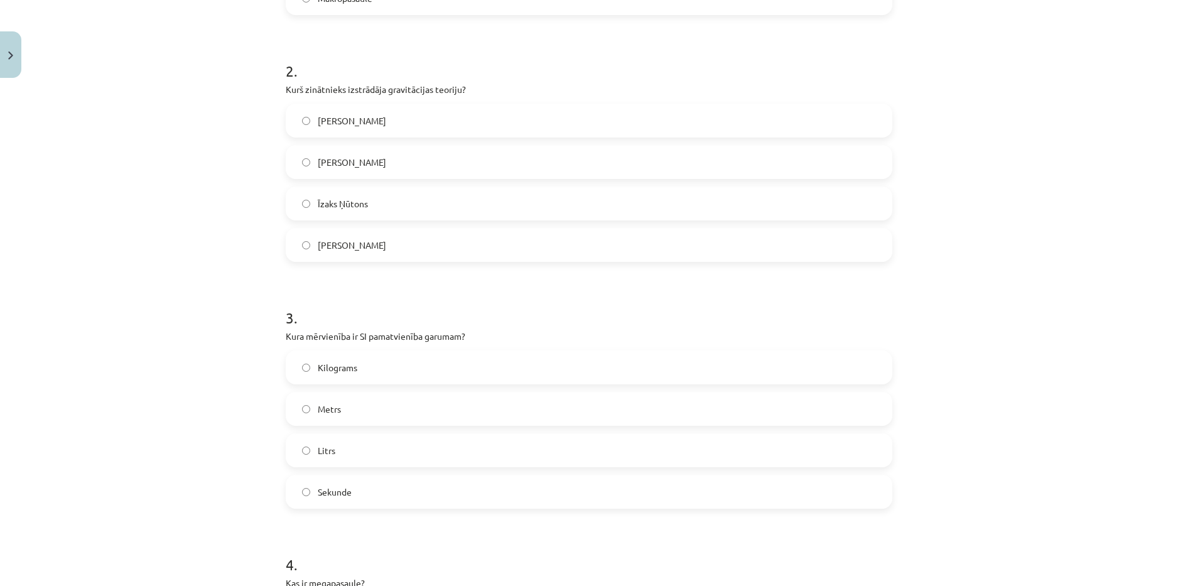
scroll to position [471, 0]
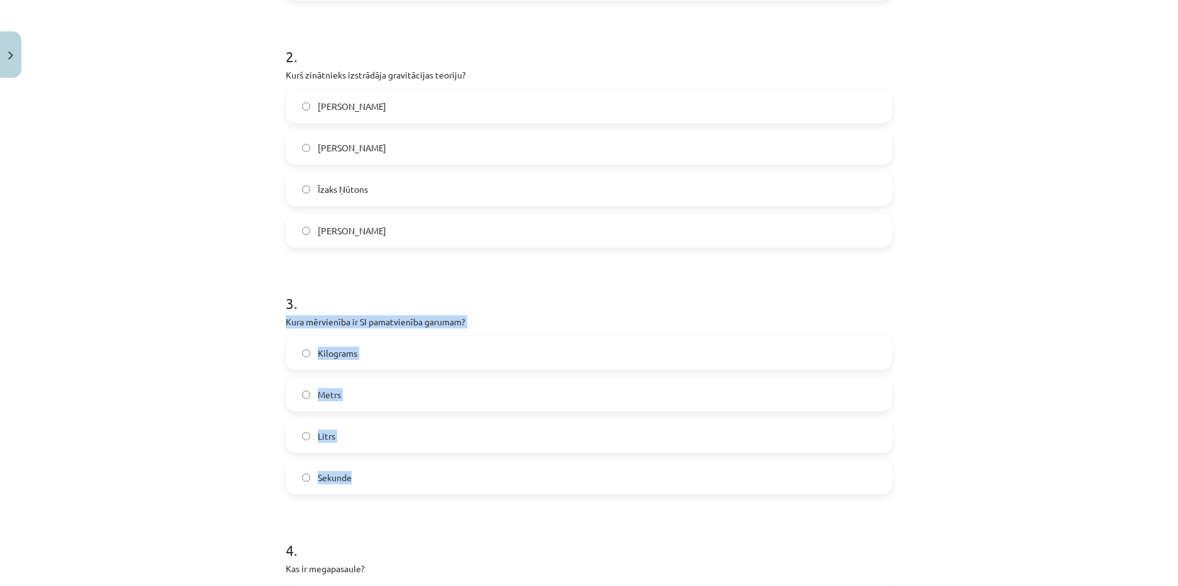
drag, startPoint x: 276, startPoint y: 320, endPoint x: 408, endPoint y: 480, distance: 207.0
click at [408, 484] on div "15 XP Saņemsi Grūts 209 pilda Apraksts Uzdevums Palīdzība 1 . Kurā no šīm pasau…" at bounding box center [589, 358] width 622 height 1490
copy div "Kura mērvienība ir SI pamatvienība garumam? Kilograms Metrs Litrs Sekunde"
click at [355, 394] on label "Metrs" at bounding box center [589, 394] width 604 height 31
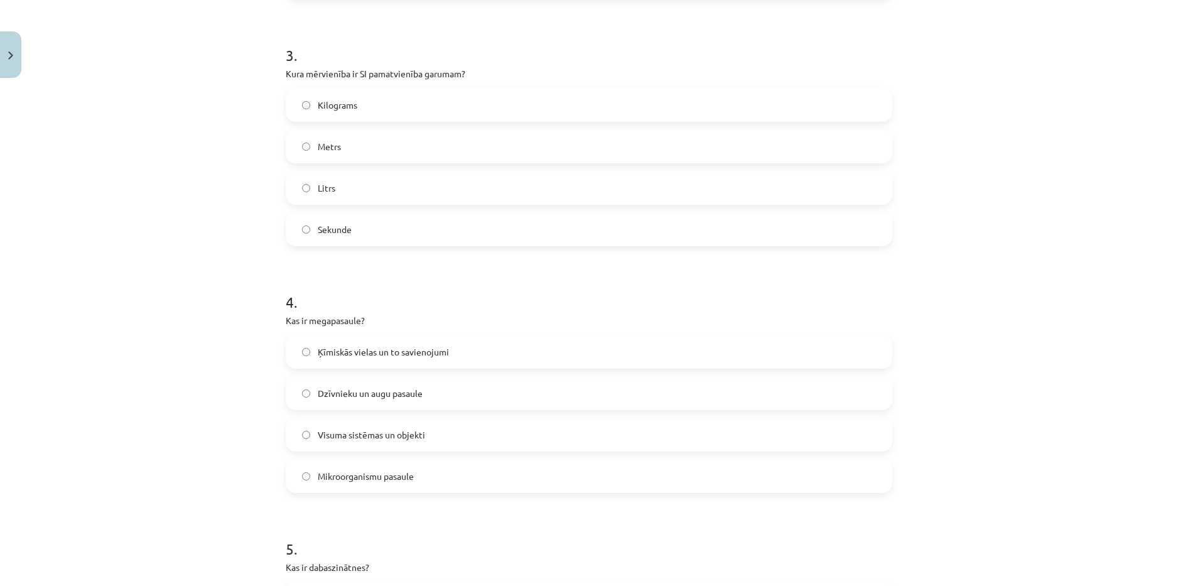
scroll to position [722, 0]
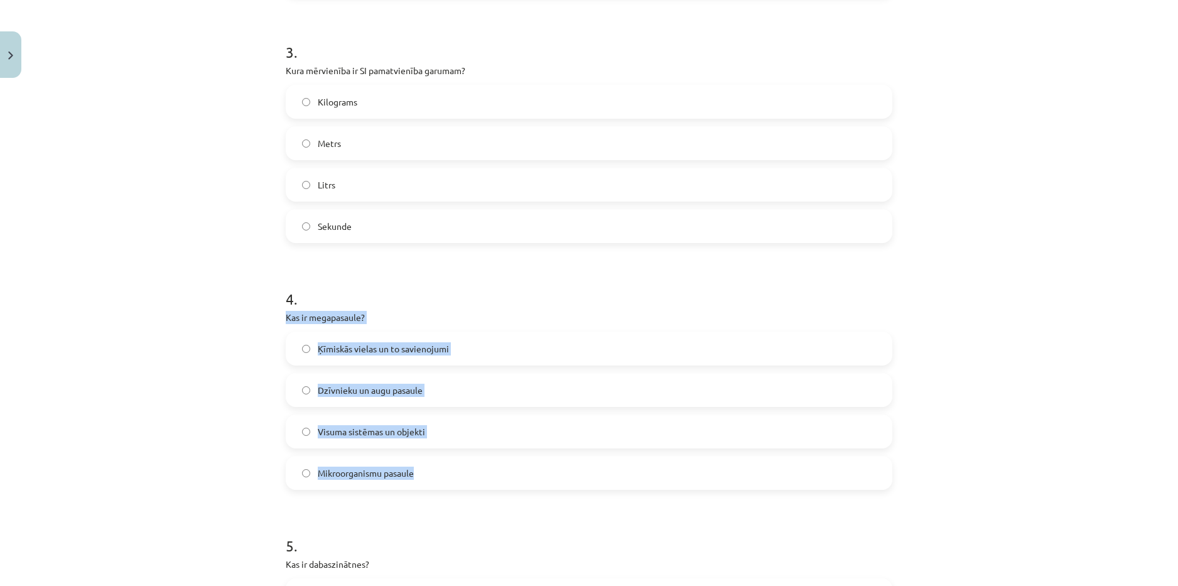
drag, startPoint x: 276, startPoint y: 318, endPoint x: 438, endPoint y: 461, distance: 216.7
click at [438, 461] on div "15 XP Saņemsi Grūts 209 pilda Apraksts Uzdevums Palīdzība 1 . Kurā no šīm pasau…" at bounding box center [589, 106] width 622 height 1490
copy div "Kas ir megapasaule? Ķīmiskās vielas un to savienojumi Dzīvnieku un augu pasaule…"
click at [475, 435] on label "Visuma sistēmas un objekti" at bounding box center [589, 431] width 604 height 31
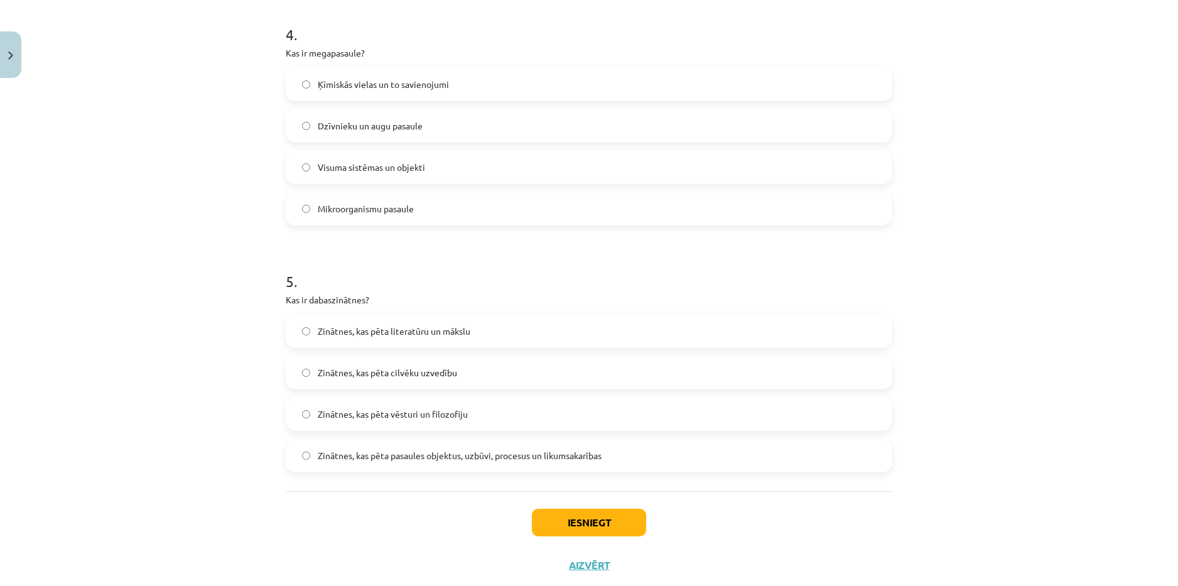
scroll to position [1019, 0]
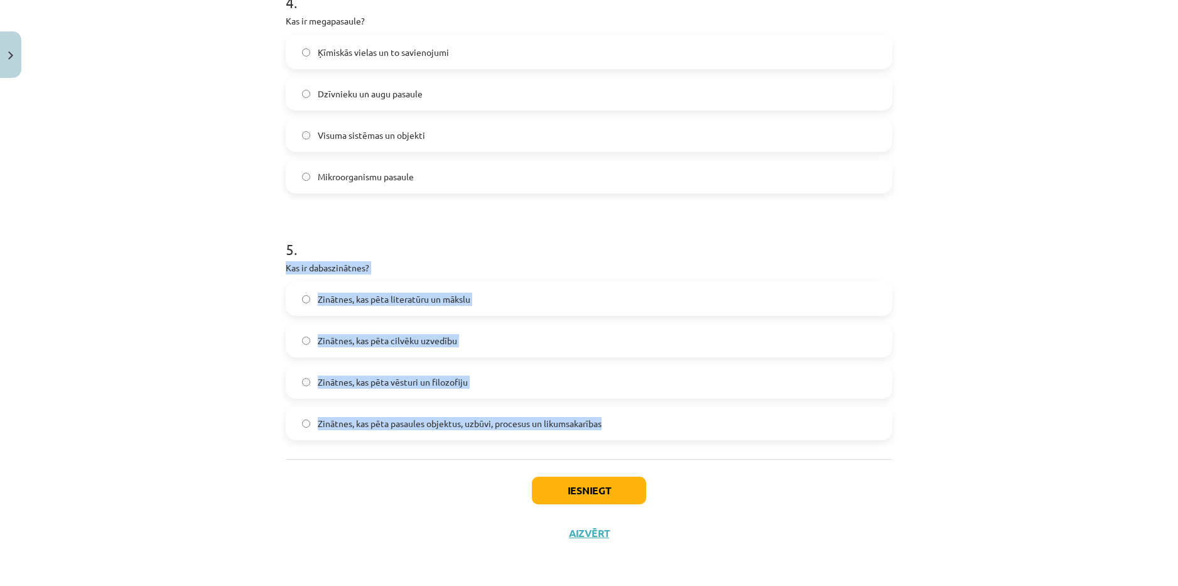
drag, startPoint x: 274, startPoint y: 262, endPoint x: 623, endPoint y: 429, distance: 387.1
click at [629, 436] on div "Mācību tēma: Dabaszinības - 10. klases 1.ieskaites mācību materiāls #2 1. tēma.…" at bounding box center [589, 293] width 1178 height 586
copy div "Kas ir dabaszinātnes? Zinātnes, kas pēta literatūru un mākslu Zinātnes, kas pēt…"
click at [634, 421] on label "Zinātnes, kas pēta pasaules objektus, uzbūvi, procesus un likumsakarības" at bounding box center [589, 423] width 604 height 31
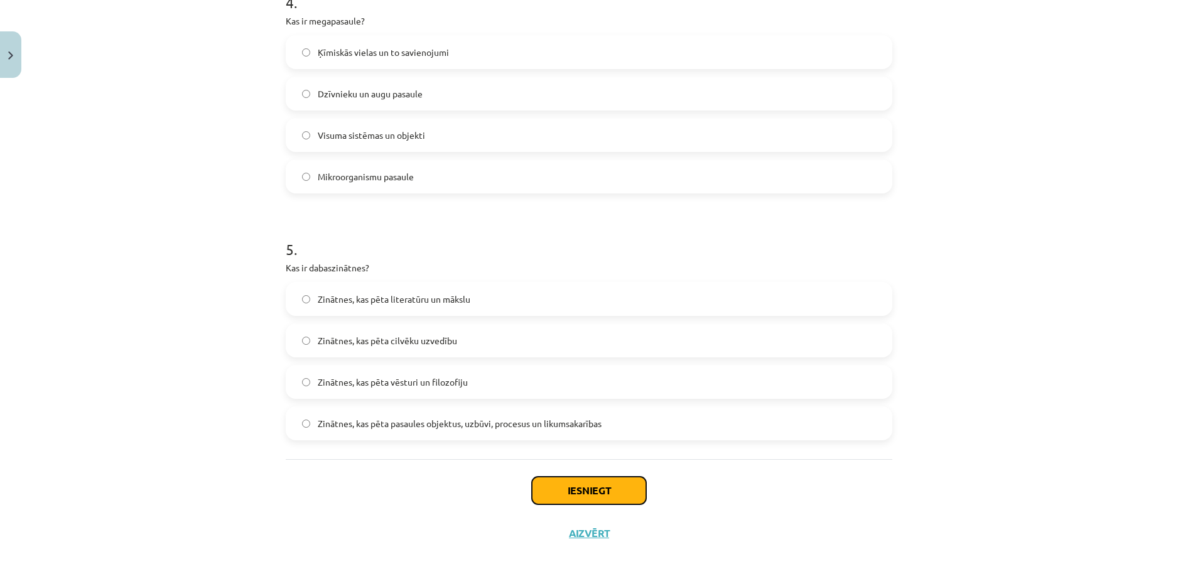
click at [598, 489] on button "Iesniegt" at bounding box center [589, 491] width 114 height 28
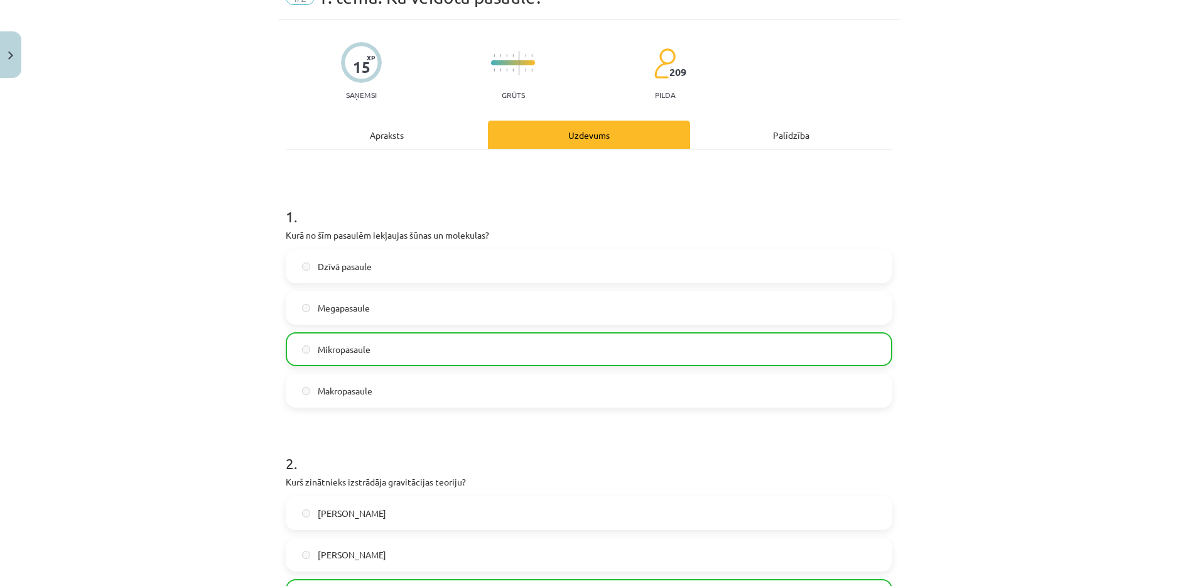
scroll to position [0, 0]
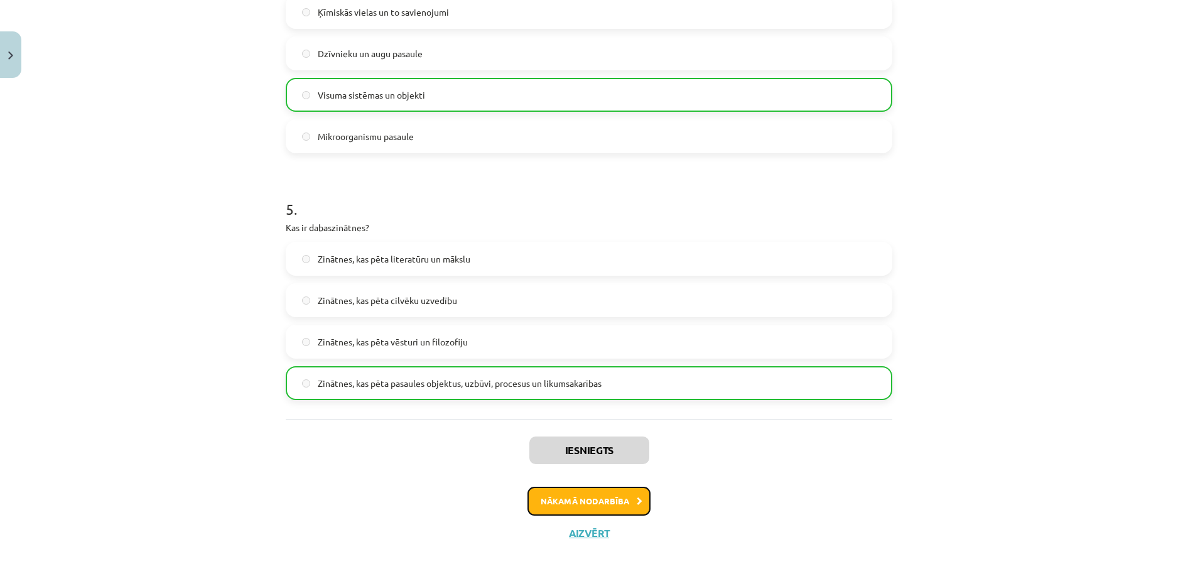
click at [620, 496] on button "Nākamā nodarbība" at bounding box center [589, 501] width 123 height 29
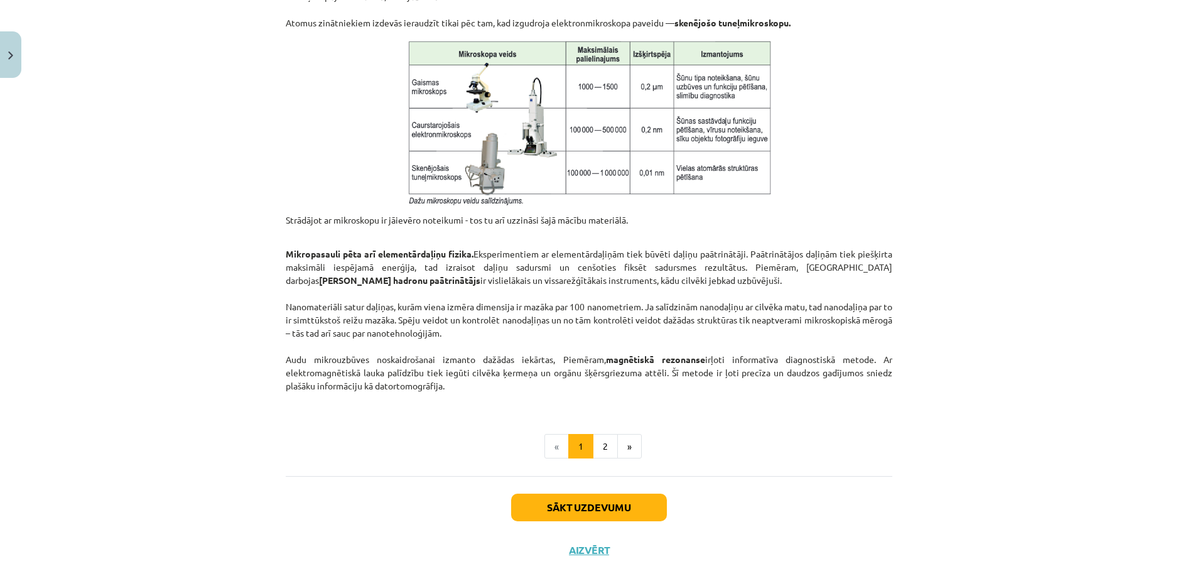
scroll to position [948, 0]
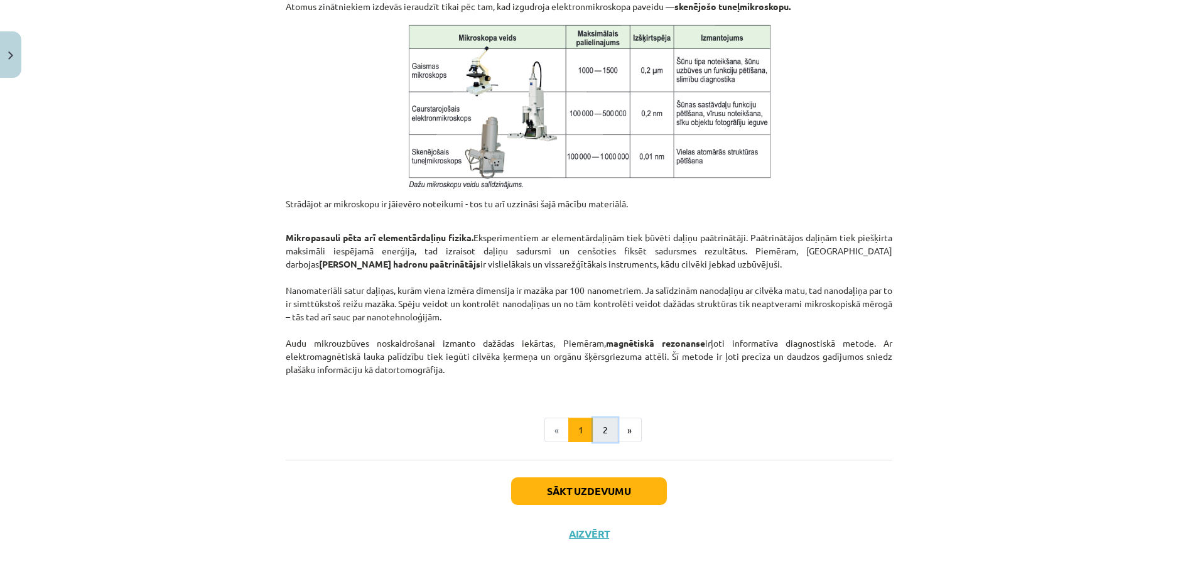
click at [599, 432] on button "2" at bounding box center [605, 430] width 25 height 25
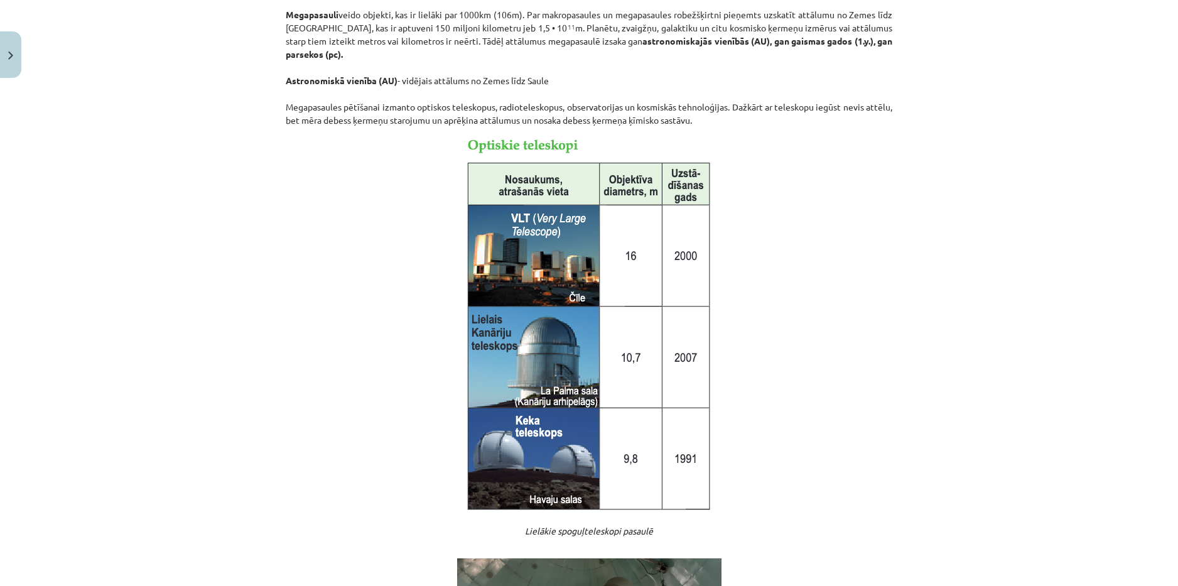
scroll to position [559, 0]
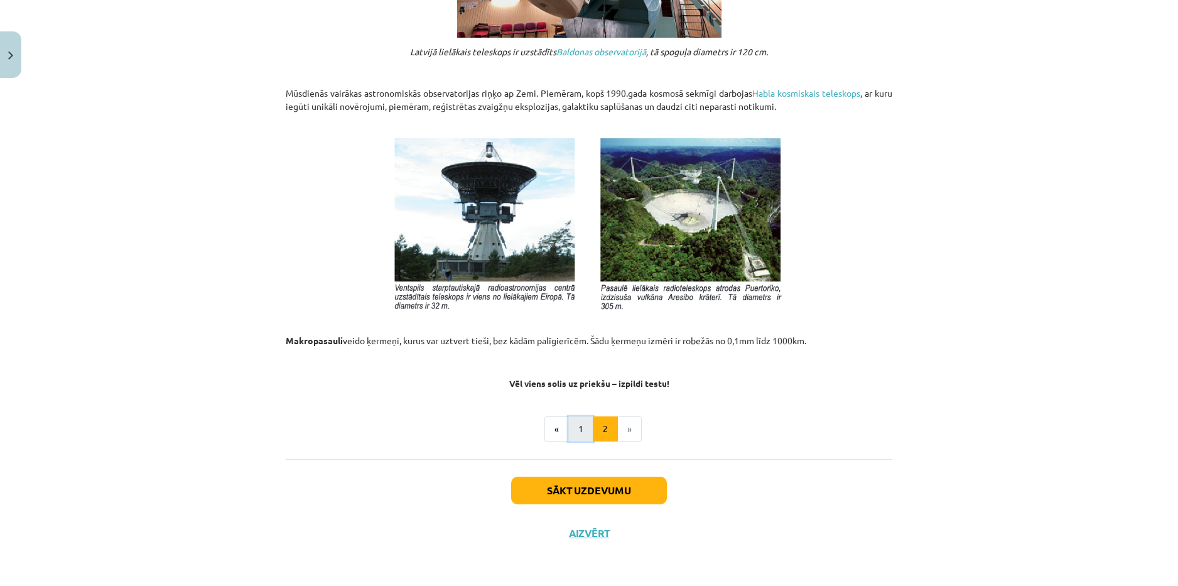
click at [580, 434] on button "1" at bounding box center [580, 428] width 25 height 25
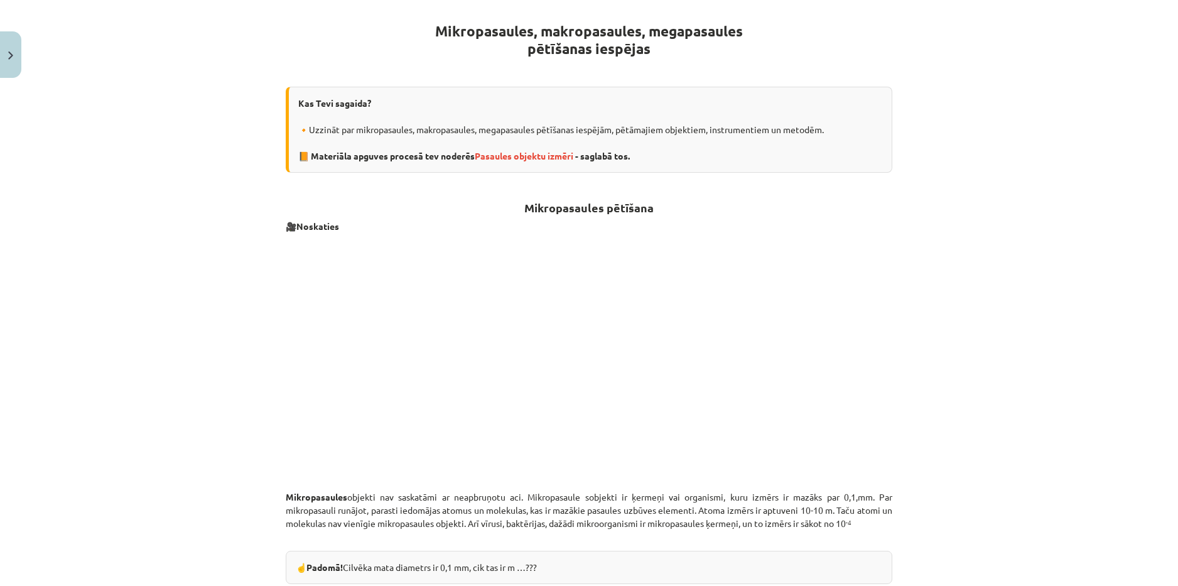
scroll to position [0, 0]
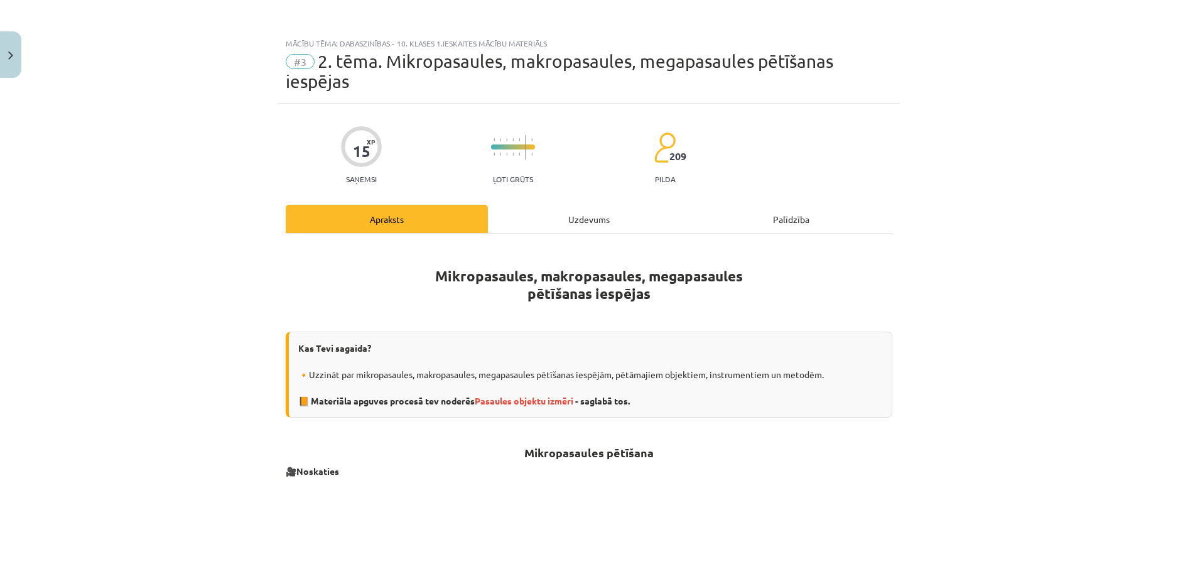
click at [582, 219] on div "Uzdevums" at bounding box center [589, 219] width 202 height 28
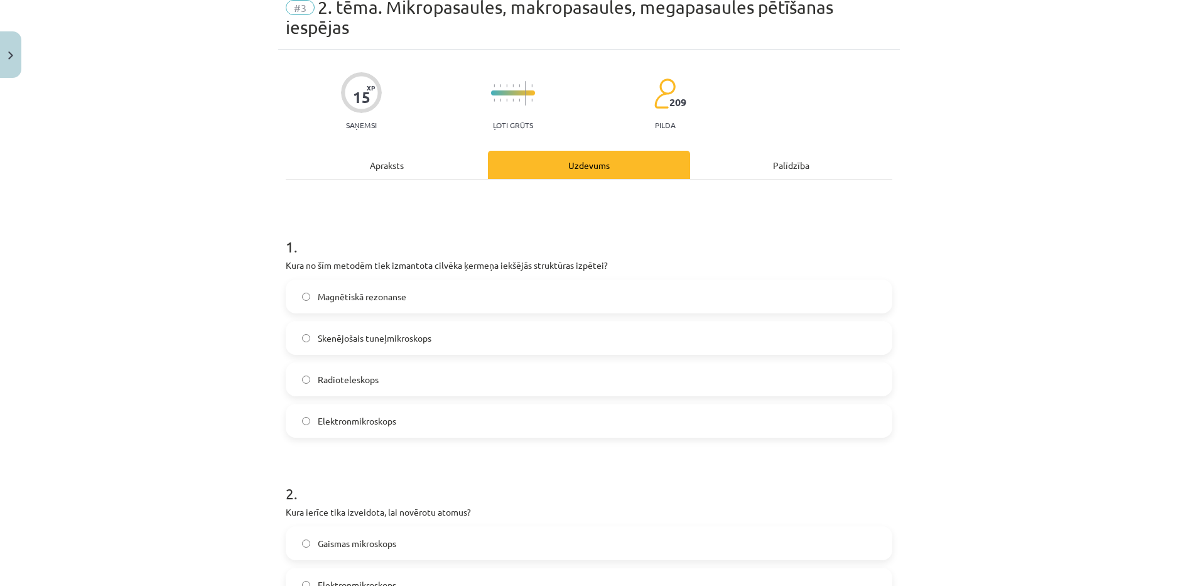
scroll to position [283, 0]
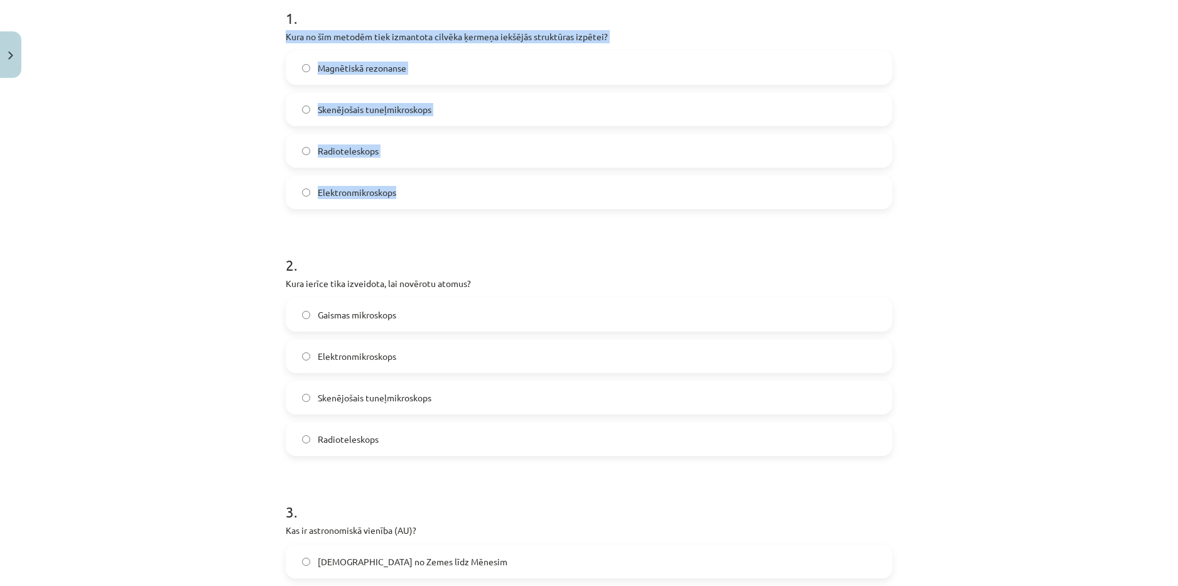
drag, startPoint x: 279, startPoint y: 33, endPoint x: 484, endPoint y: 185, distance: 255.0
click at [484, 185] on div "15 XP Saņemsi Ļoti grūts 209 pilda Apraksts Uzdevums Palīdzība 1 . Kura no šīm …" at bounding box center [589, 566] width 622 height 1490
copy div "Kura no šīm metodēm tiek izmantota cilvēka ķermeņa iekšējās struktūras izpētei?…"
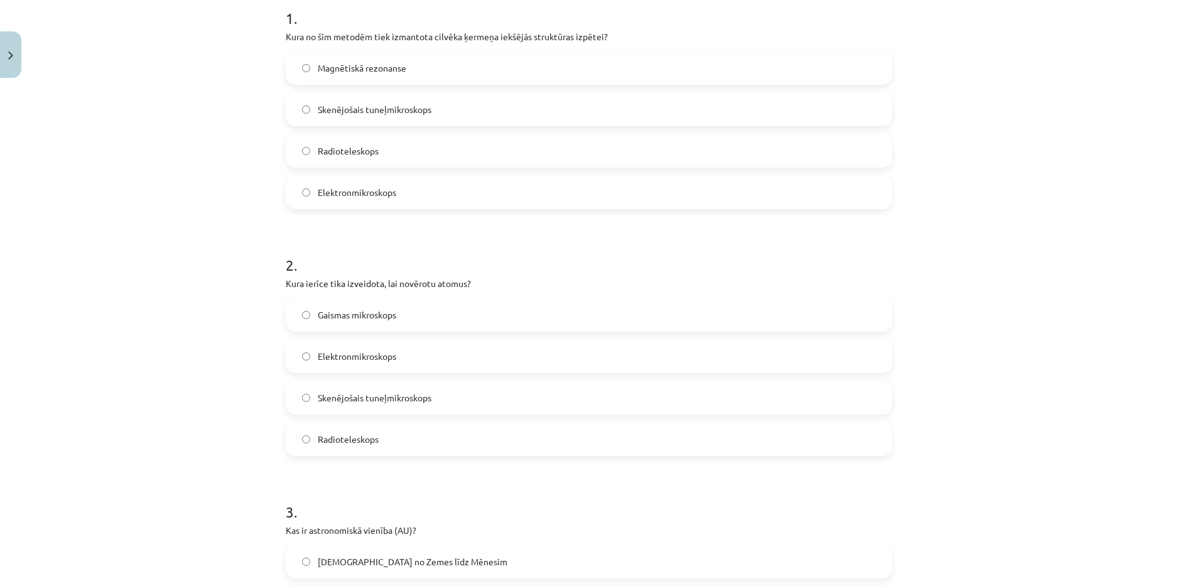
click at [458, 237] on h1 "2 ." at bounding box center [589, 253] width 607 height 39
click at [474, 72] on label "Magnētiskā rezonanse" at bounding box center [589, 67] width 604 height 31
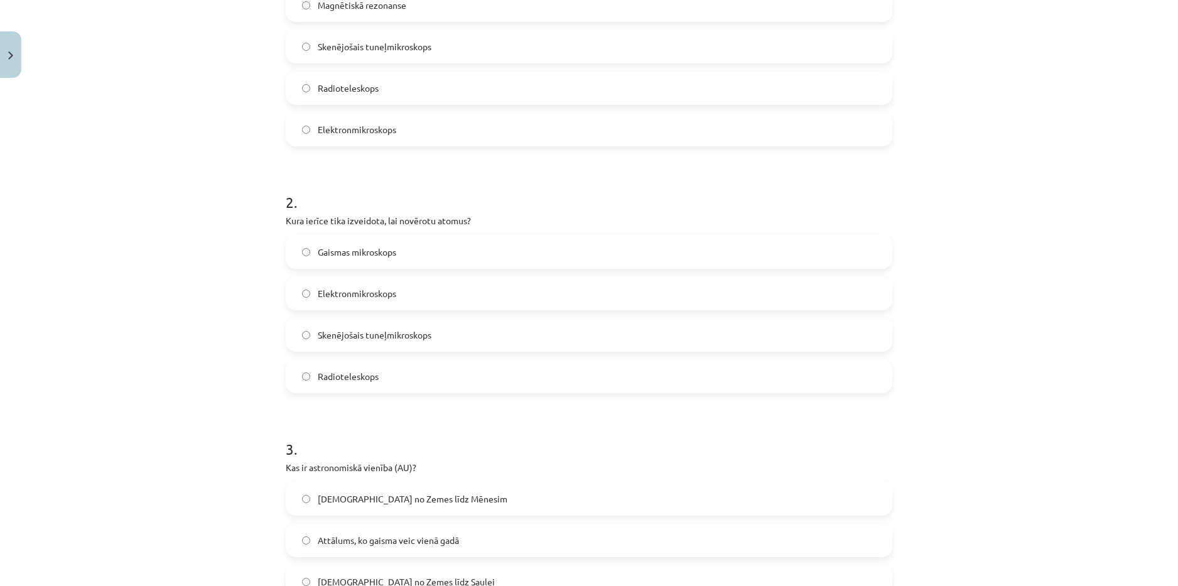
click at [416, 256] on label "Gaismas mikroskops" at bounding box center [589, 251] width 604 height 31
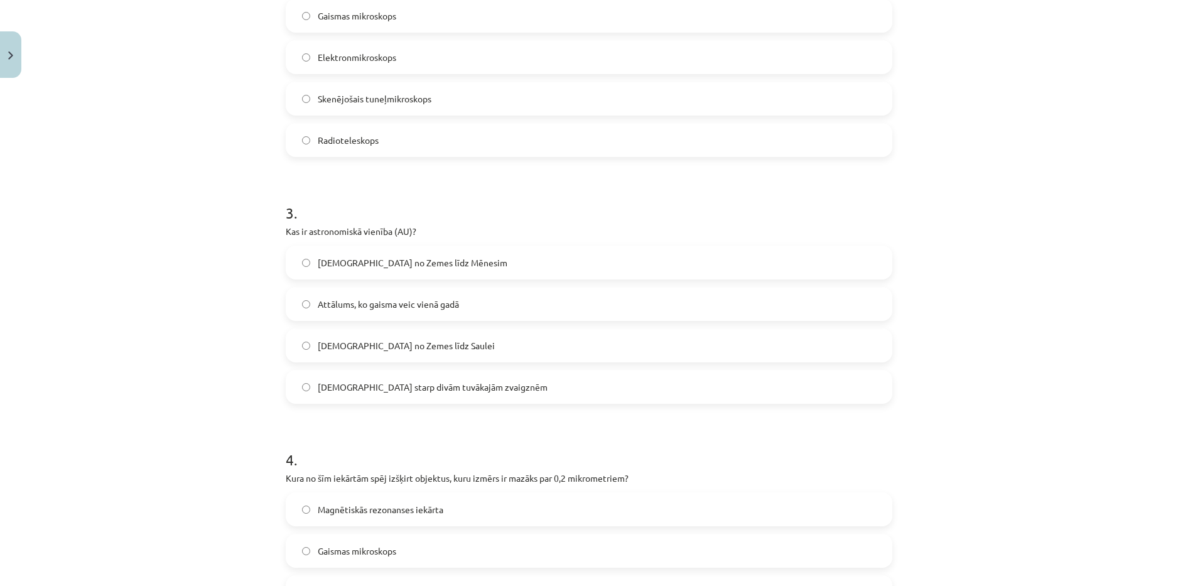
scroll to position [597, 0]
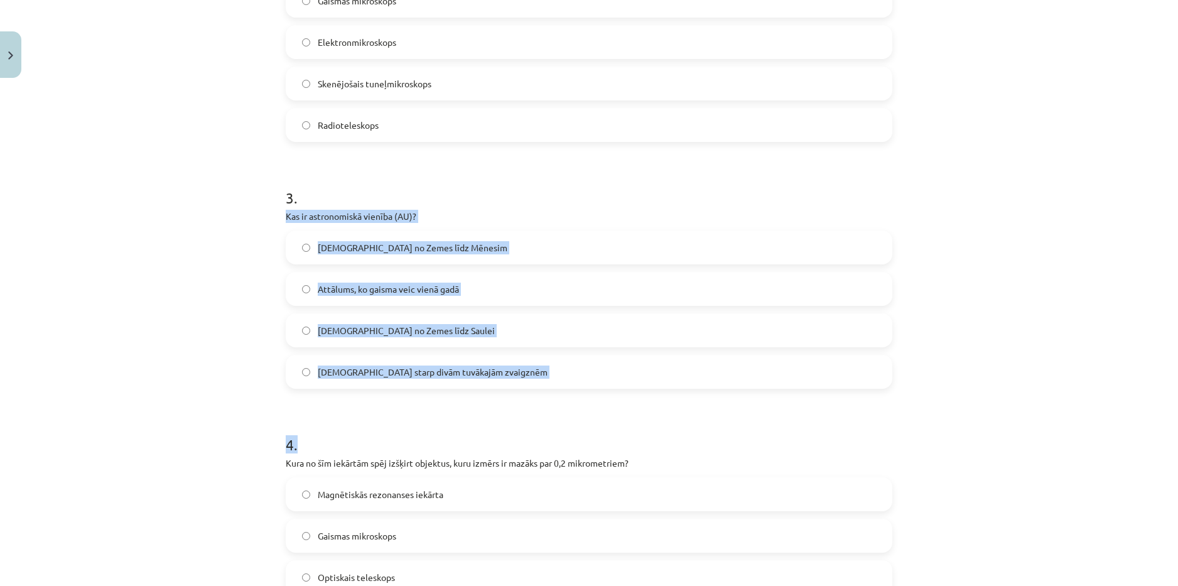
drag, startPoint x: 276, startPoint y: 215, endPoint x: 484, endPoint y: 389, distance: 271.0
click at [484, 396] on div "15 XP Saņemsi Ļoti grūts 209 pilda Apraksts Uzdevums Palīdzība 1 . Kura no šīm …" at bounding box center [589, 252] width 622 height 1490
click at [529, 413] on form "1 . Kura no šīm metodēm tiek izmantota cilvēka ķermeņa iekšējās struktūras izpē…" at bounding box center [589, 277] width 607 height 1209
drag, startPoint x: 504, startPoint y: 369, endPoint x: 275, endPoint y: 208, distance: 279.6
click at [278, 208] on div "15 XP Saņemsi Ļoti grūts 209 pilda Apraksts Uzdevums Palīdzība 1 . Kura no šīm …" at bounding box center [589, 252] width 622 height 1490
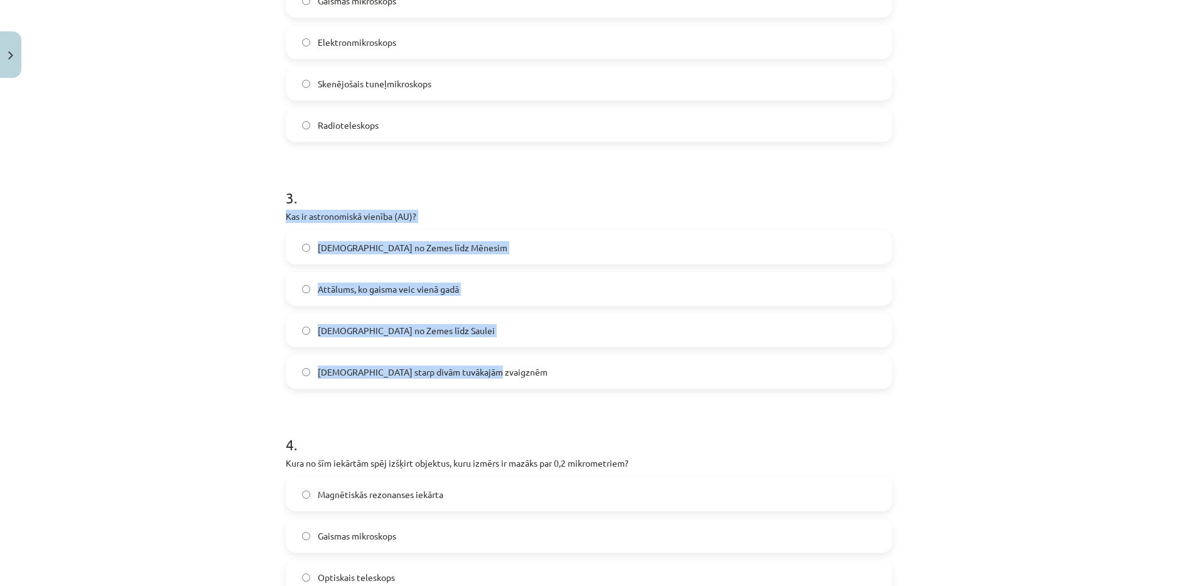
copy div "Kas ir astronomiskā vienība (AU)? Attālums no Zemes līdz Mēnesim Attālums, ko g…"
click at [504, 339] on label "Attālums no Zemes līdz Saulei" at bounding box center [589, 330] width 604 height 31
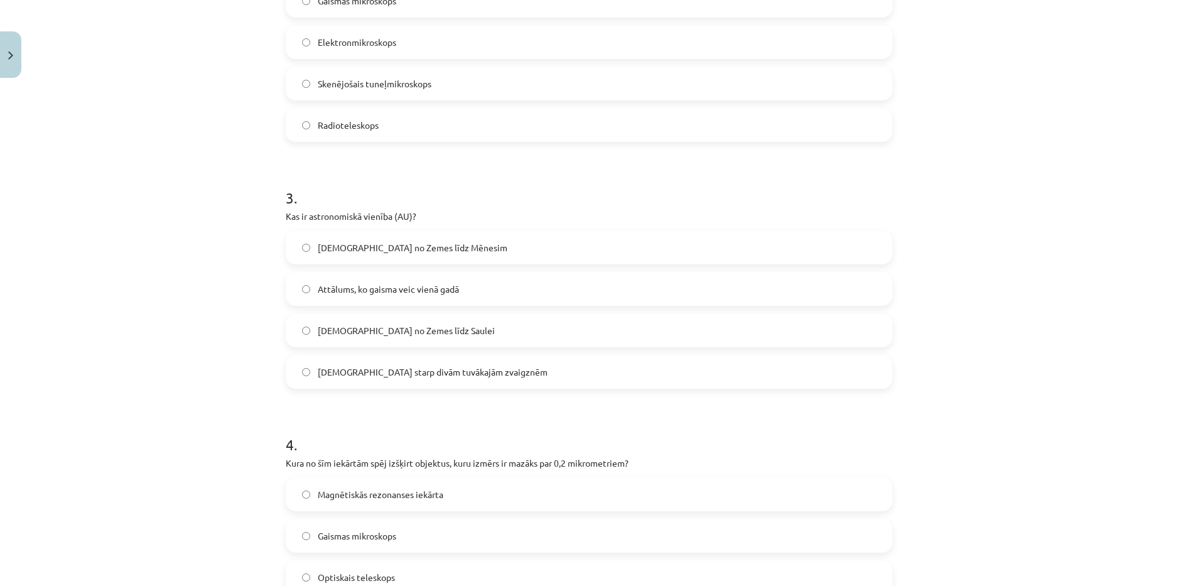
click at [482, 244] on label "Attālums no Zemes līdz Mēnesim" at bounding box center [589, 247] width 604 height 31
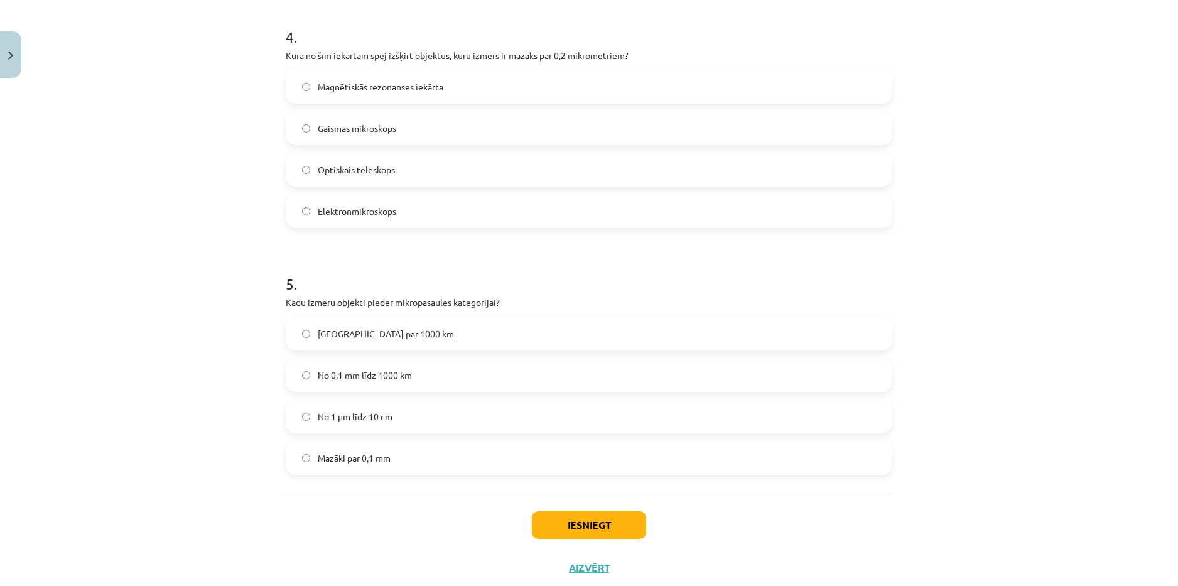
scroll to position [725, 0]
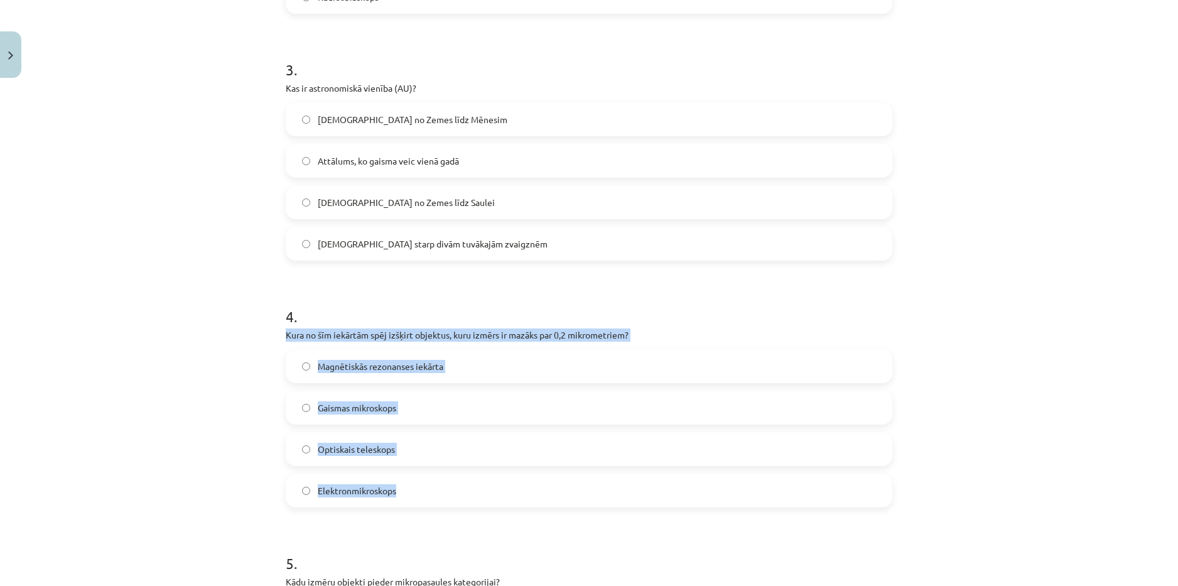
drag, startPoint x: 268, startPoint y: 333, endPoint x: 457, endPoint y: 493, distance: 247.7
click at [457, 493] on div "Mācību tēma: Dabaszinības - 10. klases 1.ieskaites mācību materiāls #3 2. tēma.…" at bounding box center [589, 293] width 1178 height 586
drag, startPoint x: 425, startPoint y: 328, endPoint x: 383, endPoint y: 333, distance: 41.8
click at [383, 333] on p "Kura no šīm iekārtām spēj izšķirt objektus, kuru izmērs ir mazāks par 0,2 mikro…" at bounding box center [589, 334] width 607 height 13
drag, startPoint x: 280, startPoint y: 330, endPoint x: 411, endPoint y: 477, distance: 196.1
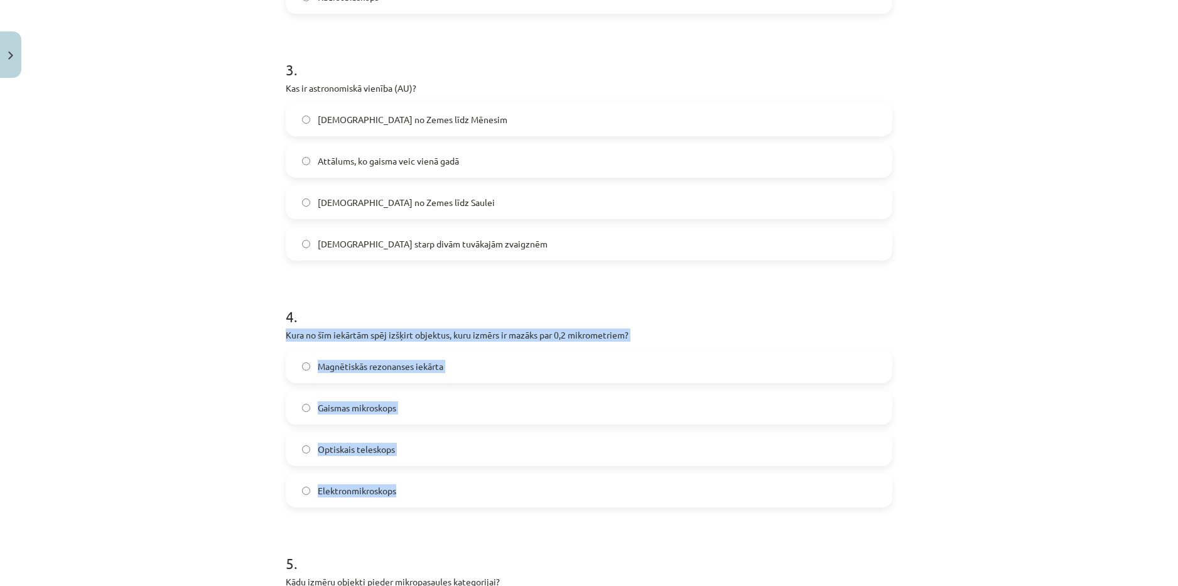
click at [411, 483] on div "4 . Kura no šīm iekārtām spēj izšķirt objektus, kuru izmērs ir mazāks par 0,2 m…" at bounding box center [589, 397] width 607 height 222
copy div "Kura no šīm iekārtām spēj izšķirt objektus, kuru izmērs ir mazāks par 0,2 mikro…"
click at [428, 494] on label "Elektronmikroskops" at bounding box center [589, 490] width 604 height 31
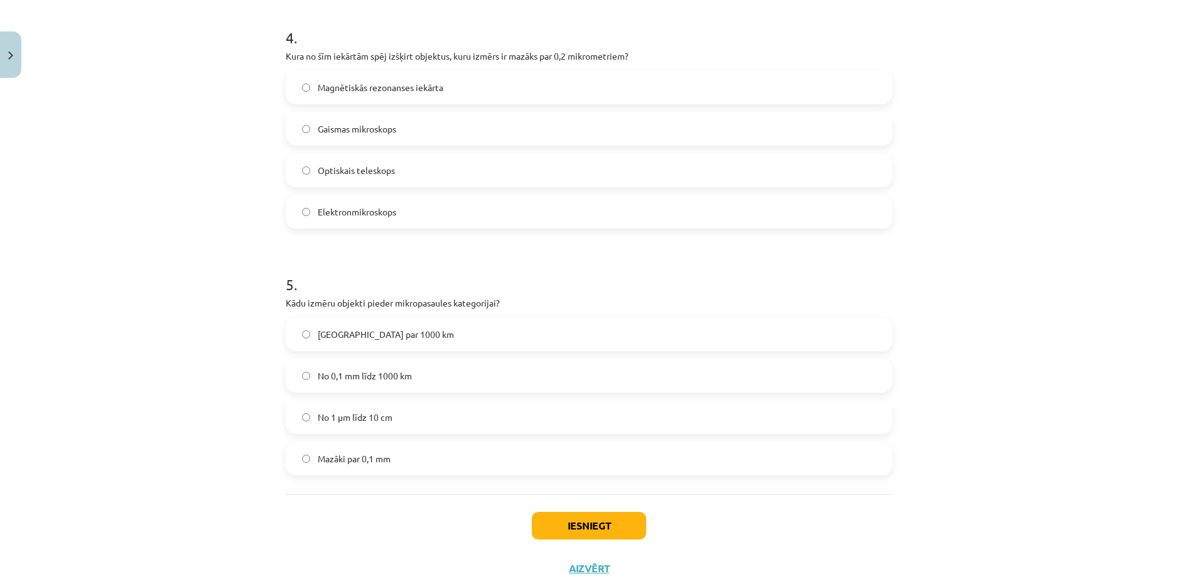
scroll to position [1039, 0]
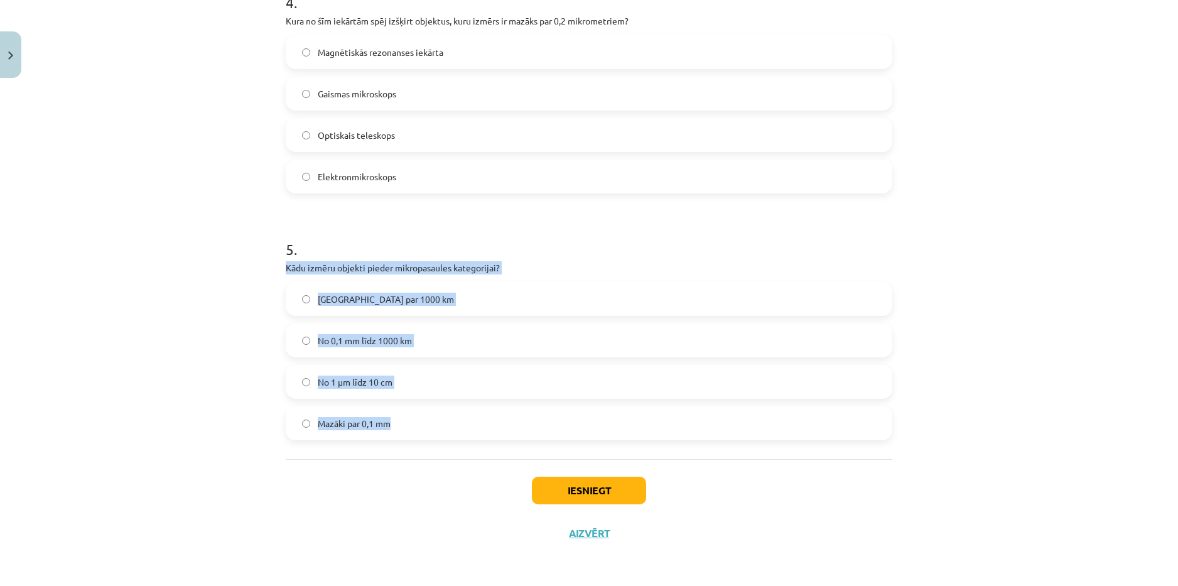
drag, startPoint x: 274, startPoint y: 266, endPoint x: 411, endPoint y: 418, distance: 203.7
copy div "Kādu izmēru objekti pieder mikropasaules kategorijai? Lielāki par 1000 km No 0,…"
click at [438, 423] on label "Mazāki par 0,1 mm" at bounding box center [589, 423] width 604 height 31
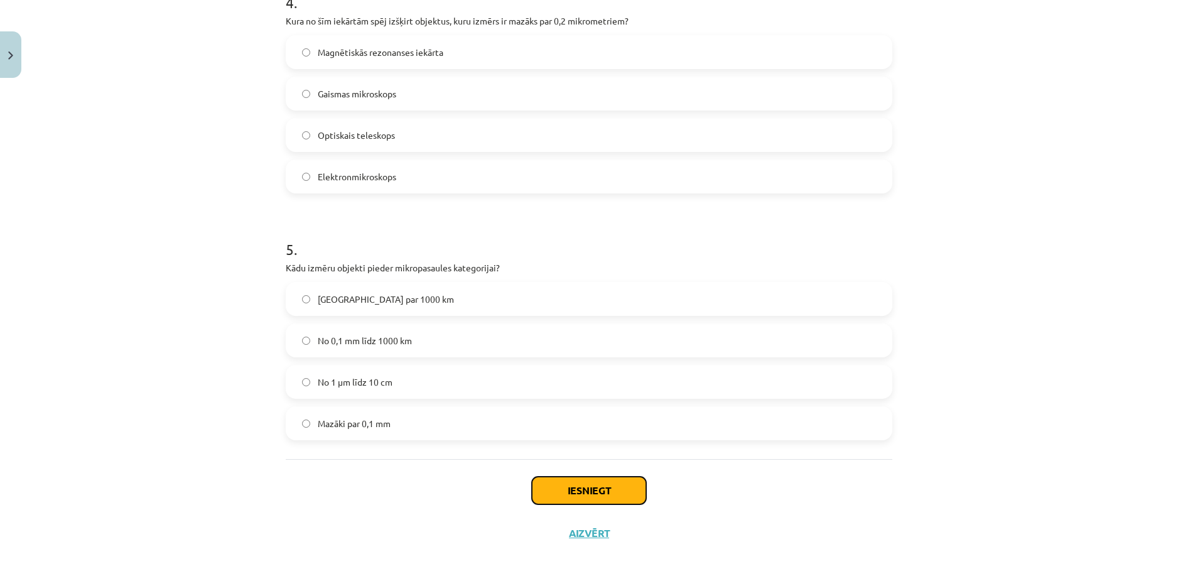
click at [595, 484] on button "Iesniegt" at bounding box center [589, 491] width 114 height 28
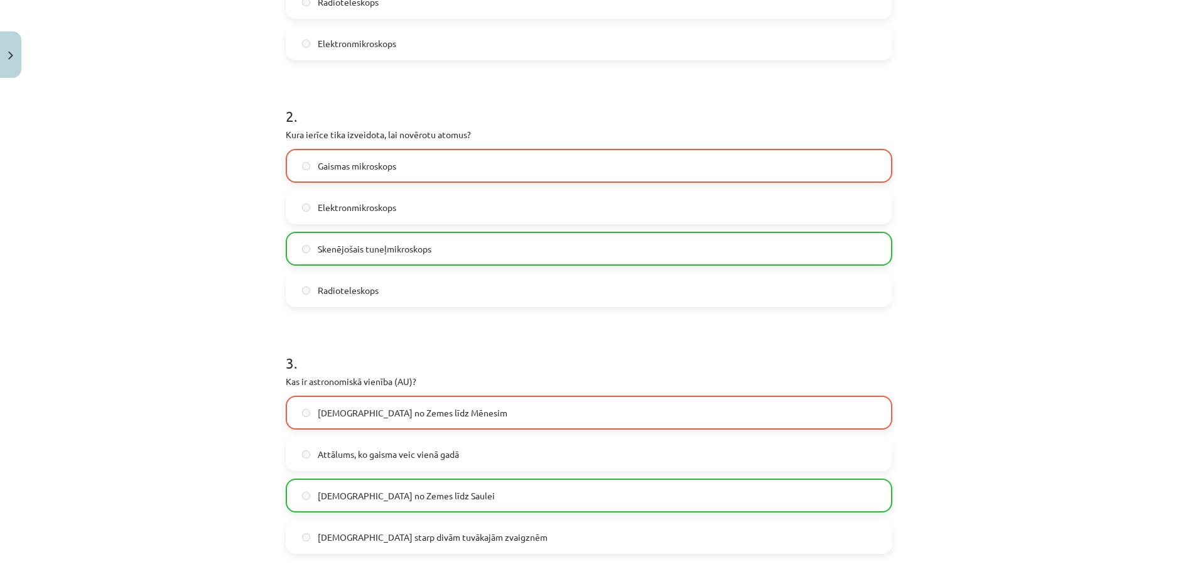
scroll to position [348, 0]
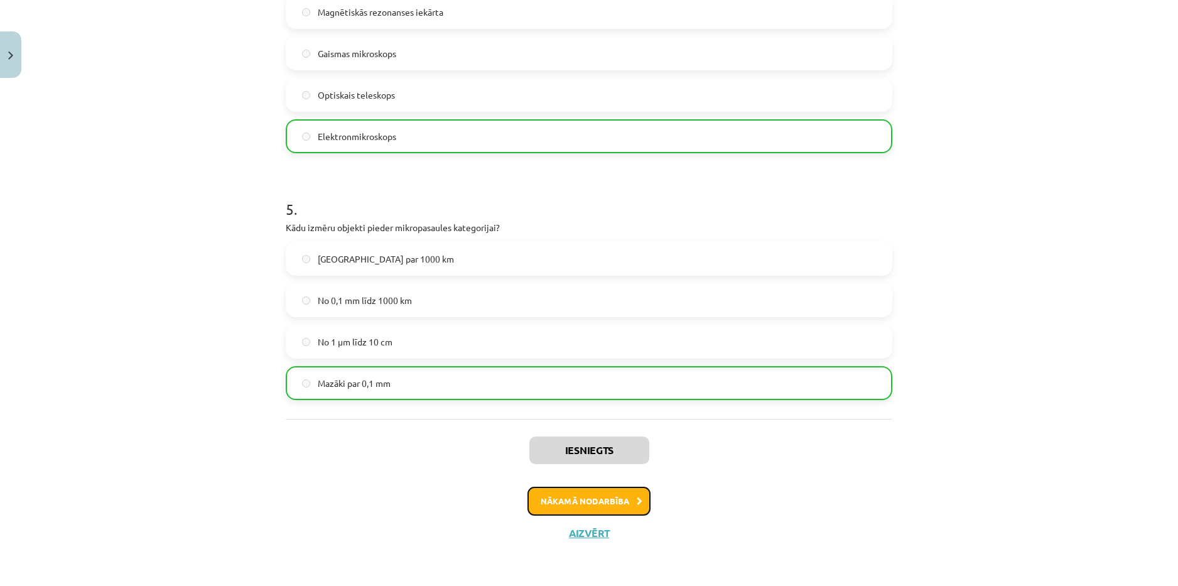
click at [606, 492] on button "Nākamā nodarbība" at bounding box center [589, 501] width 123 height 29
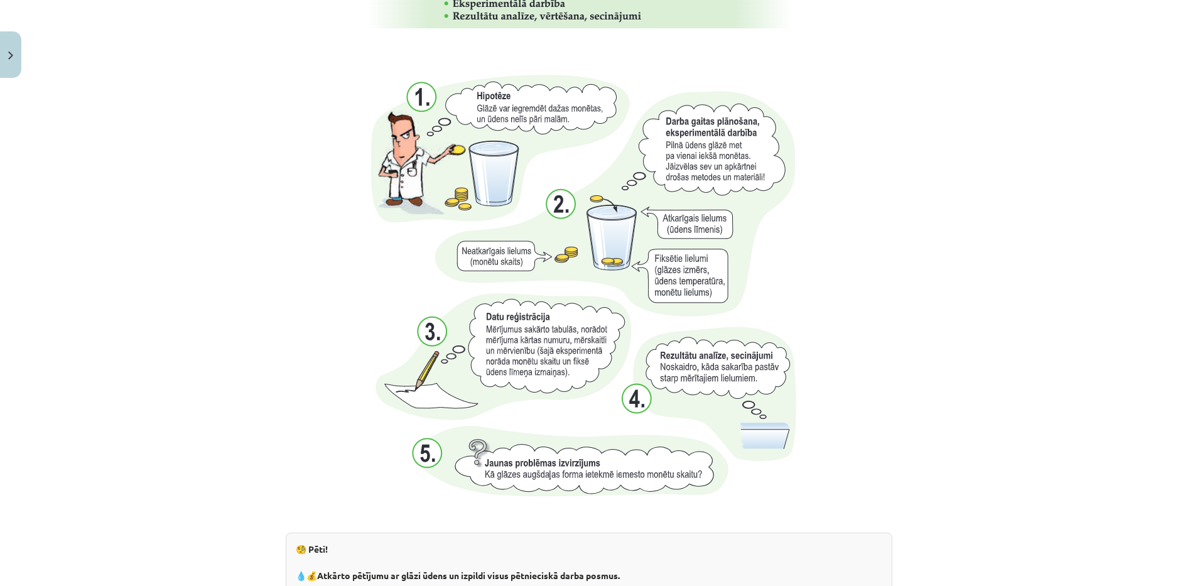
scroll to position [1218, 0]
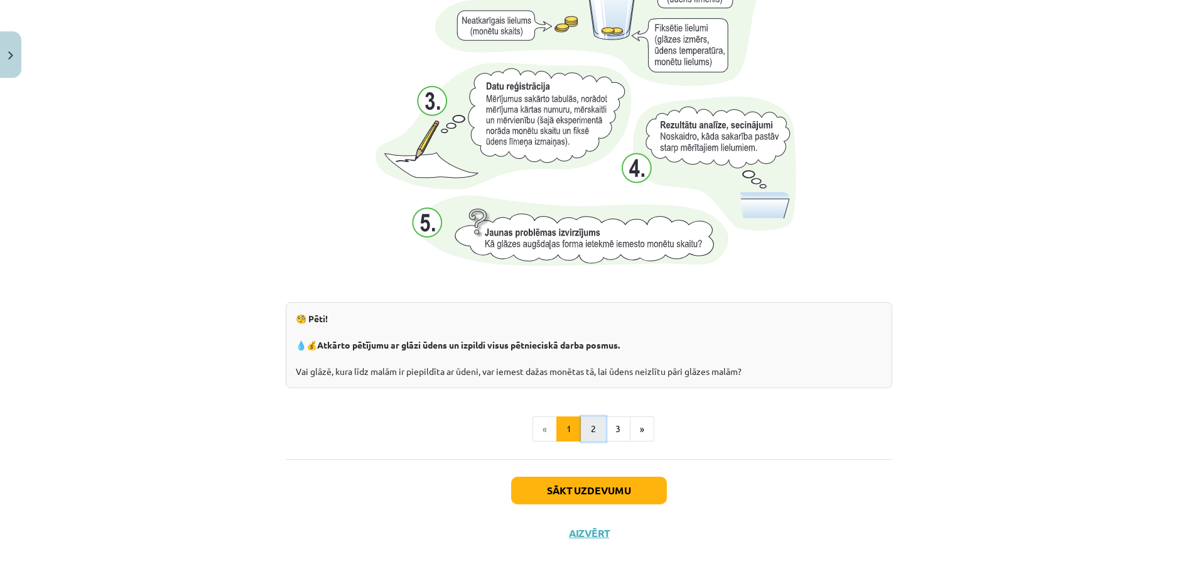
click at [589, 437] on button "2" at bounding box center [593, 428] width 25 height 25
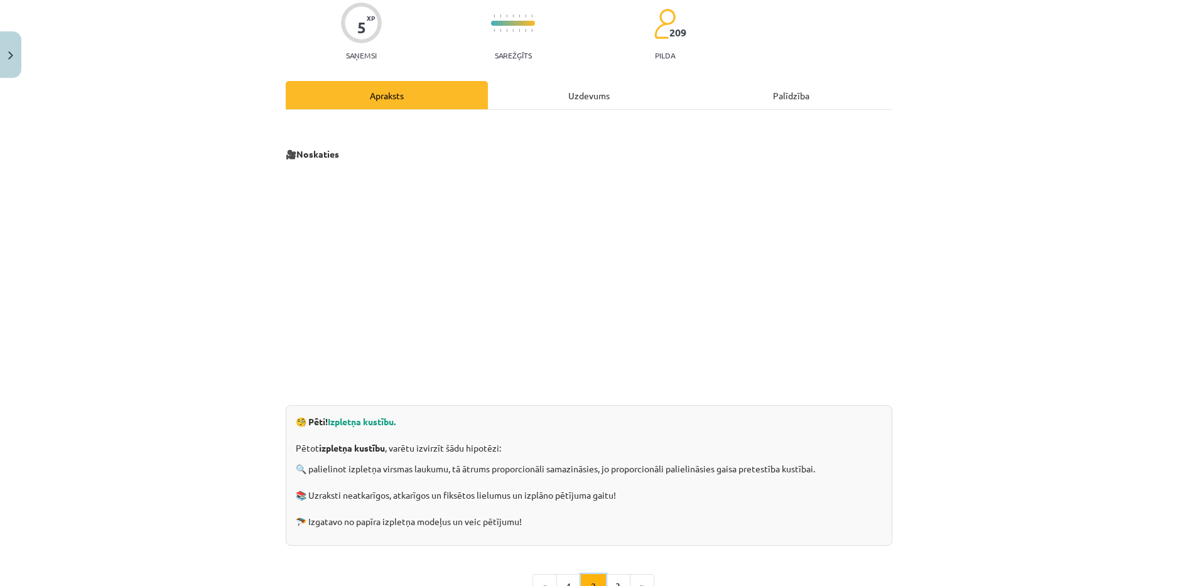
scroll to position [188, 0]
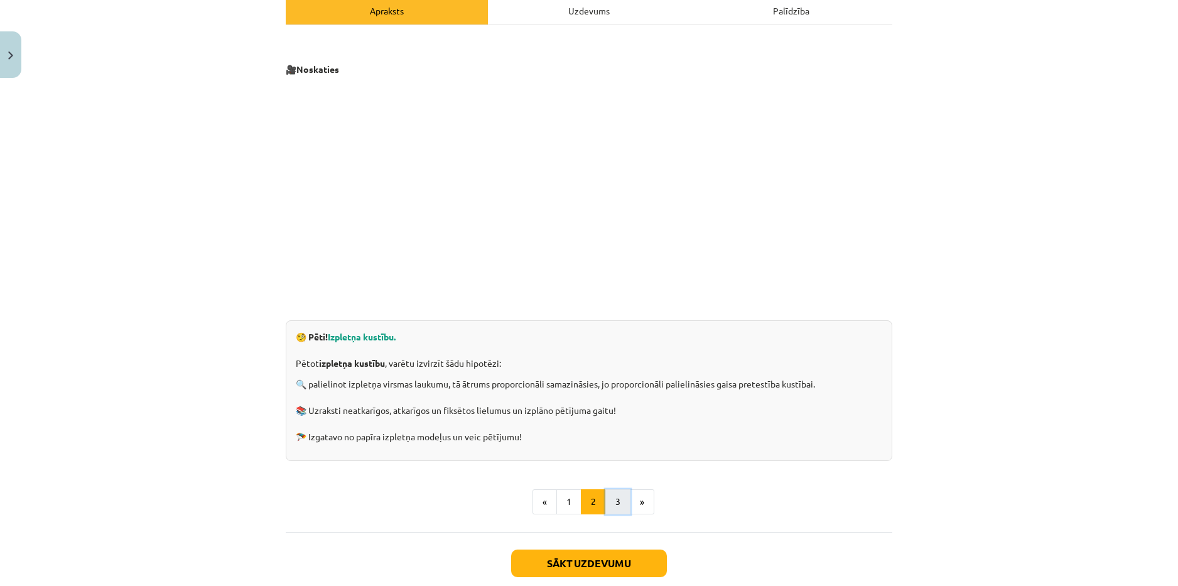
click at [619, 499] on button "3" at bounding box center [617, 501] width 25 height 25
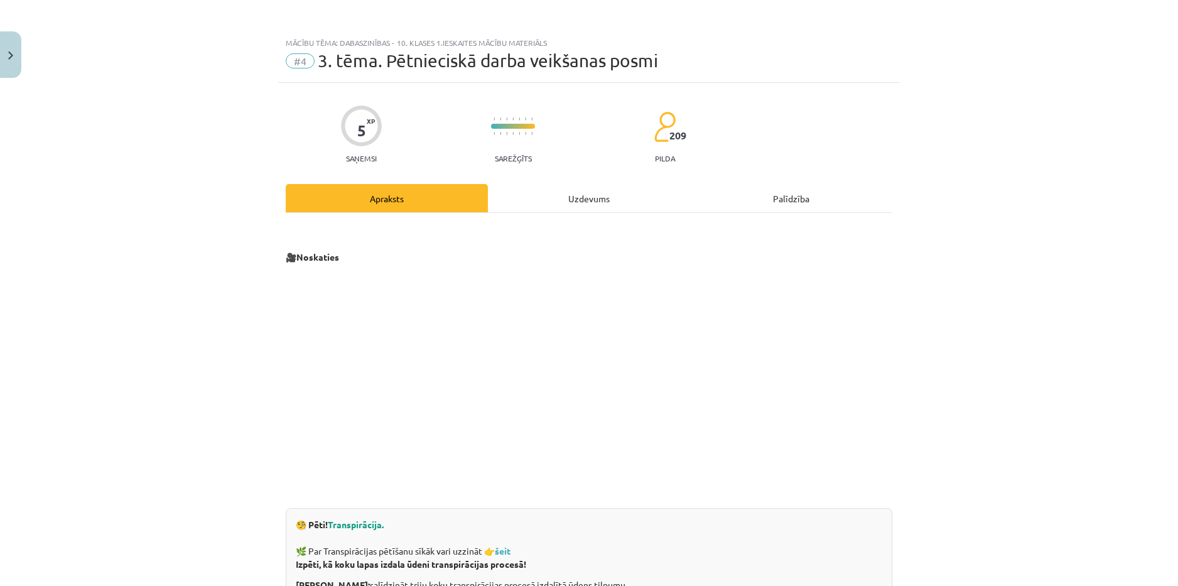
scroll to position [0, 0]
click at [618, 197] on div "Uzdevums" at bounding box center [589, 199] width 202 height 28
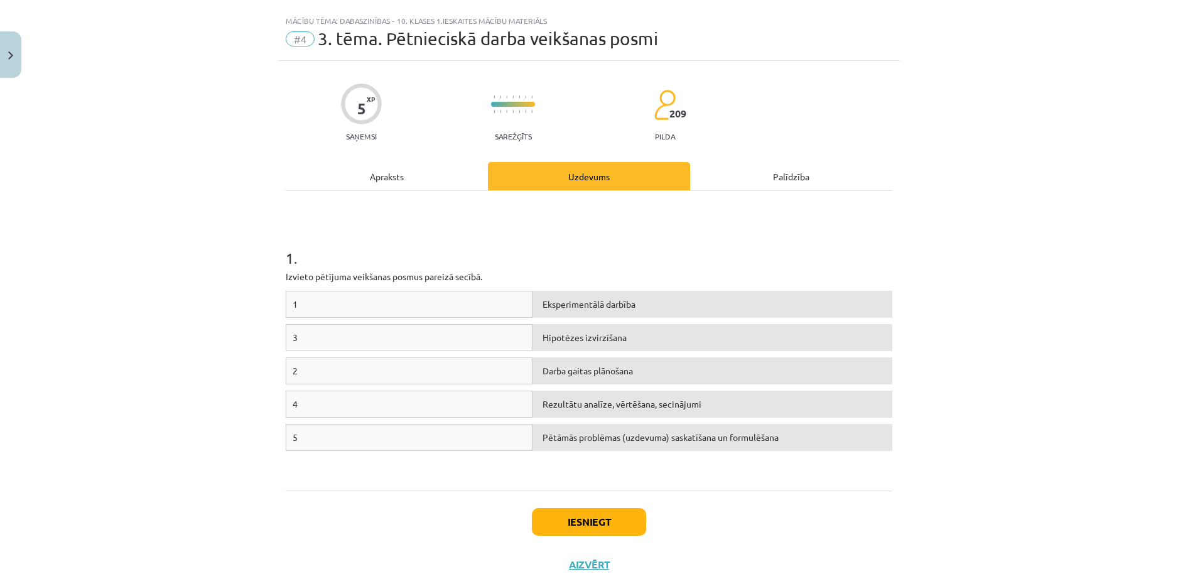
scroll to position [31, 0]
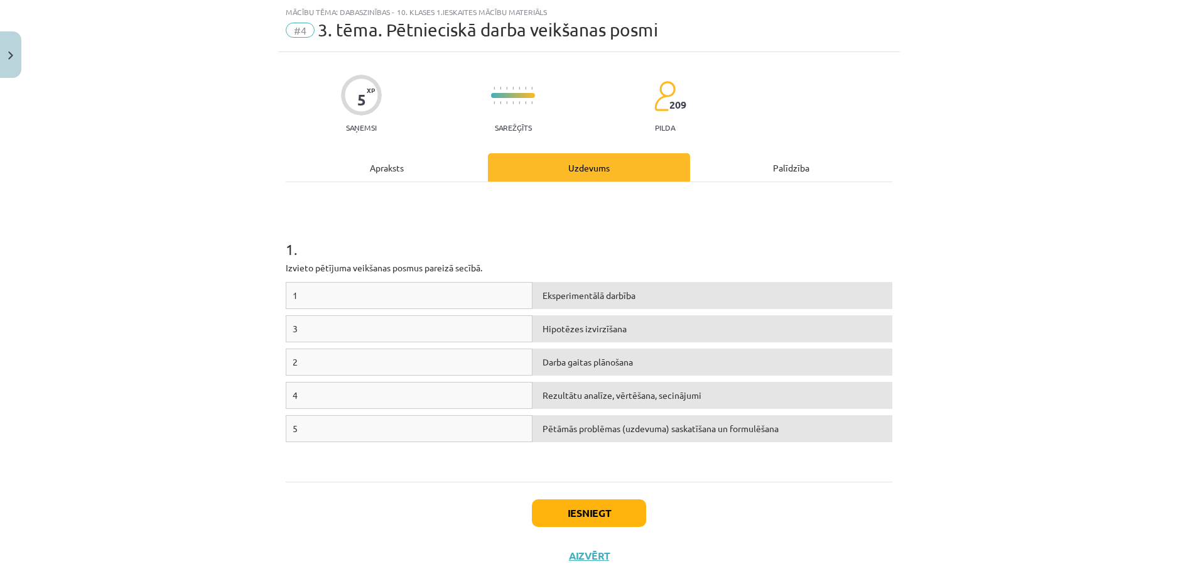
click at [480, 298] on div "1" at bounding box center [409, 295] width 247 height 27
click at [381, 294] on div "1" at bounding box center [409, 295] width 247 height 27
click at [569, 300] on div "Eksperimentālā darbība" at bounding box center [713, 295] width 360 height 27
drag, startPoint x: 433, startPoint y: 298, endPoint x: 418, endPoint y: 298, distance: 14.5
click at [418, 298] on div "1" at bounding box center [409, 295] width 247 height 27
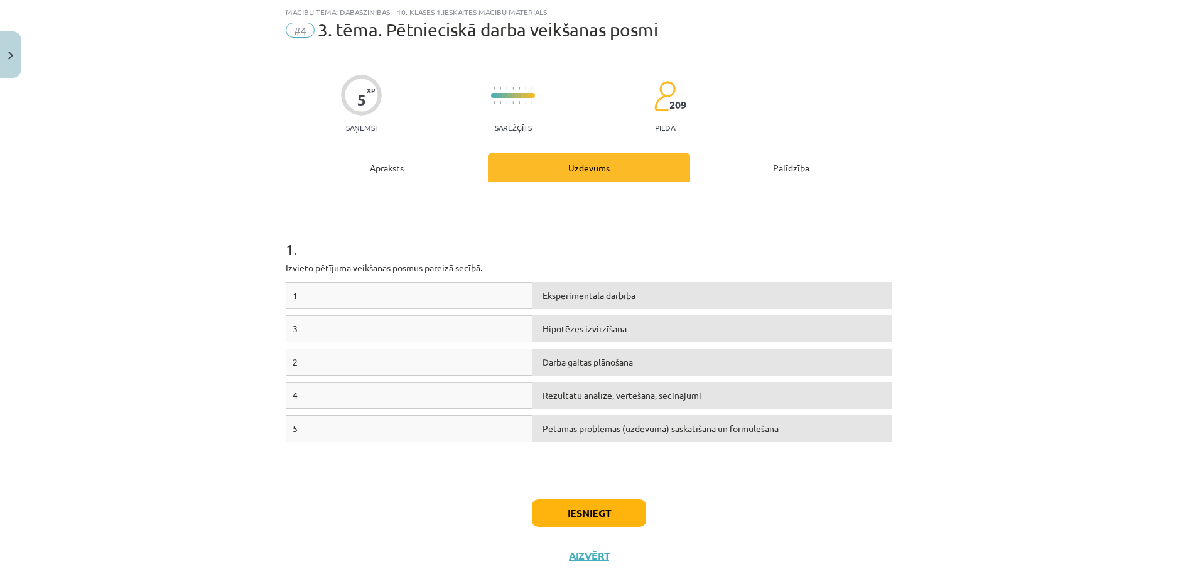
click at [652, 366] on div "Darba gaitas plānošana" at bounding box center [713, 362] width 360 height 27
click at [568, 359] on div "Darba gaitas plānošana" at bounding box center [713, 362] width 360 height 27
drag, startPoint x: 583, startPoint y: 365, endPoint x: 536, endPoint y: 357, distance: 48.4
click at [536, 357] on div "Darba gaitas plānošana" at bounding box center [713, 362] width 360 height 27
click at [555, 360] on div "Darba gaitas plānošana" at bounding box center [713, 362] width 360 height 27
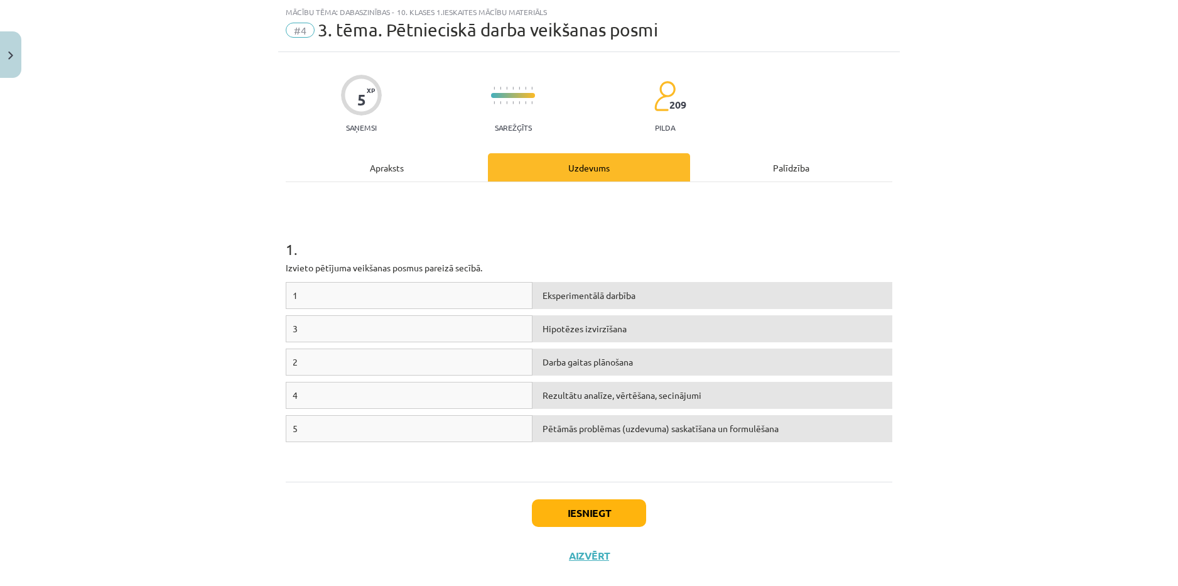
click at [453, 300] on div "1" at bounding box center [409, 295] width 247 height 27
drag, startPoint x: 467, startPoint y: 296, endPoint x: 541, endPoint y: 326, distance: 80.3
click at [541, 326] on div "1 Eksperimentālā darbība 3 Hipotēzes izvirzīšana 2 Darba gaitas plānošana 4 Rez…" at bounding box center [589, 376] width 607 height 188
click at [620, 384] on div "Rezultātu analīze, vērtēšana, secinājumi" at bounding box center [713, 395] width 360 height 27
click at [637, 366] on div "Darba gaitas plānošana" at bounding box center [713, 362] width 360 height 27
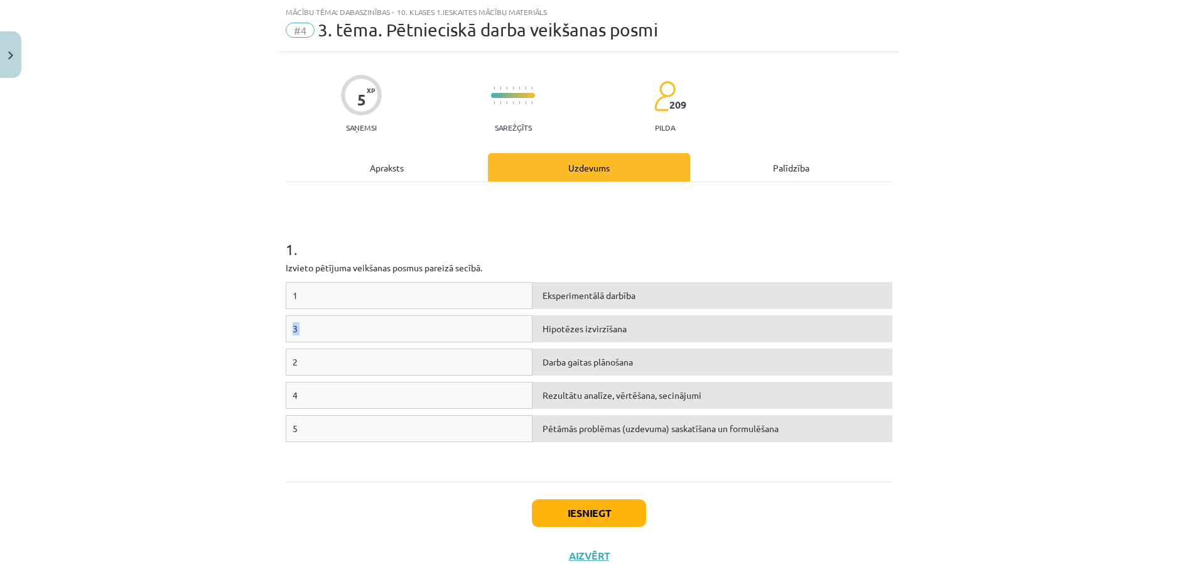
click at [597, 356] on div "Darba gaitas plānošana" at bounding box center [713, 362] width 360 height 27
click at [423, 474] on div "1 . Izvieto pētījuma veikšanas posmus pareizā secībā. 1 Eksperimentālā darbība …" at bounding box center [589, 332] width 607 height 300
click at [620, 508] on button "Iesniegt" at bounding box center [589, 513] width 114 height 28
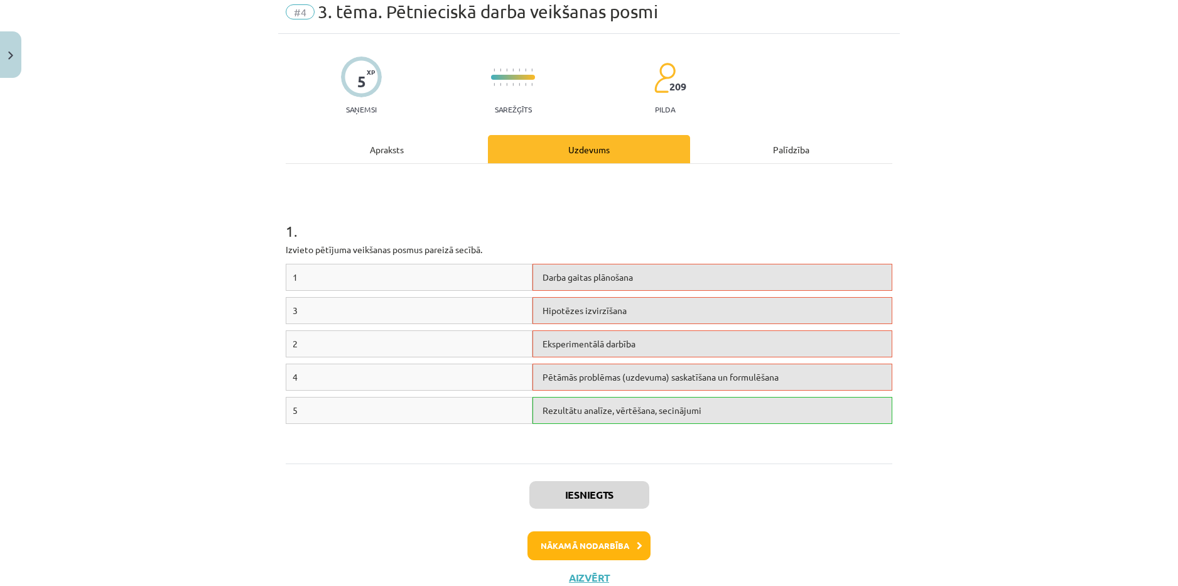
scroll to position [94, 0]
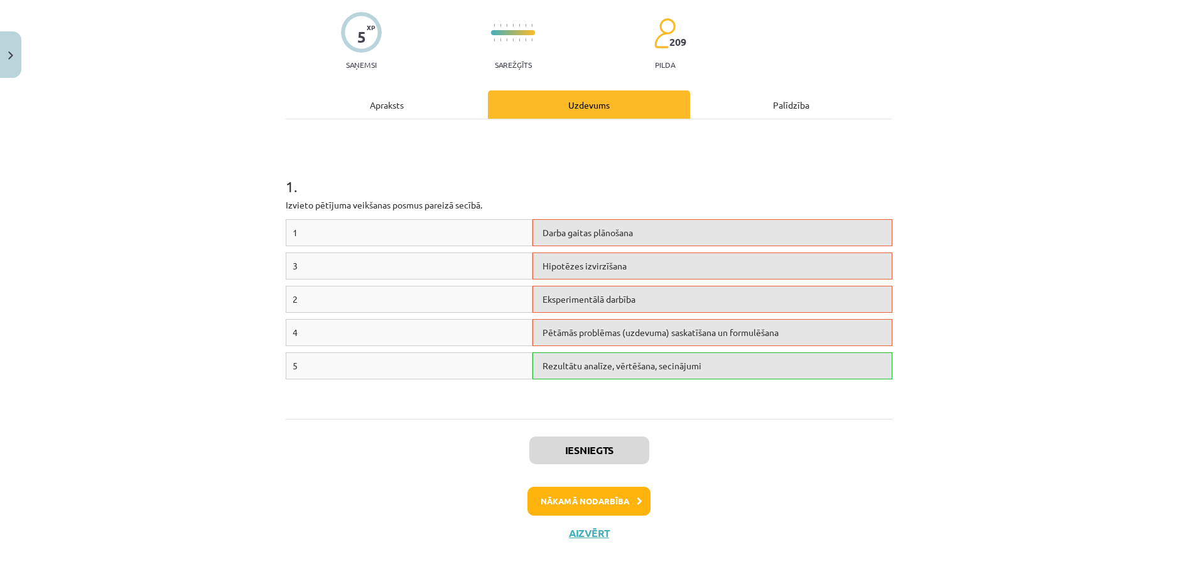
click at [663, 349] on div "4 Pētāmās problēmas (uzdevuma) saskatīšana un formulēšana" at bounding box center [589, 335] width 607 height 33
click at [671, 334] on div "Pētāmās problēmas (uzdevuma) saskatīšana un formulēšana" at bounding box center [713, 332] width 360 height 27
click at [597, 503] on button "Nākamā nodarbība" at bounding box center [589, 501] width 123 height 29
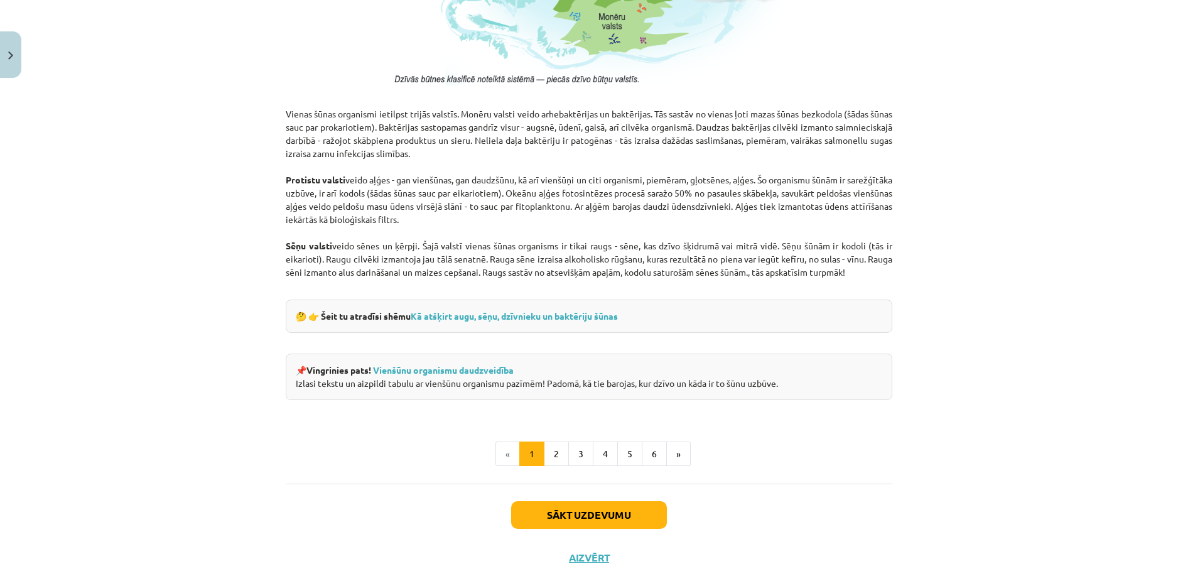
scroll to position [1036, 0]
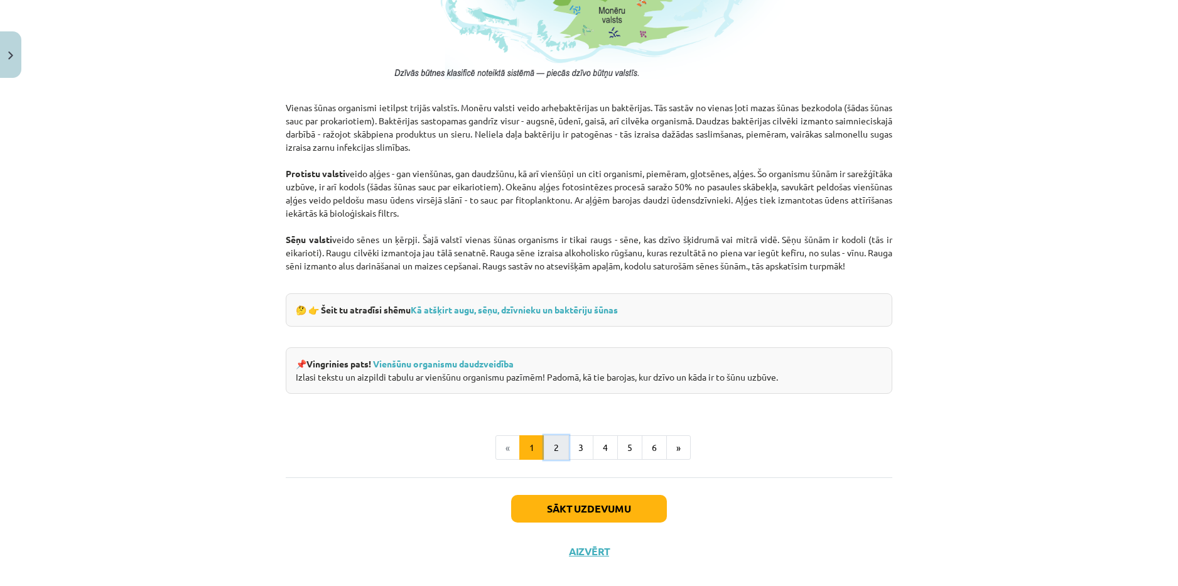
click at [555, 450] on button "2" at bounding box center [556, 447] width 25 height 25
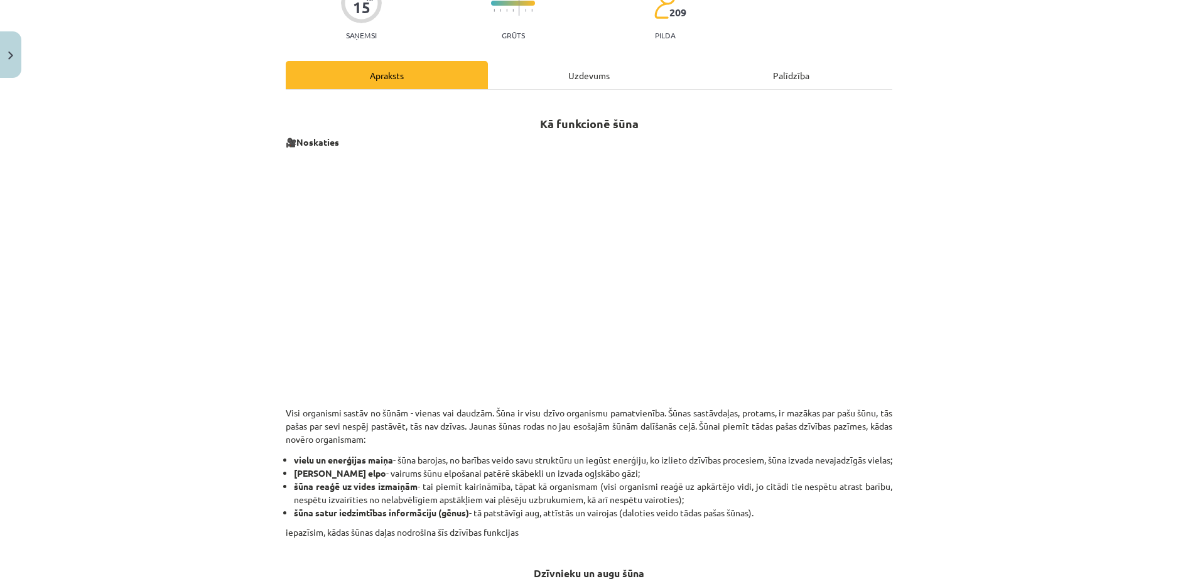
scroll to position [0, 0]
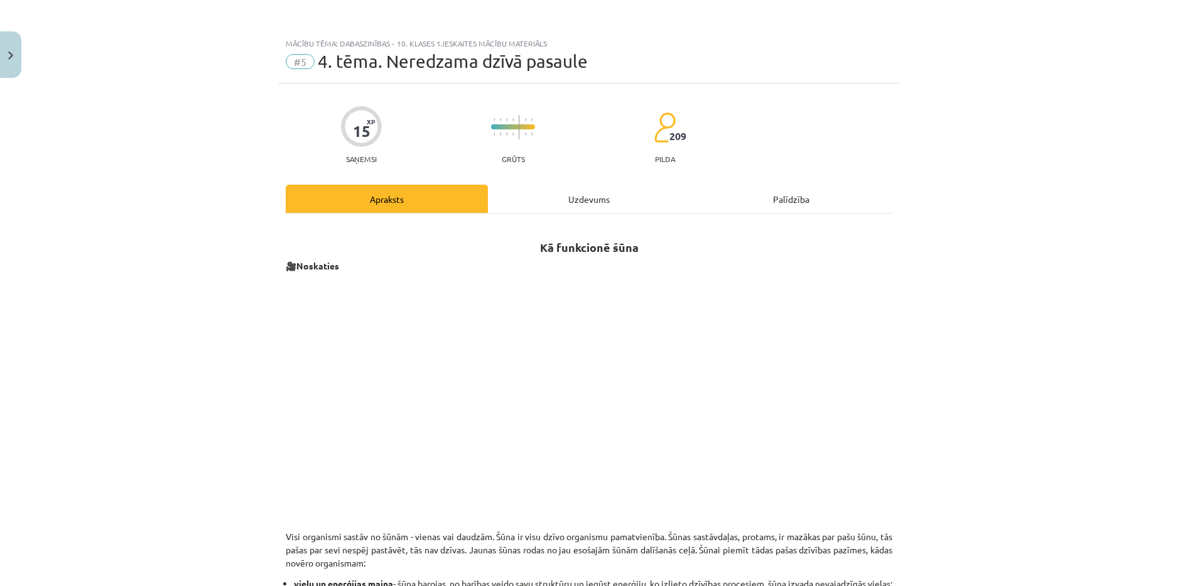
click at [601, 199] on div "Uzdevums" at bounding box center [589, 199] width 202 height 28
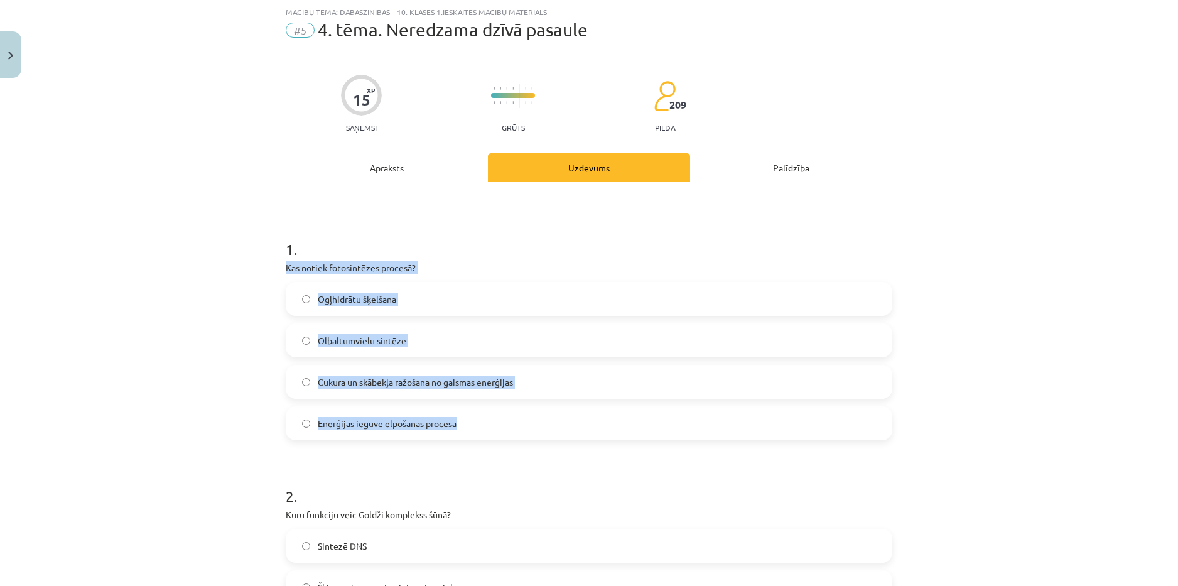
drag, startPoint x: 279, startPoint y: 269, endPoint x: 467, endPoint y: 426, distance: 244.8
copy div "Kas notiek fotosintēzes procesā? Ogļhidrātu šķelšana Olbaltumvielu sintēze Cuku…"
click at [572, 392] on label "Cukura un skābekļa ražošana no gaismas enerģijas" at bounding box center [589, 381] width 604 height 31
click at [578, 381] on label "Cukura un skābekļa ražošana no gaismas enerģijas" at bounding box center [589, 381] width 604 height 31
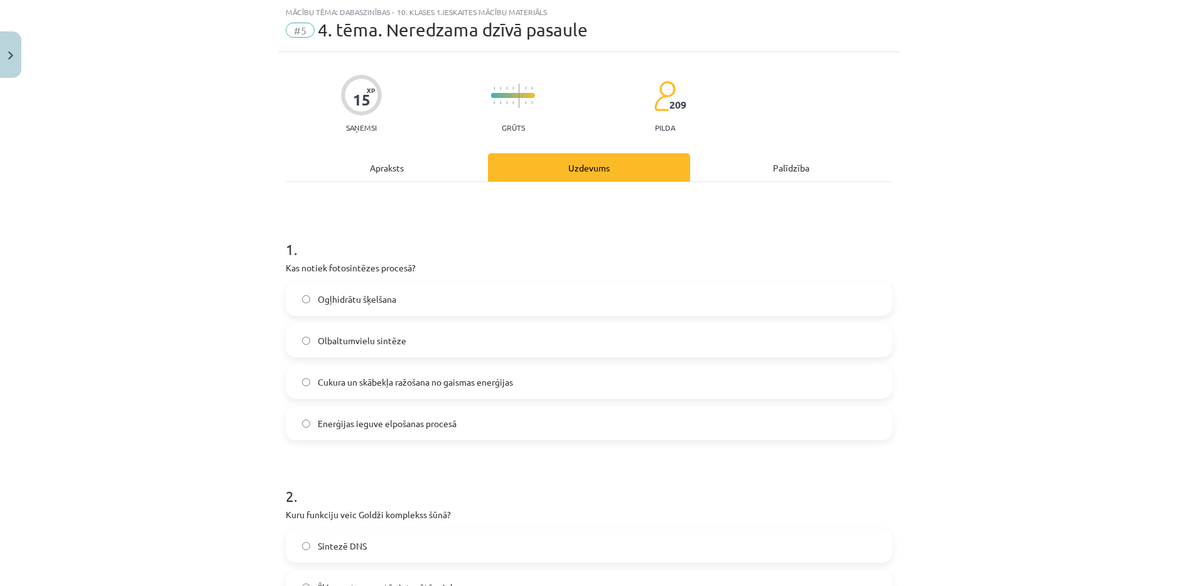
click at [578, 381] on label "Cukura un skābekļa ražošana no gaismas enerģijas" at bounding box center [589, 381] width 604 height 31
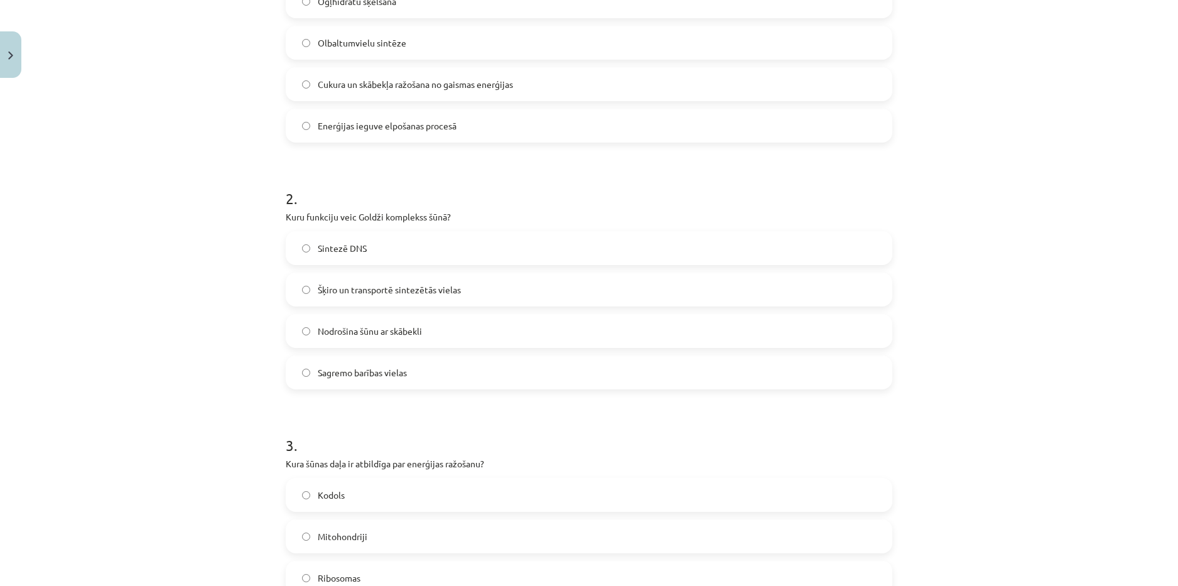
scroll to position [345, 0]
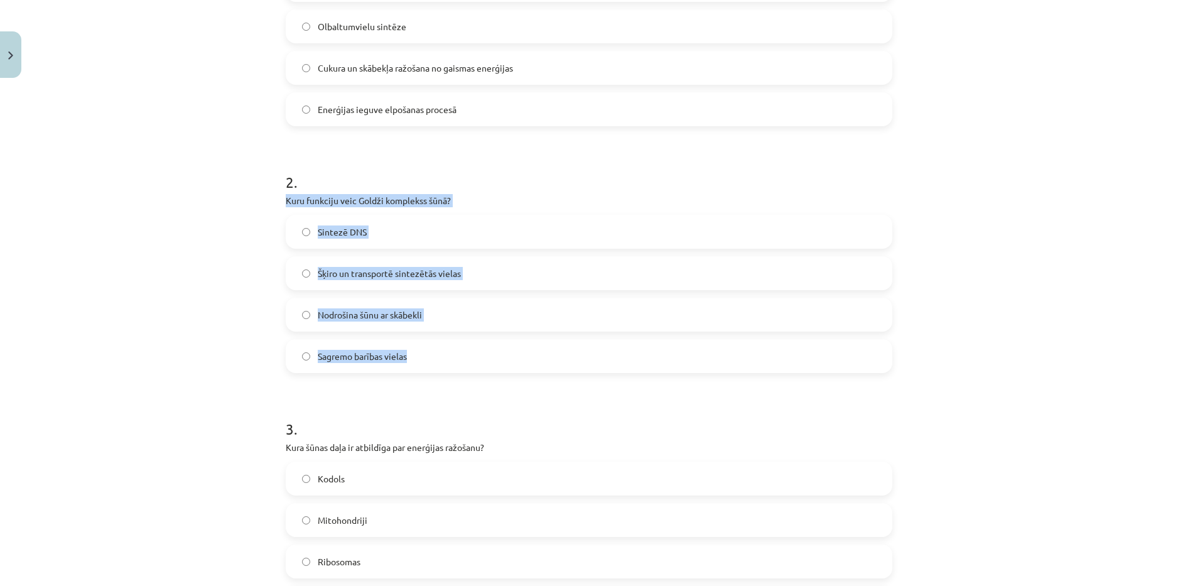
drag, startPoint x: 274, startPoint y: 201, endPoint x: 465, endPoint y: 347, distance: 240.6
click at [465, 347] on div "15 XP Saņemsi Grūts 209 pilda Apraksts Uzdevums Palīdzība 1 . Kas notiek fotosi…" at bounding box center [589, 483] width 622 height 1490
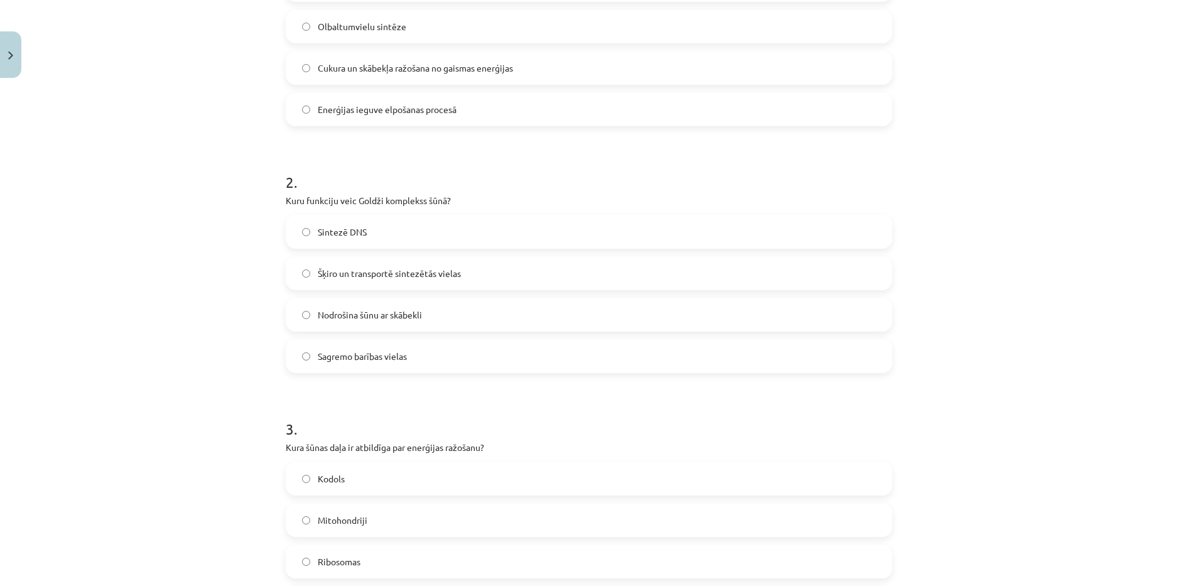
click at [459, 409] on h1 "3 ." at bounding box center [589, 417] width 607 height 39
click at [475, 274] on label "Šķiro un transportē sintezētās vielas" at bounding box center [589, 272] width 604 height 31
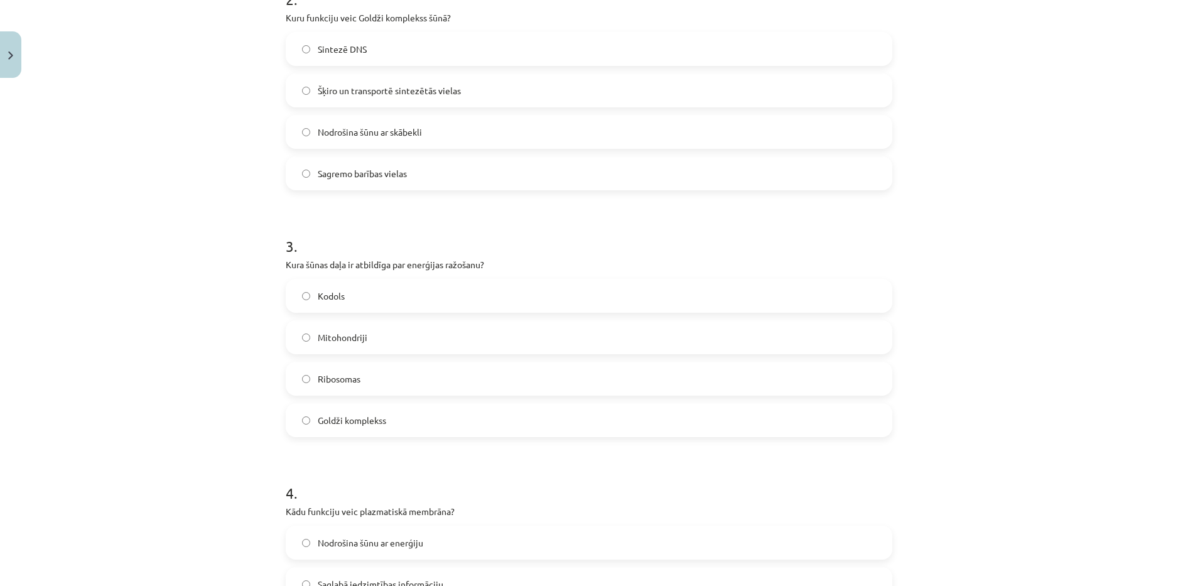
scroll to position [516, 0]
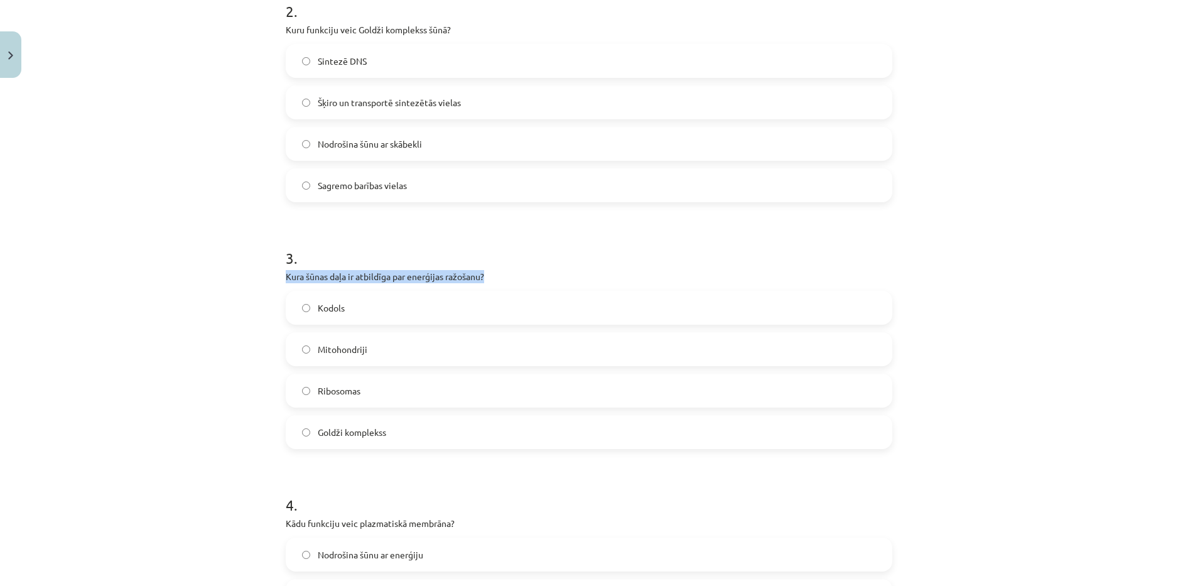
drag, startPoint x: 258, startPoint y: 281, endPoint x: 263, endPoint y: 288, distance: 8.5
click at [263, 288] on div "Mācību tēma: Dabaszinības - 10. klases 1.ieskaites mācību materiāls #5 4. tēma.…" at bounding box center [589, 293] width 1178 height 586
click at [393, 305] on label "Kodols" at bounding box center [589, 307] width 604 height 31
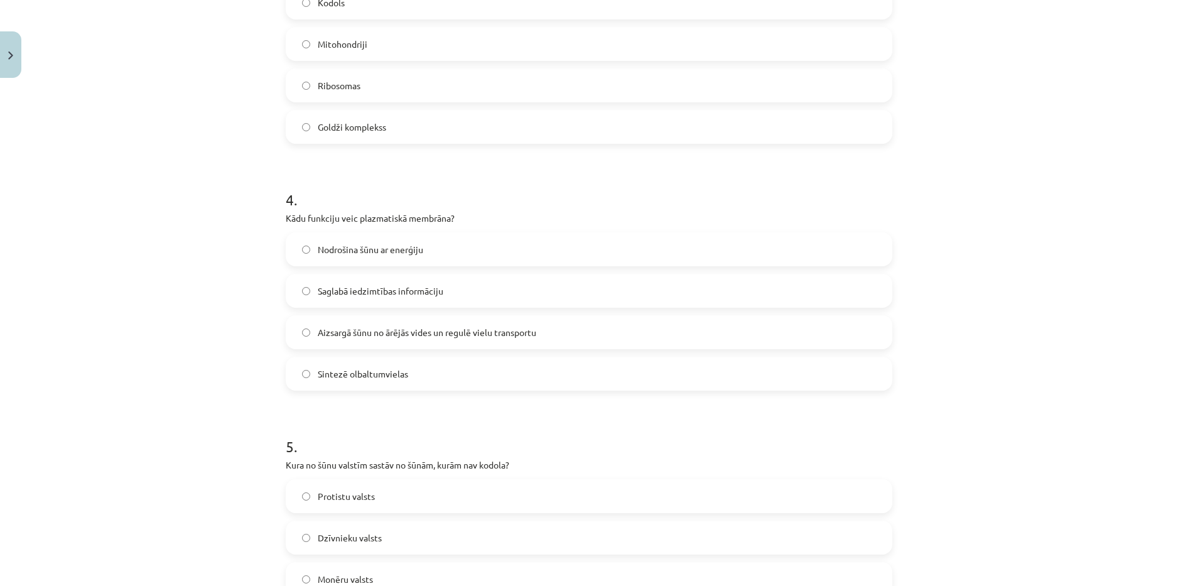
scroll to position [830, 0]
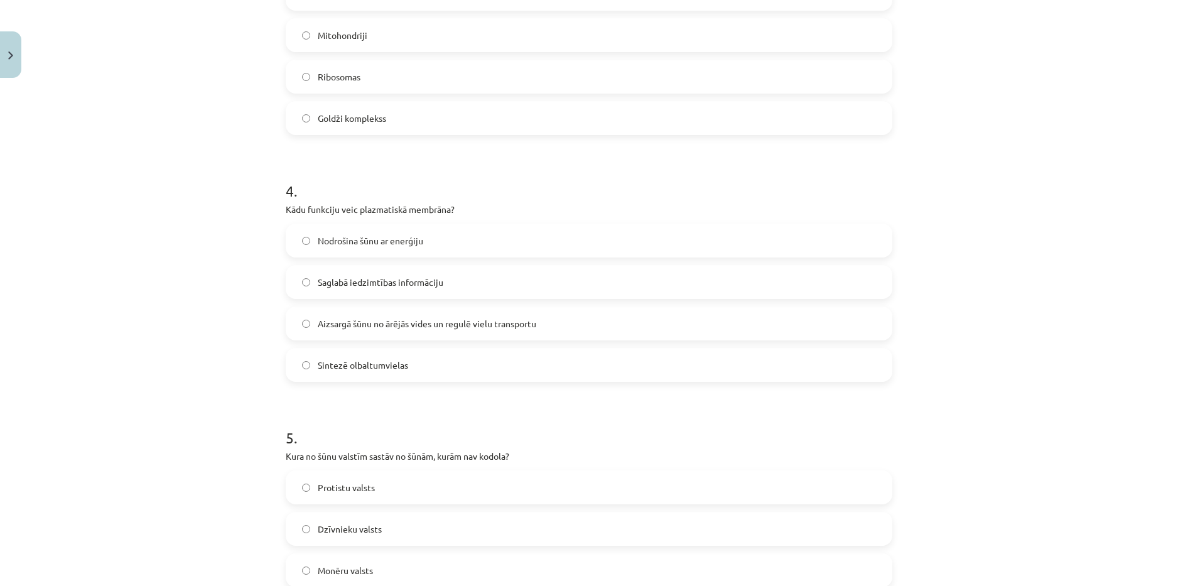
click at [564, 320] on label "Aizsargā šūnu no ārējās vides un regulē vielu transportu" at bounding box center [589, 323] width 604 height 31
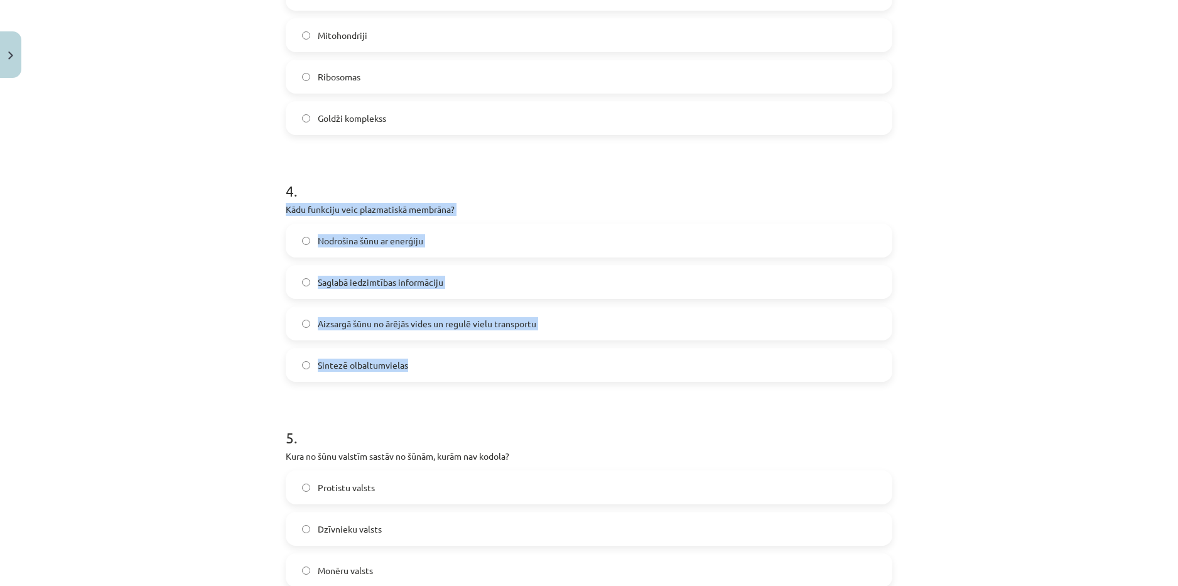
drag, startPoint x: 273, startPoint y: 212, endPoint x: 446, endPoint y: 340, distance: 216.0
click at [448, 354] on div "Mācību tēma: Dabaszinības - 10. klases 1.ieskaites mācību materiāls #5 4. tēma.…" at bounding box center [589, 293] width 1178 height 586
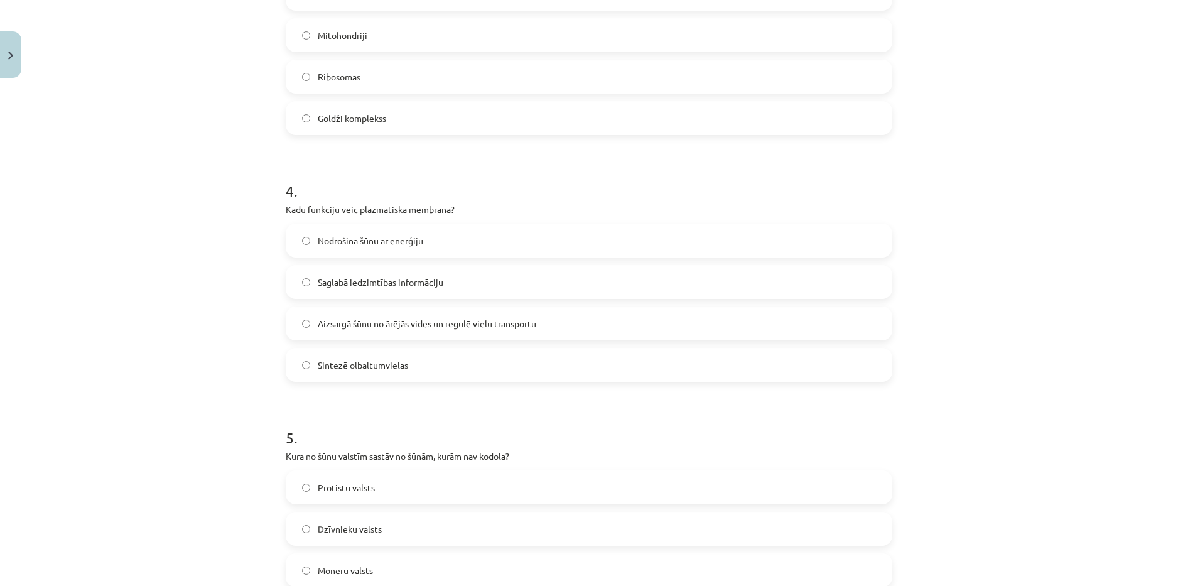
click at [475, 413] on h1 "5 ." at bounding box center [589, 426] width 607 height 39
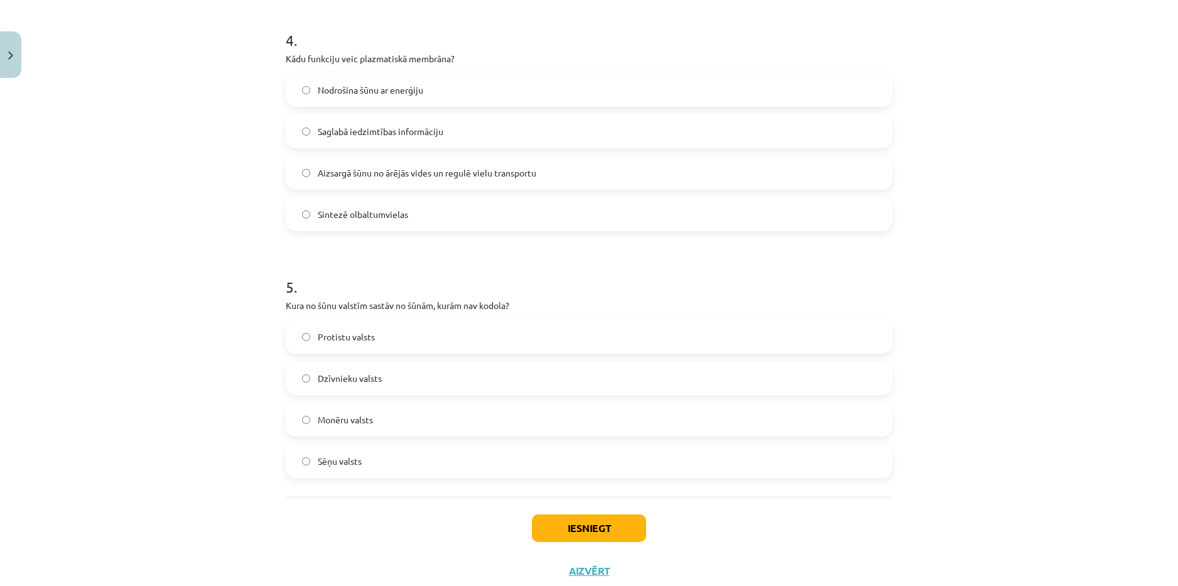
scroll to position [1019, 0]
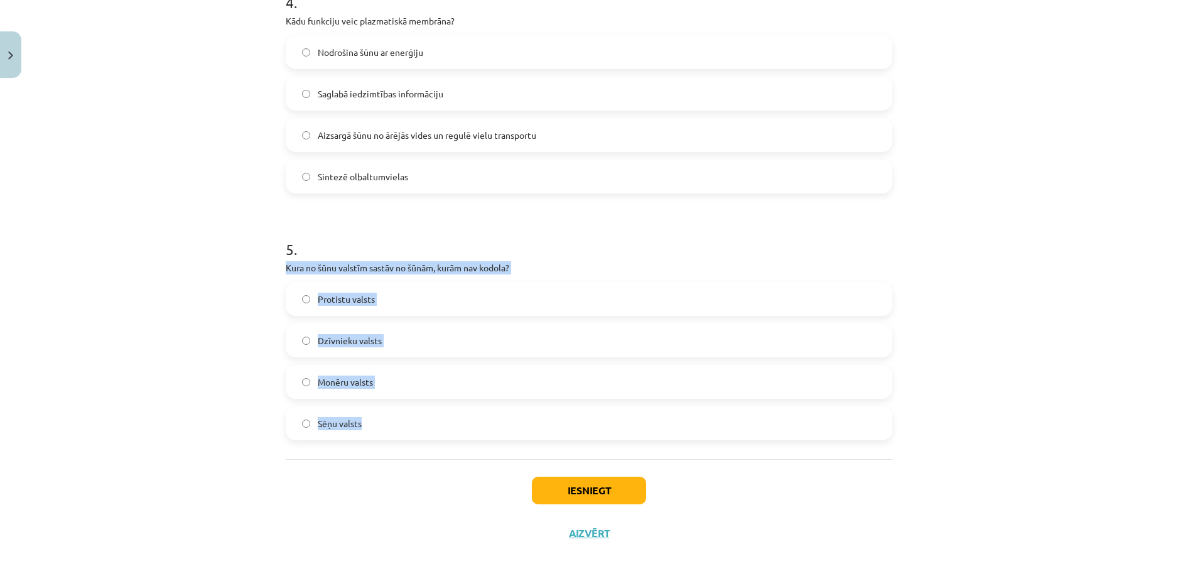
drag, startPoint x: 271, startPoint y: 268, endPoint x: 407, endPoint y: 408, distance: 195.9
click at [402, 417] on div "Mācību tēma: Dabaszinības - 10. klases 1.ieskaites mācību materiāls #5 4. tēma.…" at bounding box center [589, 293] width 1178 height 586
click at [411, 369] on label "Monēru valsts" at bounding box center [589, 381] width 604 height 31
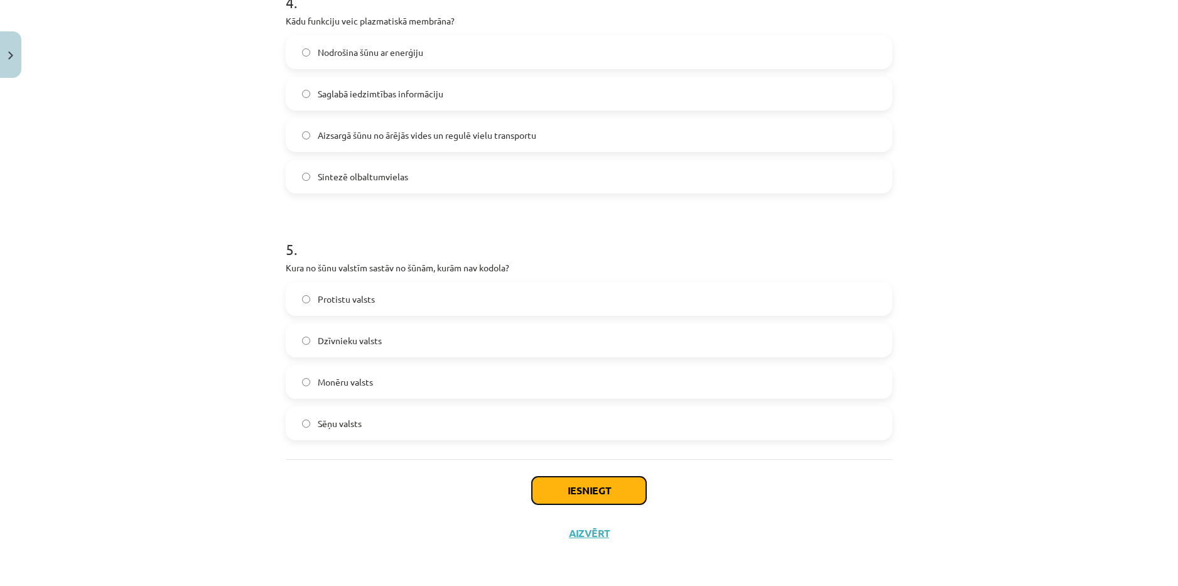
click at [577, 484] on button "Iesniegt" at bounding box center [589, 491] width 114 height 28
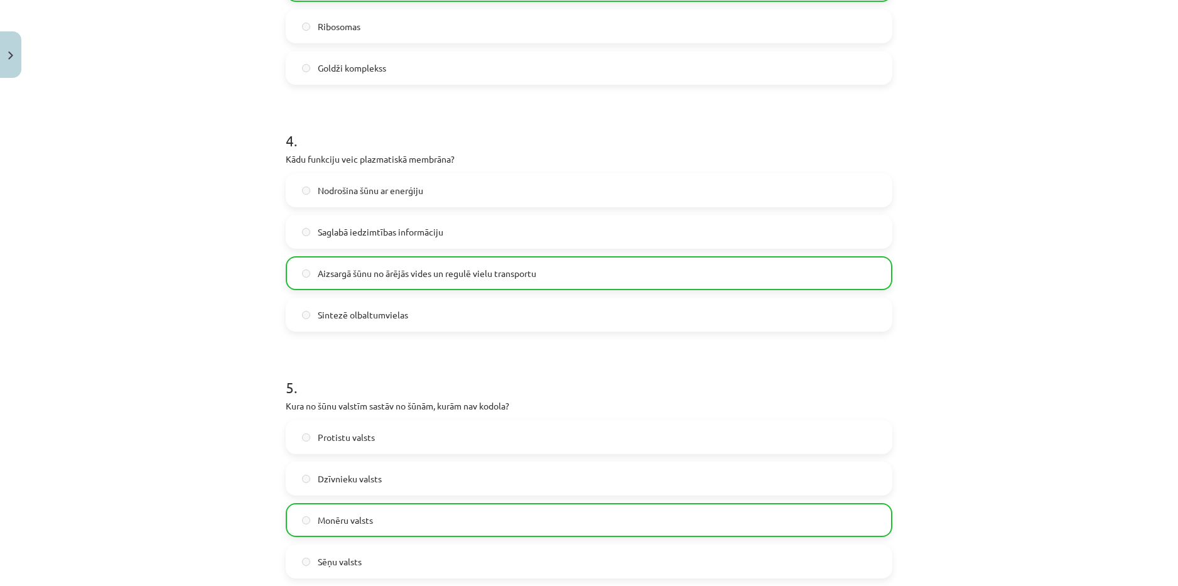
scroll to position [1059, 0]
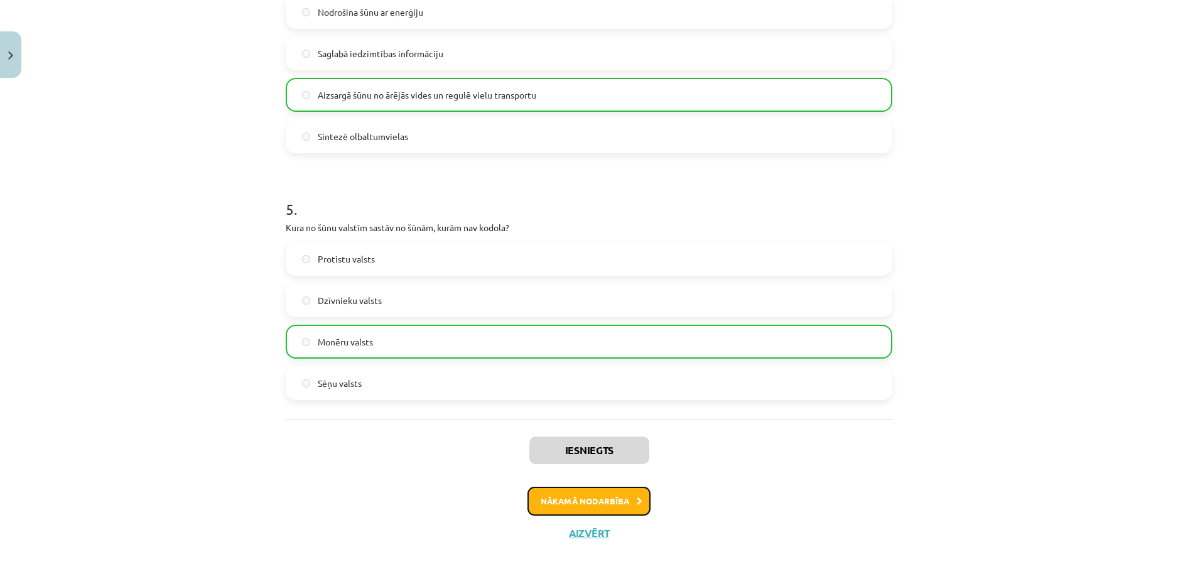
click at [600, 489] on button "Nākamā nodarbība" at bounding box center [589, 501] width 123 height 29
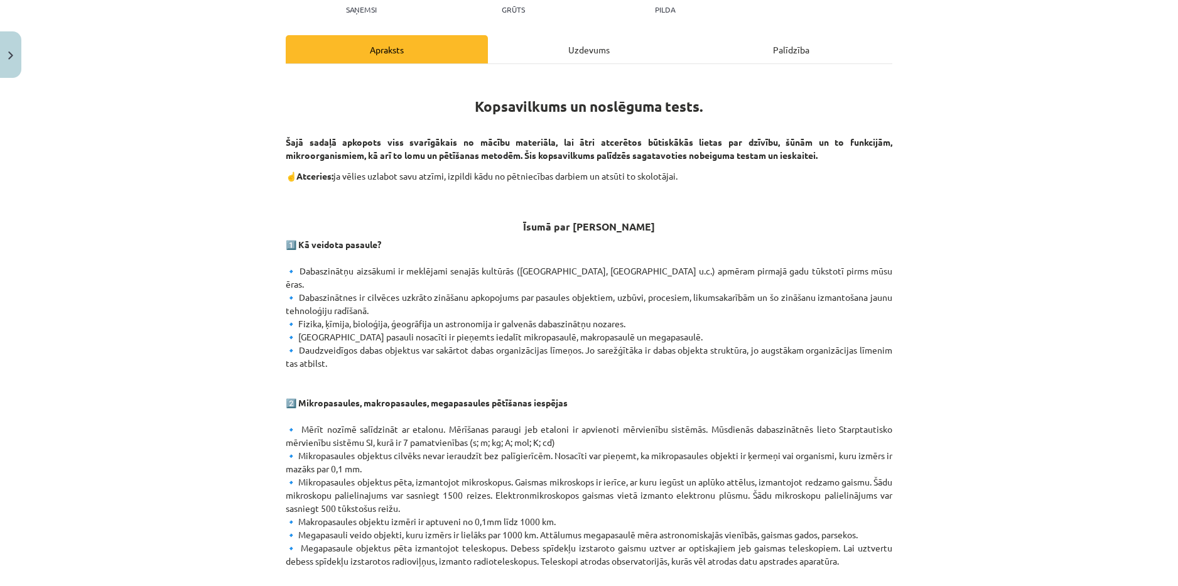
scroll to position [0, 0]
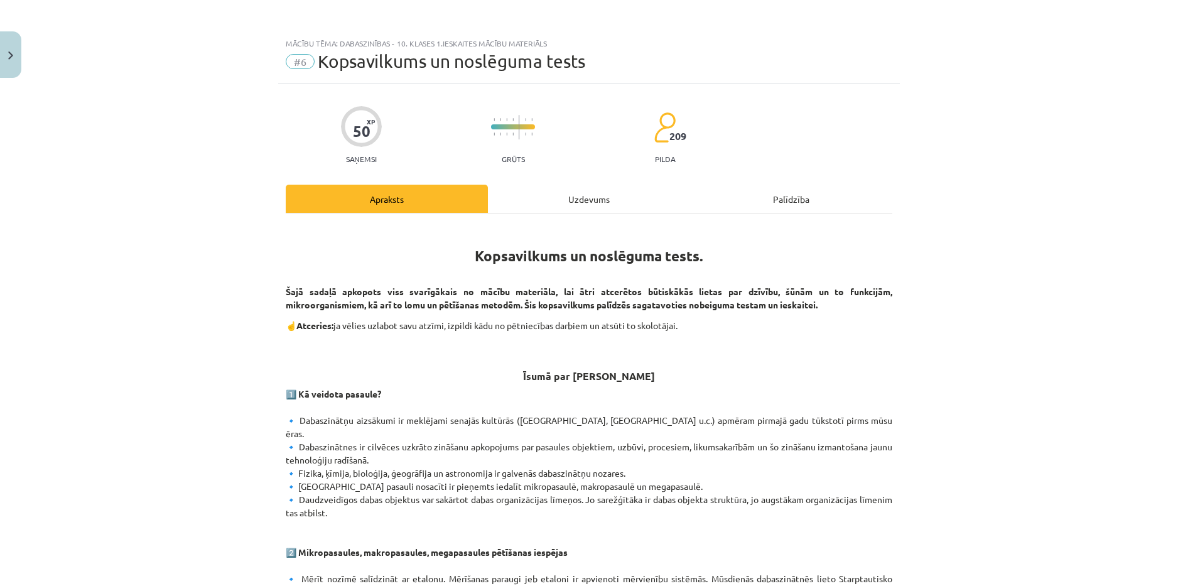
click at [581, 202] on div "Uzdevums" at bounding box center [589, 199] width 202 height 28
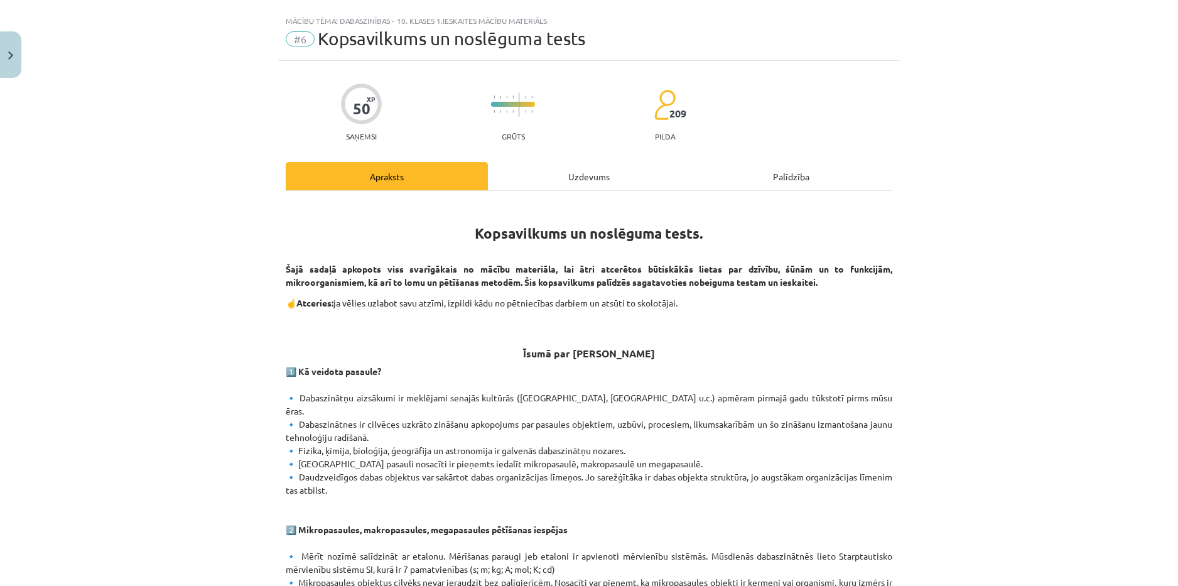
scroll to position [31, 0]
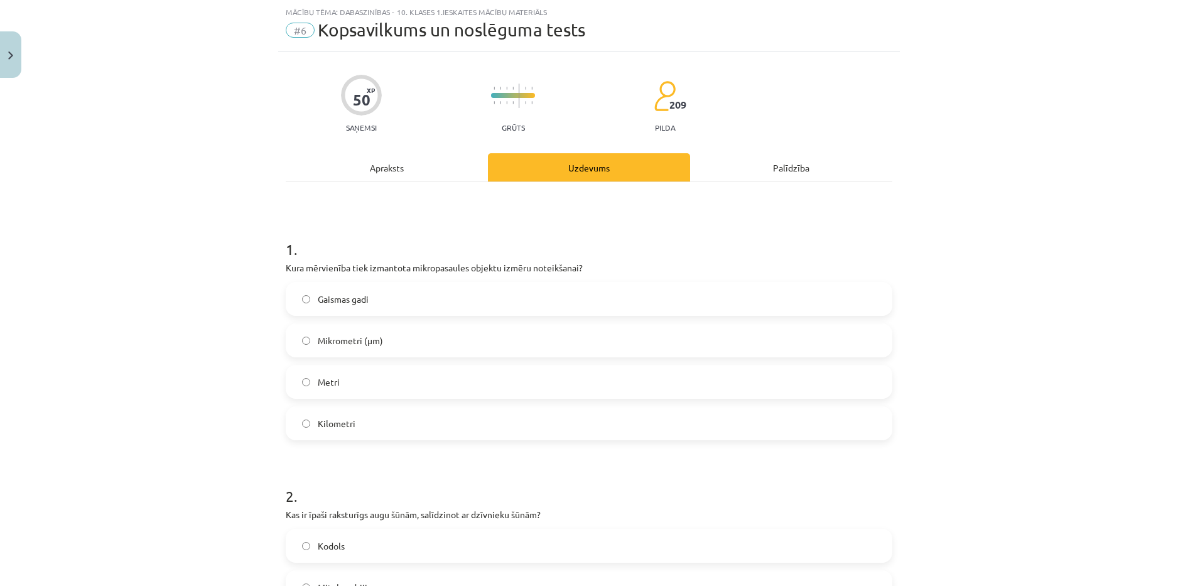
drag, startPoint x: 276, startPoint y: 270, endPoint x: 257, endPoint y: 273, distance: 19.7
click at [257, 273] on div "Mācību tēma: Dabaszinības - 10. klases 1.ieskaites mācību materiāls #6 Kopsavil…" at bounding box center [589, 293] width 1178 height 586
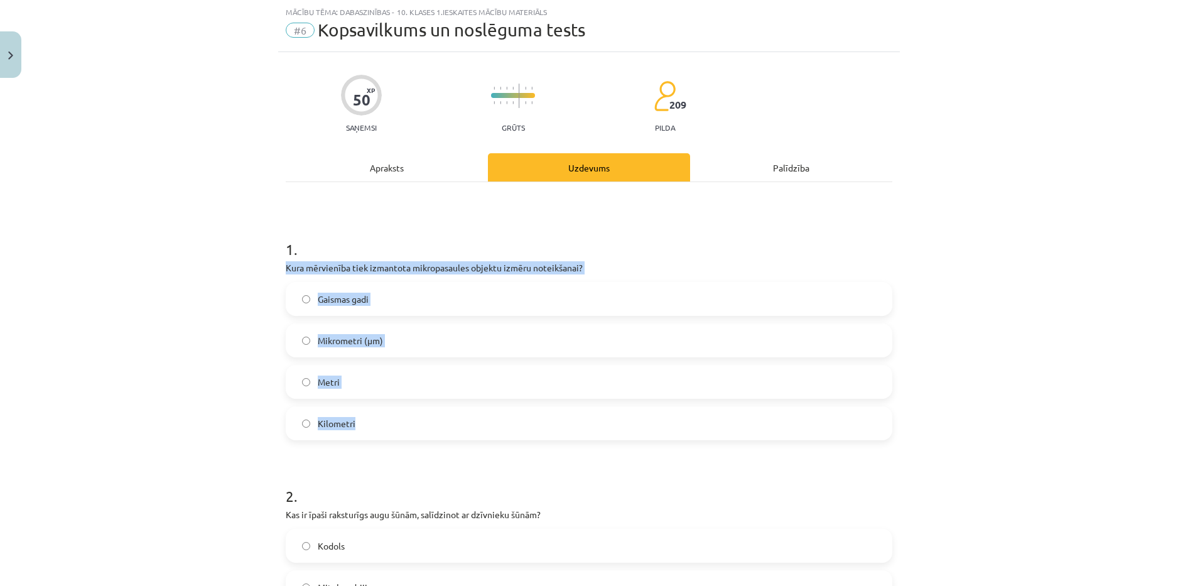
drag, startPoint x: 273, startPoint y: 263, endPoint x: 415, endPoint y: 409, distance: 203.8
click at [415, 409] on div "Mācību tēma: Dabaszinības - 10. klases 1.ieskaites mācību materiāls #6 Kopsavil…" at bounding box center [589, 293] width 1178 height 586
click at [418, 334] on label "Mikrometri (μm)" at bounding box center [589, 340] width 604 height 31
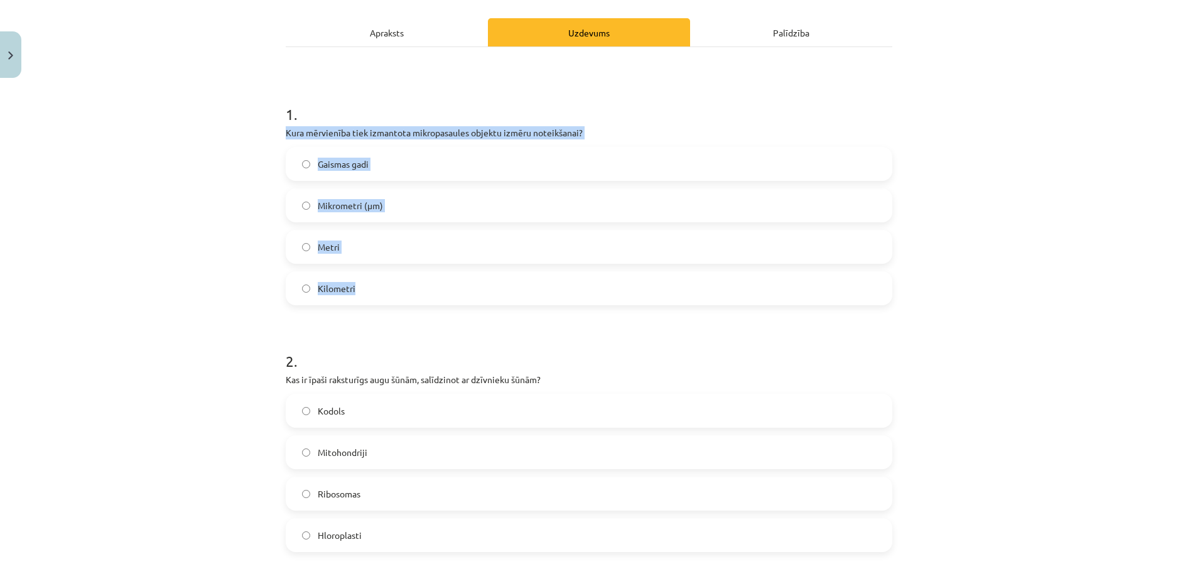
scroll to position [283, 0]
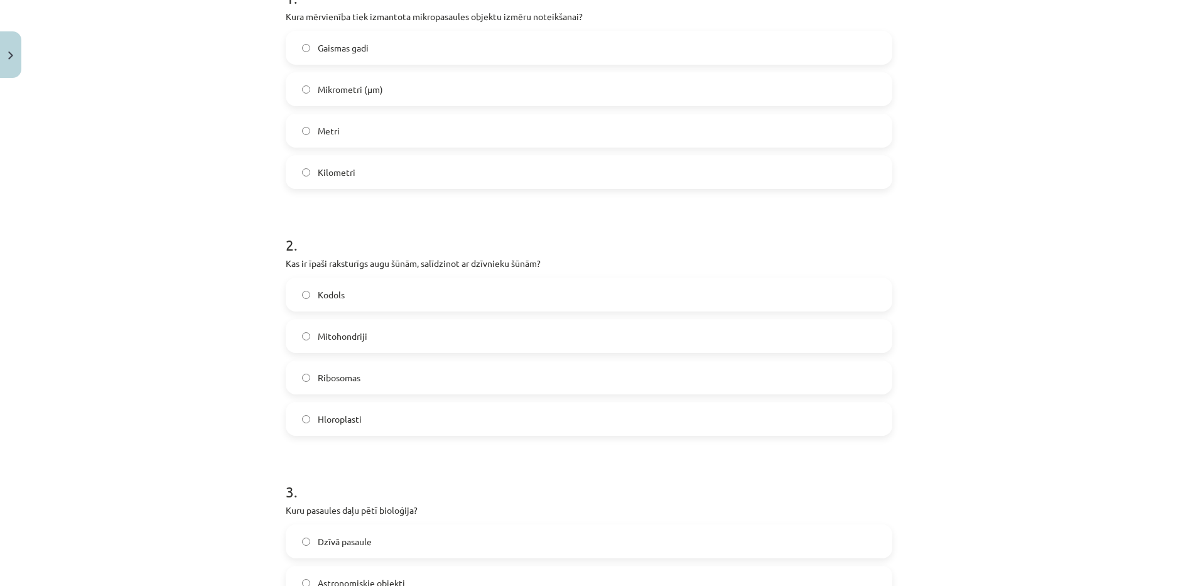
click at [669, 235] on h1 "2 ." at bounding box center [589, 233] width 607 height 39
drag, startPoint x: 317, startPoint y: 259, endPoint x: 360, endPoint y: 259, distance: 43.3
click at [360, 259] on p "Kas ir īpaši raksturīgs augu šūnām, salīdzinot ar dzīvnieku šūnām?" at bounding box center [589, 263] width 607 height 13
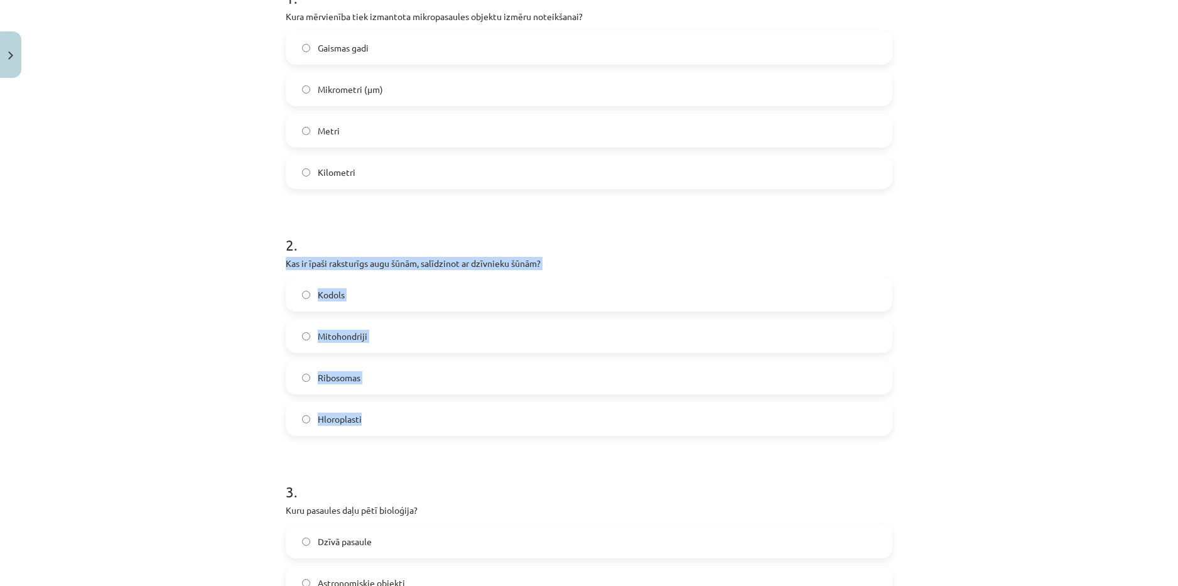
drag, startPoint x: 267, startPoint y: 263, endPoint x: 406, endPoint y: 414, distance: 204.9
click at [406, 414] on div "Mācību tēma: Dabaszinības - 10. klases 1.ieskaites mācību materiāls #6 Kopsavil…" at bounding box center [589, 293] width 1178 height 586
click at [398, 381] on label "Ribosomas" at bounding box center [589, 377] width 604 height 31
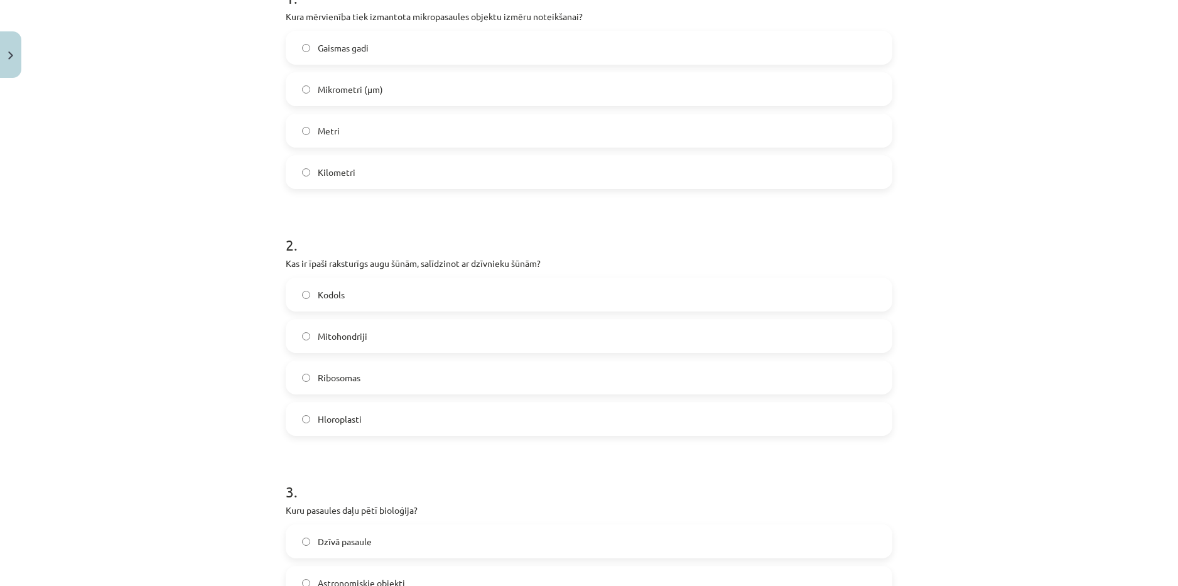
click at [404, 425] on label "Hloroplasti" at bounding box center [589, 418] width 604 height 31
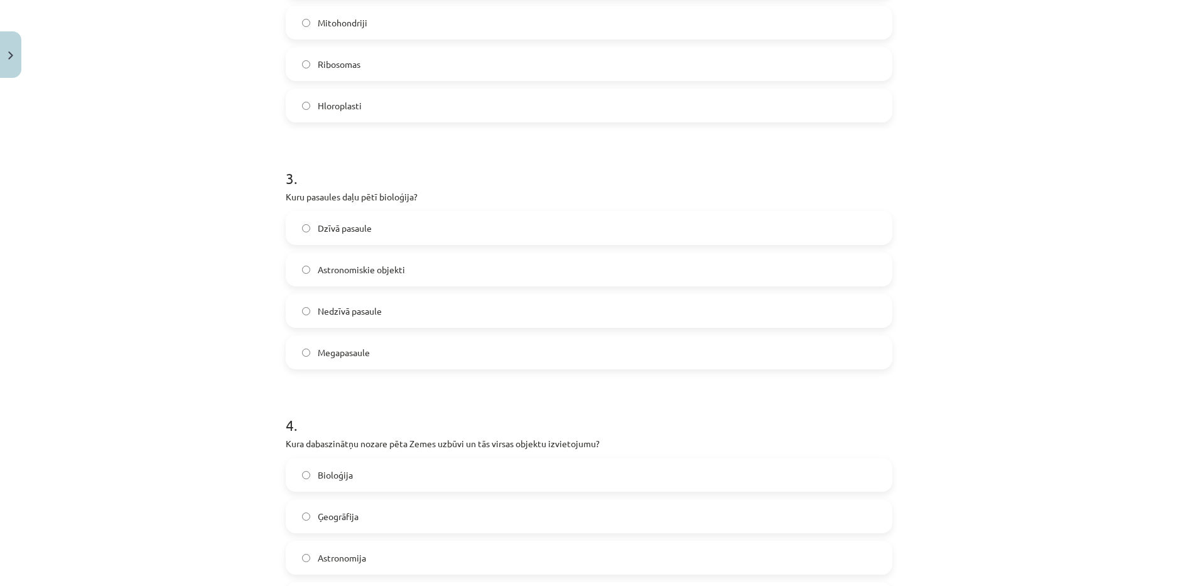
scroll to position [597, 0]
drag, startPoint x: 298, startPoint y: 196, endPoint x: 406, endPoint y: 343, distance: 182.0
click at [406, 343] on div "Mācību tēma: Dabaszinības - 10. klases 1.ieskaites mācību materiāls #6 Kopsavil…" at bounding box center [589, 293] width 1178 height 586
click at [502, 403] on h1 "4 ." at bounding box center [589, 413] width 607 height 39
click at [414, 229] on label "Dzīvā pasaule" at bounding box center [589, 227] width 604 height 31
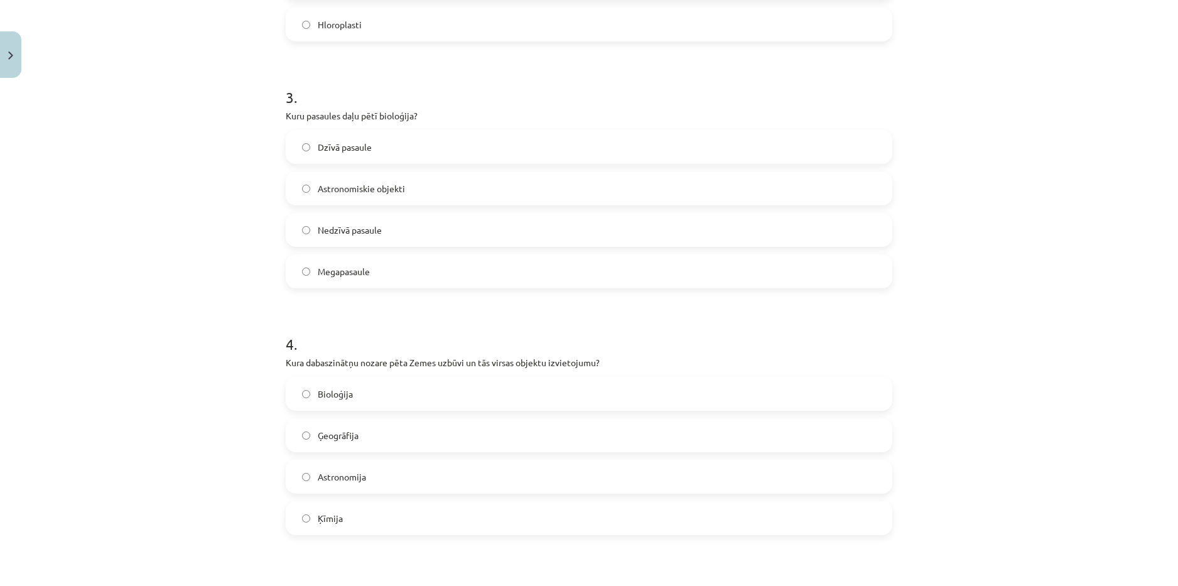
scroll to position [785, 0]
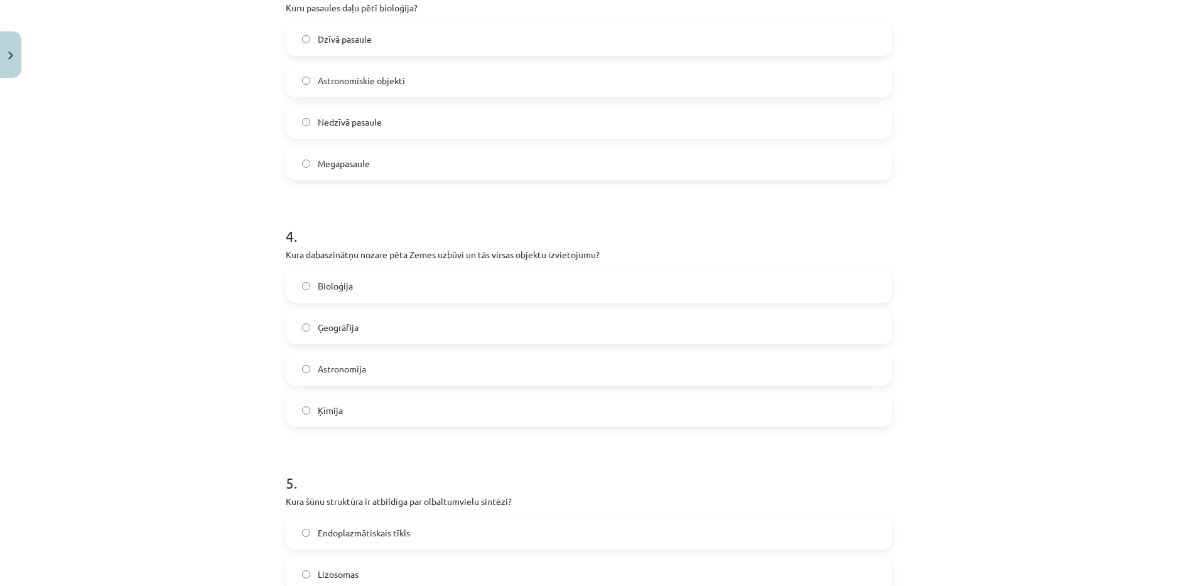
click at [441, 329] on label "Ģeogrāfija" at bounding box center [589, 326] width 604 height 31
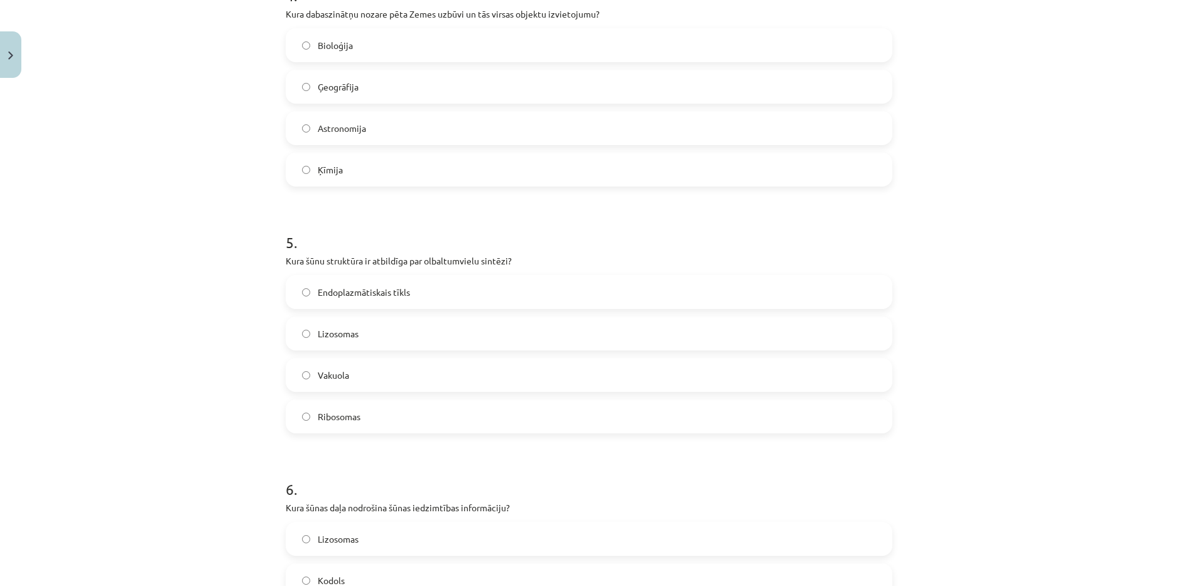
scroll to position [1036, 0]
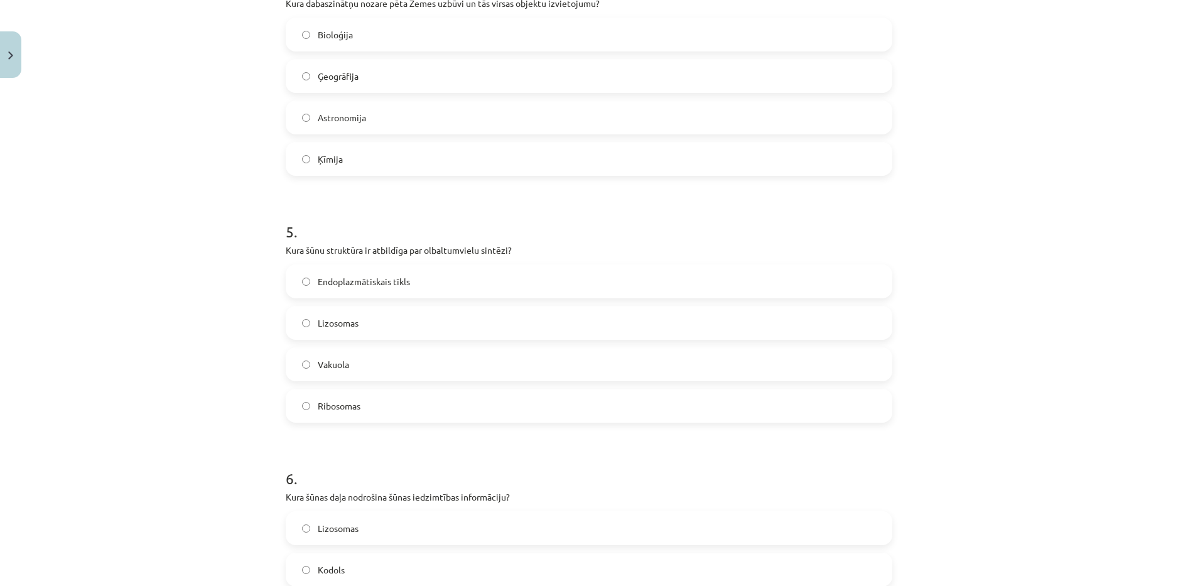
click at [450, 276] on label "Endoplazmātiskais tīkls" at bounding box center [589, 281] width 604 height 31
click at [414, 371] on label "Vakuola" at bounding box center [589, 364] width 604 height 31
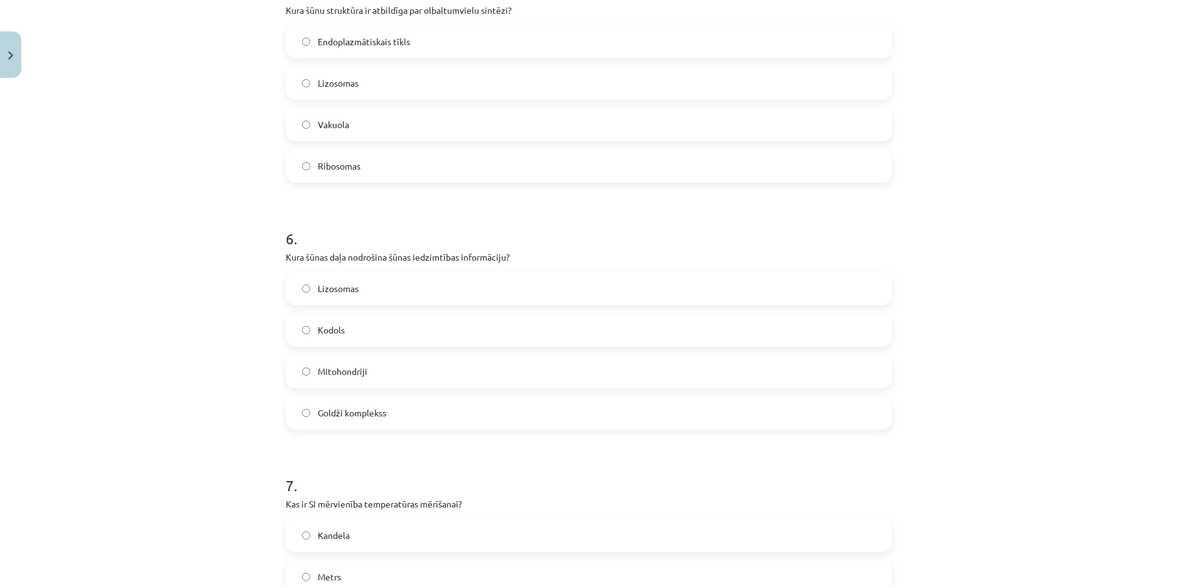
scroll to position [1287, 0]
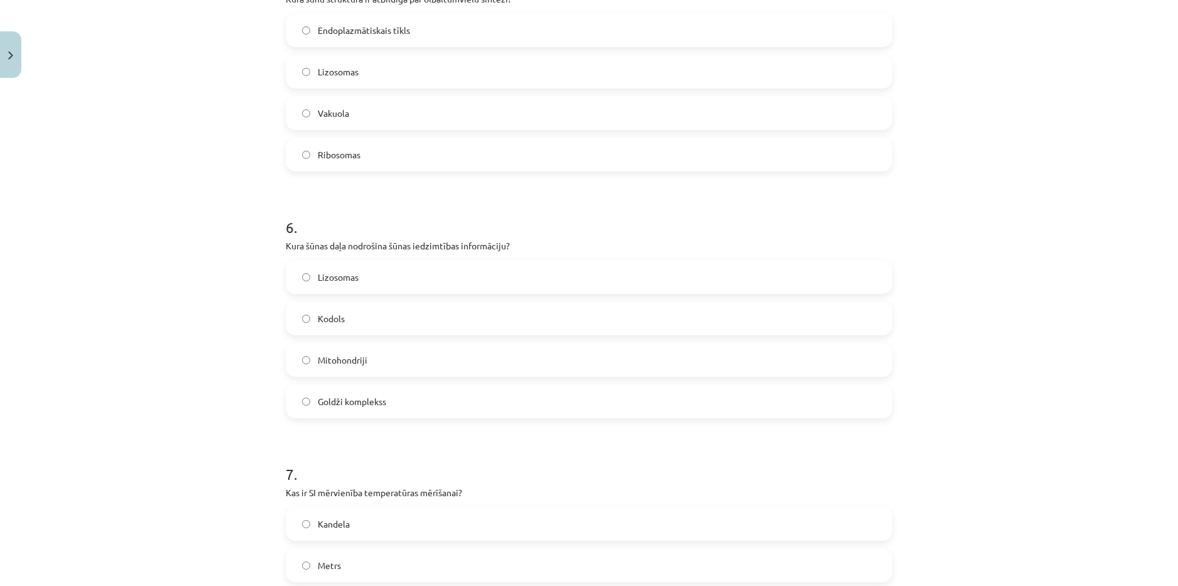
click at [396, 355] on label "Mitohondriji" at bounding box center [589, 359] width 604 height 31
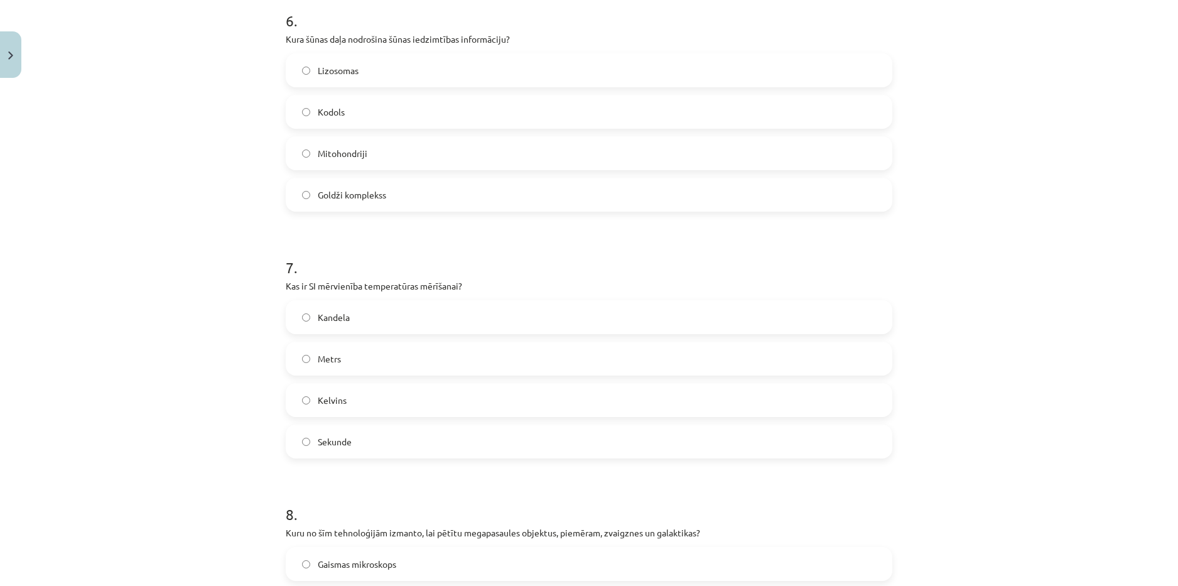
scroll to position [1539, 0]
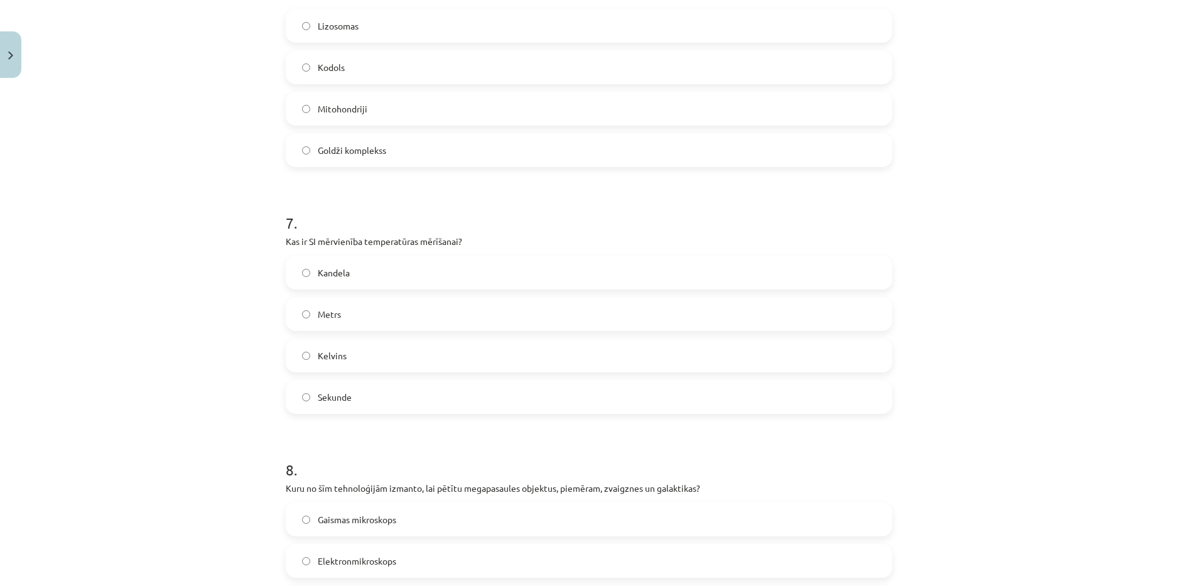
click at [441, 315] on label "Metrs" at bounding box center [589, 313] width 604 height 31
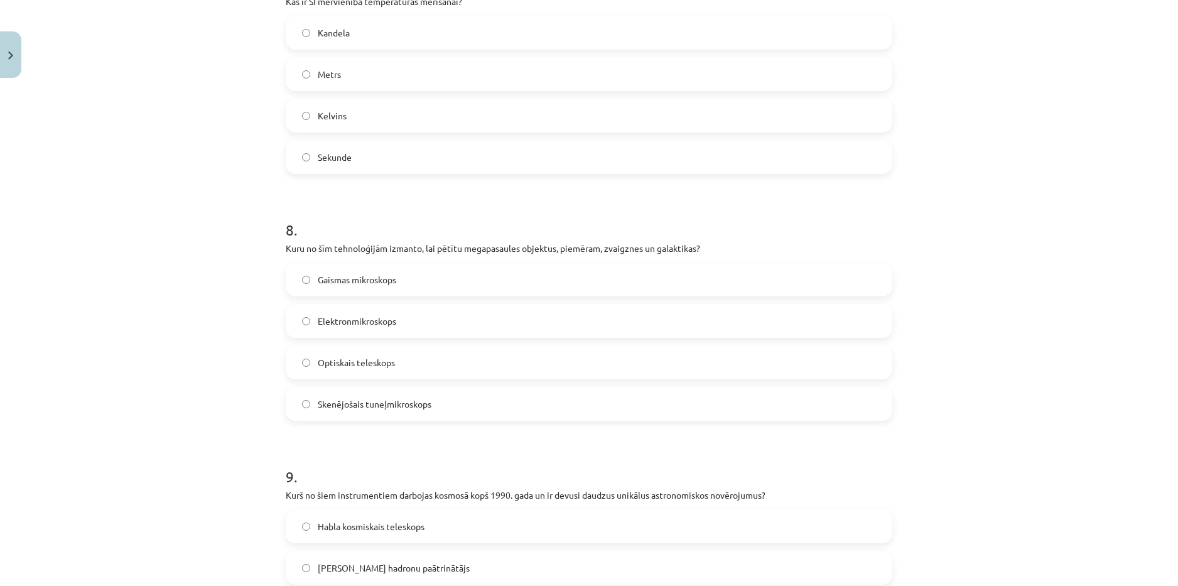
scroll to position [1790, 0]
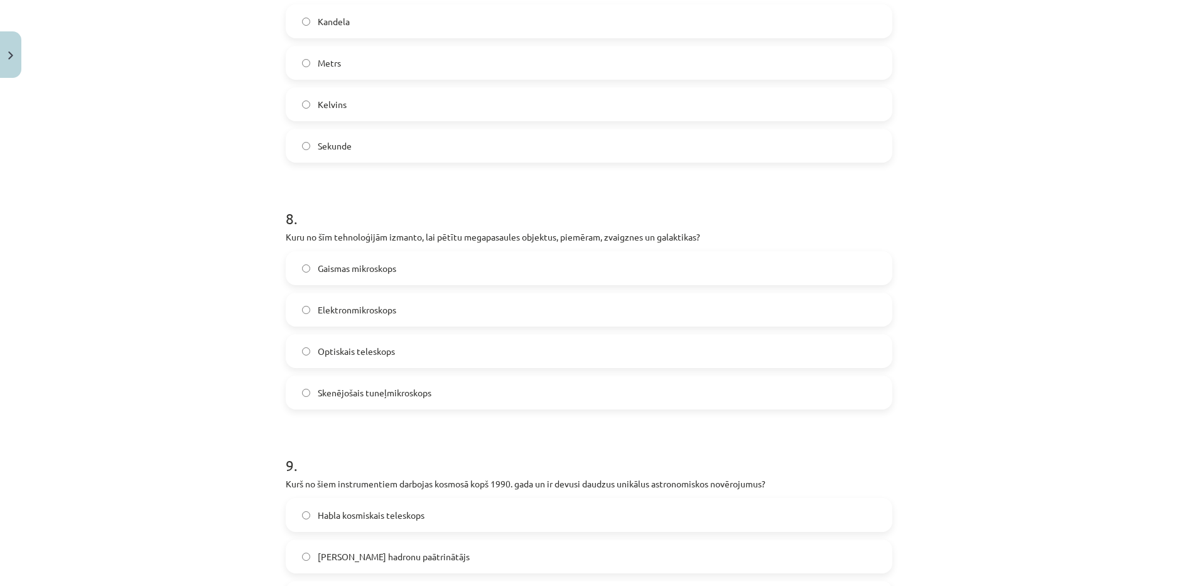
click at [448, 107] on label "Kelvins" at bounding box center [589, 104] width 604 height 31
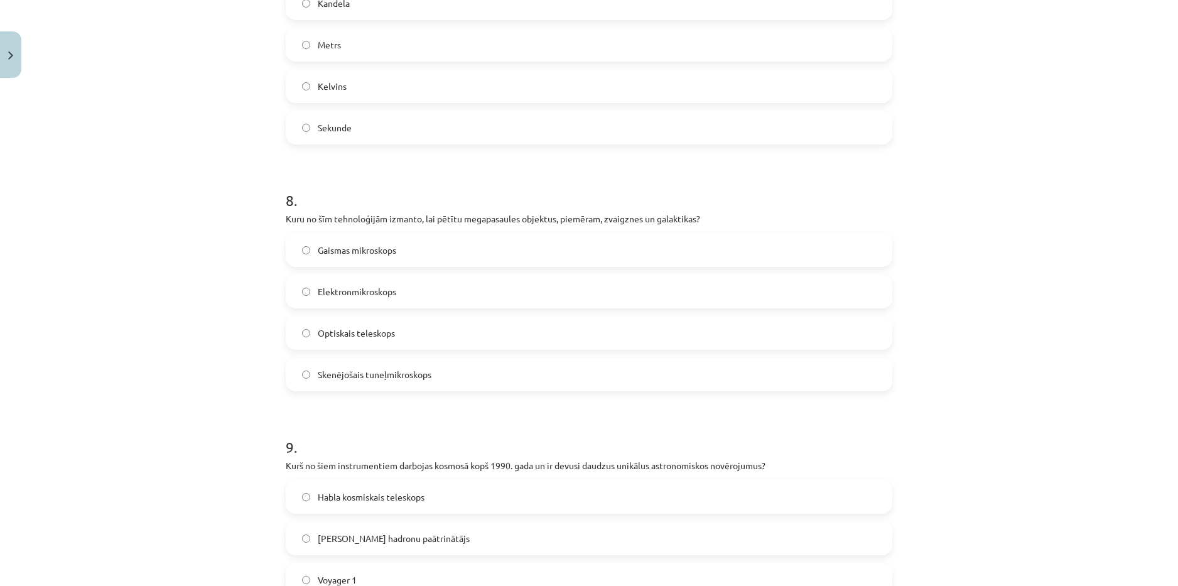
scroll to position [1853, 0]
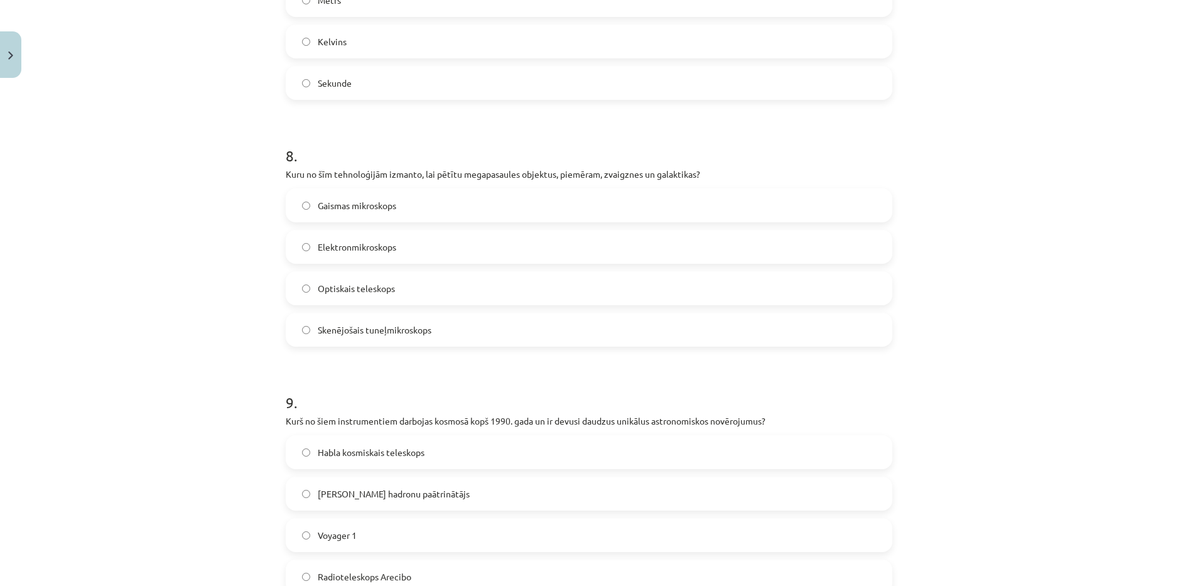
click at [440, 284] on label "Optiskais teleskops" at bounding box center [589, 288] width 604 height 31
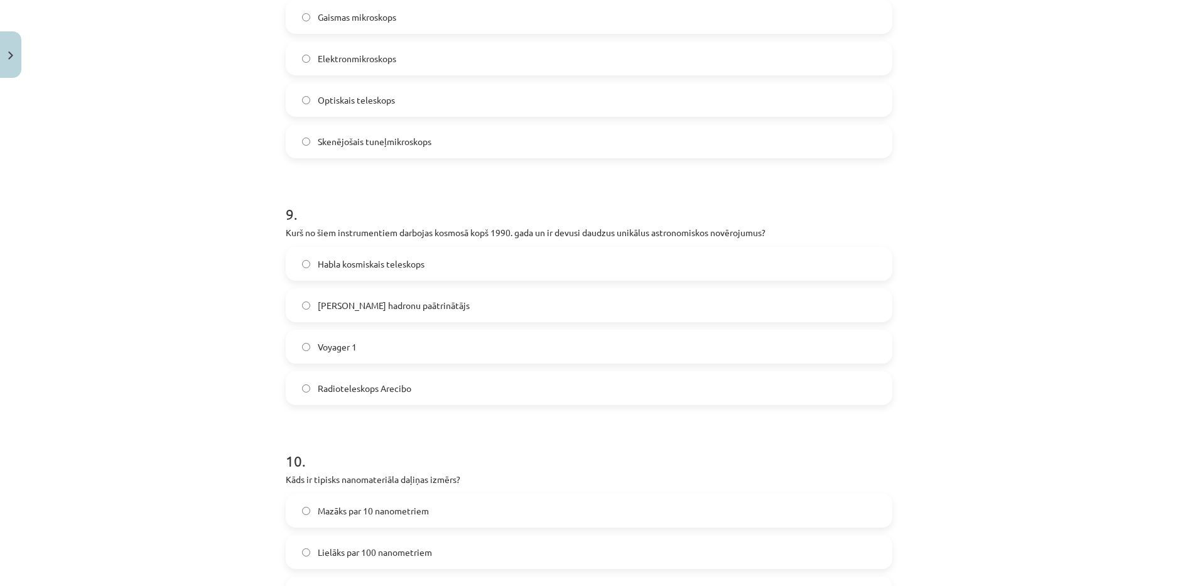
scroll to position [2104, 0]
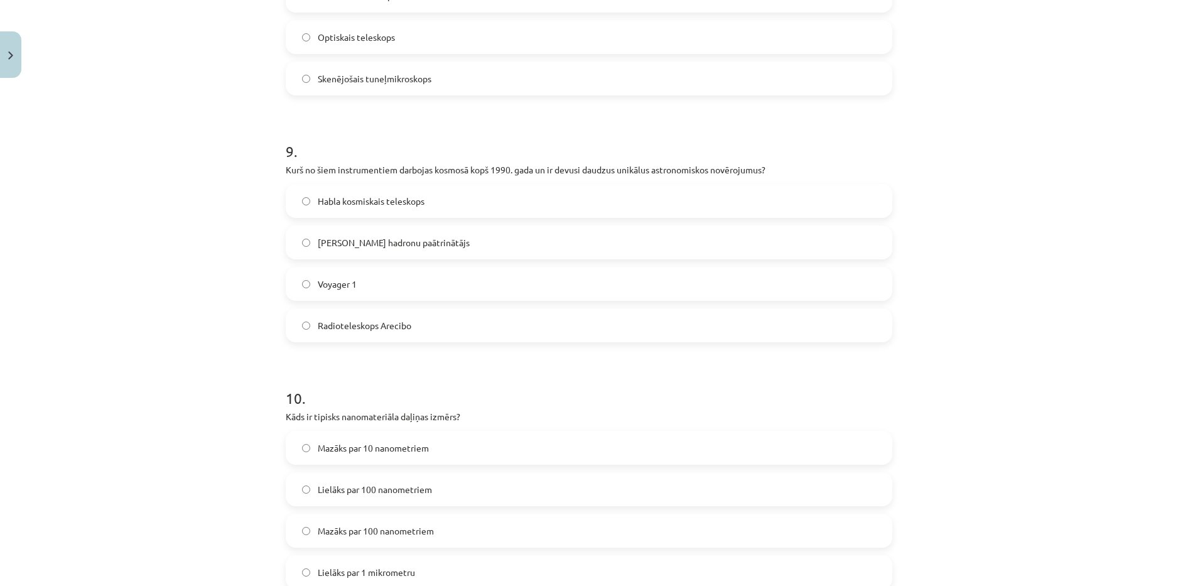
click at [450, 277] on label "Voyager 1" at bounding box center [589, 283] width 604 height 31
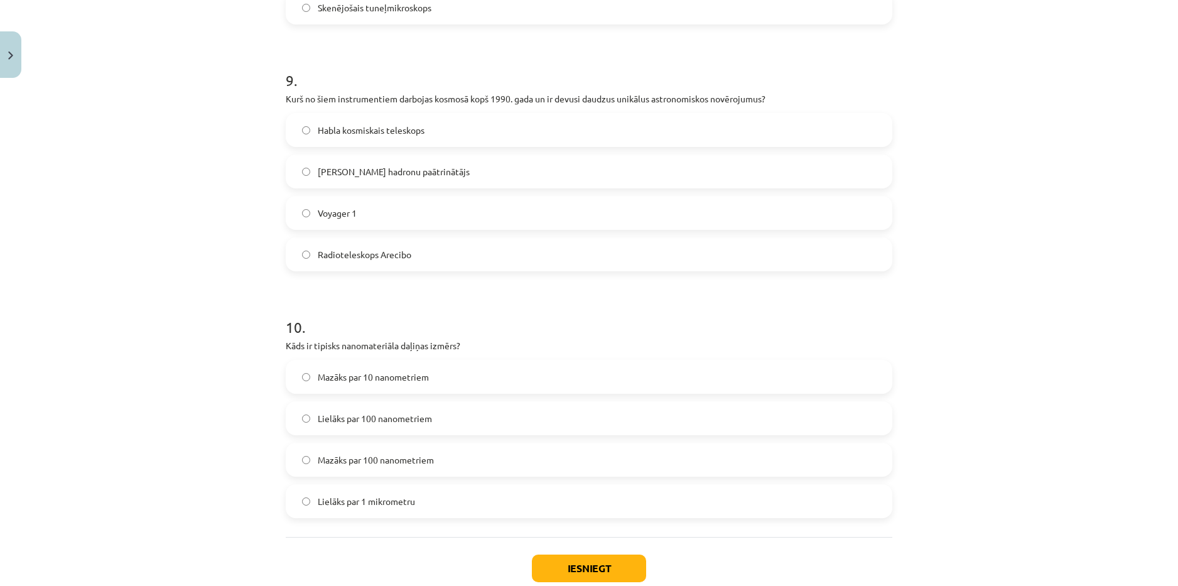
scroll to position [2229, 0]
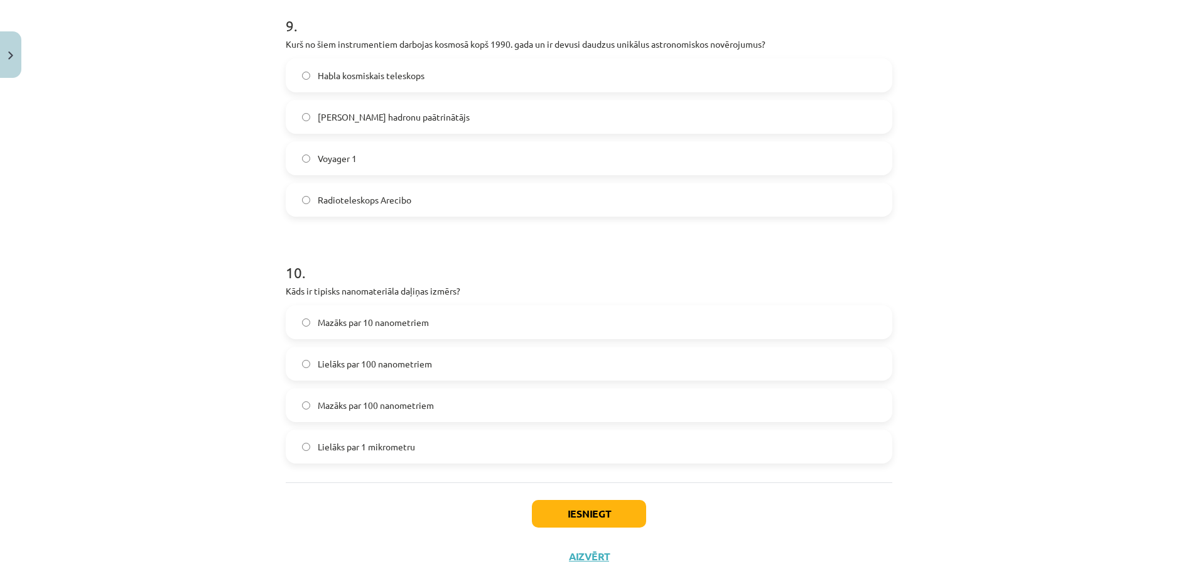
click at [439, 441] on label "Lielāks par 1 mikrometru" at bounding box center [589, 446] width 604 height 31
click at [565, 509] on button "Iesniegt" at bounding box center [589, 514] width 114 height 28
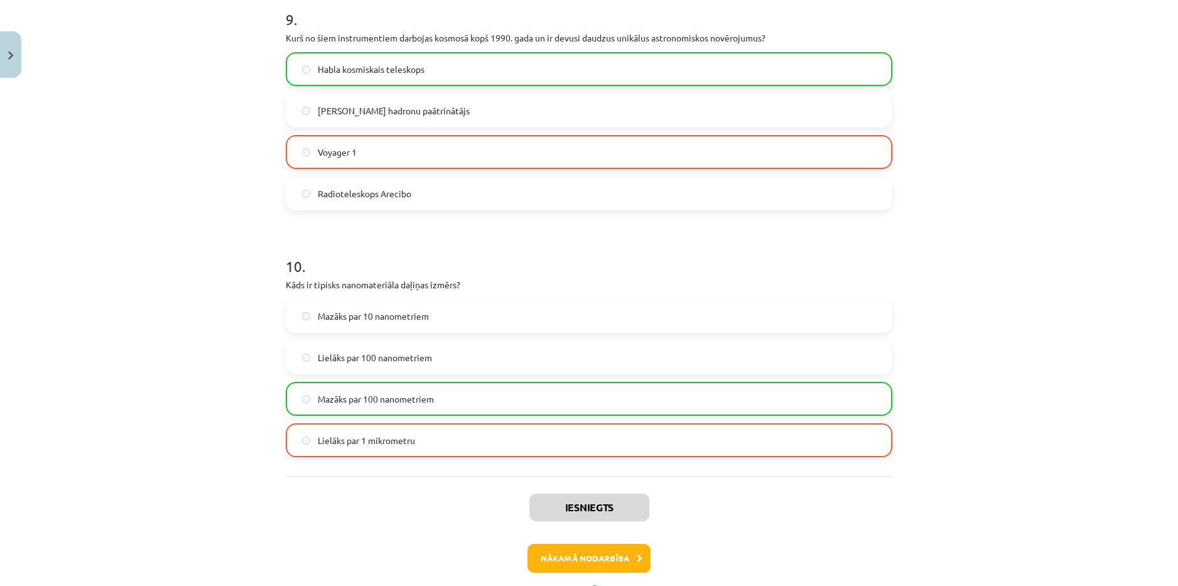
scroll to position [2293, 0]
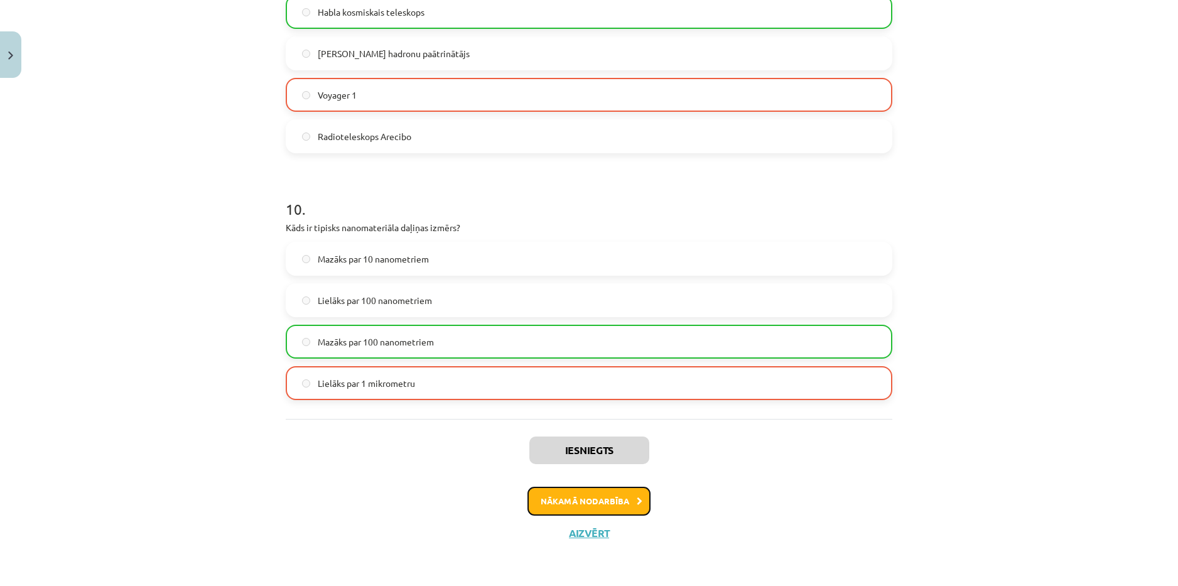
click at [559, 501] on button "Nākamā nodarbība" at bounding box center [589, 501] width 123 height 29
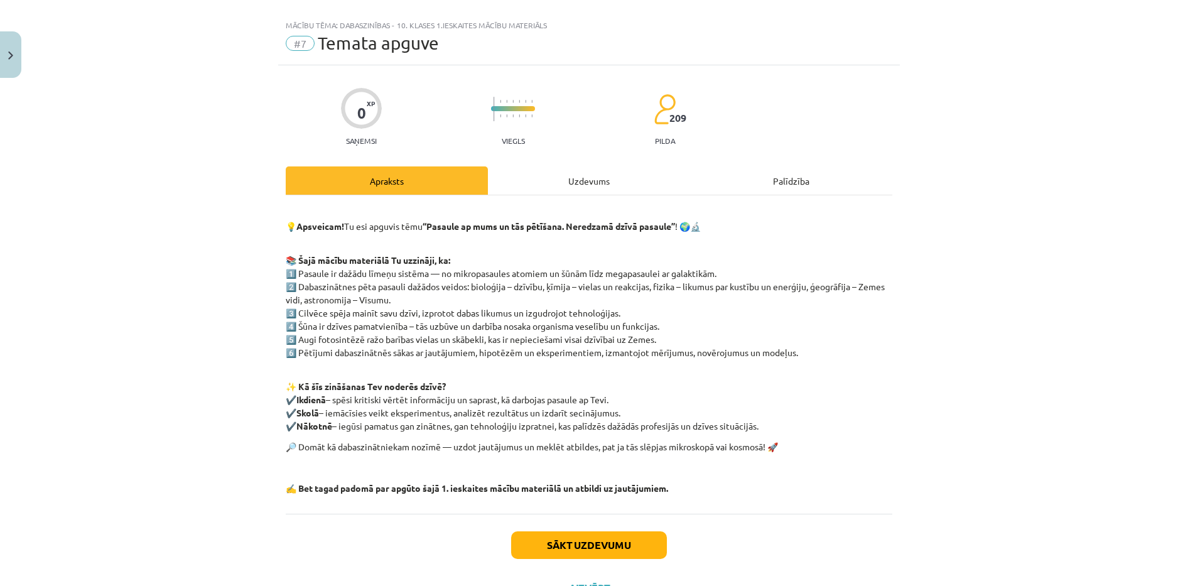
scroll to position [63, 0]
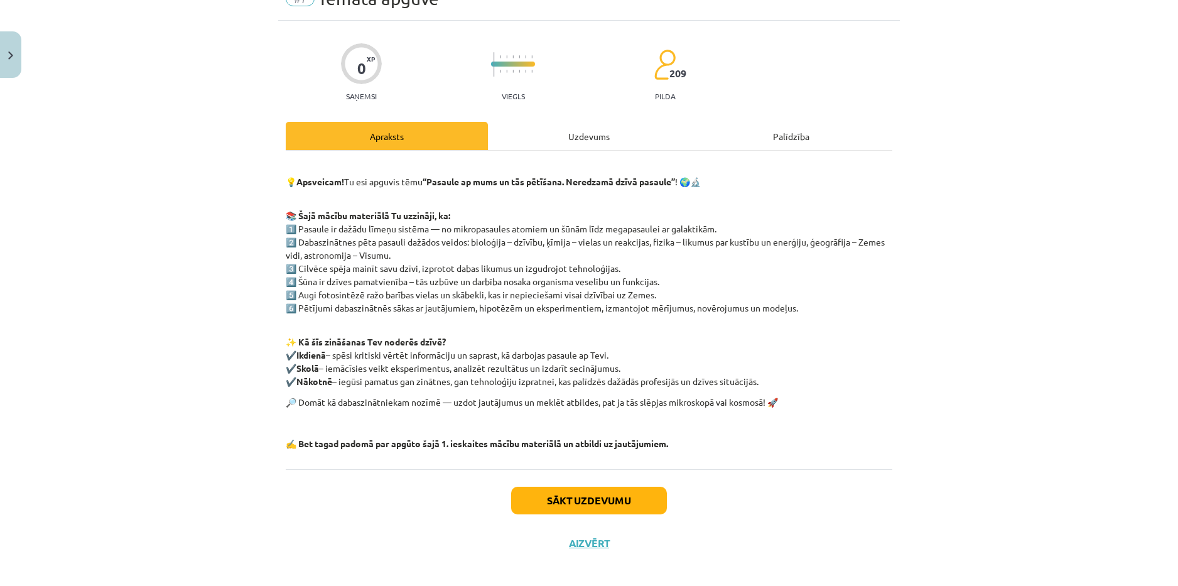
click at [590, 134] on div "Uzdevums" at bounding box center [589, 136] width 202 height 28
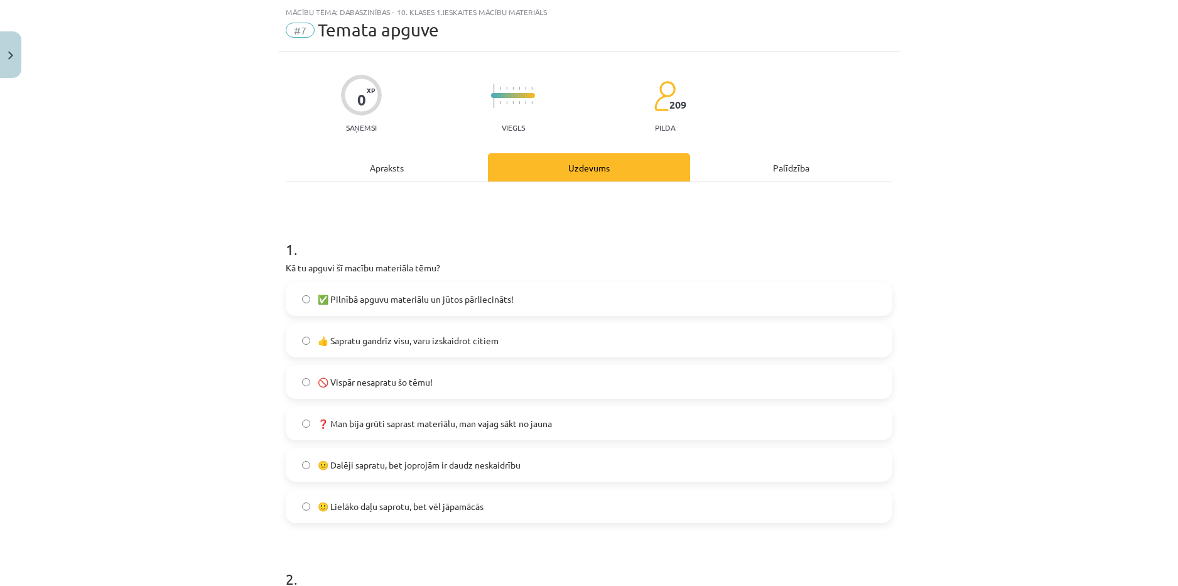
click at [297, 460] on label "😐 Dalēji sapratu, bet joprojām ir daudz neskaidrību" at bounding box center [589, 464] width 604 height 31
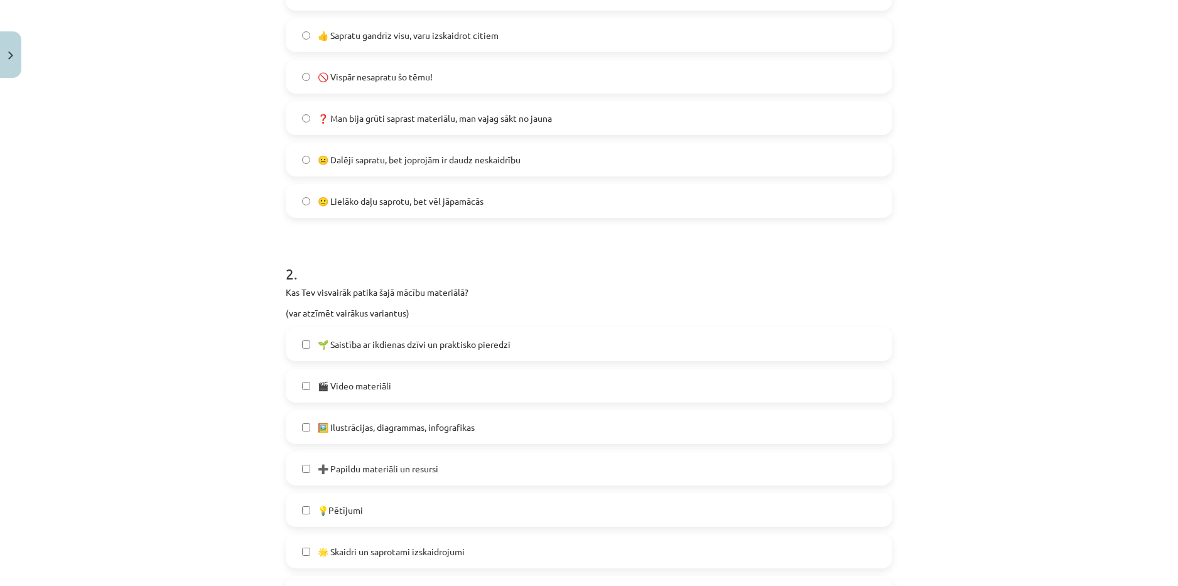
scroll to position [345, 0]
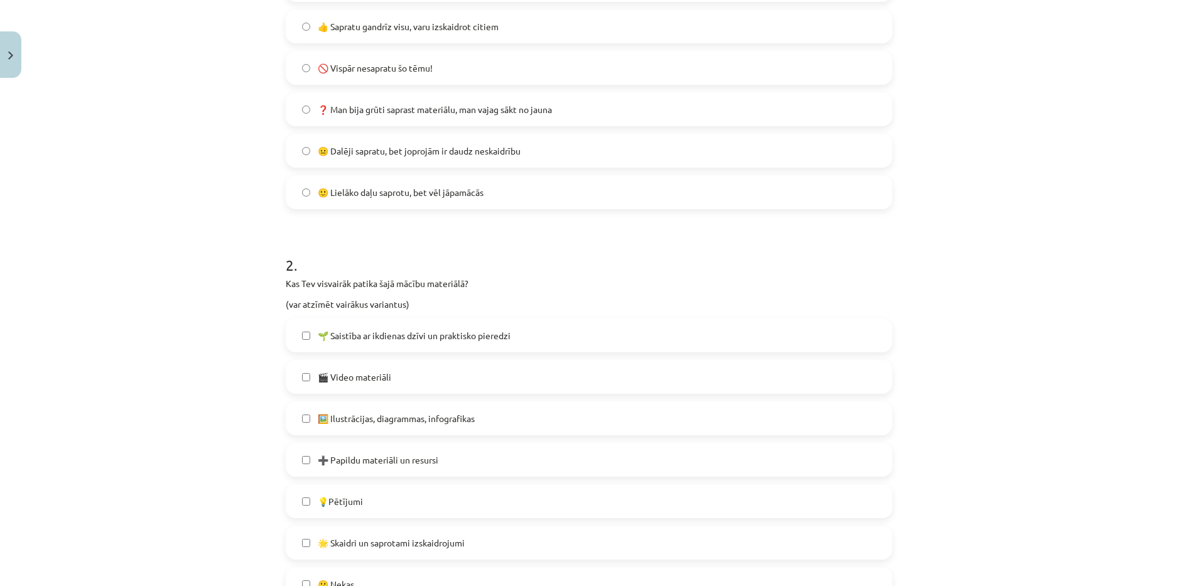
click at [298, 384] on label "🎬 Video materiāli" at bounding box center [589, 376] width 604 height 31
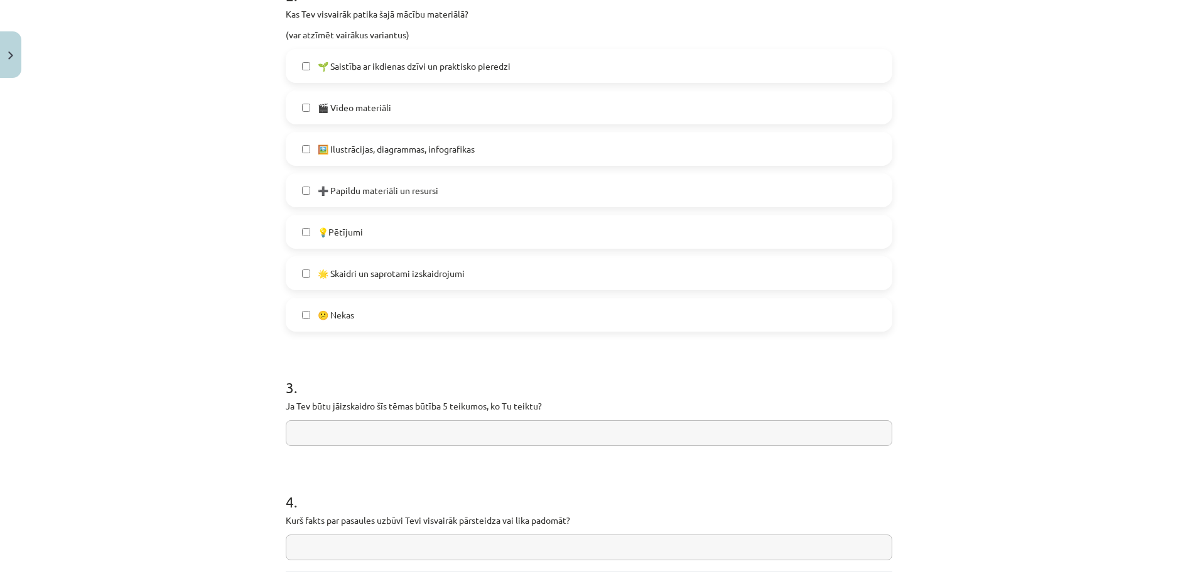
scroll to position [659, 0]
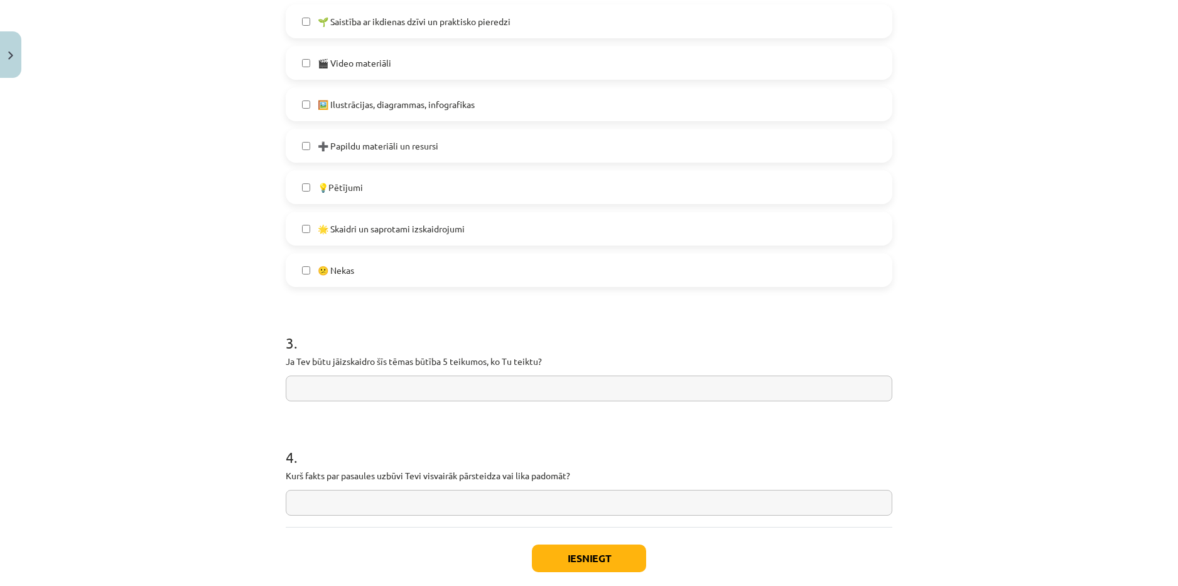
click at [435, 390] on input "text" at bounding box center [589, 389] width 607 height 26
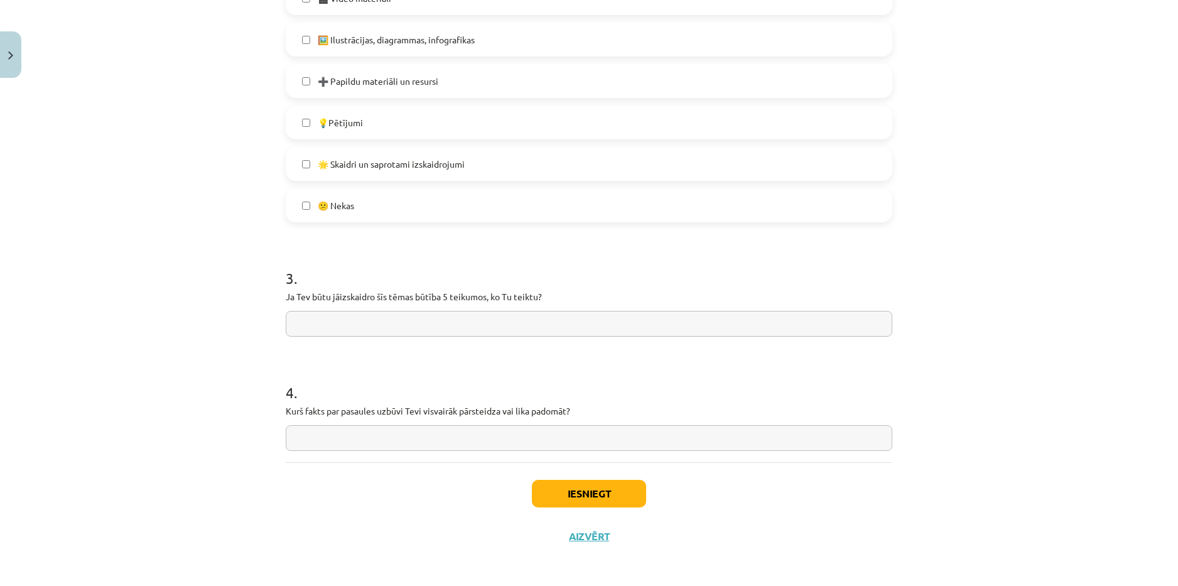
scroll to position [727, 0]
click at [382, 429] on input "text" at bounding box center [589, 435] width 607 height 26
type input "**********"
click at [610, 484] on button "Iesniegt" at bounding box center [589, 491] width 114 height 28
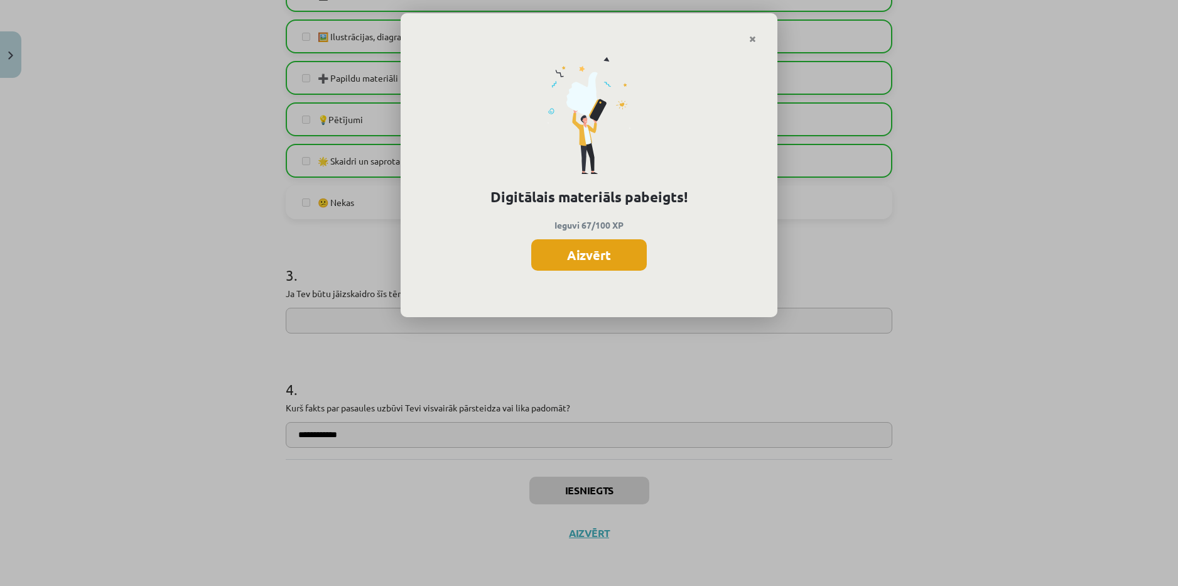
click at [592, 248] on button "Aizvērt" at bounding box center [589, 254] width 116 height 31
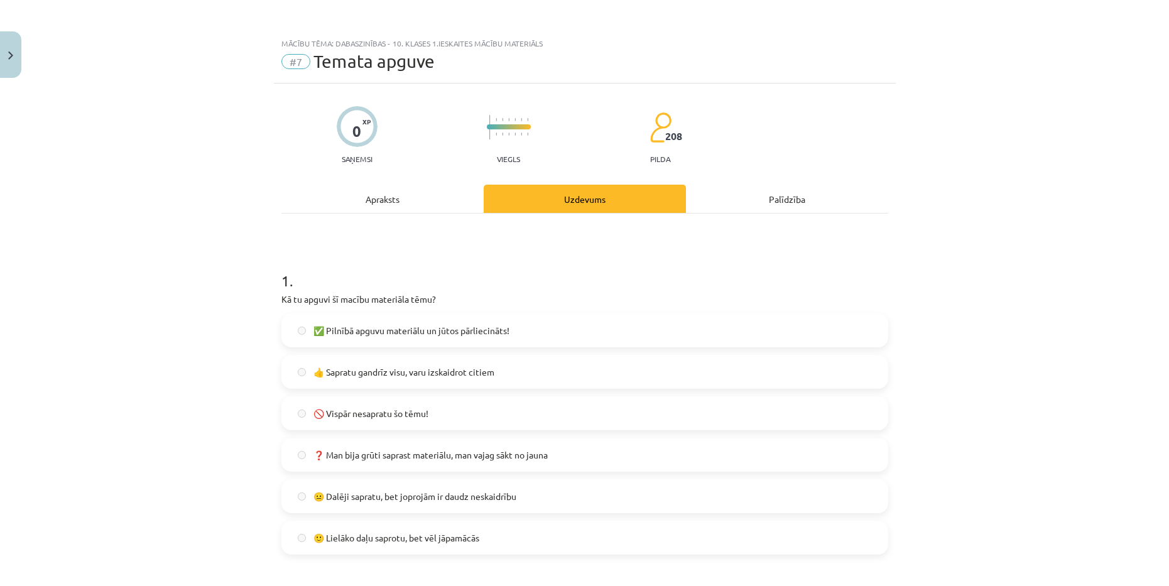
scroll to position [0, 0]
click at [8, 61] on button "Close" at bounding box center [10, 54] width 21 height 46
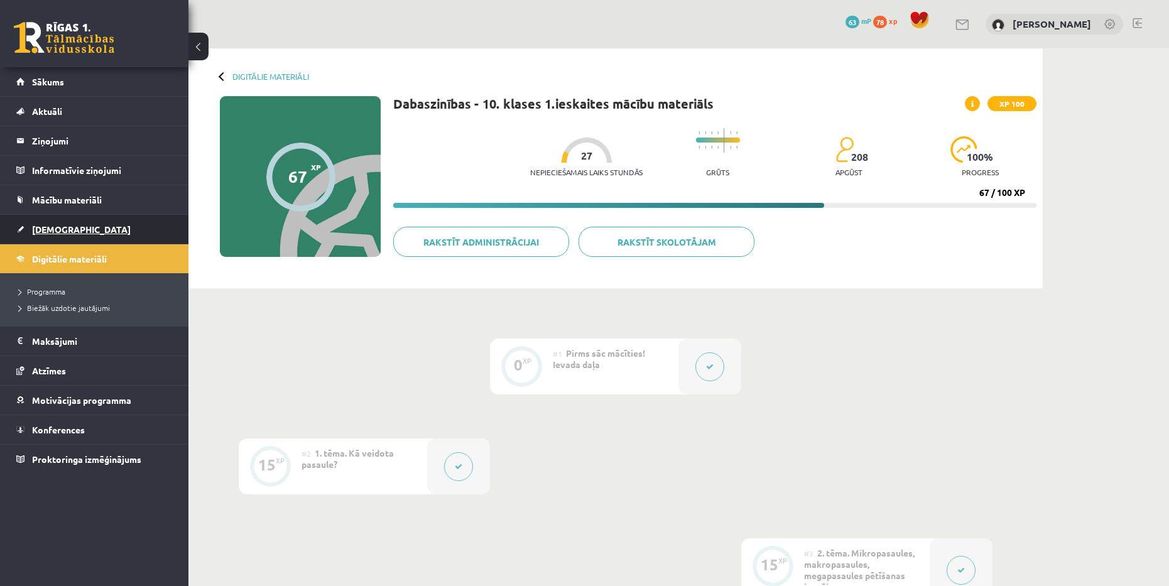
click at [112, 233] on link "[DEMOGRAPHIC_DATA]" at bounding box center [94, 229] width 156 height 29
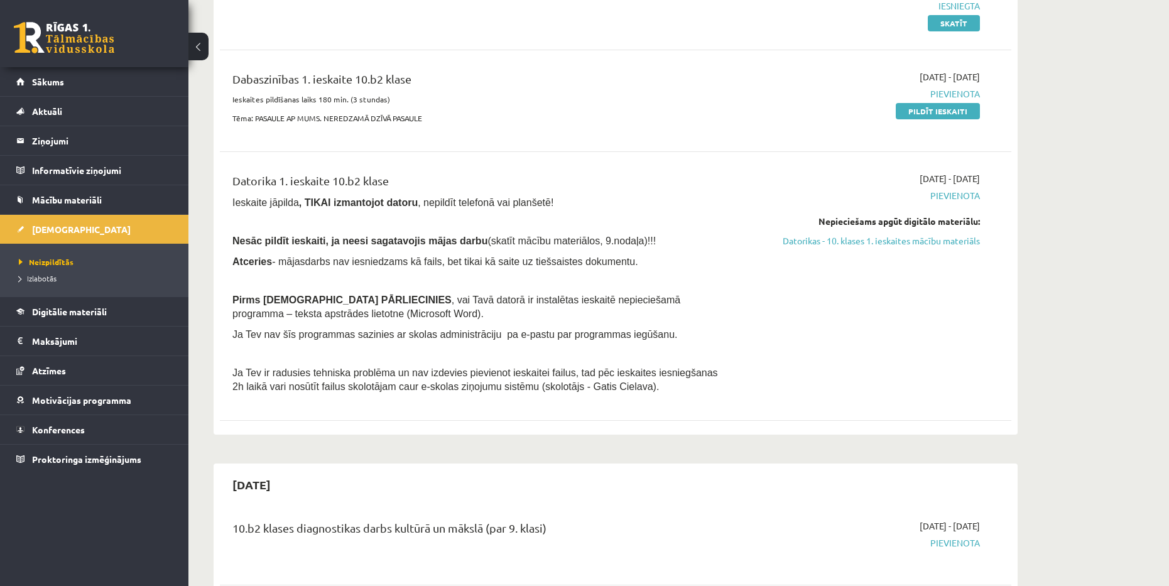
scroll to position [188, 0]
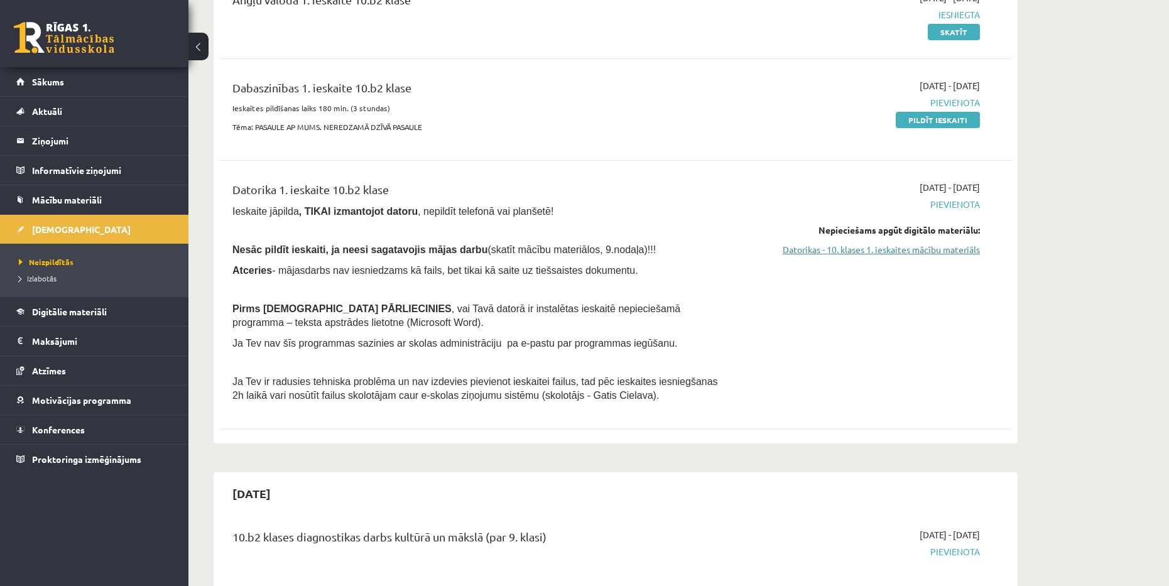
click at [885, 249] on link "Datorikas - 10. klases 1. ieskaites mācību materiāls" at bounding box center [861, 249] width 237 height 13
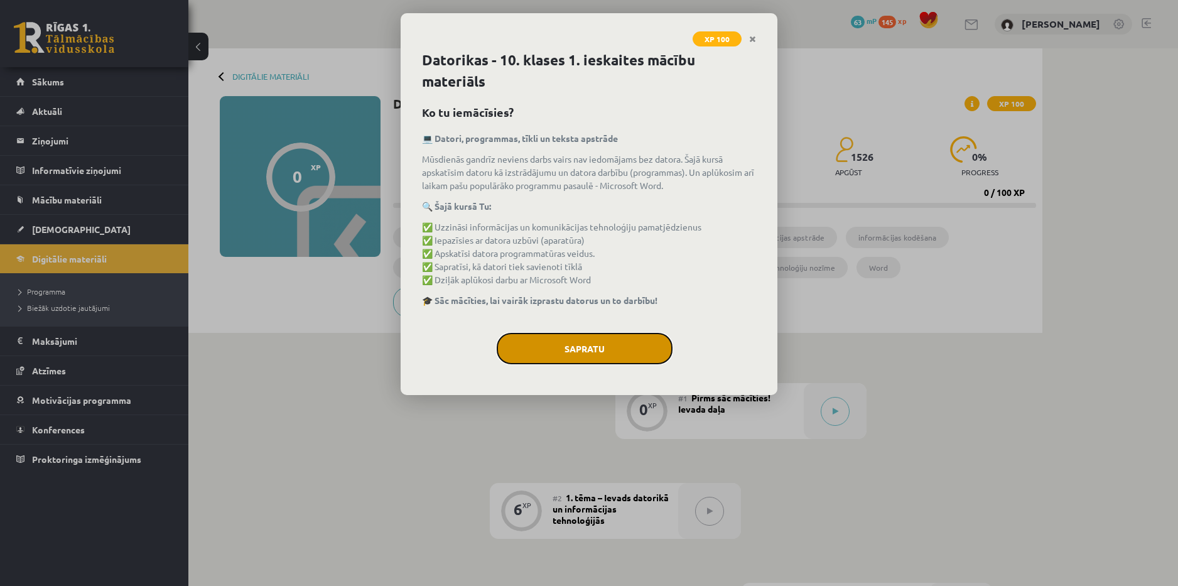
click at [582, 345] on button "Sapratu" at bounding box center [585, 348] width 176 height 31
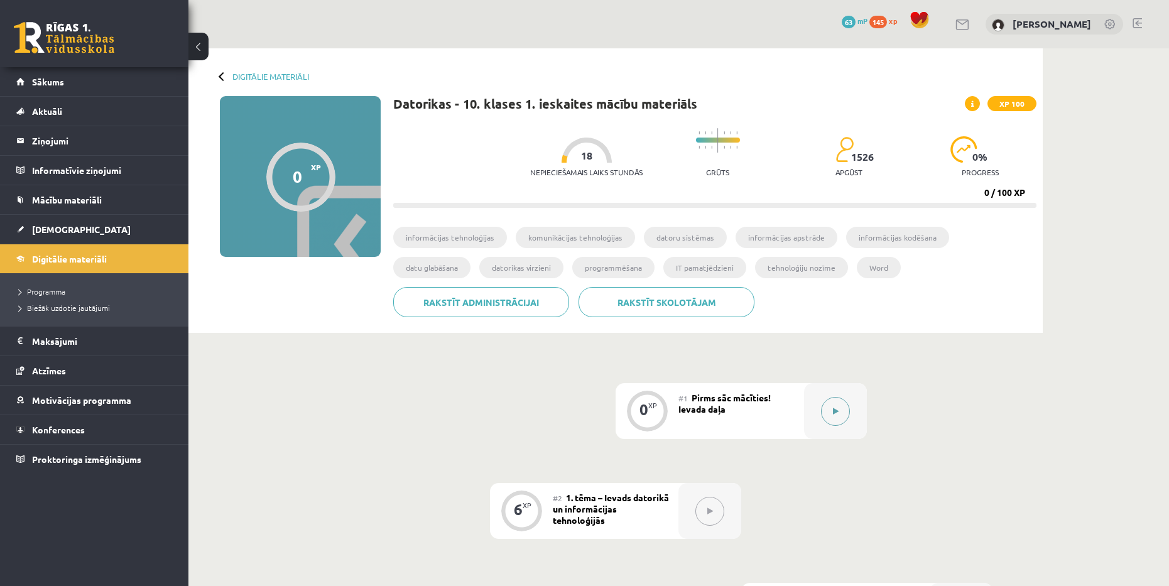
click at [841, 405] on button at bounding box center [835, 411] width 29 height 29
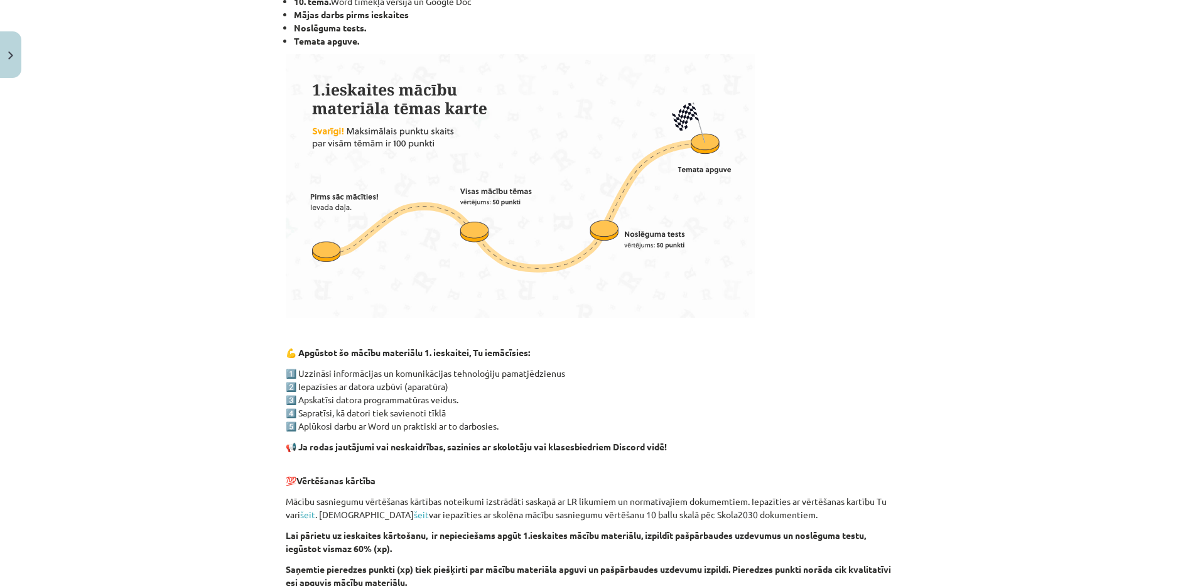
scroll to position [746, 0]
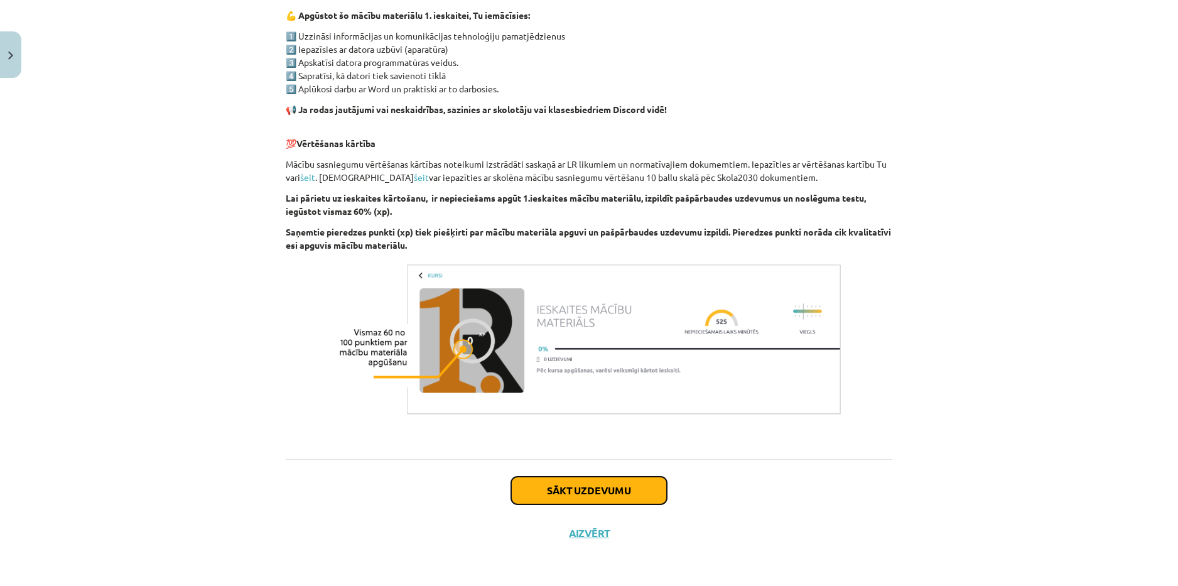
click at [632, 491] on button "Sākt uzdevumu" at bounding box center [589, 491] width 156 height 28
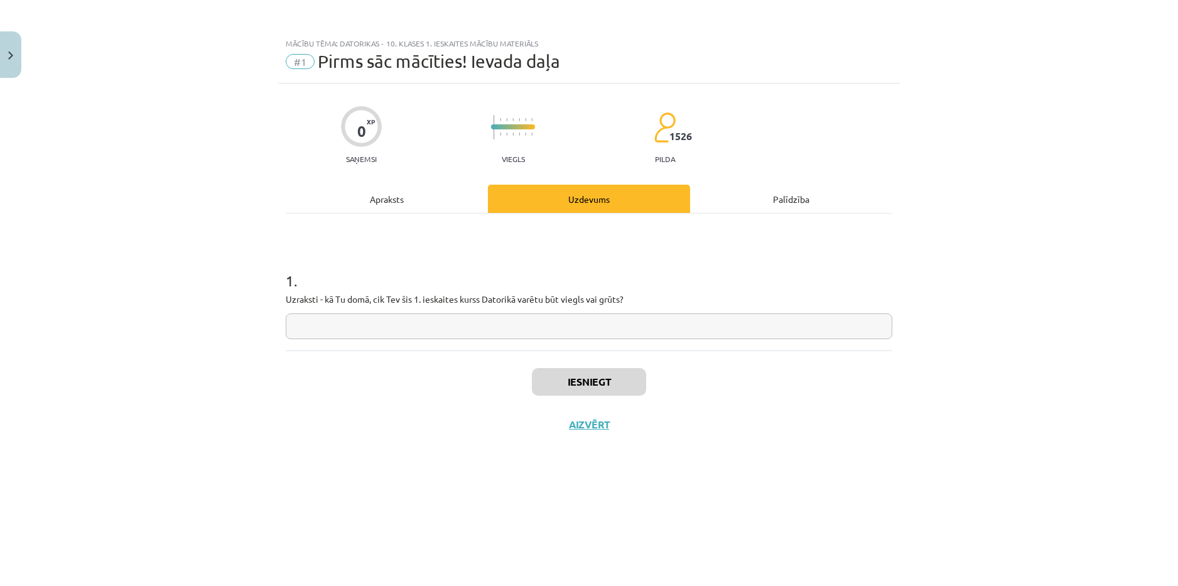
click at [419, 327] on input "text" at bounding box center [589, 326] width 607 height 26
type input "**********"
click at [692, 396] on div "Iesniegt Aizvērt" at bounding box center [589, 394] width 607 height 88
click at [589, 380] on button "Iesniegt" at bounding box center [589, 382] width 114 height 28
click at [575, 425] on button "Nākamā nodarbība" at bounding box center [589, 432] width 123 height 29
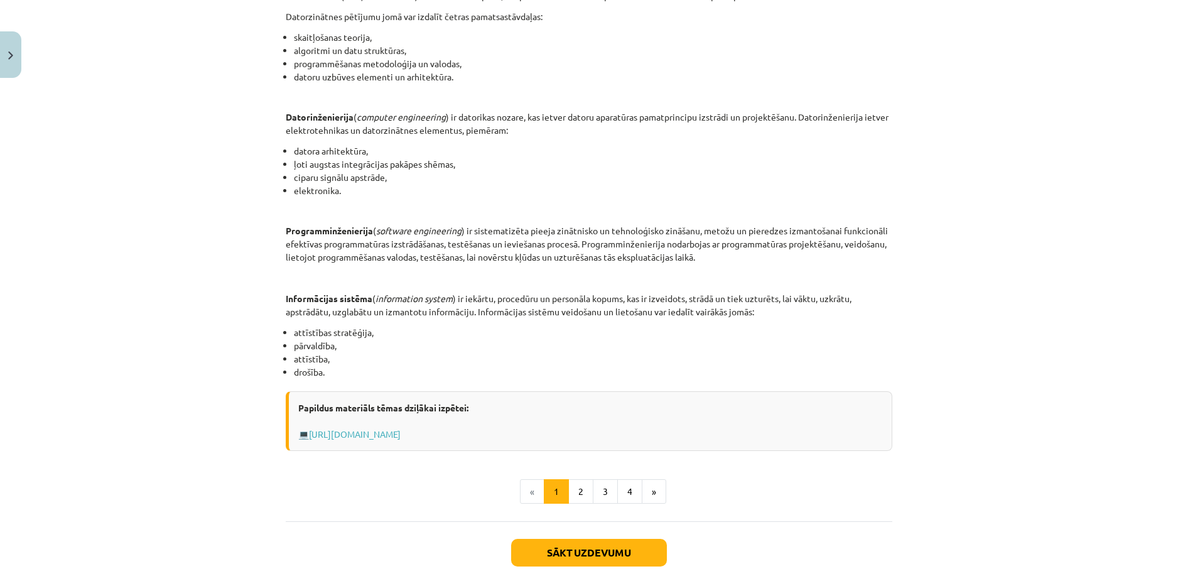
scroll to position [489, 0]
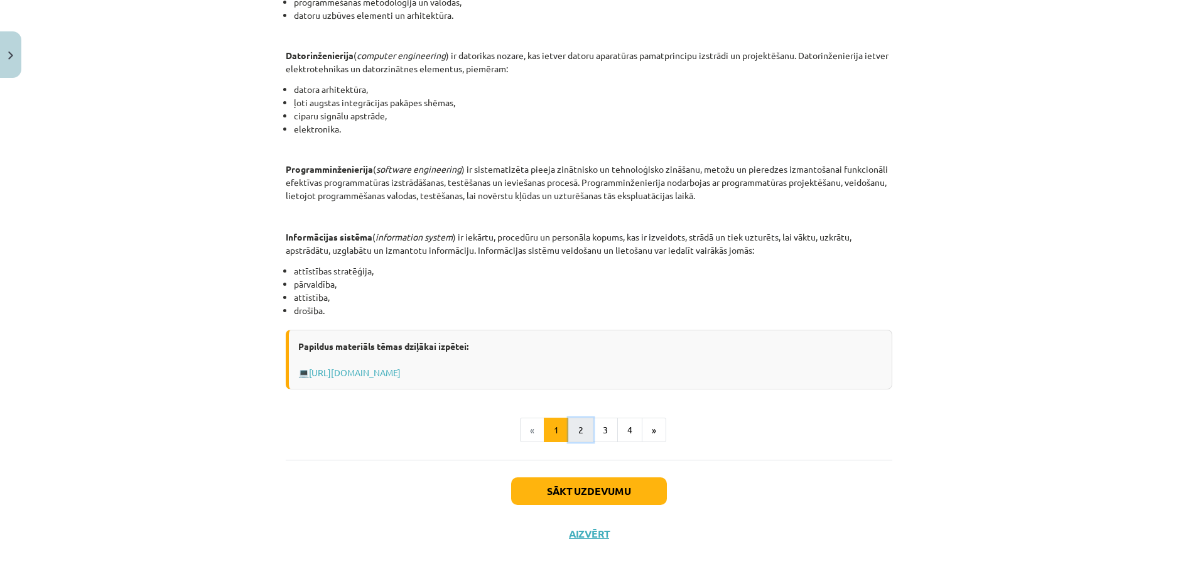
click at [575, 433] on button "2" at bounding box center [580, 430] width 25 height 25
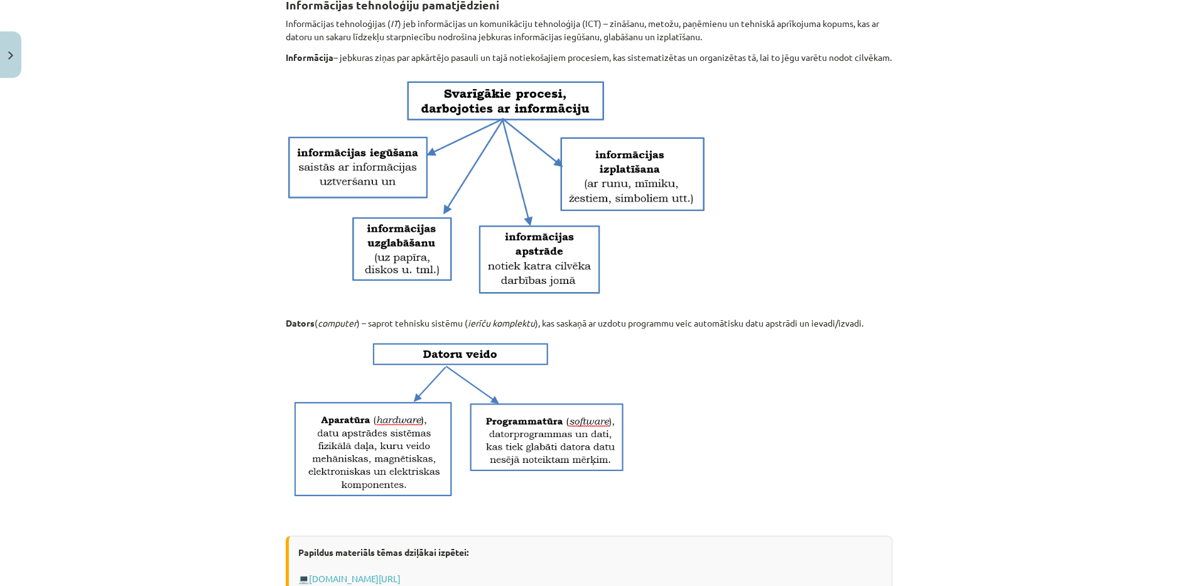
scroll to position [225, 0]
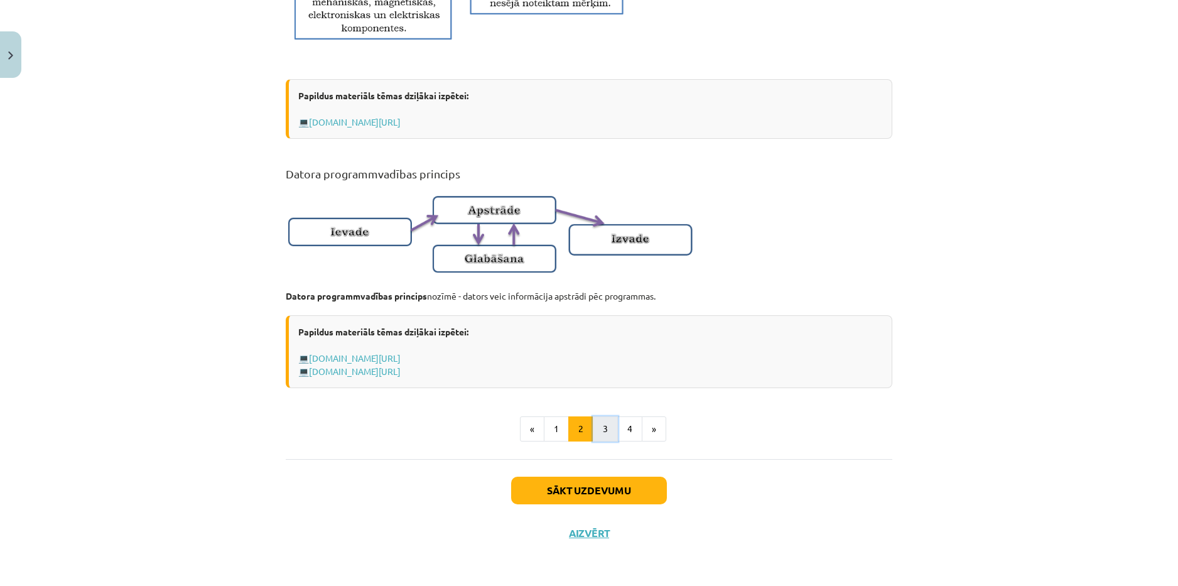
click at [602, 431] on button "3" at bounding box center [605, 428] width 25 height 25
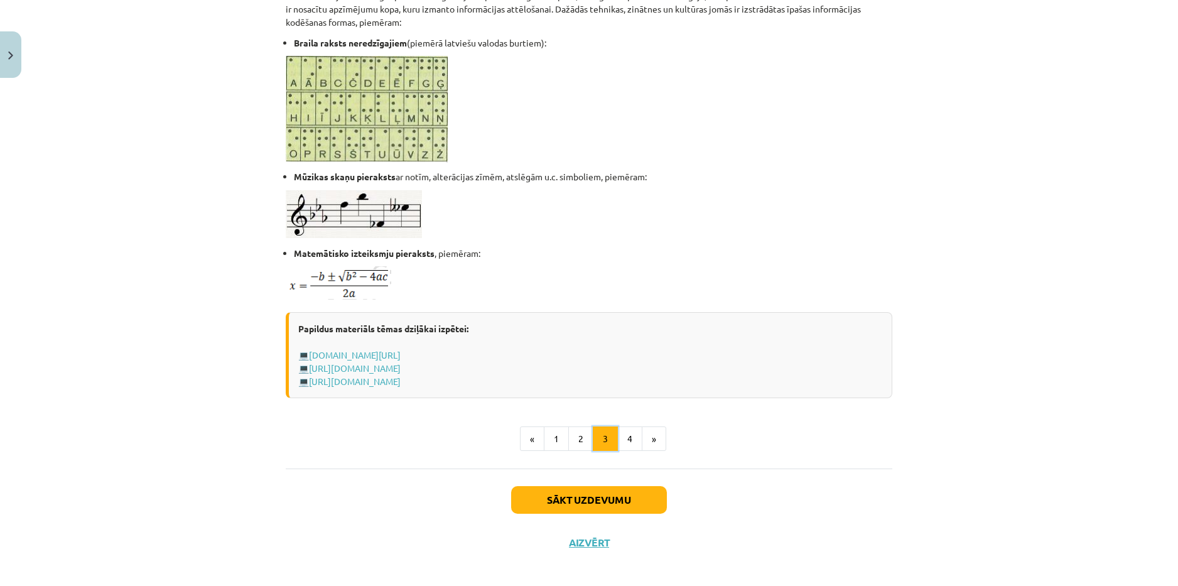
scroll to position [690, 0]
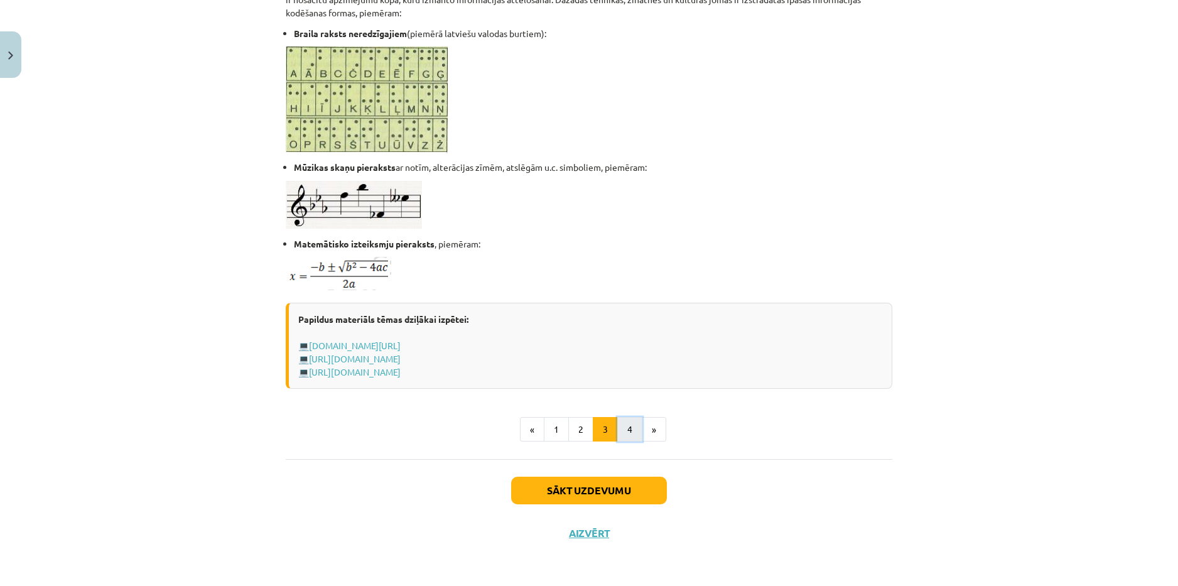
click at [618, 428] on button "4" at bounding box center [629, 429] width 25 height 25
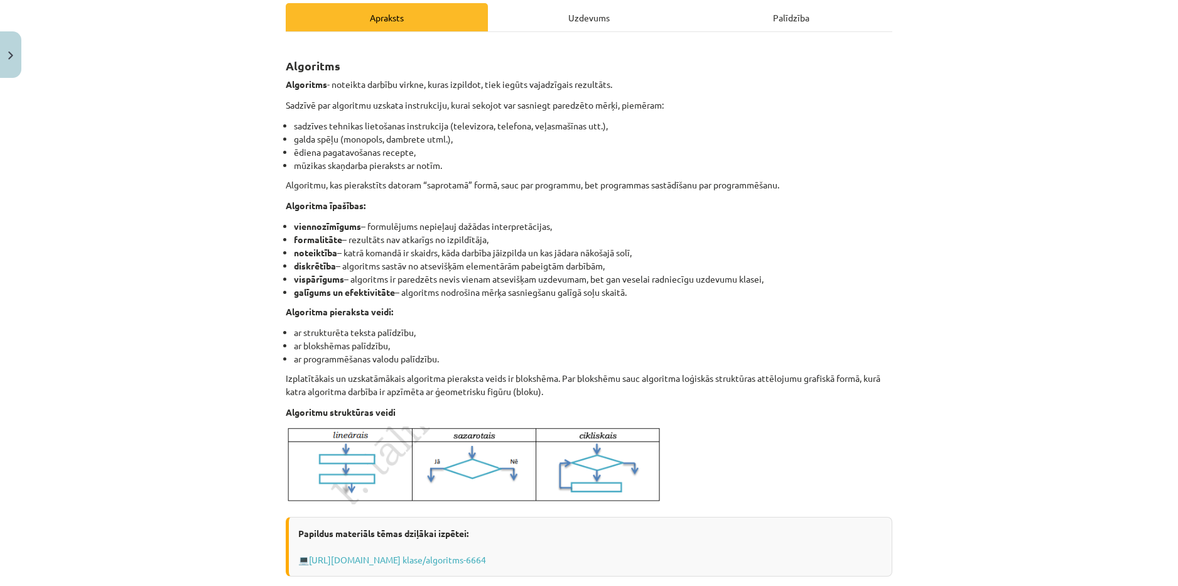
scroll to position [0, 0]
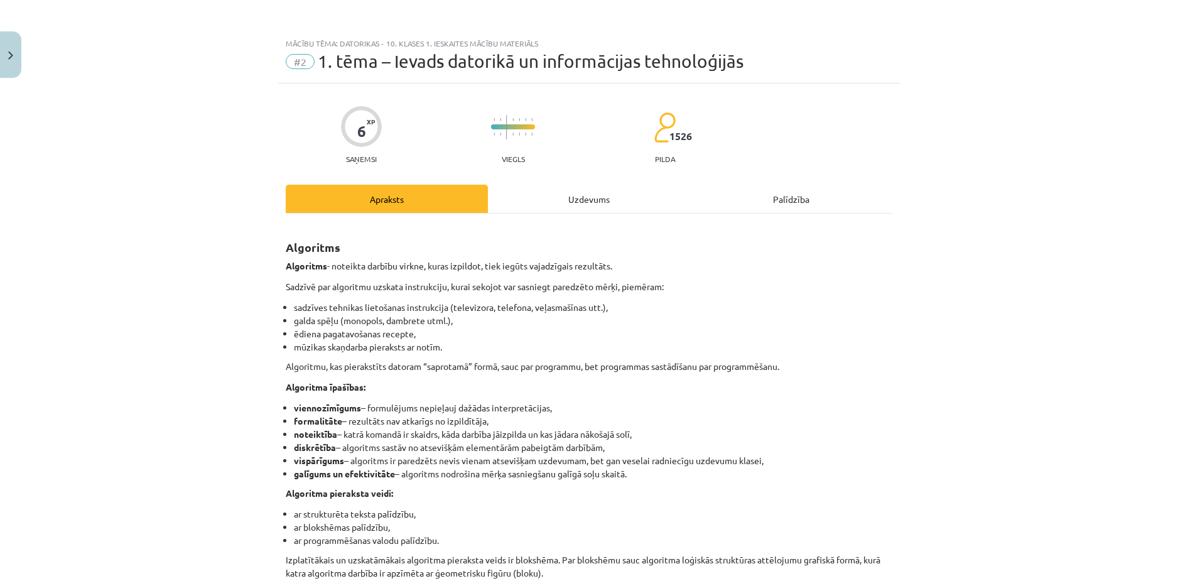
click at [570, 198] on div "Uzdevums" at bounding box center [589, 199] width 202 height 28
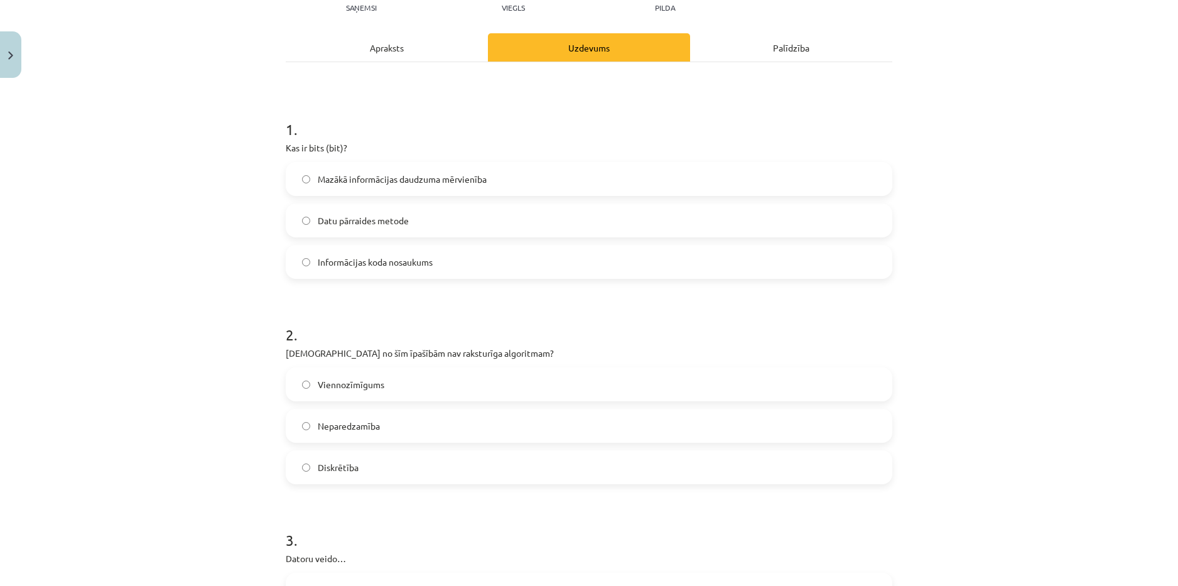
scroll to position [157, 0]
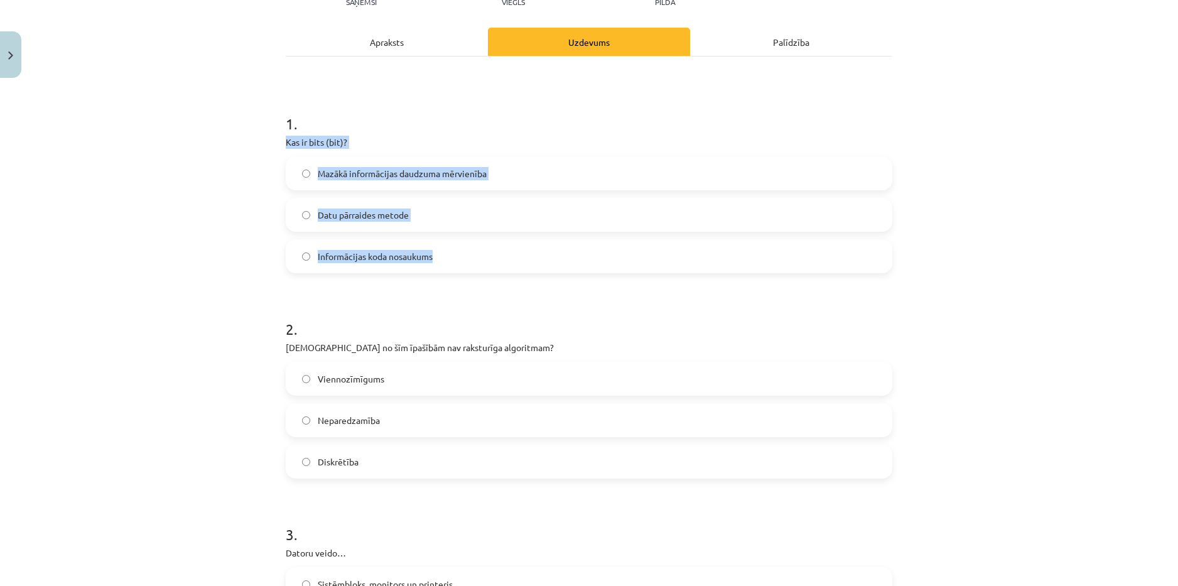
drag, startPoint x: 281, startPoint y: 141, endPoint x: 455, endPoint y: 254, distance: 207.3
click at [455, 255] on div "1 . Kas ir bits (bit)? Mazākā informācijas daudzuma mērvienība Datu pārraides m…" at bounding box center [589, 183] width 607 height 180
copy div "Kas ir bits (bit)? Mazākā informācijas daudzuma mērvienība Datu pārraides metod…"
click at [524, 167] on label "Mazākā informācijas daudzuma mērvienība" at bounding box center [589, 173] width 604 height 31
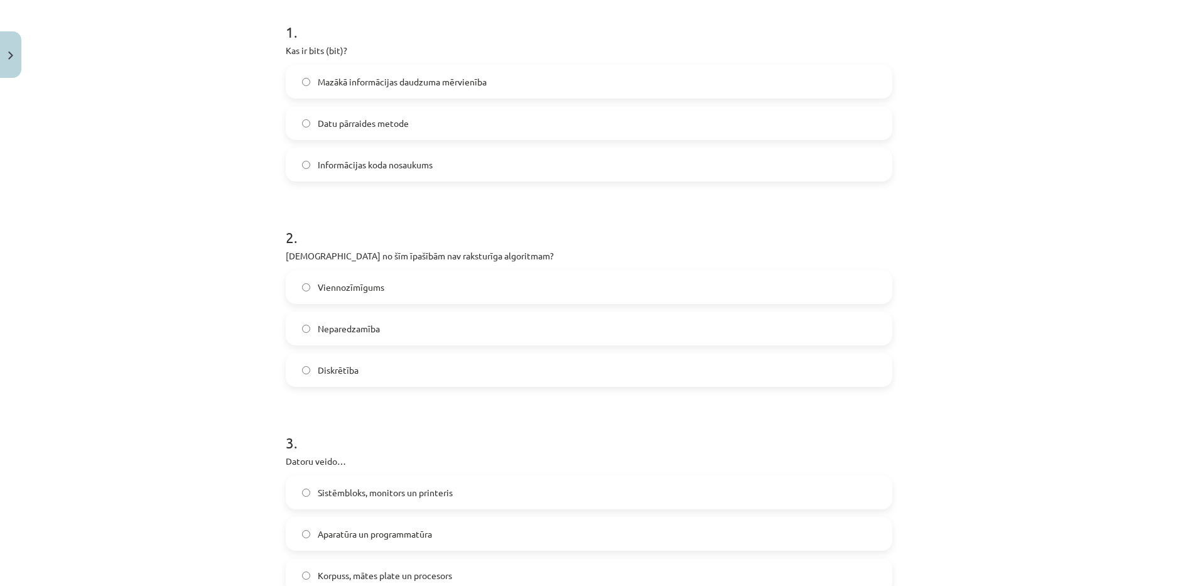
scroll to position [283, 0]
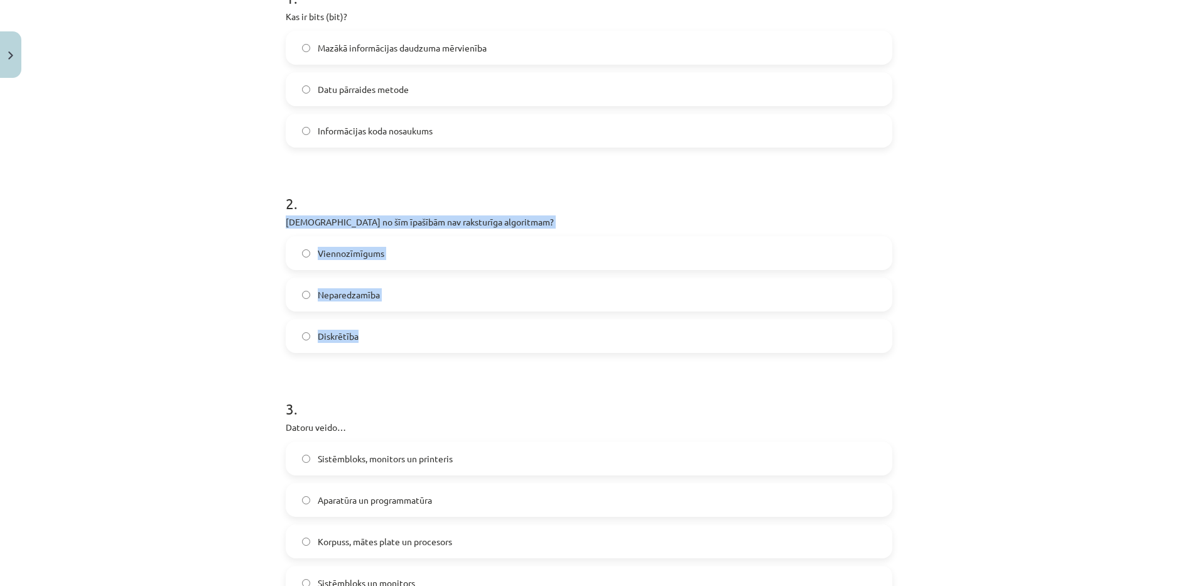
drag, startPoint x: 276, startPoint y: 222, endPoint x: 384, endPoint y: 282, distance: 122.8
click at [384, 340] on div "6 XP Saņemsi Viegls 1526 pilda Apraksts Uzdevums Palīdzība 1 . Kas ir bits (bit…" at bounding box center [589, 586] width 622 height 1571
copy div "[DEMOGRAPHIC_DATA] no šīm īpašībām nav raksturīga algoritmam? Viennozīmīgums Ne…"
click at [433, 298] on label "Neparedzamība" at bounding box center [589, 294] width 604 height 31
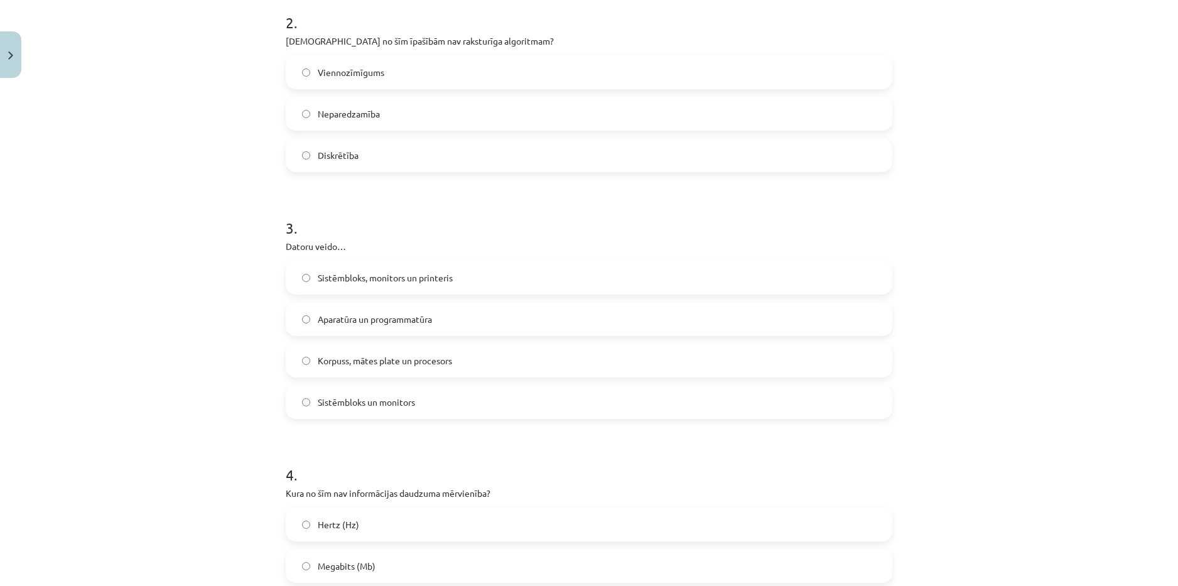
scroll to position [534, 0]
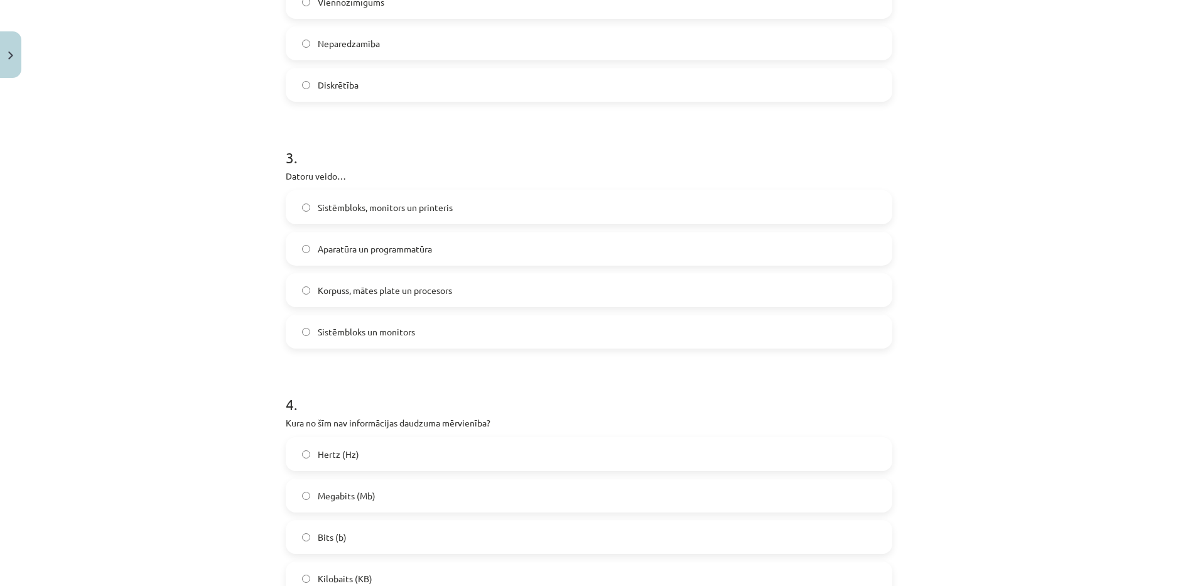
click at [502, 296] on label "Korpuss, mātes plate un procesors" at bounding box center [589, 289] width 604 height 31
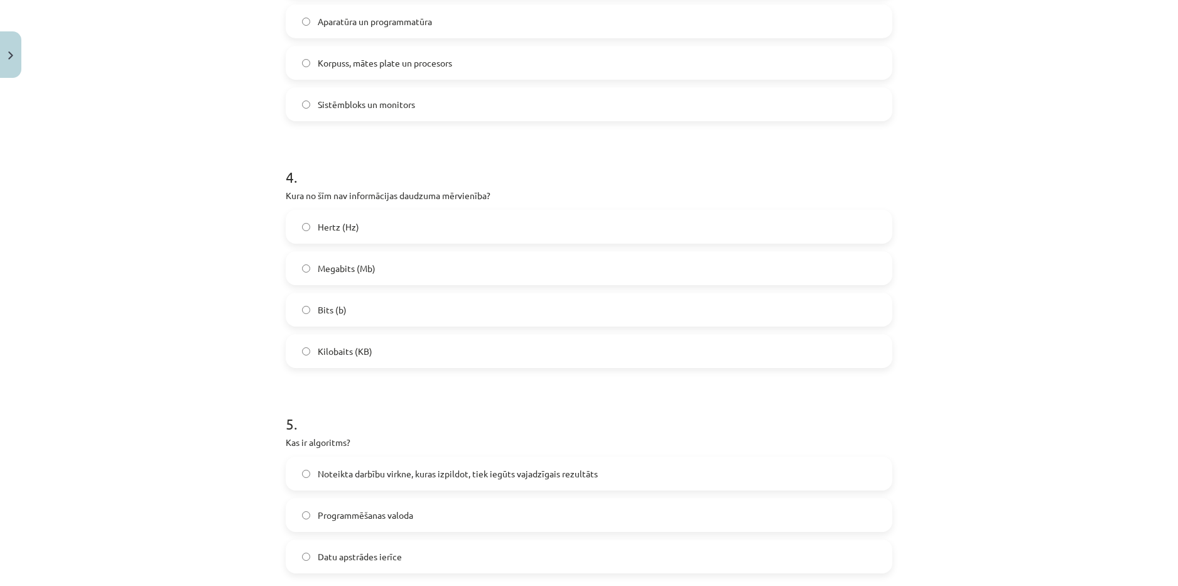
scroll to position [659, 0]
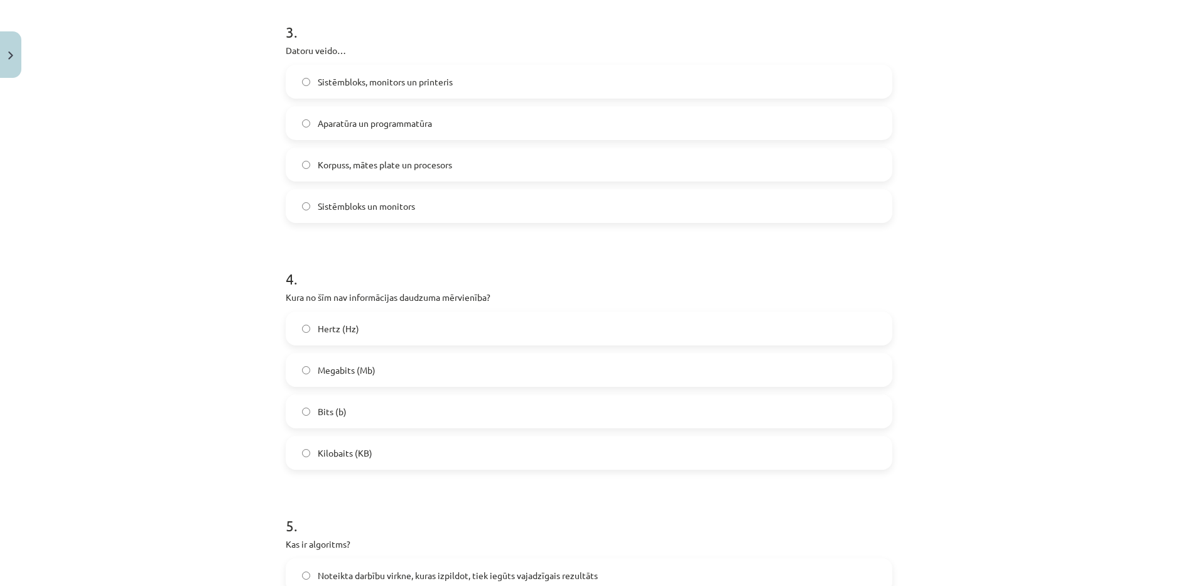
click at [396, 419] on label "Bits (b)" at bounding box center [589, 411] width 604 height 31
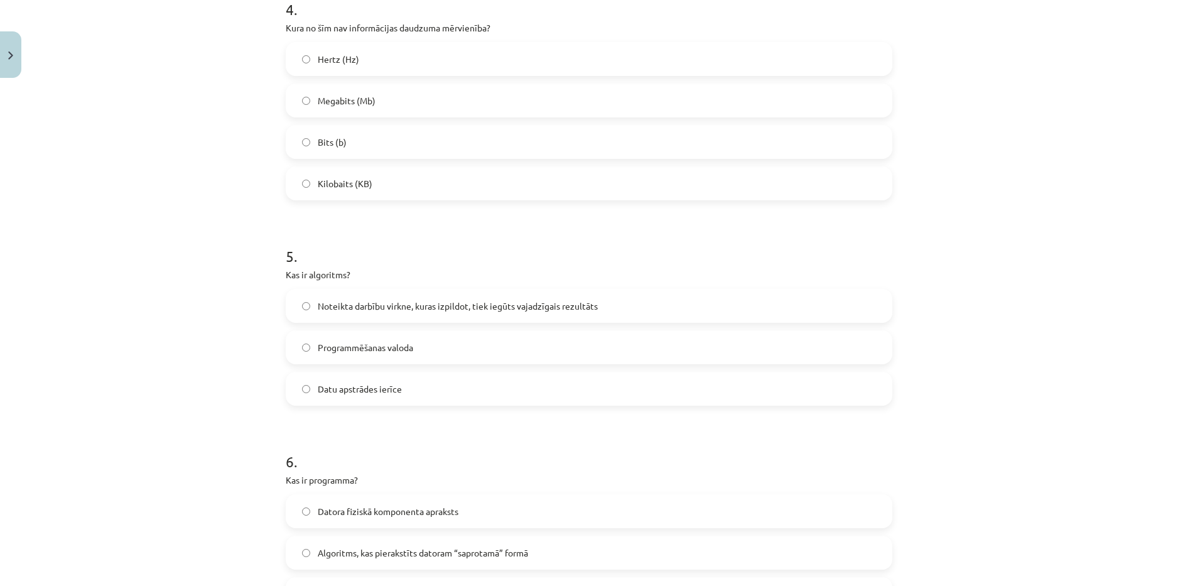
scroll to position [973, 0]
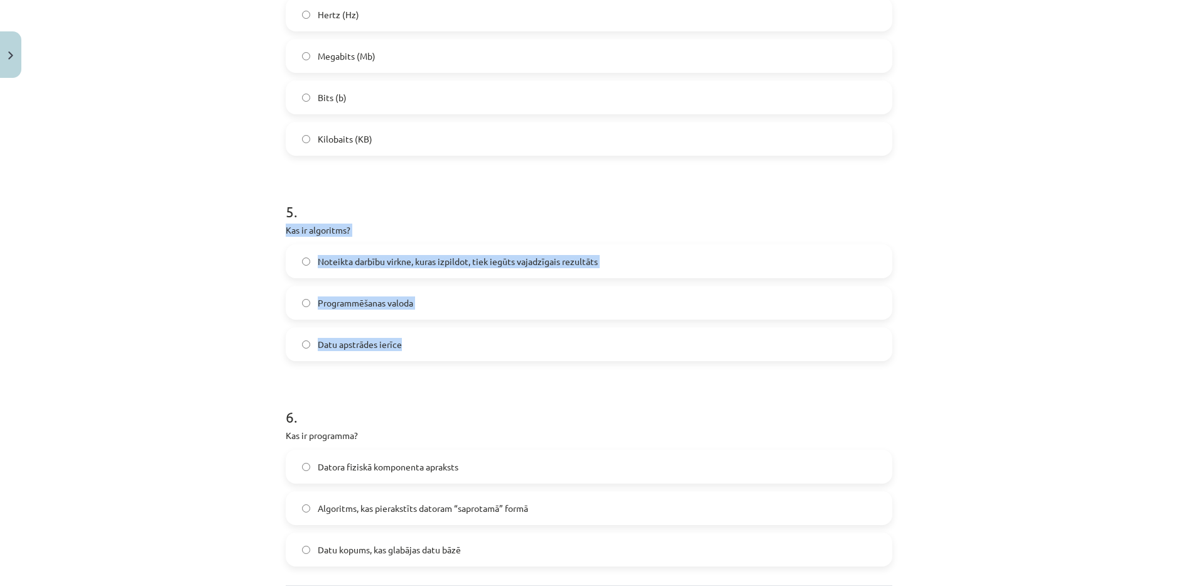
drag, startPoint x: 267, startPoint y: 228, endPoint x: 445, endPoint y: 280, distance: 185.8
click at [418, 337] on div "Mācību tēma: Datorikas - 10. klases 1. ieskaites mācību materiāls #2 1. tēma – …" at bounding box center [589, 293] width 1178 height 586
copy div "Kas ir algoritms? Noteikta darbību virkne, kuras izpildot, tiek iegūts vajadzīg…"
click at [500, 253] on label "Noteikta darbību virkne, kuras izpildot, tiek iegūts vajadzīgais rezultāts" at bounding box center [589, 261] width 604 height 31
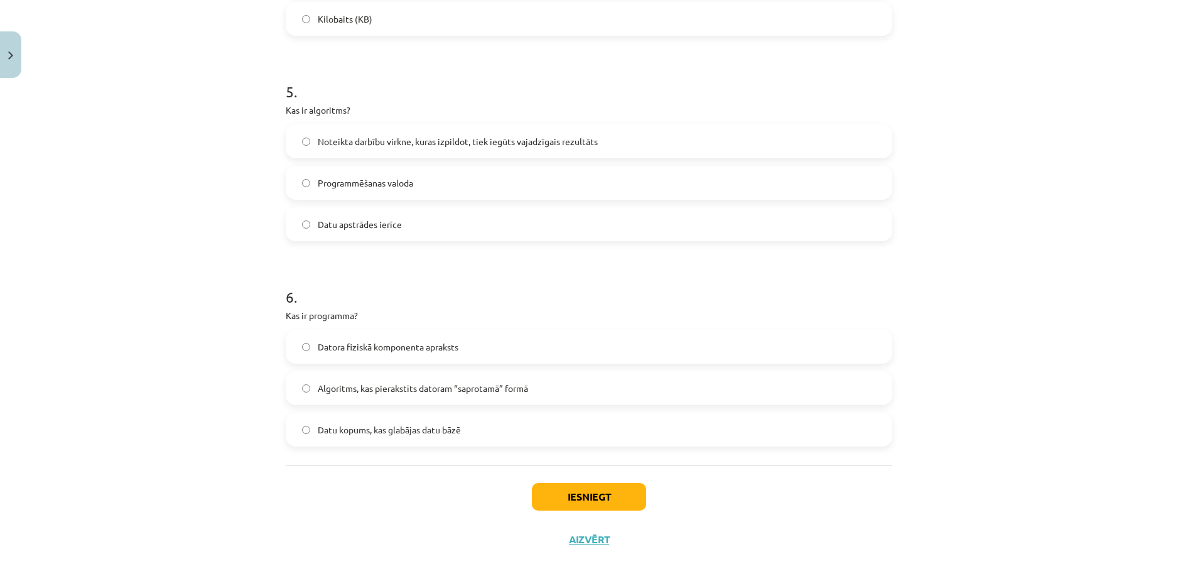
scroll to position [1100, 0]
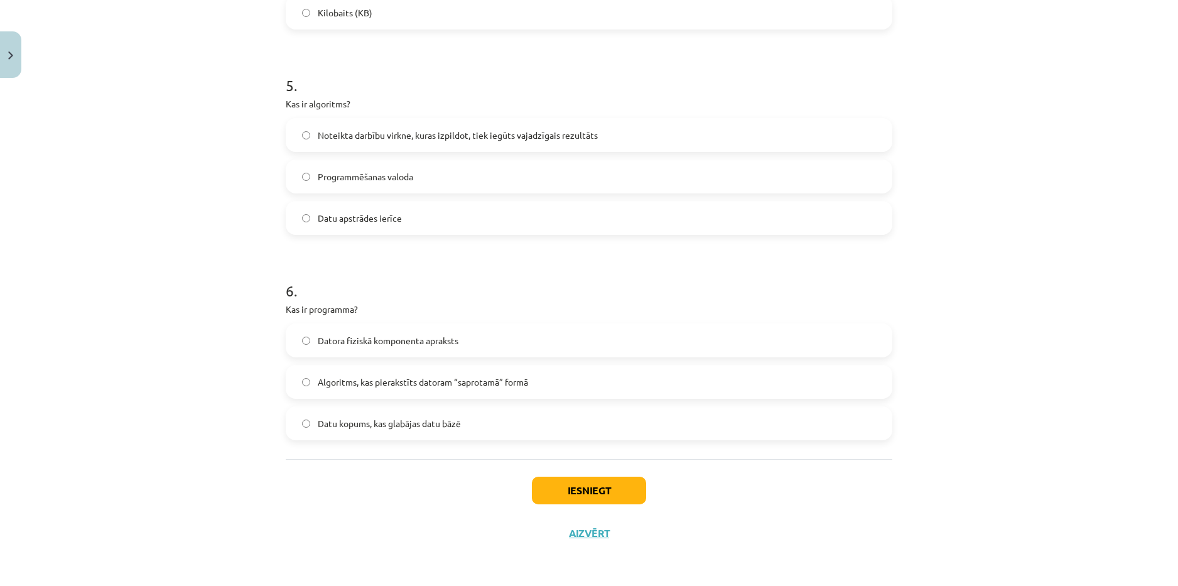
drag, startPoint x: 276, startPoint y: 307, endPoint x: 249, endPoint y: 310, distance: 27.1
click at [249, 310] on div "Mācību tēma: Datorikas - 10. klases 1. ieskaites mācību materiāls #2 1. tēma – …" at bounding box center [589, 293] width 1178 height 586
click at [243, 325] on div "Mācību tēma: Datorikas - 10. klases 1. ieskaites mācību materiāls #2 1. tēma – …" at bounding box center [589, 293] width 1178 height 586
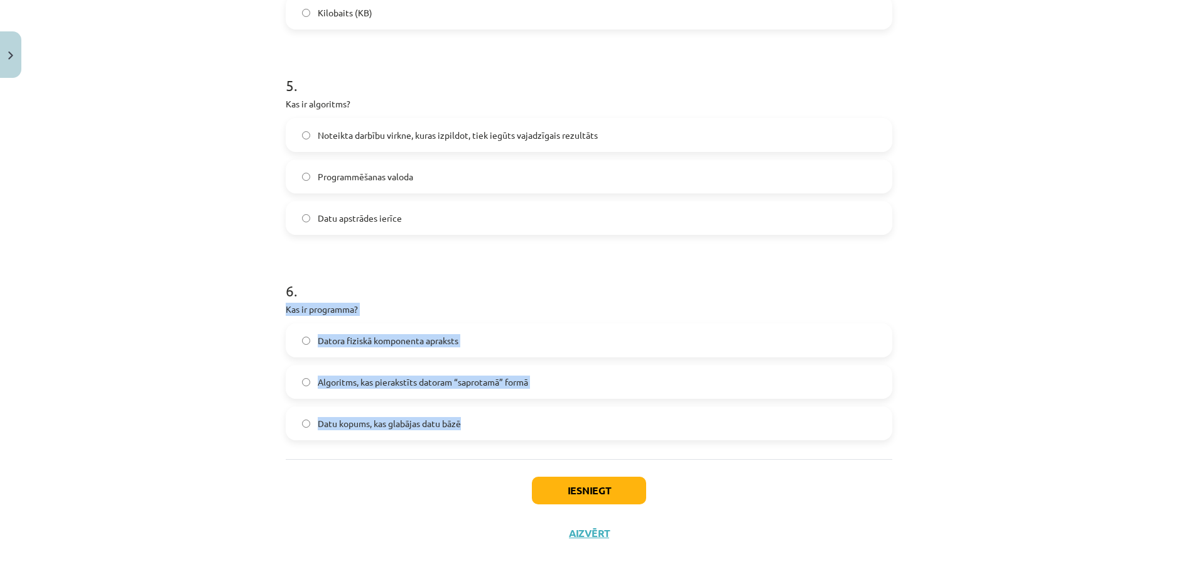
drag, startPoint x: 253, startPoint y: 311, endPoint x: 472, endPoint y: 419, distance: 244.6
click at [472, 419] on div "Mācību tēma: Datorikas - 10. klases 1. ieskaites mācību materiāls #2 1. tēma – …" at bounding box center [589, 293] width 1178 height 586
copy div "Kas ir programma? Datora fiziskā komponenta apraksts Algoritms, kas pierakstīts…"
click at [611, 388] on label "Algoritms, kas pierakstīts datoram “saprotamā” formā" at bounding box center [589, 381] width 604 height 31
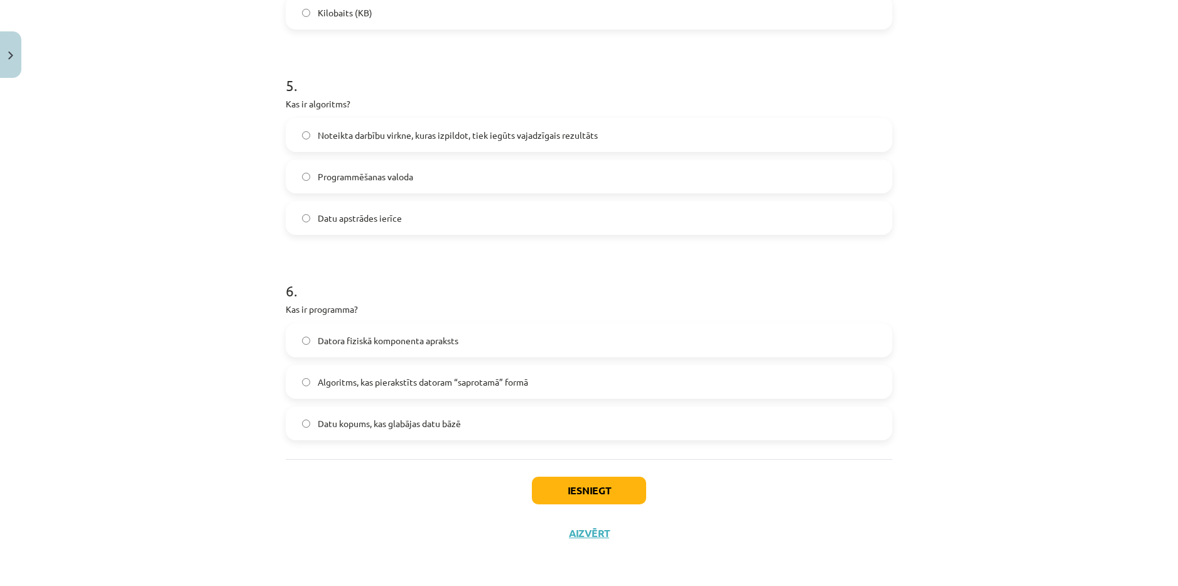
click at [516, 423] on label "Datu kopums, kas glabājas datu bāzē" at bounding box center [589, 423] width 604 height 31
click at [519, 340] on label "Datora fiziskā komponenta apraksts" at bounding box center [589, 340] width 604 height 31
click at [589, 494] on button "Iesniegt" at bounding box center [589, 491] width 114 height 28
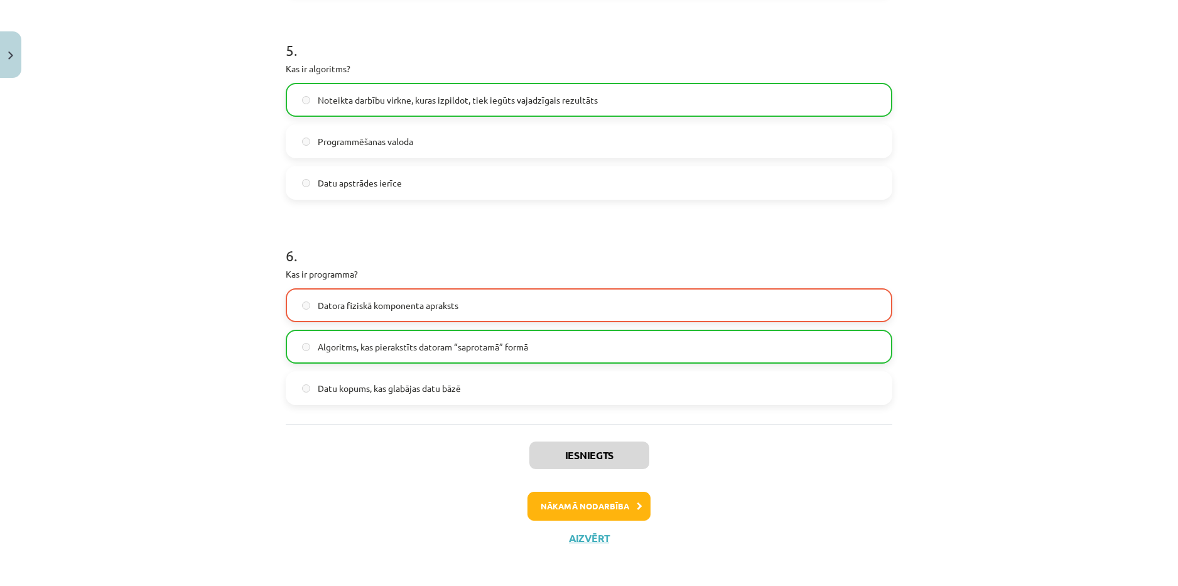
scroll to position [1140, 0]
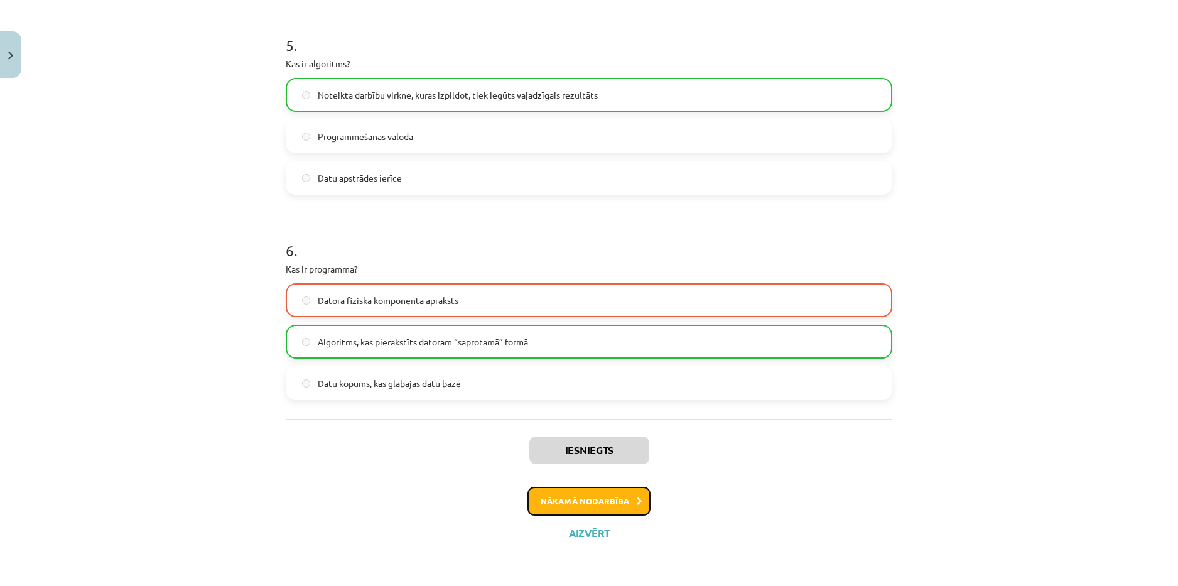
click at [602, 494] on button "Nākamā nodarbība" at bounding box center [589, 501] width 123 height 29
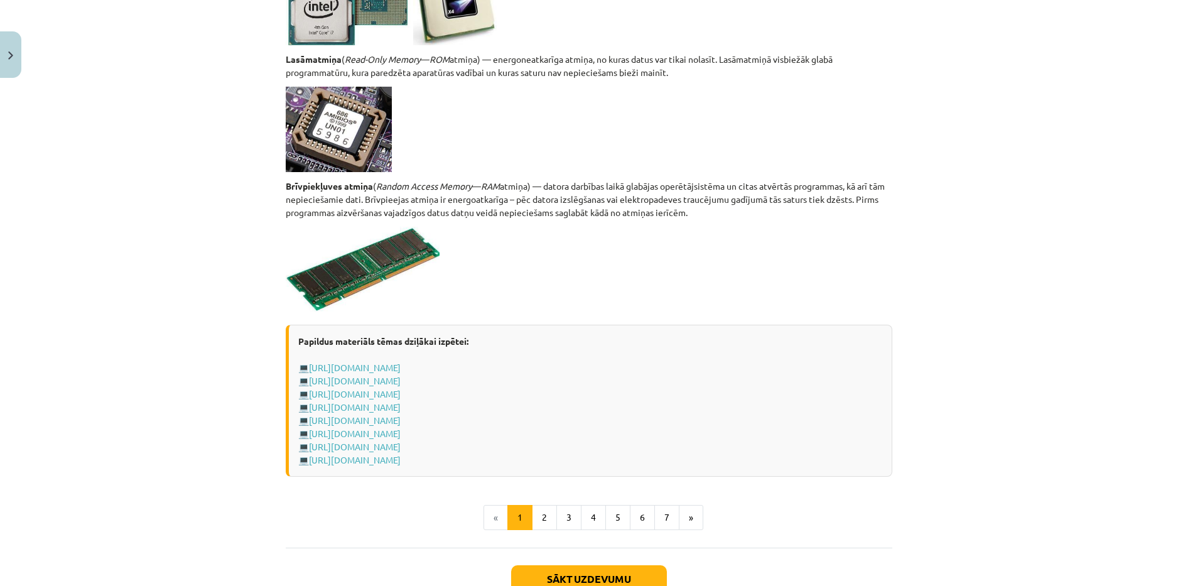
scroll to position [2041, 0]
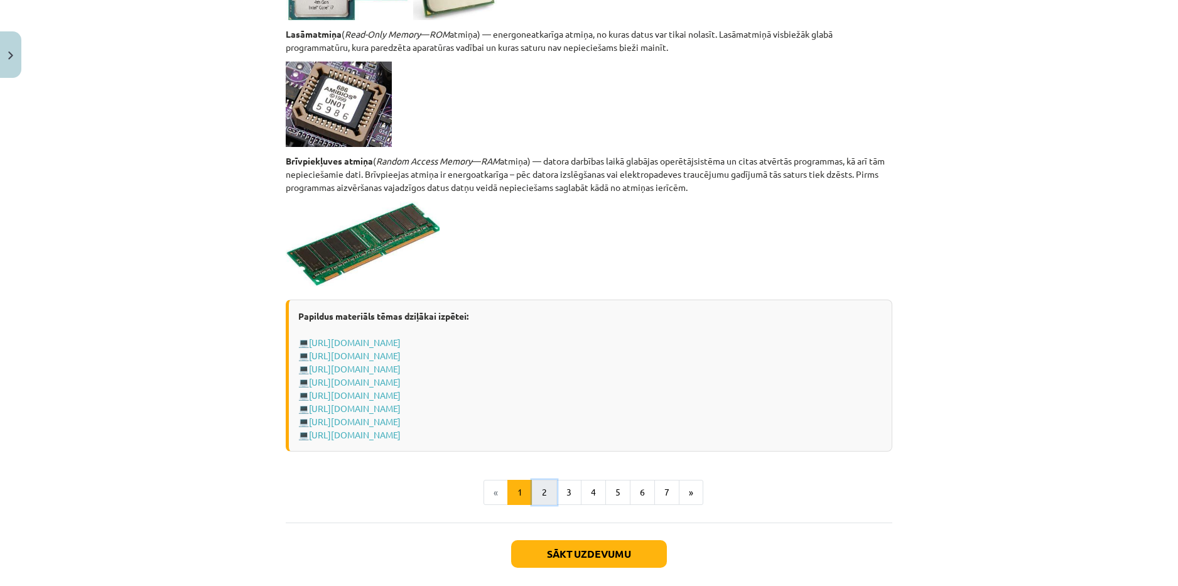
click at [543, 499] on button "2" at bounding box center [544, 492] width 25 height 25
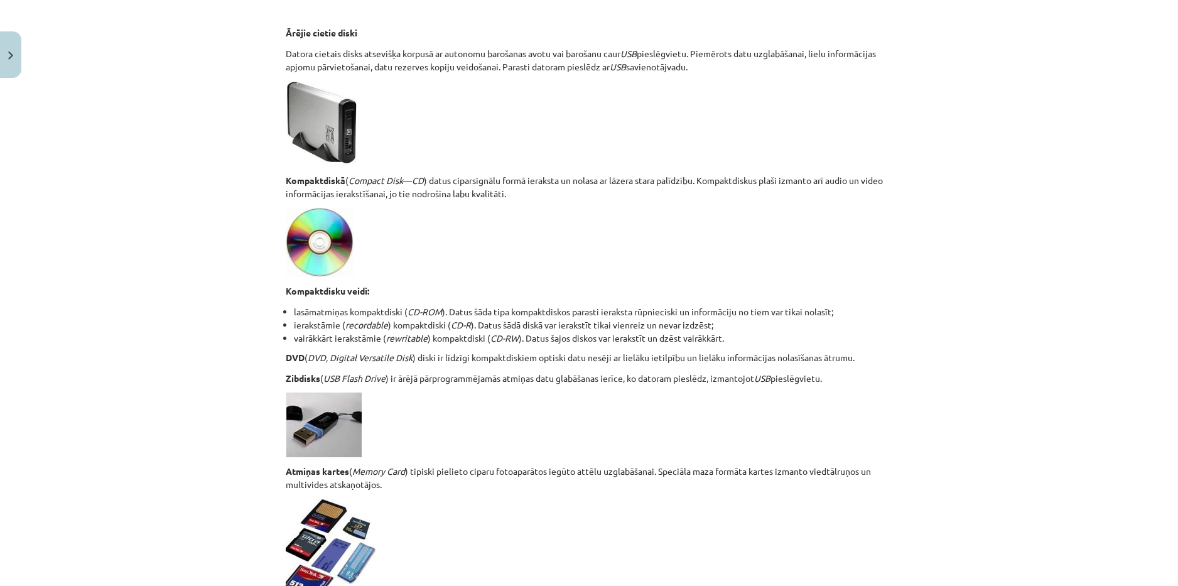
scroll to position [975, 0]
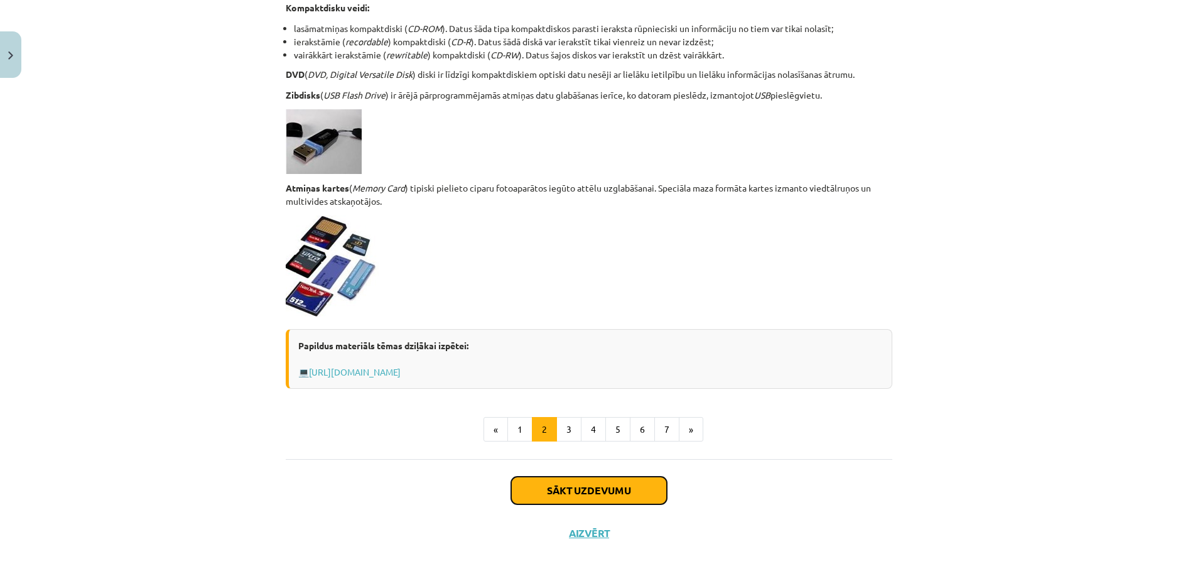
click at [576, 490] on button "Sākt uzdevumu" at bounding box center [589, 491] width 156 height 28
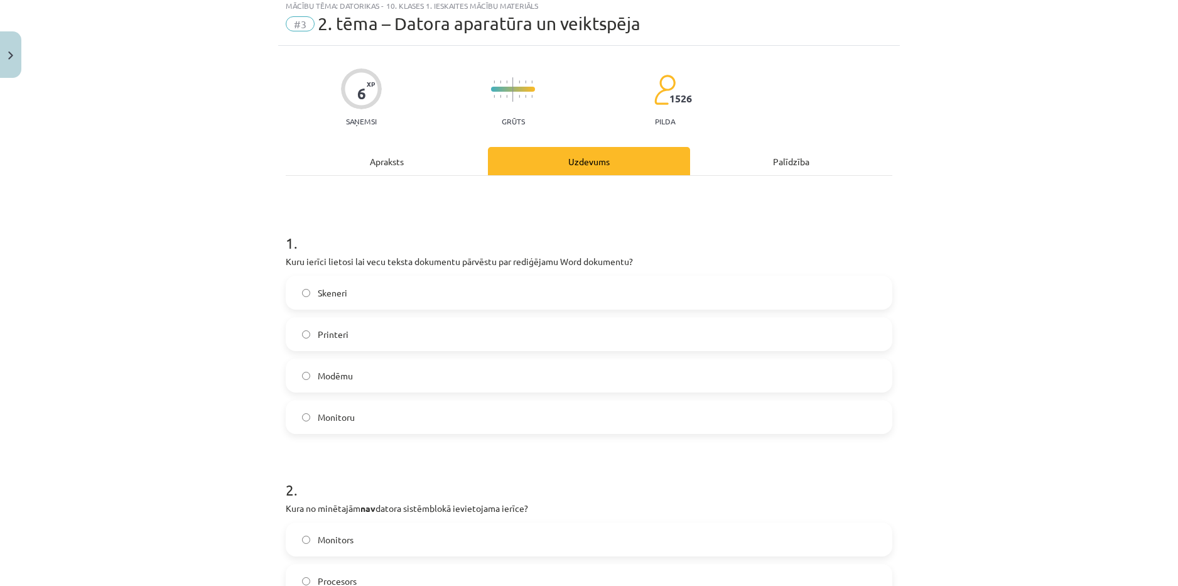
scroll to position [31, 0]
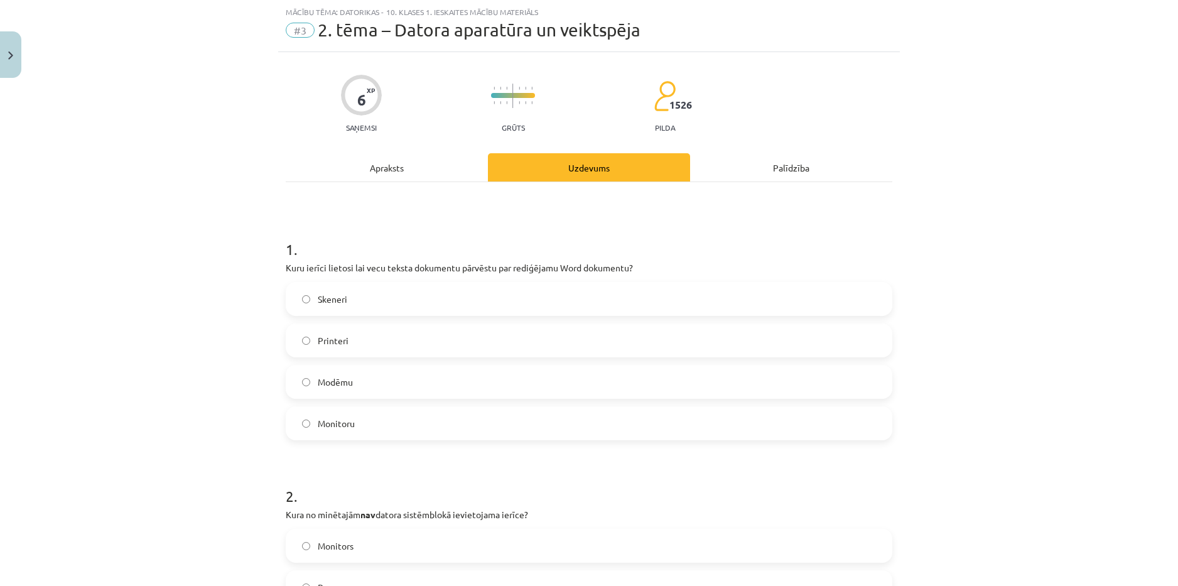
drag, startPoint x: 276, startPoint y: 264, endPoint x: 374, endPoint y: 367, distance: 142.1
copy div "Kuru ierīci lietosi lai vecu teksta dokumentu pārvēstu par rediģējamu Word doku…"
click at [400, 299] on label "Skeneri" at bounding box center [589, 298] width 604 height 31
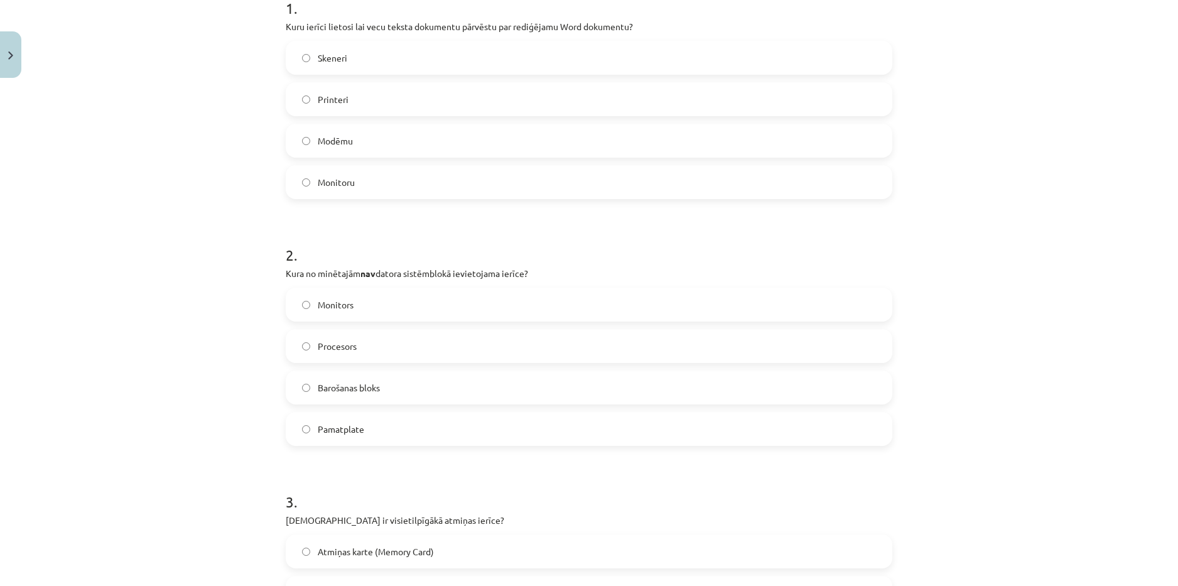
scroll to position [283, 0]
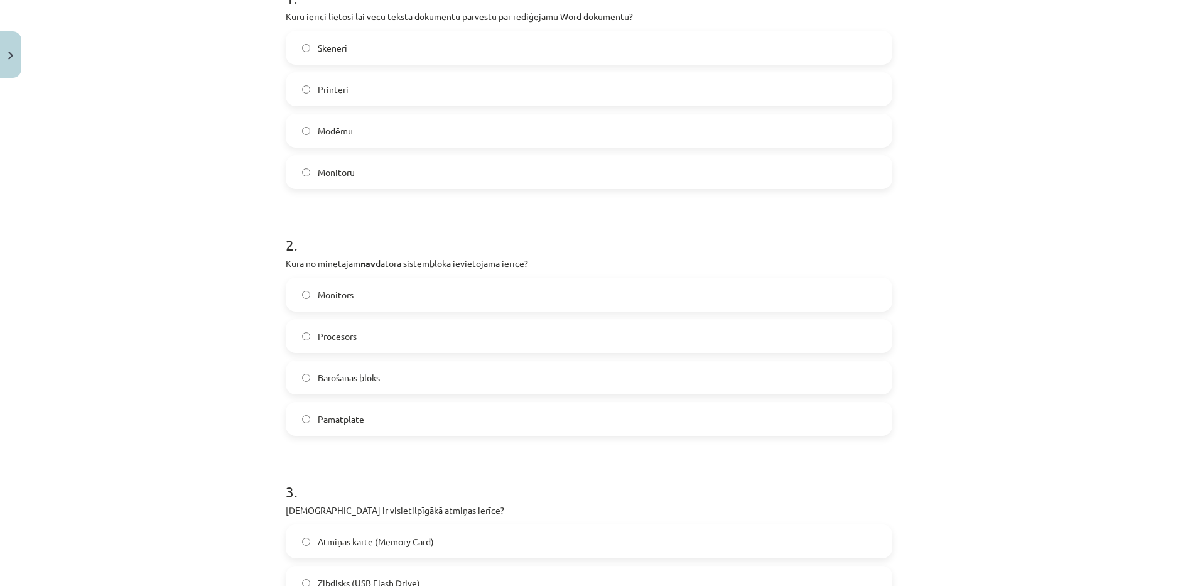
click at [398, 296] on label "Monitors" at bounding box center [589, 294] width 604 height 31
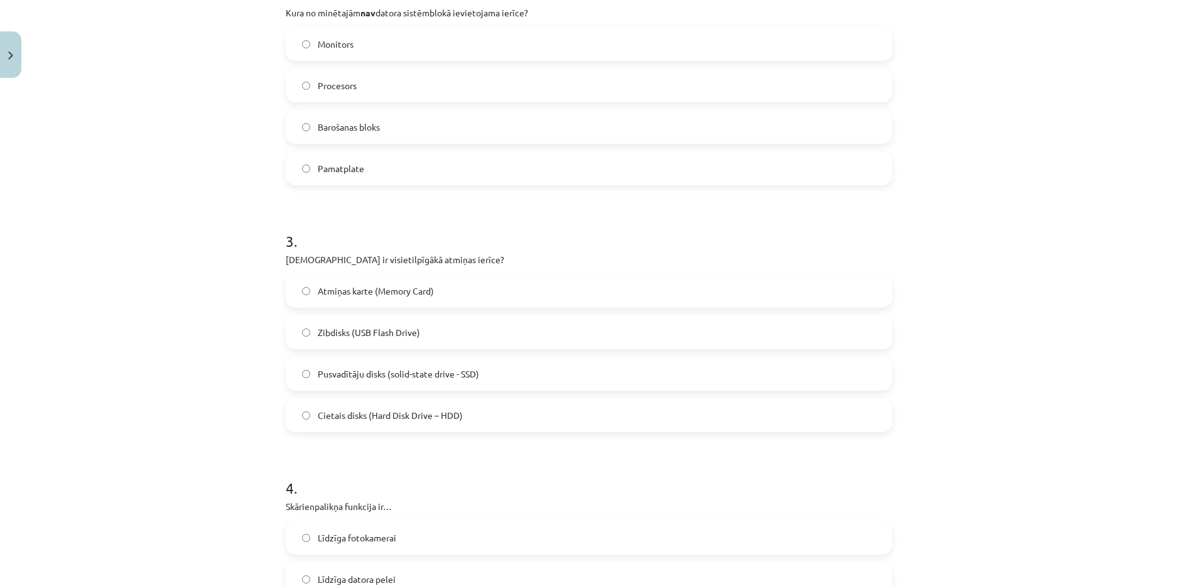
scroll to position [534, 0]
click at [512, 408] on label "Cietais disks (Hard Disk Drive – HDD)" at bounding box center [589, 414] width 604 height 31
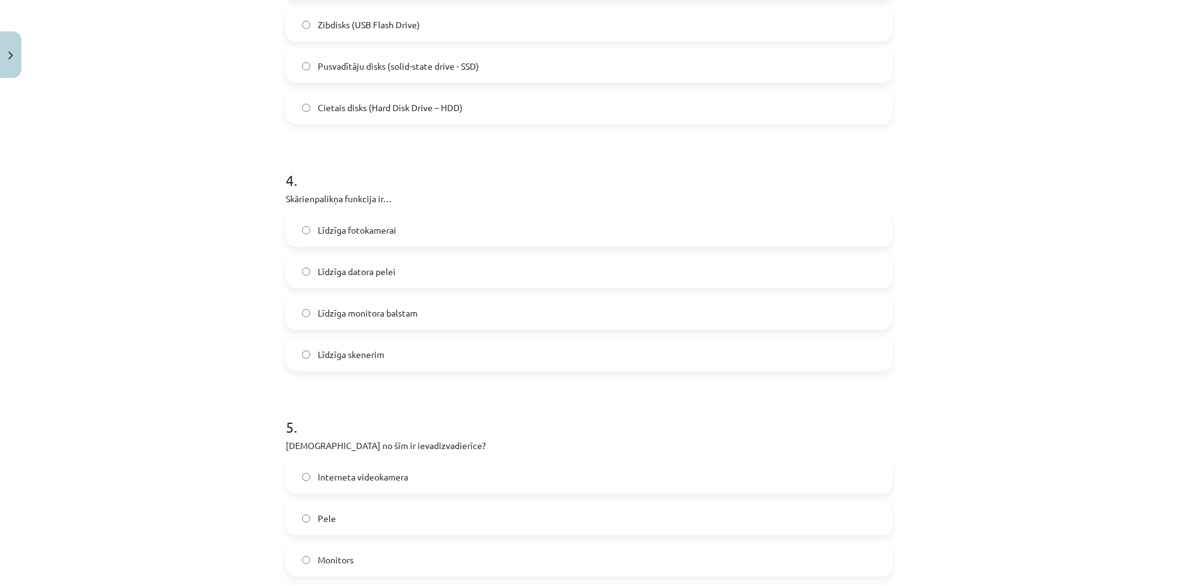
scroll to position [848, 0]
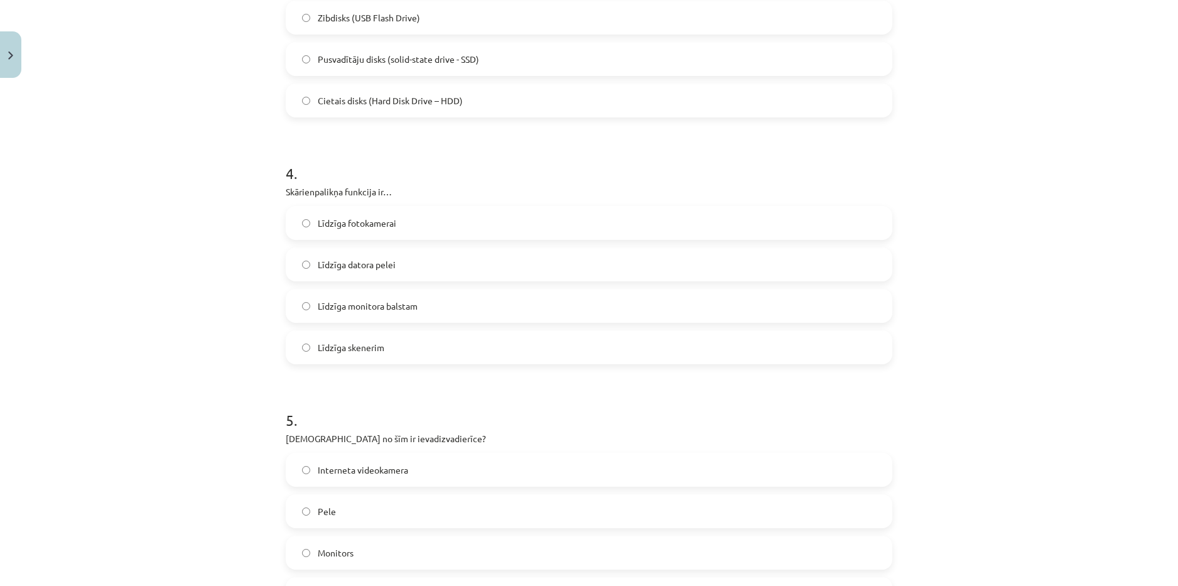
click at [401, 266] on label "Līdzīga datora pelei" at bounding box center [589, 264] width 604 height 31
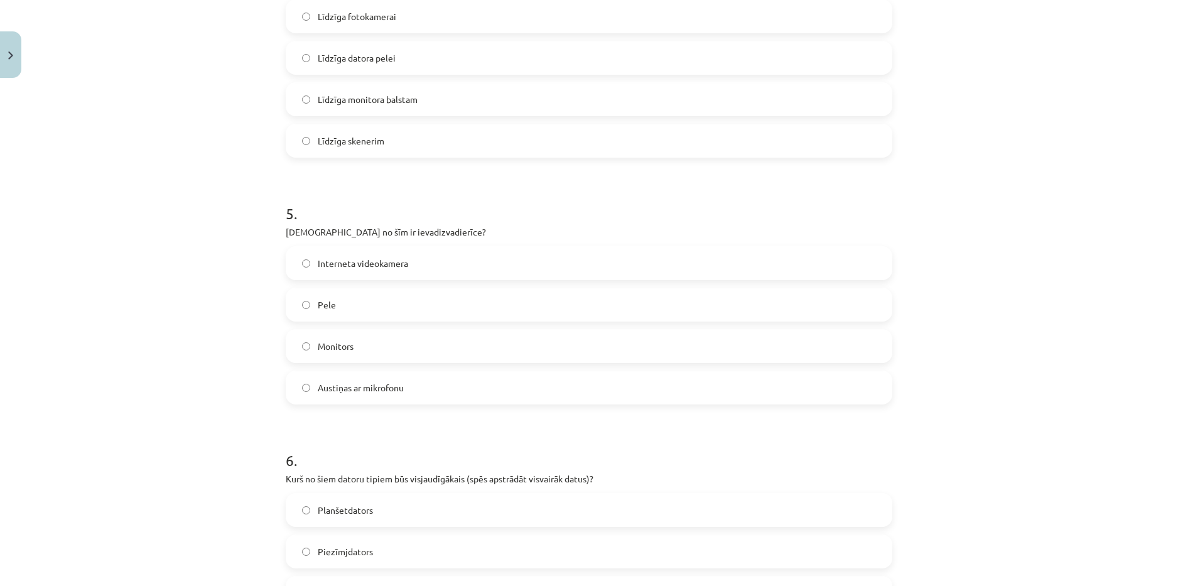
scroll to position [1099, 0]
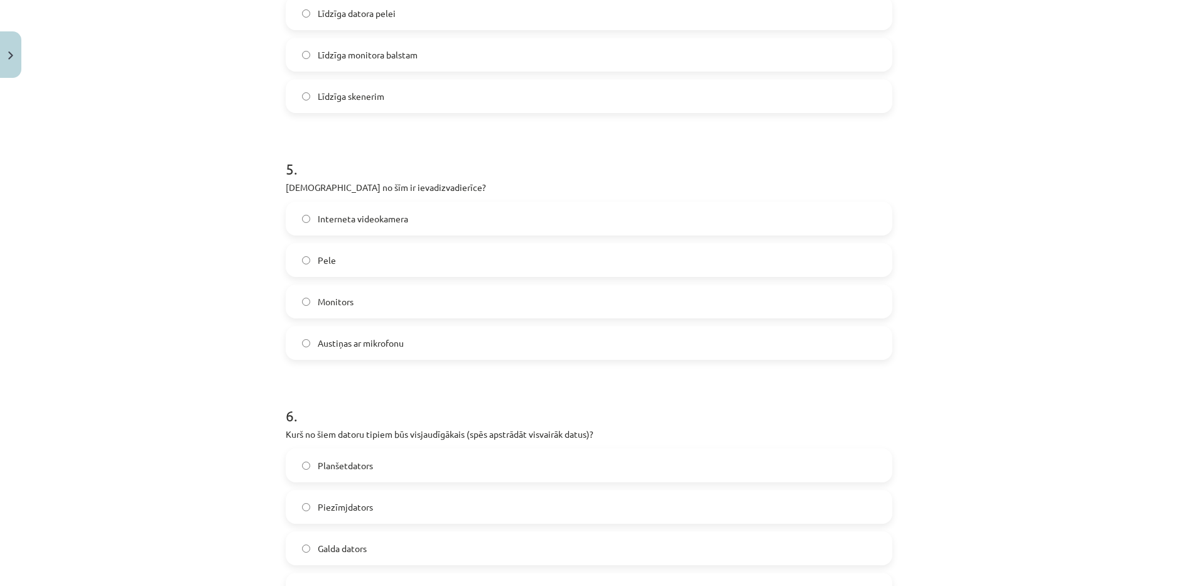
drag, startPoint x: 276, startPoint y: 187, endPoint x: 427, endPoint y: 344, distance: 218.1
copy div "[DEMOGRAPHIC_DATA] no šīm ir ievadizvadierīce? Interneta videokamera Pele Monit…"
click at [437, 342] on label "Austiņas ar mikrofonu" at bounding box center [589, 342] width 604 height 31
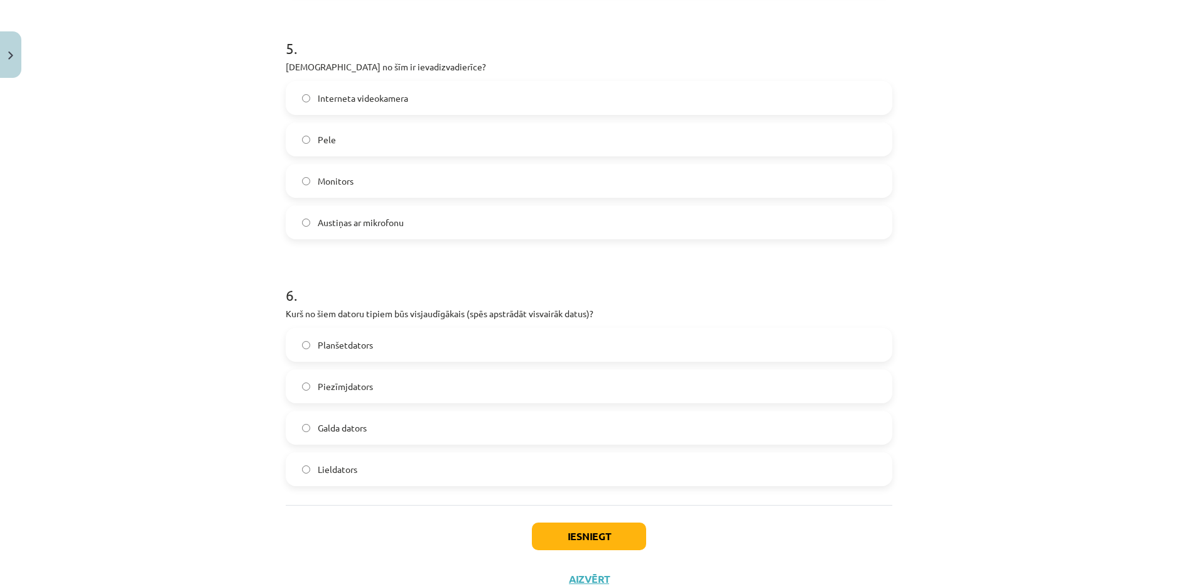
scroll to position [1265, 0]
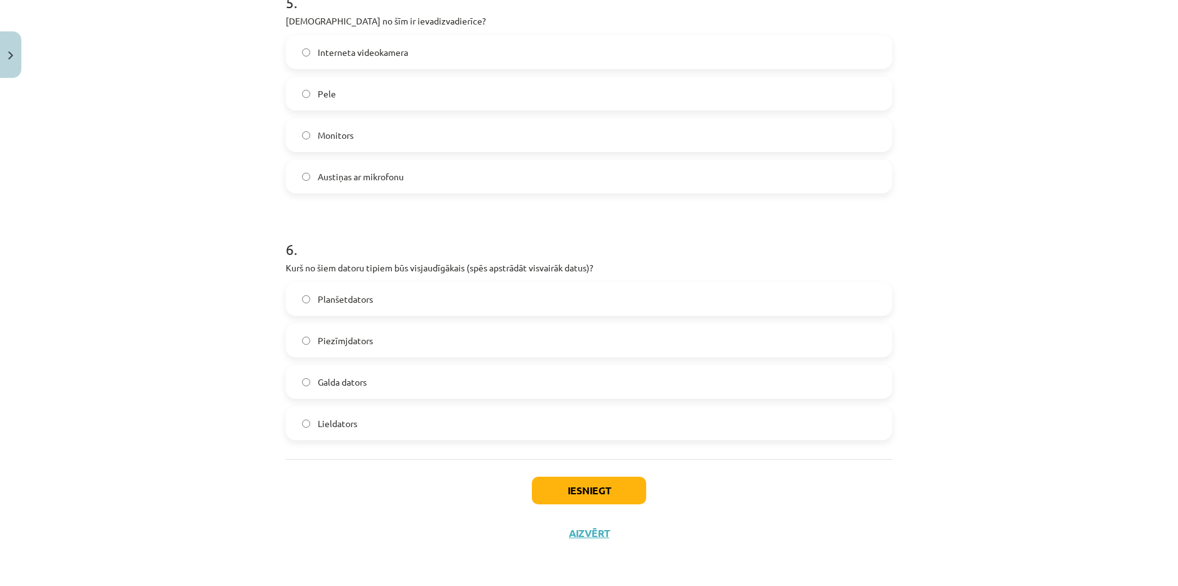
click at [397, 384] on label "Galda dators" at bounding box center [589, 381] width 604 height 31
click at [598, 489] on button "Iesniegt" at bounding box center [589, 491] width 114 height 28
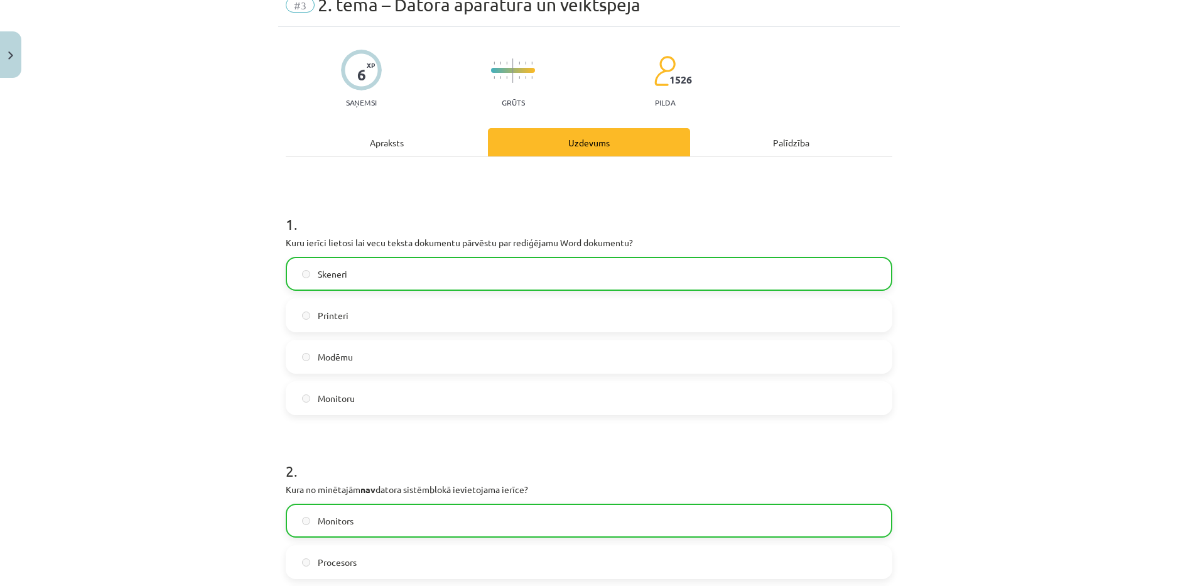
scroll to position [0, 0]
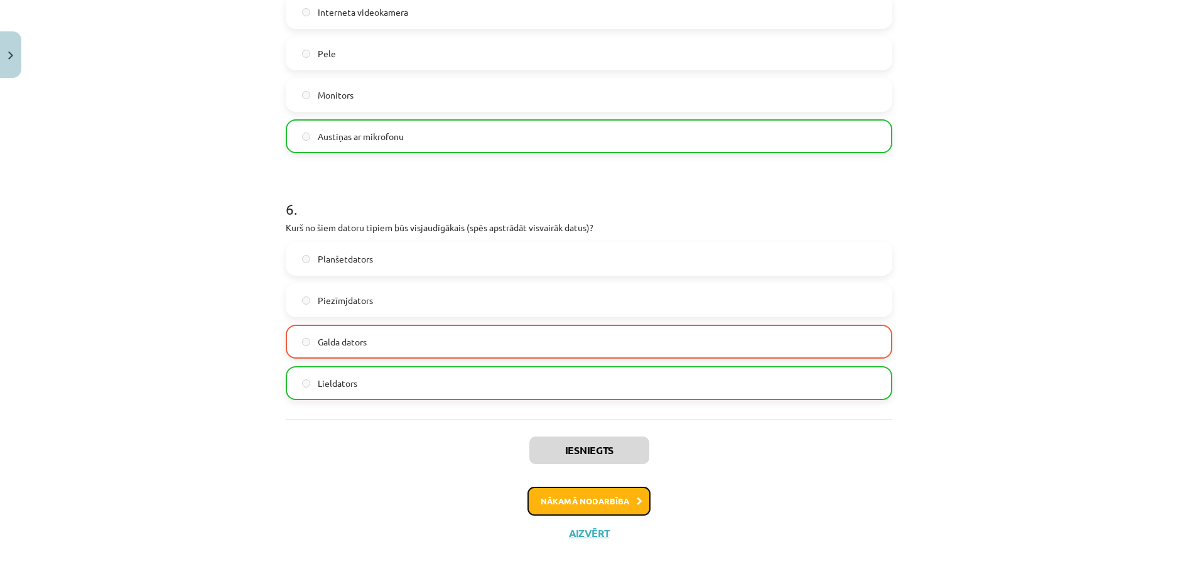
click at [621, 507] on button "Nākamā nodarbība" at bounding box center [589, 501] width 123 height 29
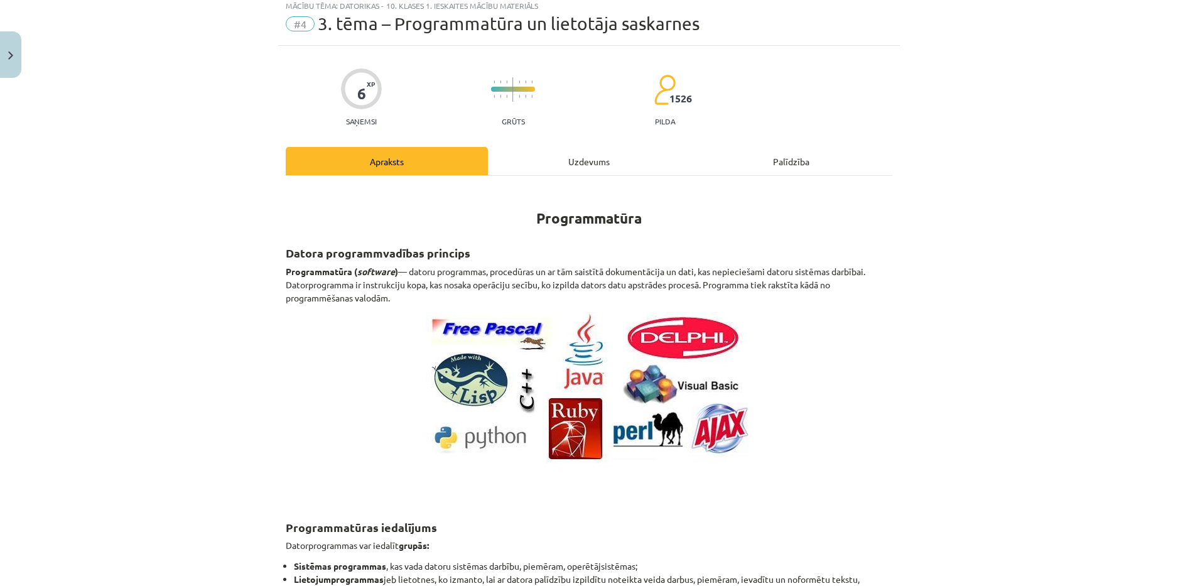
scroll to position [31, 0]
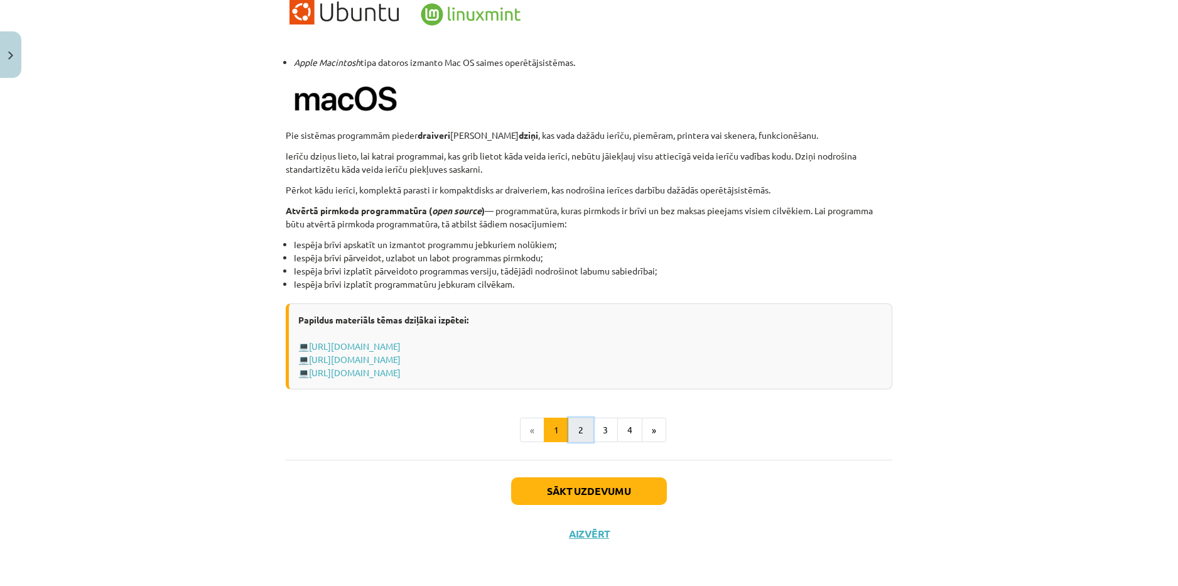
click at [570, 428] on button "2" at bounding box center [580, 430] width 25 height 25
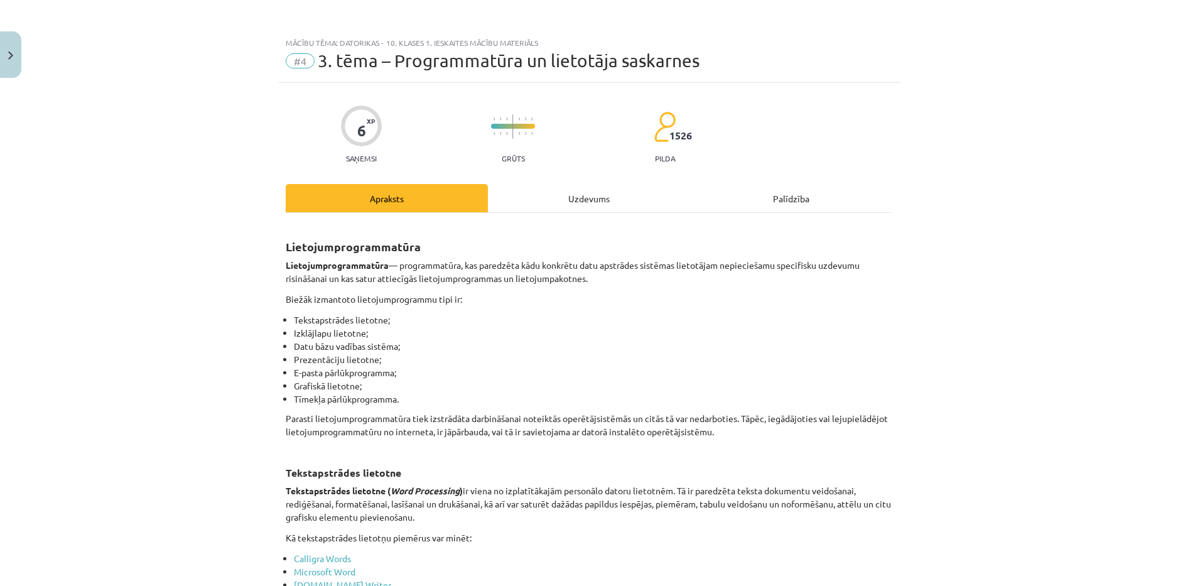
scroll to position [0, 0]
click at [574, 199] on div "Uzdevums" at bounding box center [589, 199] width 202 height 28
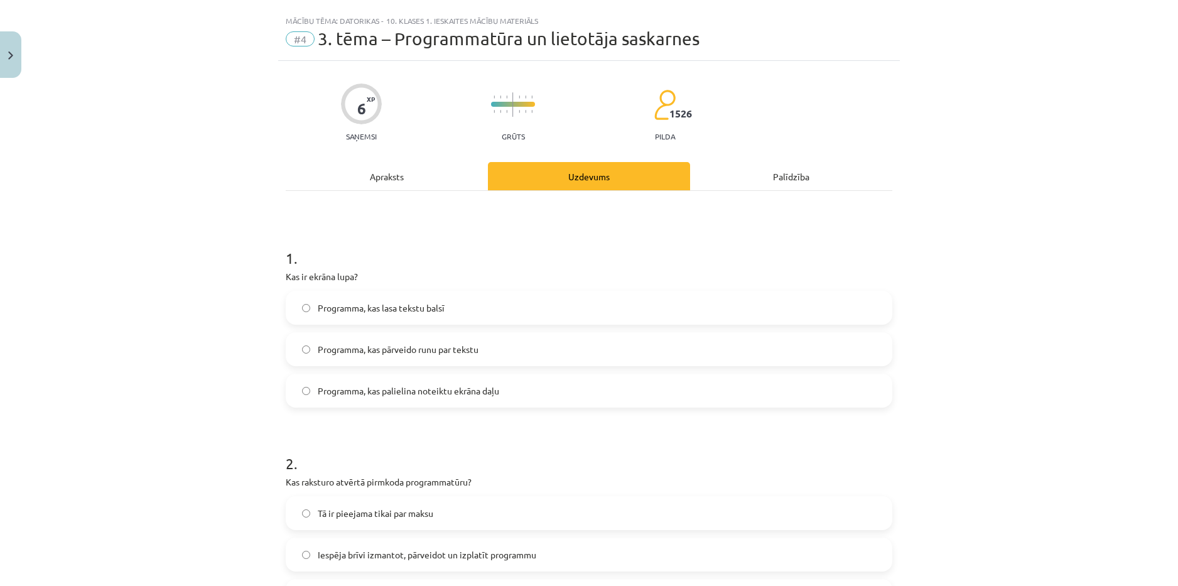
scroll to position [31, 0]
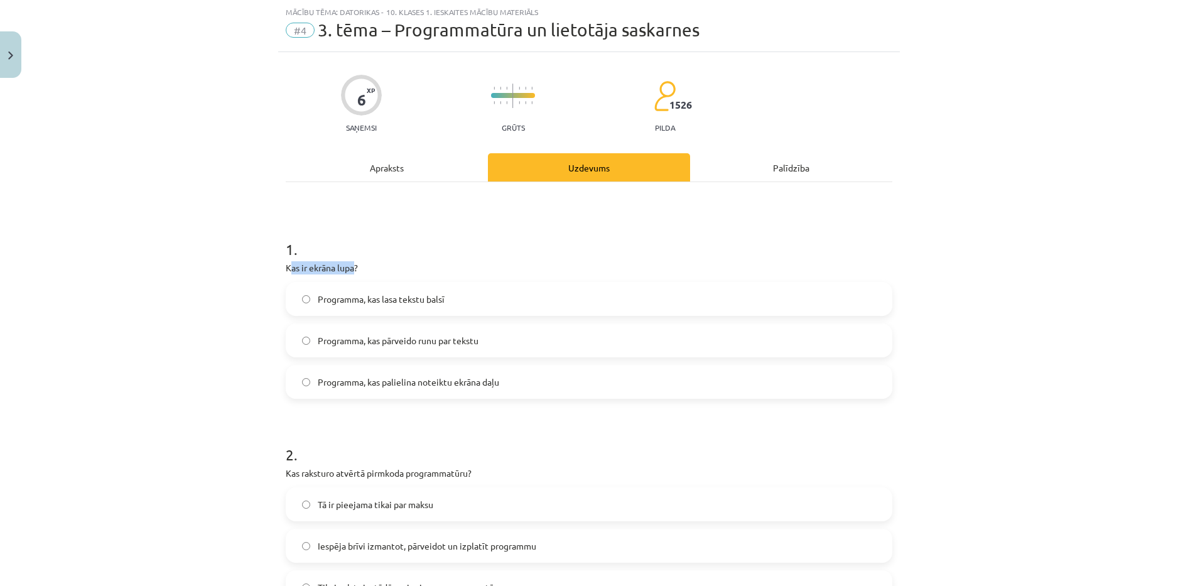
drag, startPoint x: 286, startPoint y: 269, endPoint x: 351, endPoint y: 271, distance: 64.7
click at [351, 271] on p "Kas ir ekrāna lupa?" at bounding box center [589, 267] width 607 height 13
drag, startPoint x: 257, startPoint y: 276, endPoint x: 288, endPoint y: 258, distance: 34.9
click at [303, 262] on div "Mācību tēma: Datorikas - 10. klases 1. ieskaites mācību materiāls #4 3. tēma – …" at bounding box center [589, 293] width 1178 height 586
click at [251, 268] on div "Mācību tēma: Datorikas - 10. klases 1. ieskaites mācību materiāls #4 3. tēma – …" at bounding box center [589, 293] width 1178 height 586
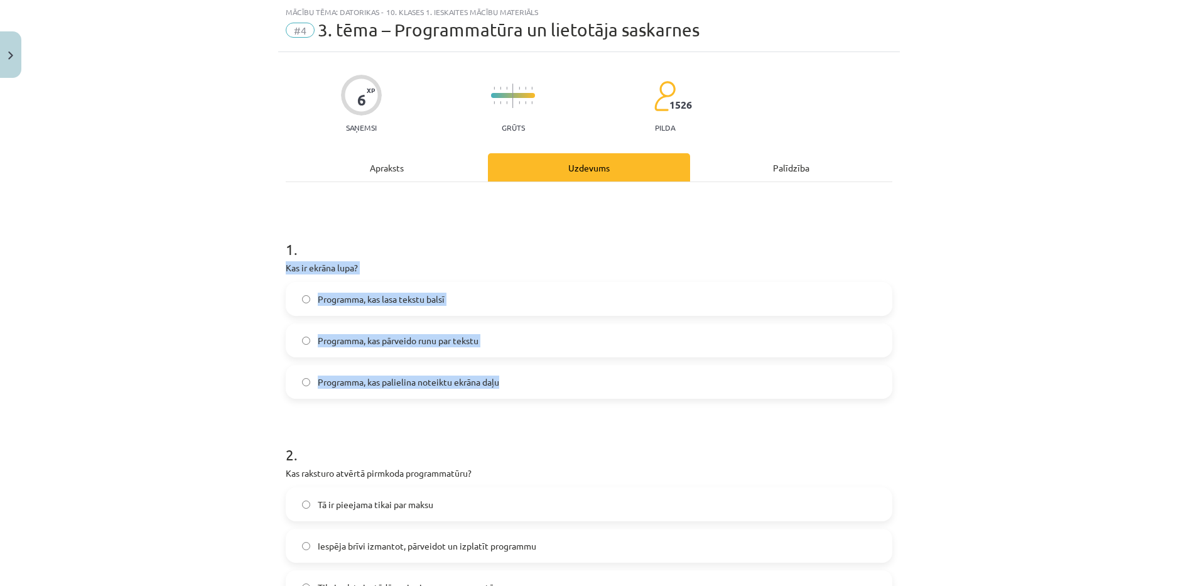
drag, startPoint x: 281, startPoint y: 267, endPoint x: 507, endPoint y: 390, distance: 257.4
click at [507, 390] on div "1 . Kas ir ekrāna lupa? Programma, kas lasa tekstu balsī Programma, kas pārveid…" at bounding box center [589, 309] width 607 height 180
copy div "Kas ir ekrāna lupa? Programma, kas lasa tekstu balsī Programma, kas pārveido ru…"
click at [523, 386] on label "Programma, kas palielina noteiktu ekrāna daļu" at bounding box center [589, 381] width 604 height 31
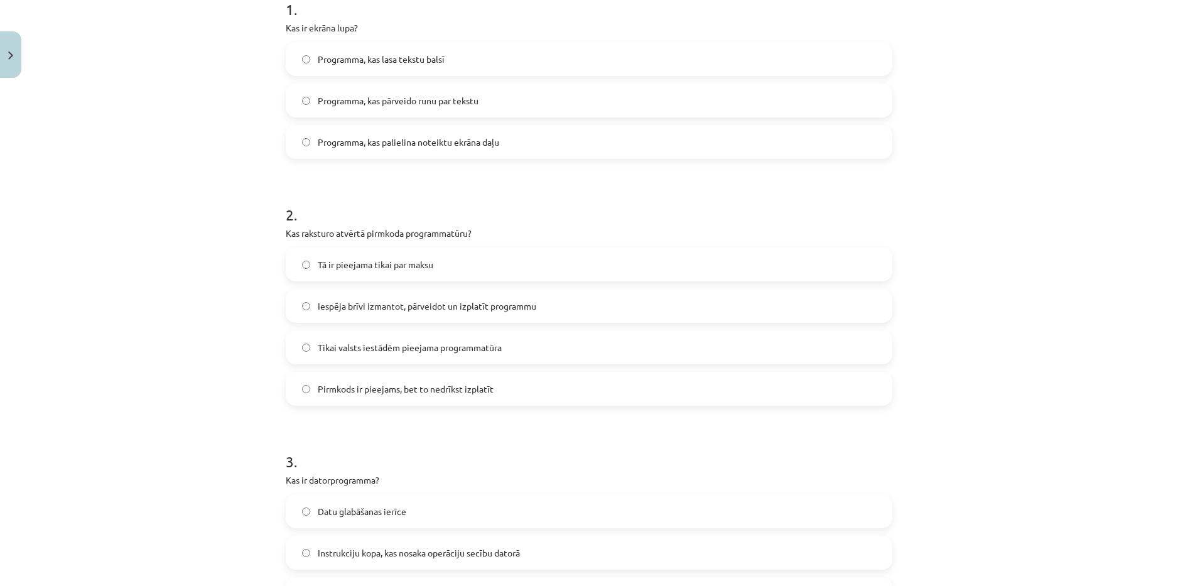
scroll to position [283, 0]
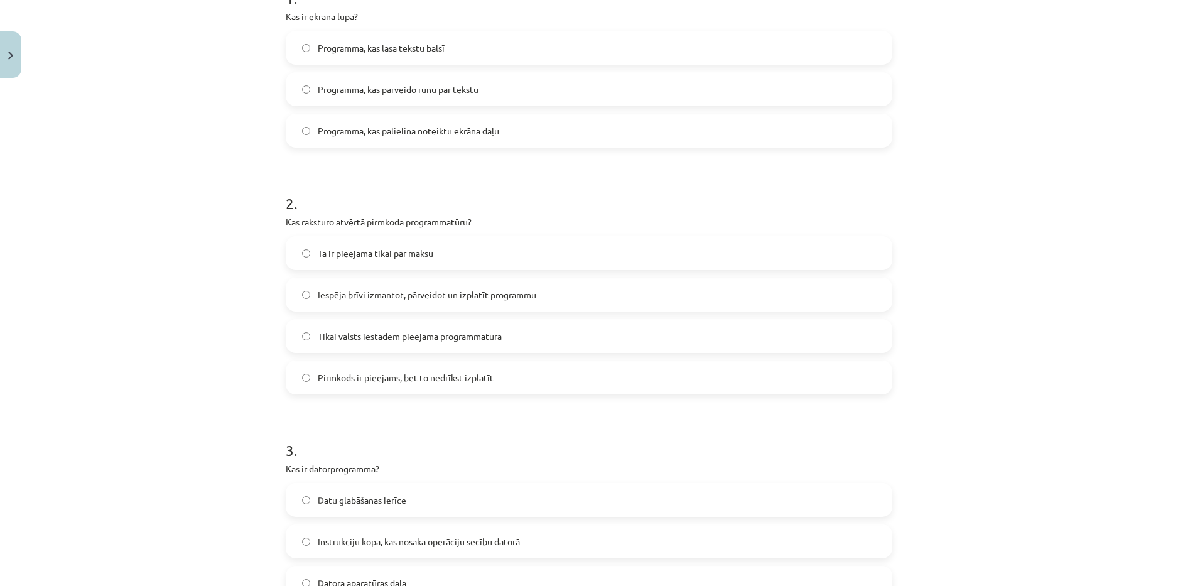
drag, startPoint x: 268, startPoint y: 217, endPoint x: 558, endPoint y: 370, distance: 327.6
click at [558, 370] on div "Mācību tēma: Datorikas - 10. klases 1. ieskaites mācību materiāls #4 3. tēma – …" at bounding box center [589, 293] width 1178 height 586
copy div "Kas raksturo atvērtā pirmkoda programmatūru? Tā ir pieejama tikai par maksu Ies…"
click at [559, 295] on label "Iespēja brīvi izmantot, pārveidot un izplatīt programmu" at bounding box center [589, 294] width 604 height 31
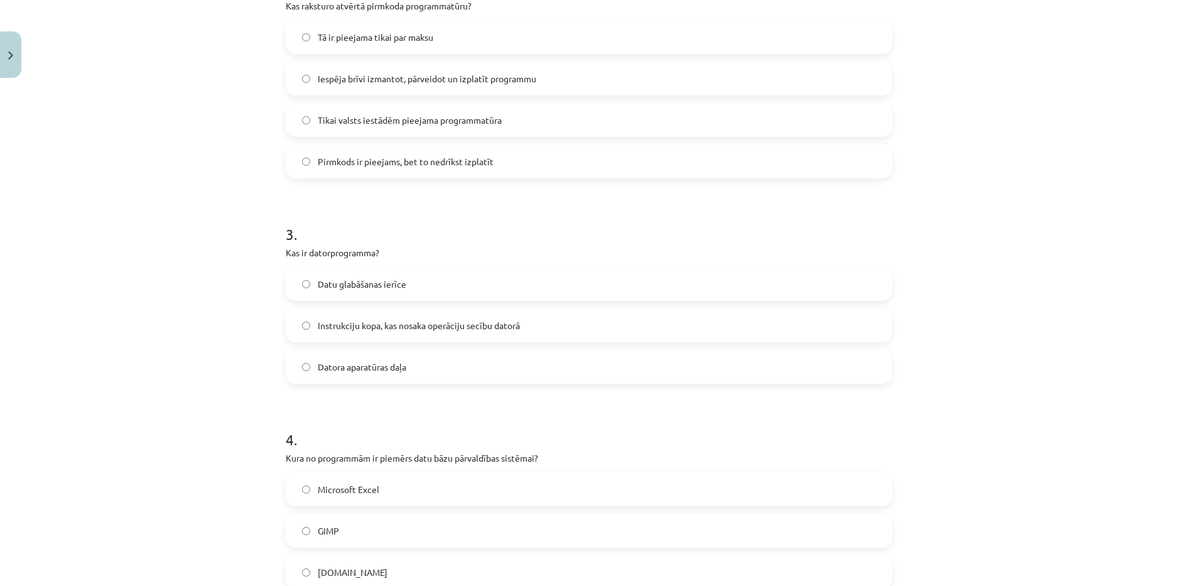
scroll to position [502, 0]
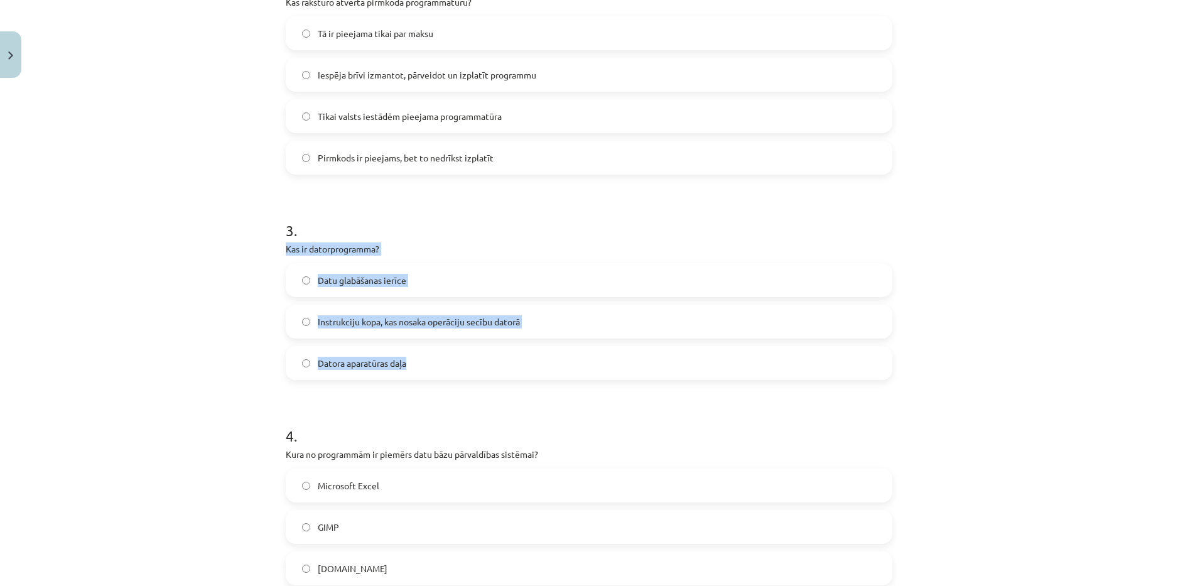
drag, startPoint x: 278, startPoint y: 249, endPoint x: 457, endPoint y: 352, distance: 206.2
click at [457, 352] on div "6 XP Saņemsi Grūts 1526 pilda Apraksts Uzdevums Palīdzība 1 . Kas ir ekrāna lup…" at bounding box center [589, 407] width 622 height 1653
copy div "Kas ir datorprogramma? Datu glabāšanas ierīce Instrukciju kopa, kas nosaka oper…"
click at [549, 313] on label "Instrukciju kopa, kas nosaka operāciju secību datorā" at bounding box center [589, 321] width 604 height 31
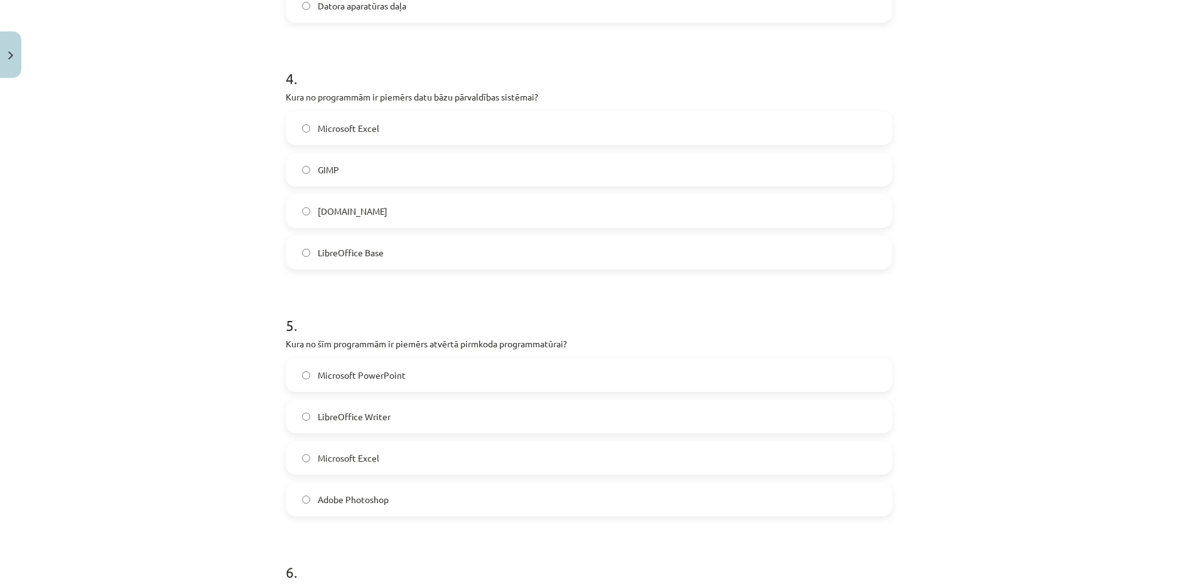
scroll to position [816, 0]
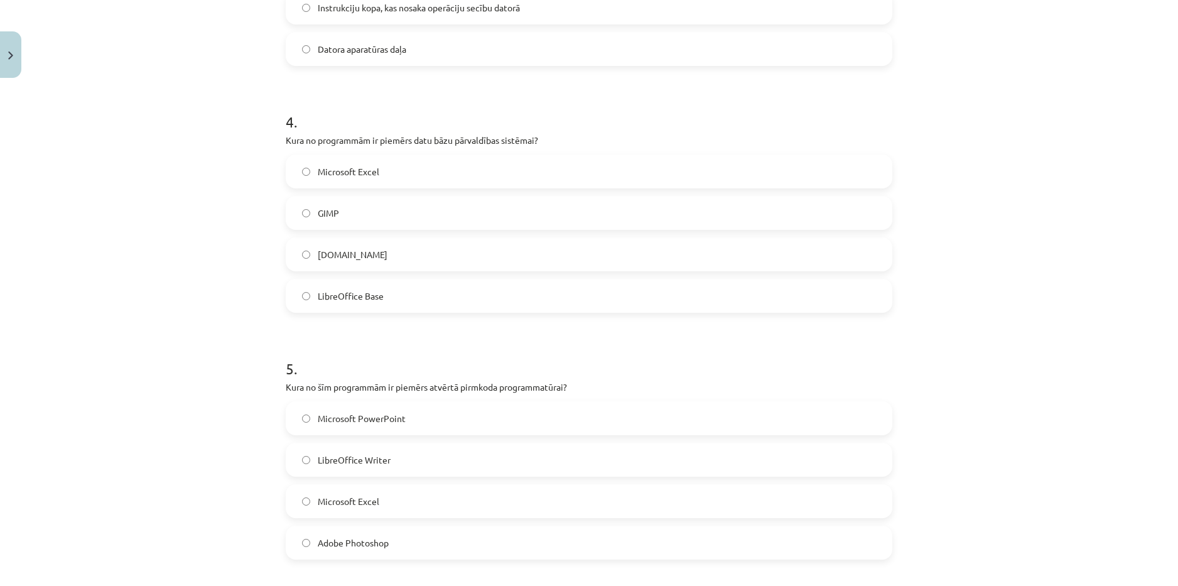
drag, startPoint x: 274, startPoint y: 142, endPoint x: 497, endPoint y: 226, distance: 238.9
click at [513, 298] on div "6 XP Saņemsi Grūts 1526 pilda Apraksts Uzdevums Palīdzība 1 . Kas ir ekrāna lup…" at bounding box center [589, 93] width 622 height 1653
copy div "Kura no programmām ir piemērs datu bāzu pārvaldības sistēmai? Microsoft Excel G…"
click at [385, 291] on label "LibreOffice Base" at bounding box center [589, 295] width 604 height 31
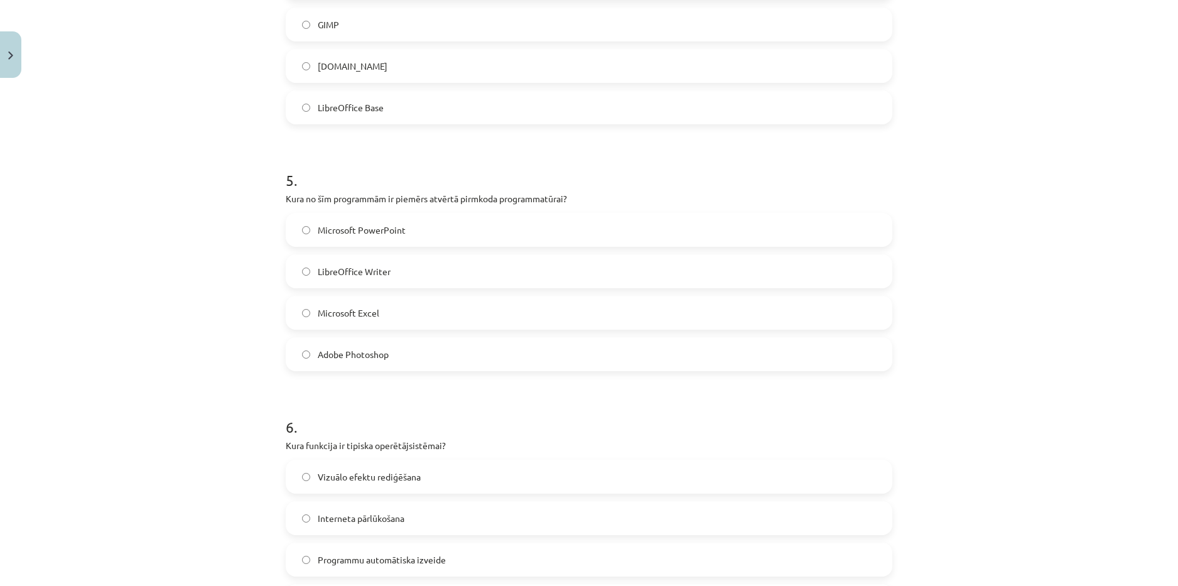
drag, startPoint x: 268, startPoint y: 197, endPoint x: 539, endPoint y: 350, distance: 311.9
click at [539, 350] on div "Mācību tēma: Datorikas - 10. klases 1. ieskaites mācību materiāls #4 3. tēma – …" at bounding box center [589, 293] width 1178 height 586
click at [417, 272] on label "LibreOffice Writer" at bounding box center [589, 271] width 604 height 31
drag, startPoint x: 280, startPoint y: 195, endPoint x: 414, endPoint y: 319, distance: 182.7
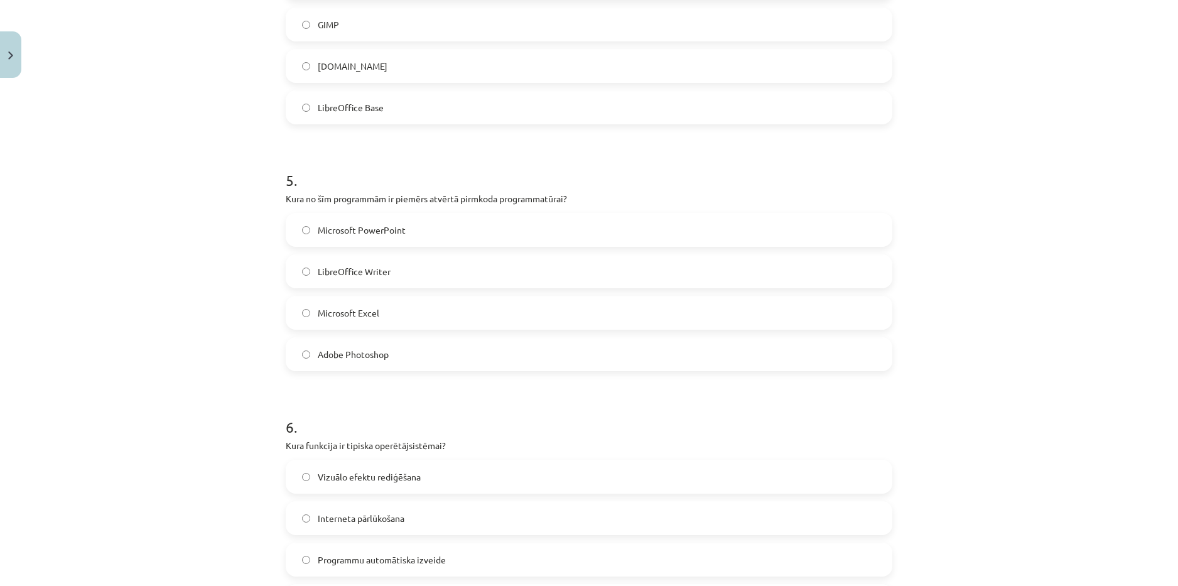
click at [486, 408] on h1 "6 ." at bounding box center [589, 415] width 607 height 39
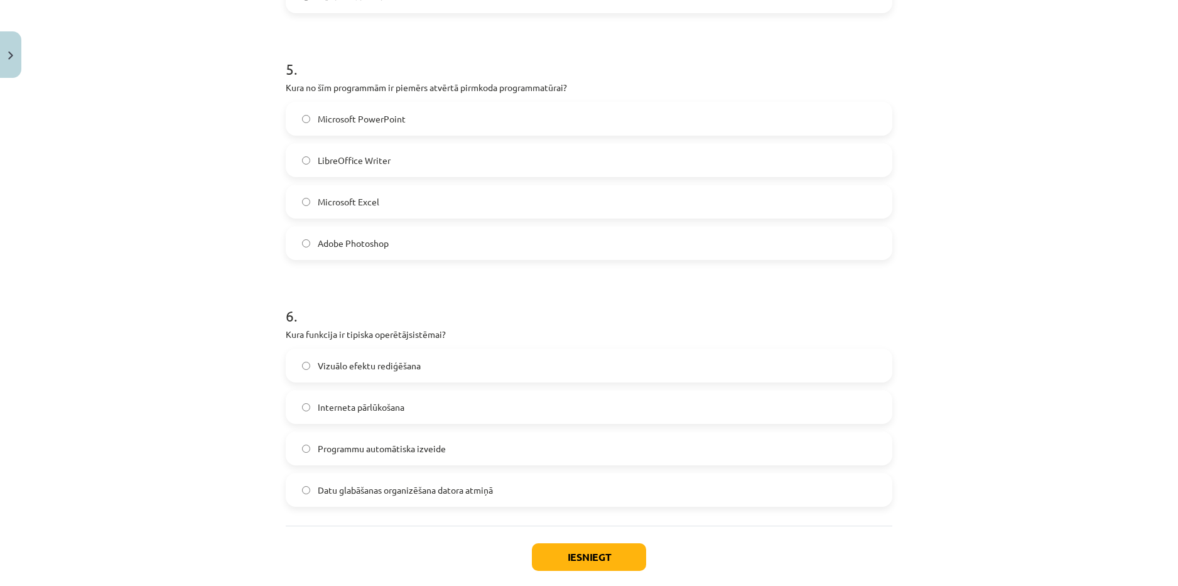
scroll to position [1182, 0]
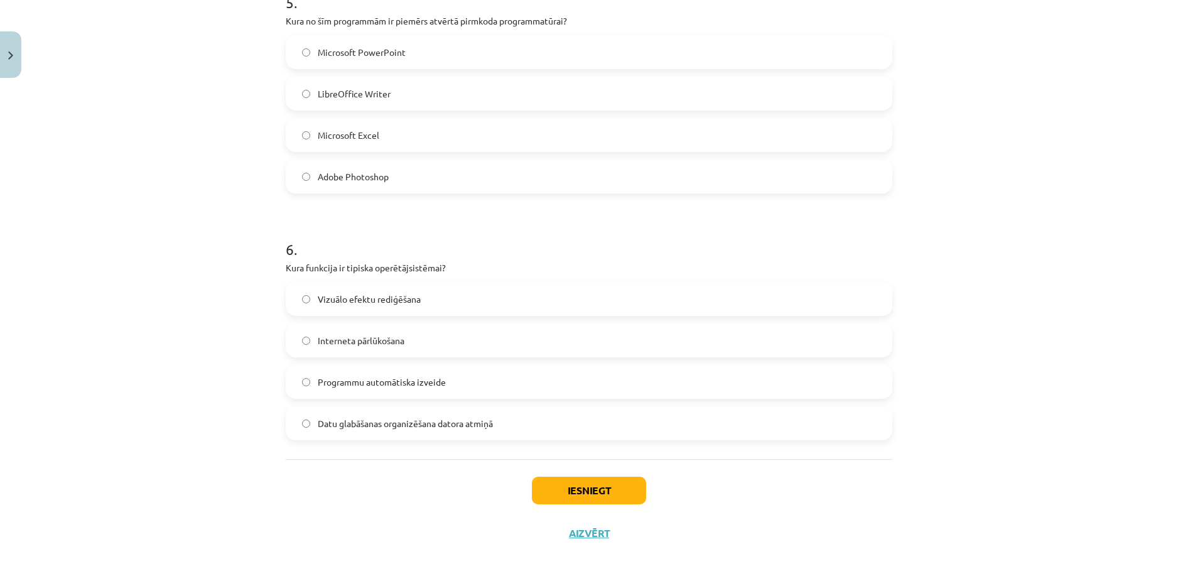
click at [480, 295] on label "Vizuālo efektu rediģēšana" at bounding box center [589, 298] width 604 height 31
click at [588, 483] on button "Iesniegt" at bounding box center [589, 491] width 114 height 28
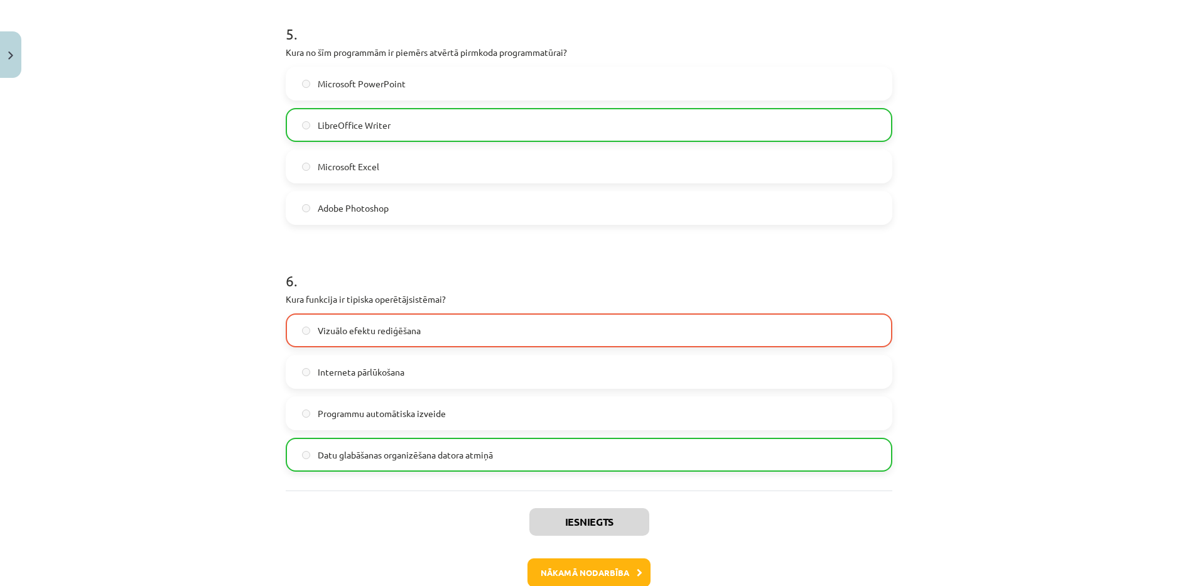
scroll to position [1223, 0]
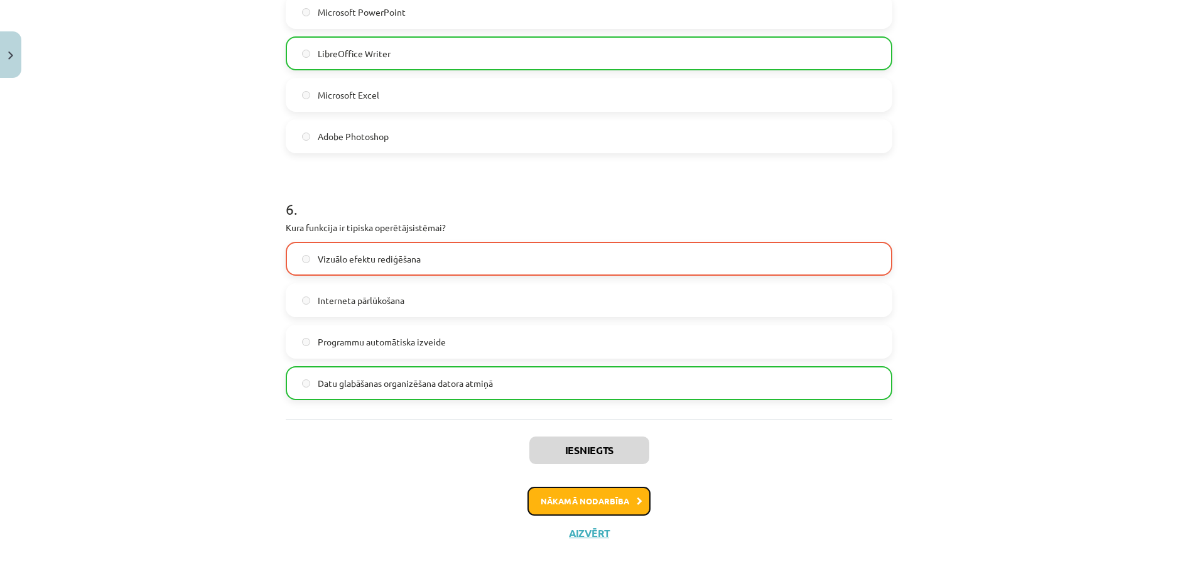
click at [567, 498] on button "Nākamā nodarbība" at bounding box center [589, 501] width 123 height 29
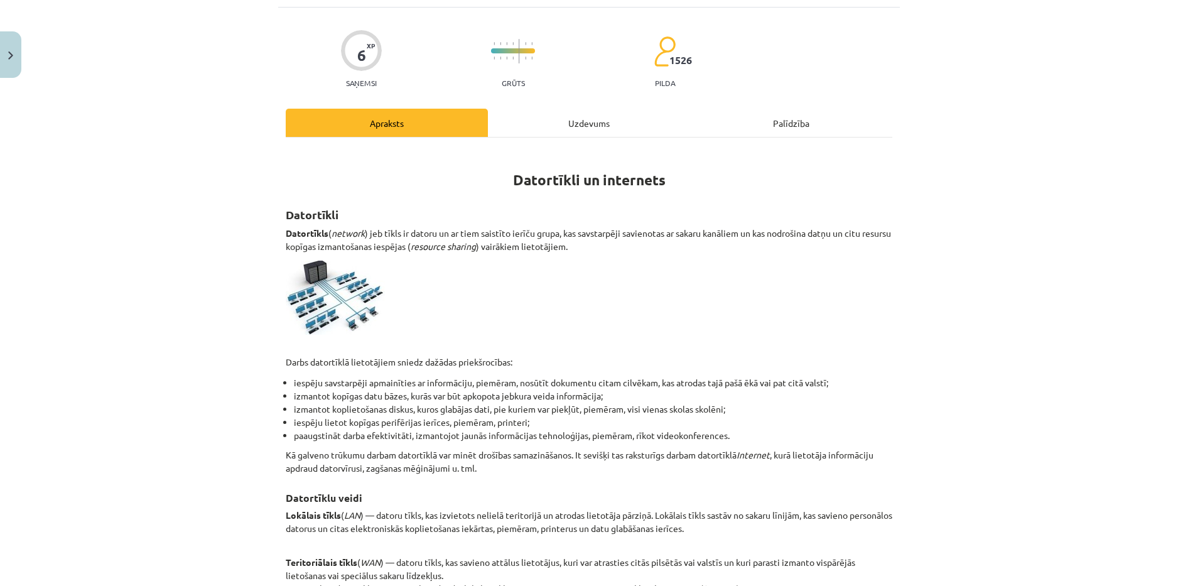
scroll to position [31, 0]
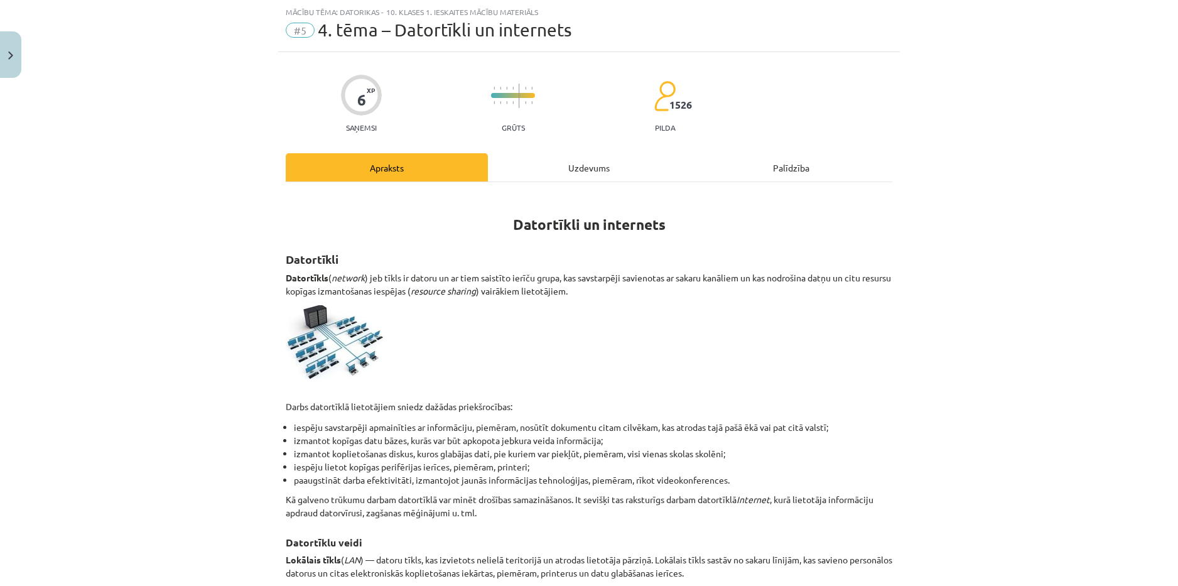
click at [575, 173] on div "Uzdevums" at bounding box center [589, 167] width 202 height 28
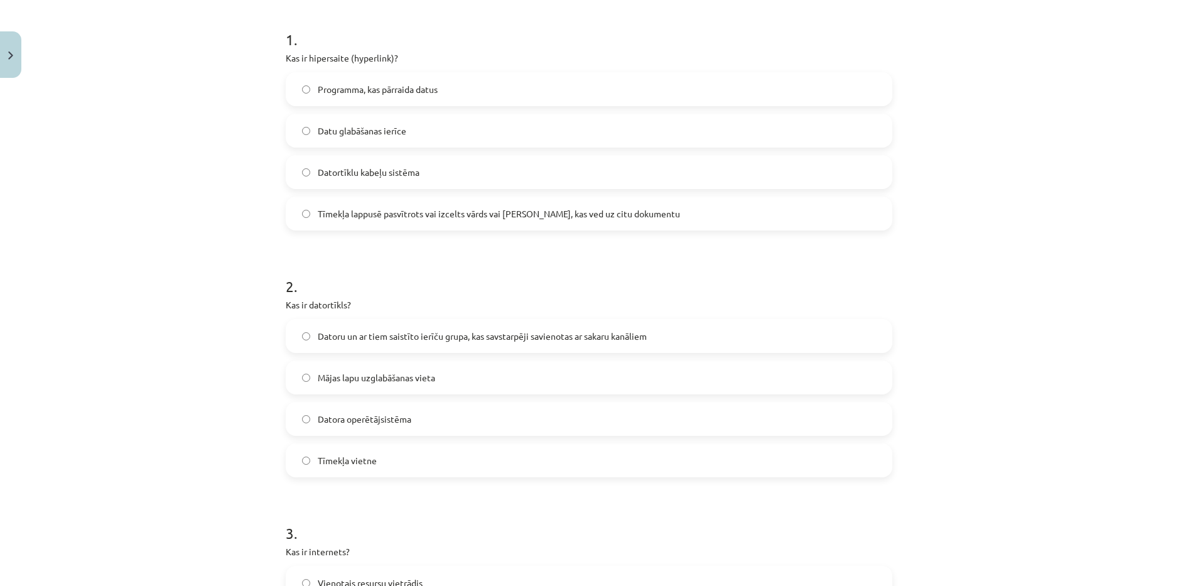
scroll to position [0, 0]
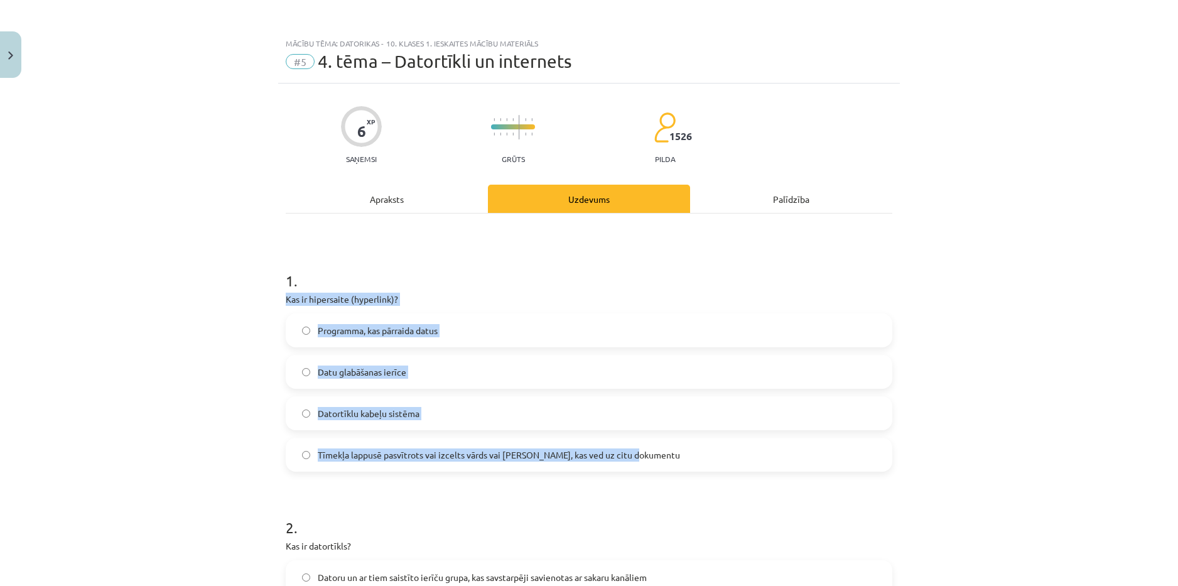
drag, startPoint x: 275, startPoint y: 295, endPoint x: 648, endPoint y: 468, distance: 411.3
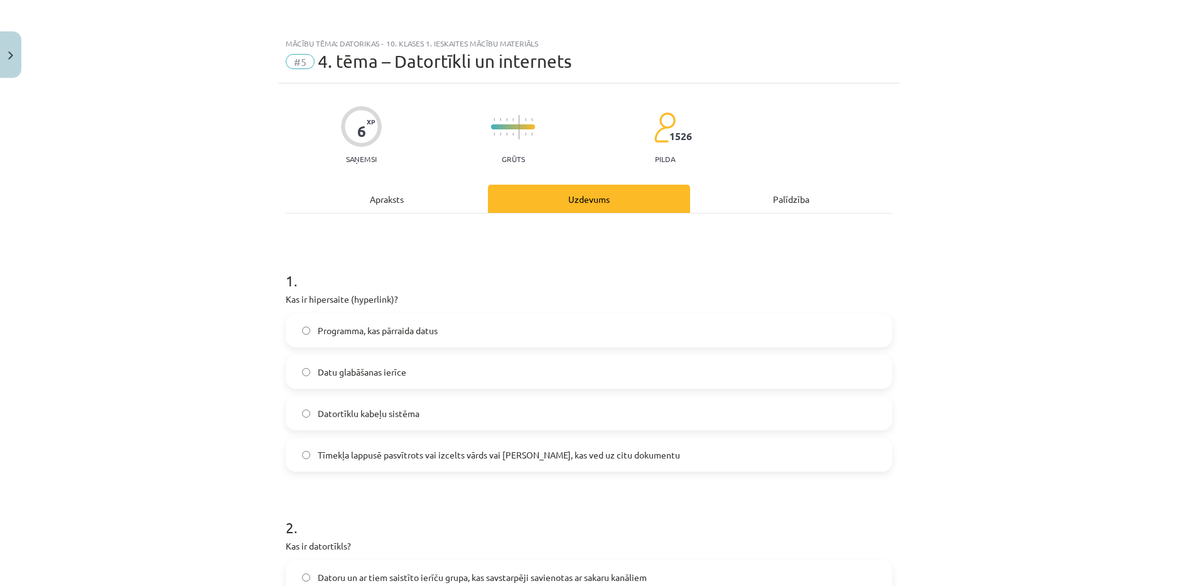
drag, startPoint x: 387, startPoint y: 447, endPoint x: 390, endPoint y: 435, distance: 12.2
click at [388, 446] on label "Tīmekļa lappusē pasvītrots vai izcelts vārds vai [PERSON_NAME], kas ved uz citu…" at bounding box center [589, 454] width 604 height 31
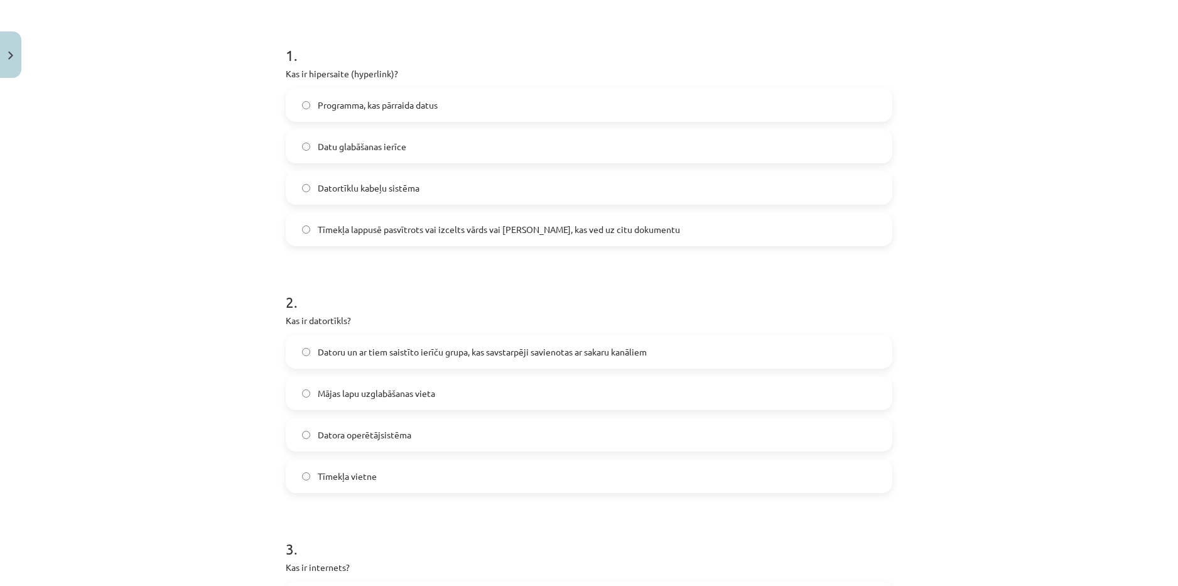
scroll to position [251, 0]
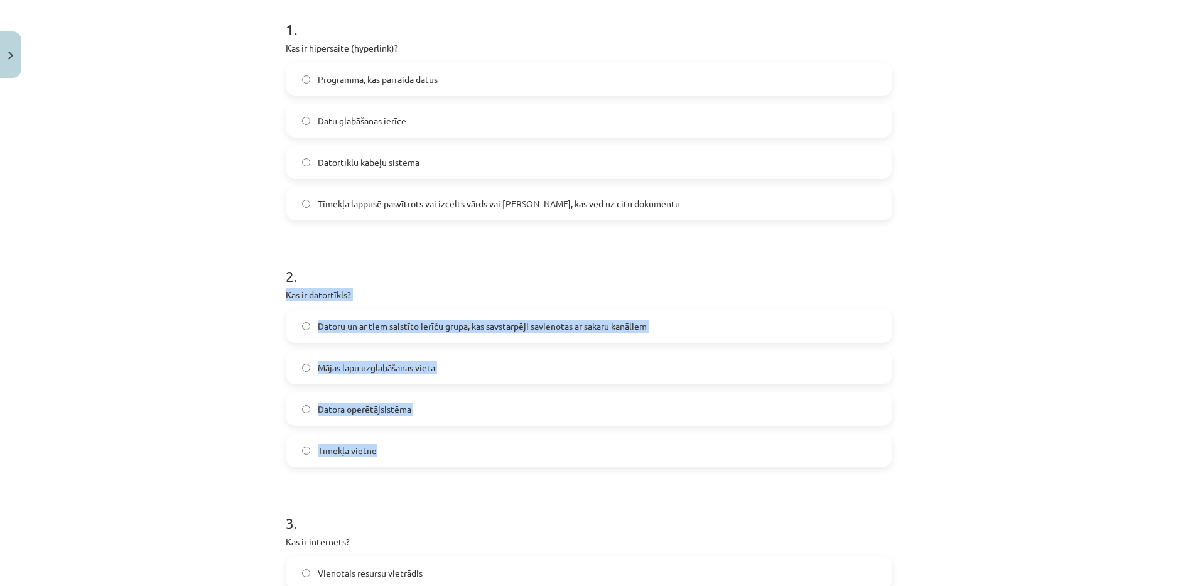
drag, startPoint x: 269, startPoint y: 296, endPoint x: 413, endPoint y: 436, distance: 200.7
click at [411, 450] on div "Mācību tēma: Datorikas - 10. klases 1. ieskaites mācību materiāls #5 4. tēma – …" at bounding box center [589, 293] width 1178 height 586
click at [735, 320] on label "Datoru un ar tiem saistīto ierīču grupa, kas savstarpēji savienotas ar sakaru k…" at bounding box center [589, 325] width 604 height 31
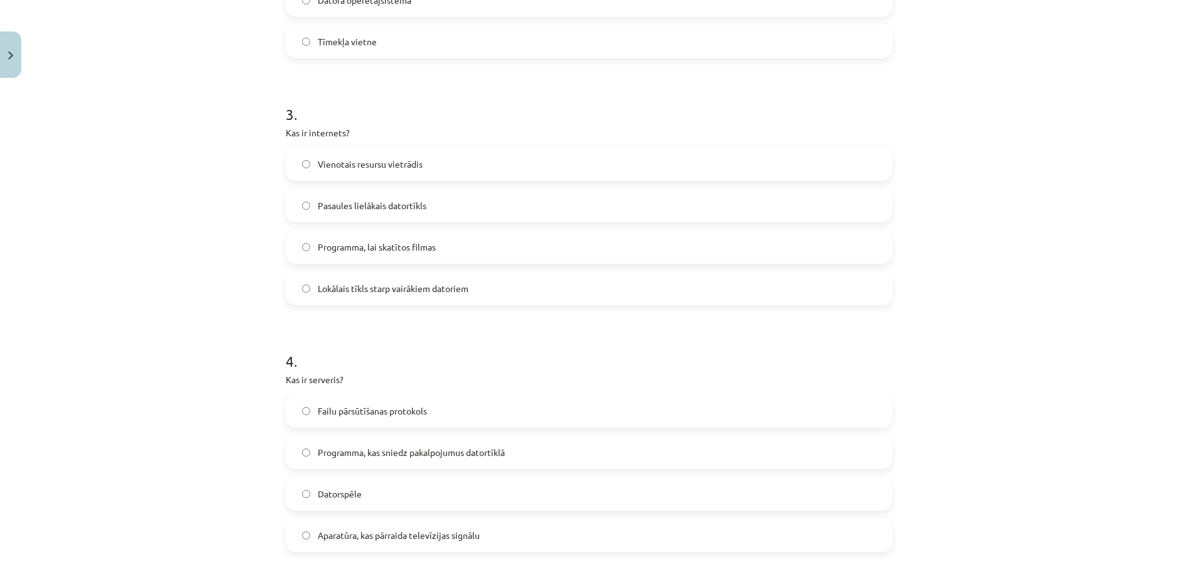
scroll to position [691, 0]
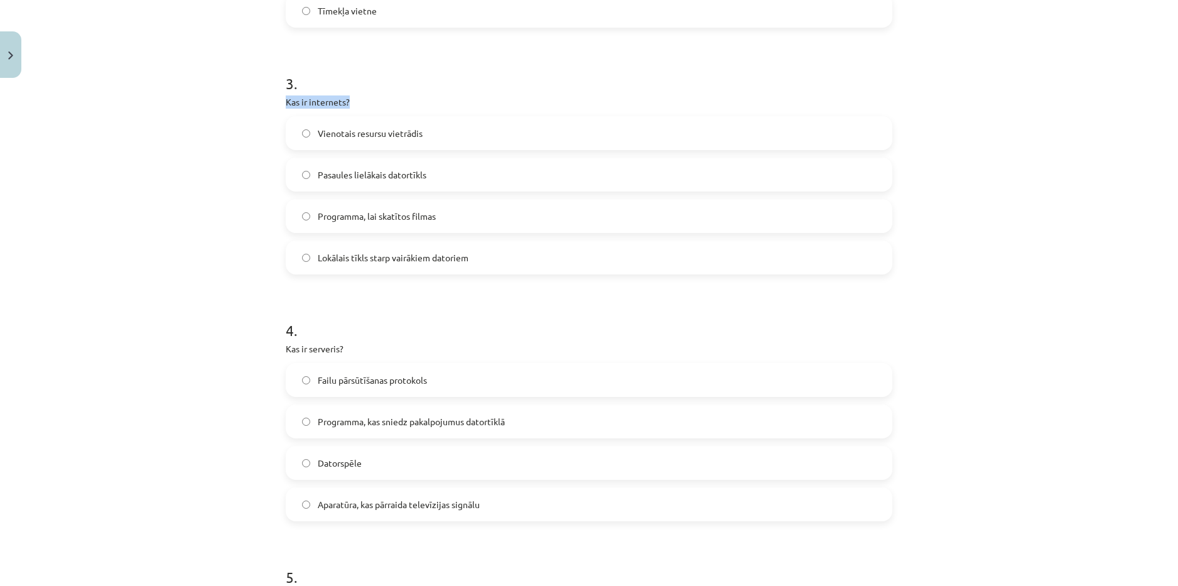
drag, startPoint x: 264, startPoint y: 95, endPoint x: 238, endPoint y: 120, distance: 35.5
click at [238, 120] on div "Mācību tēma: Datorikas - 10. klases 1. ieskaites mācību materiāls #5 4. tēma – …" at bounding box center [589, 293] width 1178 height 586
click at [195, 188] on div "Mācību tēma: Datorikas - 10. klases 1. ieskaites mācību materiāls #5 4. tēma – …" at bounding box center [589, 293] width 1178 height 586
click at [488, 256] on label "Lokālais tīkls starp vairākiem datoriem" at bounding box center [589, 257] width 604 height 31
click at [474, 129] on label "Vienotais resursu vietrādis" at bounding box center [589, 132] width 604 height 31
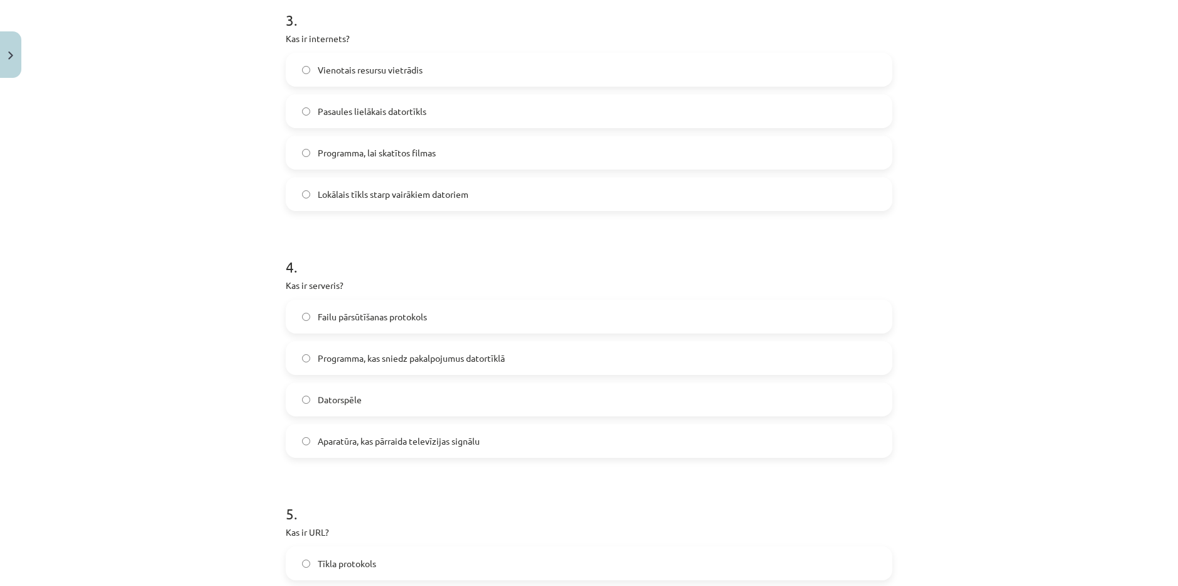
scroll to position [754, 0]
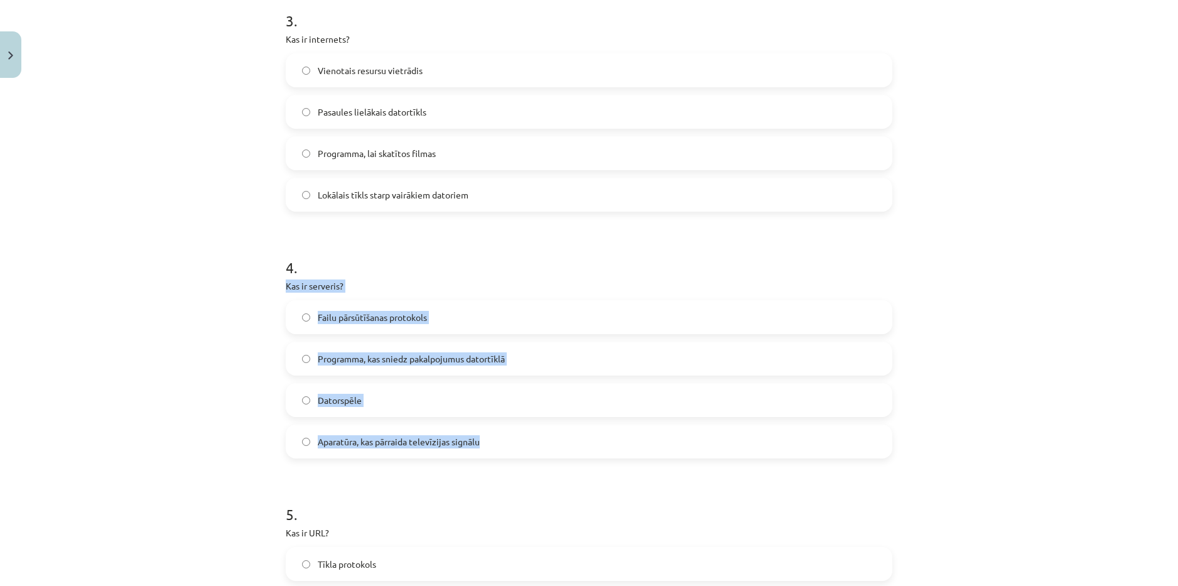
drag, startPoint x: 268, startPoint y: 281, endPoint x: 487, endPoint y: 431, distance: 265.1
click at [487, 431] on div "Mācību tēma: Datorikas - 10. klases 1. ieskaites mācību materiāls #5 4. tēma – …" at bounding box center [589, 293] width 1178 height 586
click at [435, 277] on div "4 . Kas ir serveris? Failu pārsūtīšanas protokols Programma, kas sniedz pakalpo…" at bounding box center [589, 348] width 607 height 222
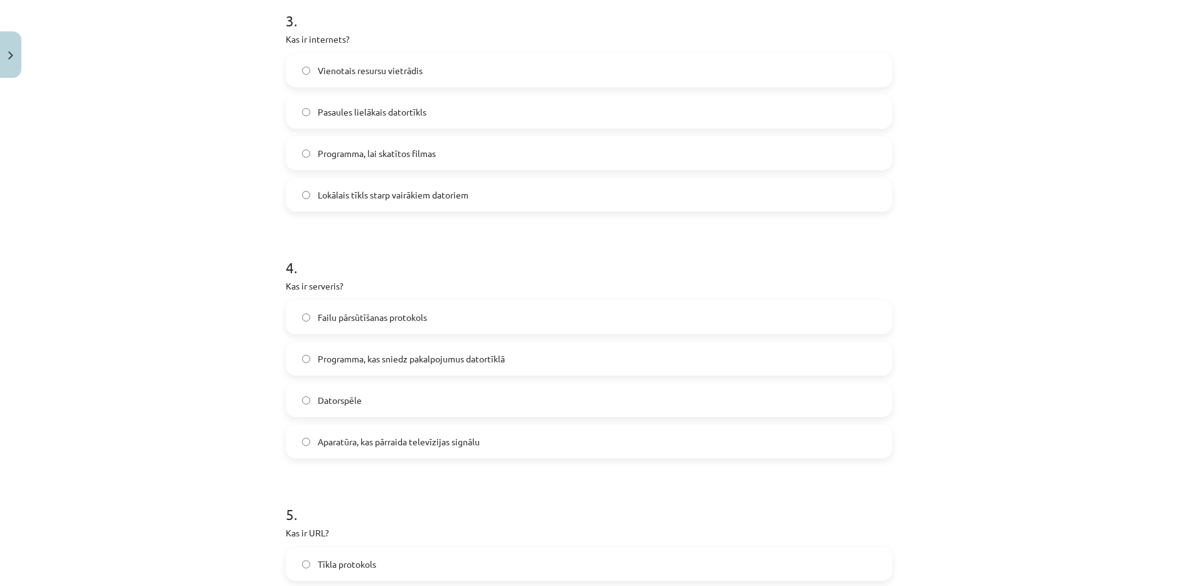
click at [414, 355] on span "Programma, kas sniedz pakalpojumus datortīklā" at bounding box center [411, 358] width 187 height 13
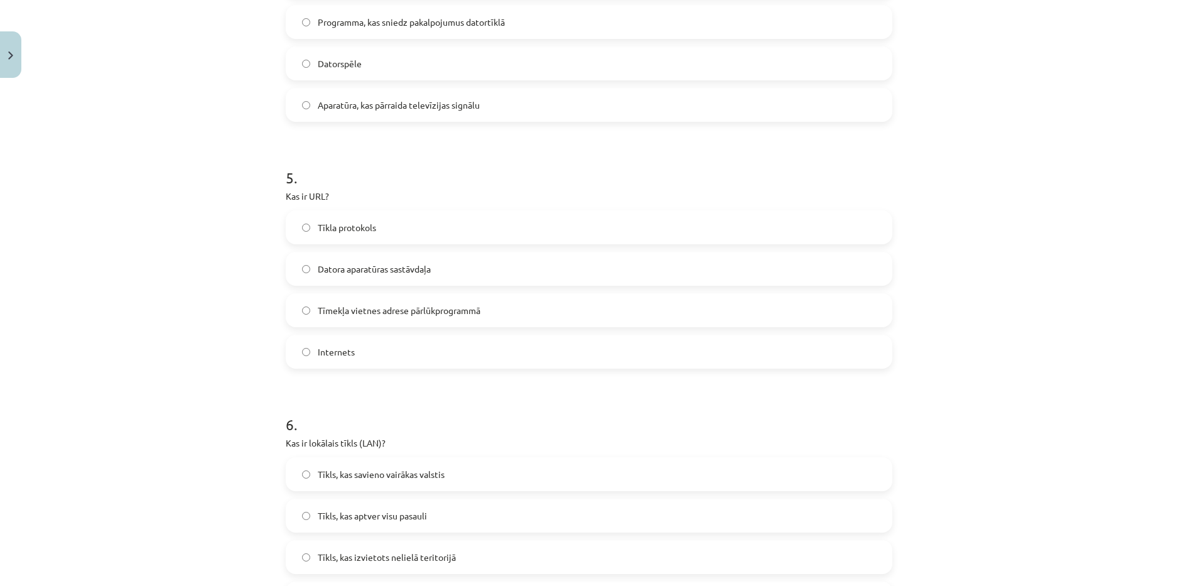
scroll to position [1130, 0]
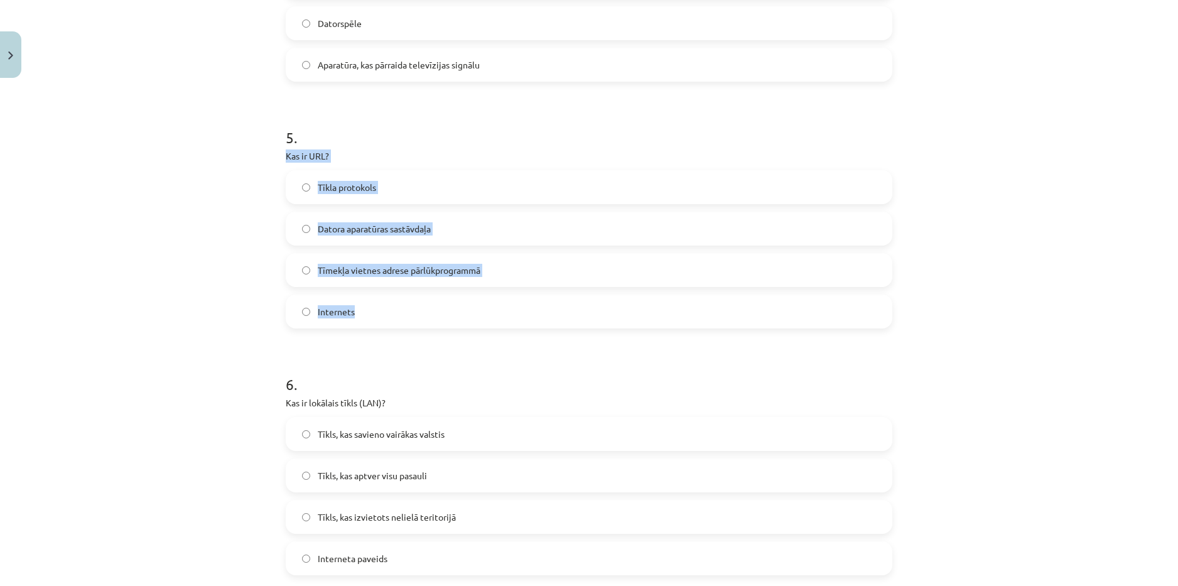
drag, startPoint x: 259, startPoint y: 153, endPoint x: 439, endPoint y: 300, distance: 231.7
click at [439, 300] on div "Mācību tēma: Datorikas - 10. klases 1. ieskaites mācību materiāls #5 4. tēma – …" at bounding box center [589, 293] width 1178 height 586
click at [570, 267] on label "Tīmekļa vietnes adrese pārlūkprogrammā" at bounding box center [589, 269] width 604 height 31
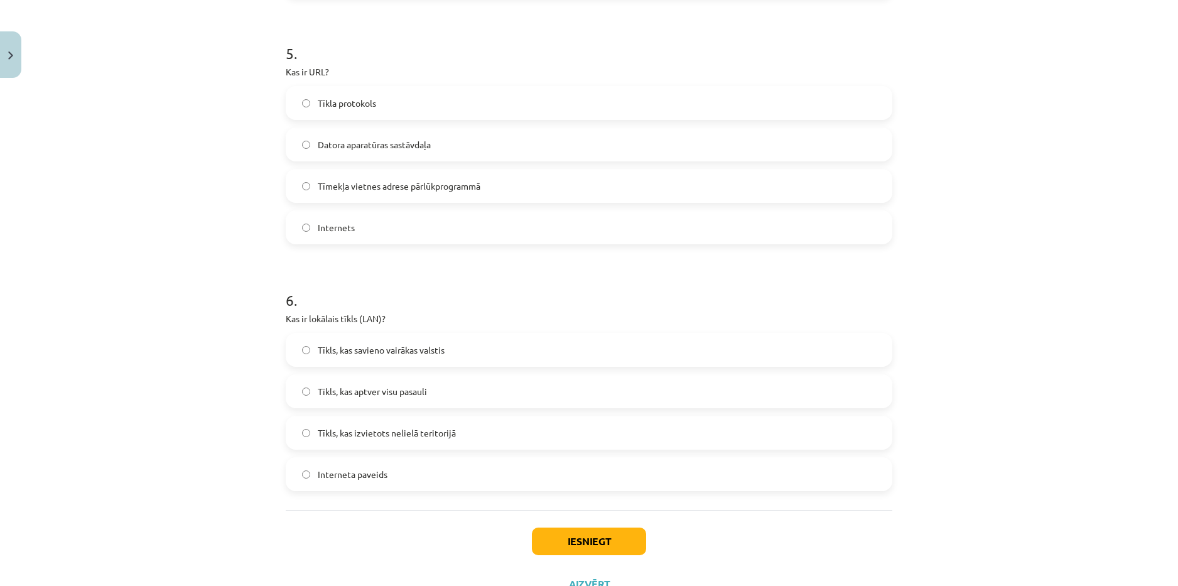
scroll to position [1265, 0]
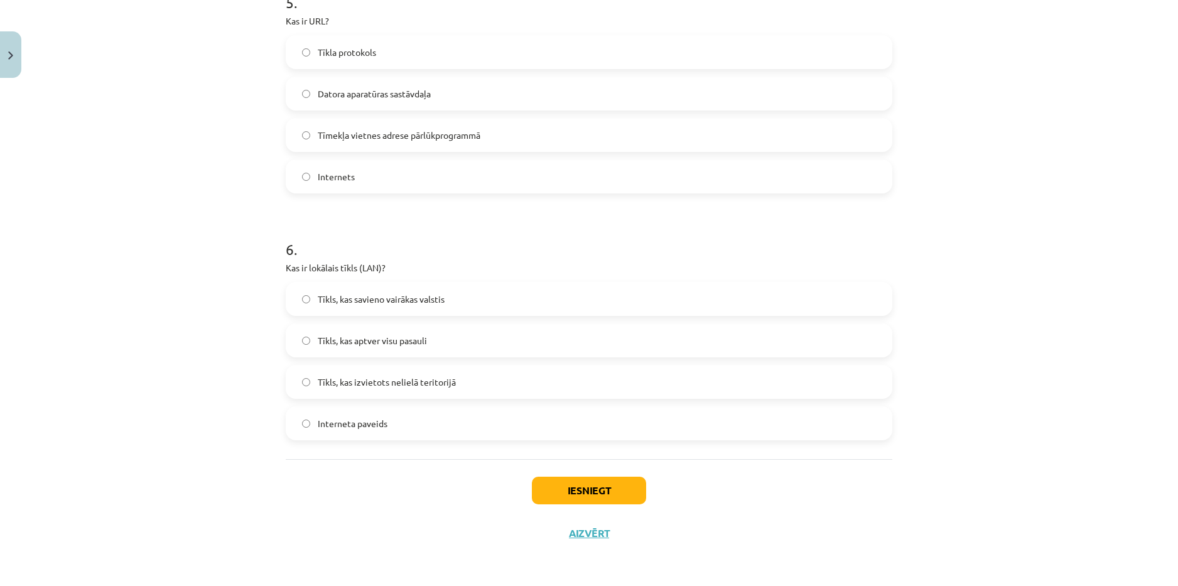
drag, startPoint x: 278, startPoint y: 266, endPoint x: 247, endPoint y: 265, distance: 30.1
click at [247, 265] on div "Mācību tēma: Datorikas - 10. klases 1. ieskaites mācību materiāls #5 4. tēma – …" at bounding box center [589, 293] width 1178 height 586
click at [249, 283] on div "Mācību tēma: Datorikas - 10. klases 1. ieskaites mācību materiāls #5 4. tēma – …" at bounding box center [589, 293] width 1178 height 586
click at [485, 389] on label "Tīkls, kas izvietots nelielā teritorijā" at bounding box center [589, 381] width 604 height 31
click at [577, 487] on button "Iesniegt" at bounding box center [589, 491] width 114 height 28
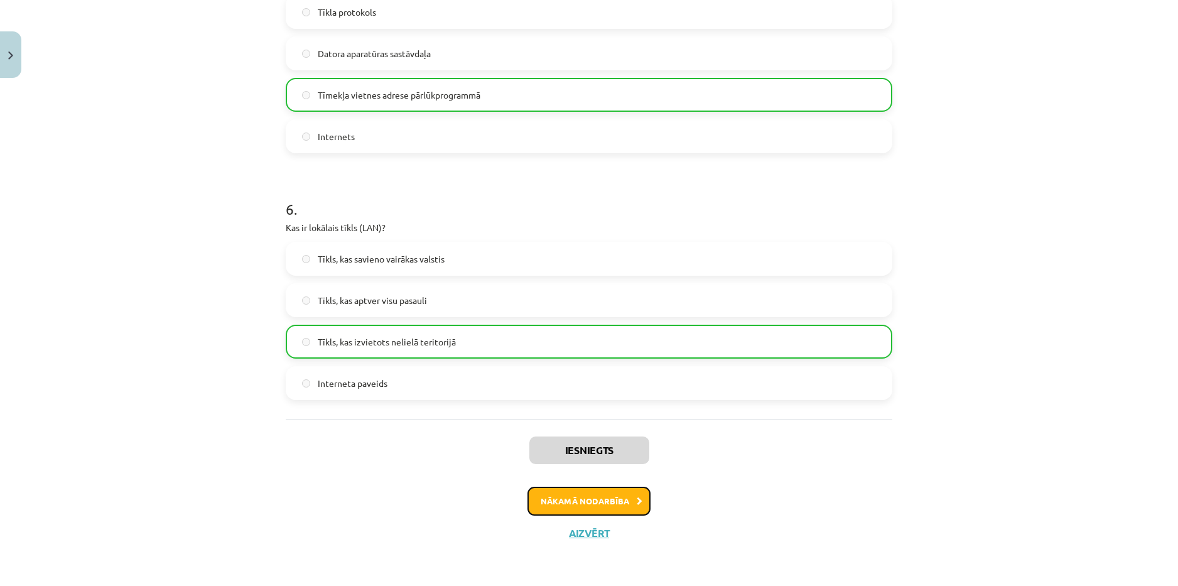
click at [570, 492] on button "Nākamā nodarbība" at bounding box center [589, 501] width 123 height 29
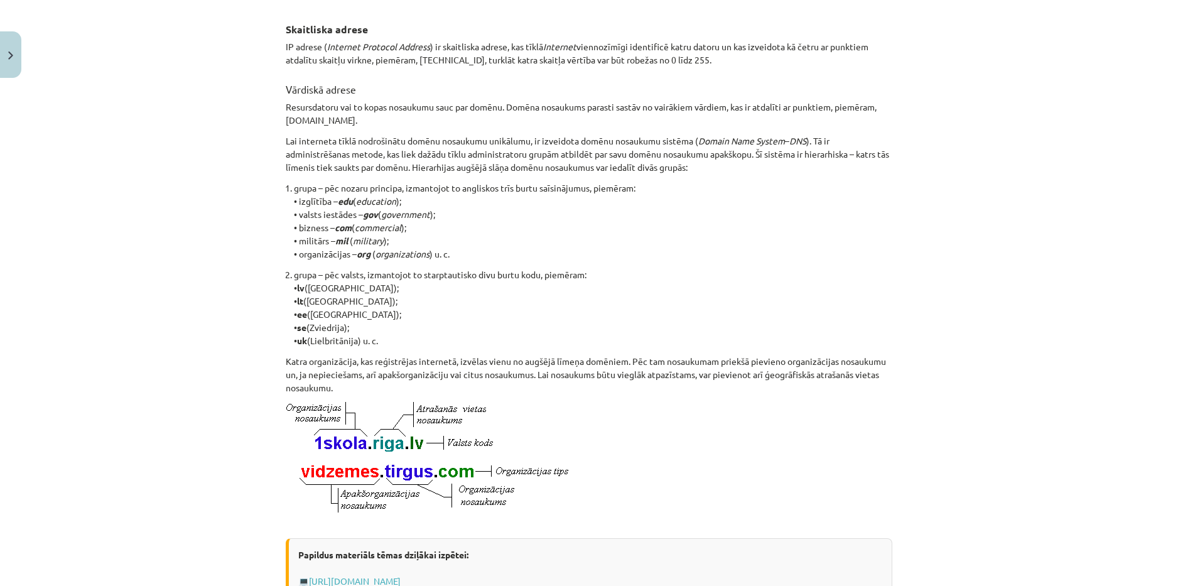
scroll to position [581, 0]
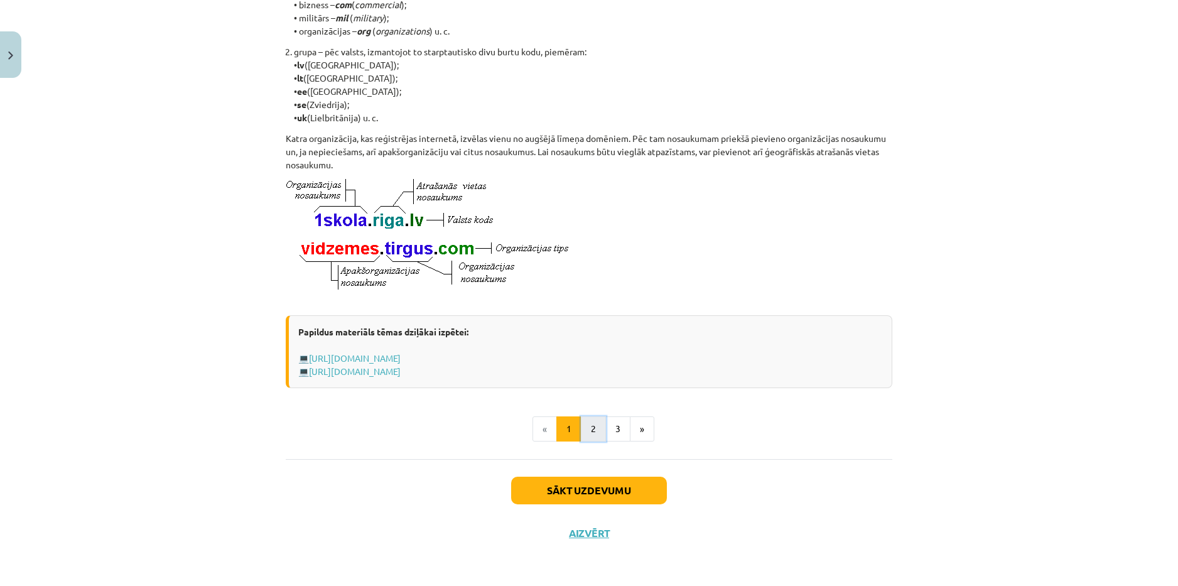
click at [592, 436] on button "2" at bounding box center [593, 428] width 25 height 25
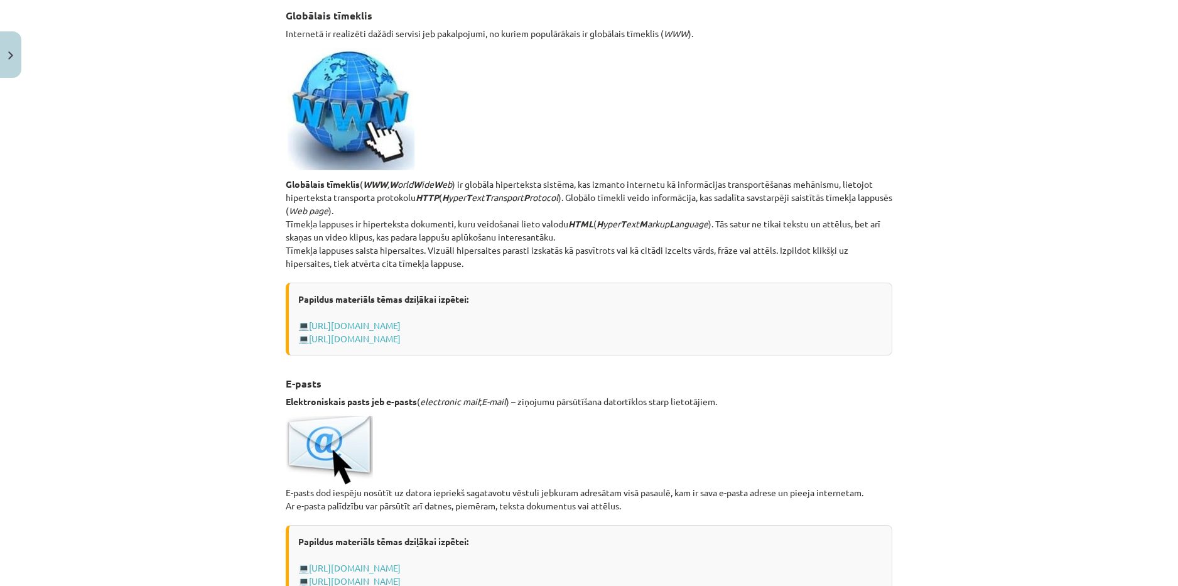
scroll to position [0, 0]
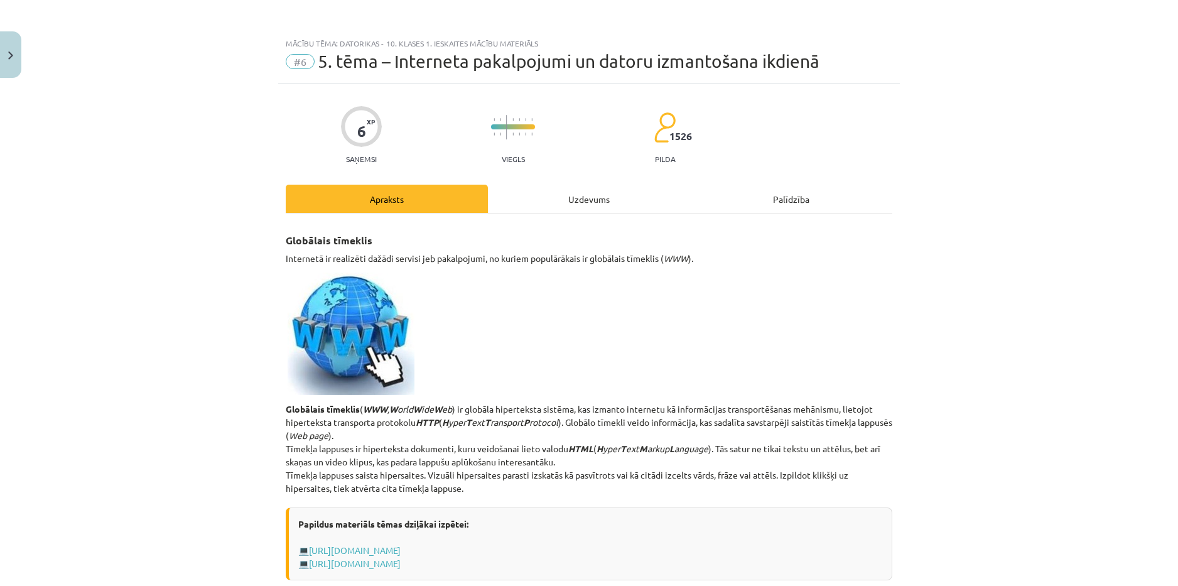
click at [586, 196] on div "Uzdevums" at bounding box center [589, 199] width 202 height 28
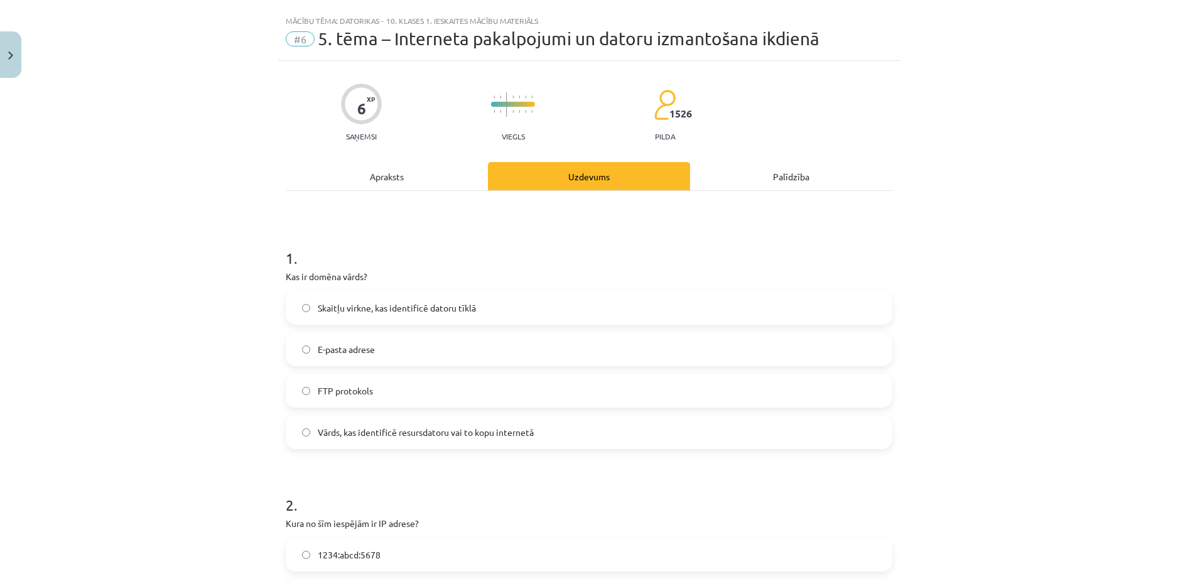
scroll to position [31, 0]
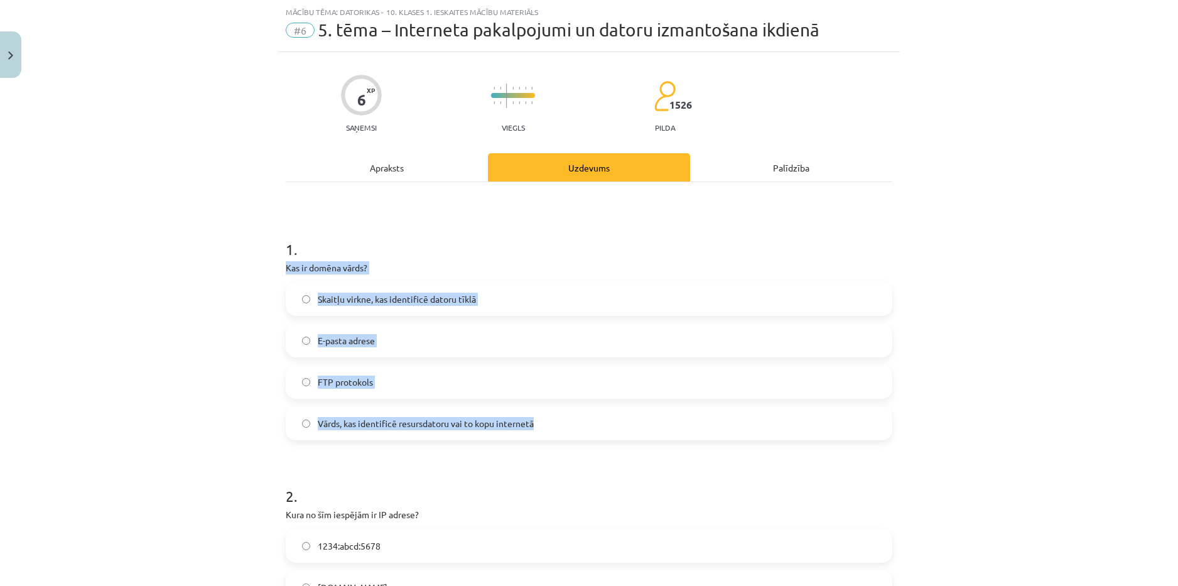
drag, startPoint x: 258, startPoint y: 266, endPoint x: 546, endPoint y: 420, distance: 326.2
click at [546, 422] on div "Mācību tēma: Datorikas - 10. klases 1. ieskaites mācību materiāls #6 5. tēma – …" at bounding box center [589, 293] width 1178 height 586
click at [568, 421] on label "Vārds, kas identificē resursdatoru vai to kopu internetā" at bounding box center [589, 423] width 604 height 31
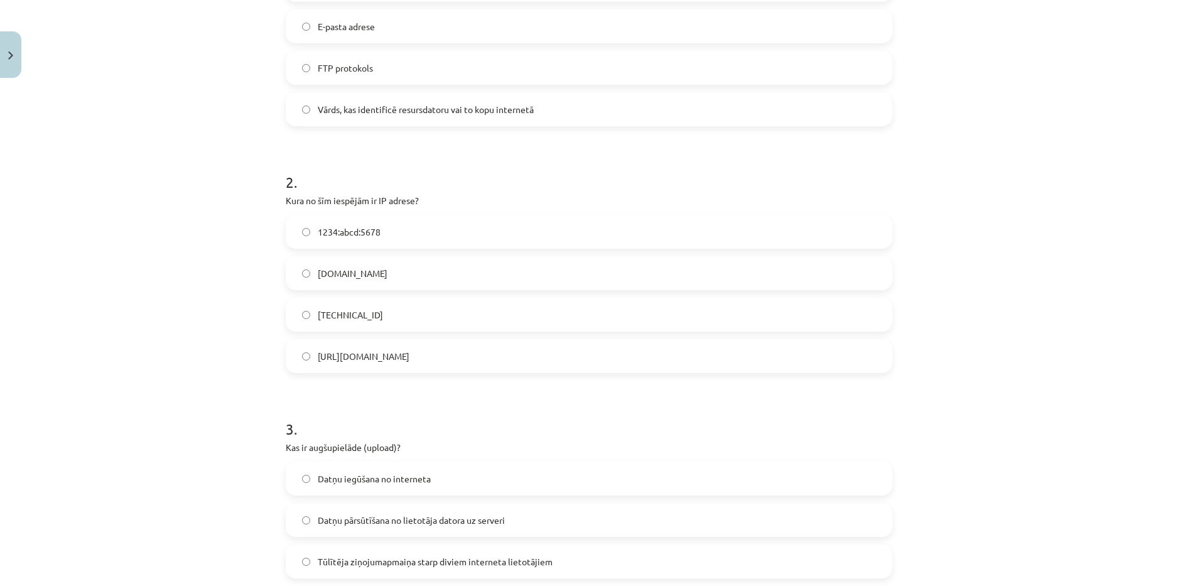
scroll to position [408, 0]
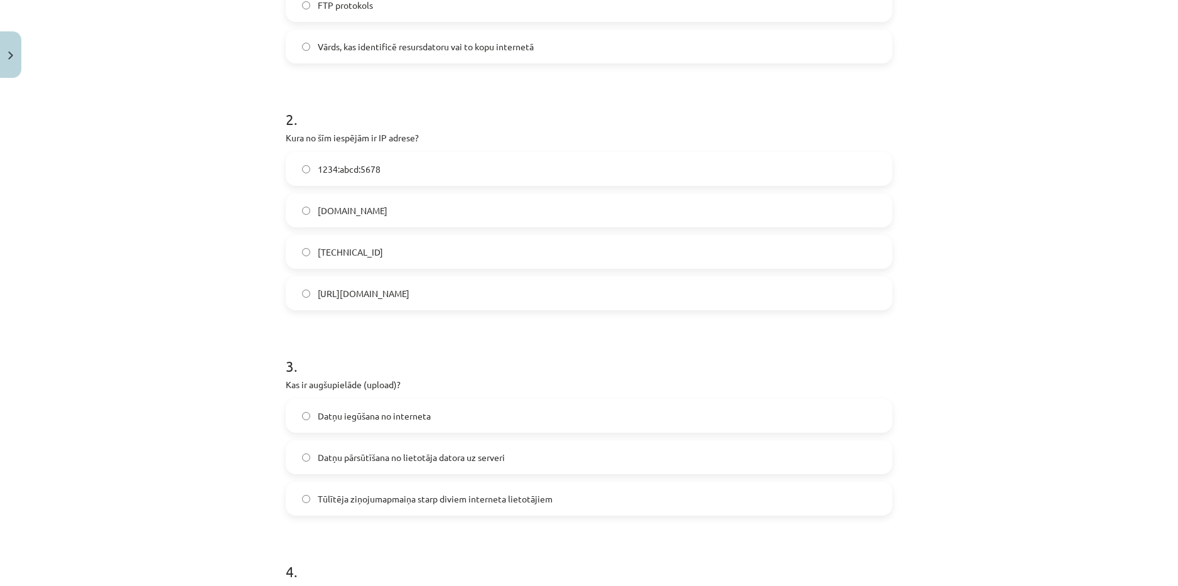
click at [403, 235] on div "[TECHNICAL_ID]" at bounding box center [589, 252] width 607 height 34
click at [405, 254] on label "[TECHNICAL_ID]" at bounding box center [589, 251] width 604 height 31
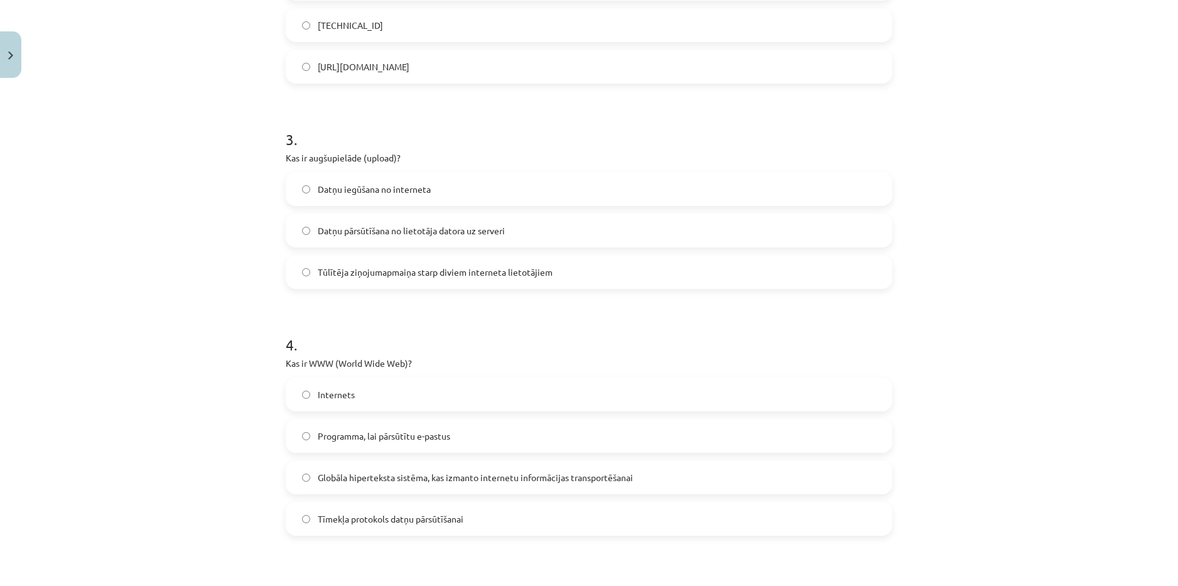
scroll to position [659, 0]
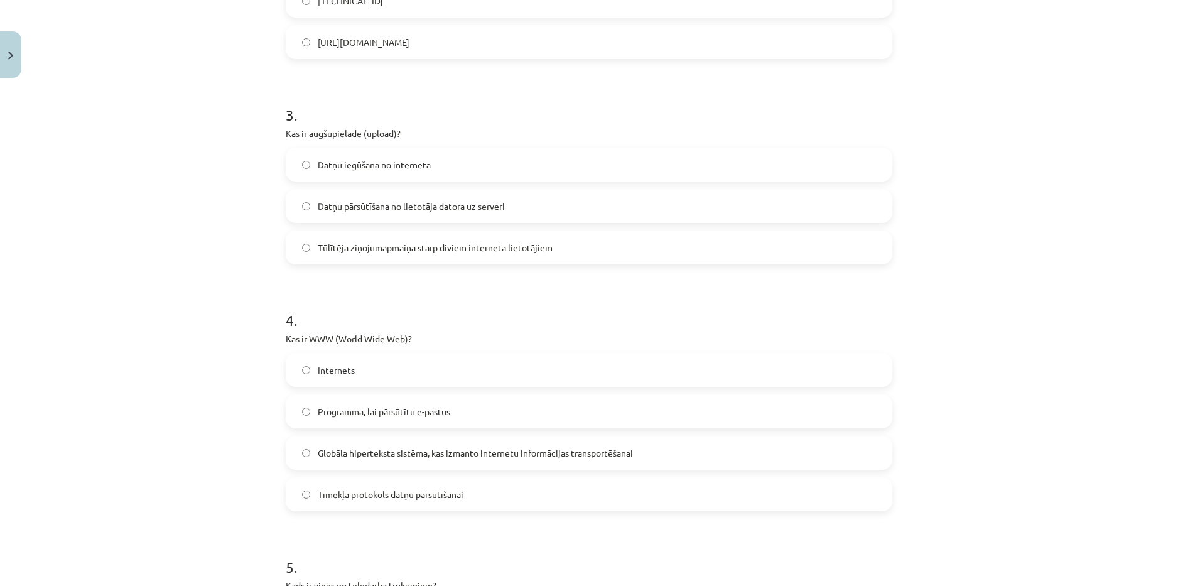
click at [453, 160] on label "Datņu iegūšana no interneta" at bounding box center [589, 164] width 604 height 31
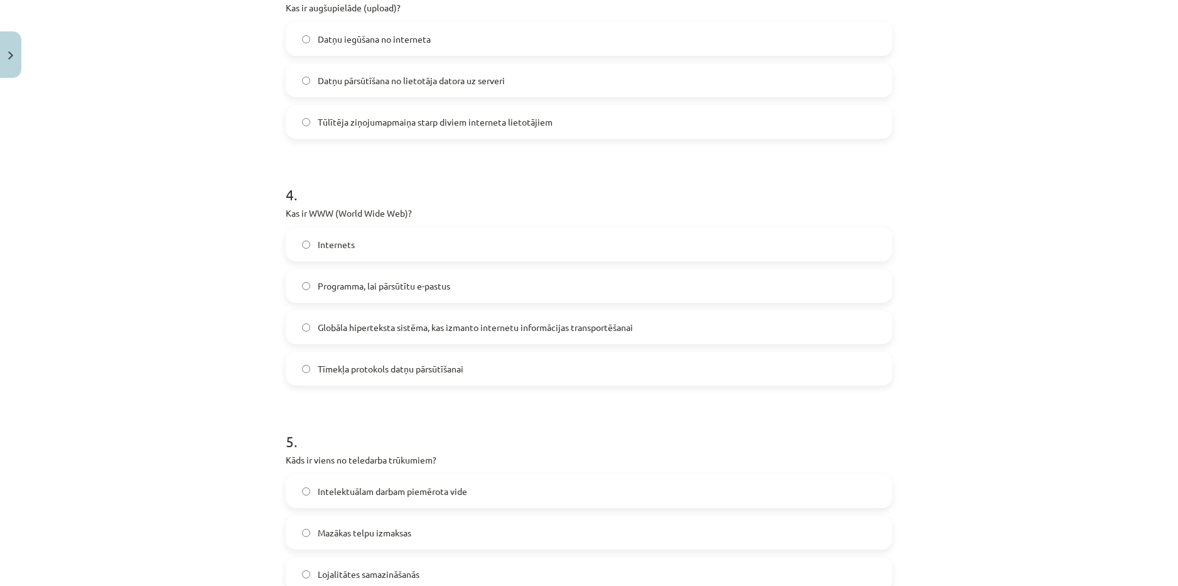
scroll to position [848, 0]
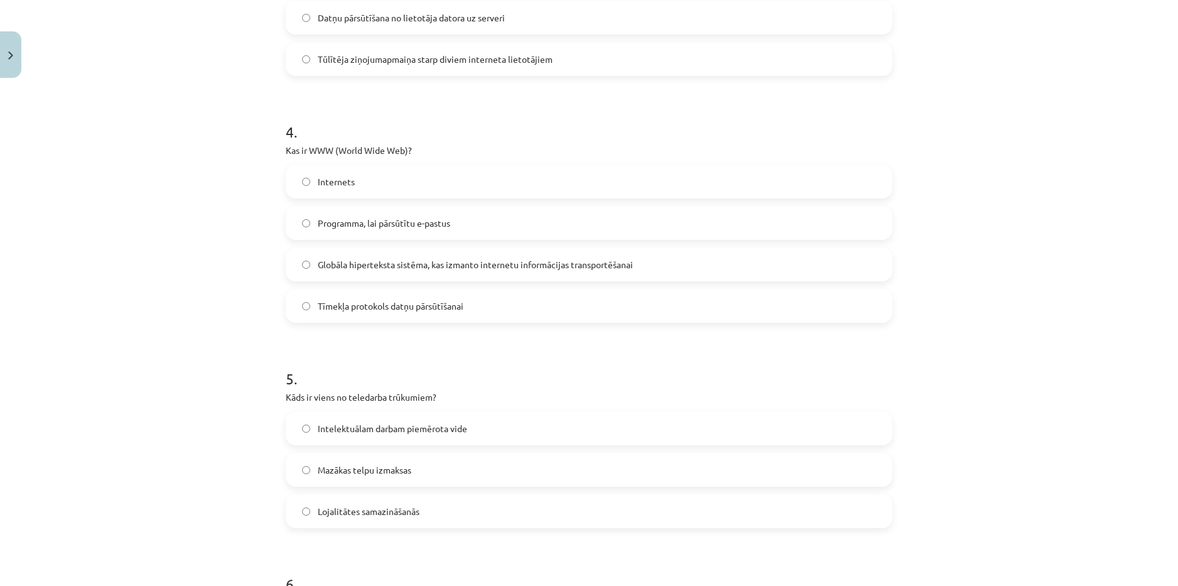
click at [654, 268] on label "Globāla hiperteksta sistēma, kas izmanto internetu informācijas transportēšanai" at bounding box center [589, 264] width 604 height 31
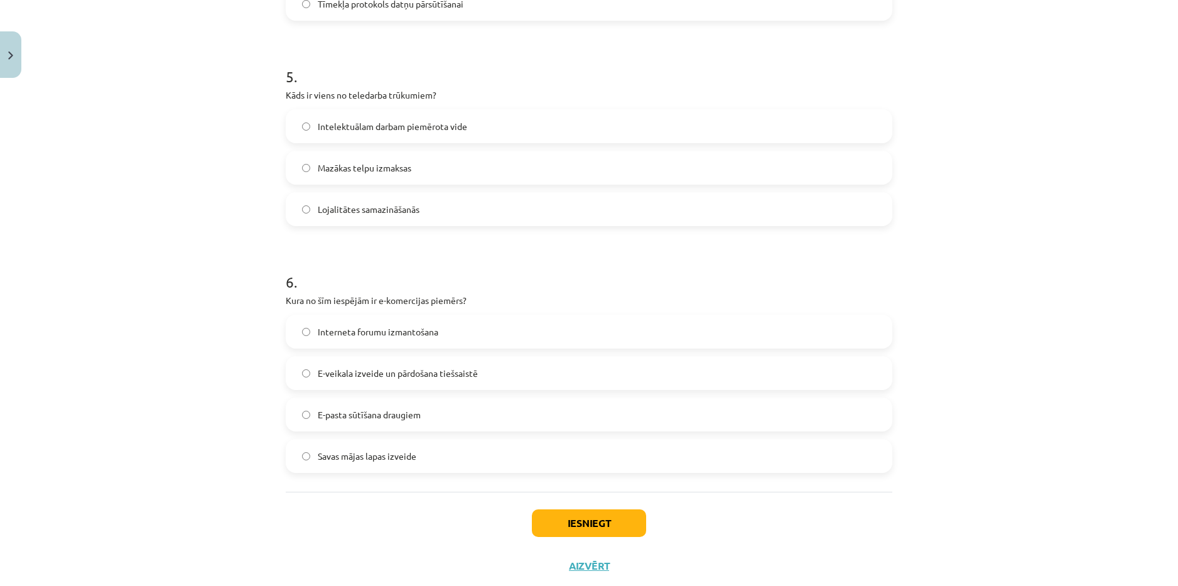
scroll to position [1162, 0]
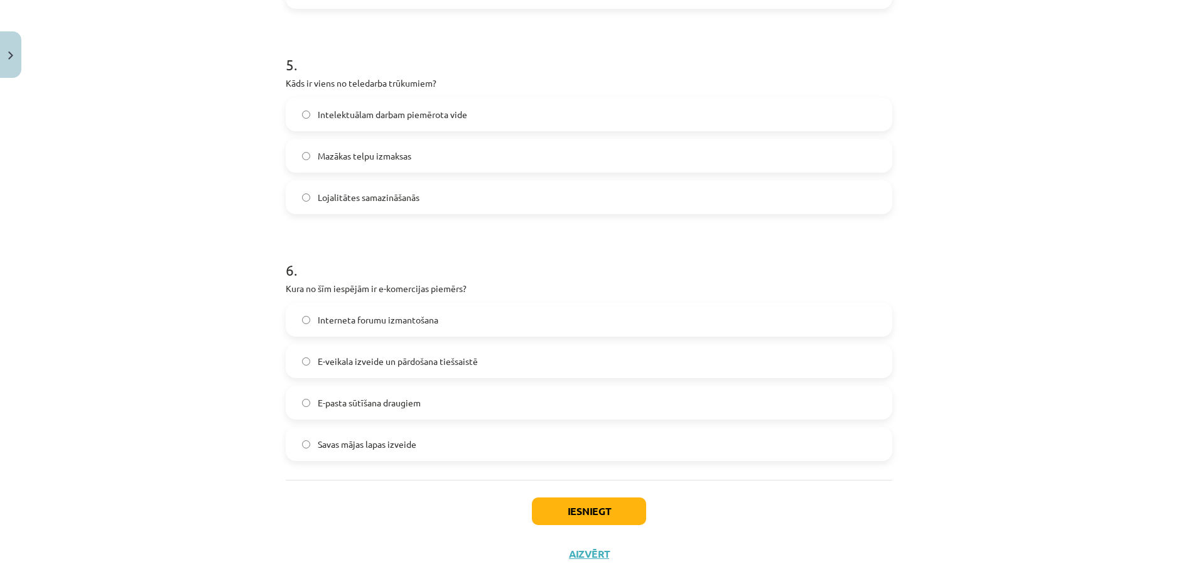
click at [468, 193] on label "Lojalitātes samazināšanās" at bounding box center [589, 196] width 604 height 31
click at [509, 102] on label "Intelektuālam darbam piemērota vide" at bounding box center [589, 114] width 604 height 31
click at [460, 196] on label "Lojalitātes samazināšanās" at bounding box center [589, 196] width 604 height 31
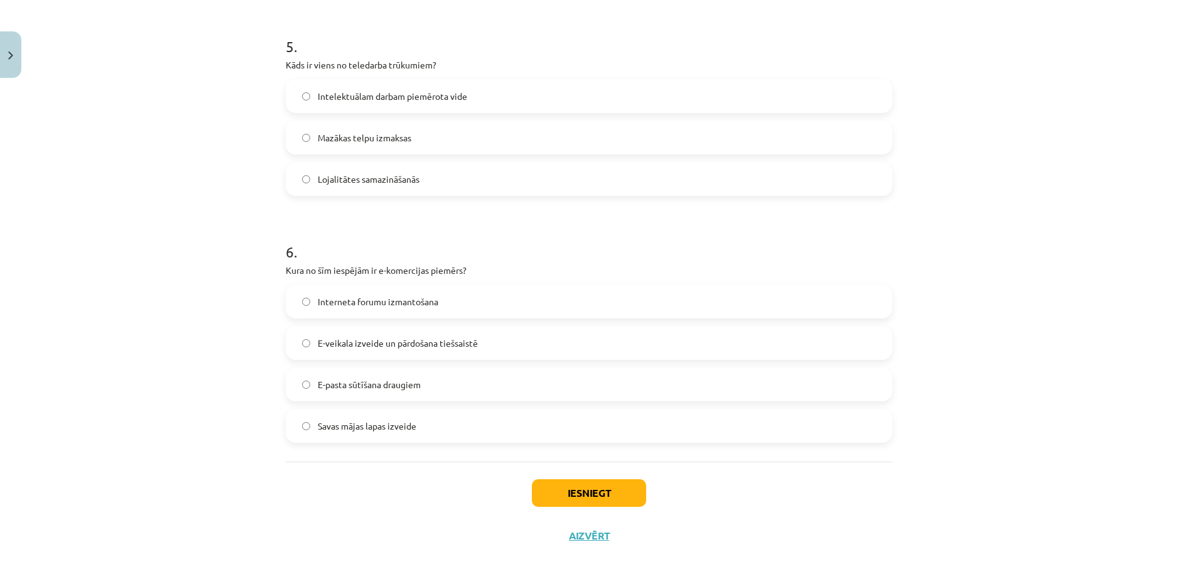
scroll to position [1182, 0]
click at [477, 428] on label "Savas mājas lapas izveide" at bounding box center [589, 423] width 604 height 31
click at [500, 385] on label "E-pasta sūtīšana draugiem" at bounding box center [589, 381] width 604 height 31
click at [522, 334] on label "E-veikala izveide un pārdošana tiešsaistē" at bounding box center [589, 340] width 604 height 31
drag, startPoint x: 601, startPoint y: 490, endPoint x: 601, endPoint y: 479, distance: 11.3
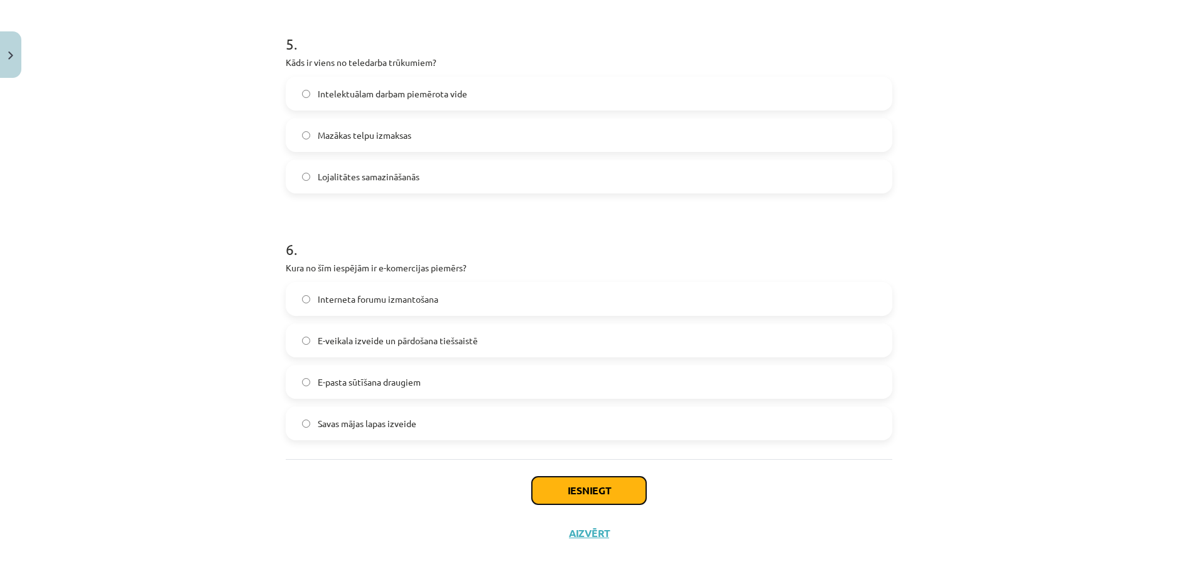
click at [601, 490] on button "Iesniegt" at bounding box center [589, 491] width 114 height 28
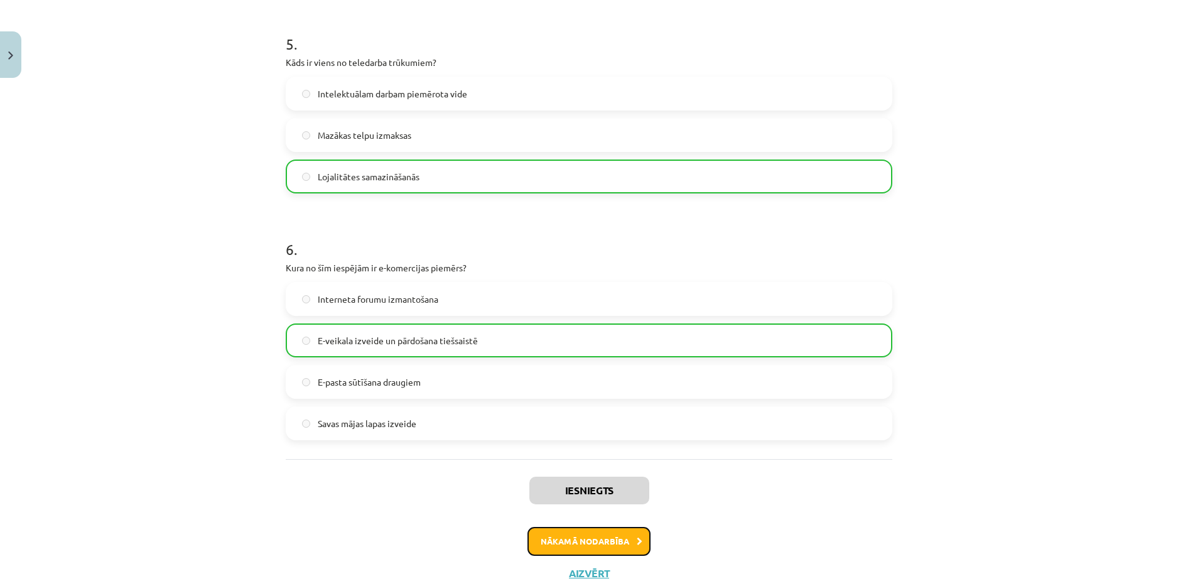
click at [609, 533] on button "Nākamā nodarbība" at bounding box center [589, 541] width 123 height 29
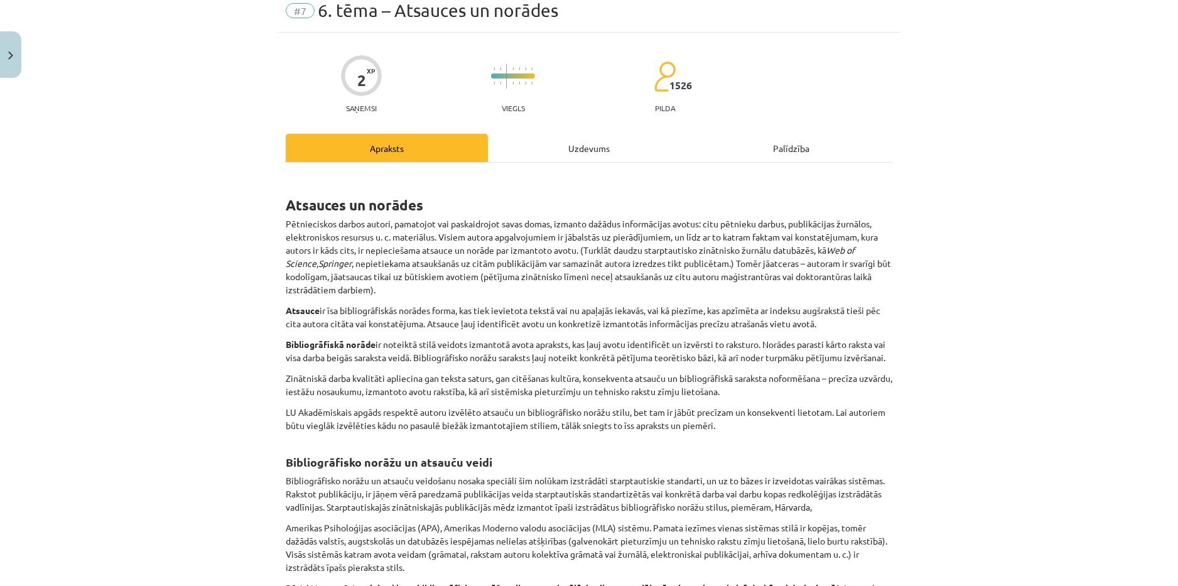
scroll to position [31, 0]
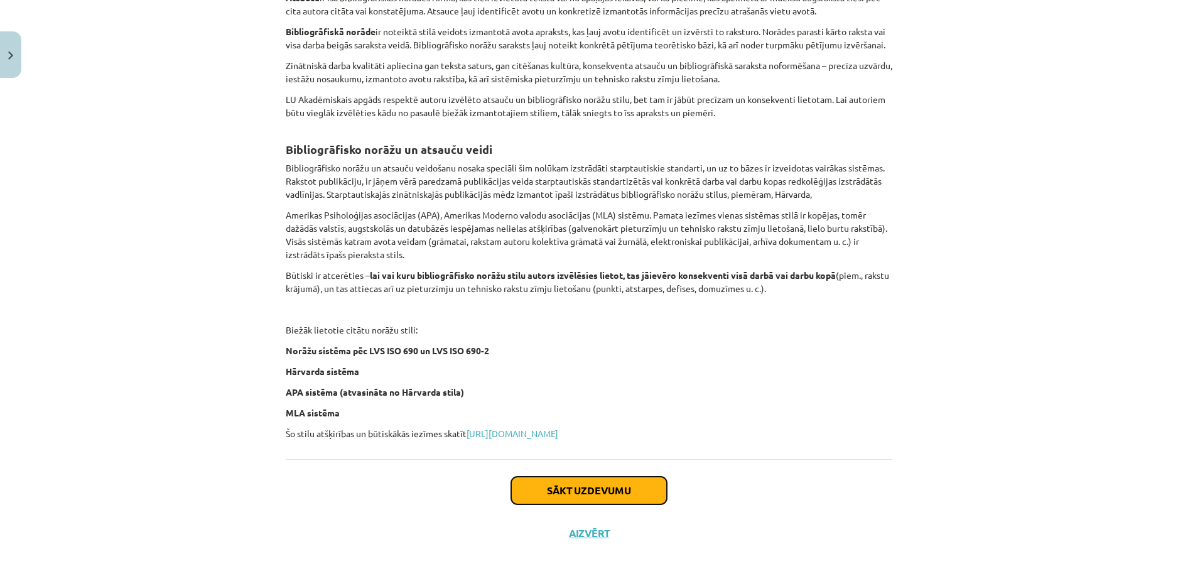
click at [612, 479] on button "Sākt uzdevumu" at bounding box center [589, 491] width 156 height 28
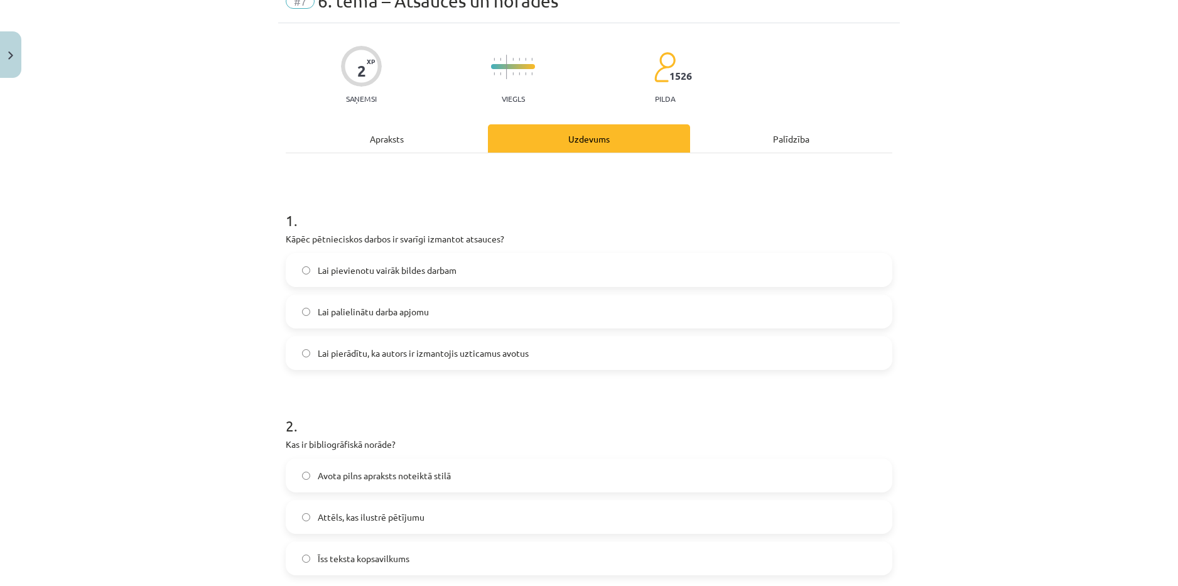
scroll to position [0, 0]
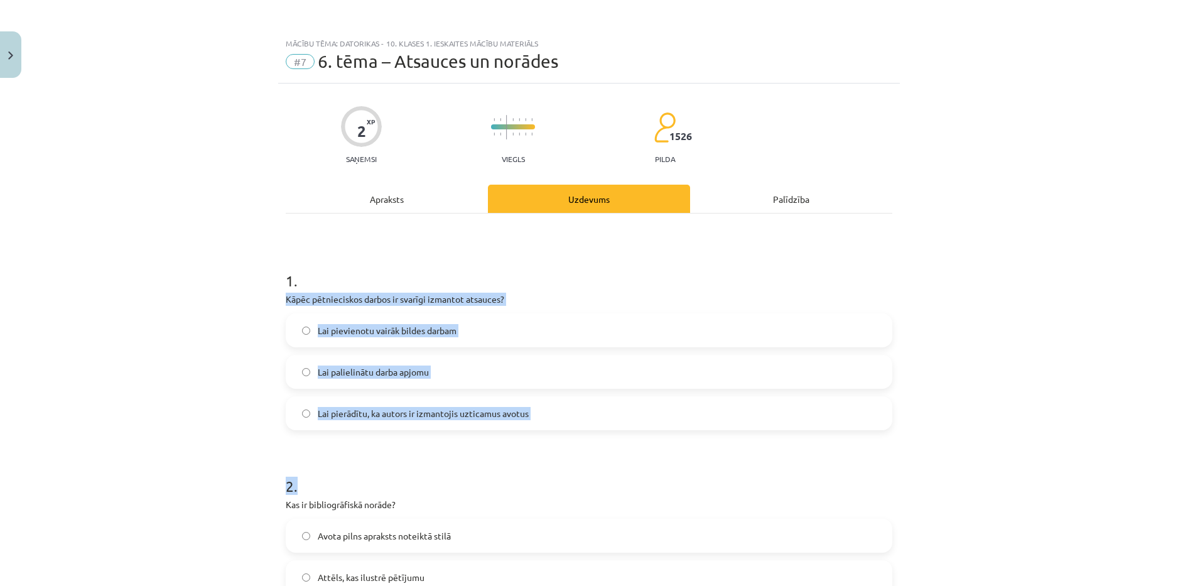
drag, startPoint x: 271, startPoint y: 298, endPoint x: 521, endPoint y: 423, distance: 279.4
click at [522, 430] on div "Mācību tēma: Datorikas - 10. klases 1. ieskaites mācību materiāls #7 6. tēma – …" at bounding box center [589, 293] width 1178 height 586
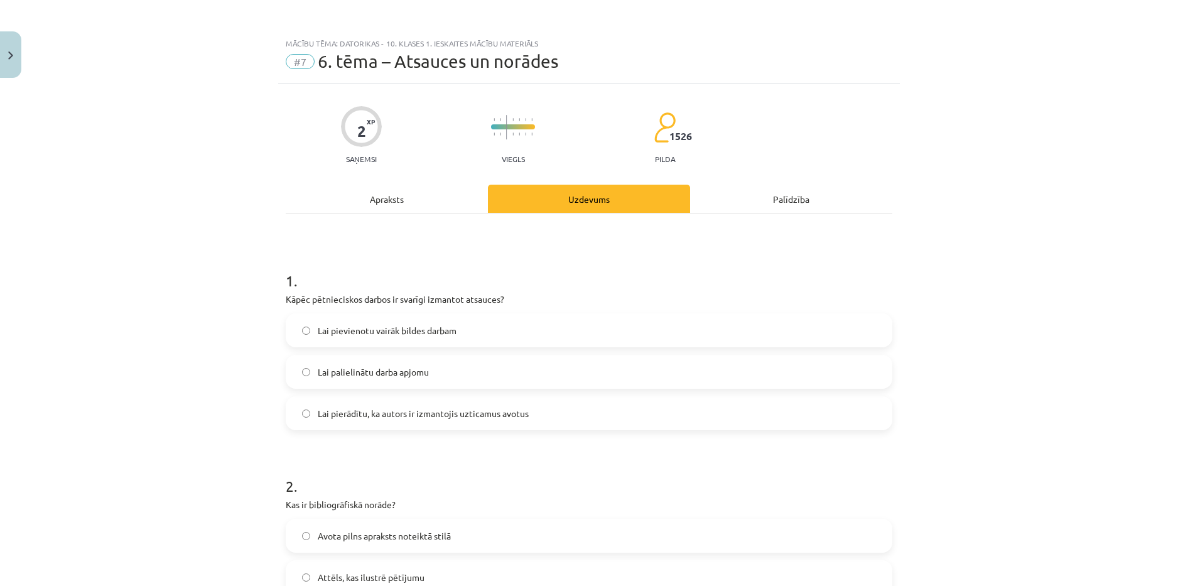
click at [604, 418] on label "Lai pierādītu, ka autors ir izmantojis uzticamus avotus" at bounding box center [589, 413] width 604 height 31
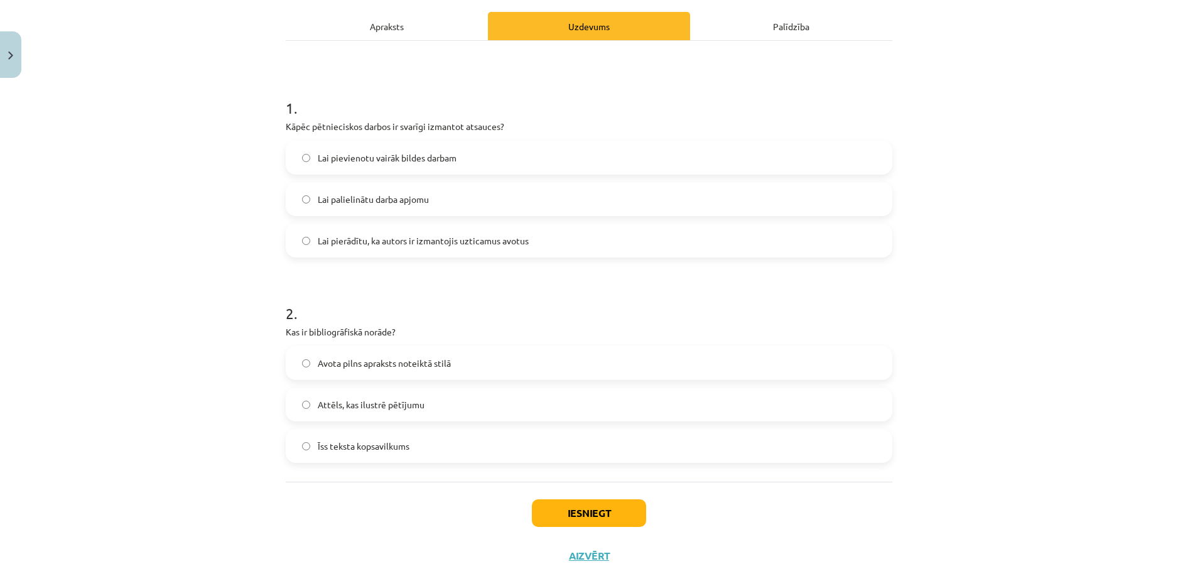
scroll to position [195, 0]
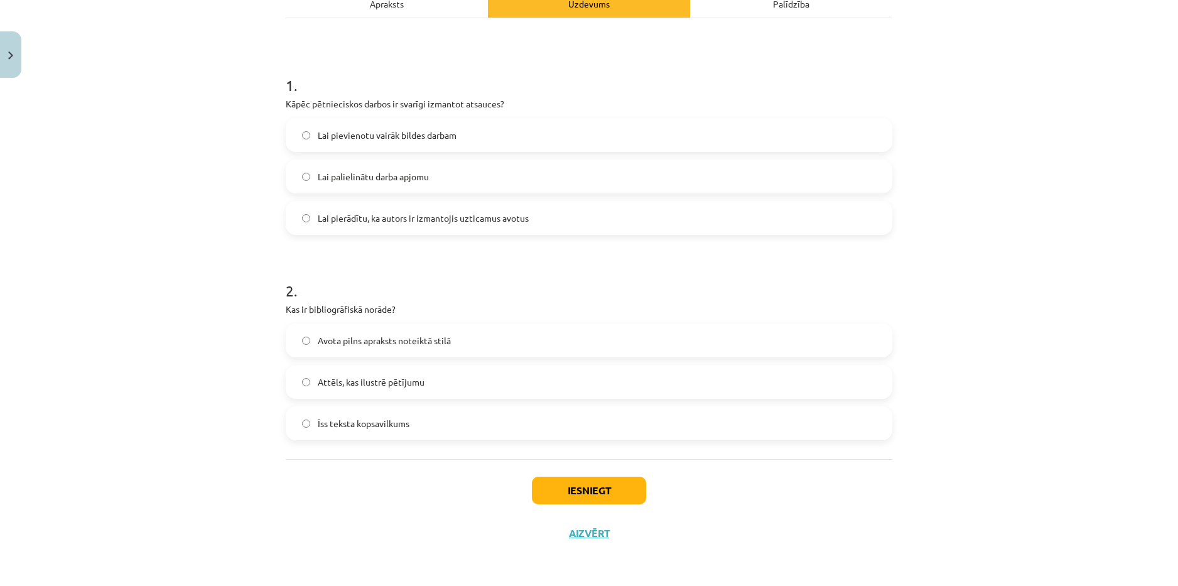
click at [497, 329] on label "Avota pilns apraksts noteiktā stilā" at bounding box center [589, 340] width 604 height 31
click at [588, 497] on button "Iesniegt" at bounding box center [589, 491] width 114 height 28
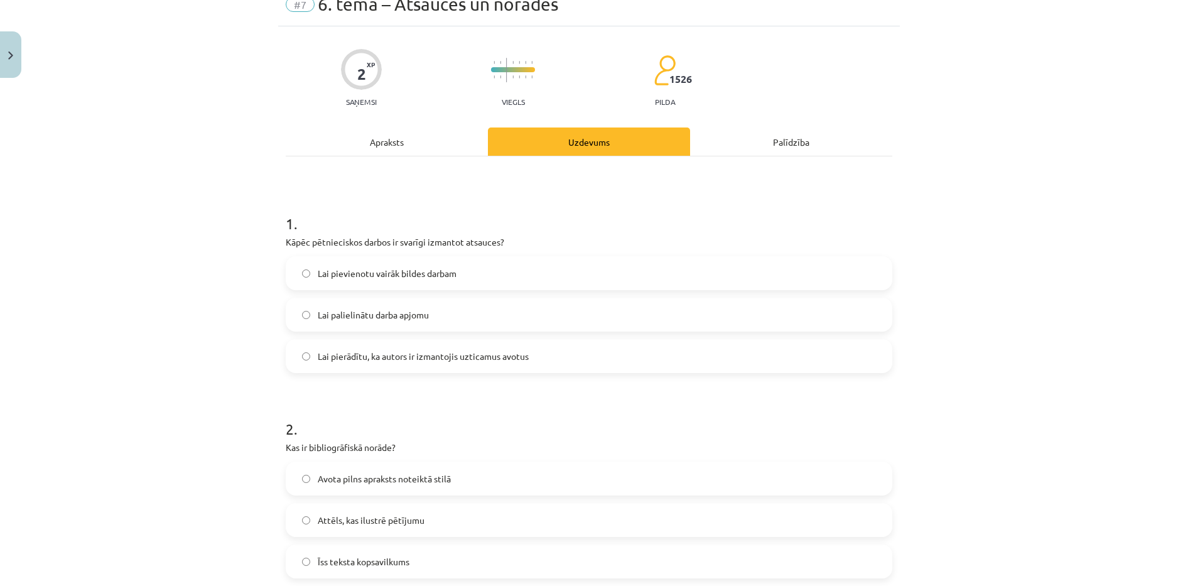
scroll to position [126, 0]
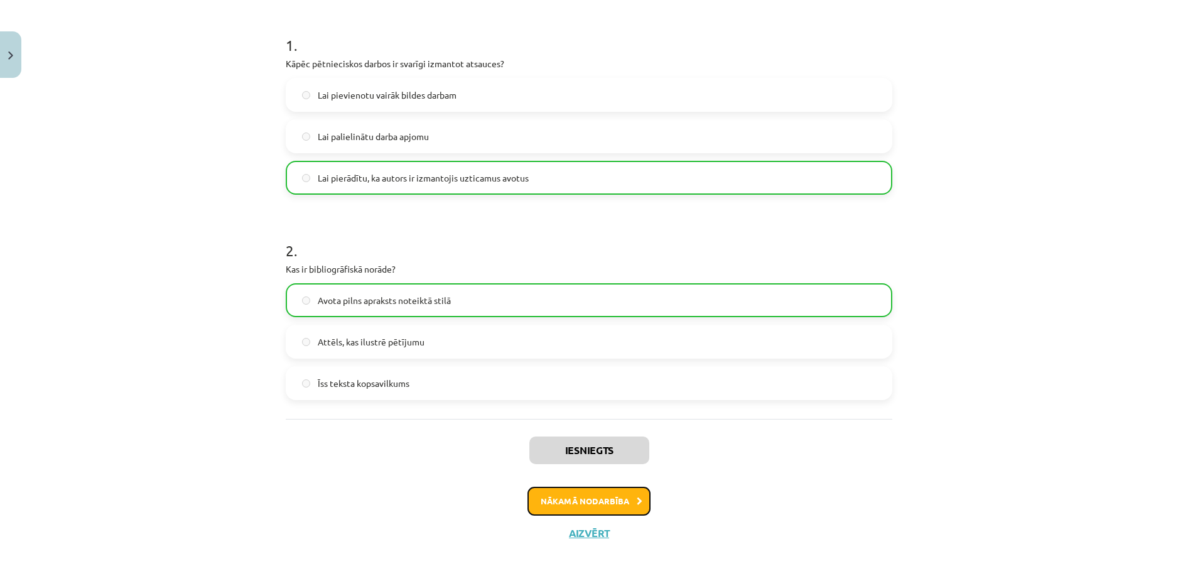
click at [591, 501] on button "Nākamā nodarbība" at bounding box center [589, 501] width 123 height 29
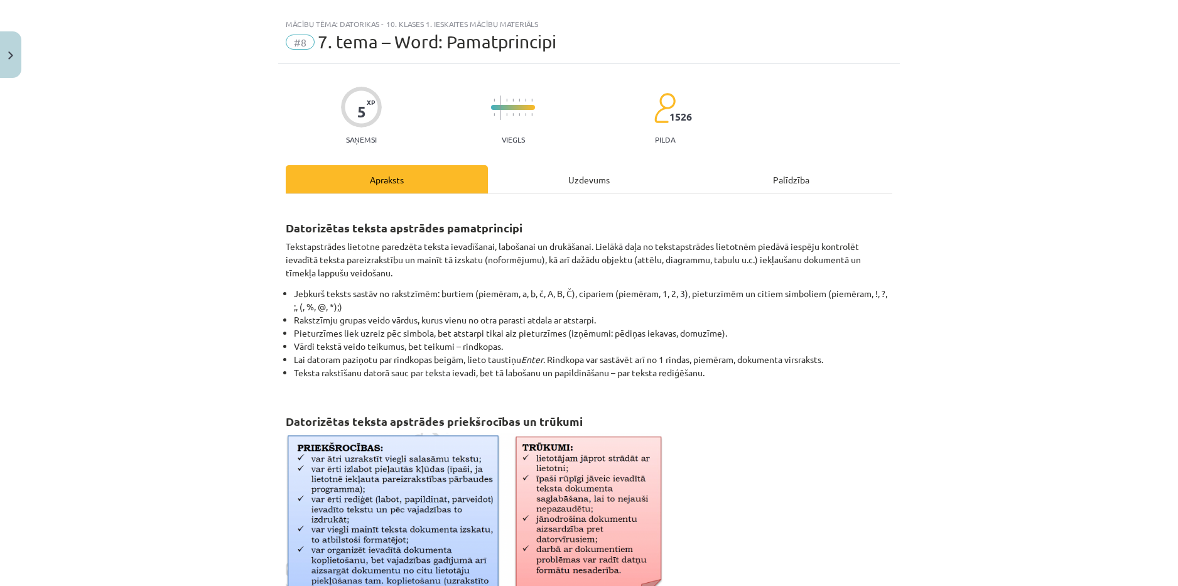
scroll to position [0, 0]
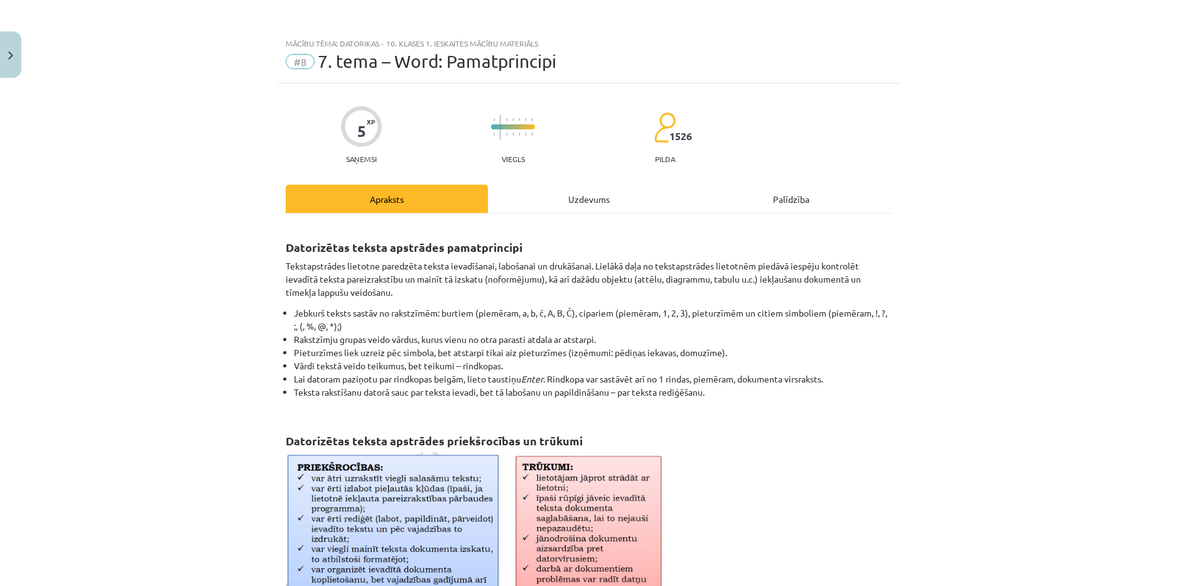
click at [598, 195] on div "Uzdevums" at bounding box center [589, 199] width 202 height 28
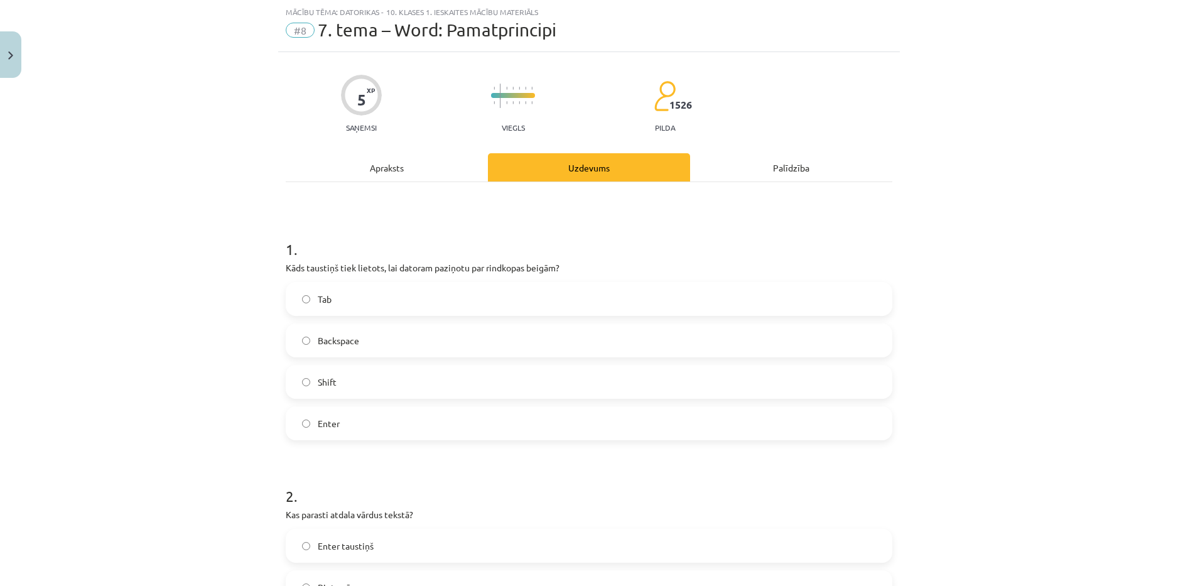
click at [360, 418] on label "Enter" at bounding box center [589, 423] width 604 height 31
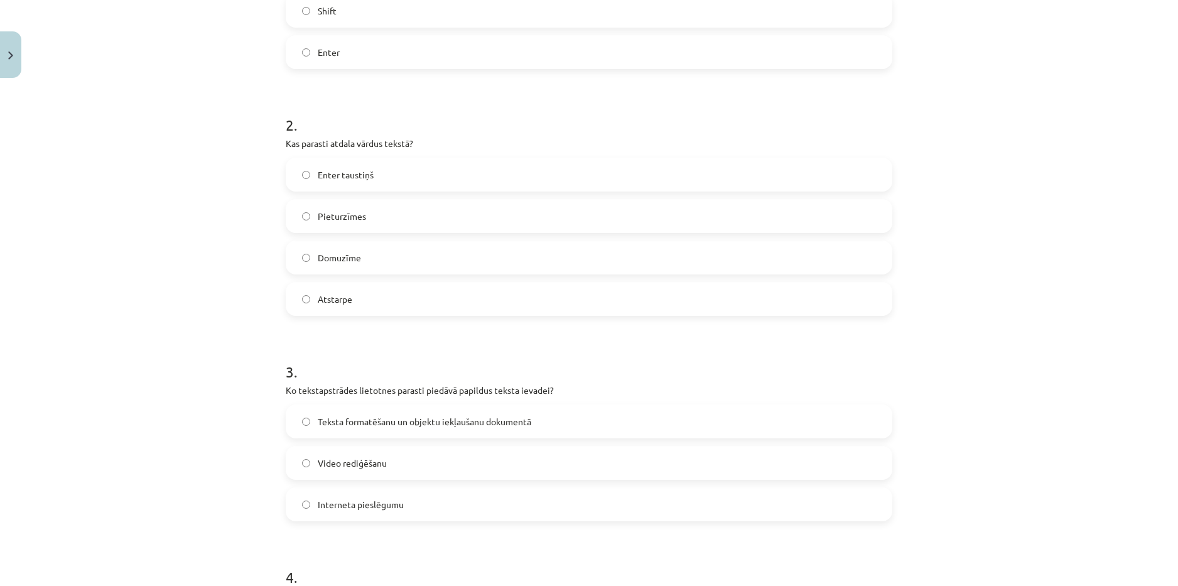
scroll to position [408, 0]
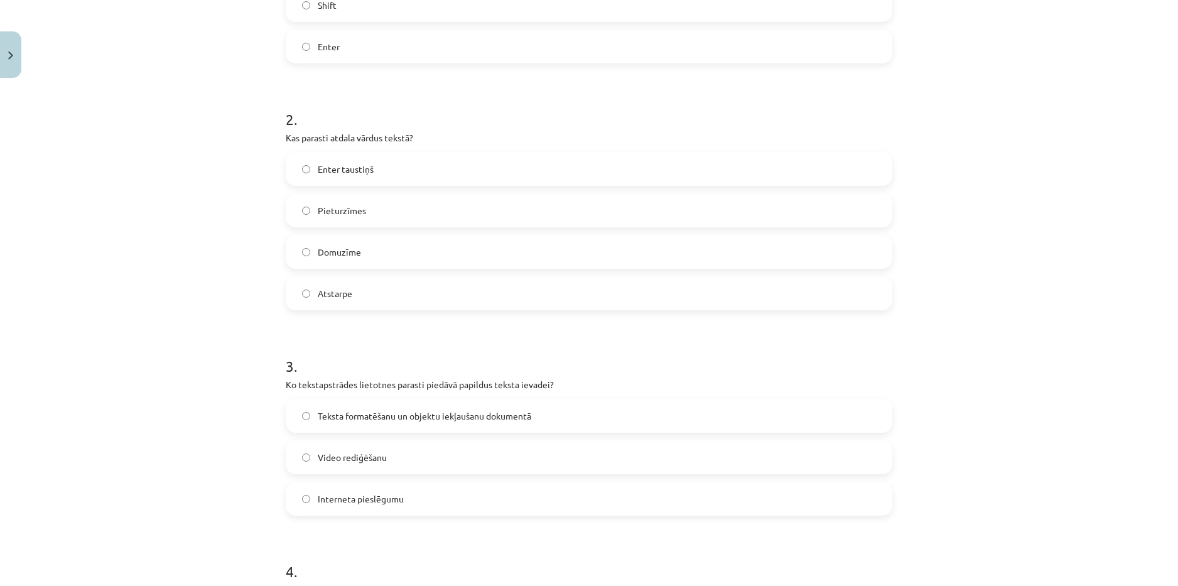
click at [384, 291] on label "Atstarpe" at bounding box center [589, 293] width 604 height 31
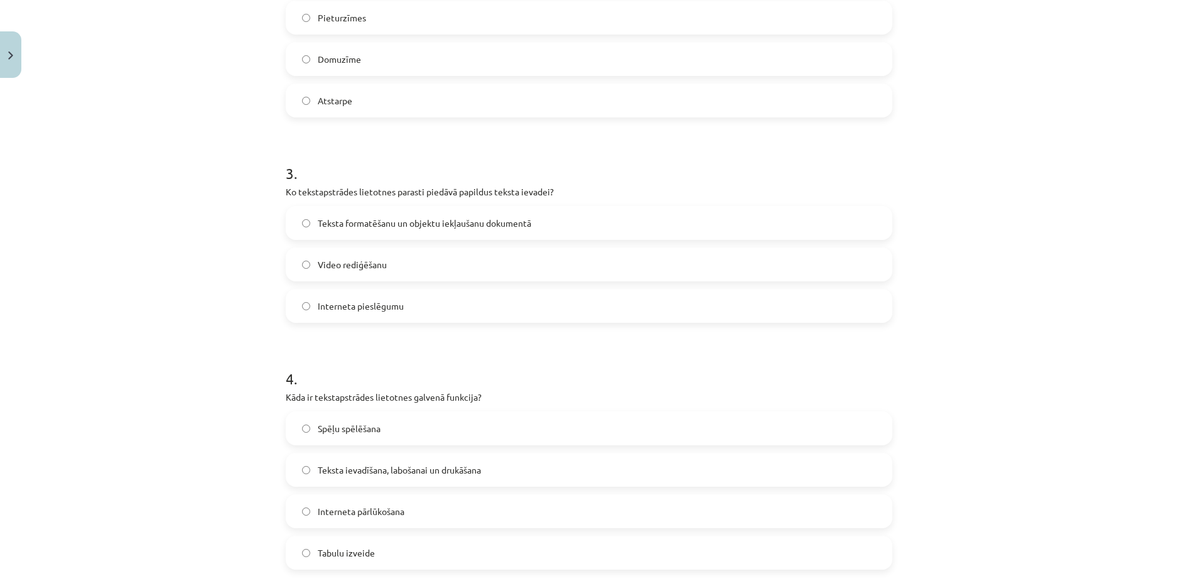
scroll to position [659, 0]
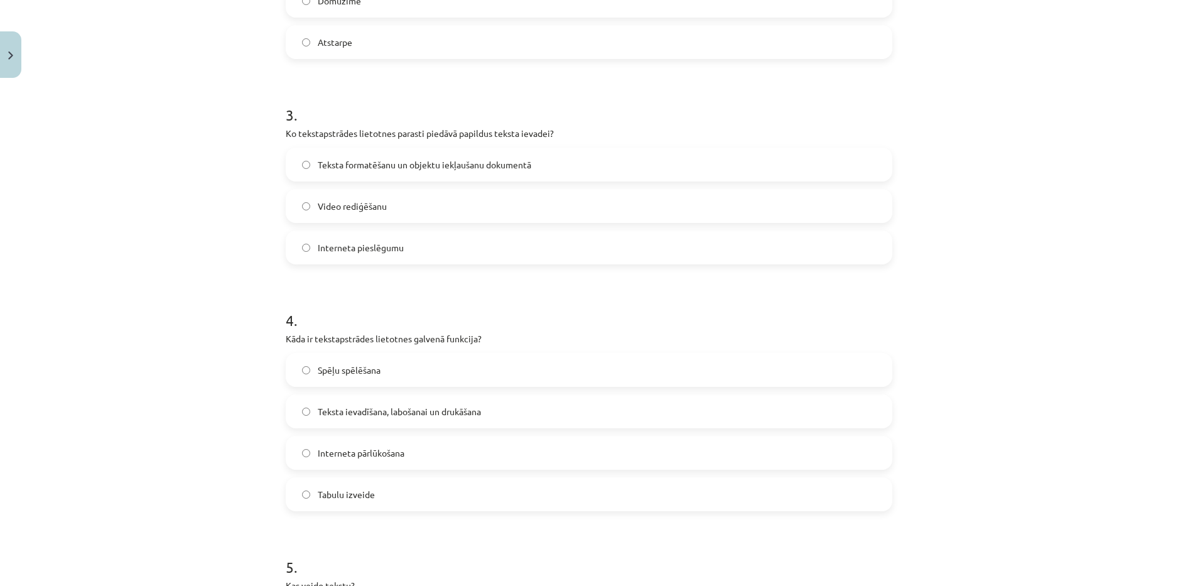
click at [575, 166] on label "Teksta formatēšanu un objektu iekļaušanu dokumentā" at bounding box center [589, 164] width 604 height 31
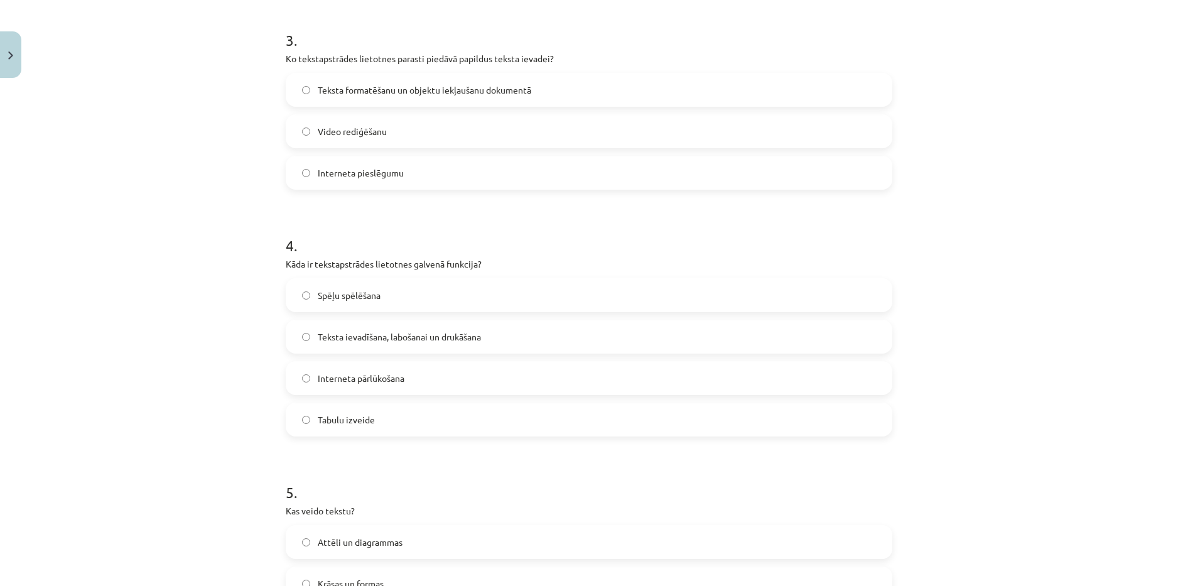
scroll to position [785, 0]
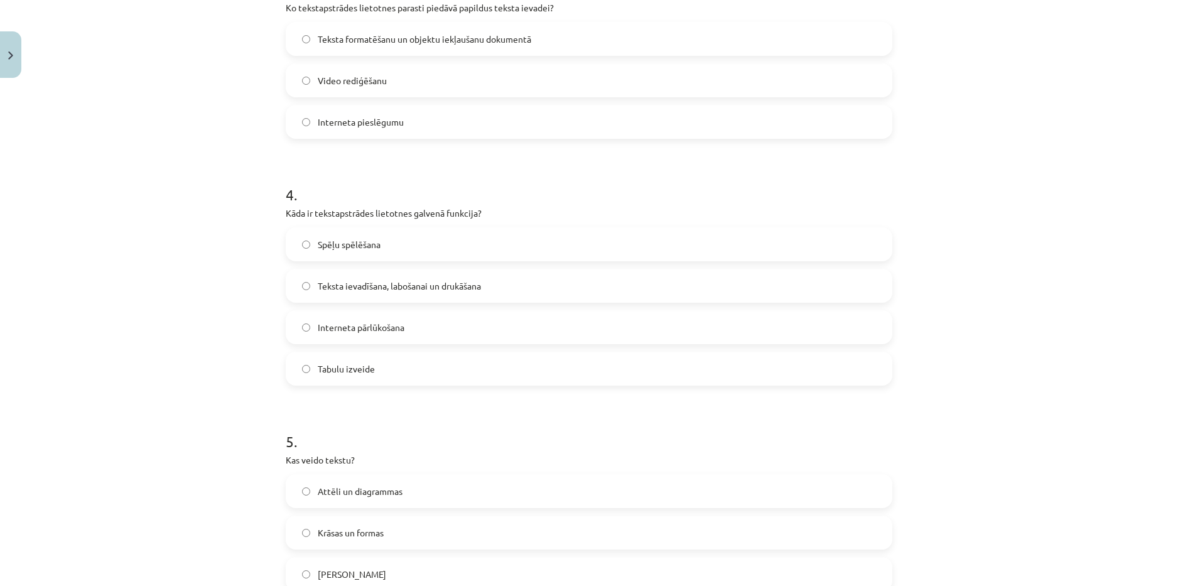
click at [533, 290] on label "Teksta ievadīšana, labošanai un drukāšana" at bounding box center [589, 285] width 604 height 31
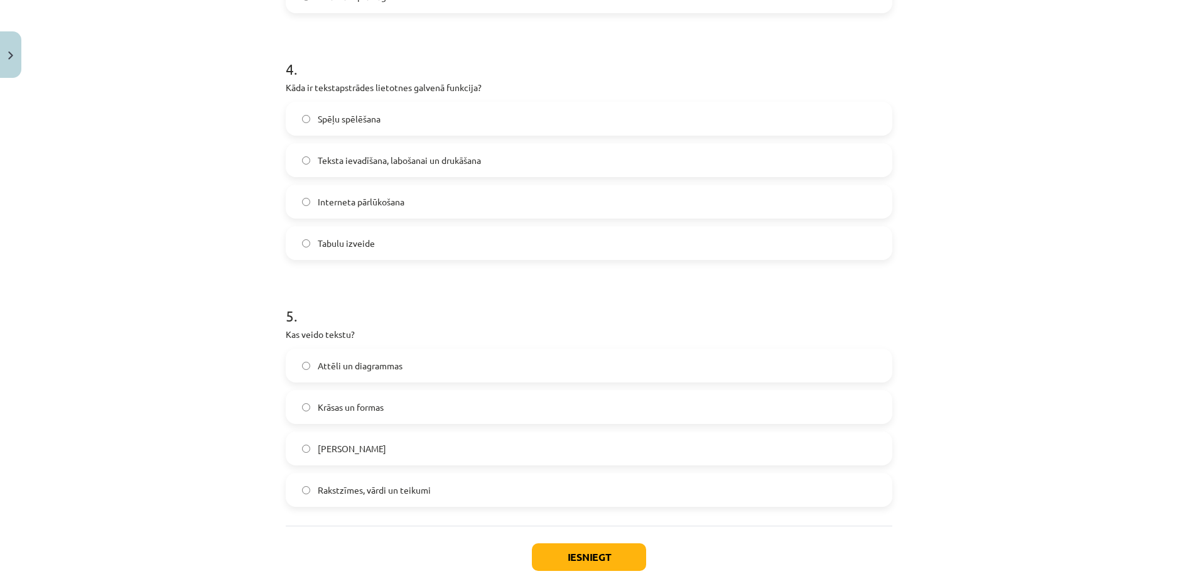
scroll to position [973, 0]
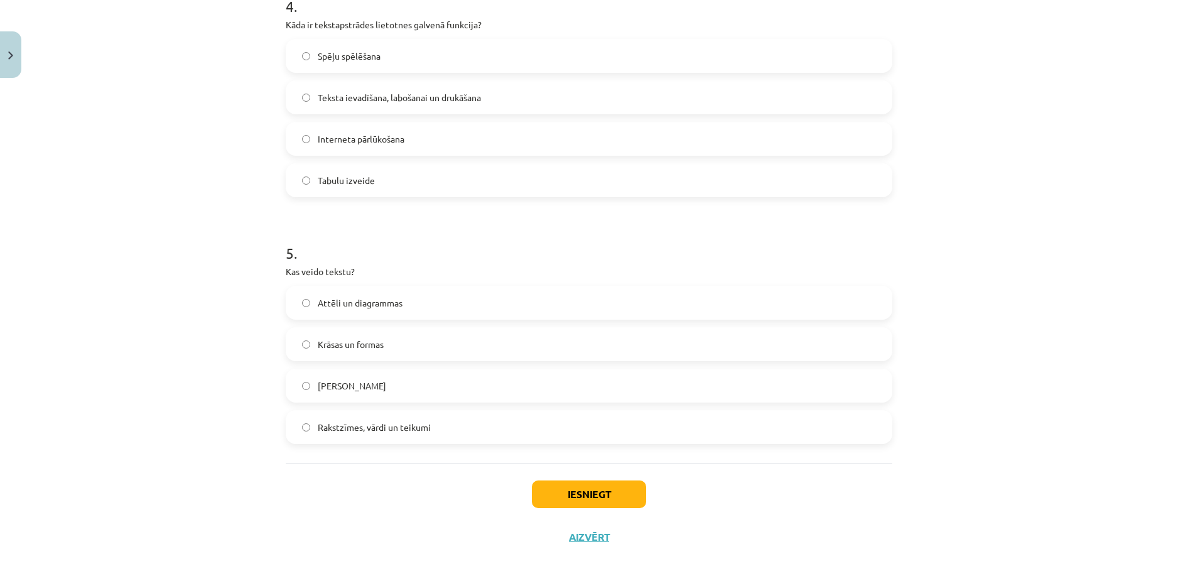
click at [450, 420] on label "Rakstzīmes, vārdi un teikumi" at bounding box center [589, 426] width 604 height 31
click at [583, 492] on button "Iesniegt" at bounding box center [589, 494] width 114 height 28
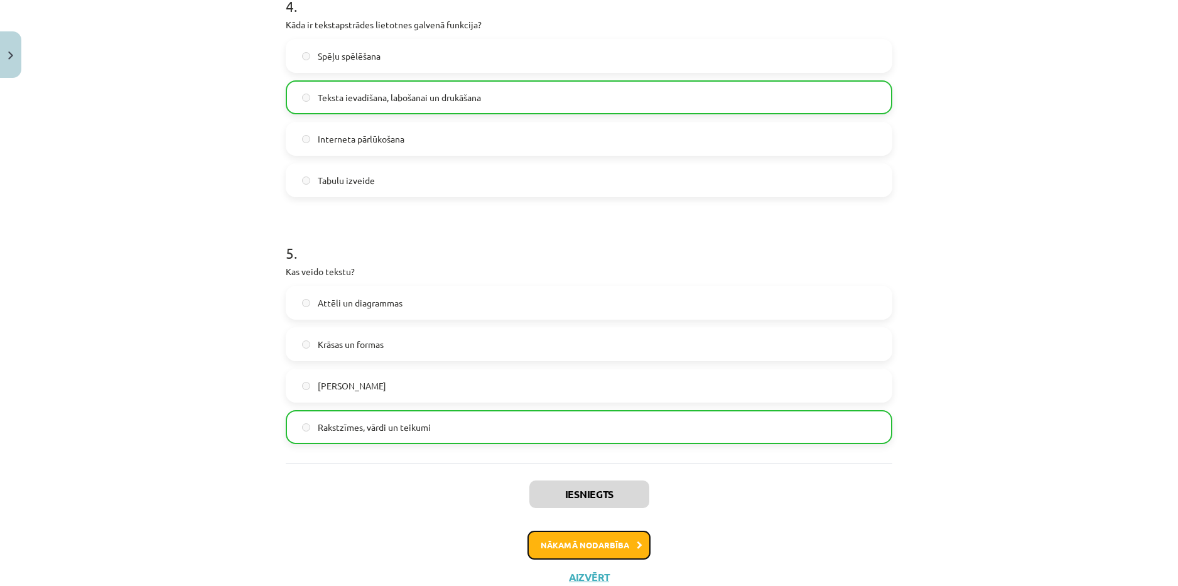
click at [607, 551] on button "Nākamā nodarbība" at bounding box center [589, 545] width 123 height 29
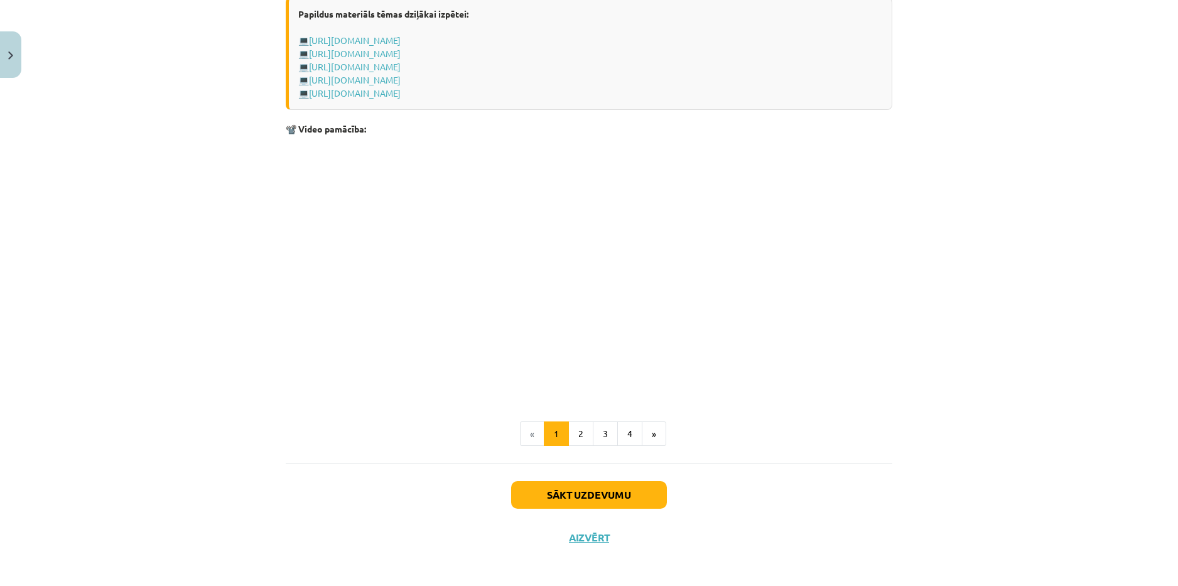
scroll to position [2389, 0]
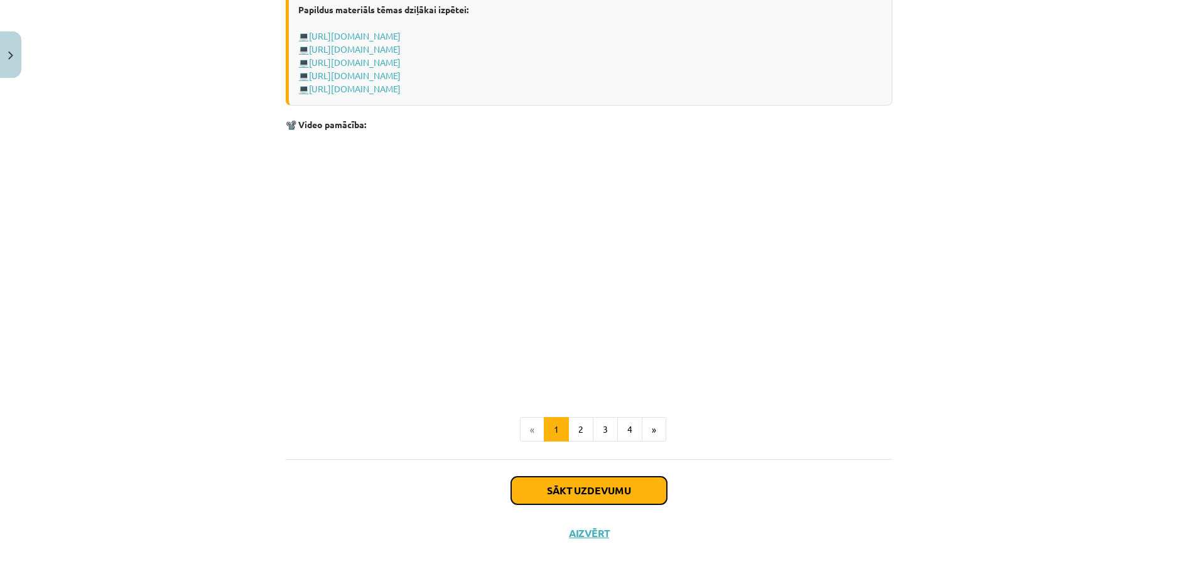
click at [593, 485] on button "Sākt uzdevumu" at bounding box center [589, 491] width 156 height 28
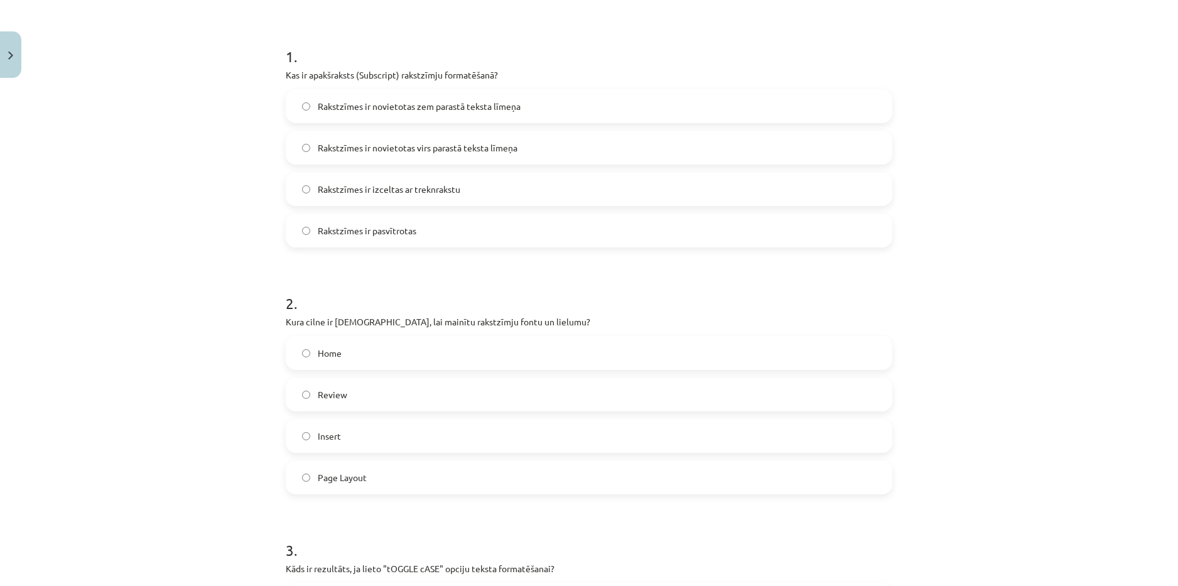
scroll to position [31, 0]
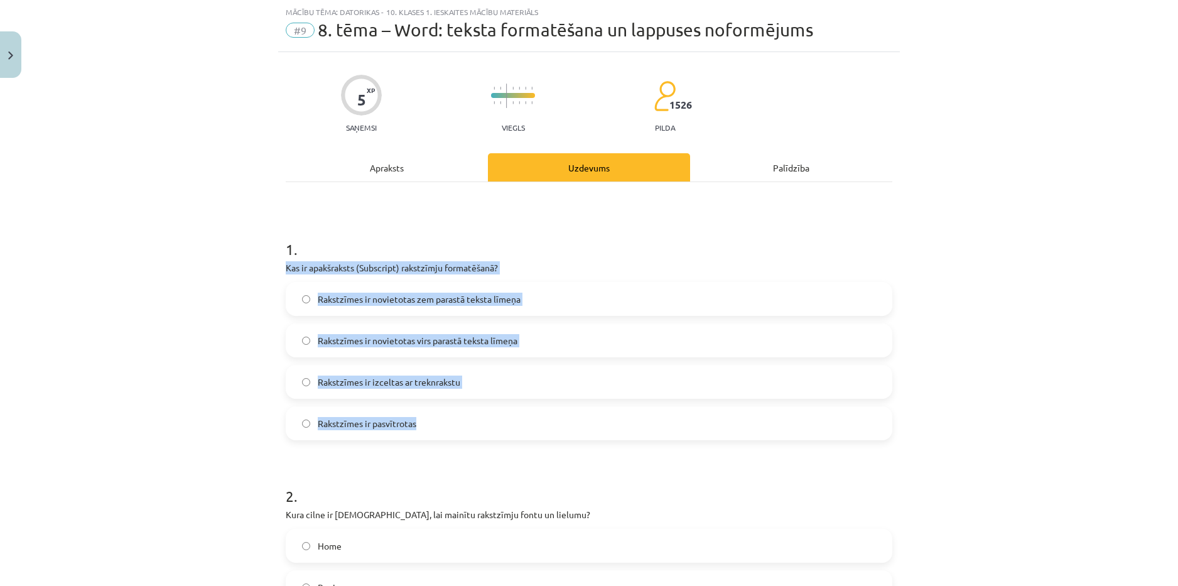
drag, startPoint x: 274, startPoint y: 267, endPoint x: 502, endPoint y: 423, distance: 275.9
click at [582, 294] on label "Rakstzīmes ir novietotas zem parastā teksta līmeņa" at bounding box center [589, 298] width 604 height 31
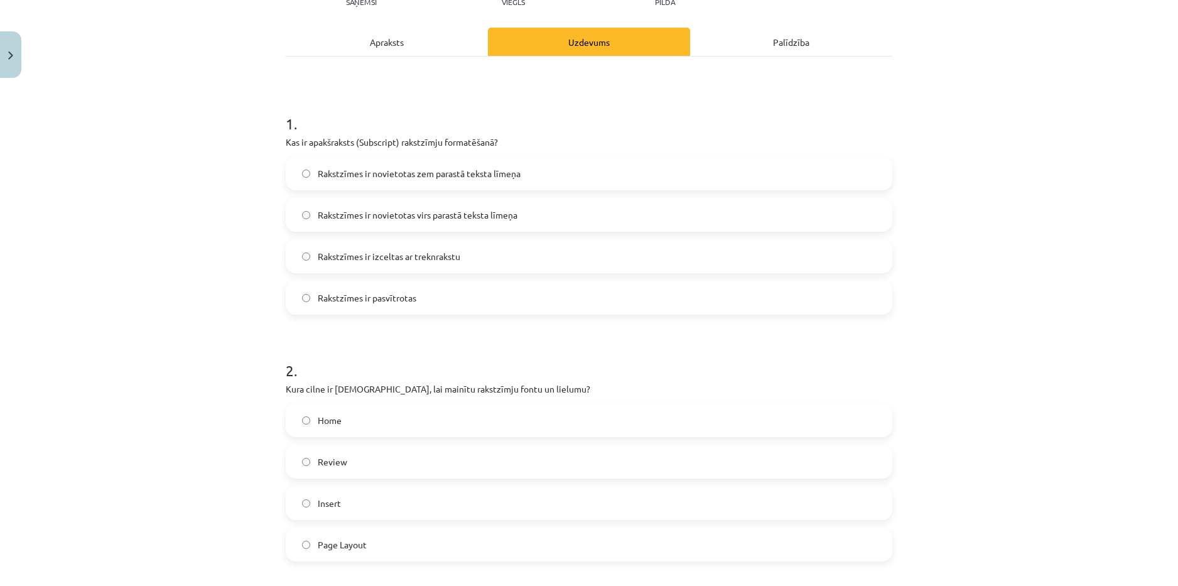
scroll to position [220, 0]
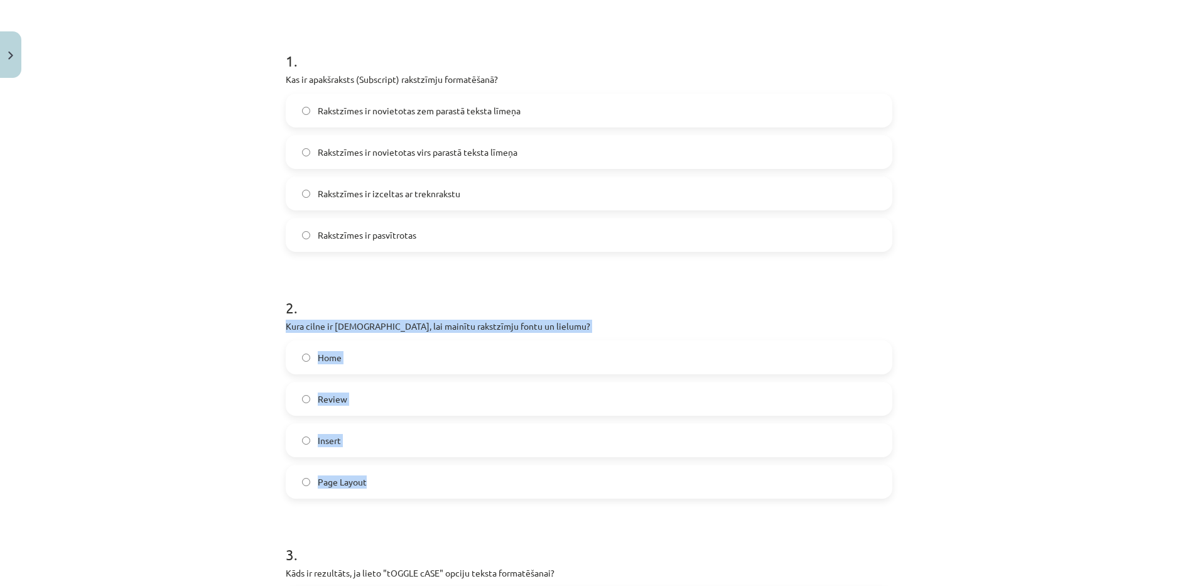
drag, startPoint x: 279, startPoint y: 327, endPoint x: 463, endPoint y: 462, distance: 227.9
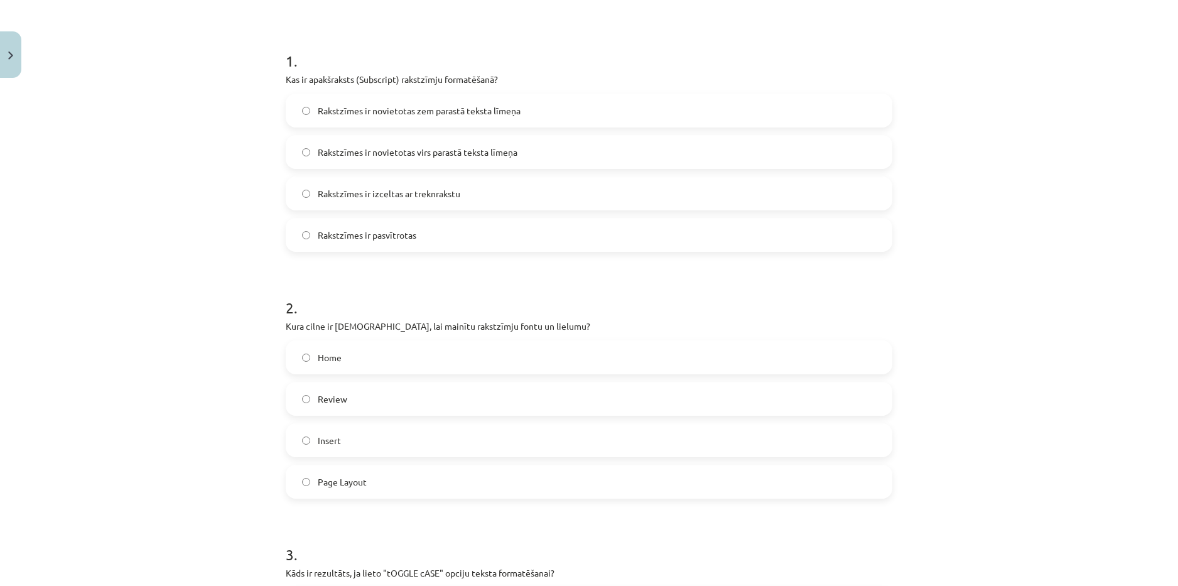
click at [371, 291] on h1 "2 ." at bounding box center [589, 296] width 607 height 39
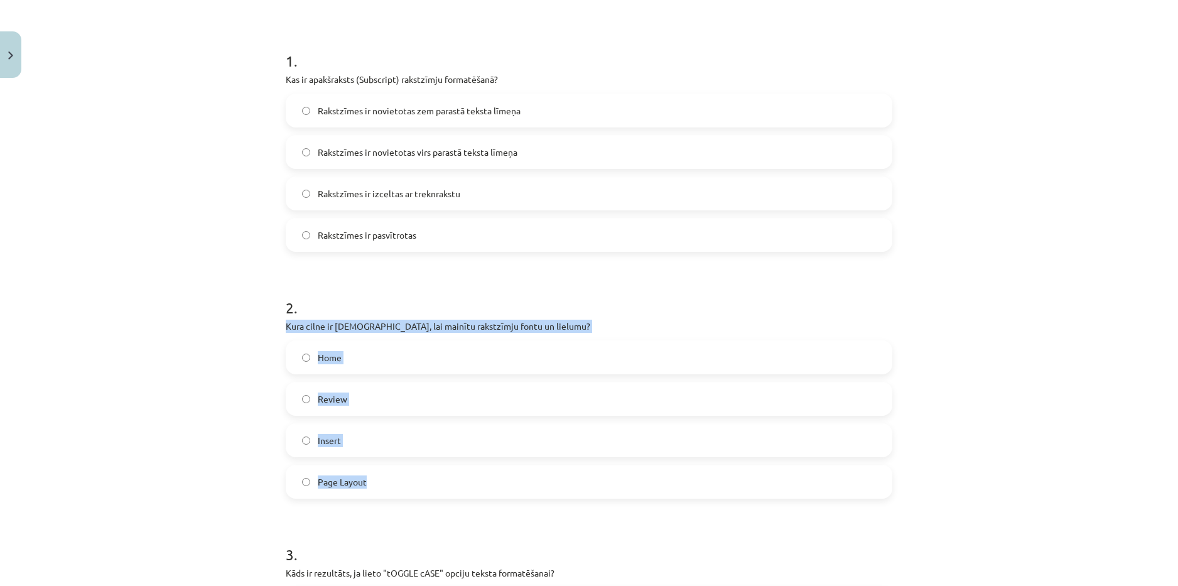
drag, startPoint x: 274, startPoint y: 329, endPoint x: 398, endPoint y: 450, distance: 172.8
click at [401, 360] on label "Home" at bounding box center [589, 357] width 604 height 31
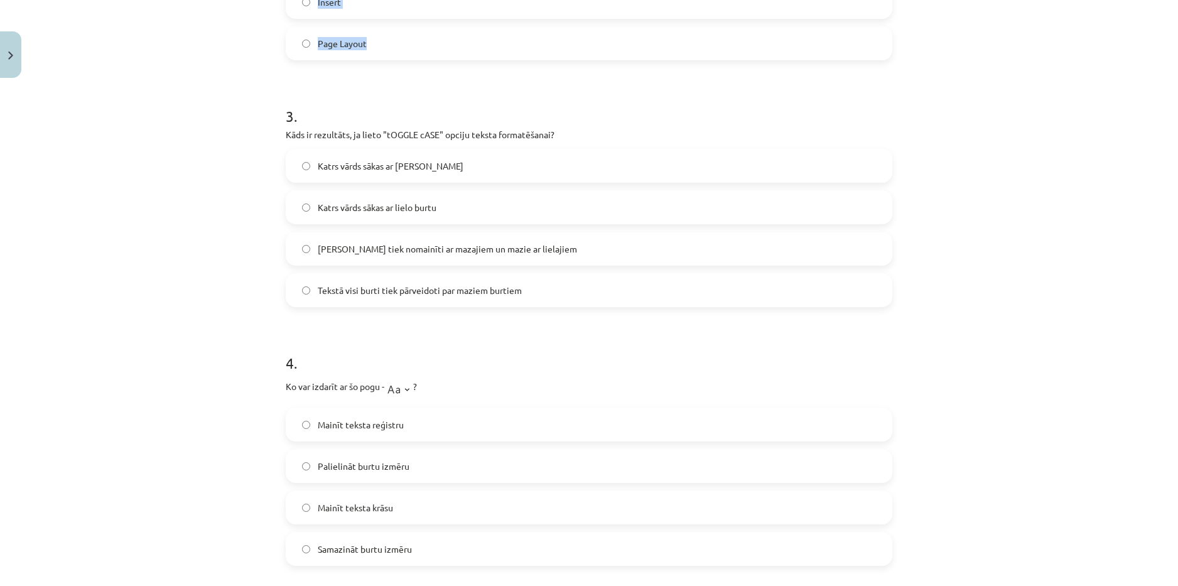
scroll to position [659, 0]
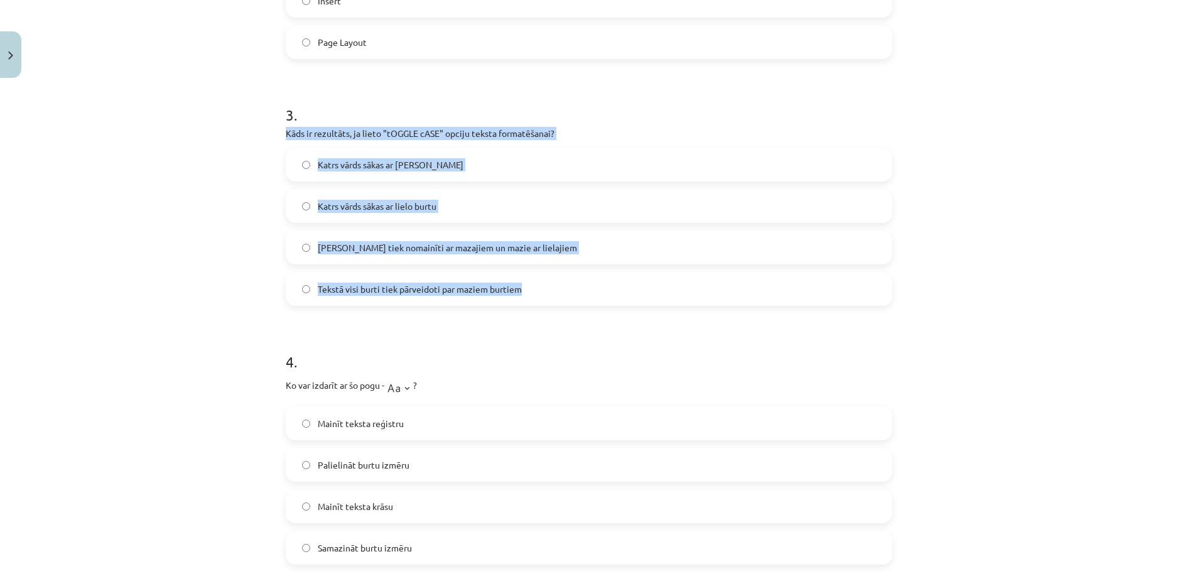
drag, startPoint x: 277, startPoint y: 133, endPoint x: 553, endPoint y: 288, distance: 316.6
click at [553, 288] on div "5 XP Saņemsi Viegls 1526 pilda Apraksts Uzdevums Palīdzība 1 . Kas ir apakšraks…" at bounding box center [589, 175] width 622 height 1502
click at [604, 245] on label "[PERSON_NAME] tiek nomainīti ar mazajiem un mazie ar lielajiem" at bounding box center [589, 247] width 604 height 31
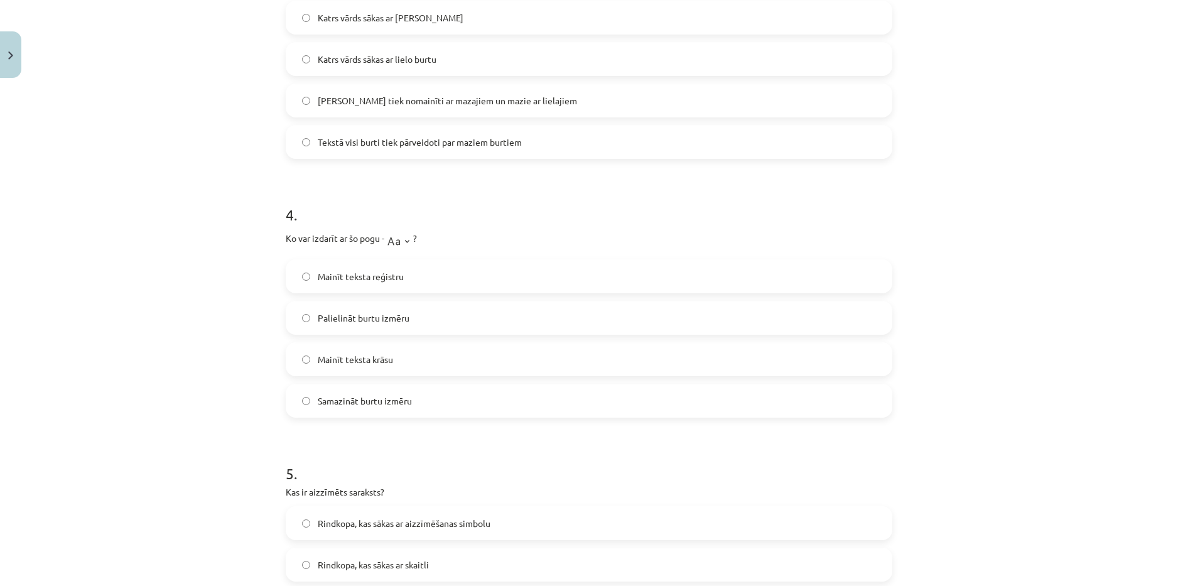
scroll to position [848, 0]
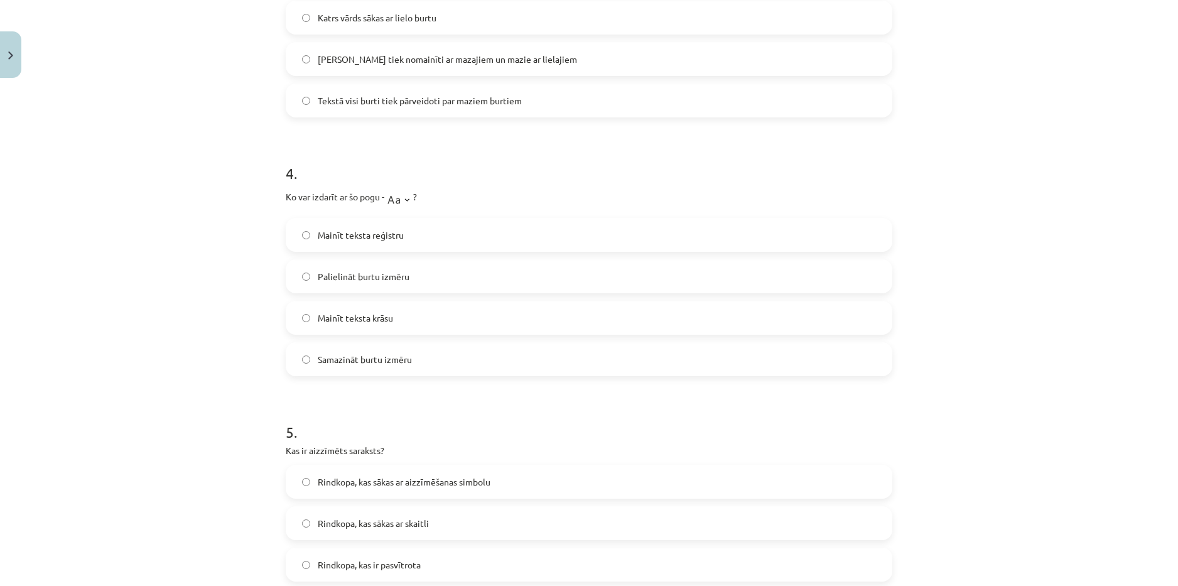
drag, startPoint x: 282, startPoint y: 194, endPoint x: 418, endPoint y: 358, distance: 213.2
click at [418, 358] on div "4 . Ko var izdarīt ar šo pogu - ? Mainīt teksta reģistru Palielināt burtu izmēr…" at bounding box center [589, 260] width 607 height 234
click at [438, 279] on label "Palielināt burtu izmēru" at bounding box center [589, 276] width 604 height 31
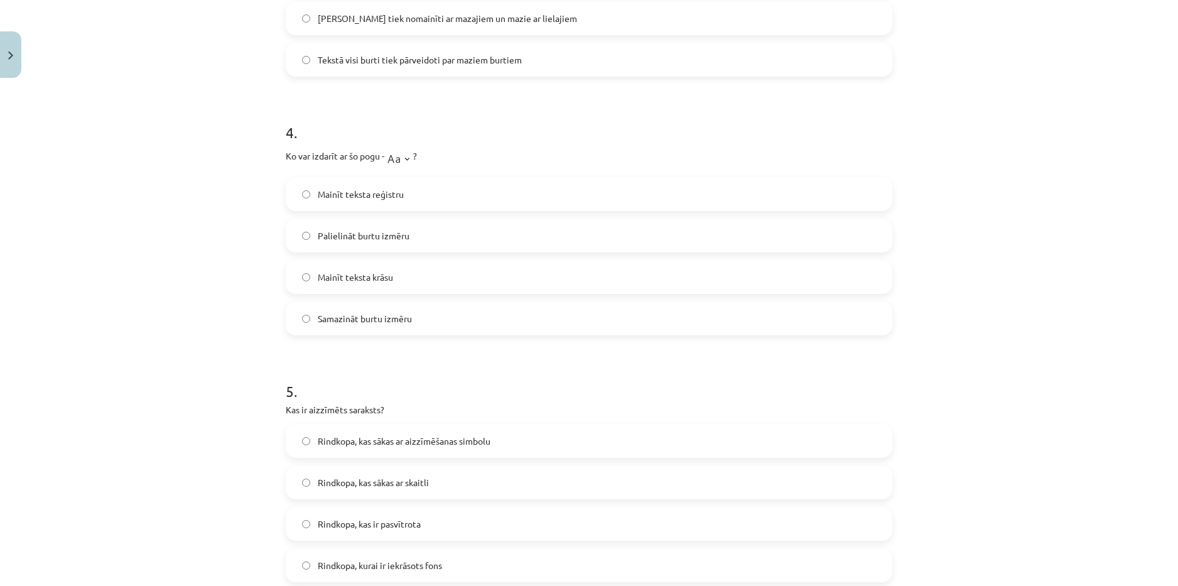
scroll to position [1031, 0]
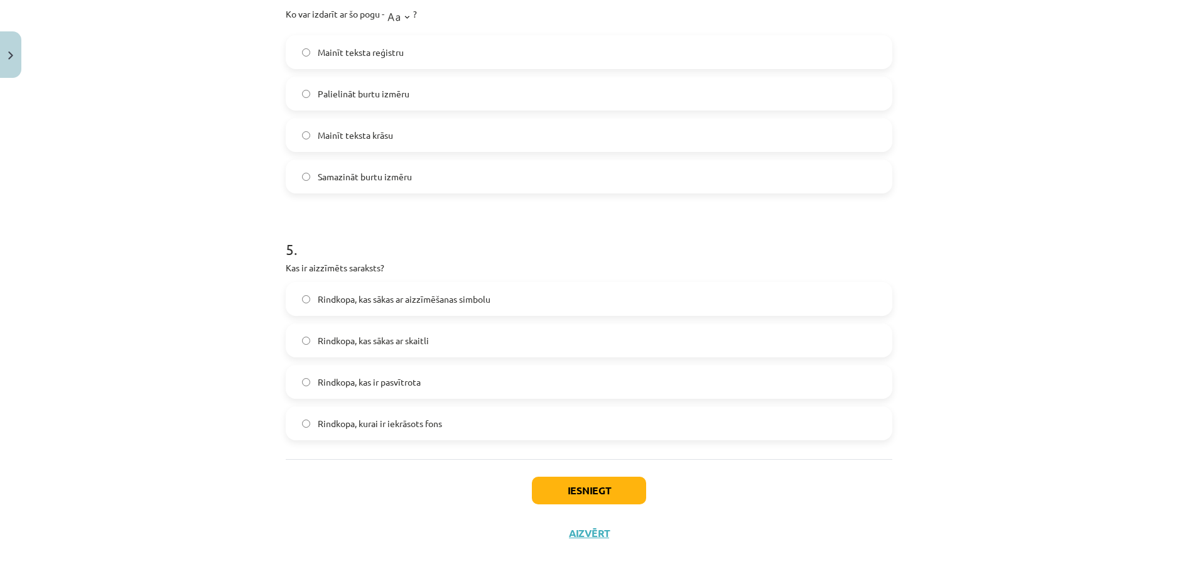
click at [472, 343] on label "Rindkopa, kas sākas ar skaitli" at bounding box center [589, 340] width 604 height 31
click at [549, 494] on button "Iesniegt" at bounding box center [589, 491] width 114 height 28
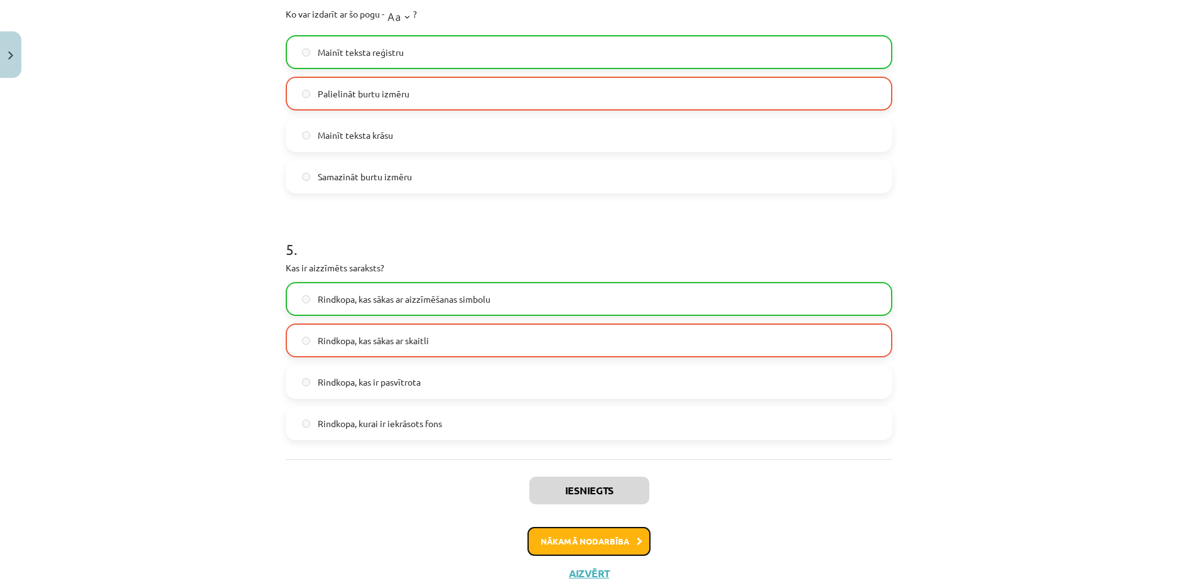
click at [541, 536] on button "Nākamā nodarbība" at bounding box center [589, 541] width 123 height 29
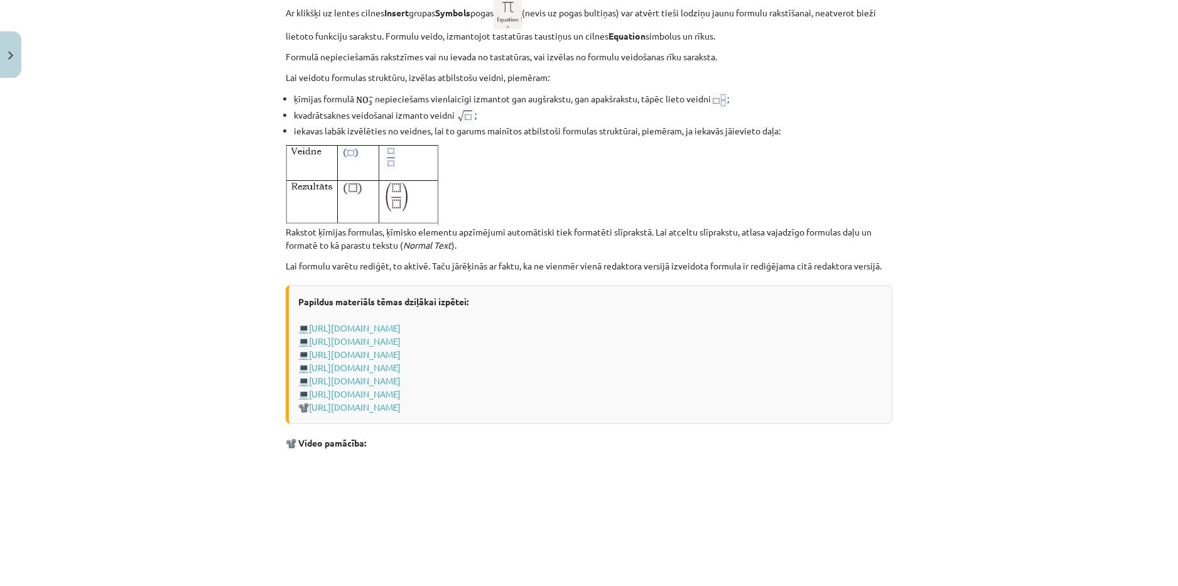
scroll to position [2518, 0]
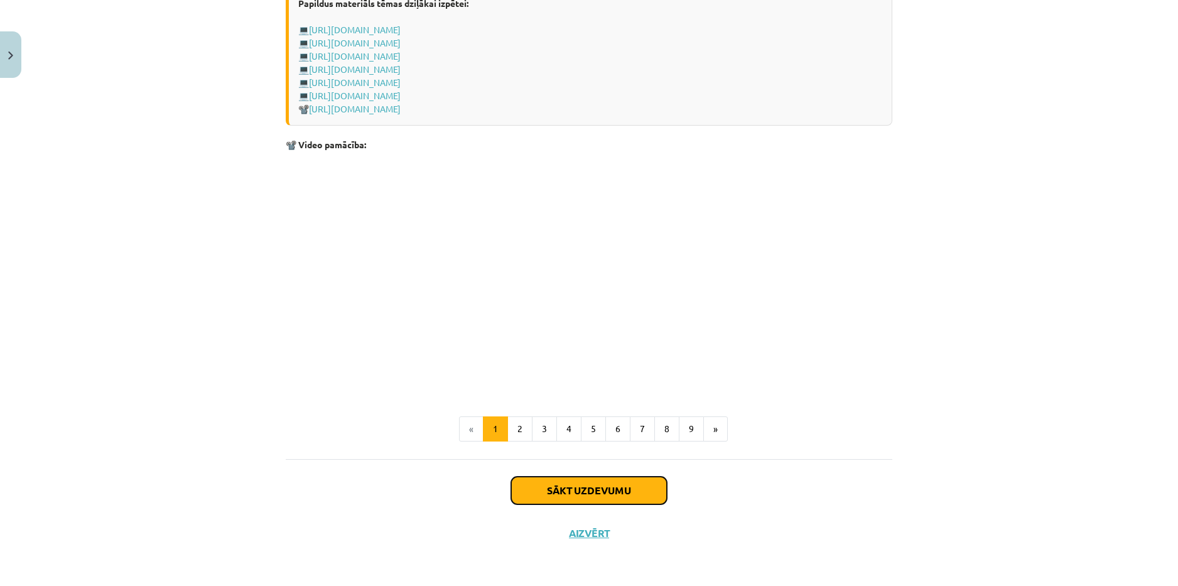
click at [592, 490] on button "Sākt uzdevumu" at bounding box center [589, 491] width 156 height 28
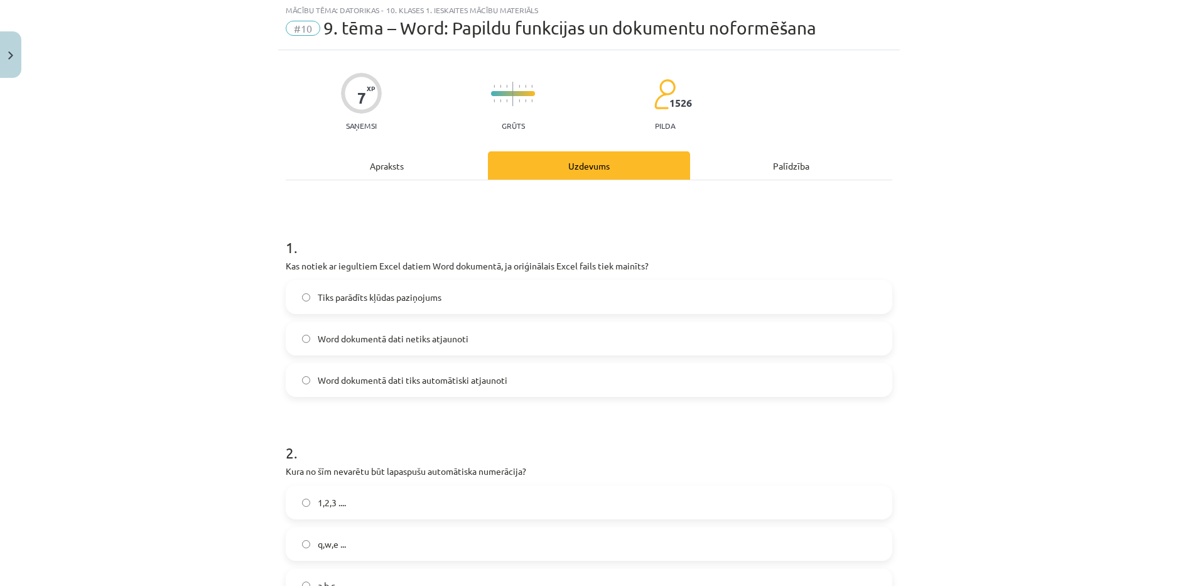
scroll to position [31, 0]
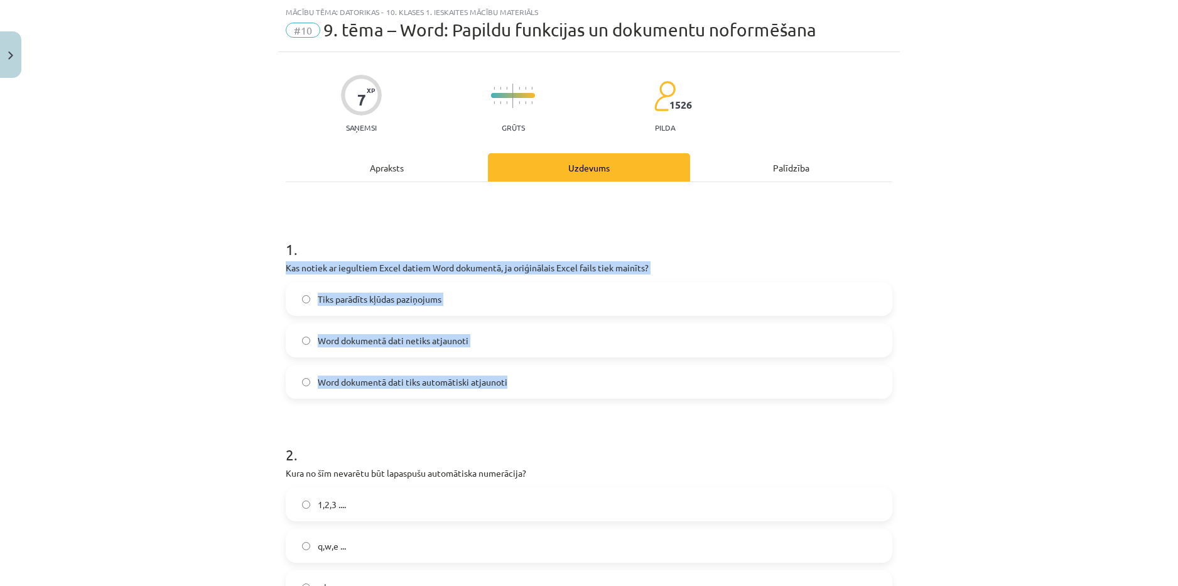
drag, startPoint x: 274, startPoint y: 263, endPoint x: 561, endPoint y: 389, distance: 313.5
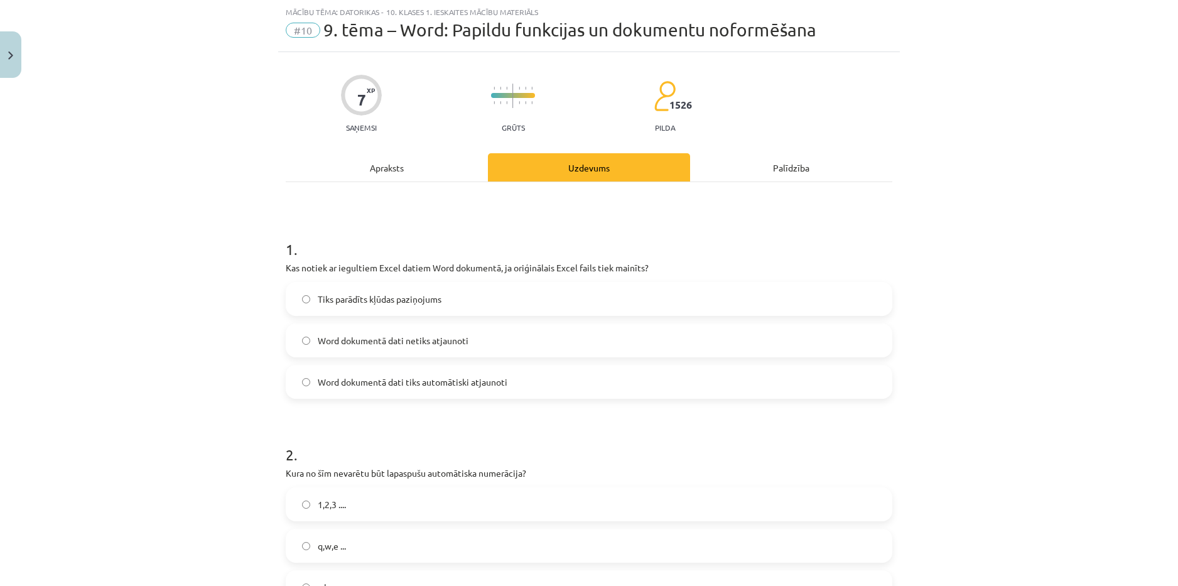
click at [566, 343] on label "Word dokumentā dati netiks atjaunoti" at bounding box center [589, 340] width 604 height 31
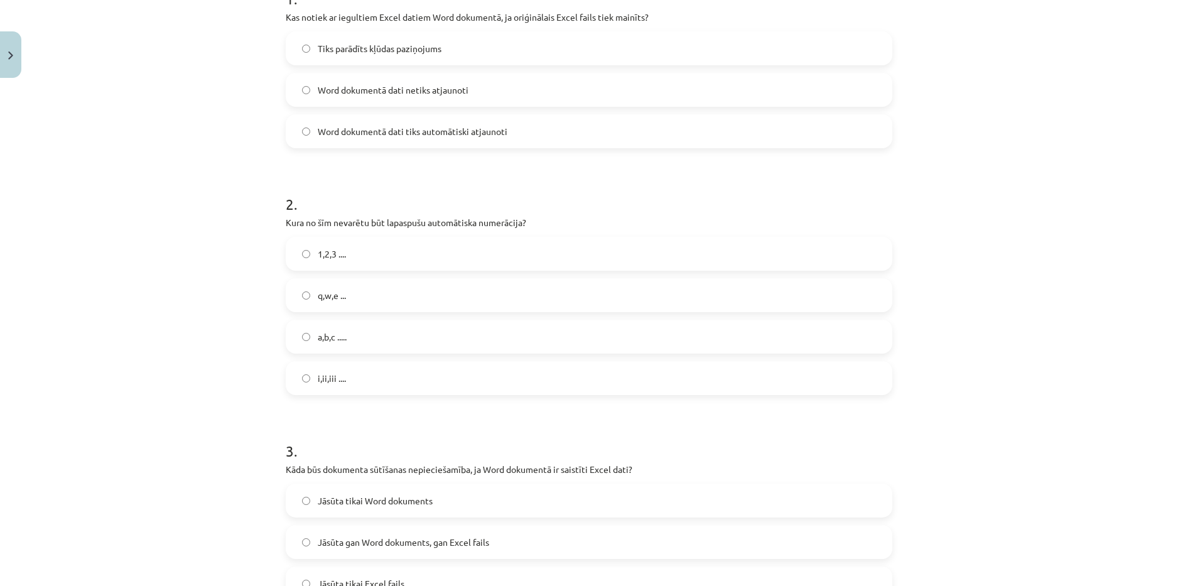
scroll to position [283, 0]
drag, startPoint x: 276, startPoint y: 219, endPoint x: 424, endPoint y: 386, distance: 222.8
click at [375, 185] on h1 "2 ." at bounding box center [589, 192] width 607 height 39
click at [403, 255] on label "1,2,3 ...." at bounding box center [589, 252] width 604 height 31
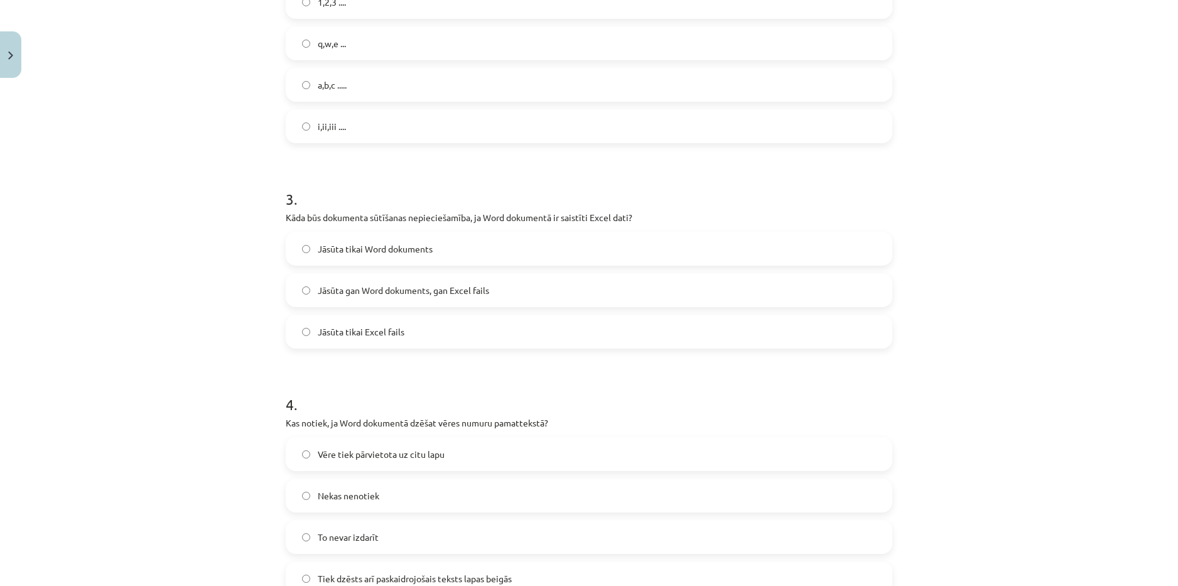
scroll to position [597, 0]
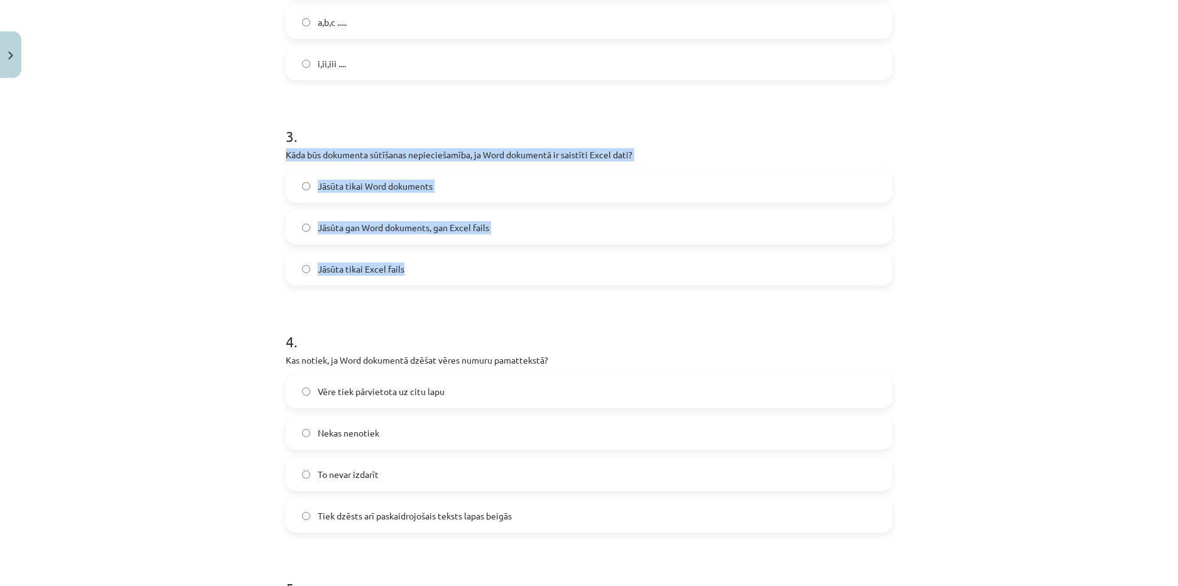
drag, startPoint x: 274, startPoint y: 153, endPoint x: 404, endPoint y: 268, distance: 173.5
click at [404, 268] on div "7 XP Saņemsi Grūts 1526 pilda Apraksts Uzdevums Palīdzība 1 . Kas notiek ar ieg…" at bounding box center [589, 437] width 622 height 1900
click at [526, 222] on label "Jāsūta gan Word dokuments, gan Excel fails" at bounding box center [589, 227] width 604 height 31
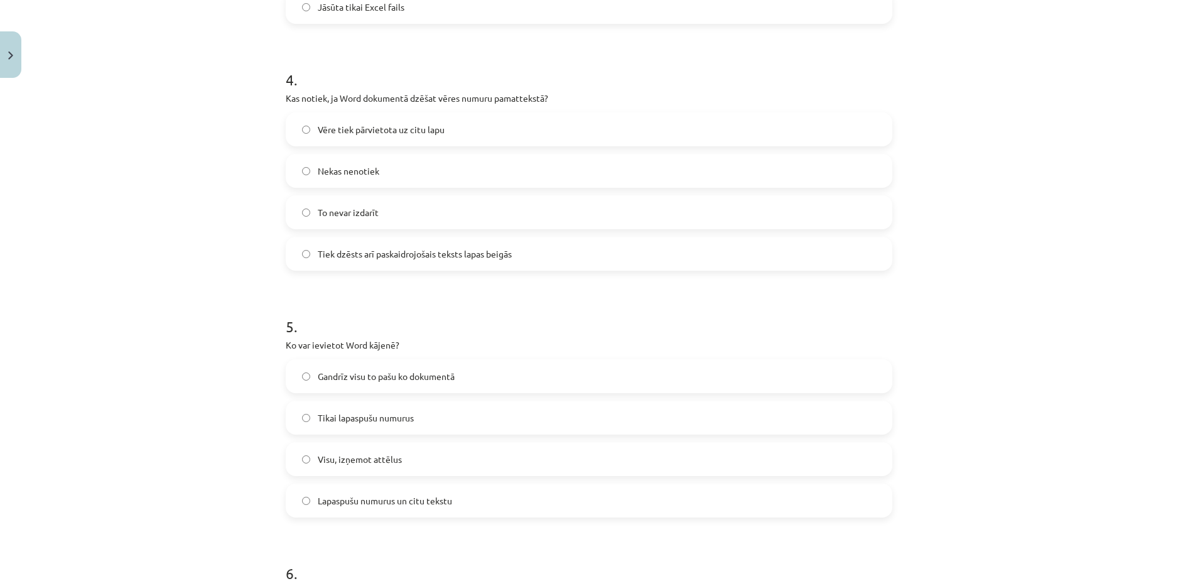
scroll to position [848, 0]
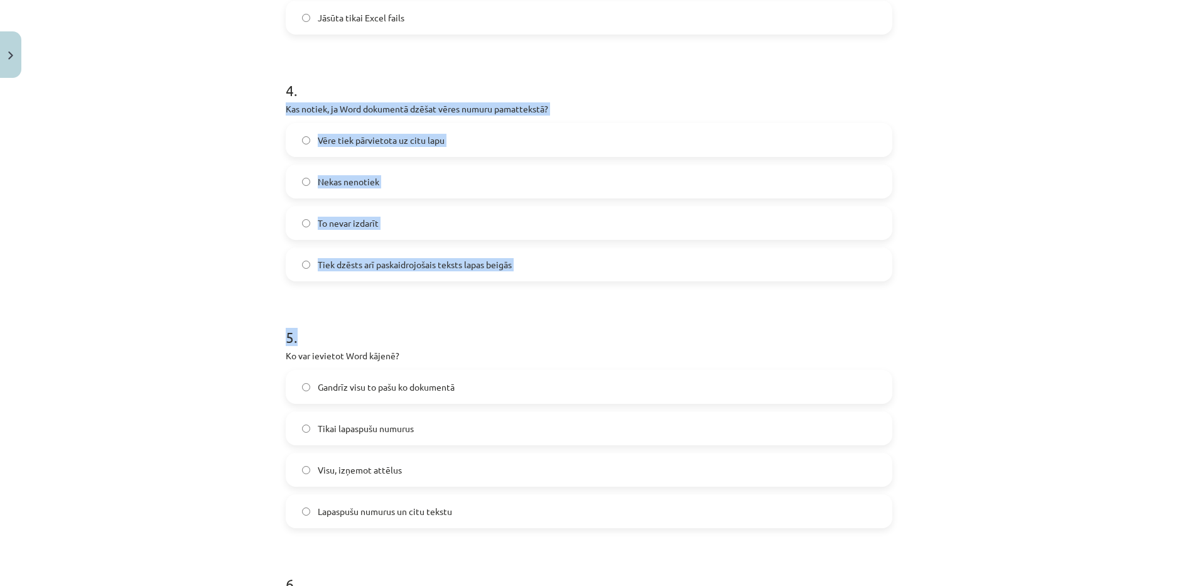
drag, startPoint x: 331, startPoint y: 109, endPoint x: 595, endPoint y: 286, distance: 317.3
click at [595, 286] on div "Mācību tēma: Datorikas - 10. klases 1. ieskaites mācību materiāls #10 9. tēma –…" at bounding box center [589, 293] width 1178 height 586
click at [508, 290] on form "1 . Kas notiek ar iegultiem Excel datiem Word dokumentā, ja oriģinālais Excel f…" at bounding box center [589, 212] width 607 height 1620
drag, startPoint x: 524, startPoint y: 261, endPoint x: 277, endPoint y: 107, distance: 290.5
click at [278, 107] on div "7 XP Saņemsi Grūts 1526 pilda Apraksts Uzdevums Palīdzība 1 . Kas notiek ar ieg…" at bounding box center [589, 186] width 622 height 1900
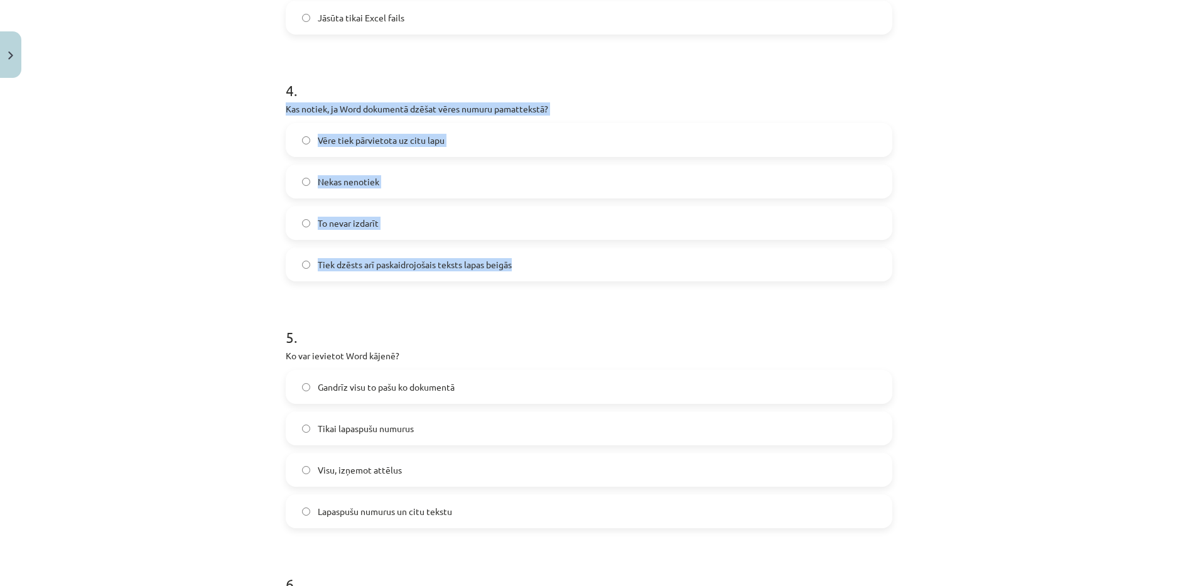
click at [551, 254] on label "Tiek dzēsts arī paskaidrojošais teksts lapas beigās" at bounding box center [589, 264] width 604 height 31
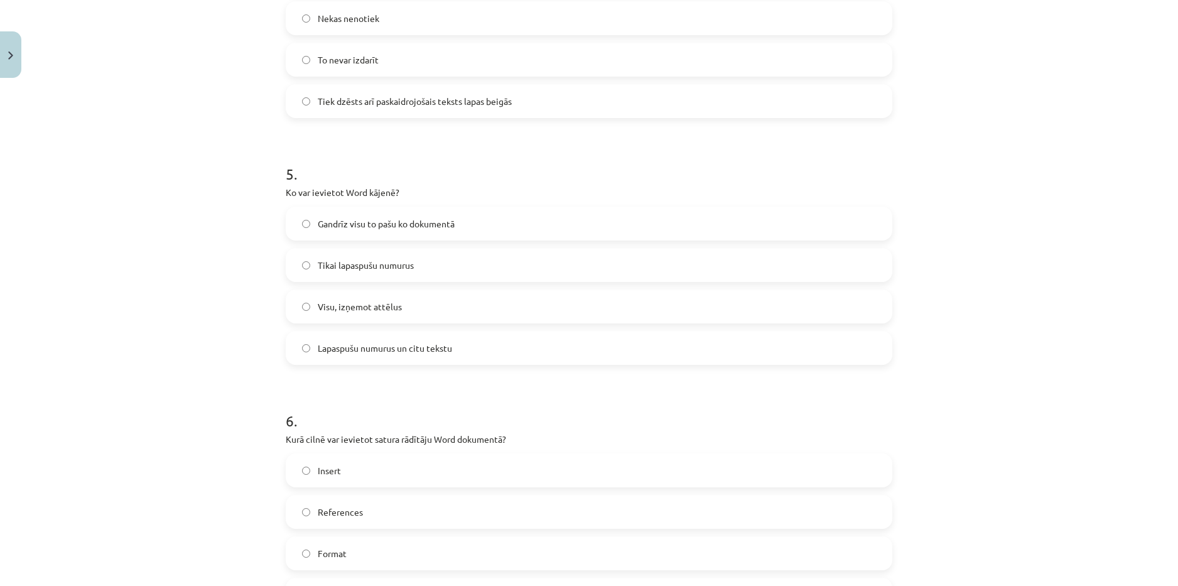
scroll to position [1162, 0]
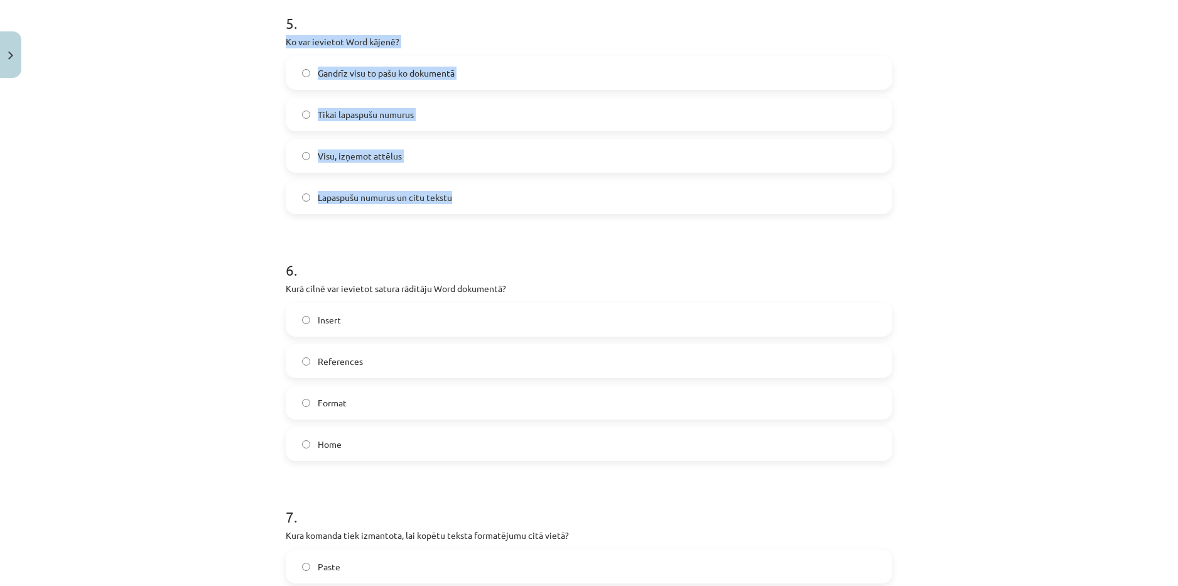
drag, startPoint x: 270, startPoint y: 34, endPoint x: 501, endPoint y: 181, distance: 274.2
click at [500, 192] on div "Mācību tēma: Datorikas - 10. klases 1. ieskaites mācību materiāls #10 9. tēma –…" at bounding box center [589, 293] width 1178 height 586
click at [518, 197] on label "Lapaspušu numurus un citu tekstu" at bounding box center [589, 196] width 604 height 31
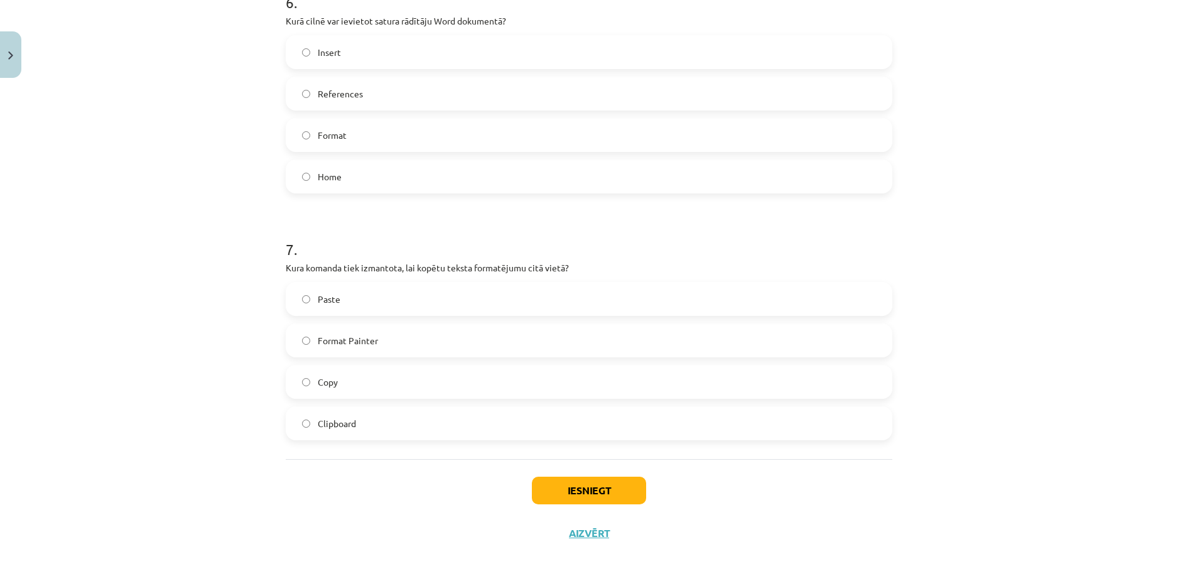
scroll to position [1366, 0]
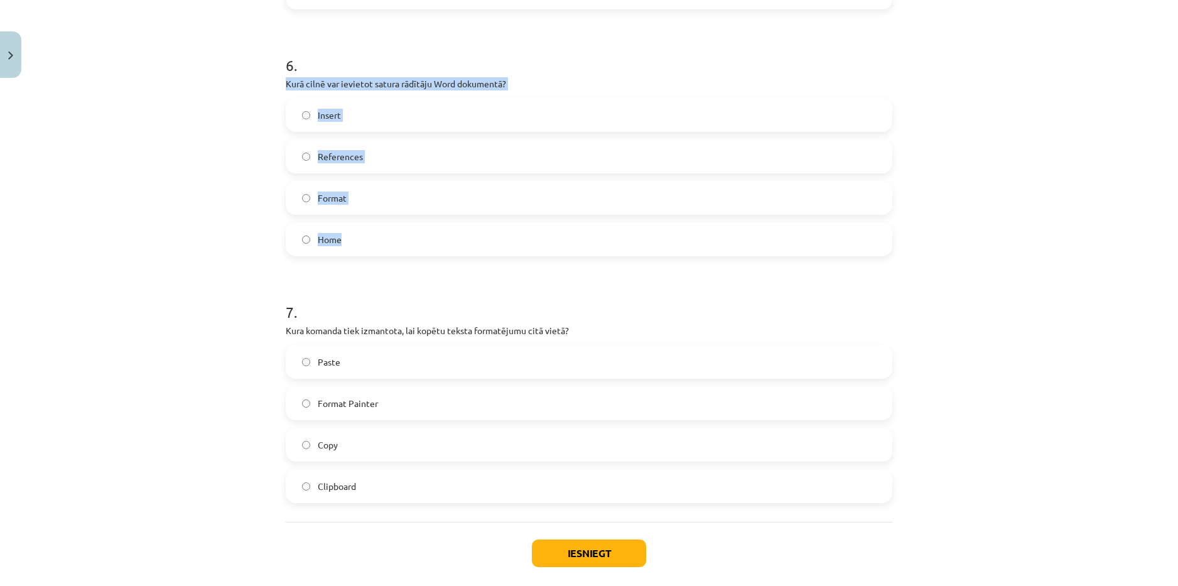
drag, startPoint x: 276, startPoint y: 84, endPoint x: 468, endPoint y: 235, distance: 245.0
click at [385, 48] on h1 "6 ." at bounding box center [589, 54] width 607 height 39
click at [376, 116] on label "Insert" at bounding box center [589, 114] width 604 height 31
click at [432, 439] on label "Copy" at bounding box center [589, 444] width 604 height 31
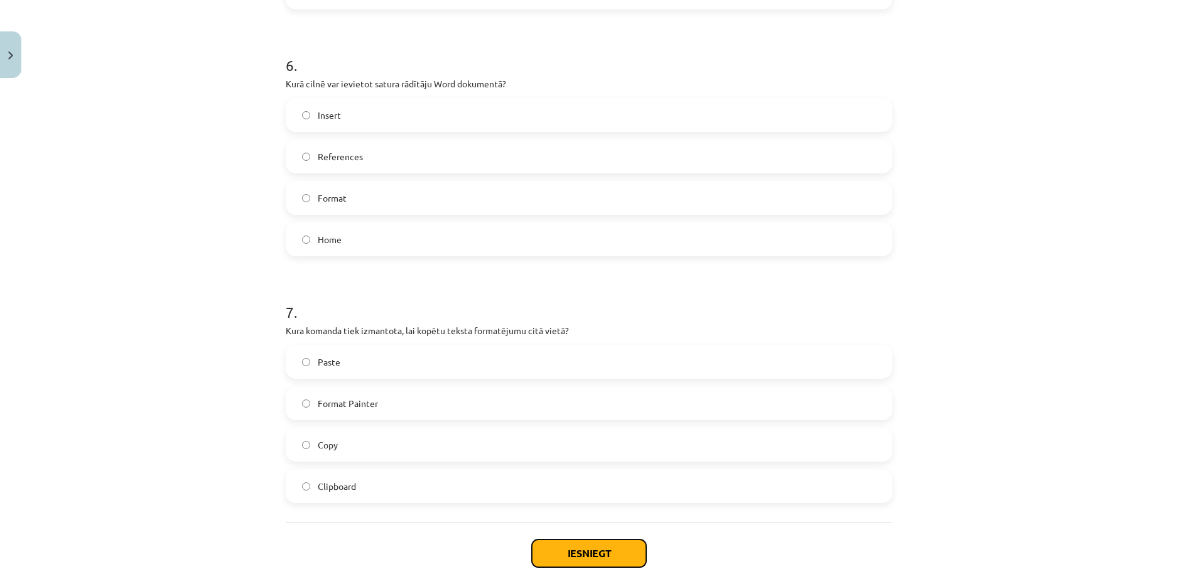
click at [569, 560] on button "Iesniegt" at bounding box center [589, 553] width 114 height 28
click at [423, 350] on label "Paste" at bounding box center [589, 361] width 604 height 31
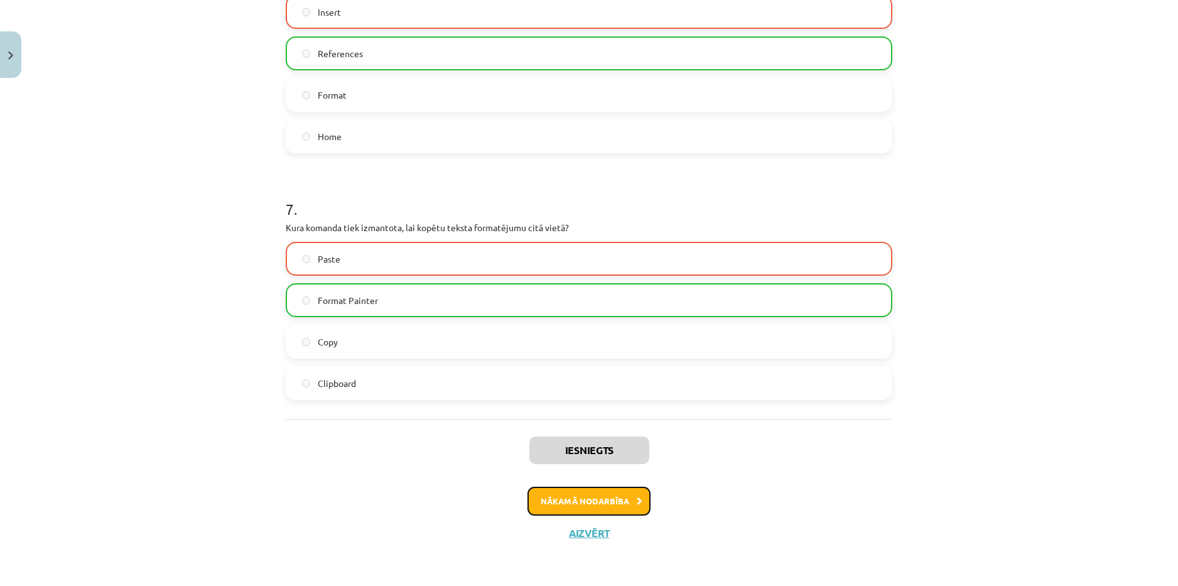
click at [593, 498] on button "Nākamā nodarbība" at bounding box center [589, 501] width 123 height 29
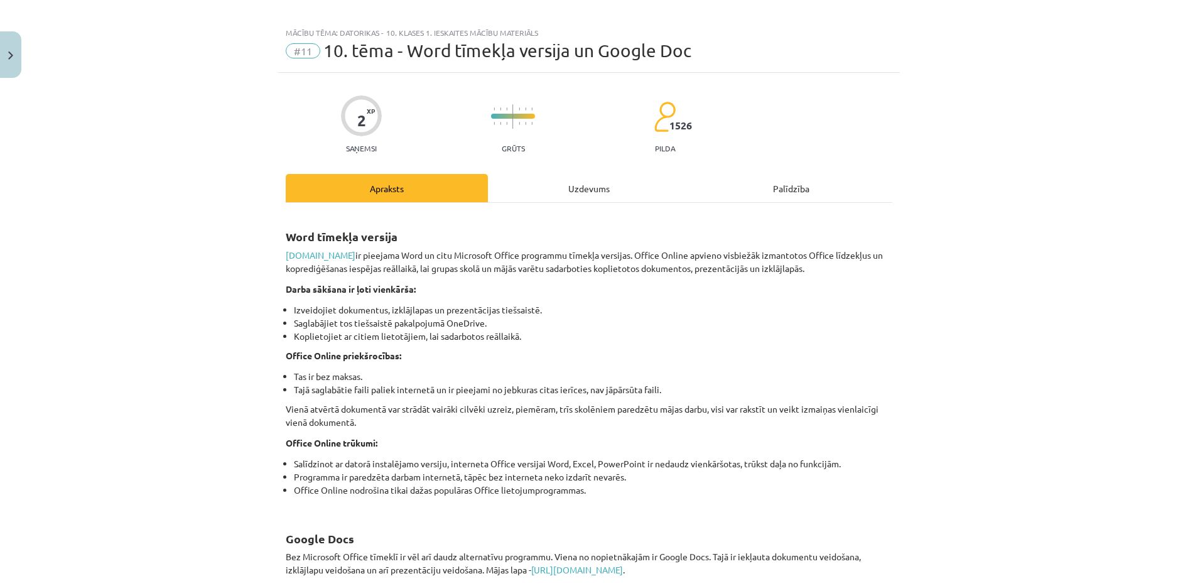
scroll to position [0, 0]
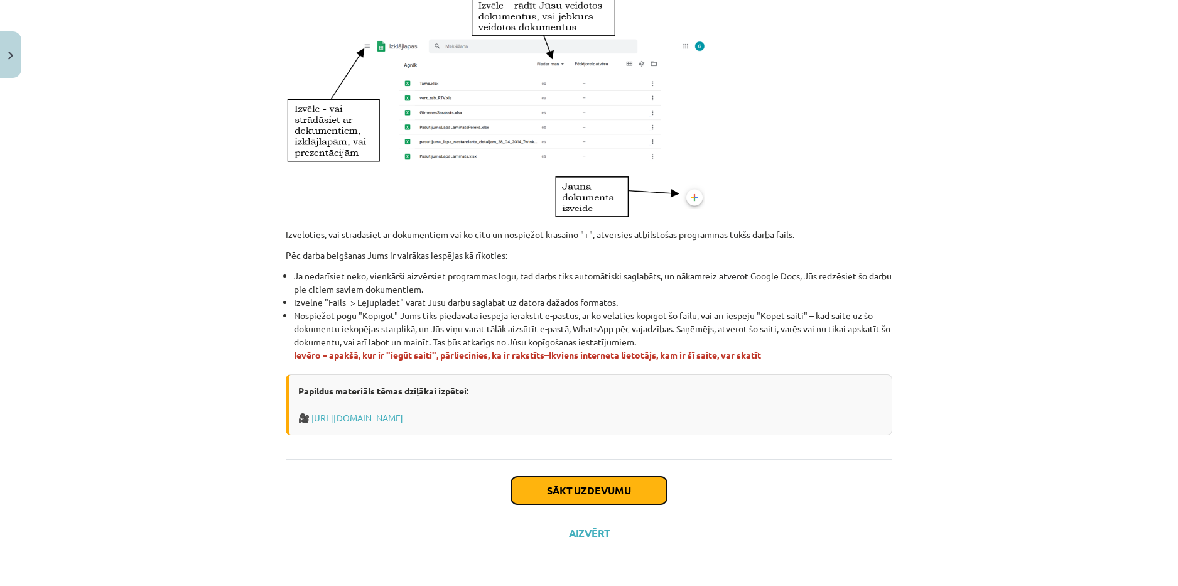
click at [586, 492] on button "Sākt uzdevumu" at bounding box center [589, 491] width 156 height 28
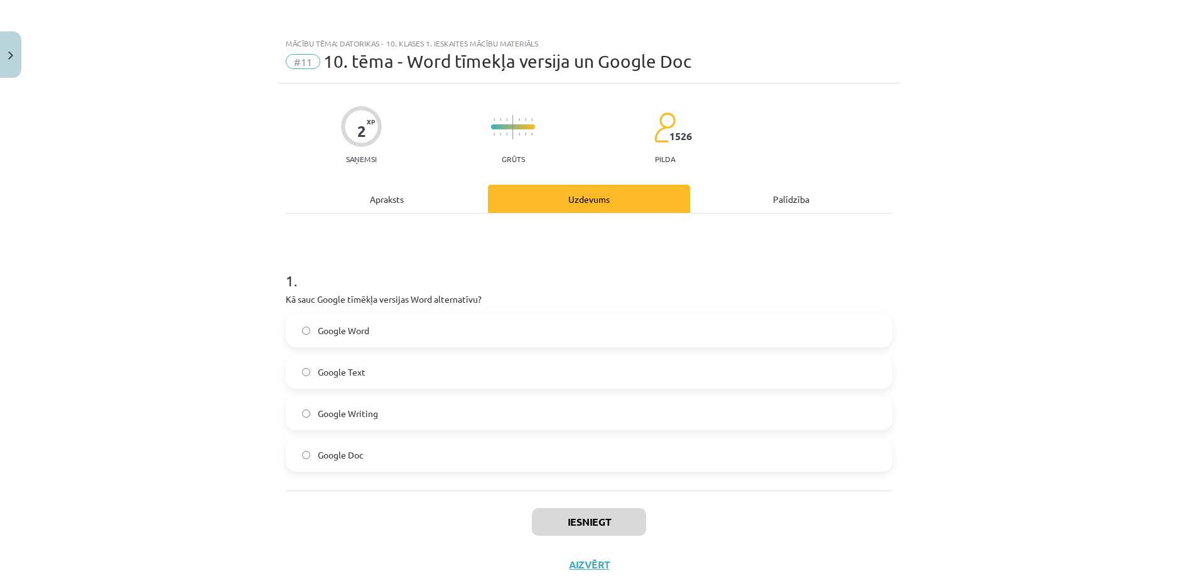
drag, startPoint x: 283, startPoint y: 296, endPoint x: 266, endPoint y: 300, distance: 16.9
click at [267, 297] on div "Mācību tēma: Datorikas - 10. klases 1. ieskaites mācību materiāls #11 10. tēma …" at bounding box center [589, 293] width 1178 height 586
click at [242, 342] on div "Mācību tēma: Datorikas - 10. klases 1. ieskaites mācību materiāls #11 10. tēma …" at bounding box center [589, 293] width 1178 height 586
click at [385, 334] on label "Google Word" at bounding box center [589, 330] width 604 height 31
click at [581, 521] on button "Iesniegt" at bounding box center [589, 522] width 114 height 28
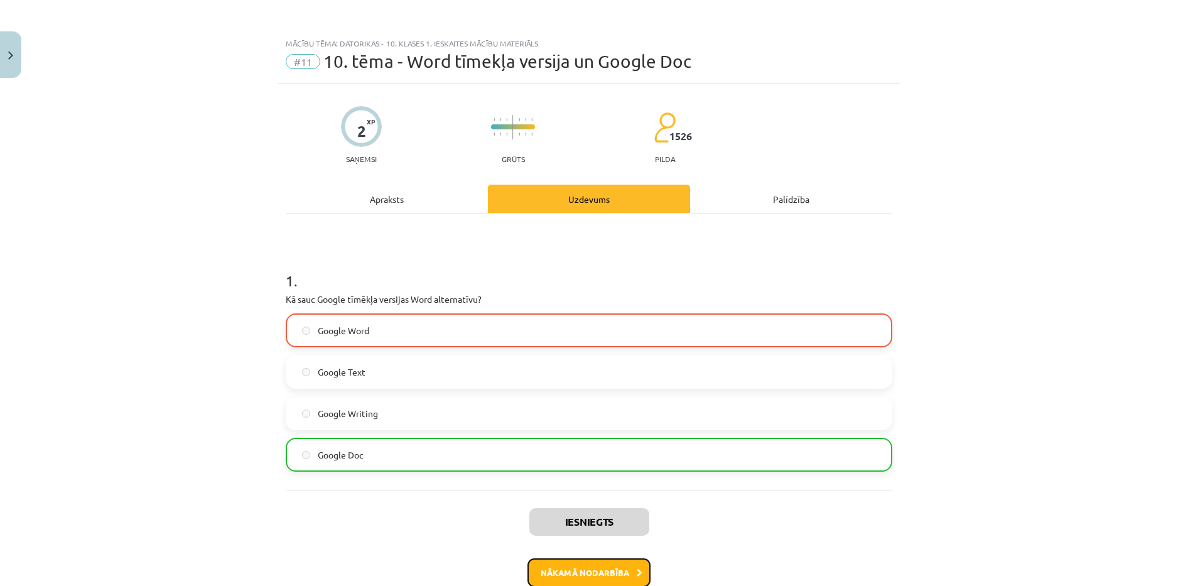
click at [602, 561] on button "Nākamā nodarbība" at bounding box center [589, 572] width 123 height 29
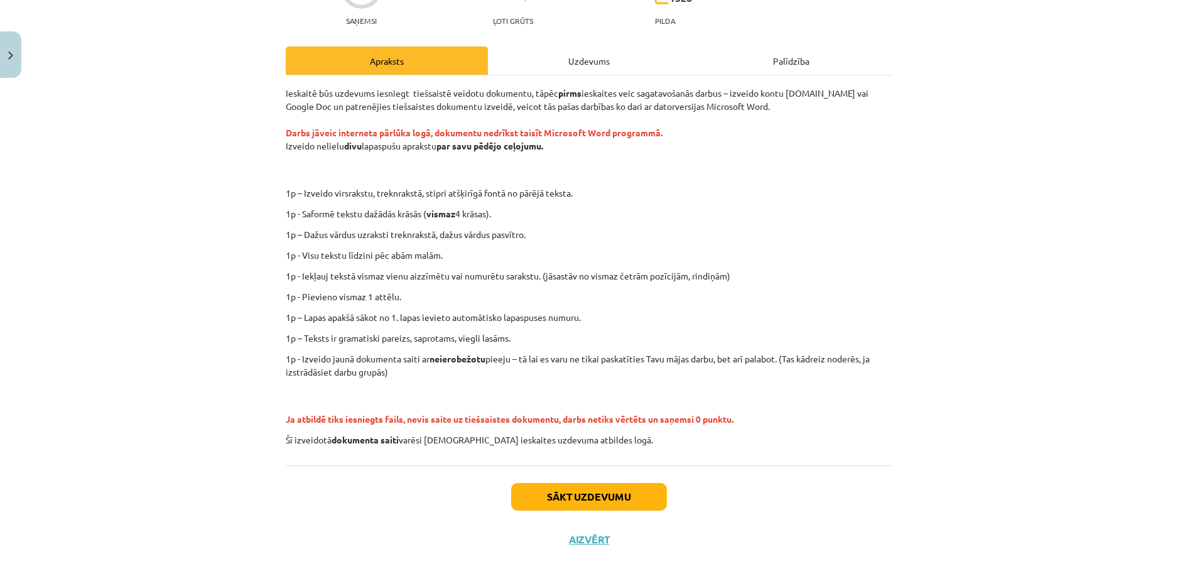
scroll to position [144, 0]
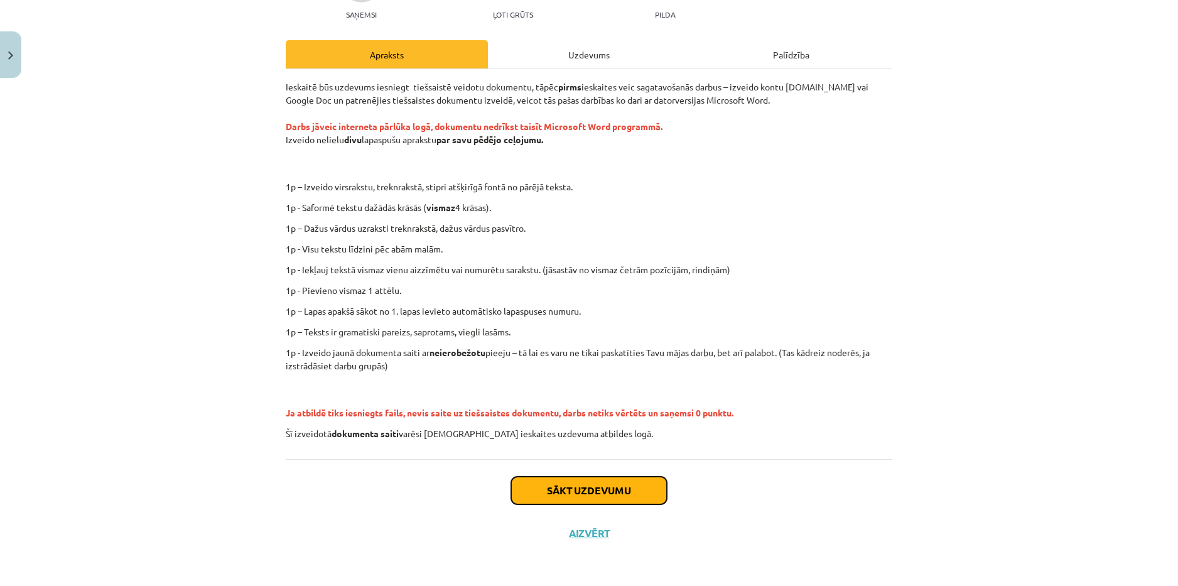
click at [620, 490] on button "Sākt uzdevumu" at bounding box center [589, 491] width 156 height 28
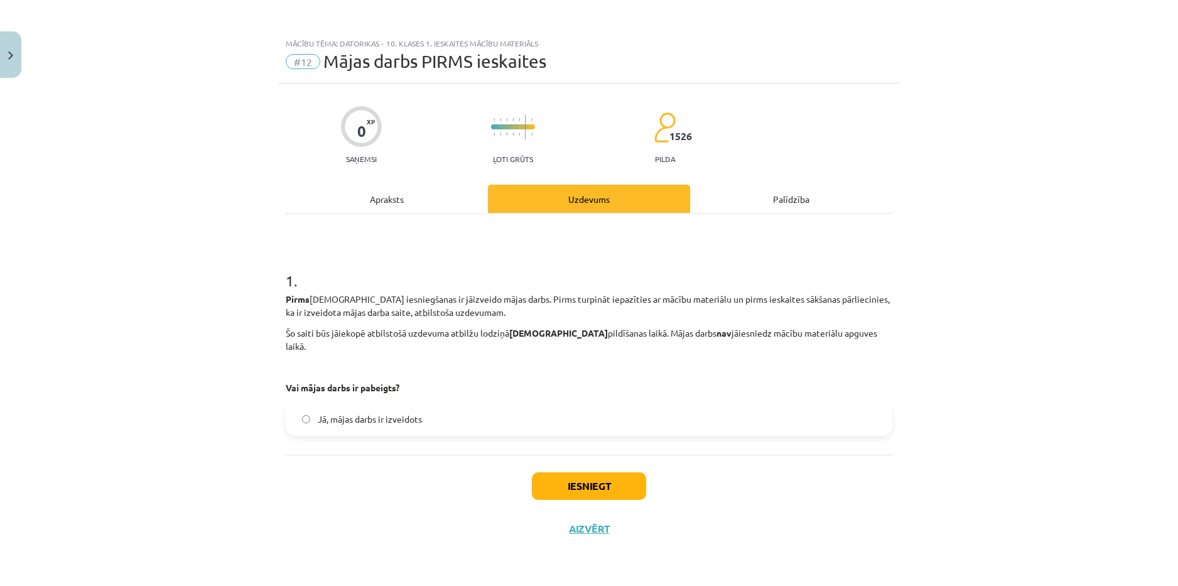
click at [317, 407] on label "Jā, mājas darbs ir izveidots" at bounding box center [589, 418] width 604 height 31
click at [315, 409] on label "Jā, mājas darbs ir izveidots" at bounding box center [589, 418] width 604 height 31
click at [583, 472] on button "Iesniegt" at bounding box center [589, 486] width 114 height 28
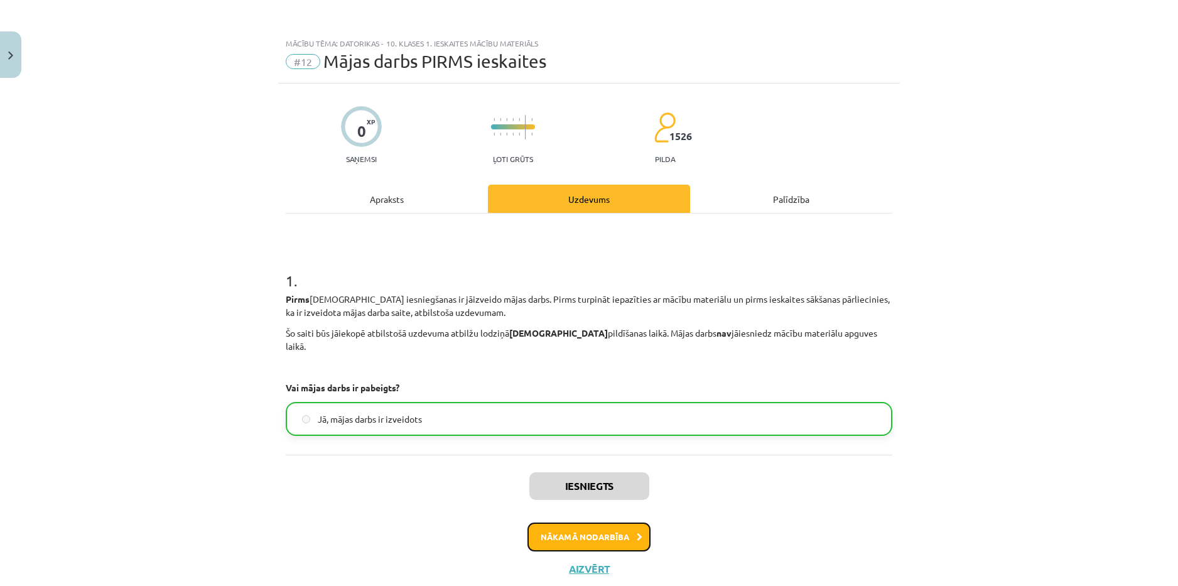
click at [565, 522] on button "Nākamā nodarbība" at bounding box center [589, 536] width 123 height 29
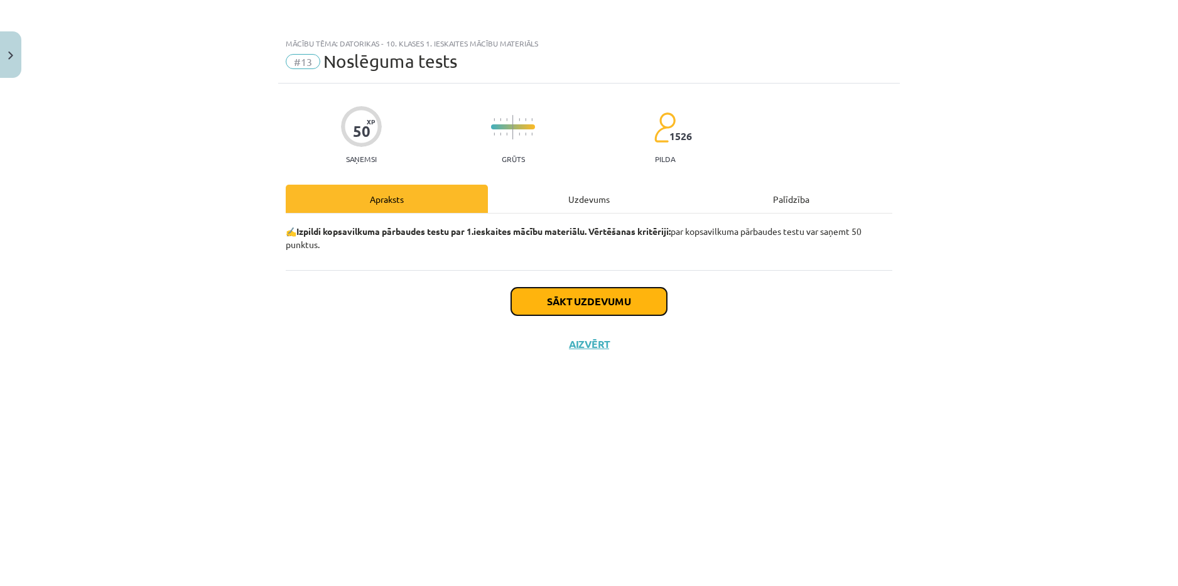
click at [590, 304] on button "Sākt uzdevumu" at bounding box center [589, 302] width 156 height 28
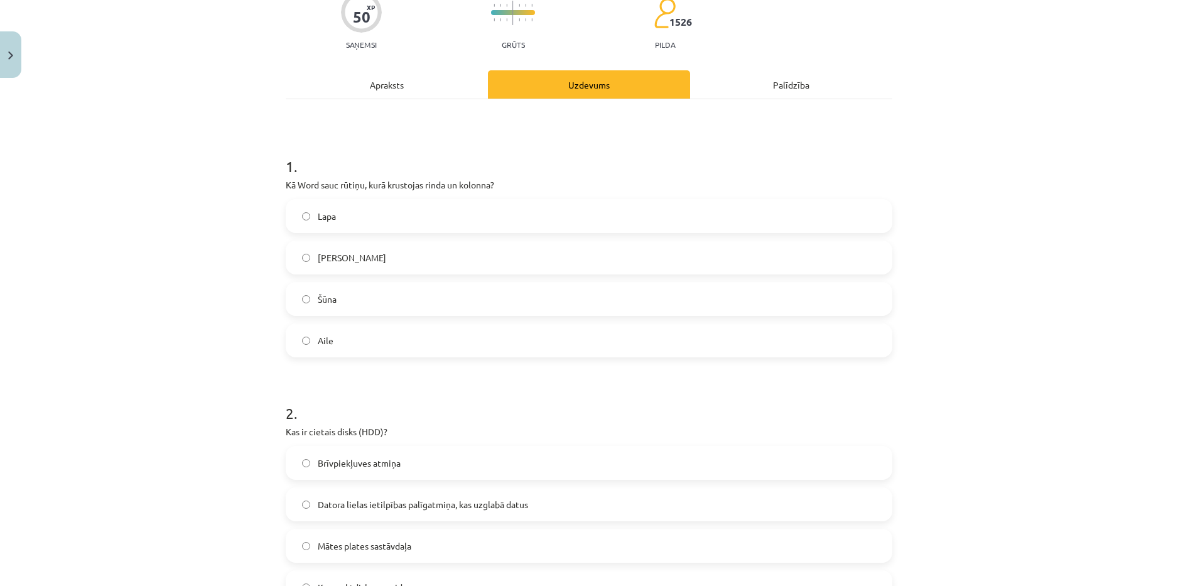
scroll to position [126, 0]
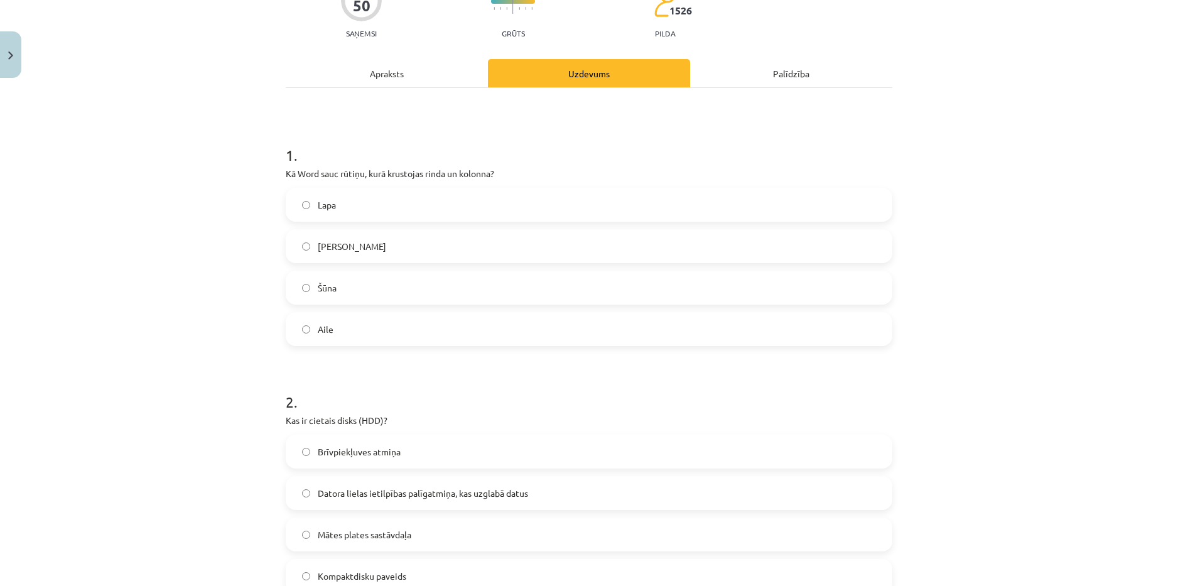
drag, startPoint x: 274, startPoint y: 168, endPoint x: 507, endPoint y: 330, distance: 283.8
click at [362, 291] on label "Šūna" at bounding box center [589, 287] width 604 height 31
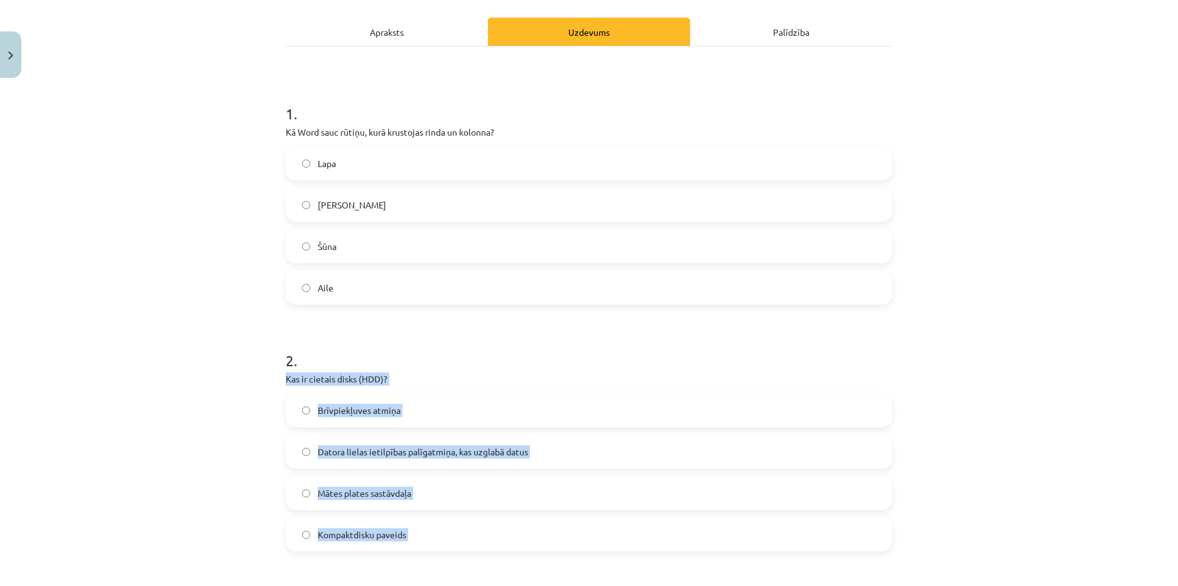
scroll to position [196, 0]
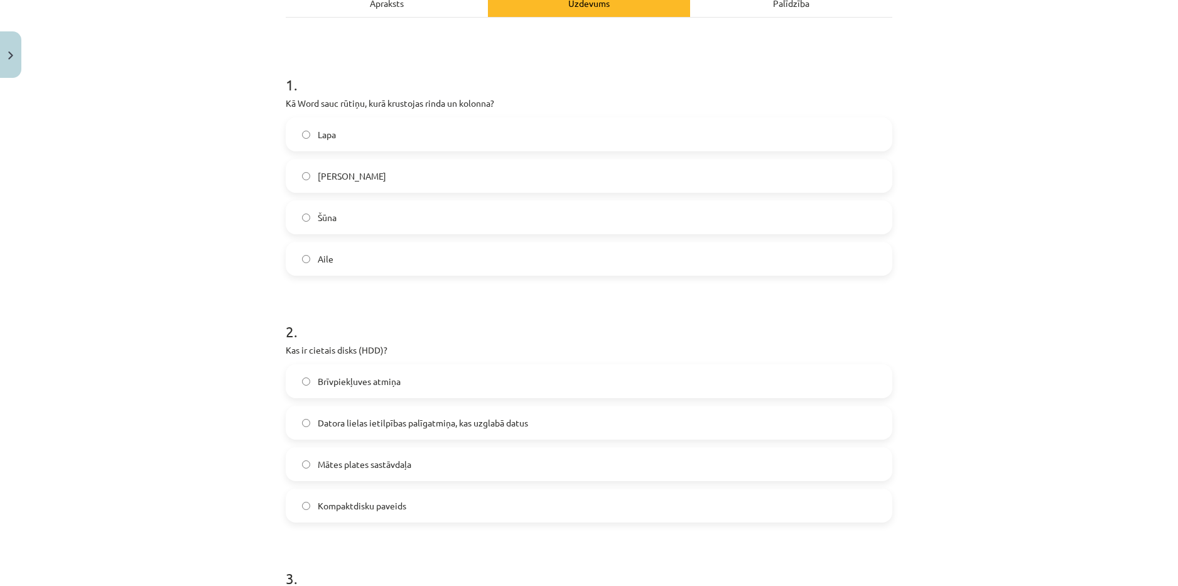
drag, startPoint x: 272, startPoint y: 416, endPoint x: 228, endPoint y: 352, distance: 78.2
click at [228, 352] on div "Mācību tēma: Datorikas - 10. klases 1. ieskaites mācību materiāls #13 Noslēguma…" at bounding box center [589, 293] width 1178 height 586
drag, startPoint x: 289, startPoint y: 385, endPoint x: 281, endPoint y: 380, distance: 9.1
click at [287, 381] on label "Brīvpiekļuves atmiņa" at bounding box center [589, 380] width 604 height 31
click at [581, 418] on label "Datora lielas ietilpības palīgatmiņa, kas uzglabā datus" at bounding box center [589, 422] width 604 height 31
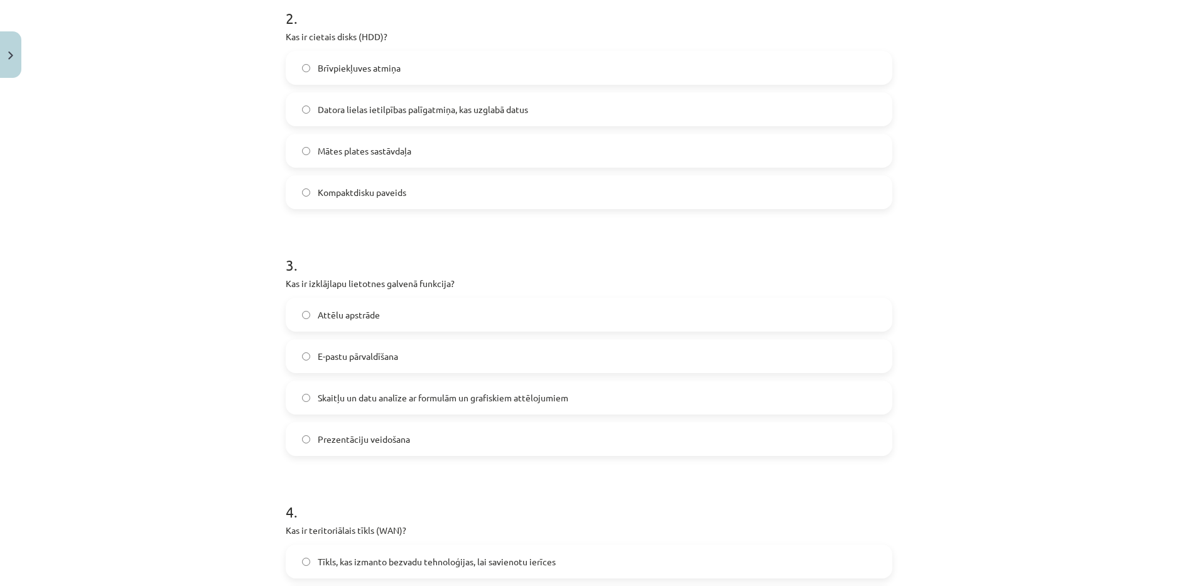
scroll to position [573, 0]
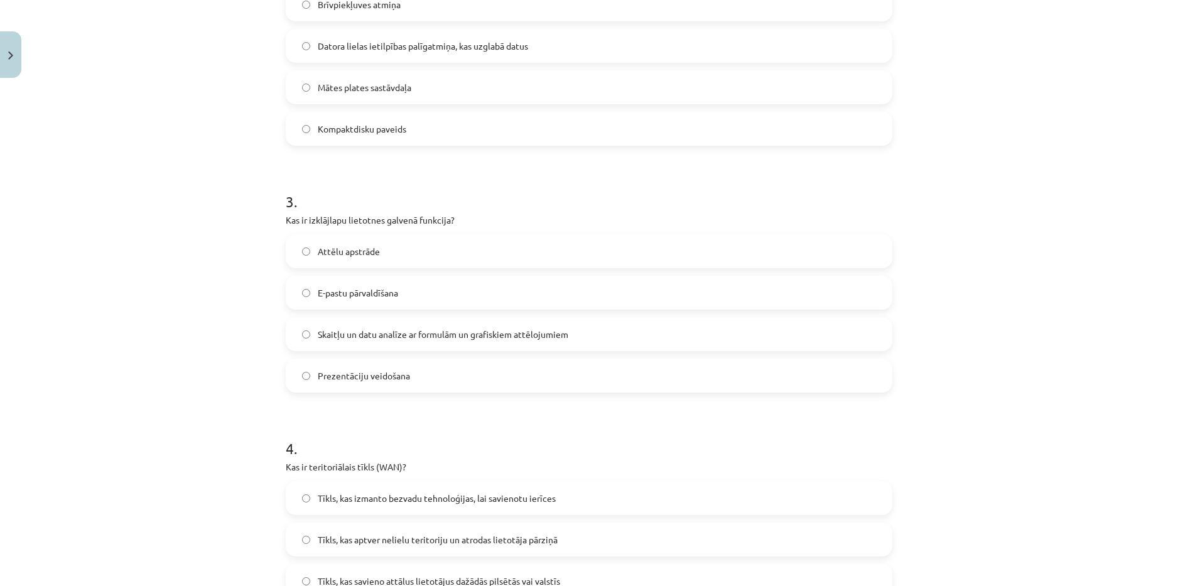
drag, startPoint x: 278, startPoint y: 220, endPoint x: 418, endPoint y: 365, distance: 201.6
click at [421, 335] on span "Skaitļu un datu analīze ar formulām un grafiskiem attēlojumiem" at bounding box center [443, 334] width 251 height 13
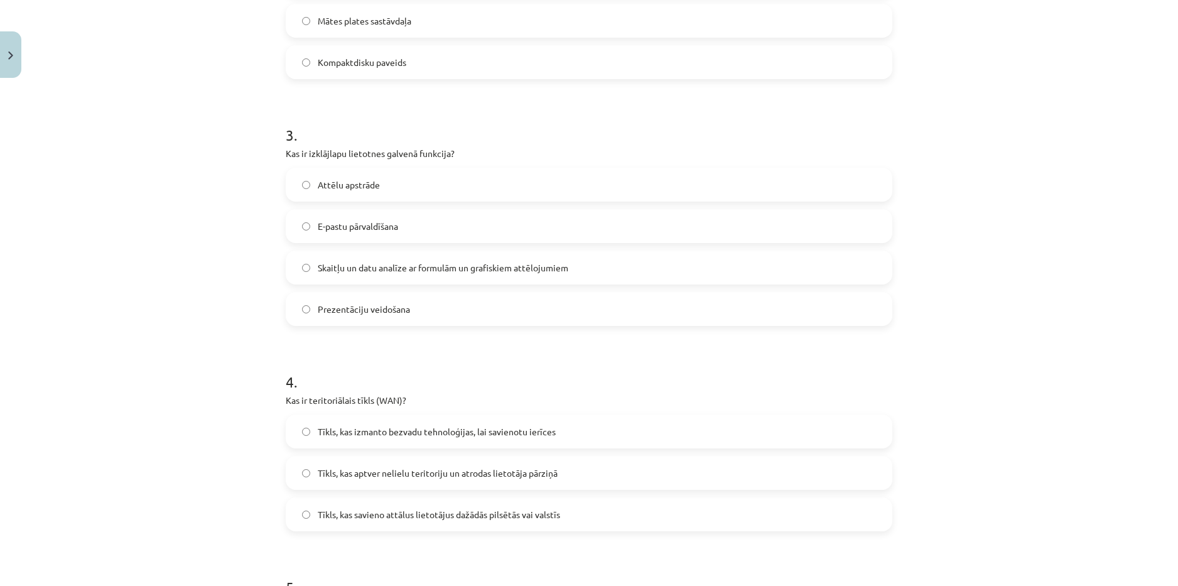
scroll to position [887, 0]
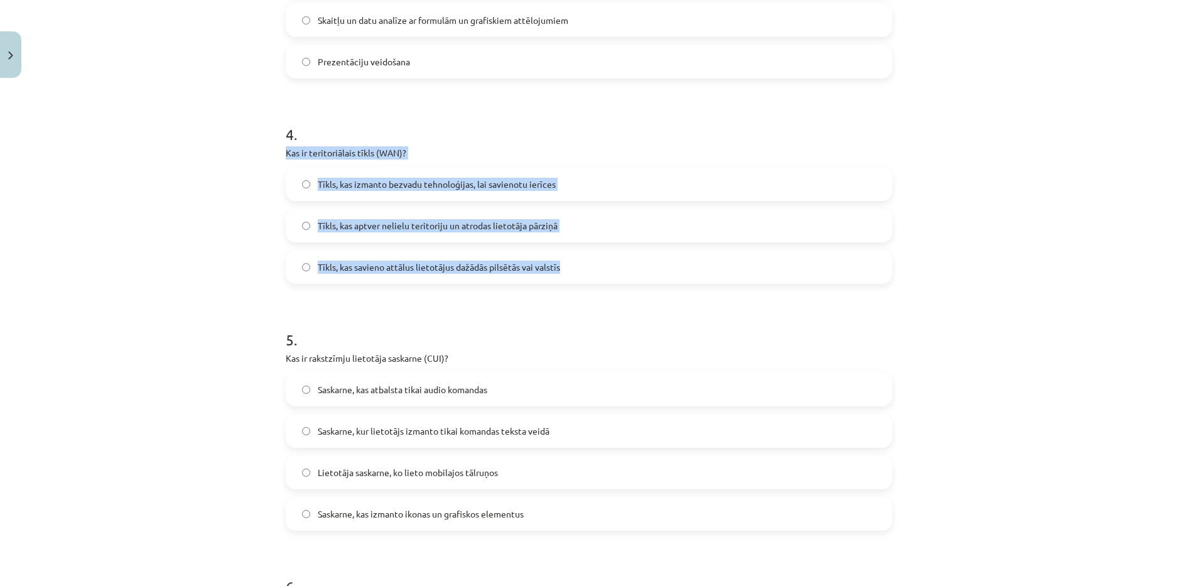
drag, startPoint x: 280, startPoint y: 151, endPoint x: 561, endPoint y: 273, distance: 305.8
click at [560, 276] on div "Mācību tēma: Datorikas - 10. klases 1. ieskaites mācību materiāls #13 Noslēguma…" at bounding box center [589, 293] width 1178 height 586
click at [581, 267] on label "Tīkls, kas savieno attālus lietotājus dažādās pilsētās vai valstīs" at bounding box center [589, 266] width 604 height 31
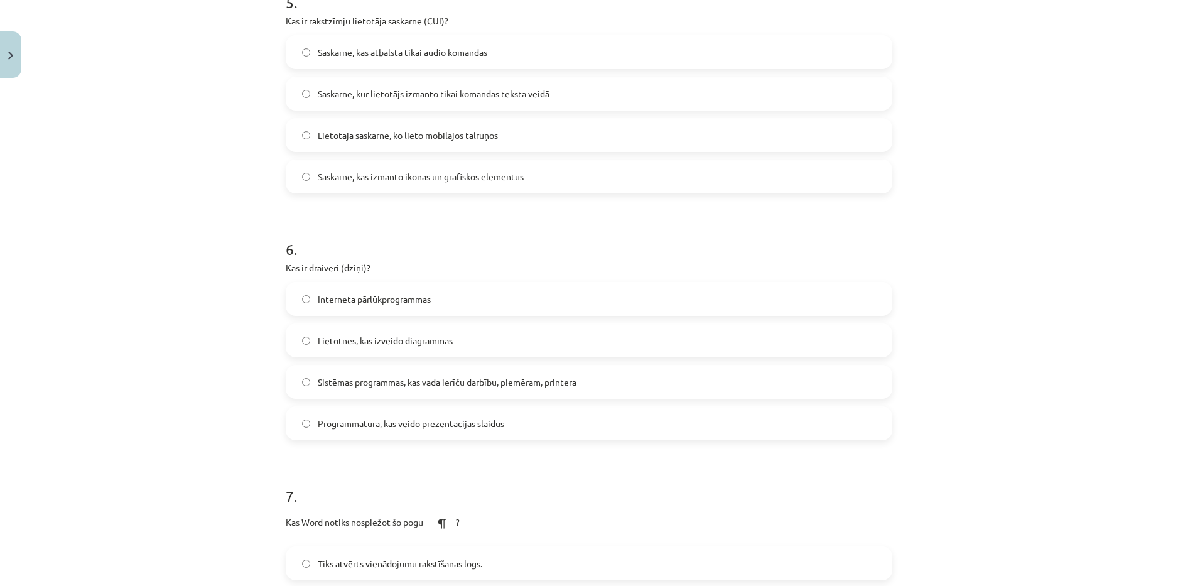
scroll to position [1036, 0]
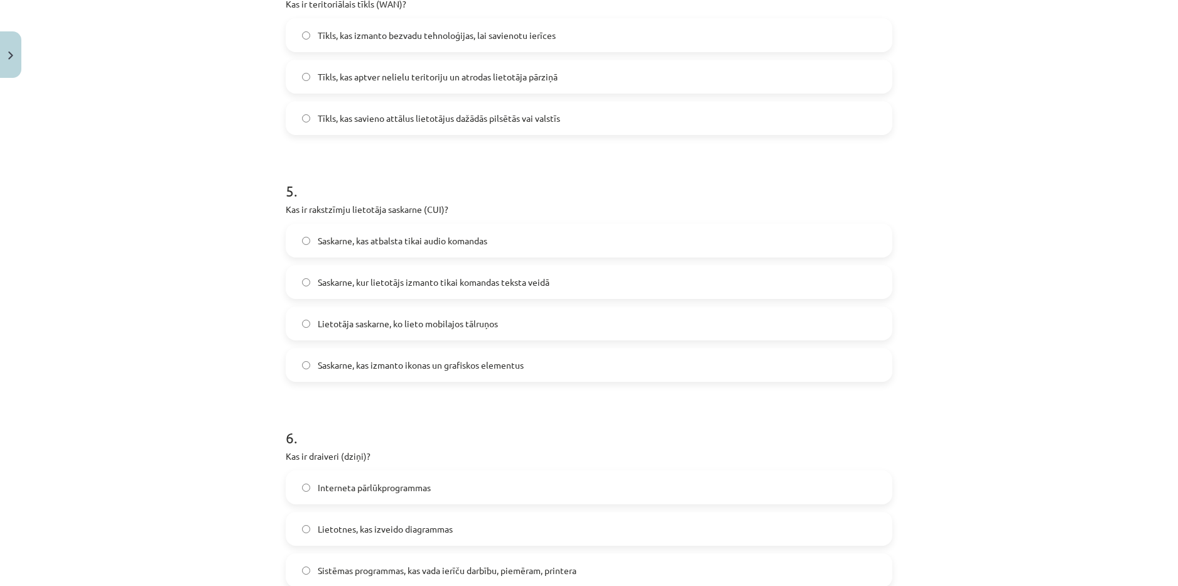
drag, startPoint x: 280, startPoint y: 208, endPoint x: 528, endPoint y: 357, distance: 289.3
click at [527, 360] on div "50 XP Saņemsi Grūts 1526 pilda Apraksts Uzdevums Palīdzība 1 . Kā Word sauc rūt…" at bounding box center [589, 398] width 622 height 2700
click at [582, 273] on label "Saskarne, kur lietotājs izmanto tikai komandas teksta veidā" at bounding box center [589, 281] width 604 height 31
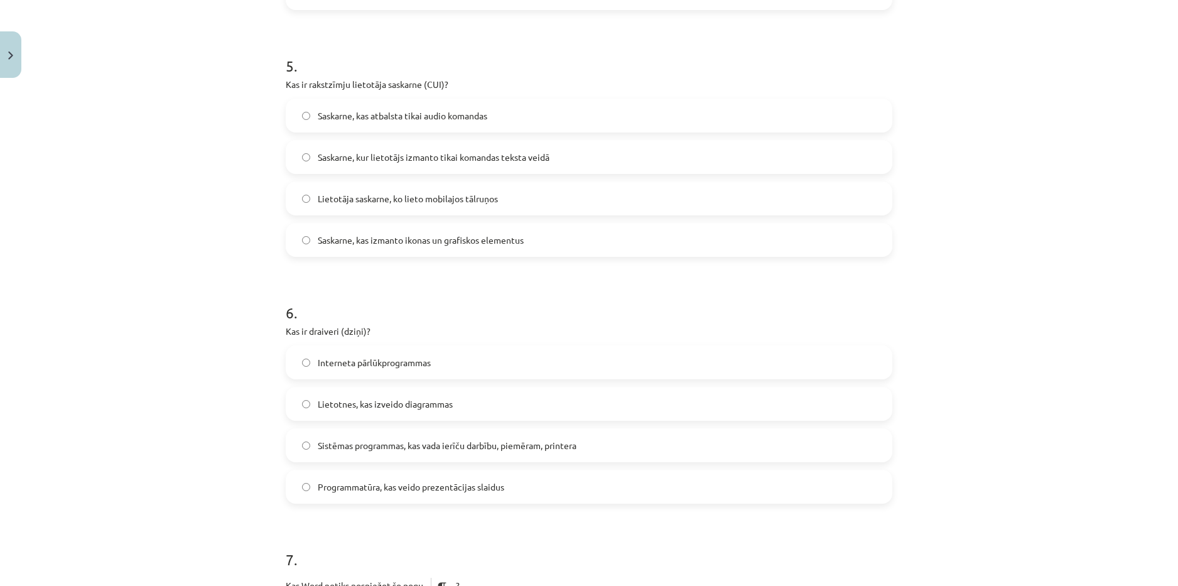
scroll to position [1287, 0]
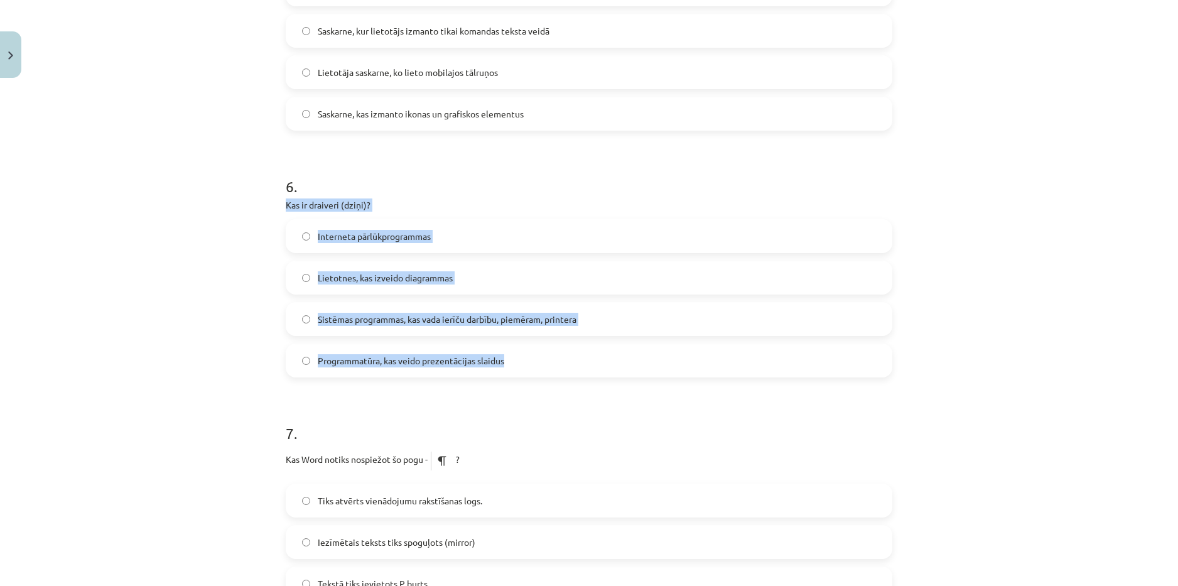
drag, startPoint x: 257, startPoint y: 208, endPoint x: 543, endPoint y: 293, distance: 297.6
click at [517, 362] on div "Mācību tēma: Datorikas - 10. klases 1. ieskaites mācību materiāls #13 Noslēguma…" at bounding box center [589, 293] width 1178 height 586
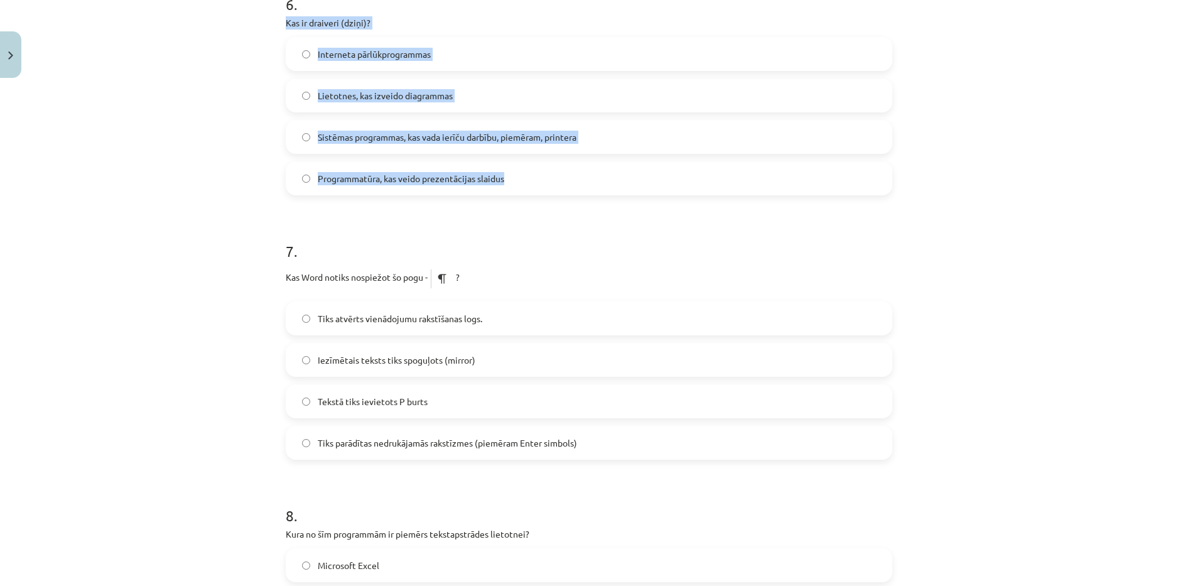
scroll to position [1475, 0]
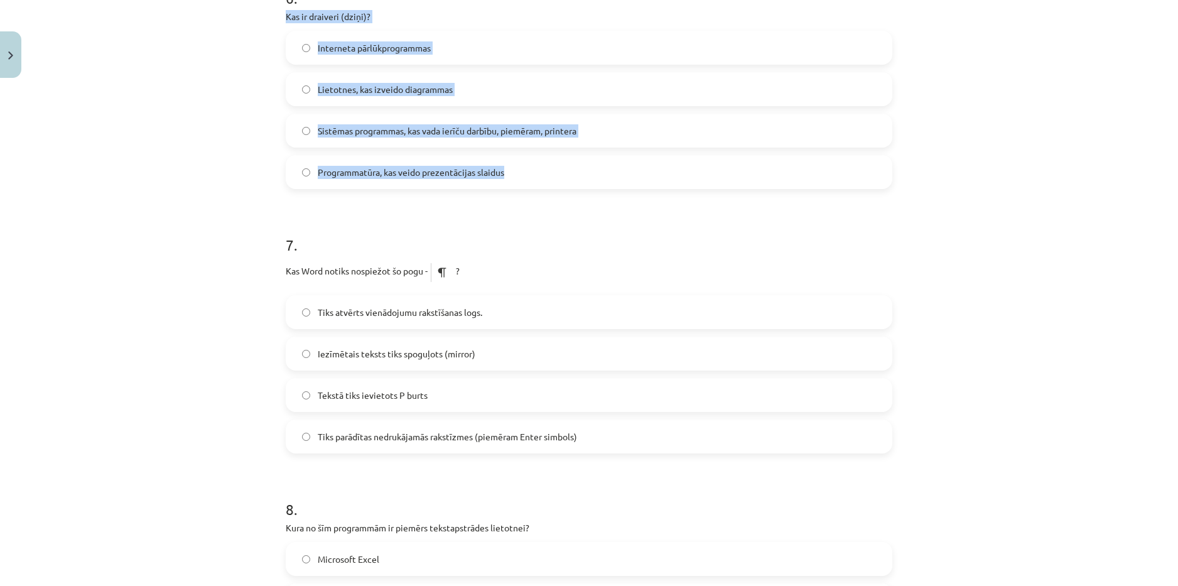
click at [553, 138] on label "Sistēmas programmas, kas vada ierīču darbību, piemēram, printera" at bounding box center [589, 130] width 604 height 31
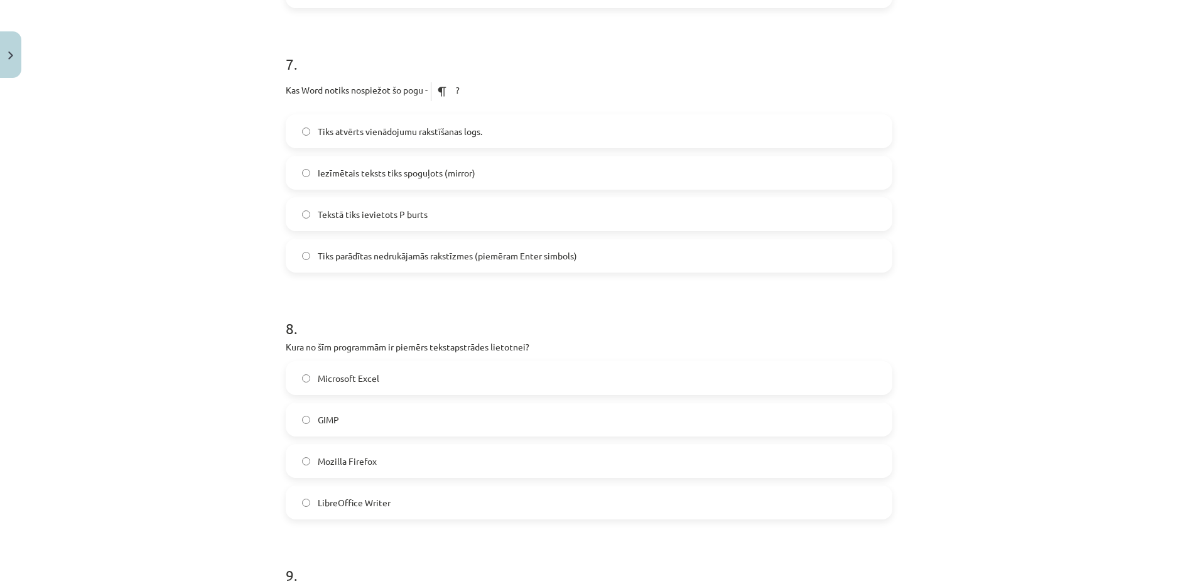
scroll to position [1664, 0]
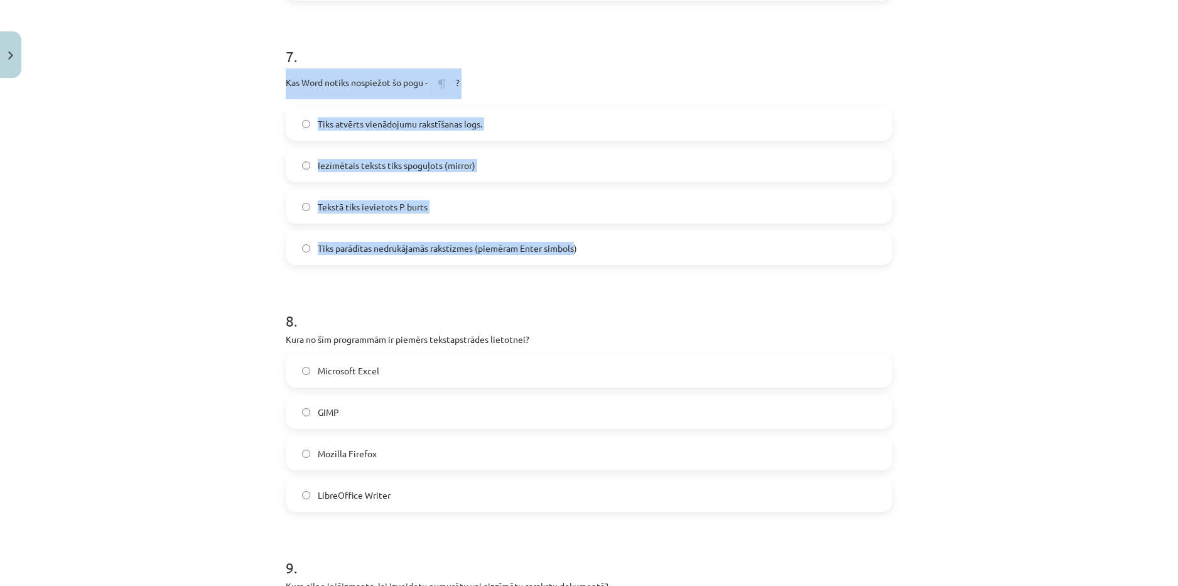
drag, startPoint x: 266, startPoint y: 72, endPoint x: 566, endPoint y: 232, distance: 339.9
click at [570, 254] on div "Mācību tēma: Datorikas - 10. klases 1. ieskaites mācību materiāls #13 Noslēguma…" at bounding box center [589, 293] width 1178 height 586
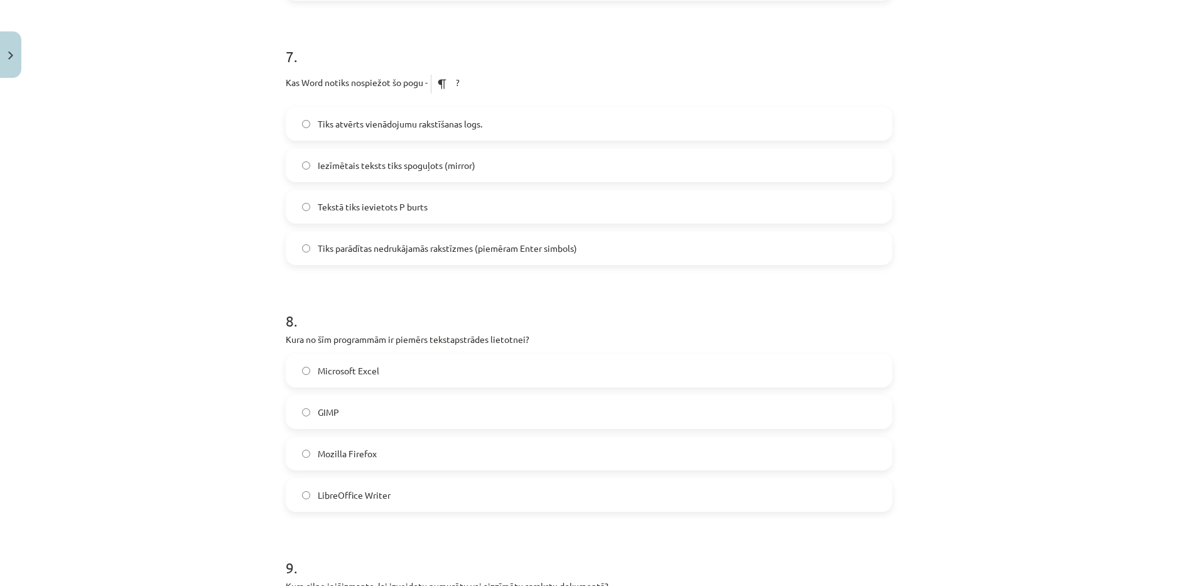
click at [455, 311] on h1 "8 ." at bounding box center [589, 309] width 607 height 39
click at [474, 254] on span "Tiks parādītas nedrukājamās rakstīzmes (piemēram Enter simbols)" at bounding box center [447, 248] width 259 height 13
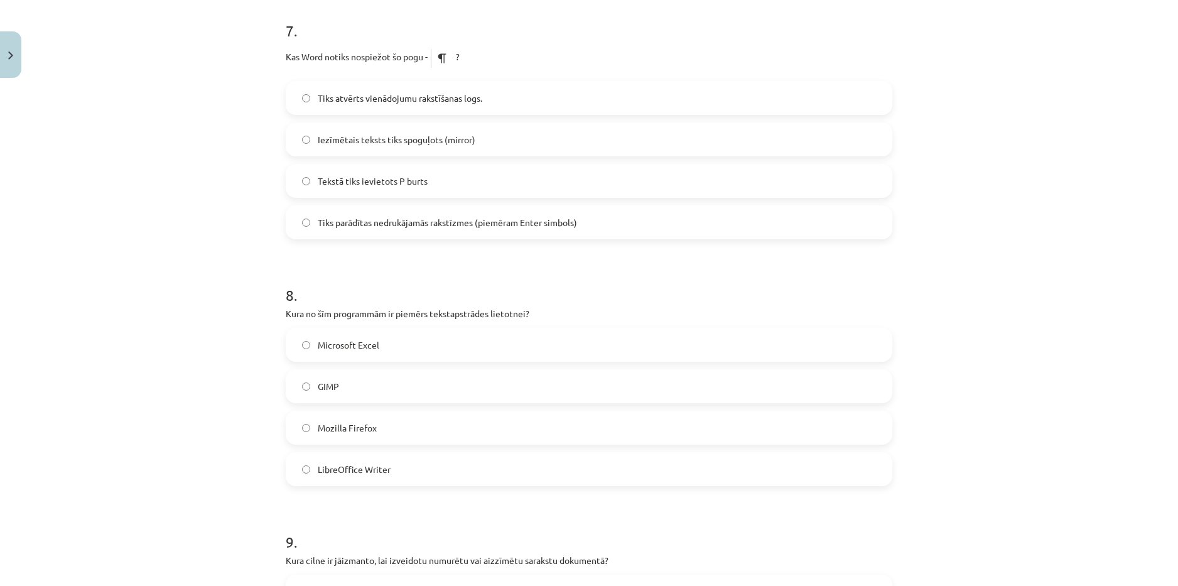
scroll to position [1601, 0]
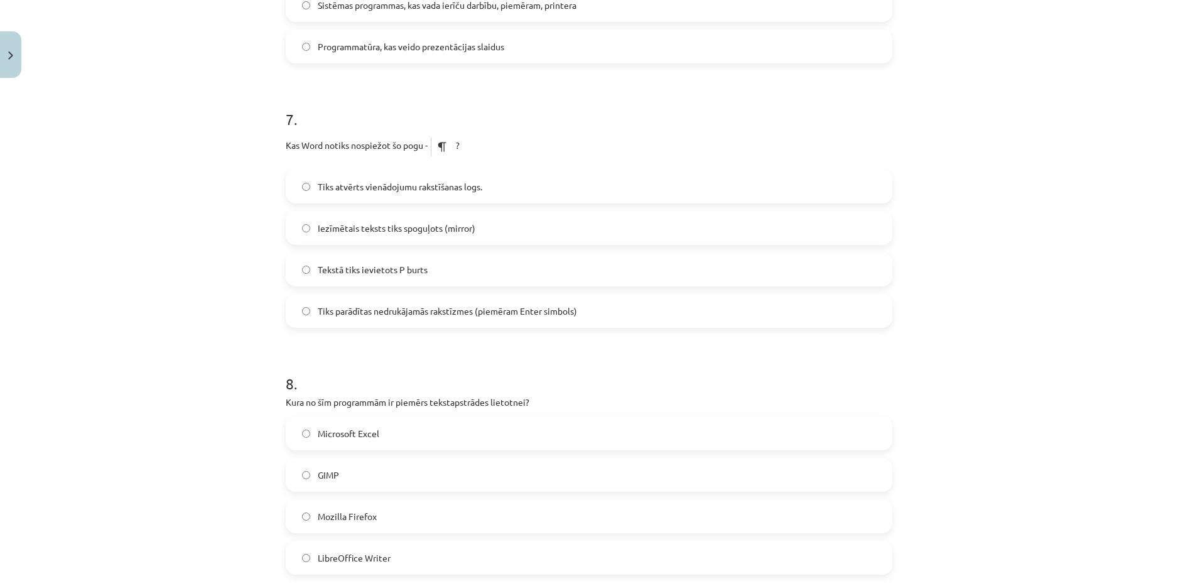
click at [480, 231] on label "Iezīmētais teksts tiks spoguļots (mirror)" at bounding box center [589, 227] width 604 height 31
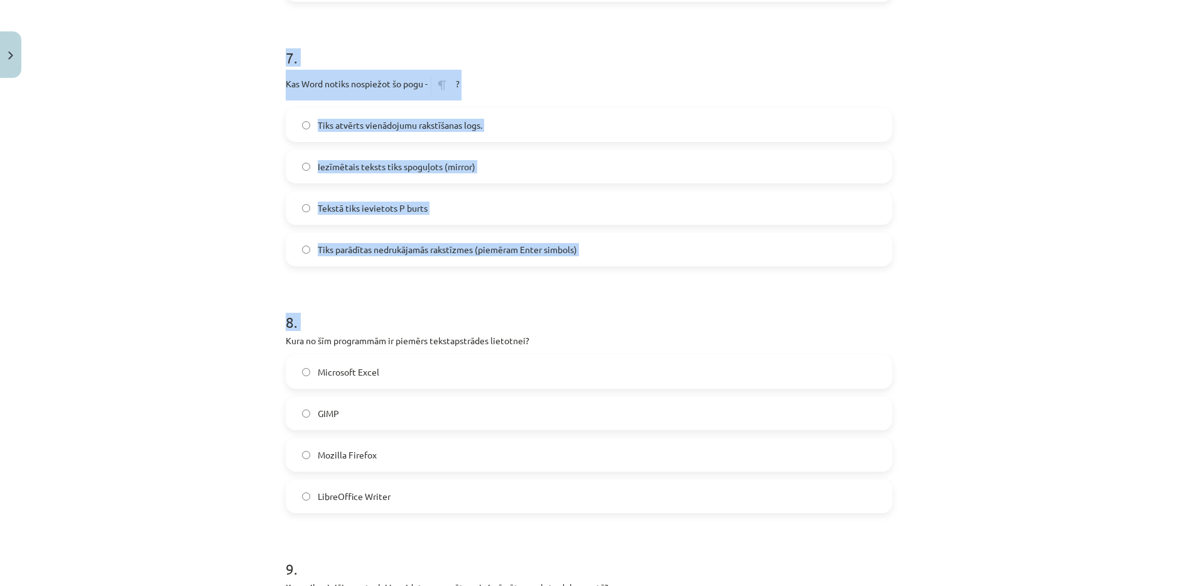
scroll to position [1625, 0]
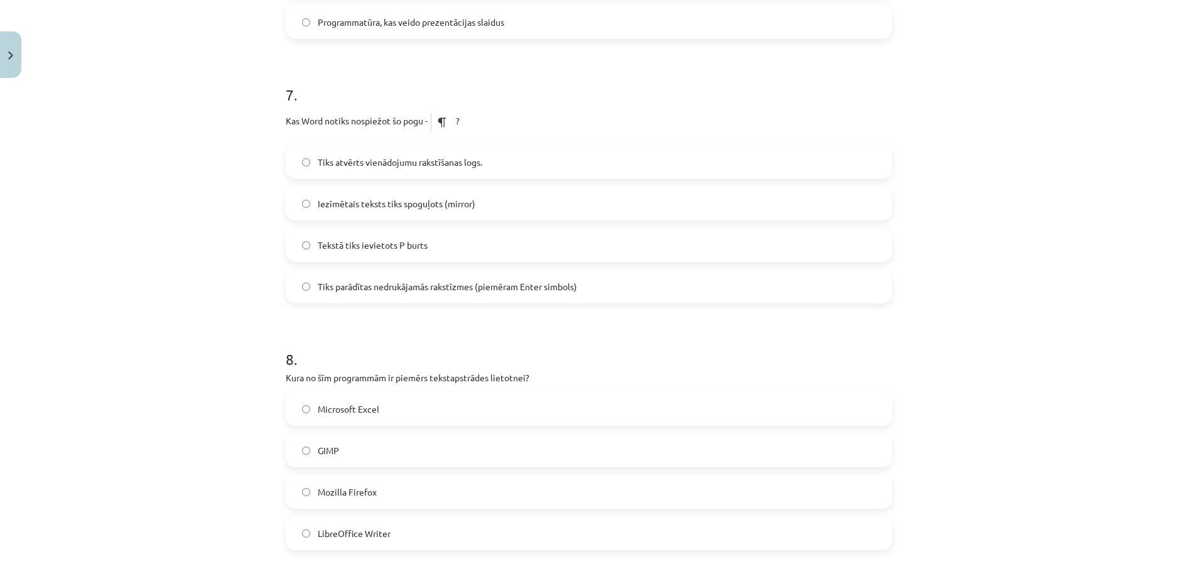
drag, startPoint x: 276, startPoint y: 21, endPoint x: 216, endPoint y: 367, distance: 351.7
click at [216, 367] on div "Mācību tēma: Datorikas - 10. klases 1. ieskaites mācību materiāls #13 Noslēguma…" at bounding box center [589, 293] width 1178 height 586
drag, startPoint x: 416, startPoint y: 411, endPoint x: 415, endPoint y: 423, distance: 11.3
click at [416, 411] on label "Microsoft Excel" at bounding box center [589, 408] width 604 height 31
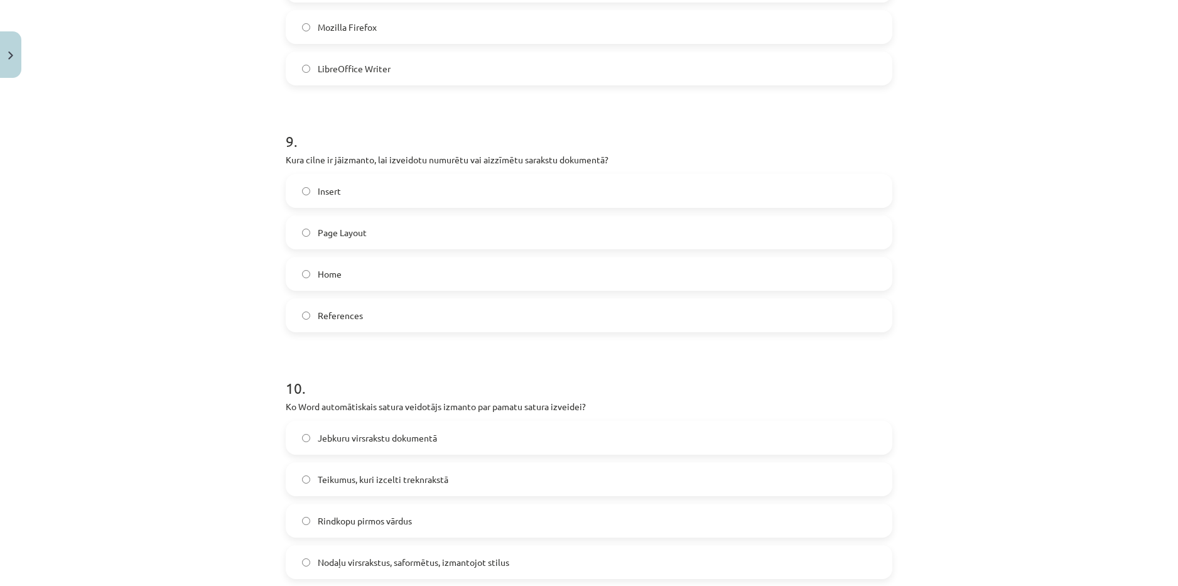
scroll to position [2128, 0]
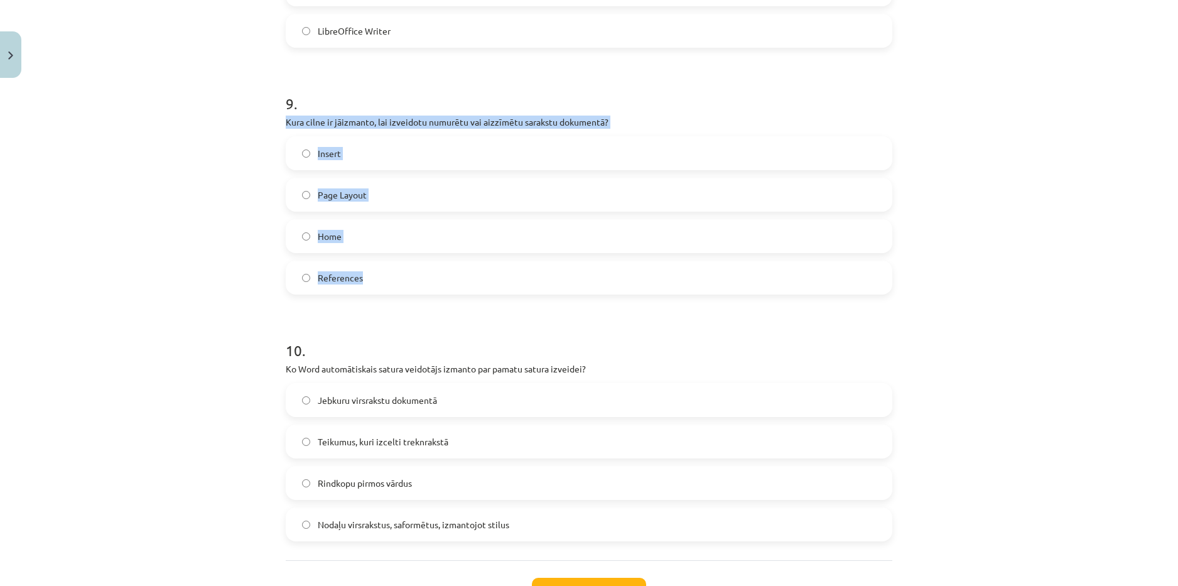
drag, startPoint x: 279, startPoint y: 121, endPoint x: 460, endPoint y: 281, distance: 241.6
click at [460, 281] on div "Mācību tēma: Datorikas - 10. klases 1. ieskaites mācību materiāls #13 Noslēguma…" at bounding box center [589, 293] width 1178 height 586
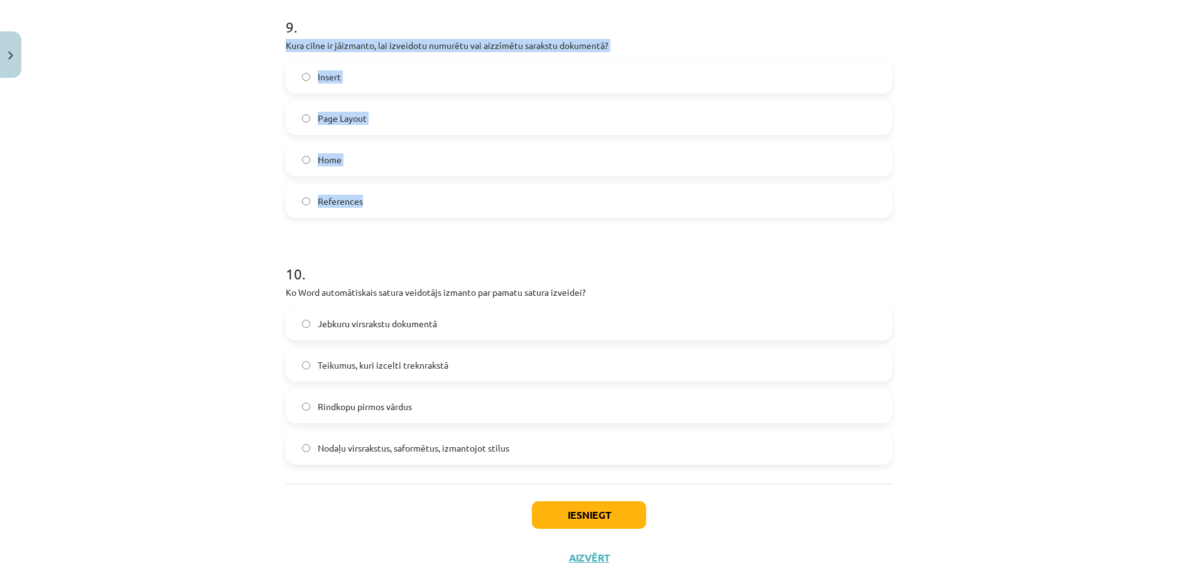
scroll to position [2229, 0]
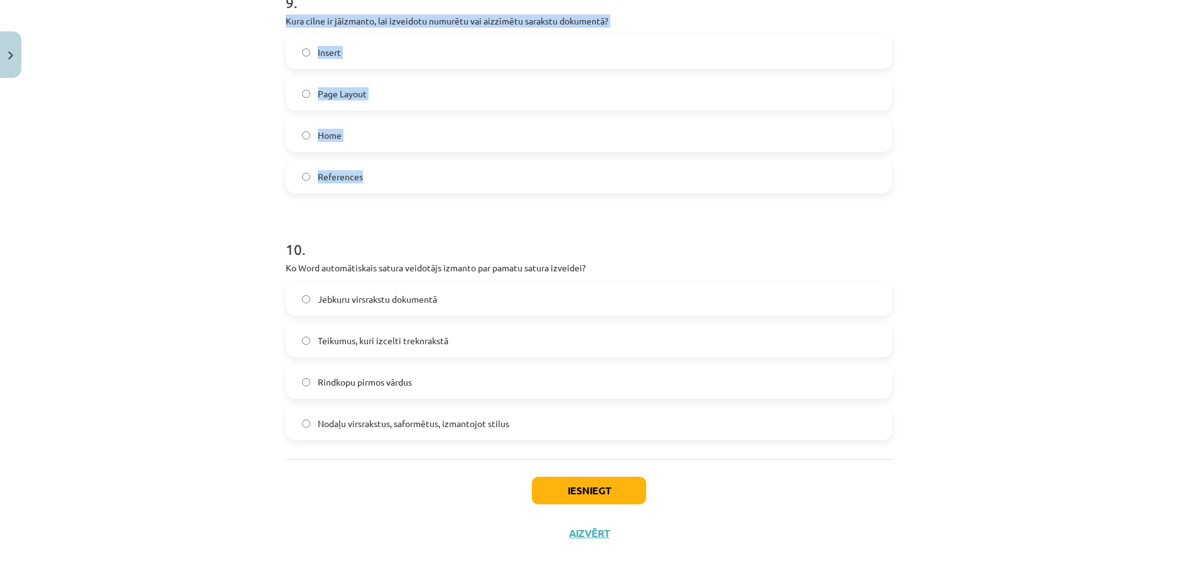
click at [381, 130] on label "Home" at bounding box center [589, 134] width 604 height 31
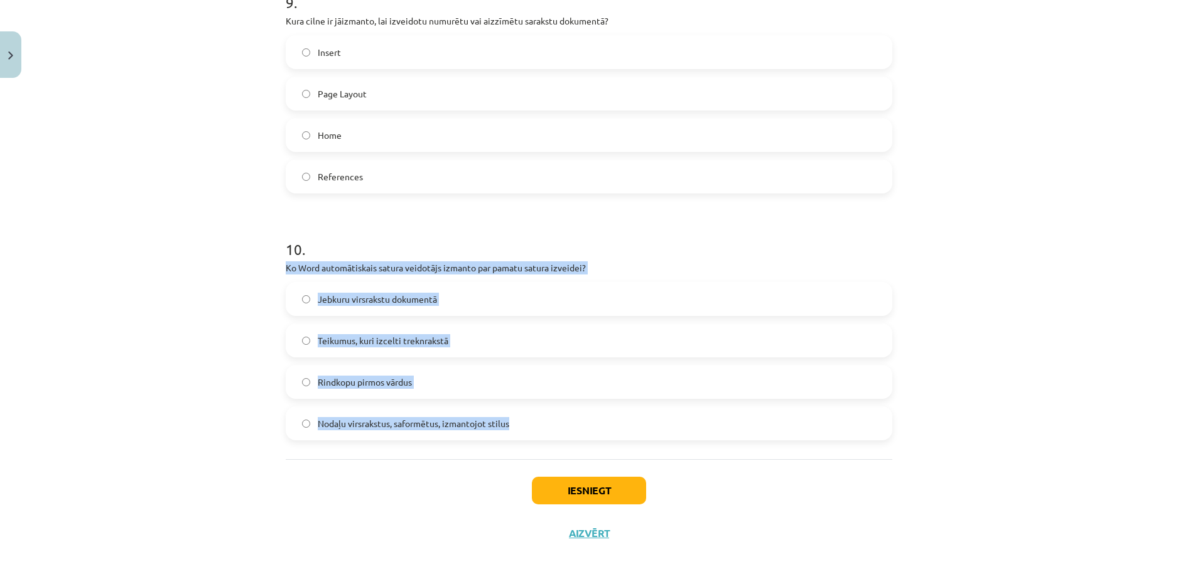
drag, startPoint x: 288, startPoint y: 265, endPoint x: 519, endPoint y: 420, distance: 277.8
drag, startPoint x: 502, startPoint y: 415, endPoint x: 526, endPoint y: 413, distance: 23.3
click at [502, 415] on label "Nodaļu virsrakstus, saformētus, izmantojot stilus" at bounding box center [589, 423] width 604 height 31
click at [551, 484] on button "Iesniegt" at bounding box center [589, 491] width 114 height 28
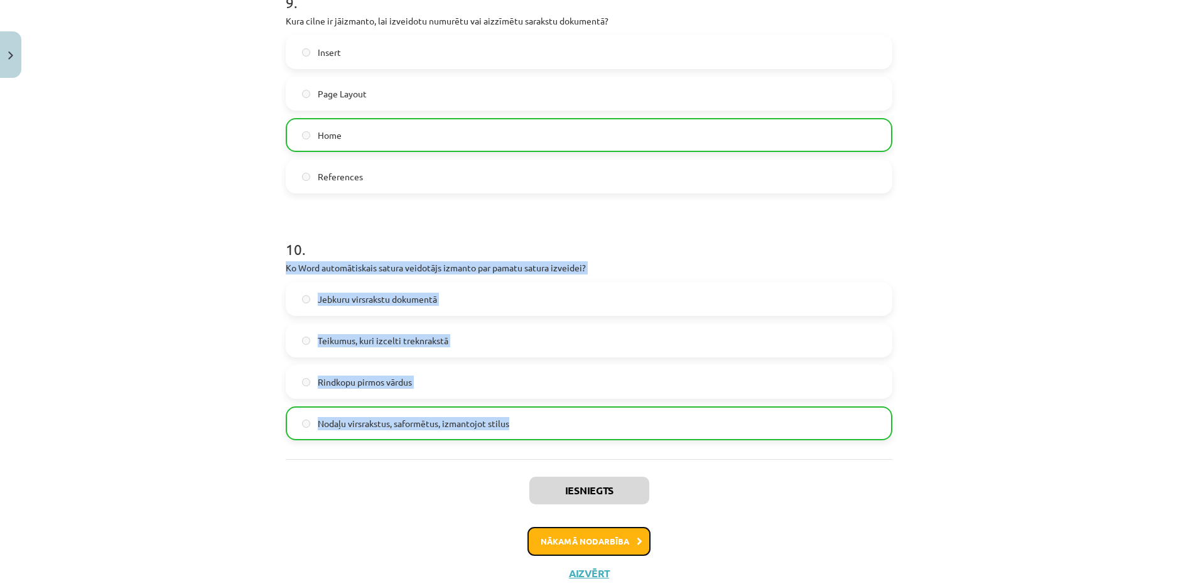
click at [607, 547] on button "Nākamā nodarbība" at bounding box center [589, 541] width 123 height 29
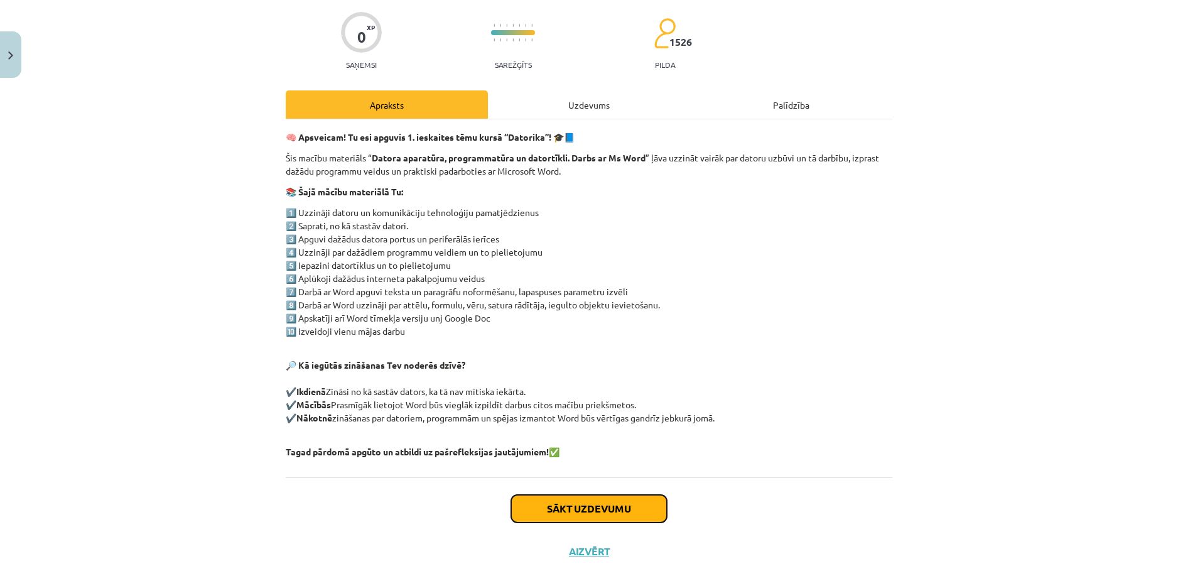
click at [582, 512] on button "Sākt uzdevumu" at bounding box center [589, 509] width 156 height 28
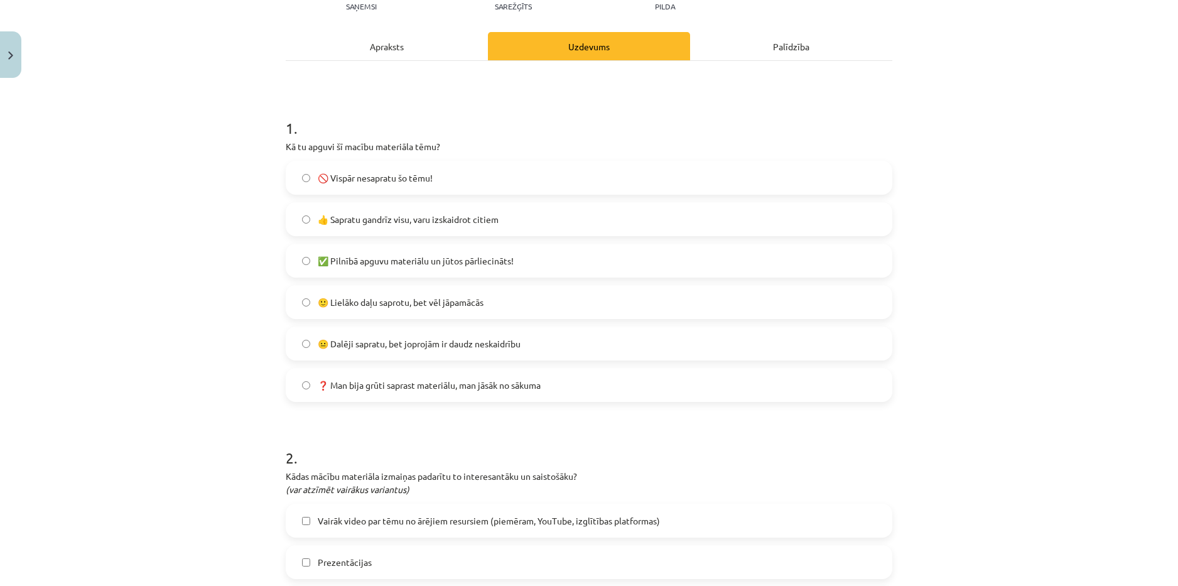
scroll to position [220, 0]
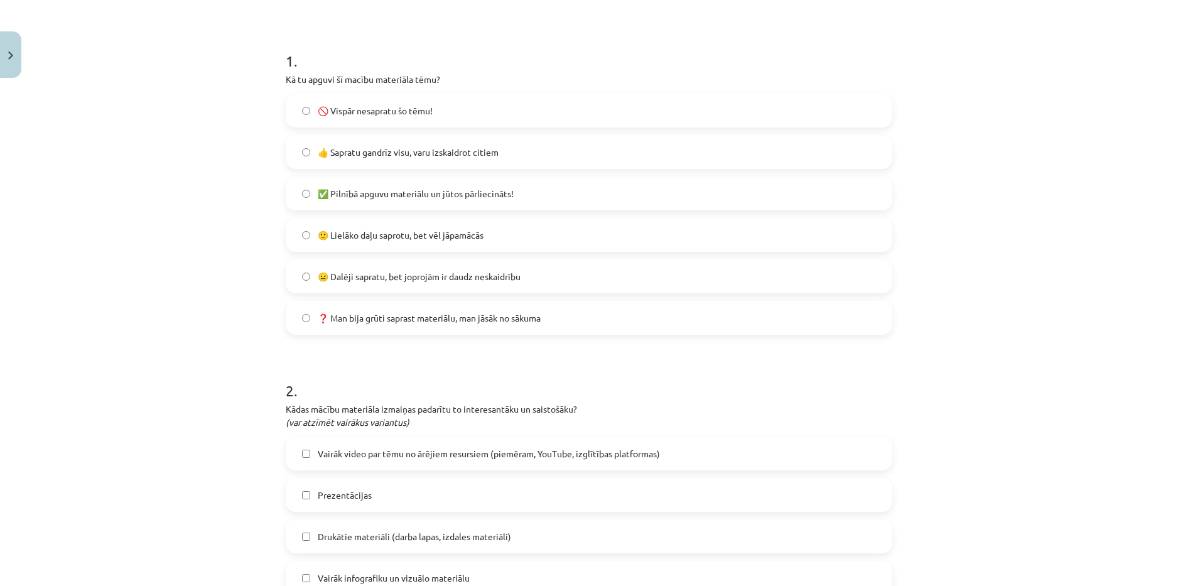
click at [297, 158] on label "👍 Sapratu gandrīz visu, varu izskaidrot citiem" at bounding box center [589, 151] width 604 height 31
click at [296, 276] on label "😐 Dalēji sapratu, bet joprojām ir daudz neskaidrību" at bounding box center [589, 276] width 604 height 31
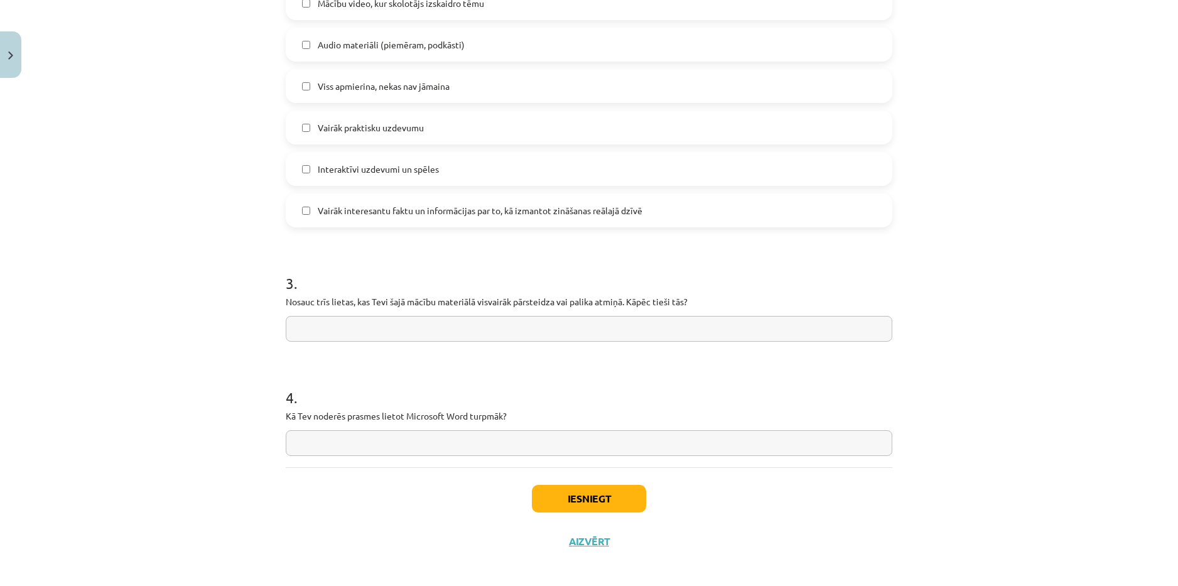
scroll to position [885, 0]
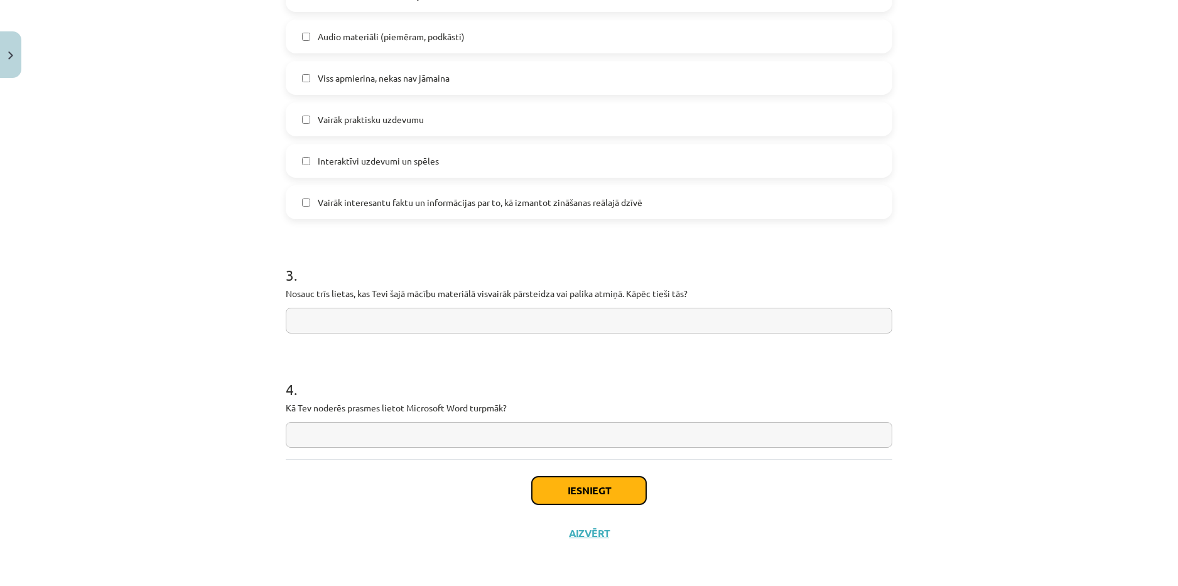
click at [595, 483] on button "Iesniegt" at bounding box center [589, 491] width 114 height 28
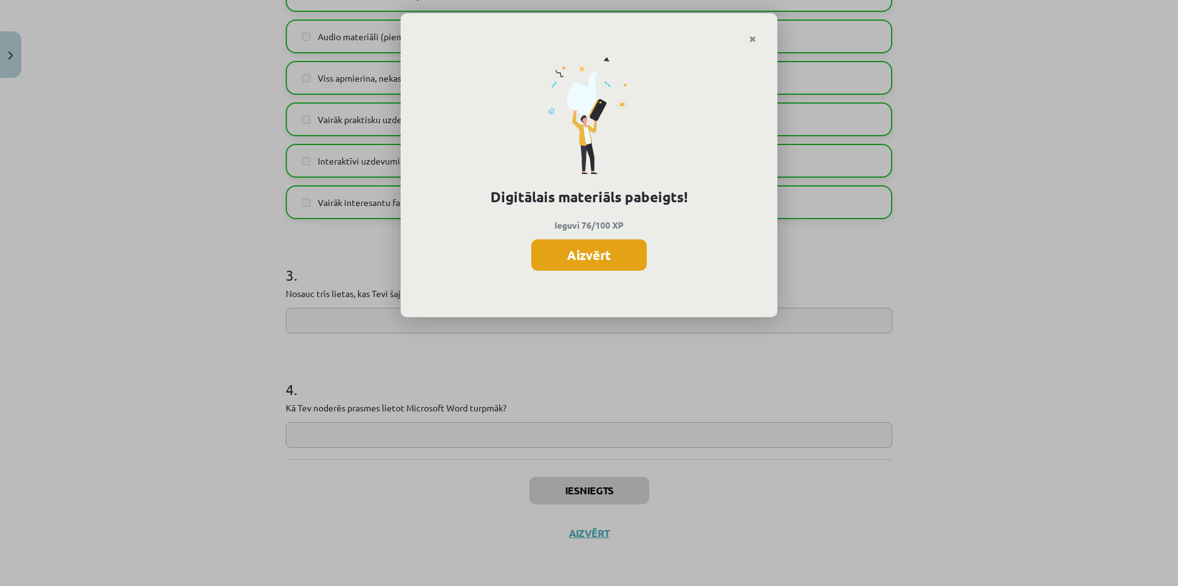
click at [613, 247] on button "Aizvērt" at bounding box center [589, 254] width 116 height 31
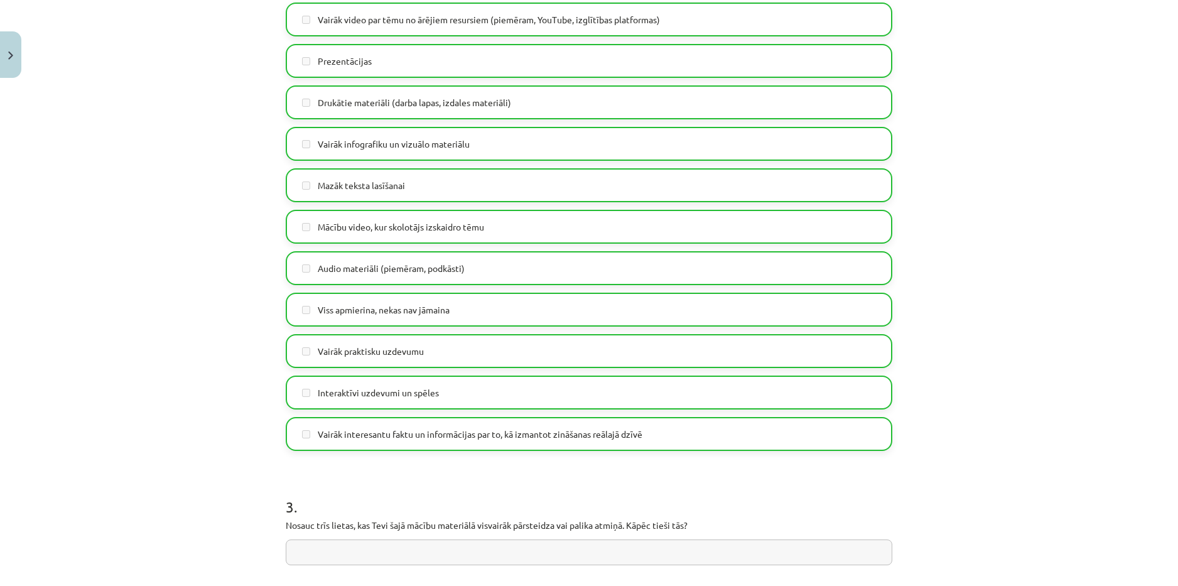
scroll to position [571, 0]
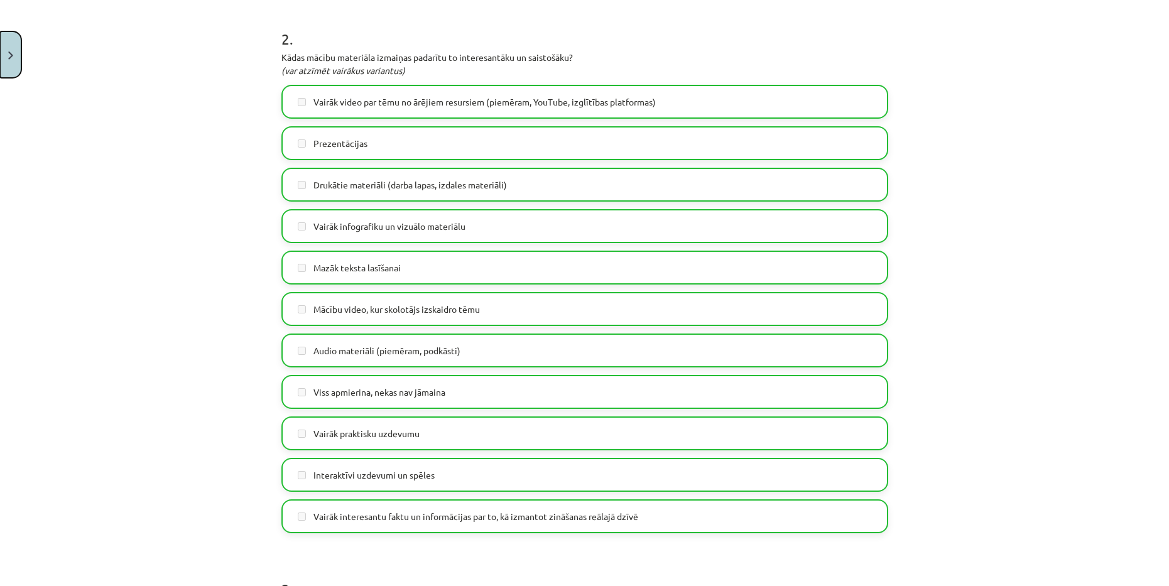
click at [14, 54] on button "Close" at bounding box center [10, 54] width 21 height 46
click at [82, 81] on div "Mācību tēma: Datorikas - 10. klases 1. ieskaites mācību materiāls #14 Temata ap…" at bounding box center [584, 293] width 1169 height 586
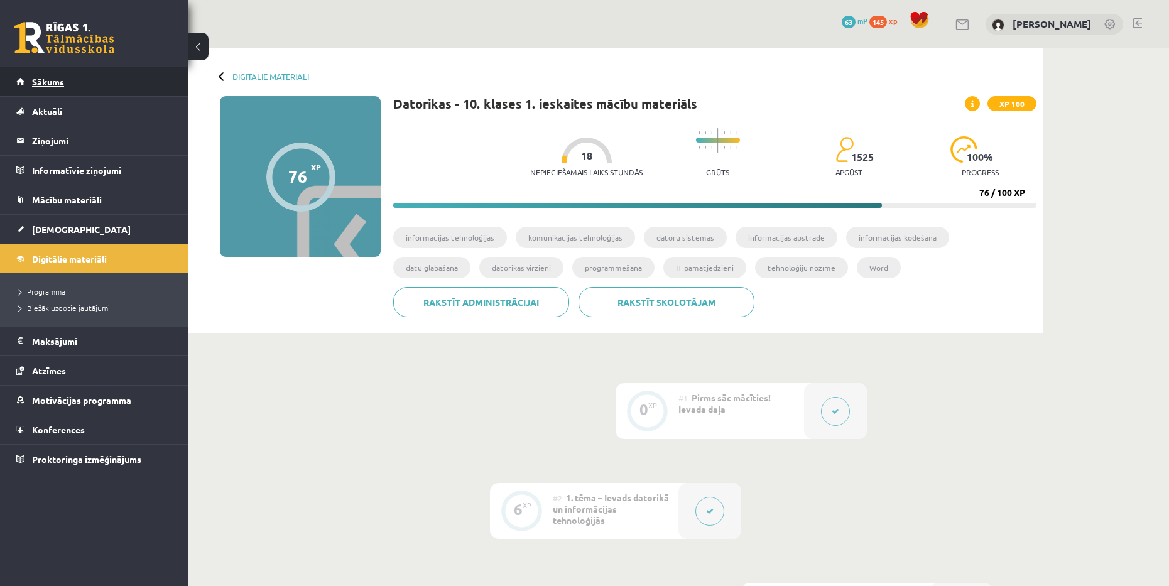
click at [68, 79] on link "Sākums" at bounding box center [94, 81] width 156 height 29
